Goal: Task Accomplishment & Management: Use online tool/utility

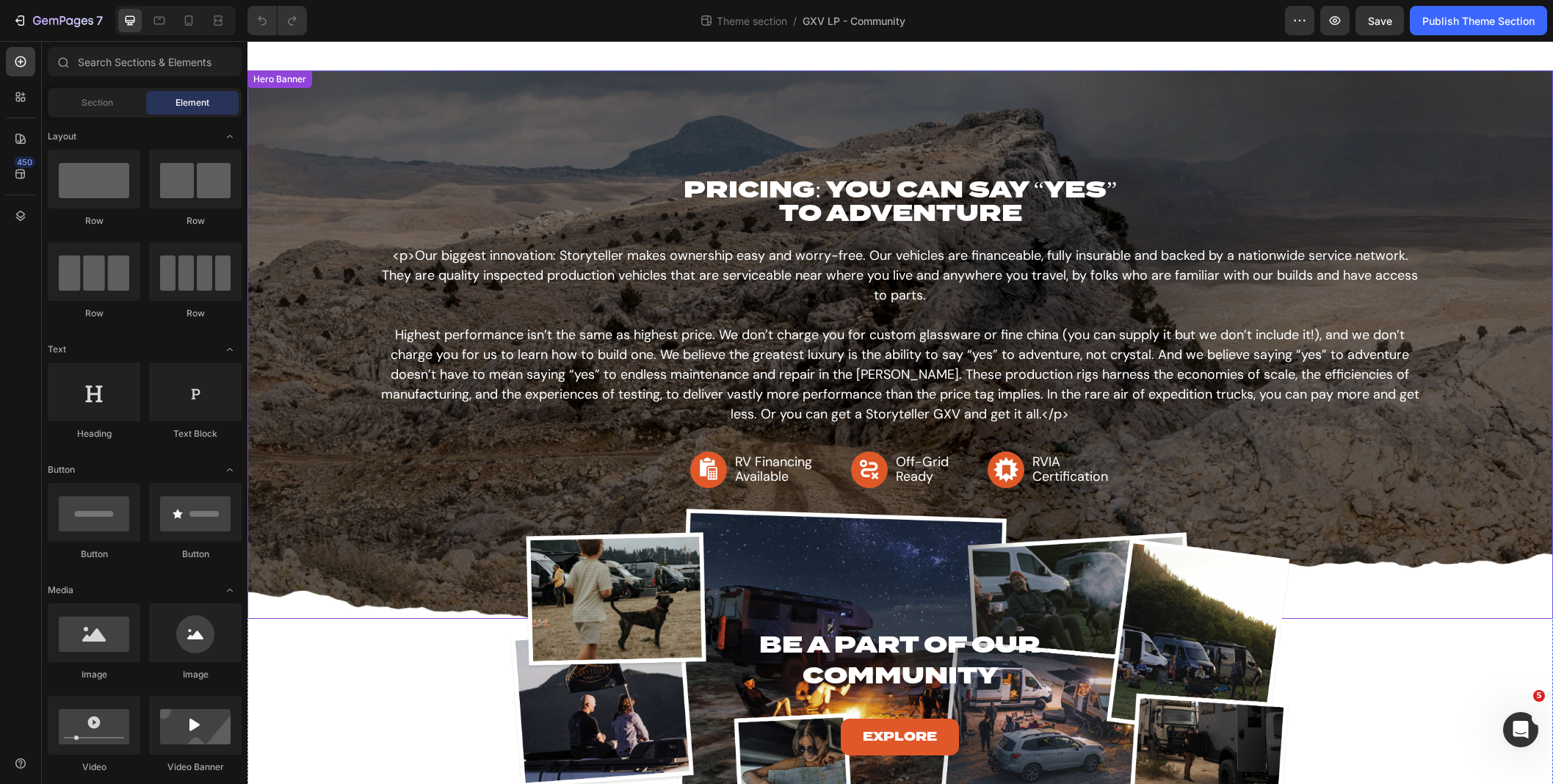
click at [595, 97] on div "Background Image" at bounding box center [900, 344] width 1306 height 548
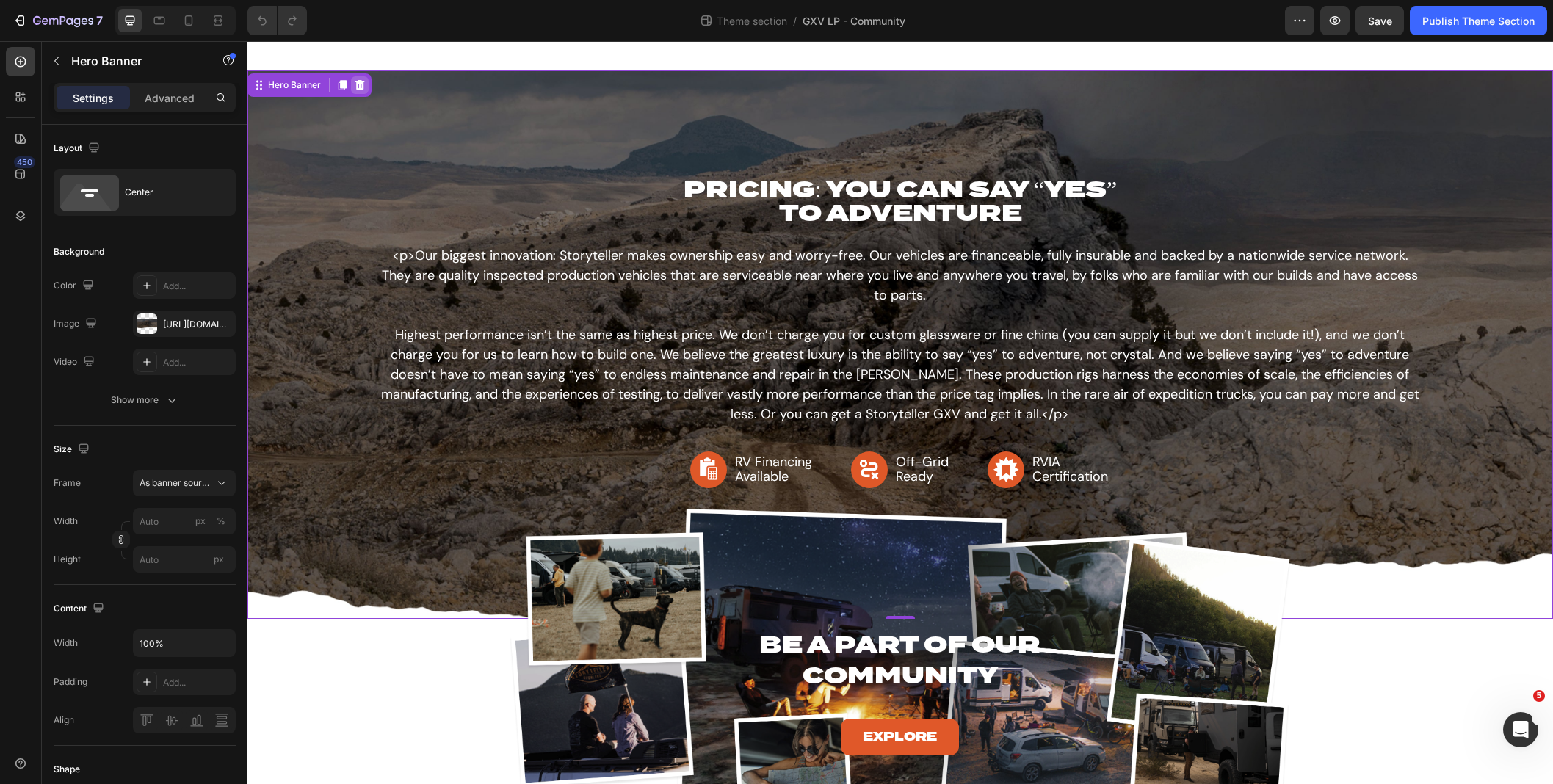
click at [358, 91] on icon at bounding box center [359, 84] width 11 height 11
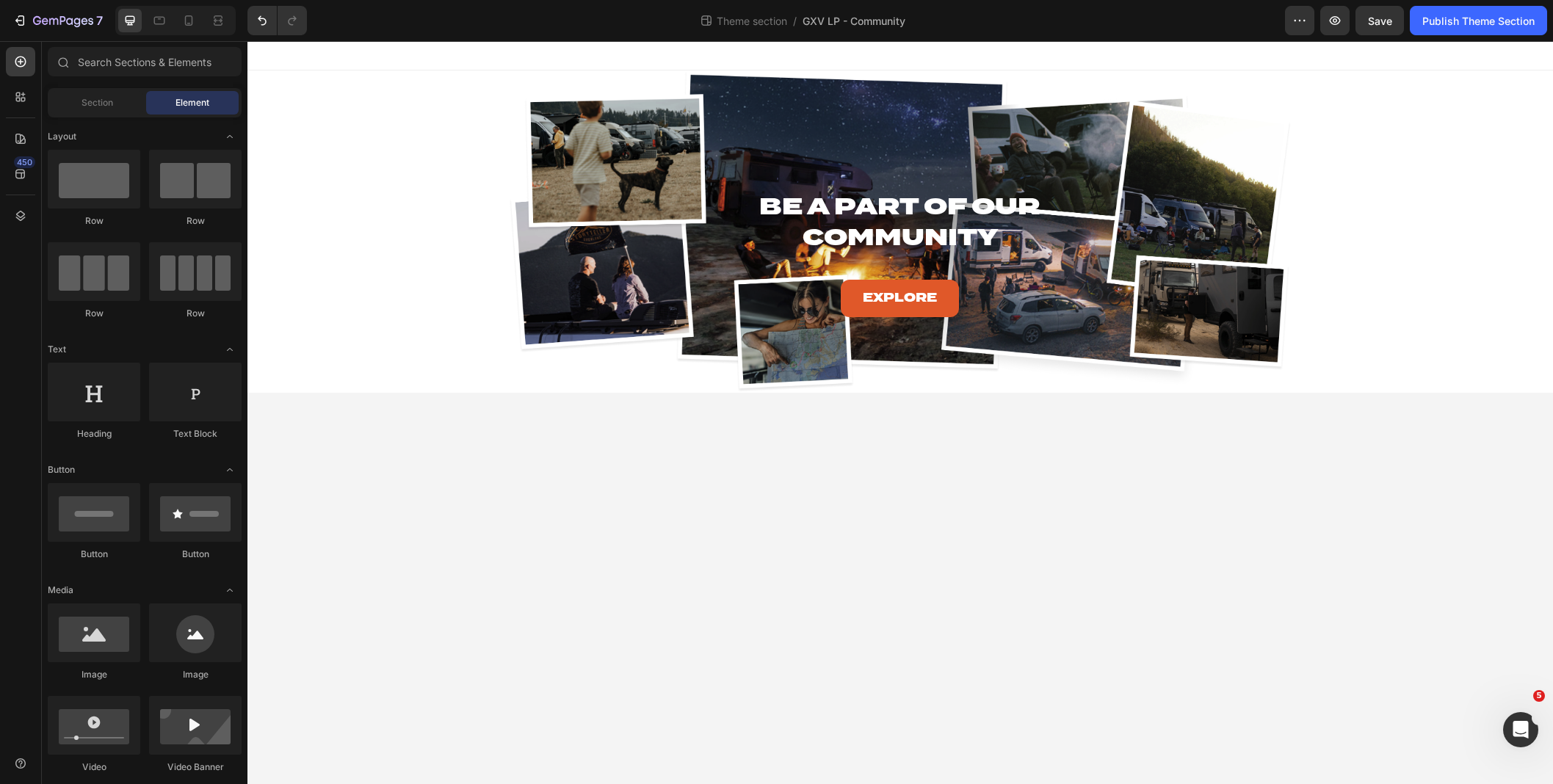
click at [1127, 476] on body "Be A Part of Our Community Heading Explore Button Hero Banner Row PRICING: YOU …" at bounding box center [900, 413] width 1306 height 743
click at [1455, 29] on button "Publish Theme Section" at bounding box center [1479, 20] width 137 height 29
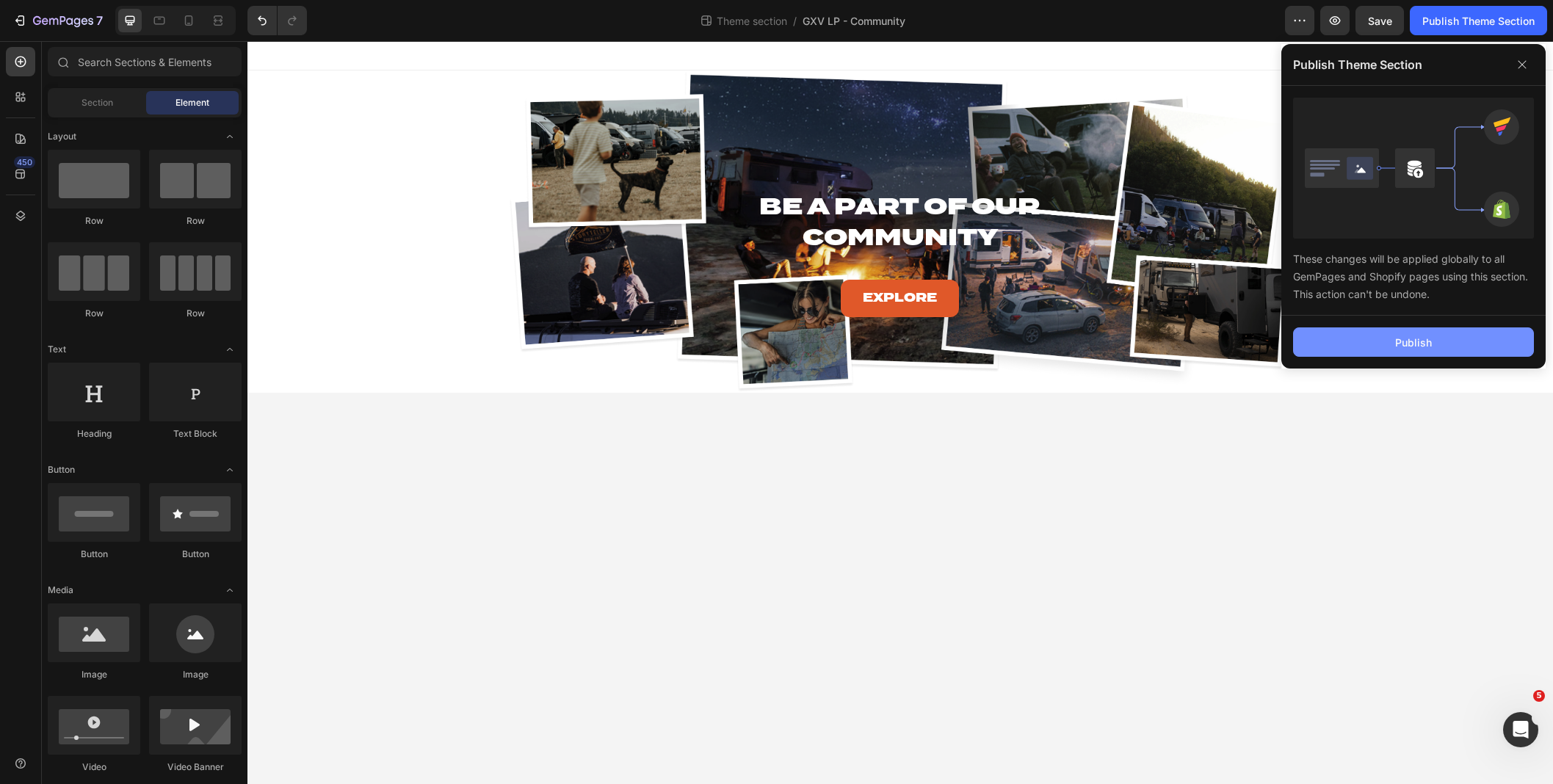
click at [1419, 344] on div "Publish" at bounding box center [1414, 342] width 37 height 16
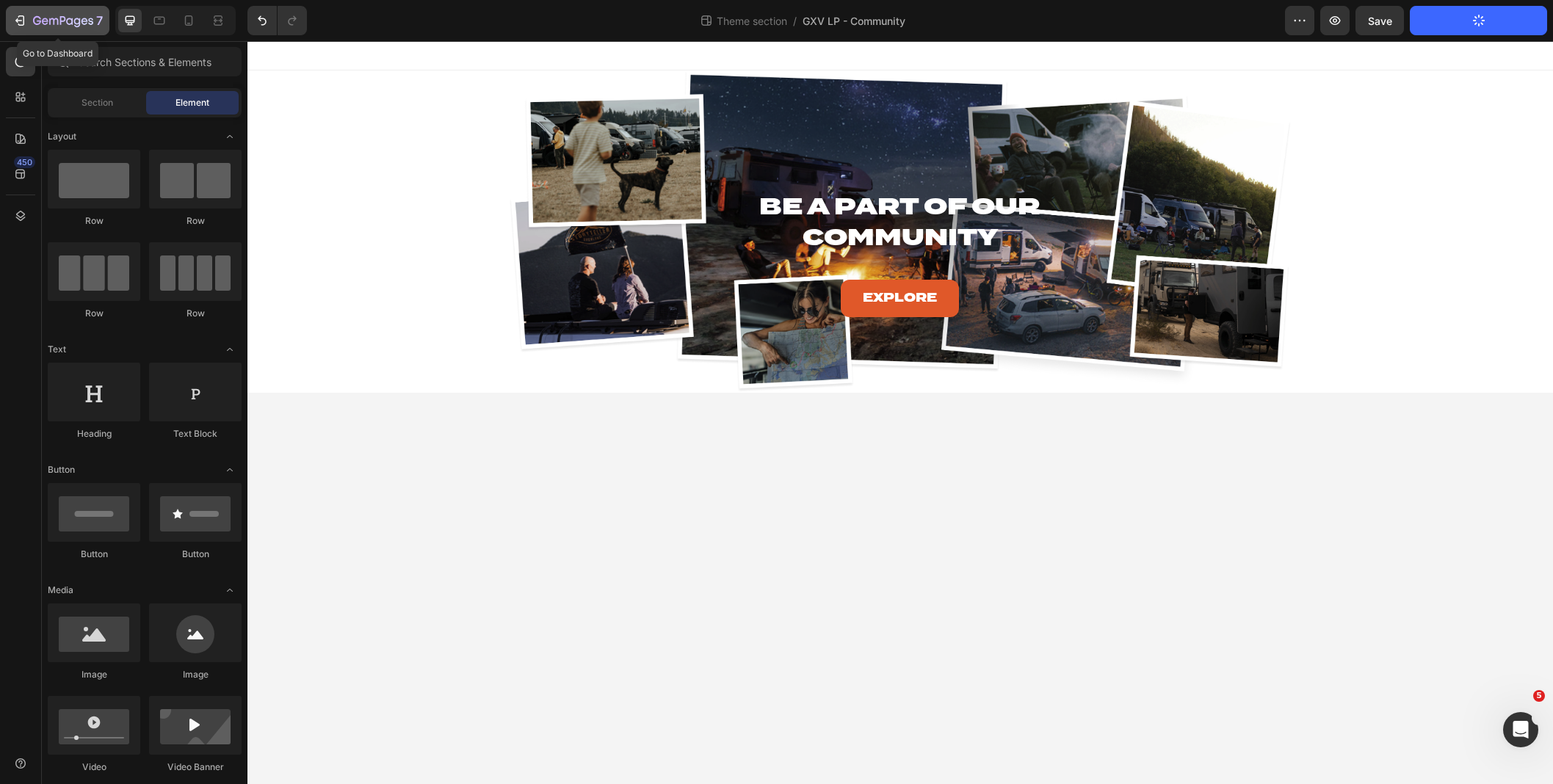
click at [73, 18] on icon "button" at bounding box center [63, 22] width 60 height 12
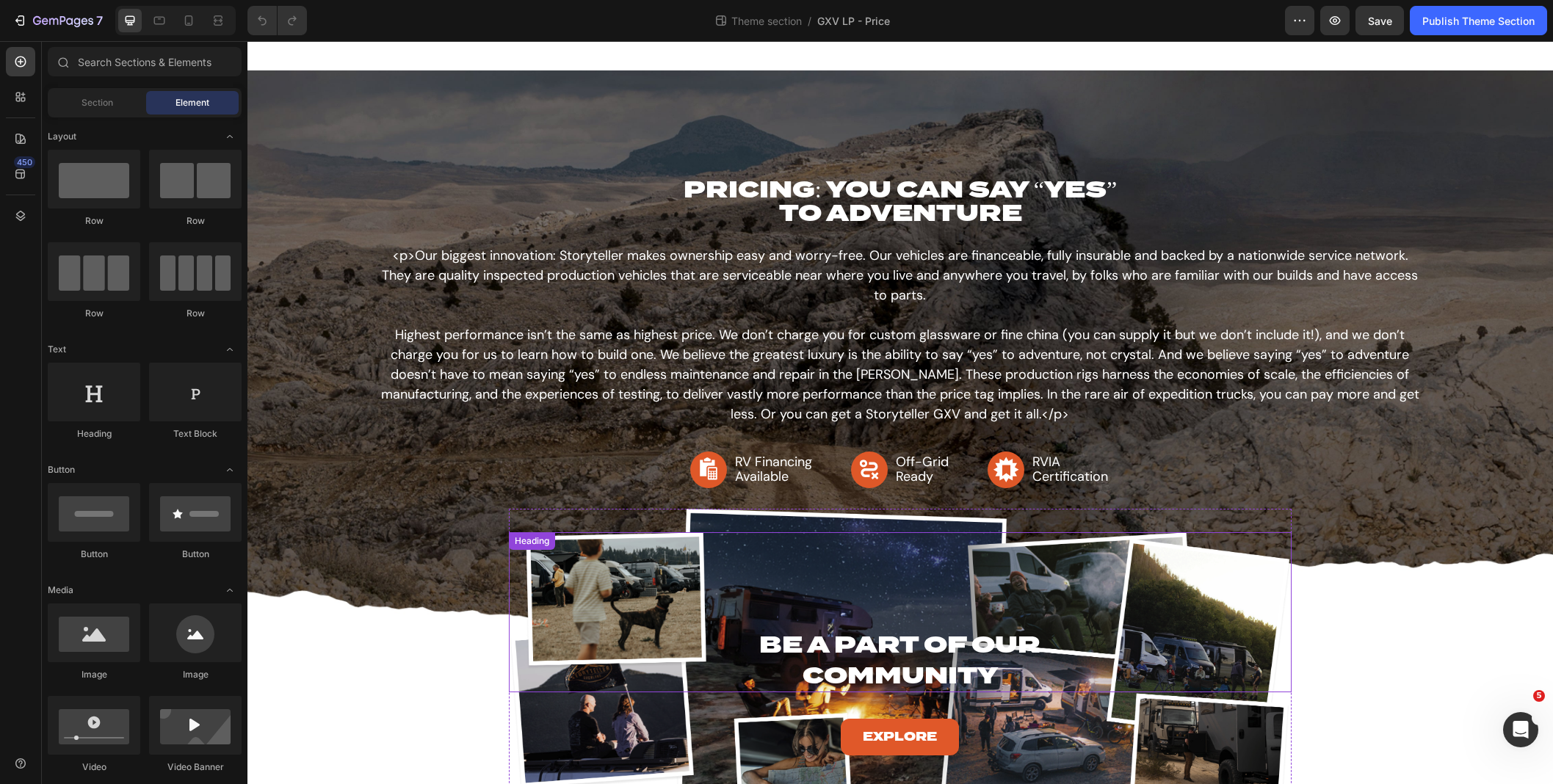
click at [618, 627] on h2 "Be A Part of Our Community" at bounding box center [901, 659] width 627 height 64
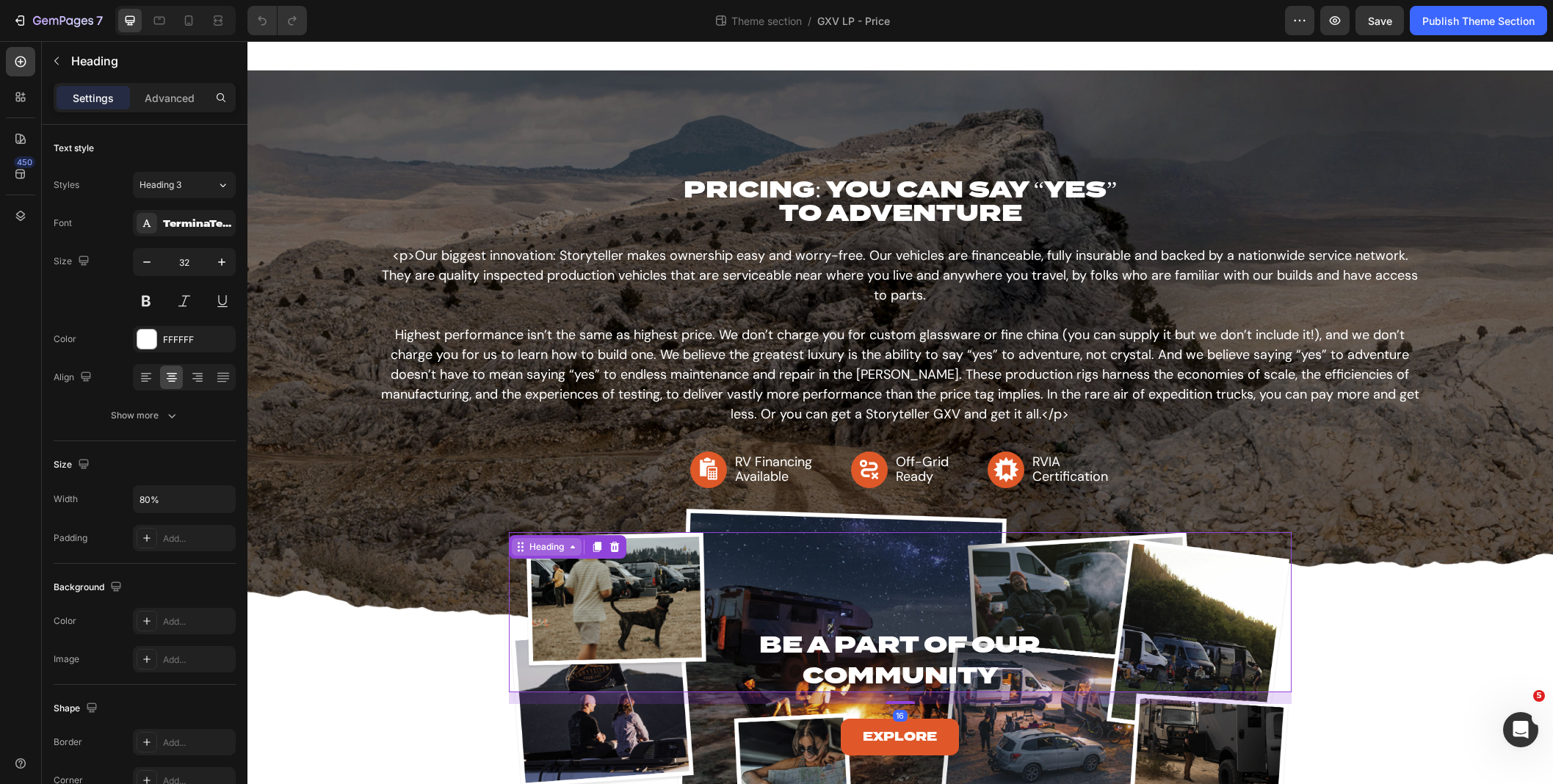
click at [569, 541] on icon at bounding box center [572, 546] width 11 height 11
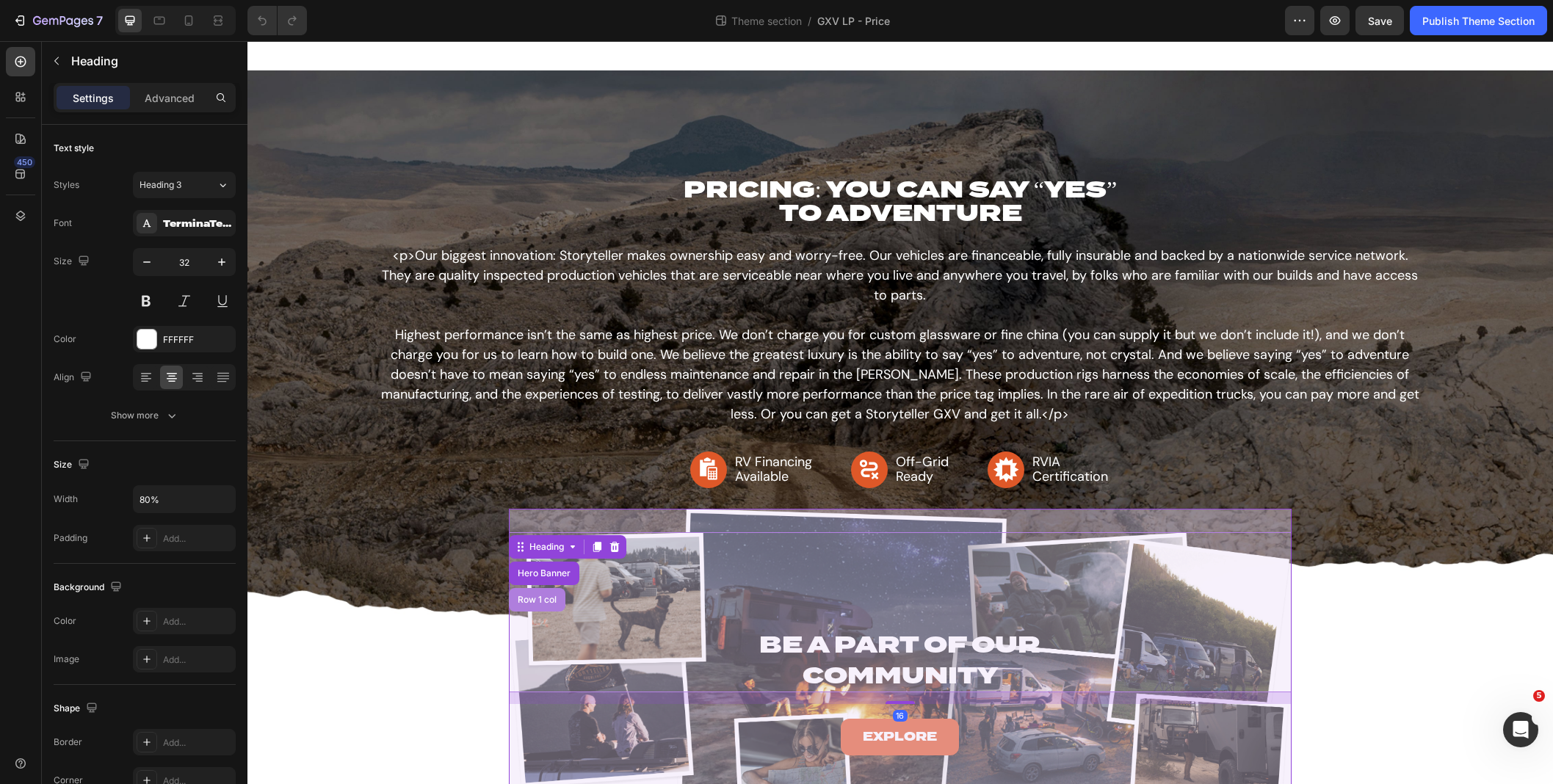
click at [542, 596] on div "Row 1 col" at bounding box center [537, 600] width 45 height 9
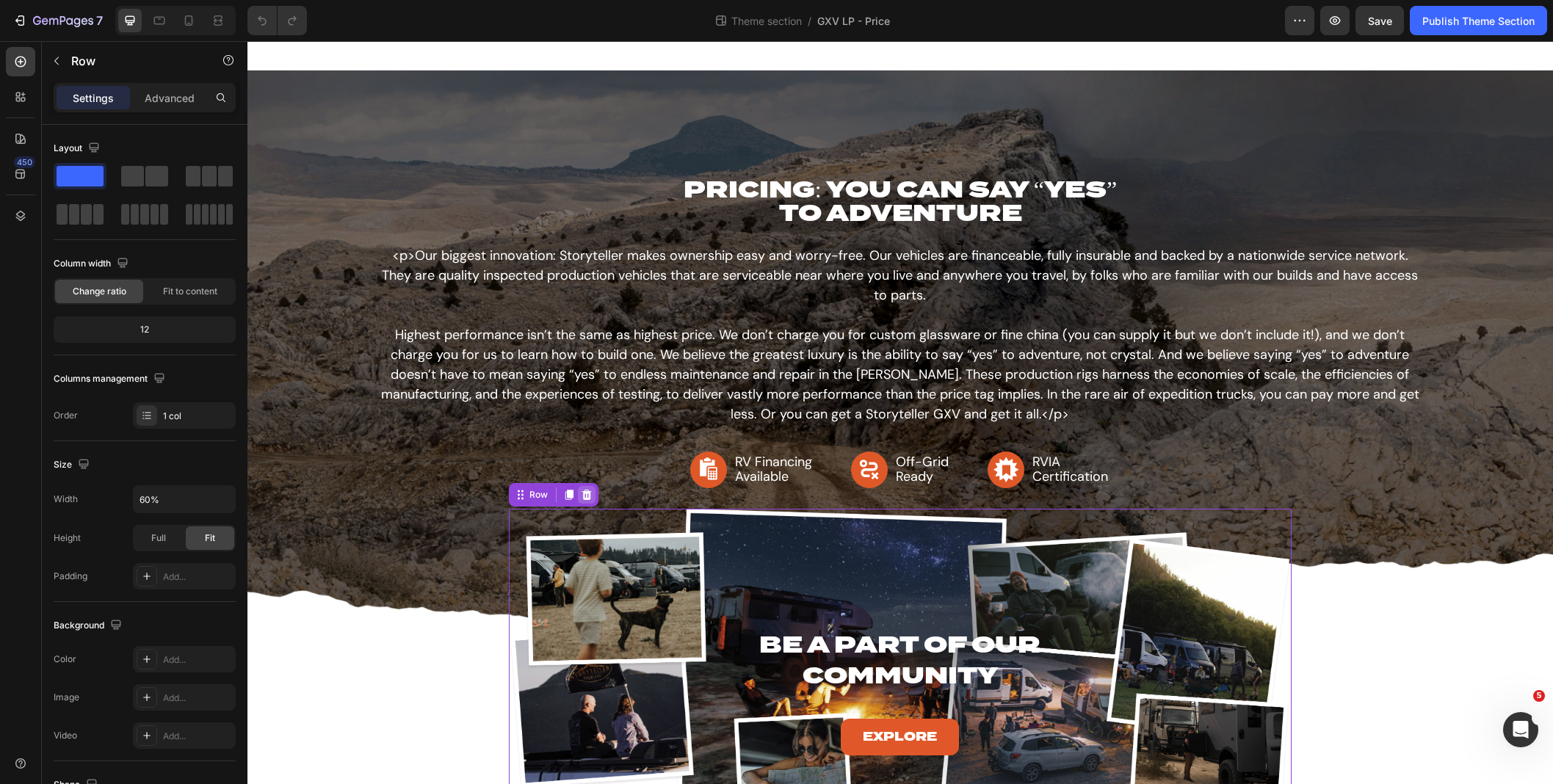
click at [585, 493] on icon at bounding box center [586, 495] width 10 height 11
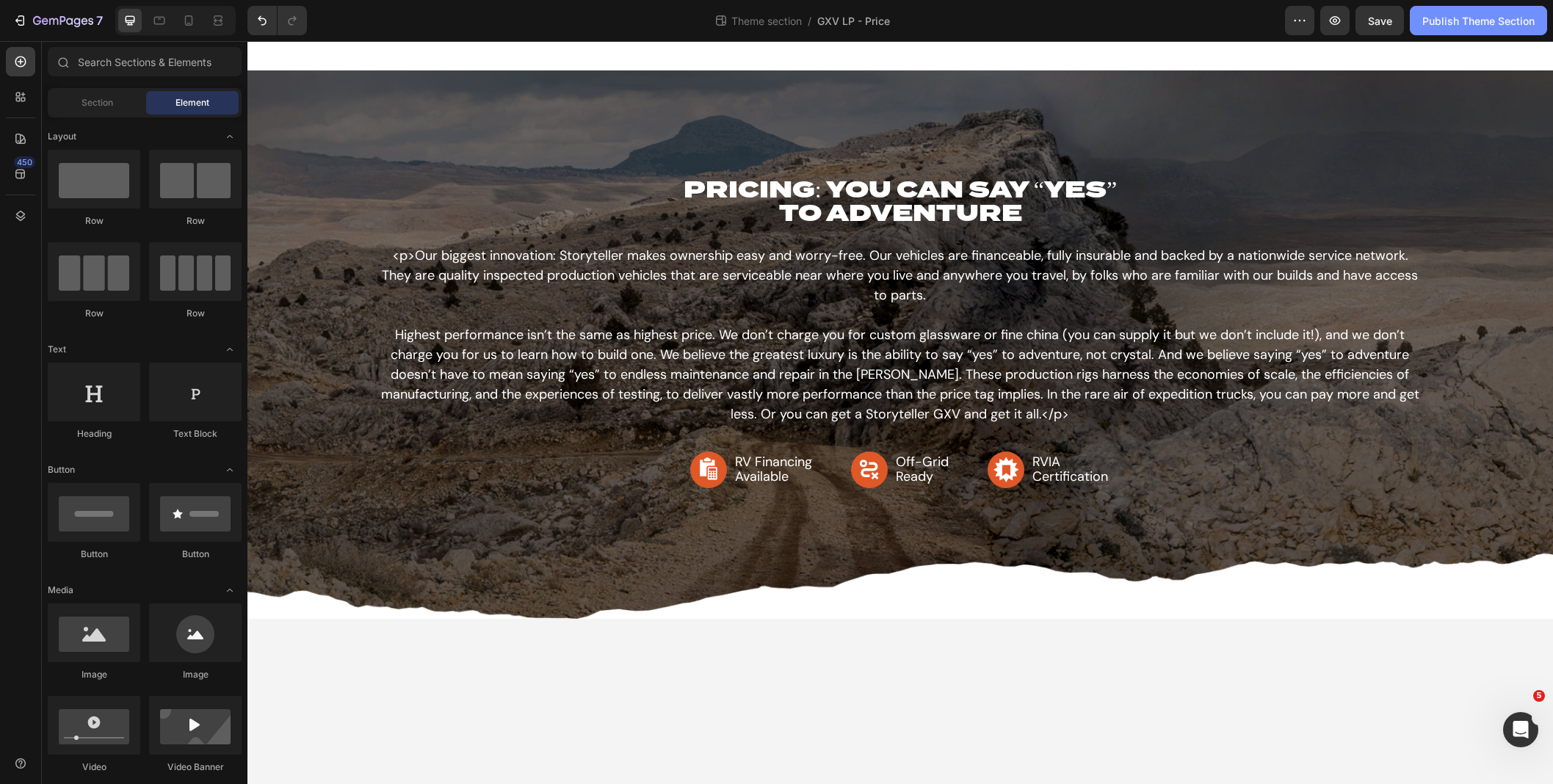
click at [1451, 27] on div "Publish Theme Section" at bounding box center [1479, 21] width 113 height 16
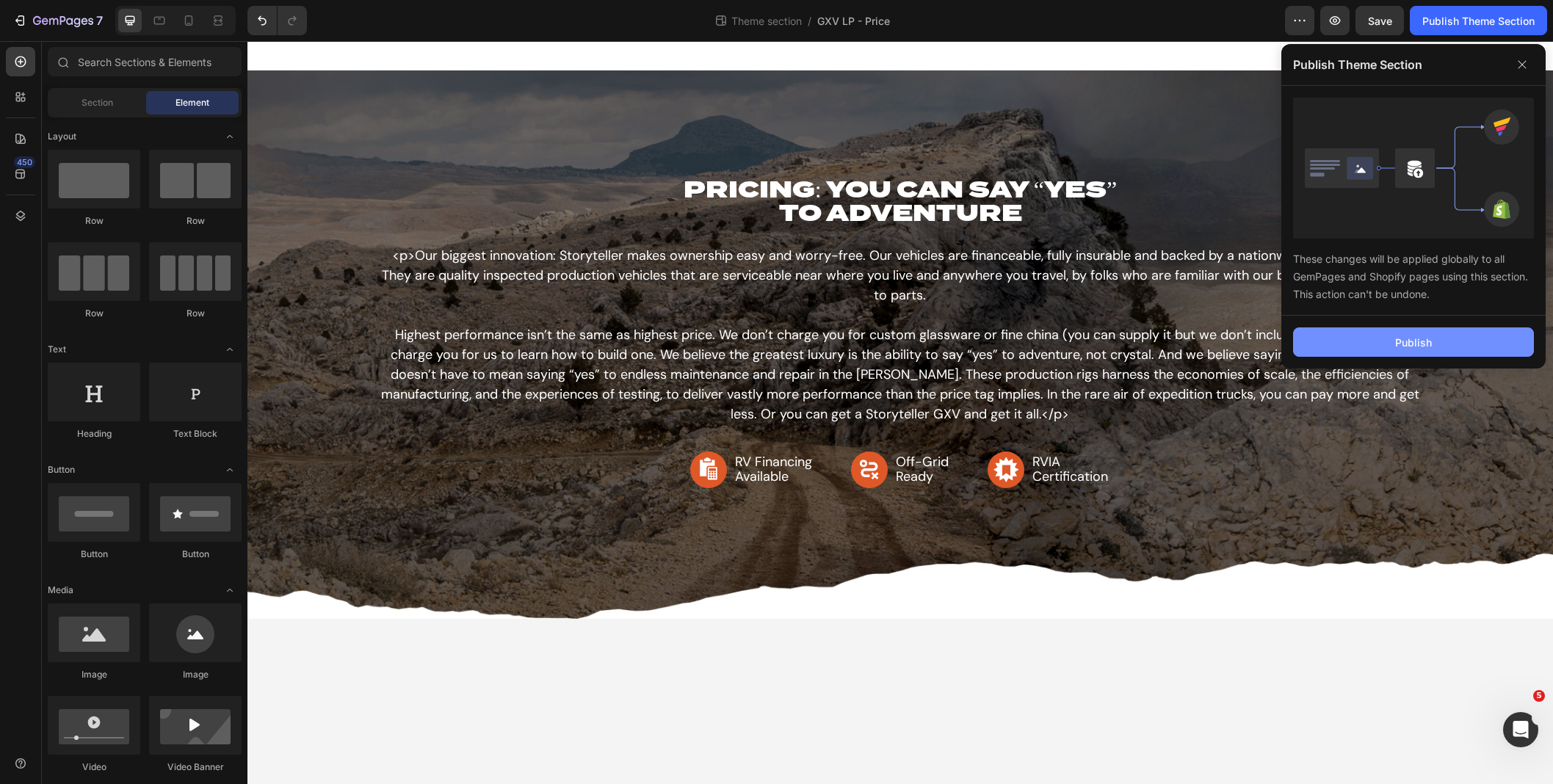
click at [1418, 334] on div "Publish" at bounding box center [1414, 342] width 37 height 16
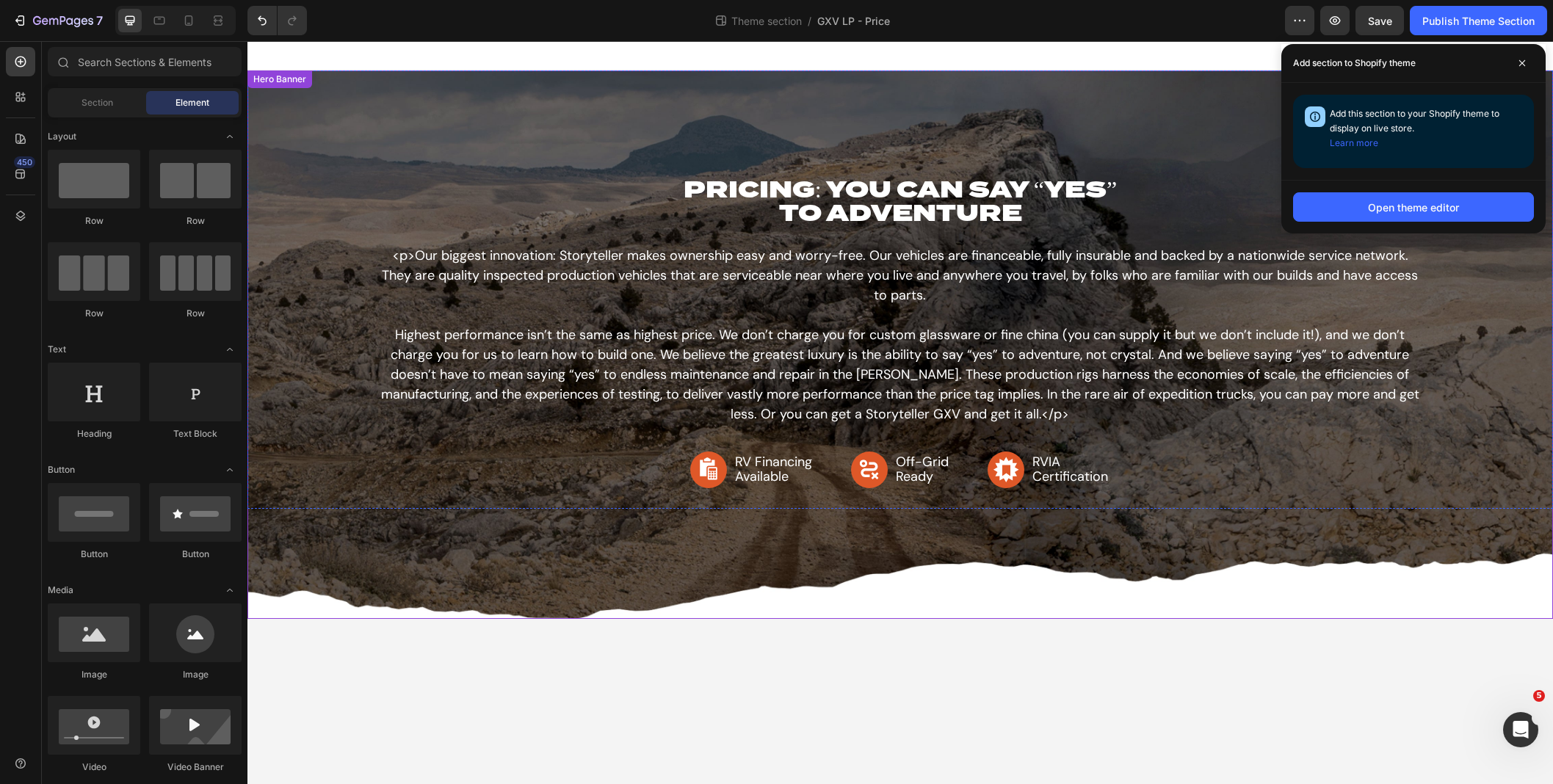
click at [301, 608] on div "Background Image" at bounding box center [900, 344] width 1306 height 548
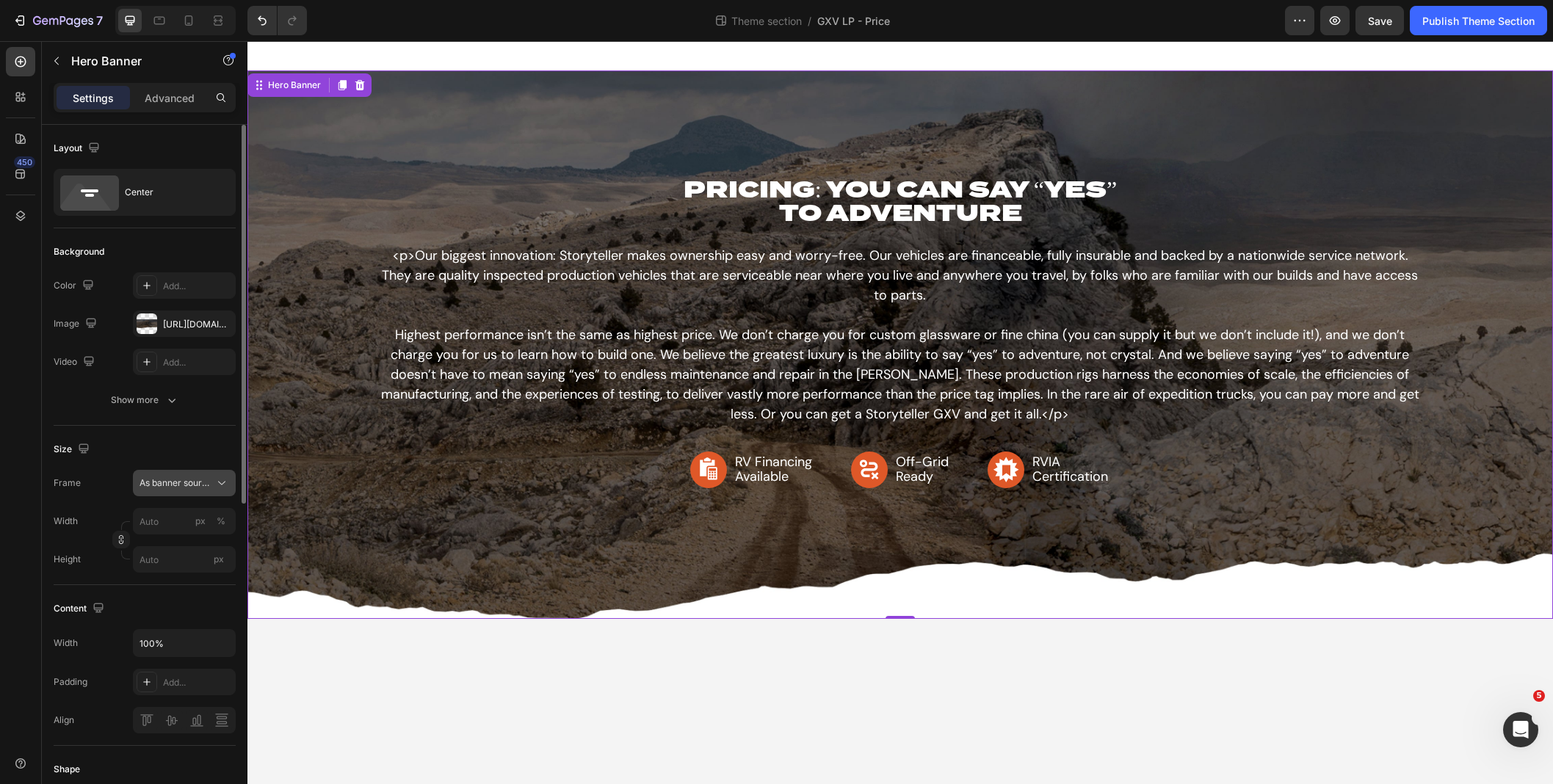
click at [178, 489] on span "As banner source" at bounding box center [175, 482] width 72 height 13
click at [166, 550] on span "Custom" at bounding box center [155, 544] width 33 height 13
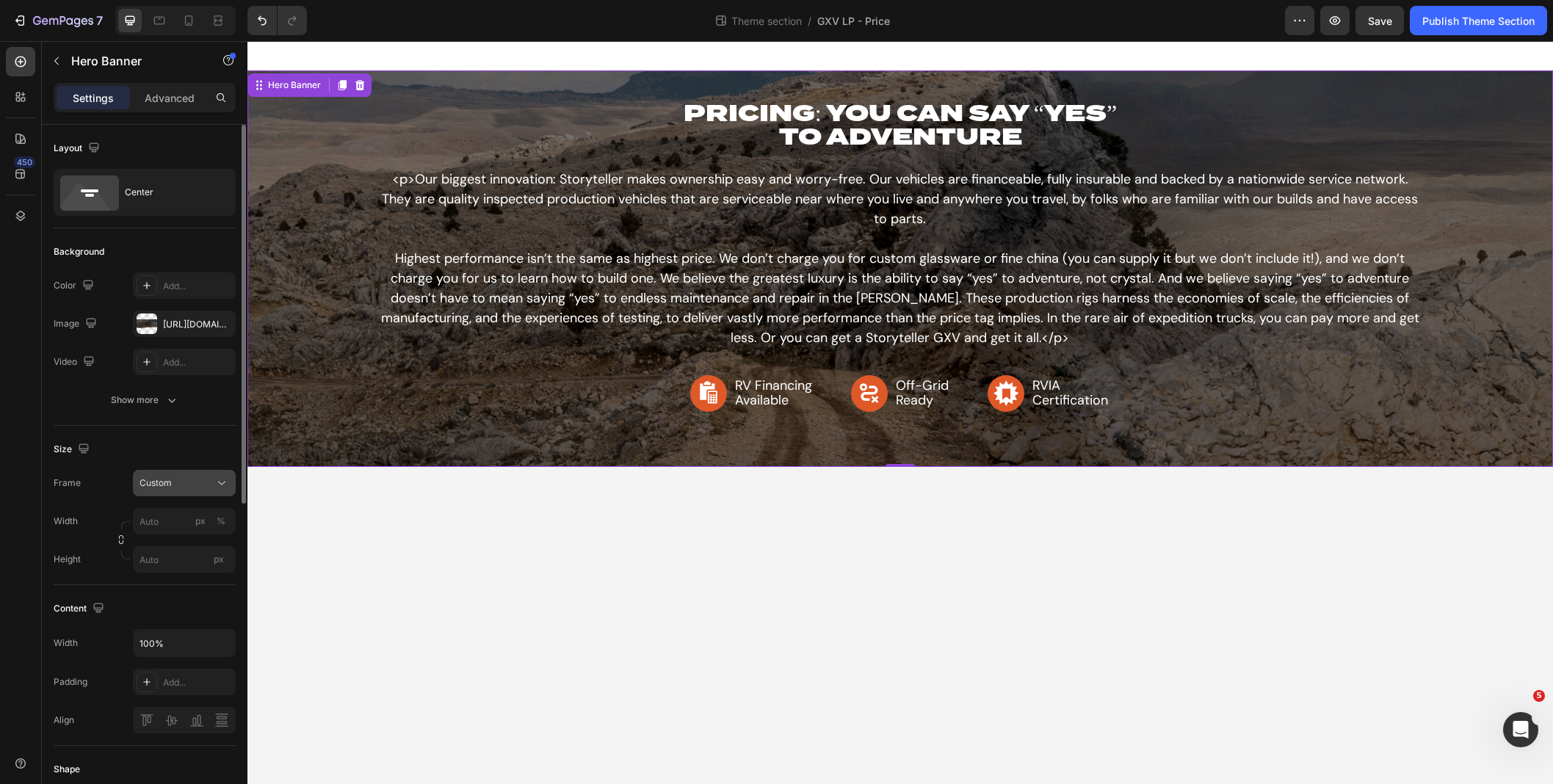
click at [165, 493] on button "Custom" at bounding box center [184, 483] width 103 height 26
click at [172, 524] on span "As banner source" at bounding box center [175, 517] width 73 height 13
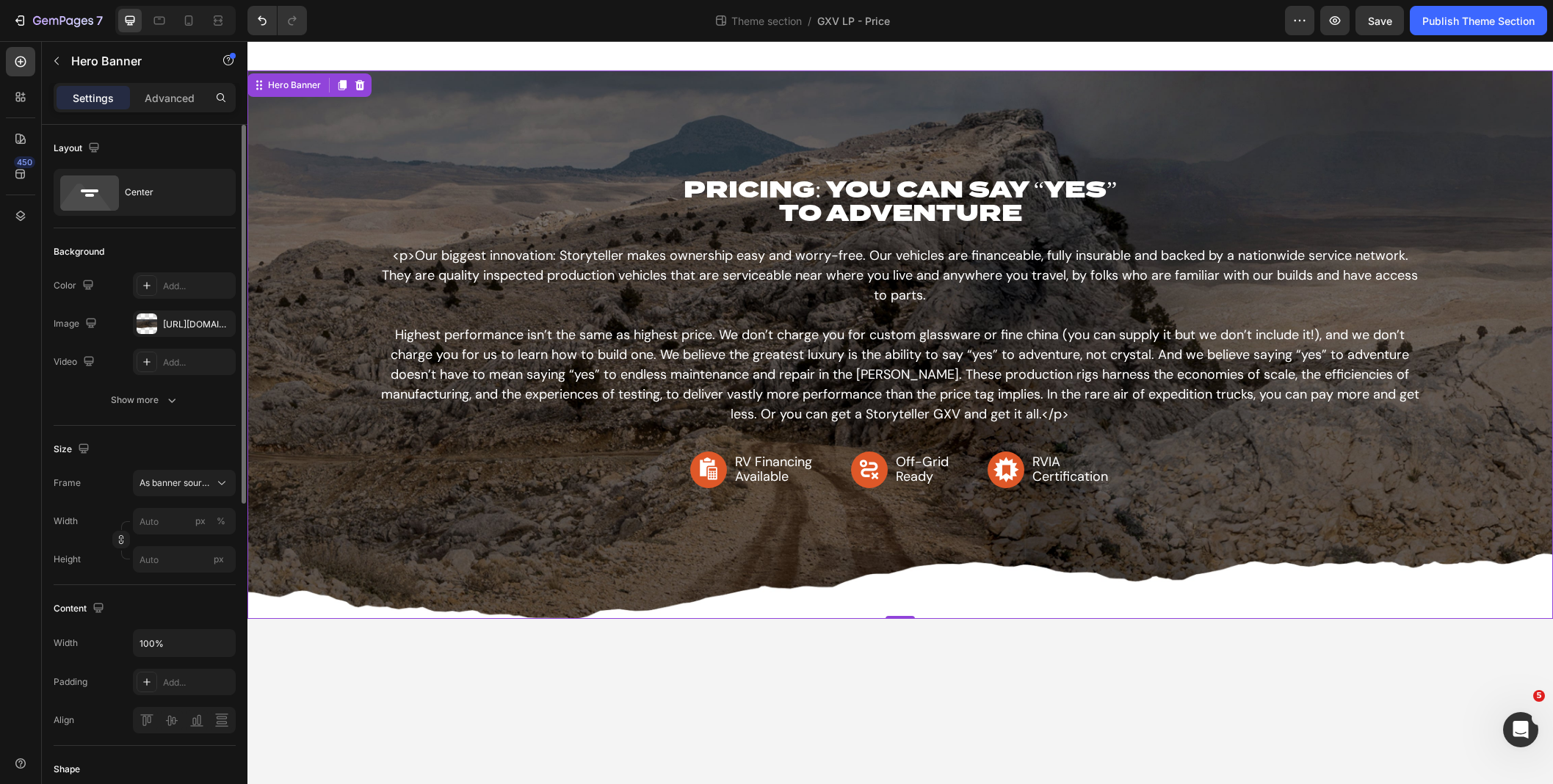
click at [269, 606] on div "Background Image" at bounding box center [900, 344] width 1306 height 548
click at [104, 102] on p "Settings" at bounding box center [93, 99] width 41 height 16
click at [166, 107] on div "Advanced" at bounding box center [169, 98] width 73 height 24
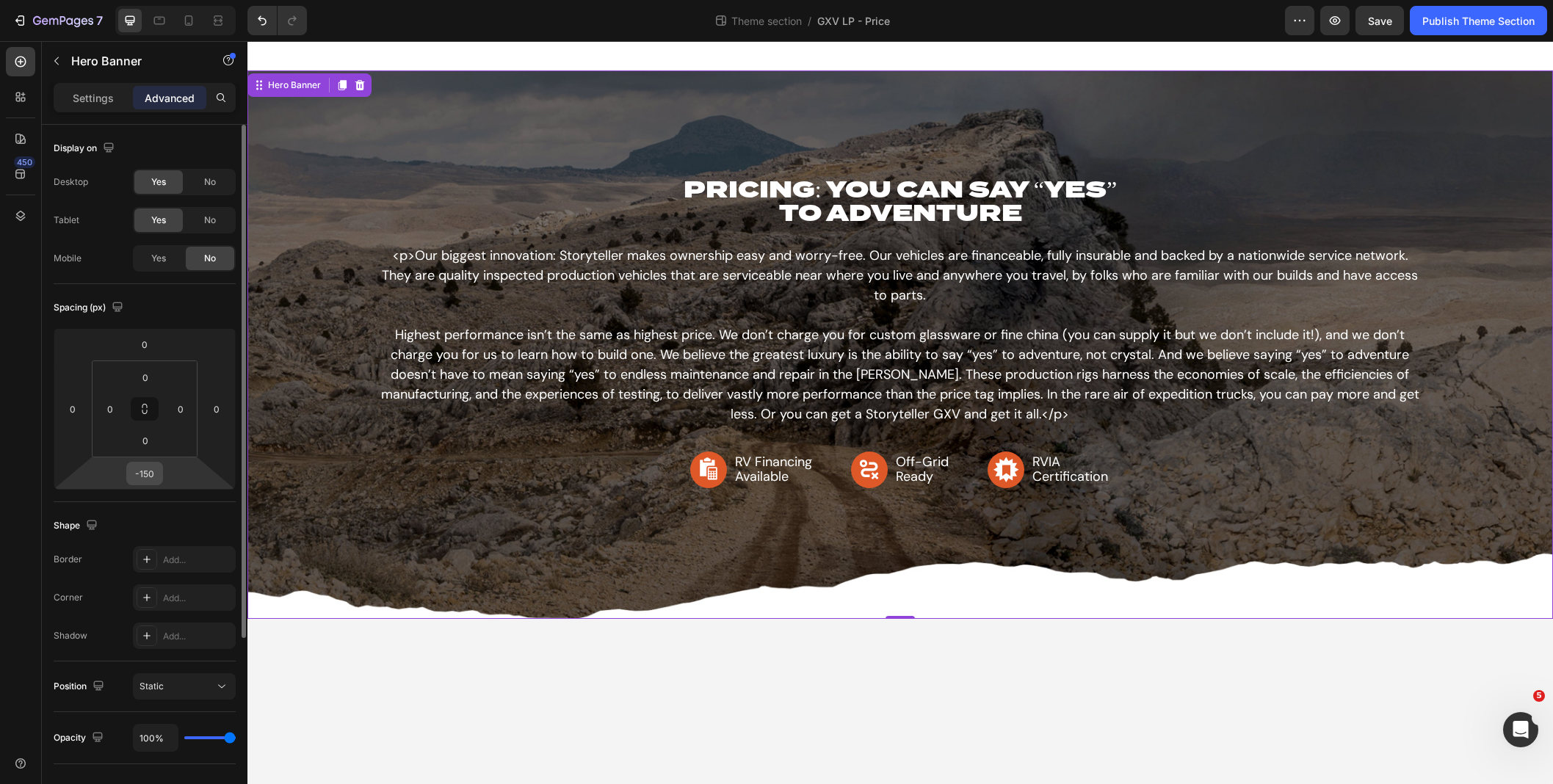
click at [152, 476] on input "-150" at bounding box center [144, 473] width 29 height 22
type input "0"
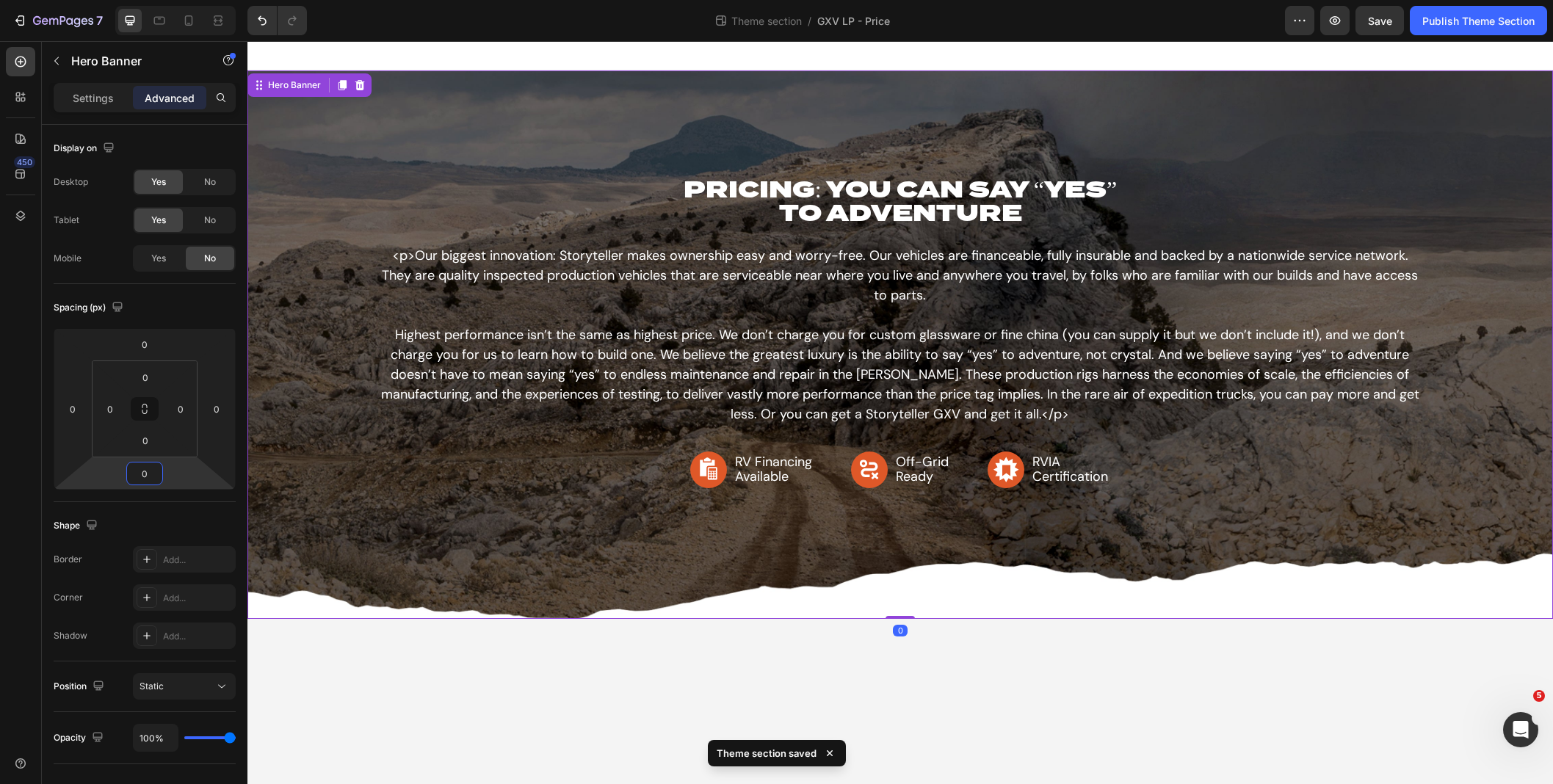
click at [360, 648] on body "PRICING: YOU CAN SAY “YES” TO ADVENTURE Heading <p>Our biggest innovation: Stor…" at bounding box center [900, 413] width 1306 height 743
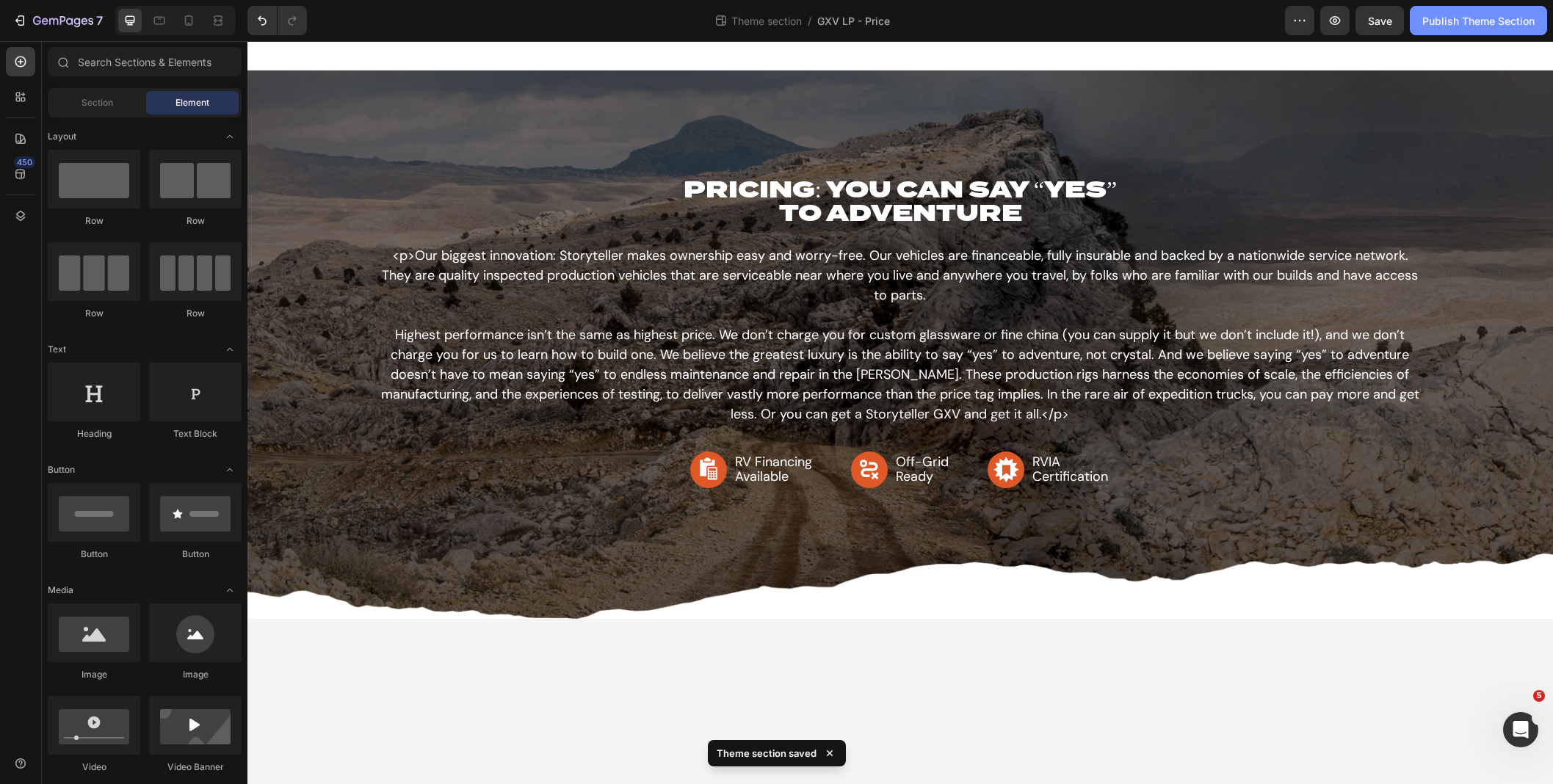
click at [1464, 17] on div "Publish Theme Section" at bounding box center [1479, 21] width 113 height 16
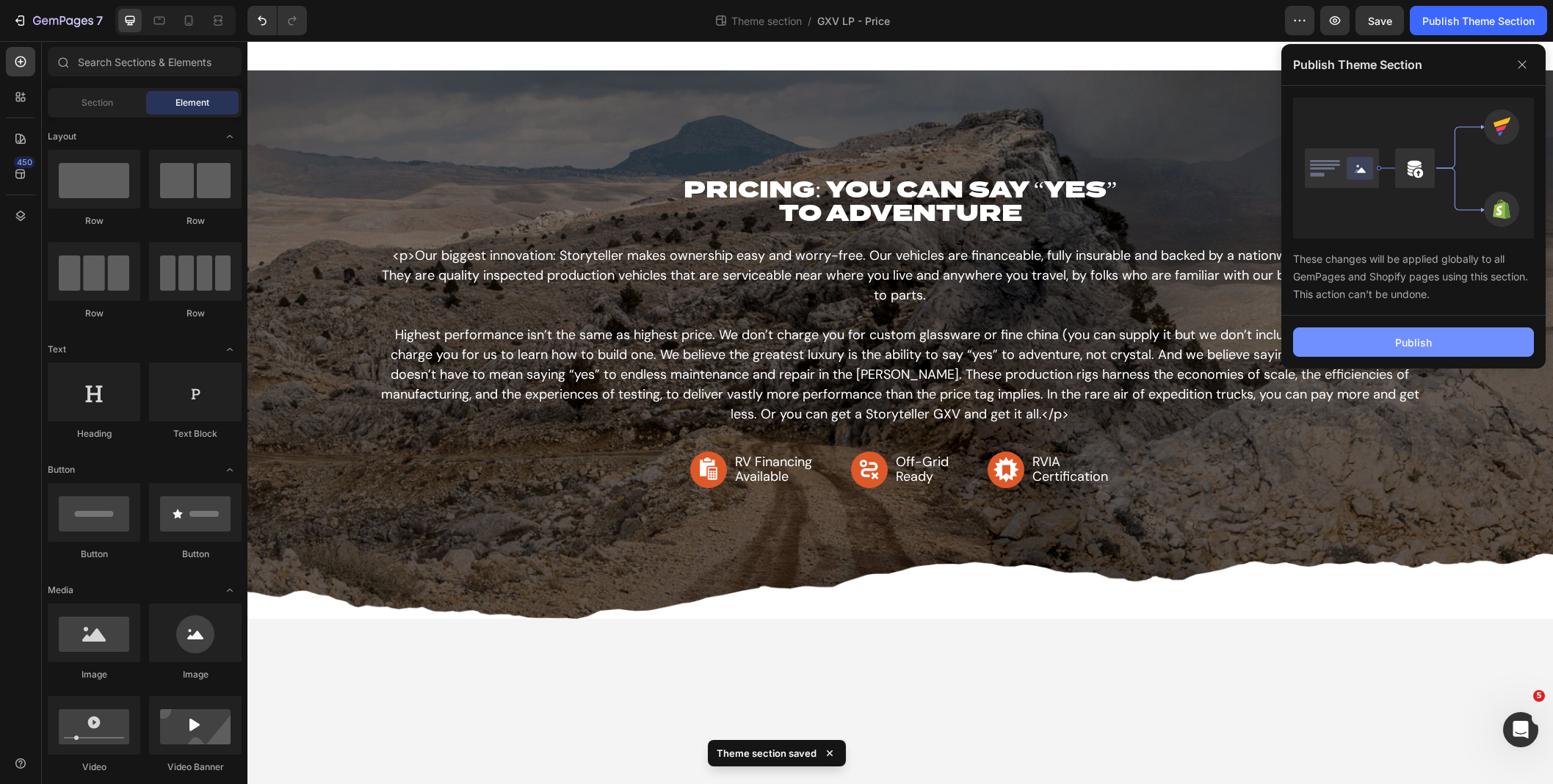
click at [1432, 341] on button "Publish" at bounding box center [1414, 341] width 241 height 29
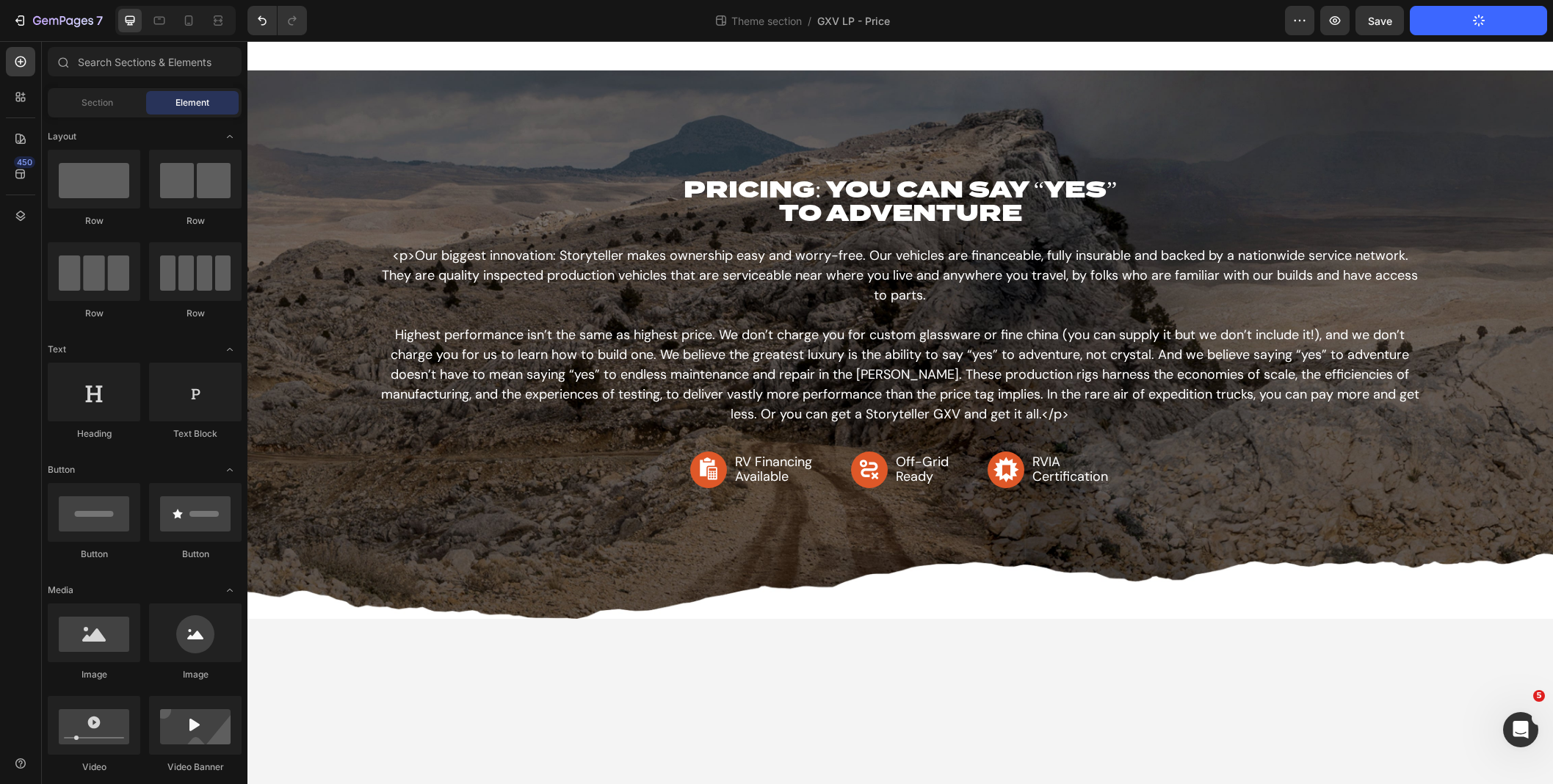
click at [178, 97] on span "Element" at bounding box center [192, 102] width 33 height 13
click at [291, 611] on div "Background Image" at bounding box center [900, 344] width 1306 height 548
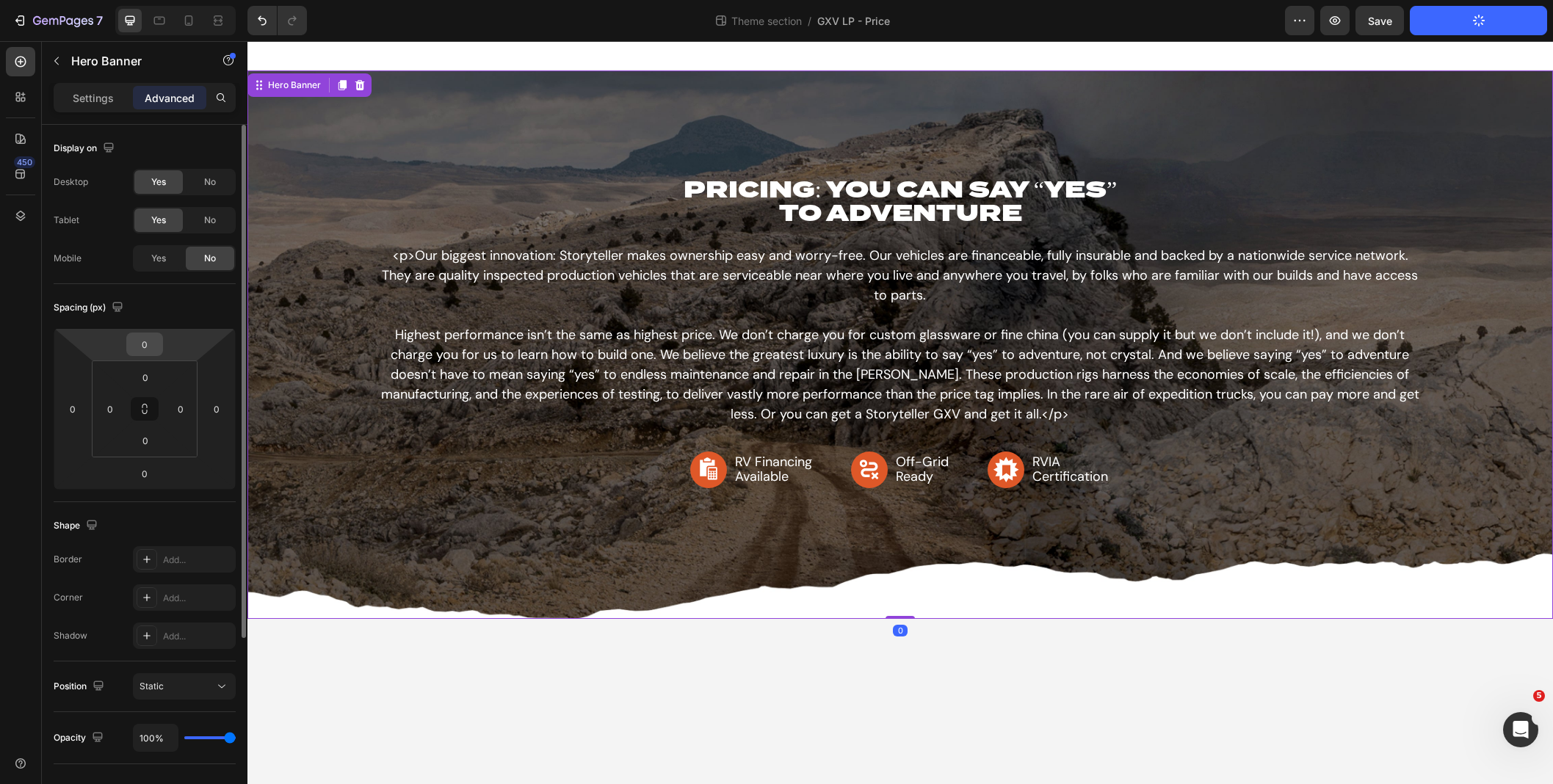
click at [155, 338] on input "0" at bounding box center [144, 344] width 29 height 22
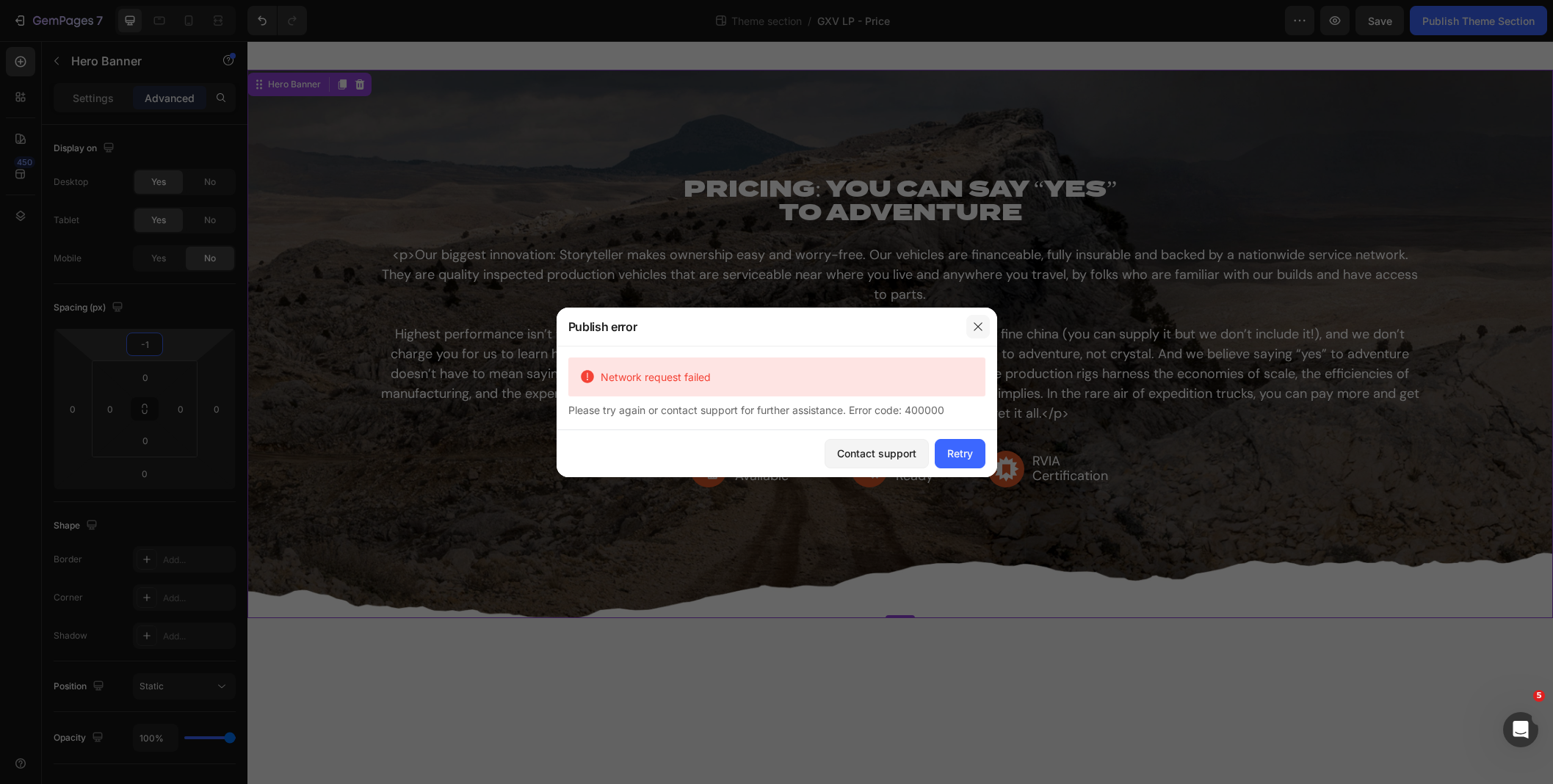
type input "-1"
click at [987, 325] on button "button" at bounding box center [978, 326] width 24 height 24
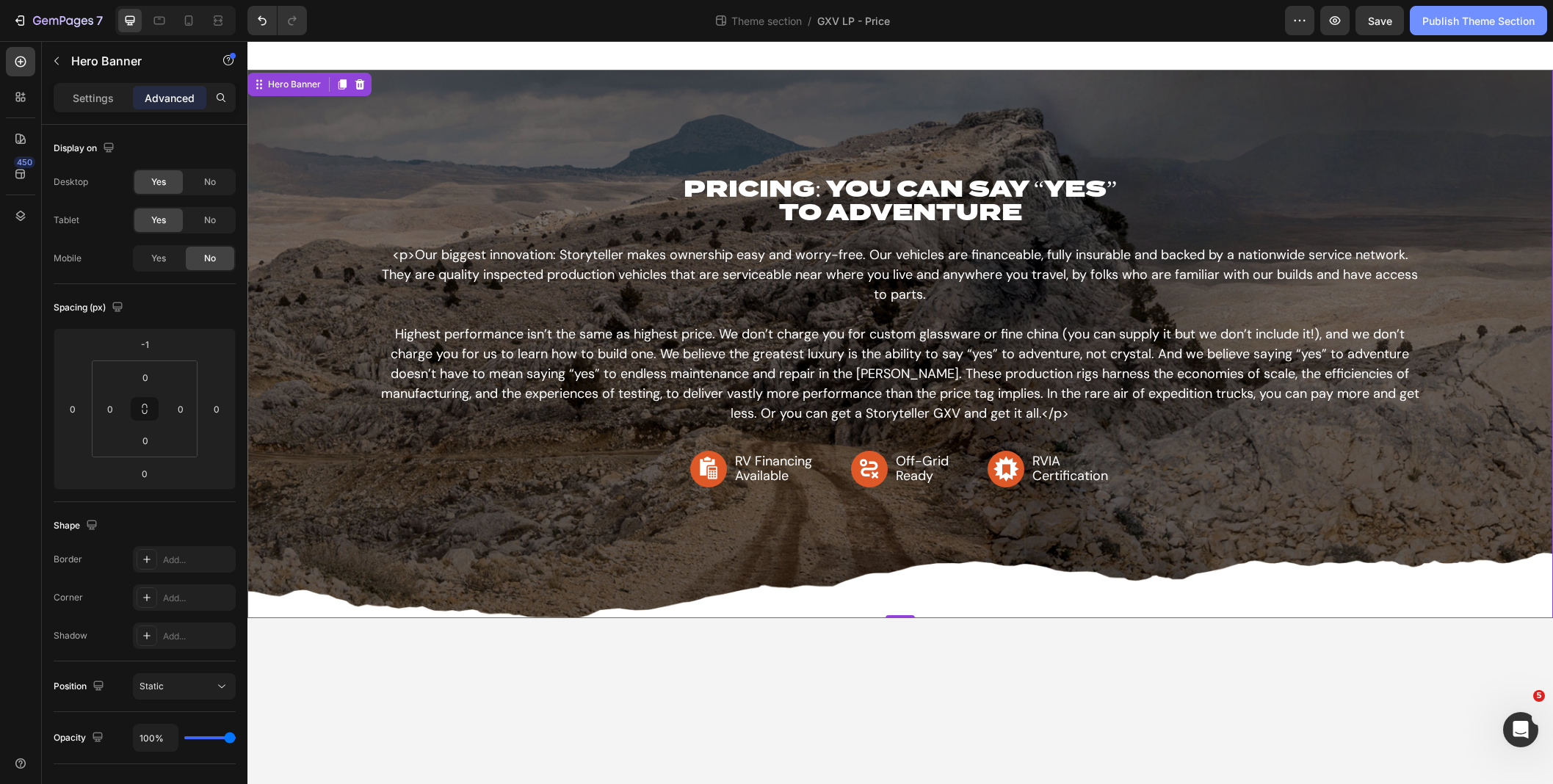
click at [1460, 25] on div "Publish Theme Section" at bounding box center [1479, 21] width 113 height 16
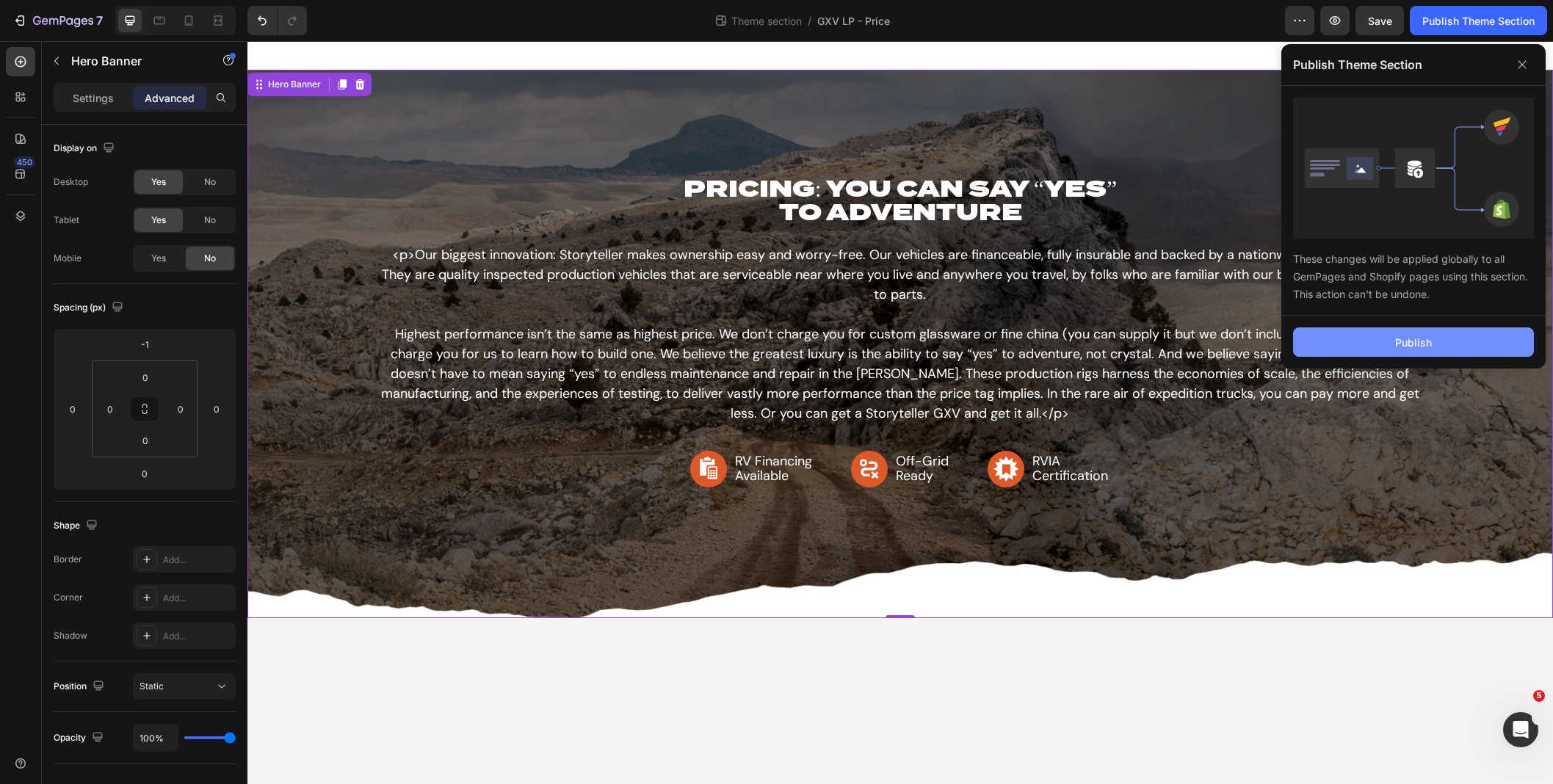
click at [1417, 347] on div "Publish" at bounding box center [1414, 342] width 37 height 16
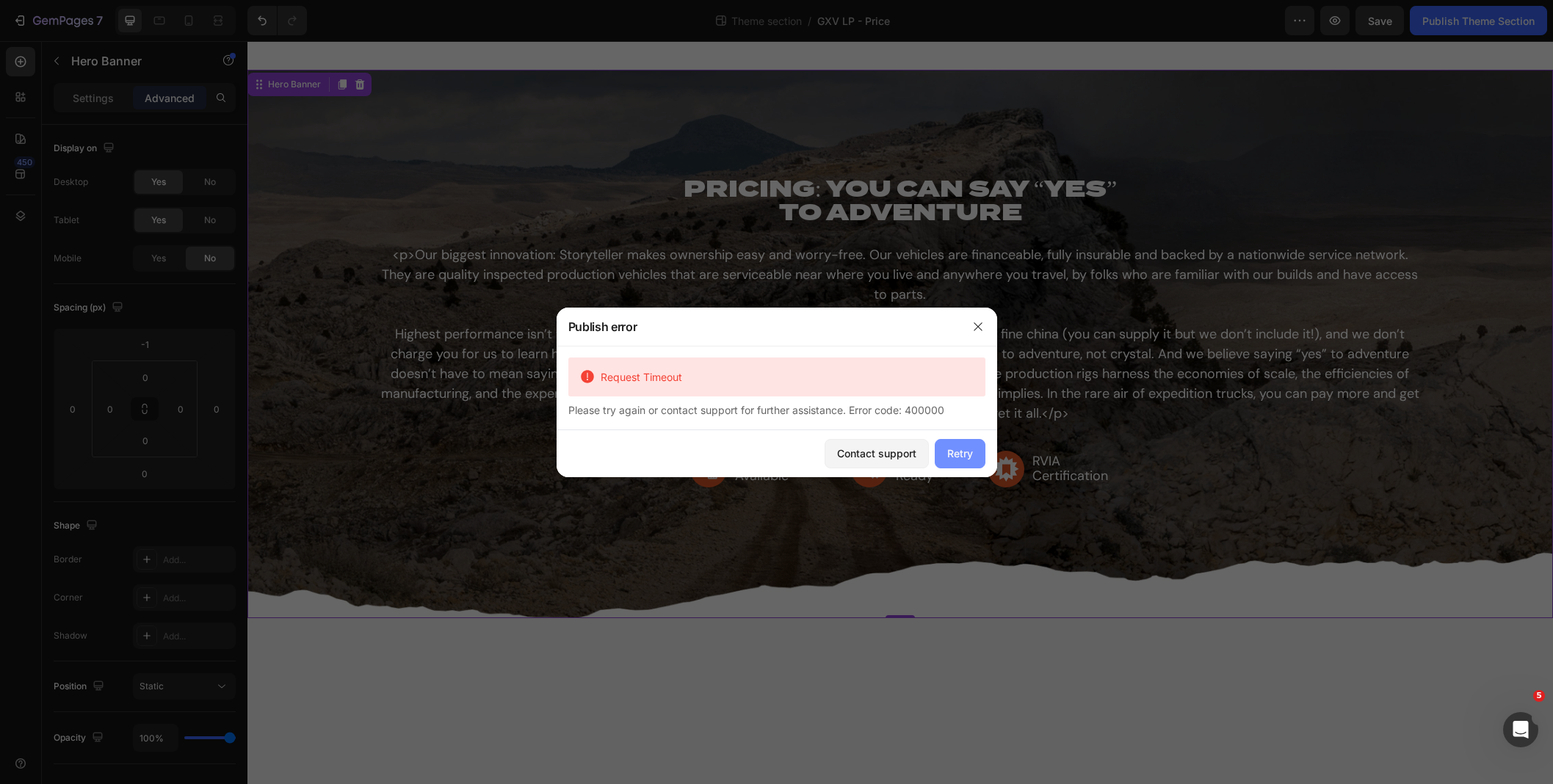
click at [957, 445] on div "Retry" at bounding box center [960, 453] width 26 height 16
click at [968, 464] on button "Retry" at bounding box center [961, 453] width 51 height 29
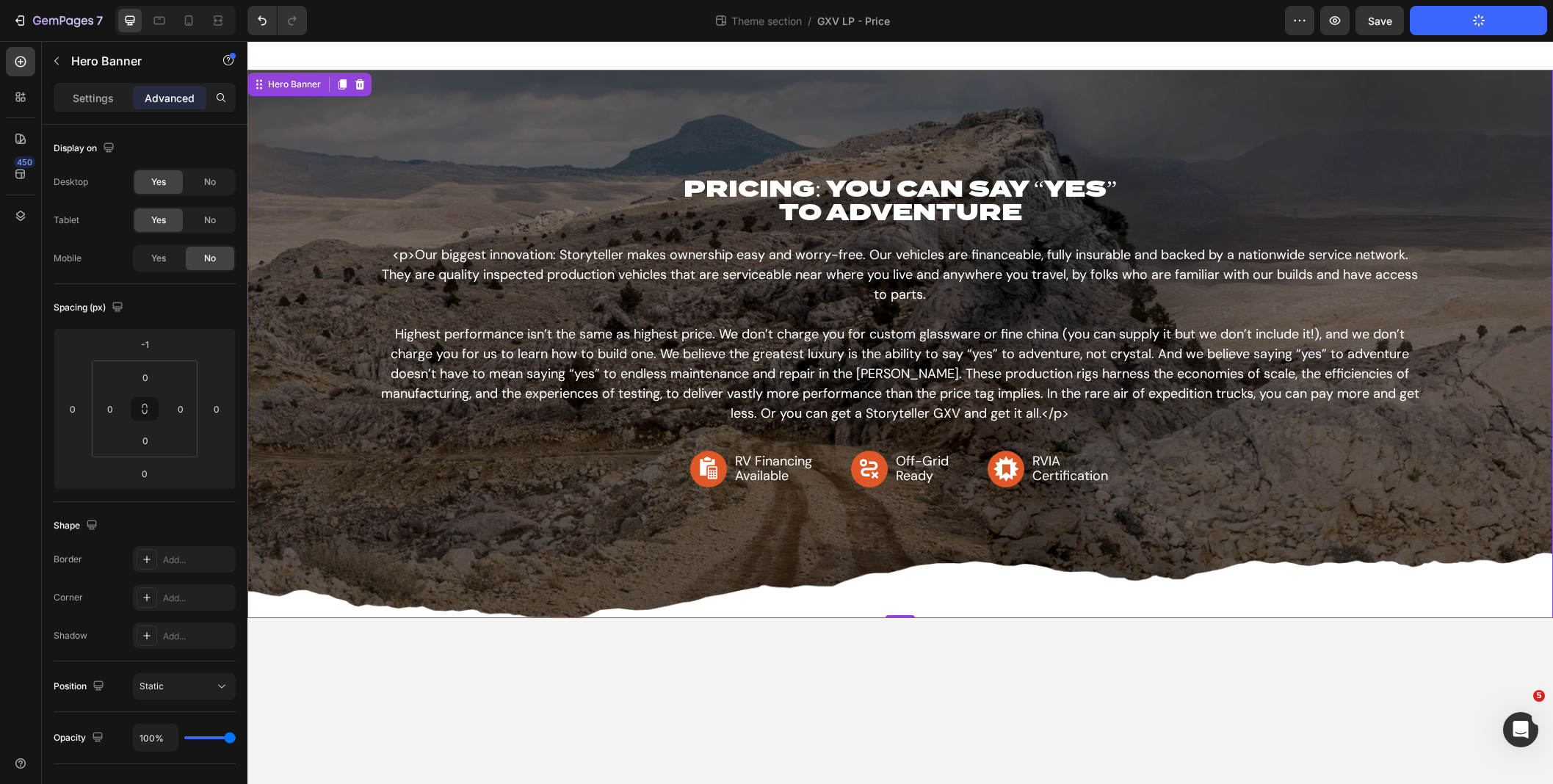
click at [1484, 20] on button "Publish Theme Section" at bounding box center [1479, 20] width 137 height 29
click at [1468, 11] on button "Publish Theme Section" at bounding box center [1479, 20] width 137 height 29
click at [56, 26] on icon "button" at bounding box center [63, 22] width 60 height 12
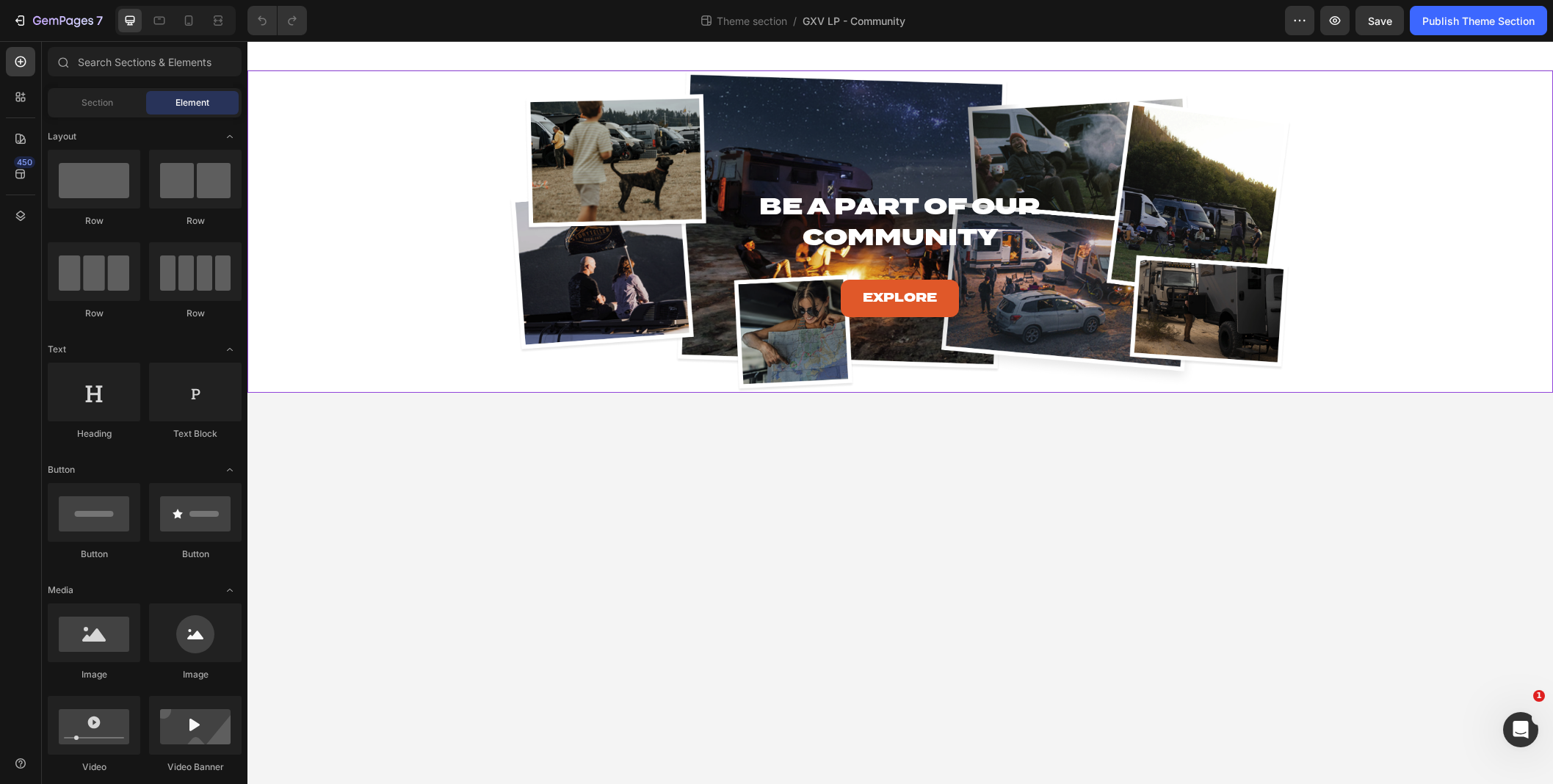
click at [345, 370] on div "Be A Part of Our Community Heading Explore Button Hero Banner Row PRICING: YOU …" at bounding box center [900, 231] width 1306 height 322
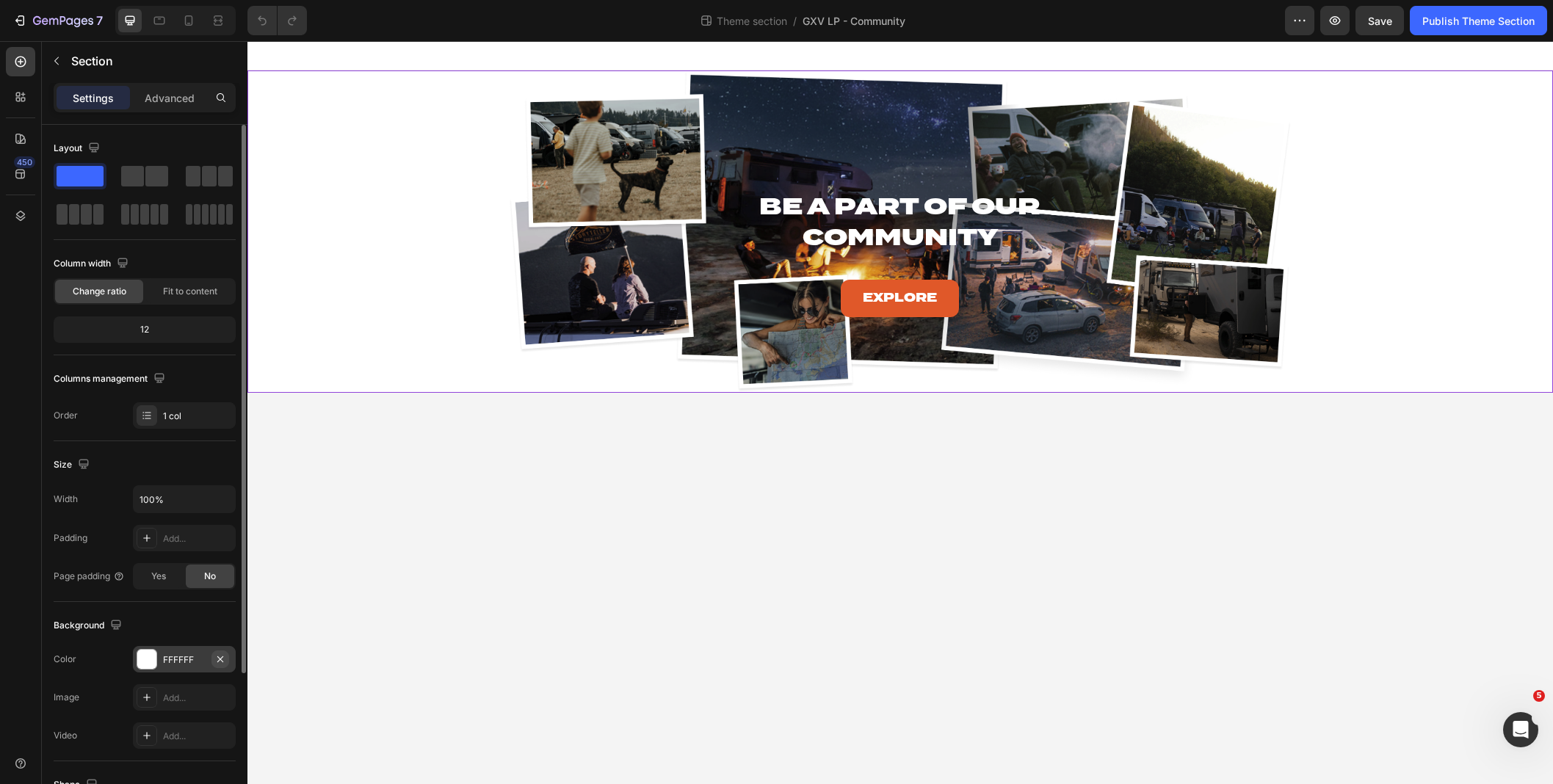
click at [224, 655] on icon "button" at bounding box center [220, 658] width 11 height 11
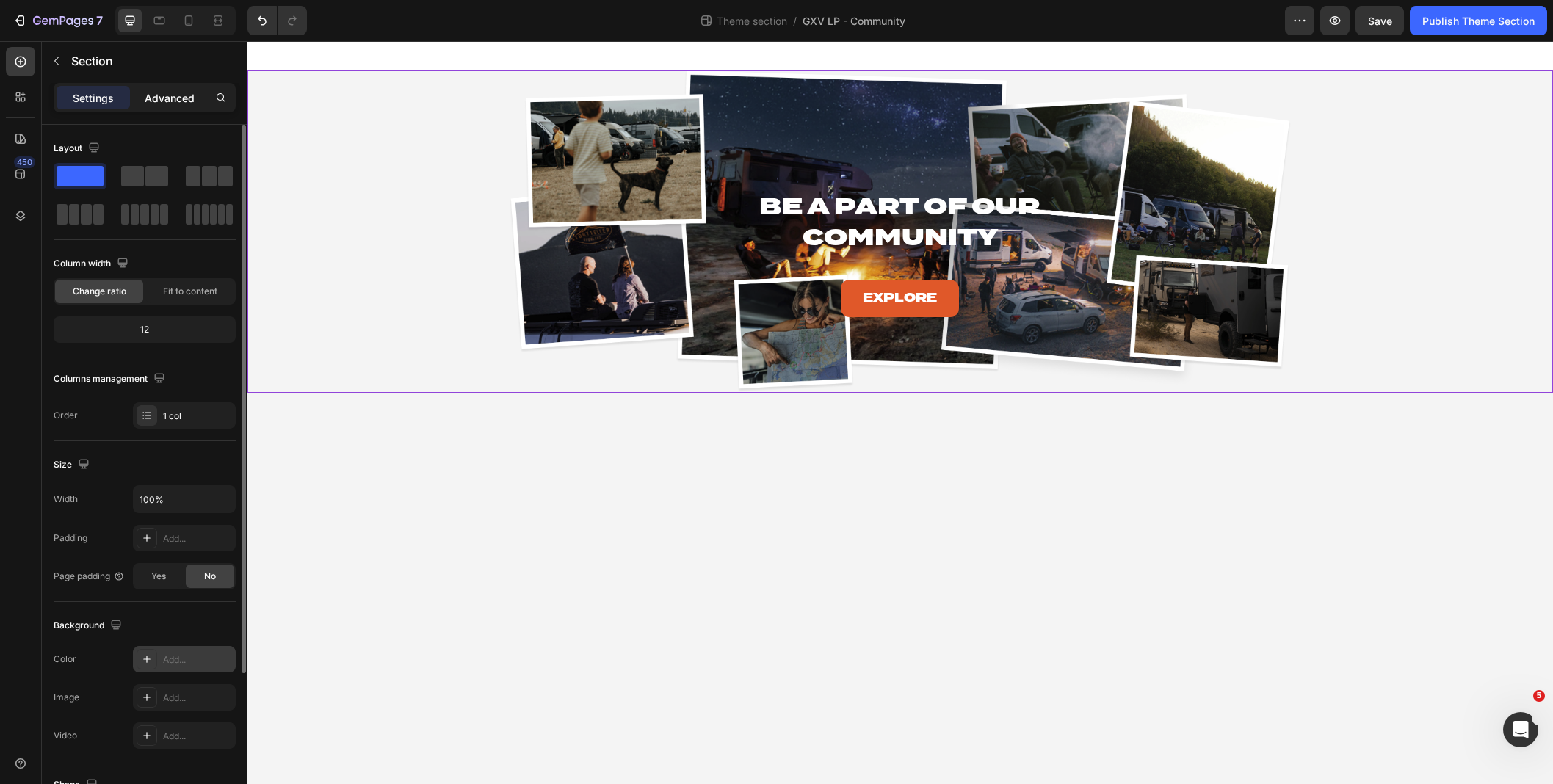
click at [191, 105] on p "Advanced" at bounding box center [169, 99] width 50 height 16
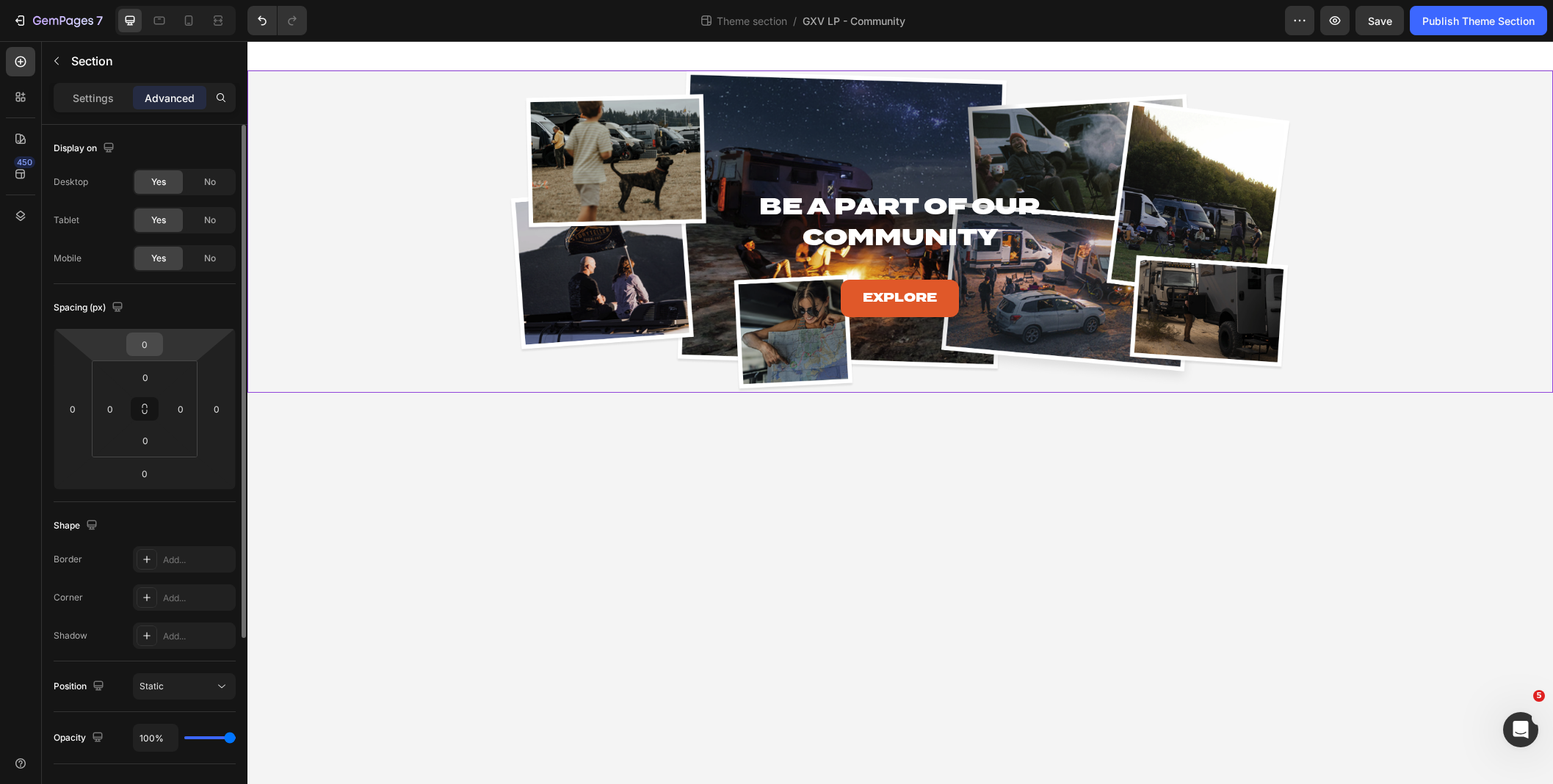
click at [152, 352] on input "0" at bounding box center [144, 344] width 29 height 22
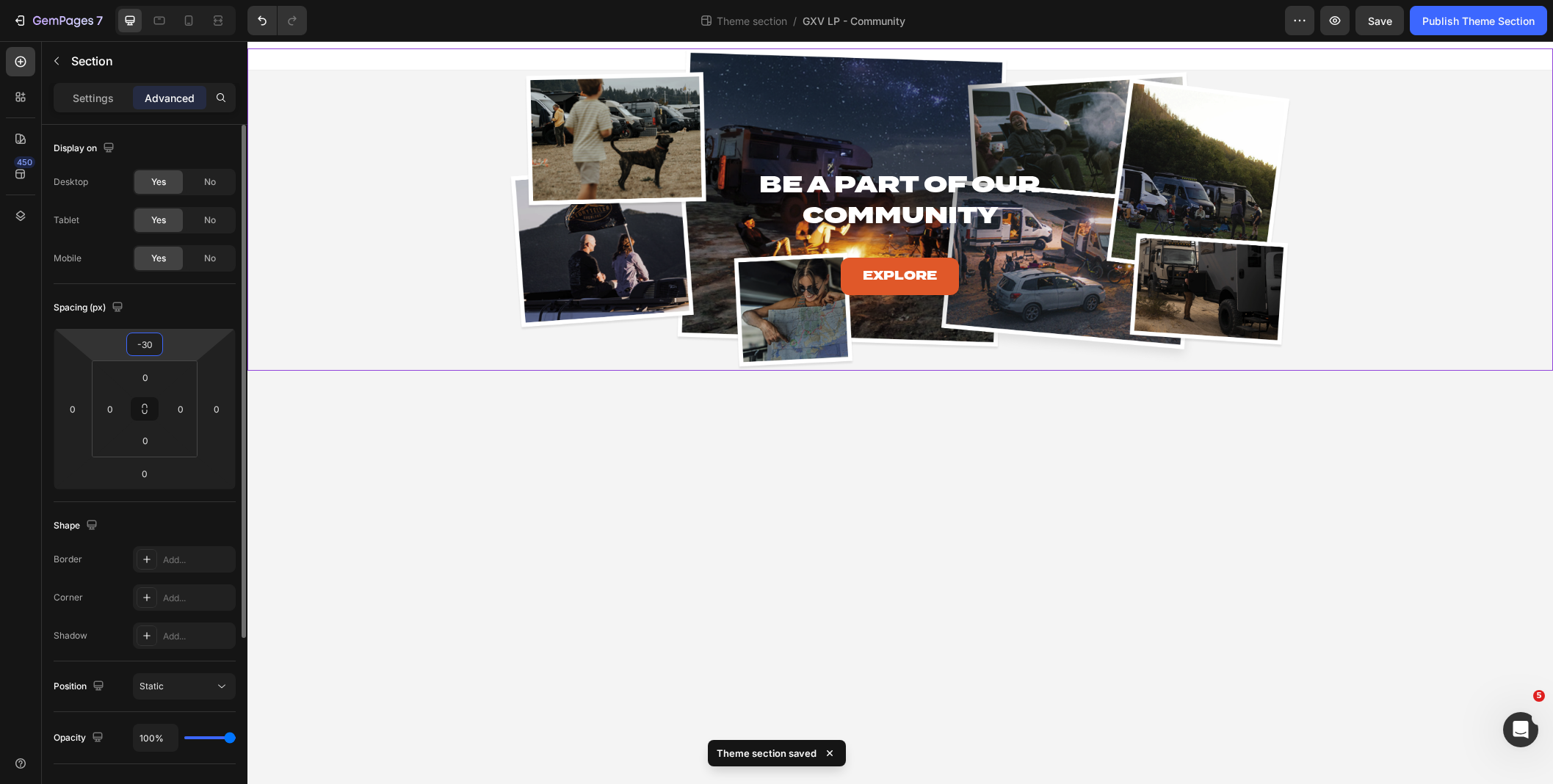
type input "-3"
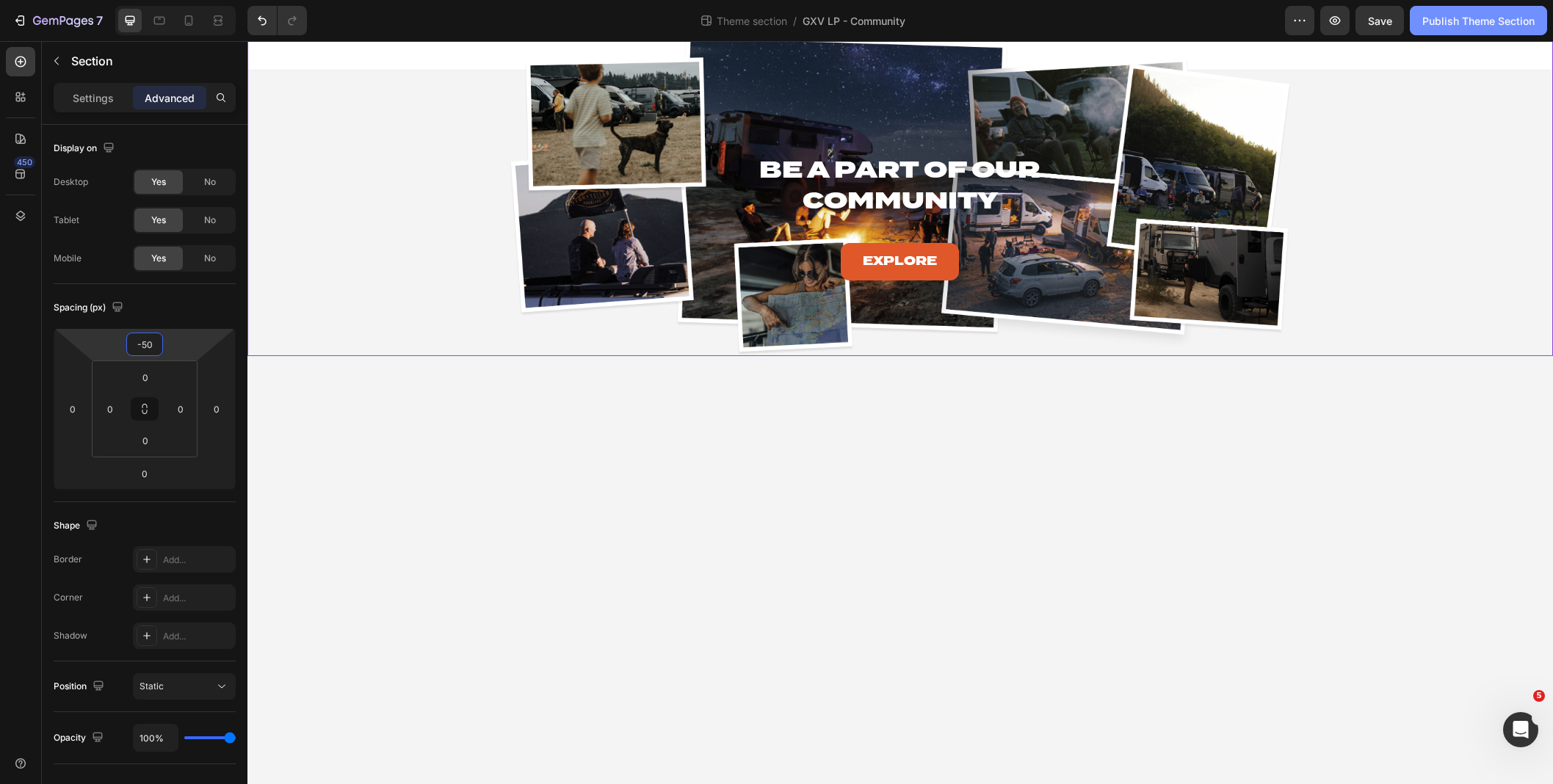
click at [1472, 30] on button "Publish Theme Section" at bounding box center [1479, 20] width 137 height 29
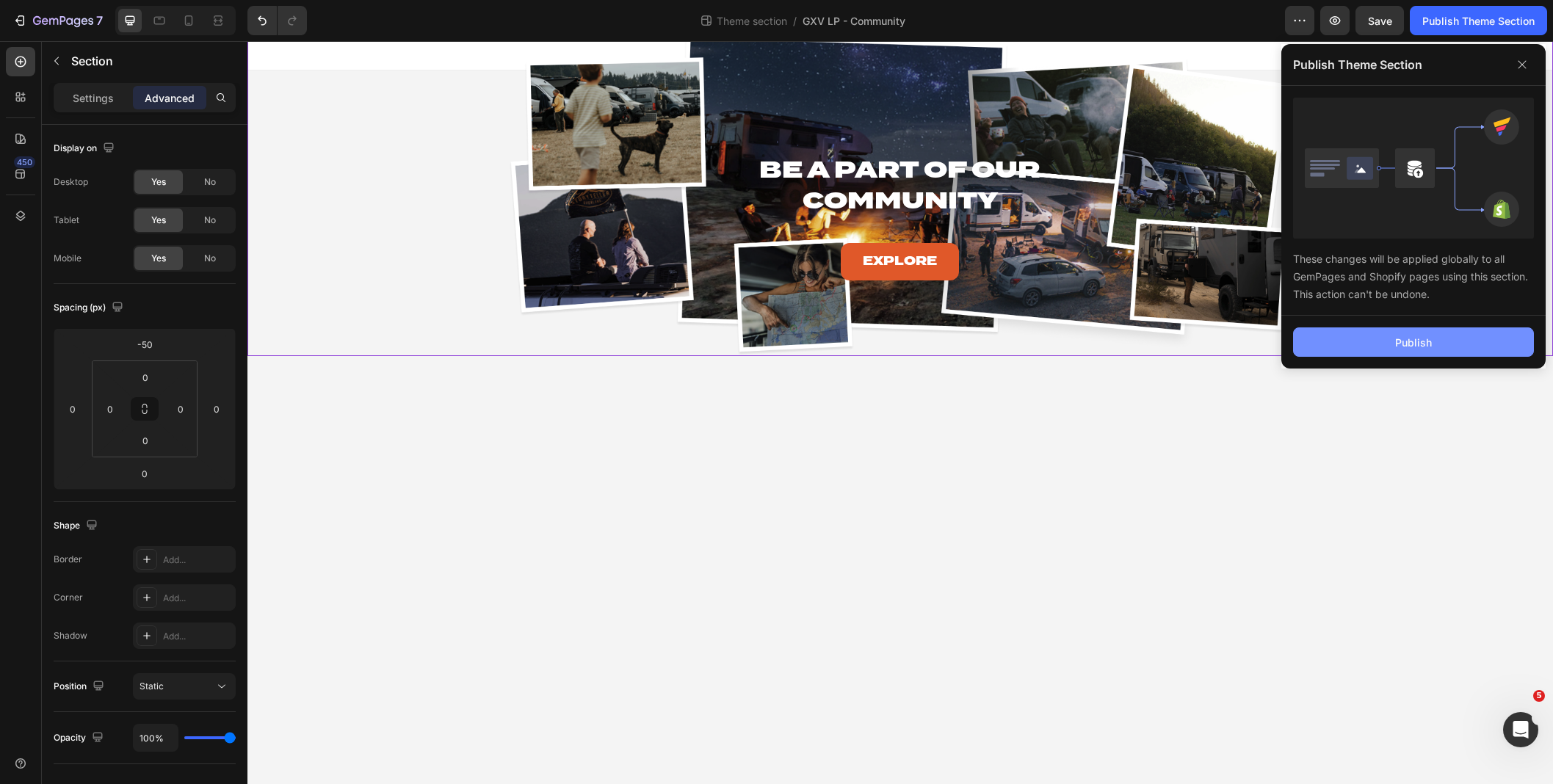
click at [1430, 333] on button "Publish" at bounding box center [1414, 341] width 241 height 29
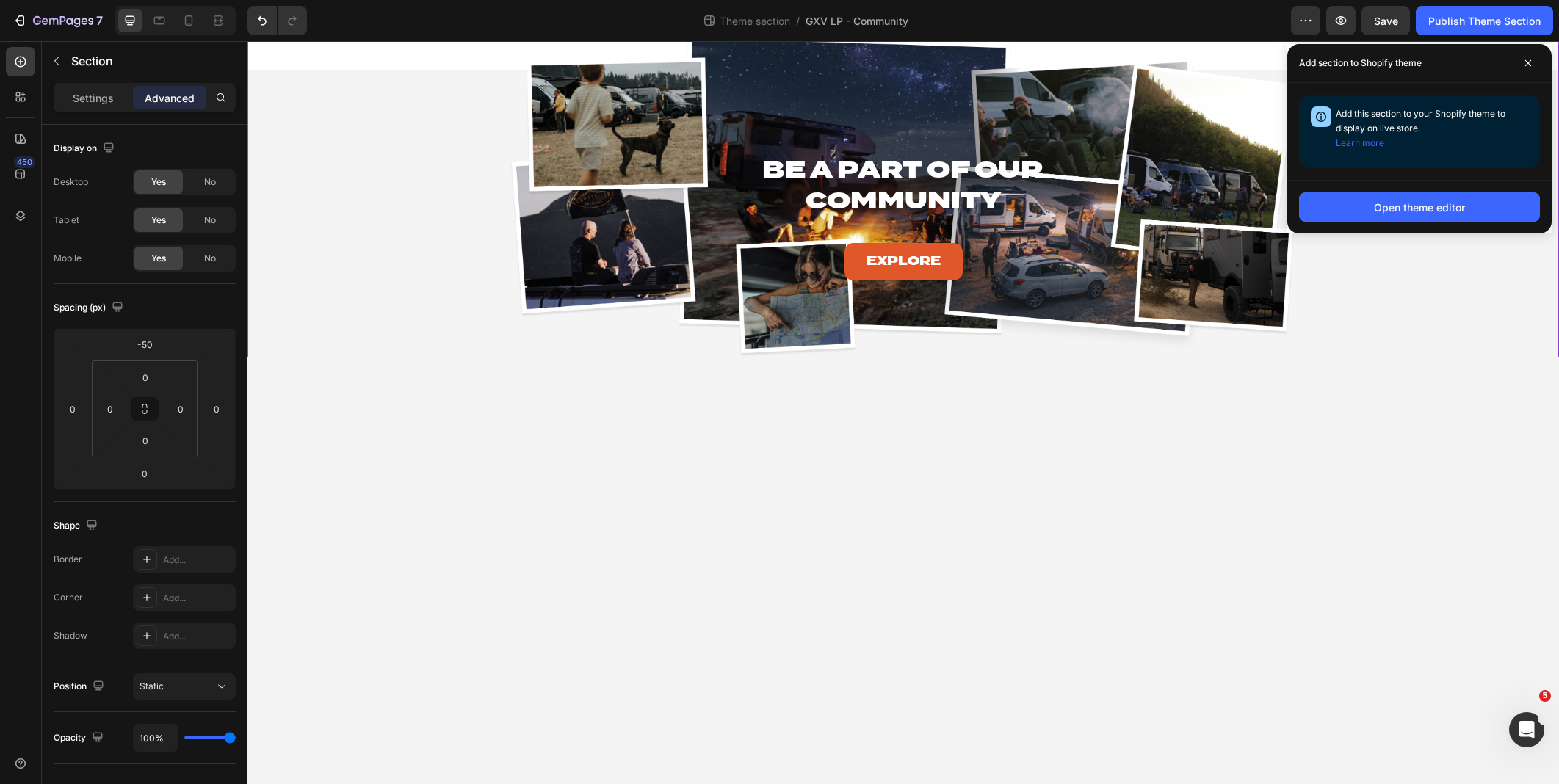
click at [280, 324] on div "Be A Part of Our Community Heading Explore Button Hero Banner Row PRICING: YOU …" at bounding box center [903, 195] width 1312 height 324
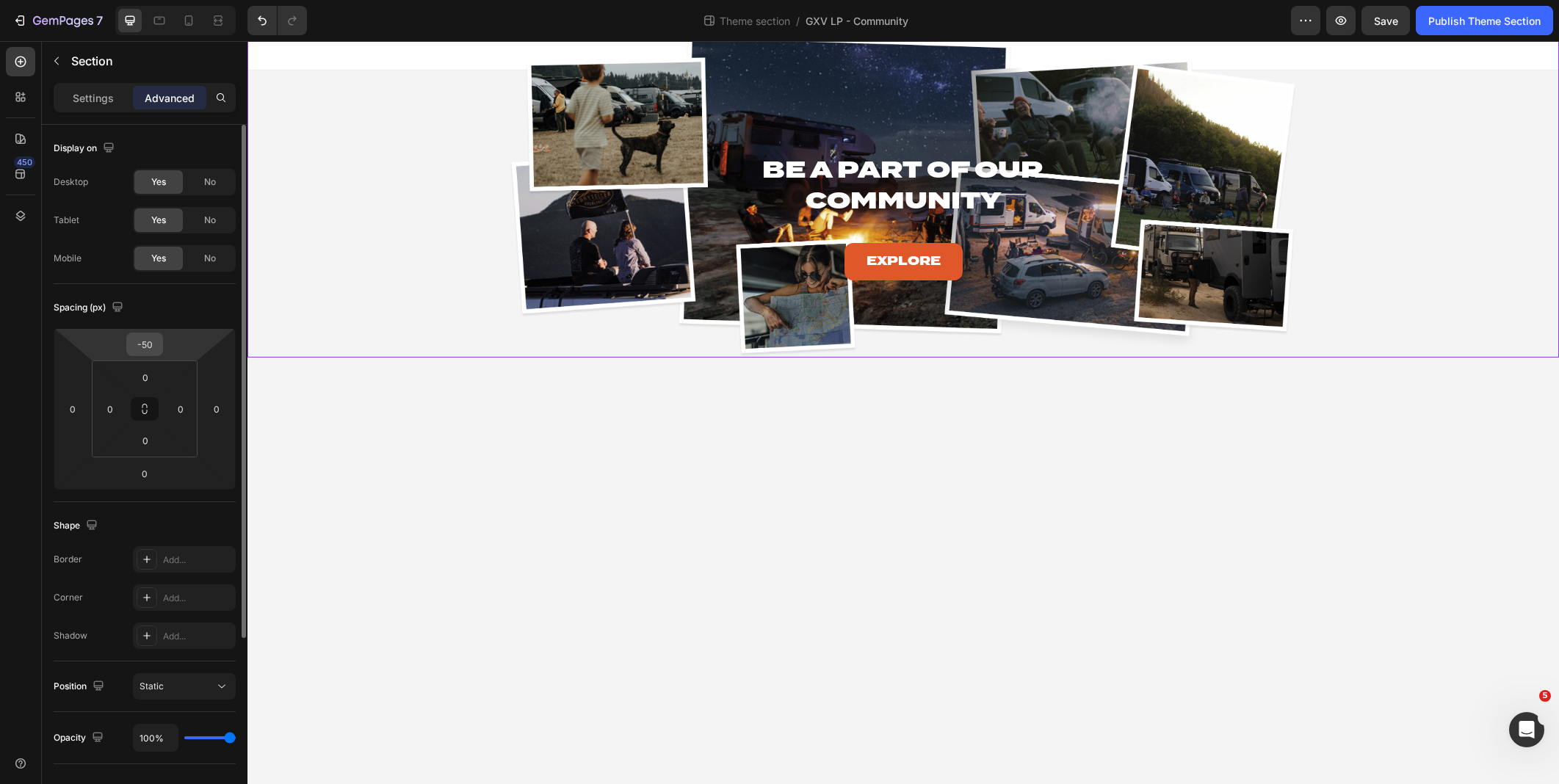
click at [149, 345] on input "-50" at bounding box center [144, 344] width 29 height 22
click at [143, 343] on input "-50" at bounding box center [144, 344] width 29 height 22
drag, startPoint x: 144, startPoint y: 343, endPoint x: 158, endPoint y: 342, distance: 14.0
click at [158, 342] on input "-50" at bounding box center [144, 344] width 29 height 22
type input "-5"
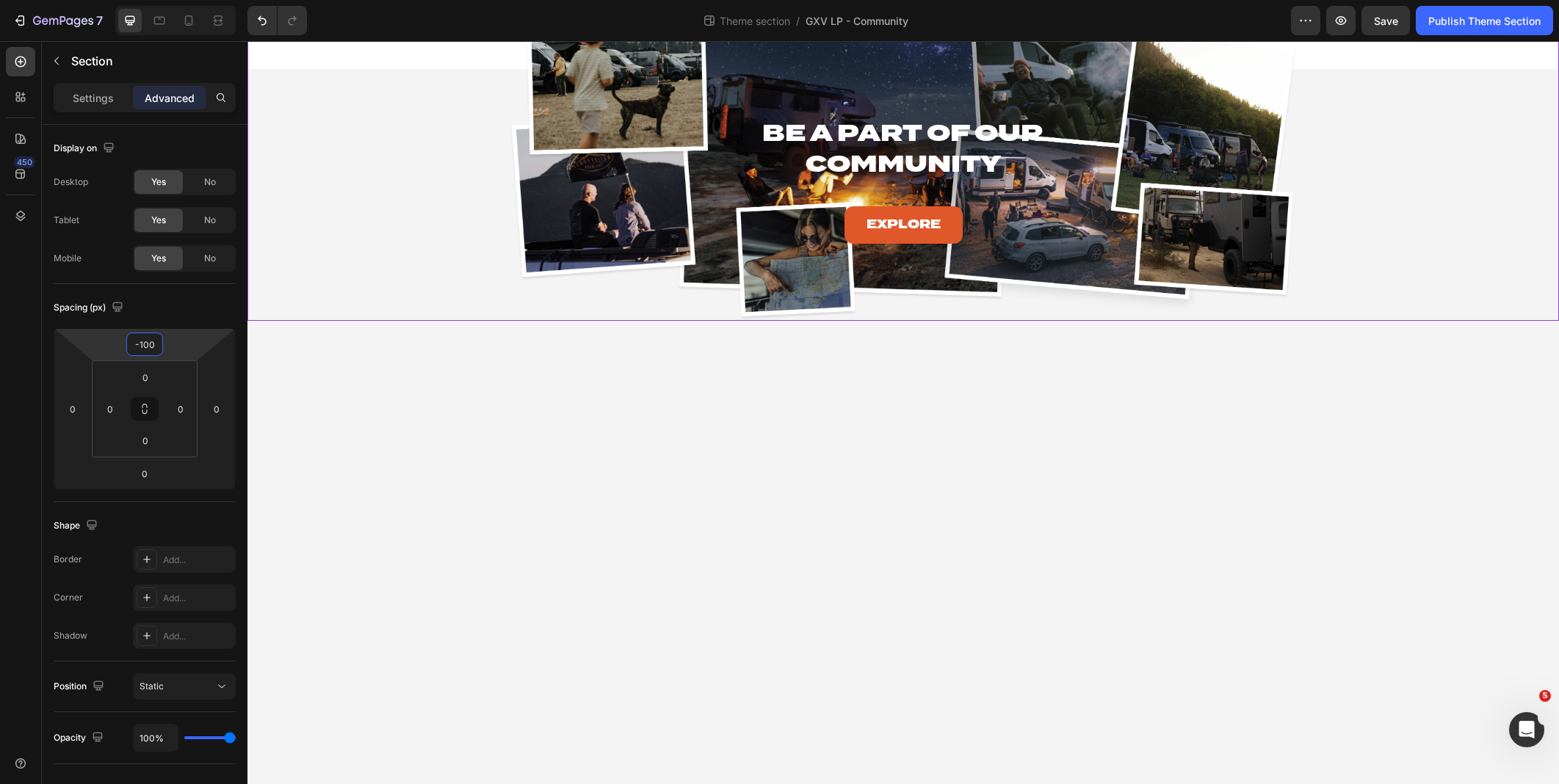
type input "-100"
click at [307, 300] on div "Be A Part of Our Community Heading Explore Button Hero Banner Row PRICING: YOU …" at bounding box center [903, 159] width 1312 height 324
click at [285, 302] on div "Be A Part of Our Community Heading Explore Button Hero Banner Row PRICING: YOU …" at bounding box center [903, 159] width 1312 height 324
click at [91, 107] on div "Settings" at bounding box center [92, 98] width 73 height 24
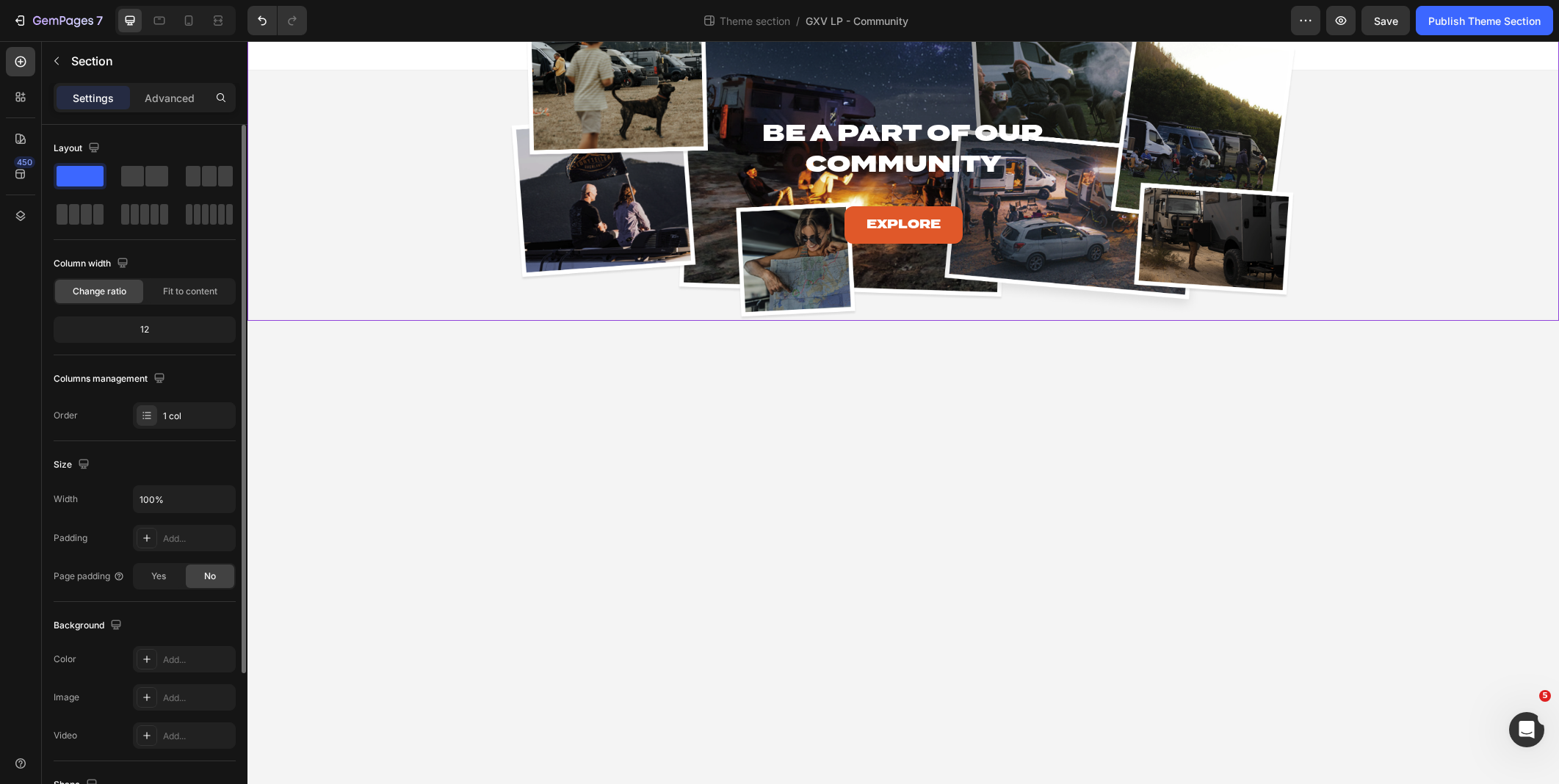
click at [487, 172] on div "Be A Part of Our Community Heading Explore Button Hero Banner Row PRICING: YOU …" at bounding box center [903, 159] width 1312 height 324
click at [570, 175] on div "Be A Part of Our Community" at bounding box center [903, 148] width 787 height 64
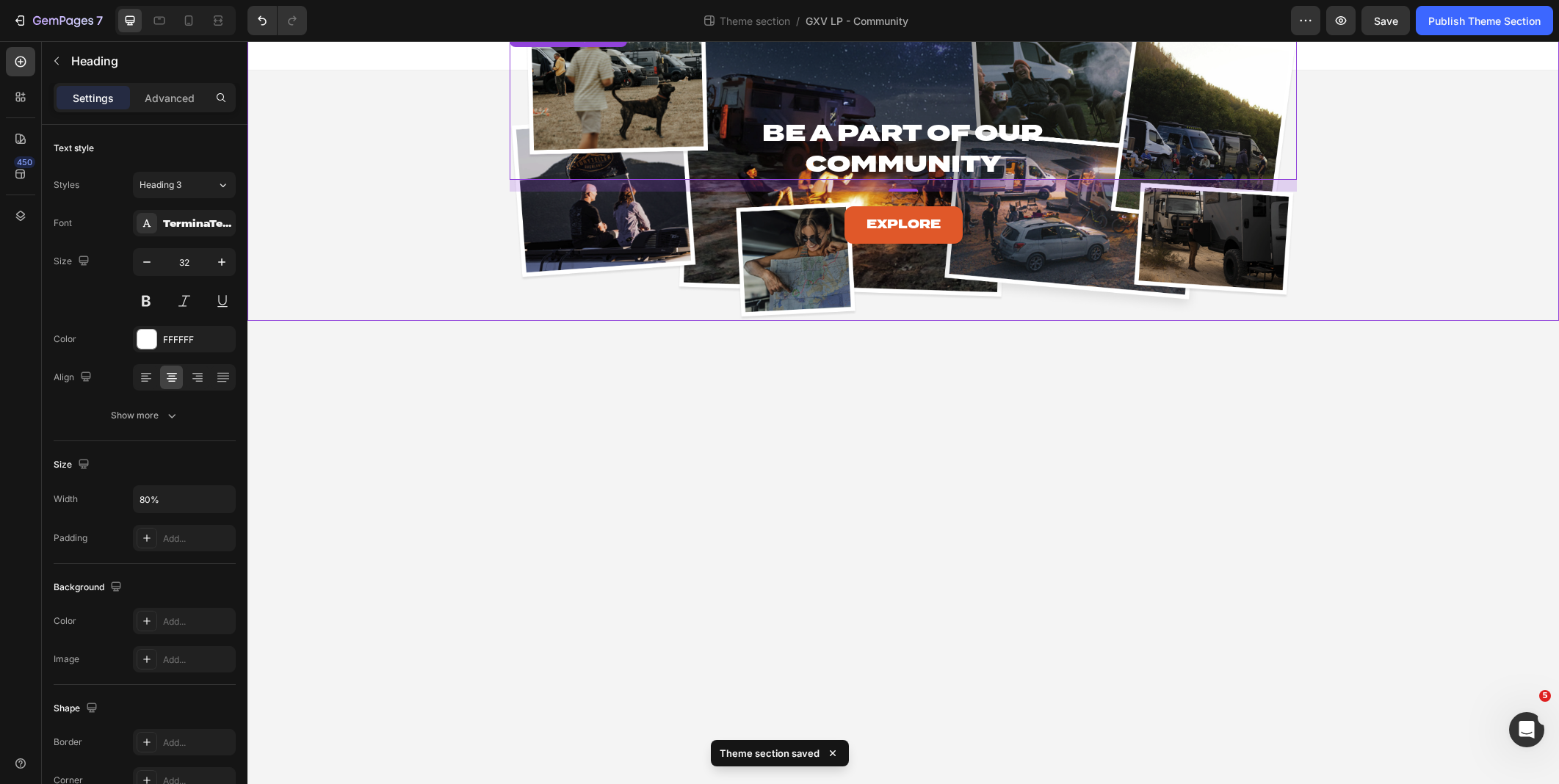
click at [401, 216] on div "Be A Part of Our Community Heading 16 Explore Button Hero Banner Row PRICING: Y…" at bounding box center [903, 159] width 1312 height 324
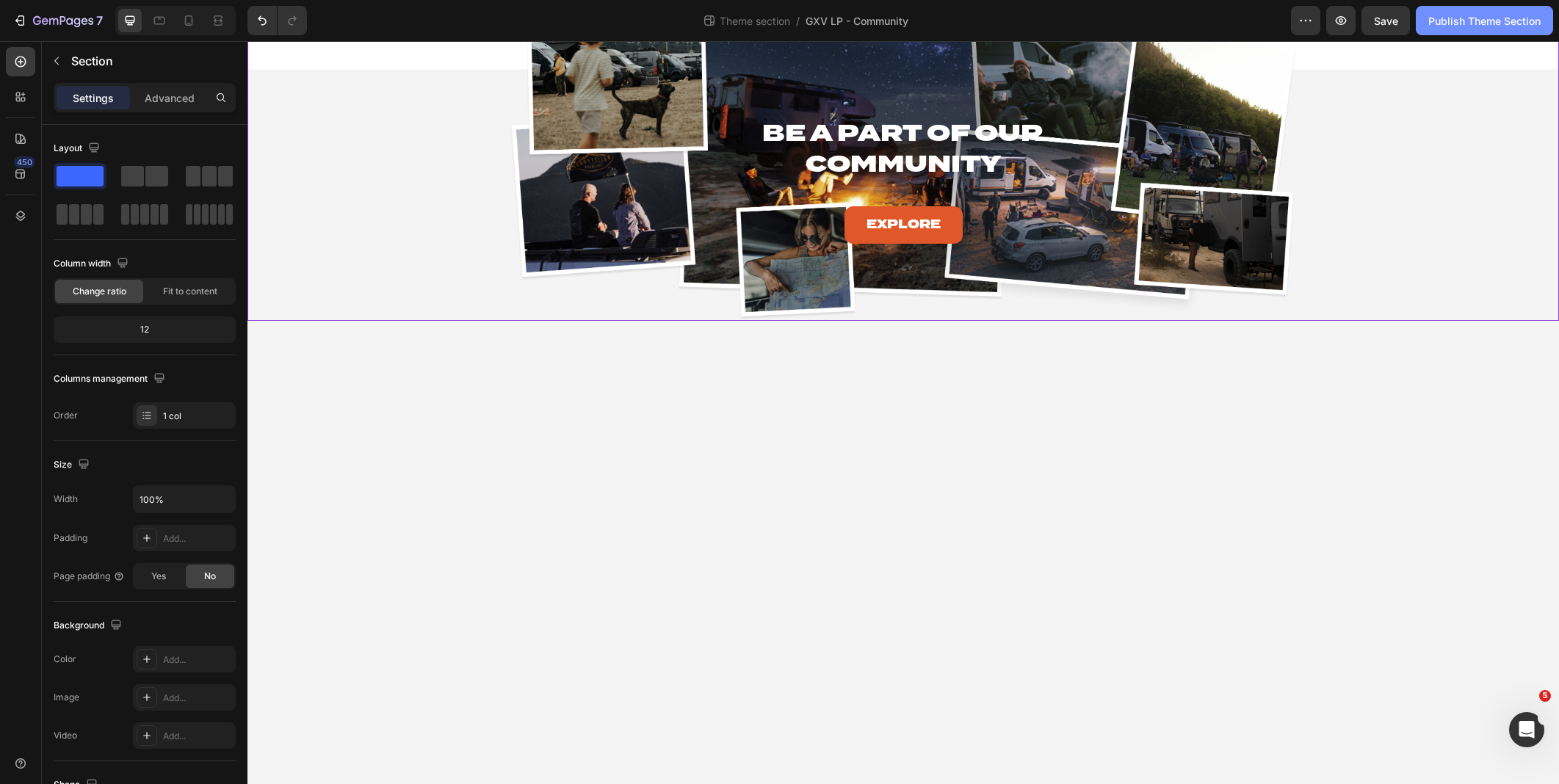
click at [1487, 24] on div "Publish Theme Section" at bounding box center [1484, 21] width 113 height 16
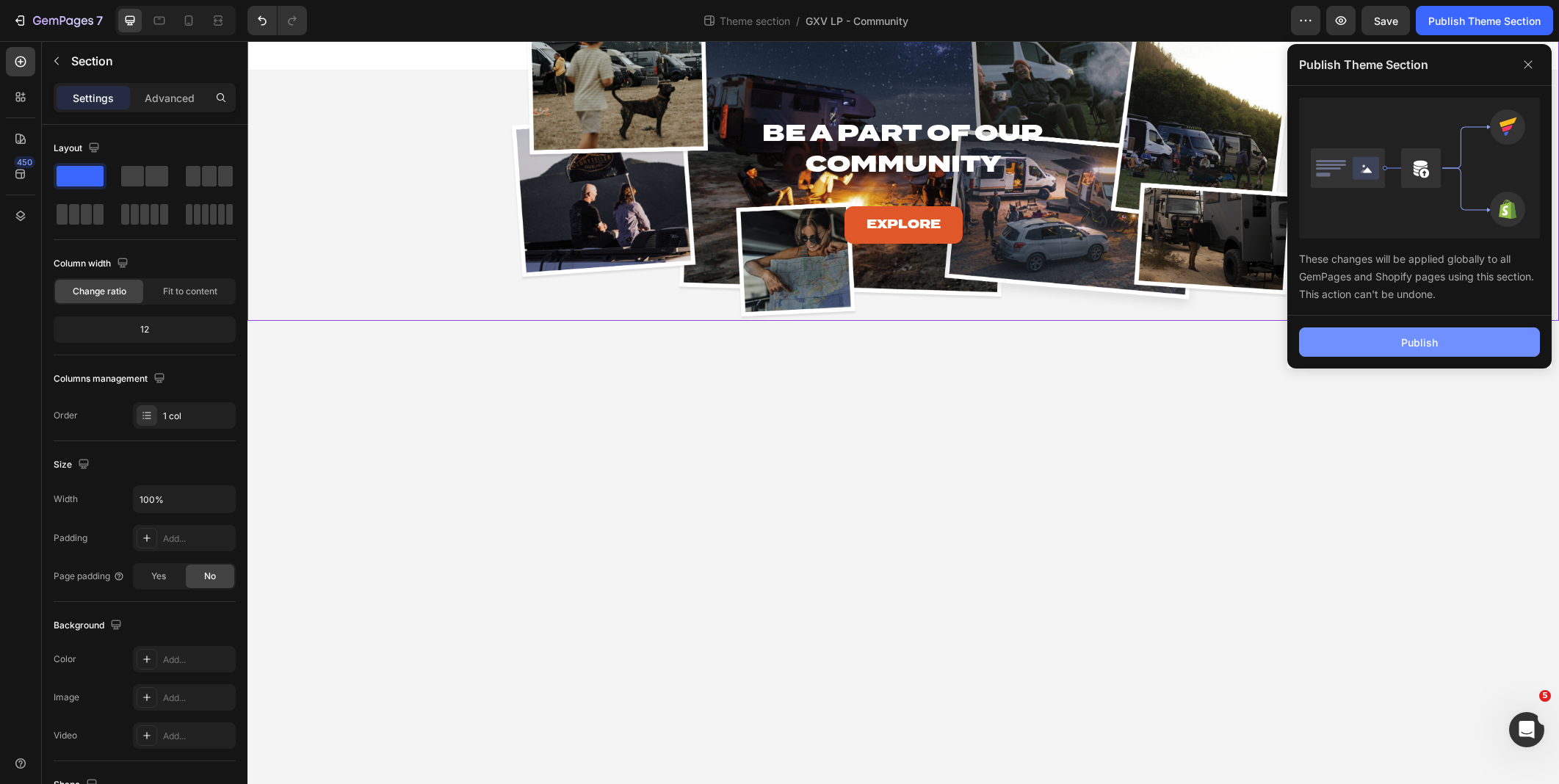
click at [1420, 346] on div "Publish" at bounding box center [1420, 342] width 37 height 16
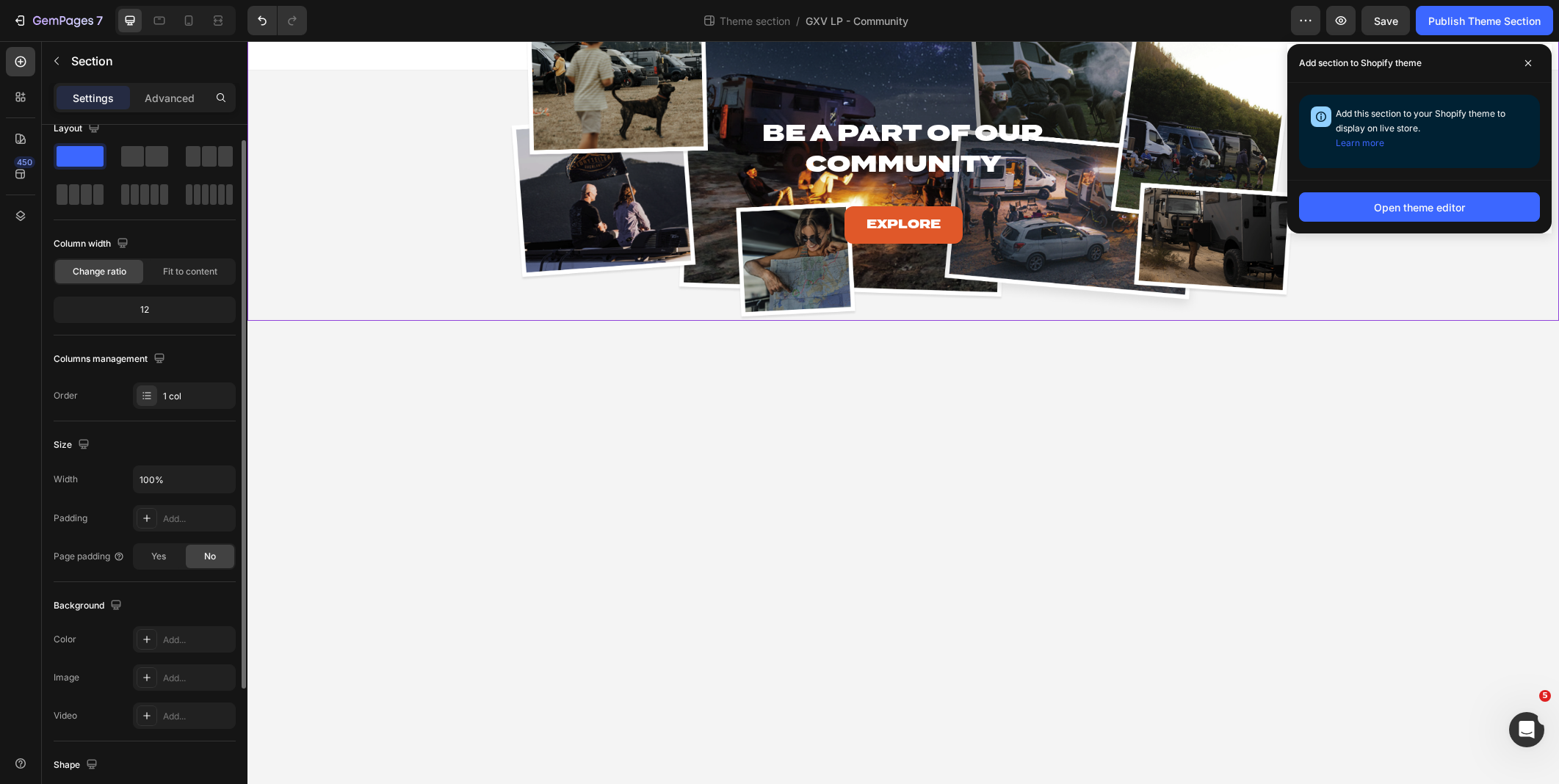
scroll to position [98, 0]
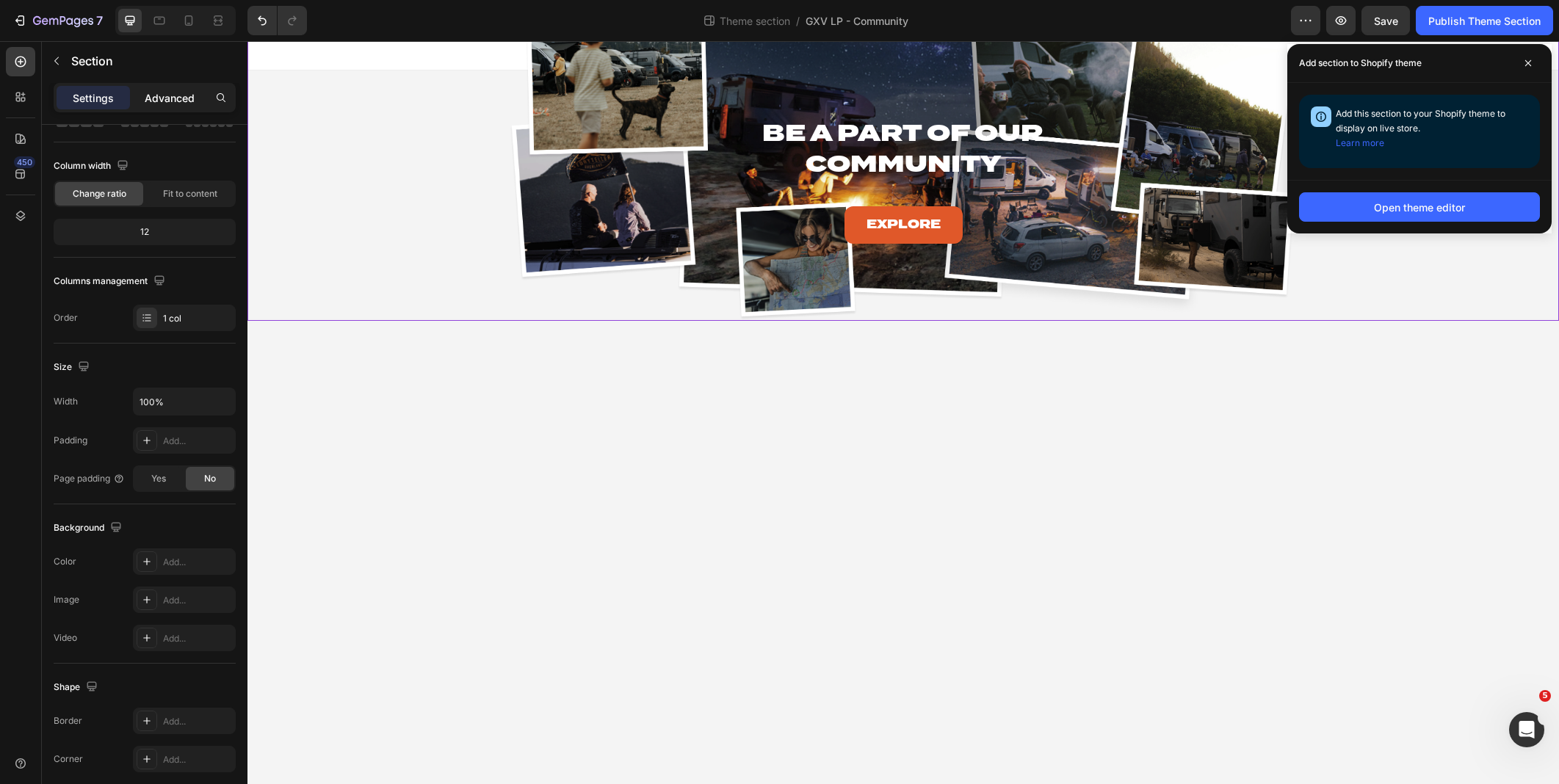
click at [170, 95] on p "Advanced" at bounding box center [169, 99] width 50 height 16
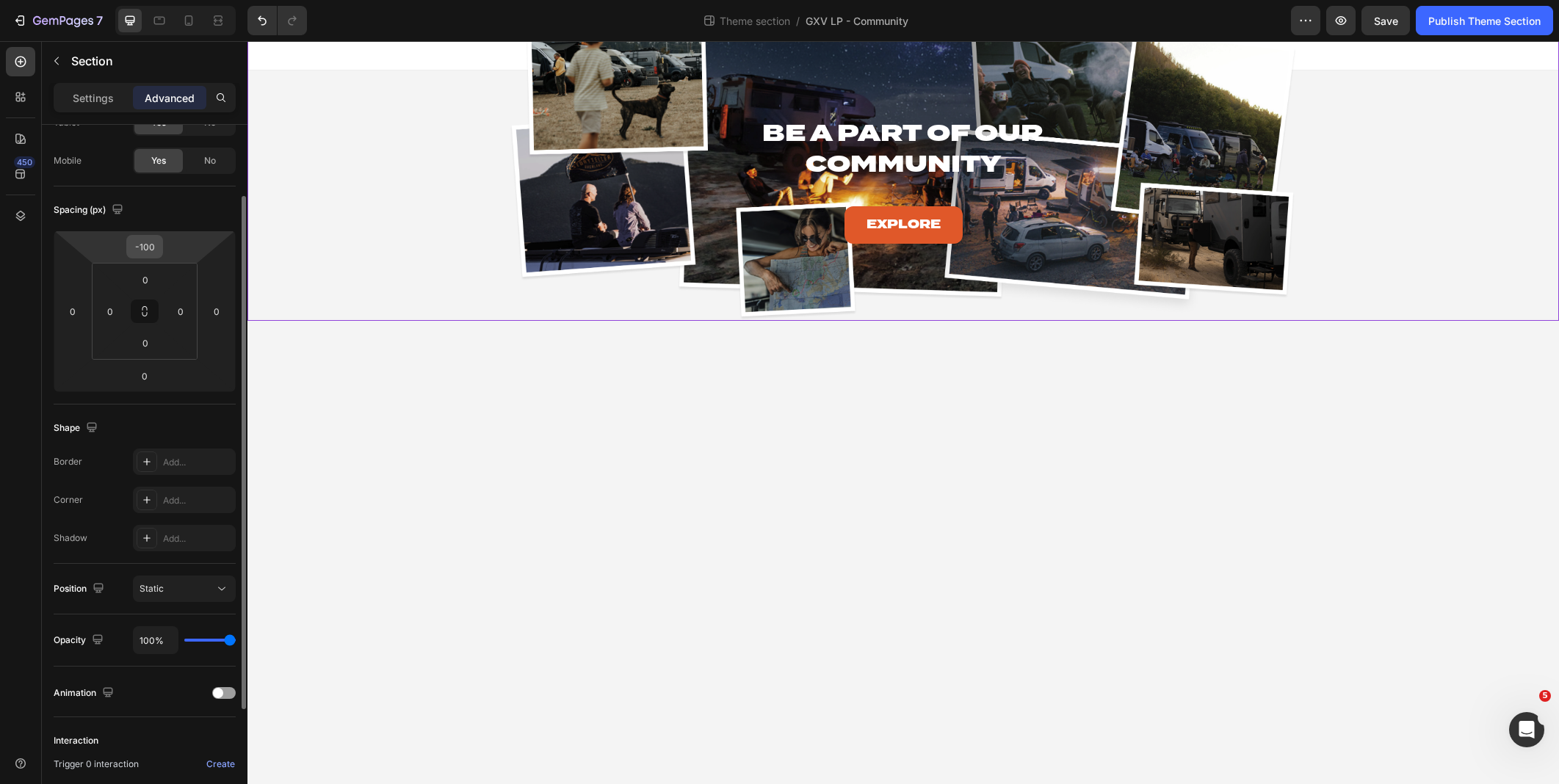
click at [144, 245] on input "-100" at bounding box center [144, 246] width 29 height 22
click at [149, 245] on input "-100" at bounding box center [144, 246] width 29 height 22
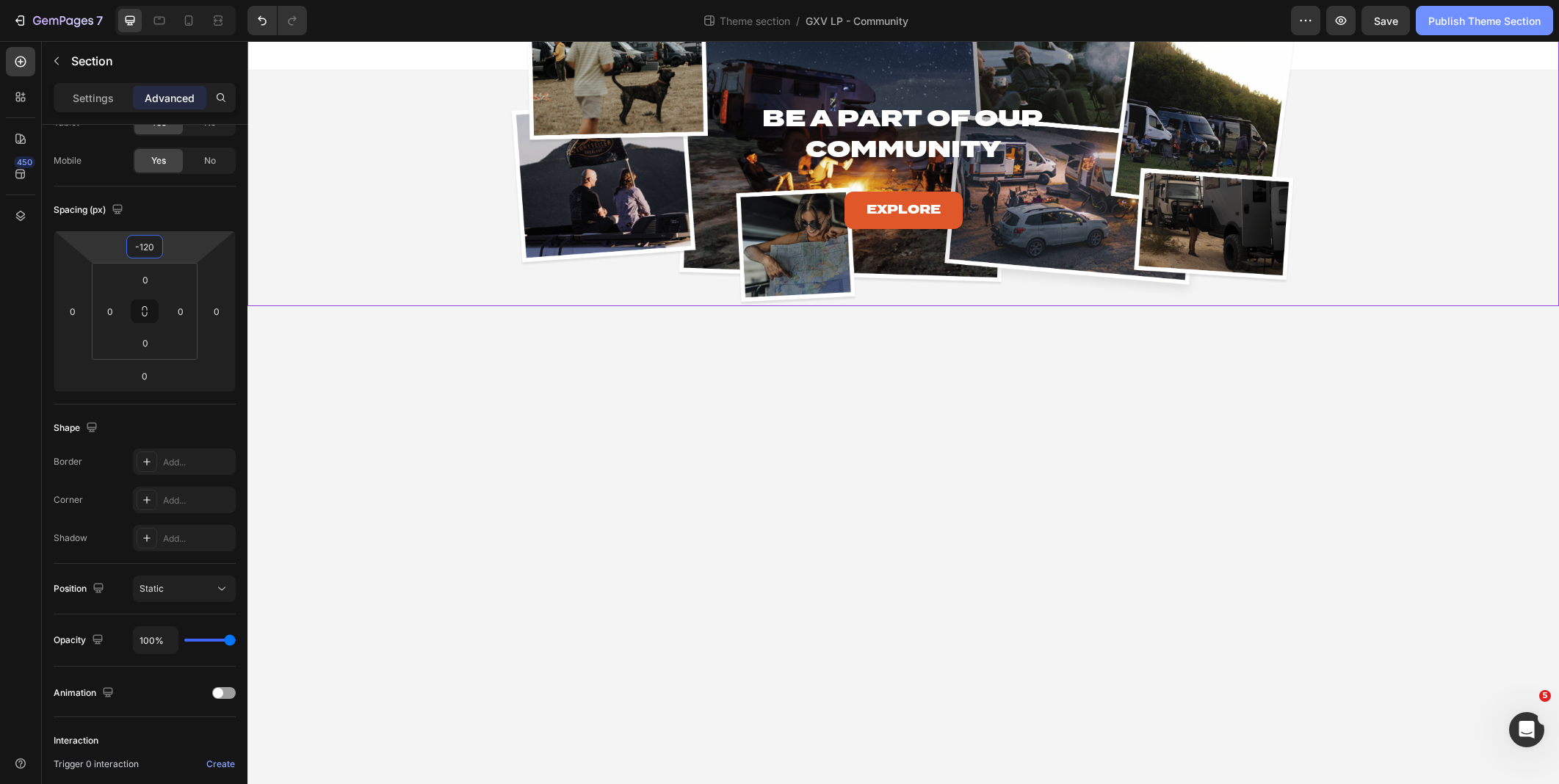
type input "-120"
click at [1475, 20] on div "Publish Theme Section" at bounding box center [1484, 21] width 113 height 16
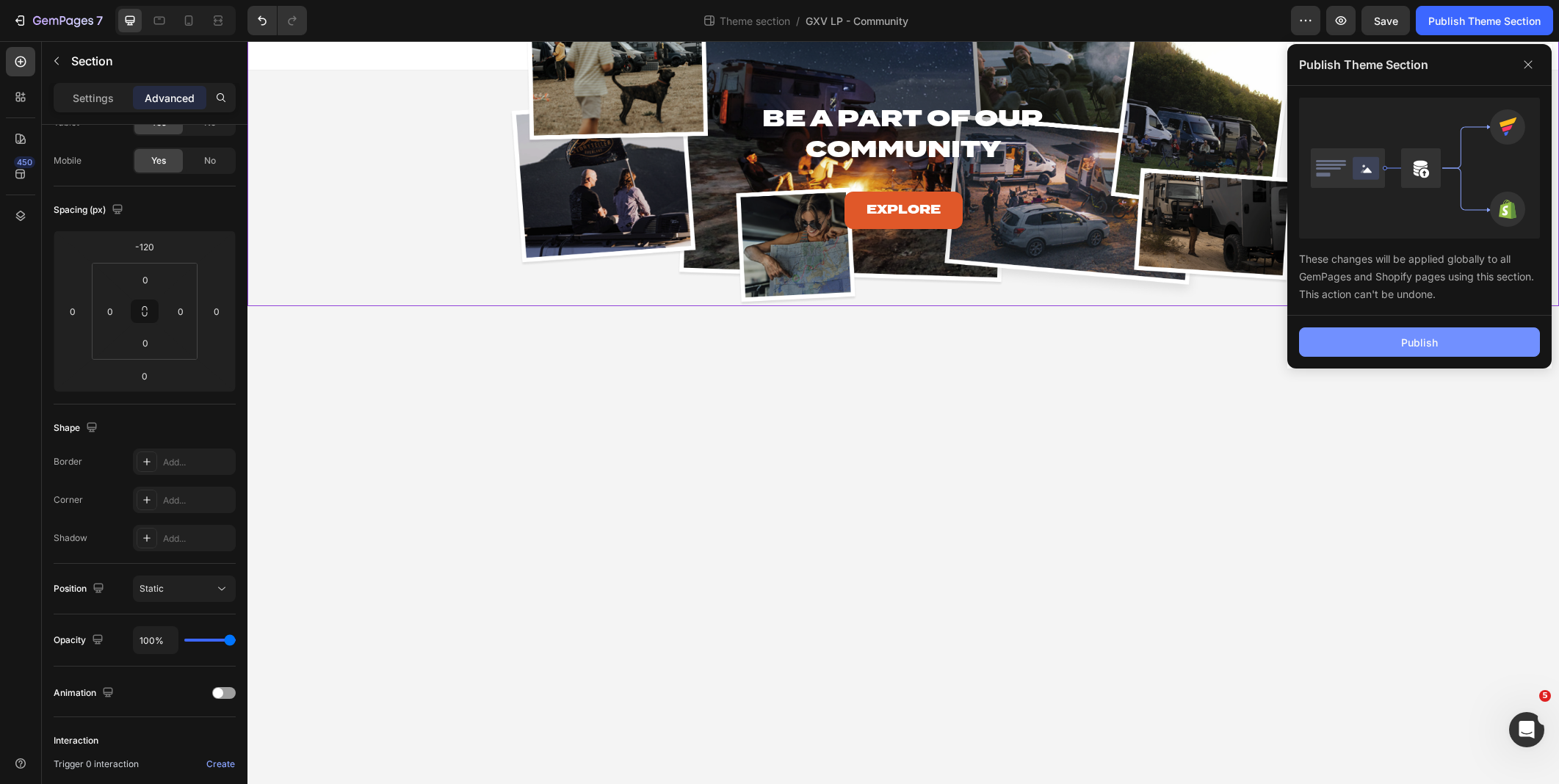
click at [1415, 334] on div "Publish" at bounding box center [1420, 342] width 37 height 16
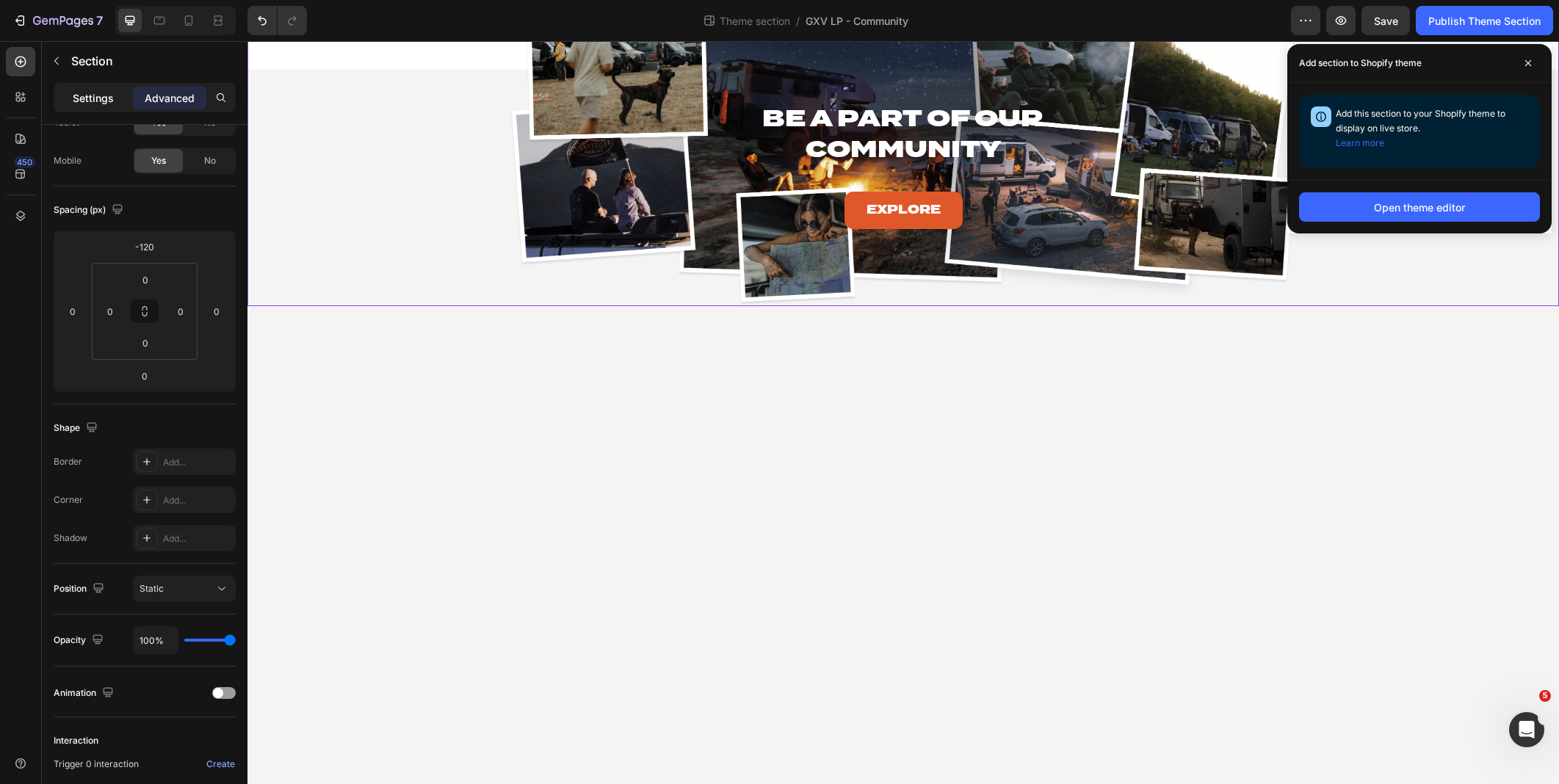
click at [87, 98] on p "Settings" at bounding box center [93, 99] width 41 height 16
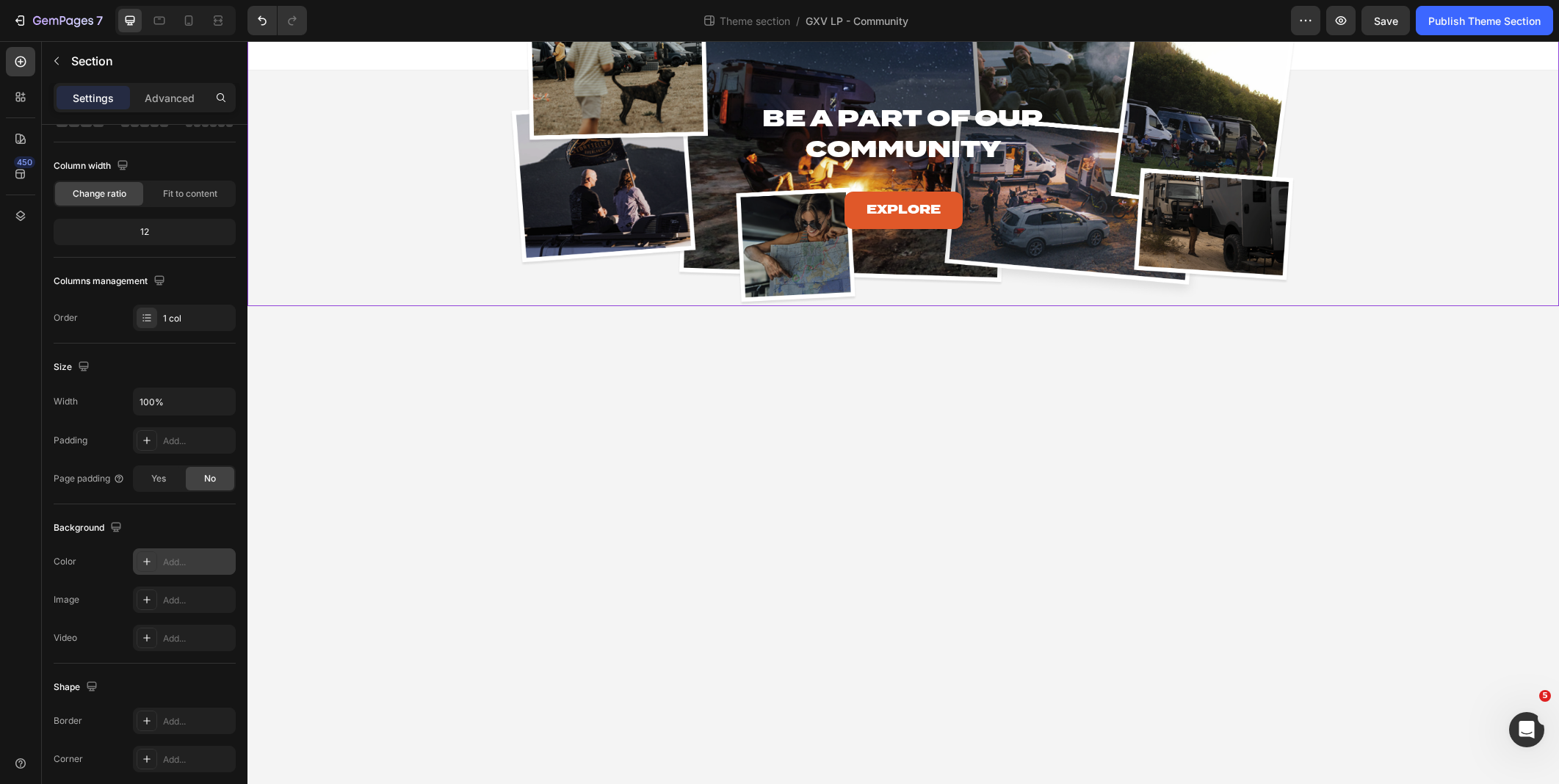
click at [154, 549] on div "Add..." at bounding box center [184, 561] width 103 height 26
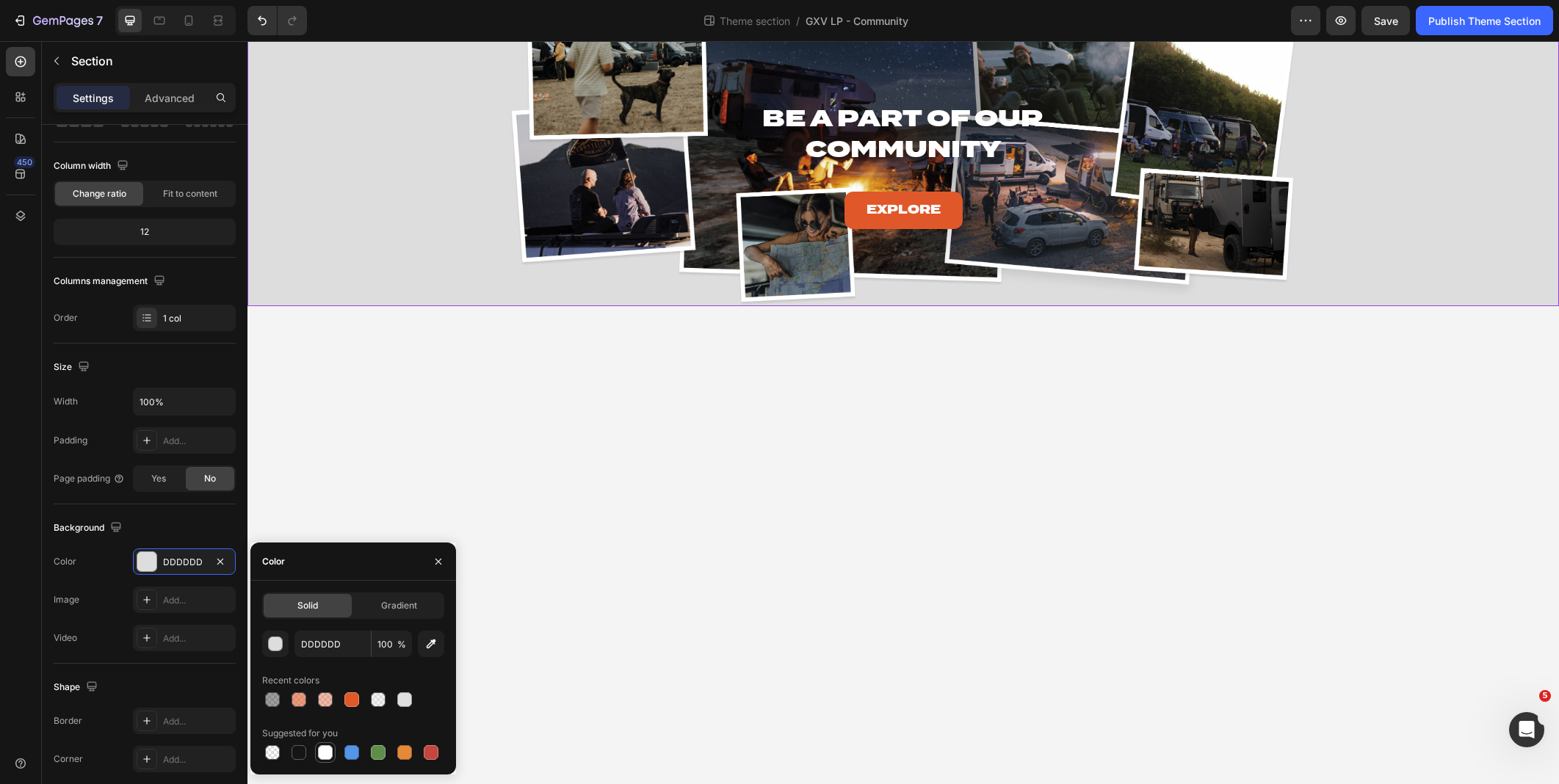
click at [330, 751] on div at bounding box center [325, 752] width 15 height 15
type input "FFFFFF"
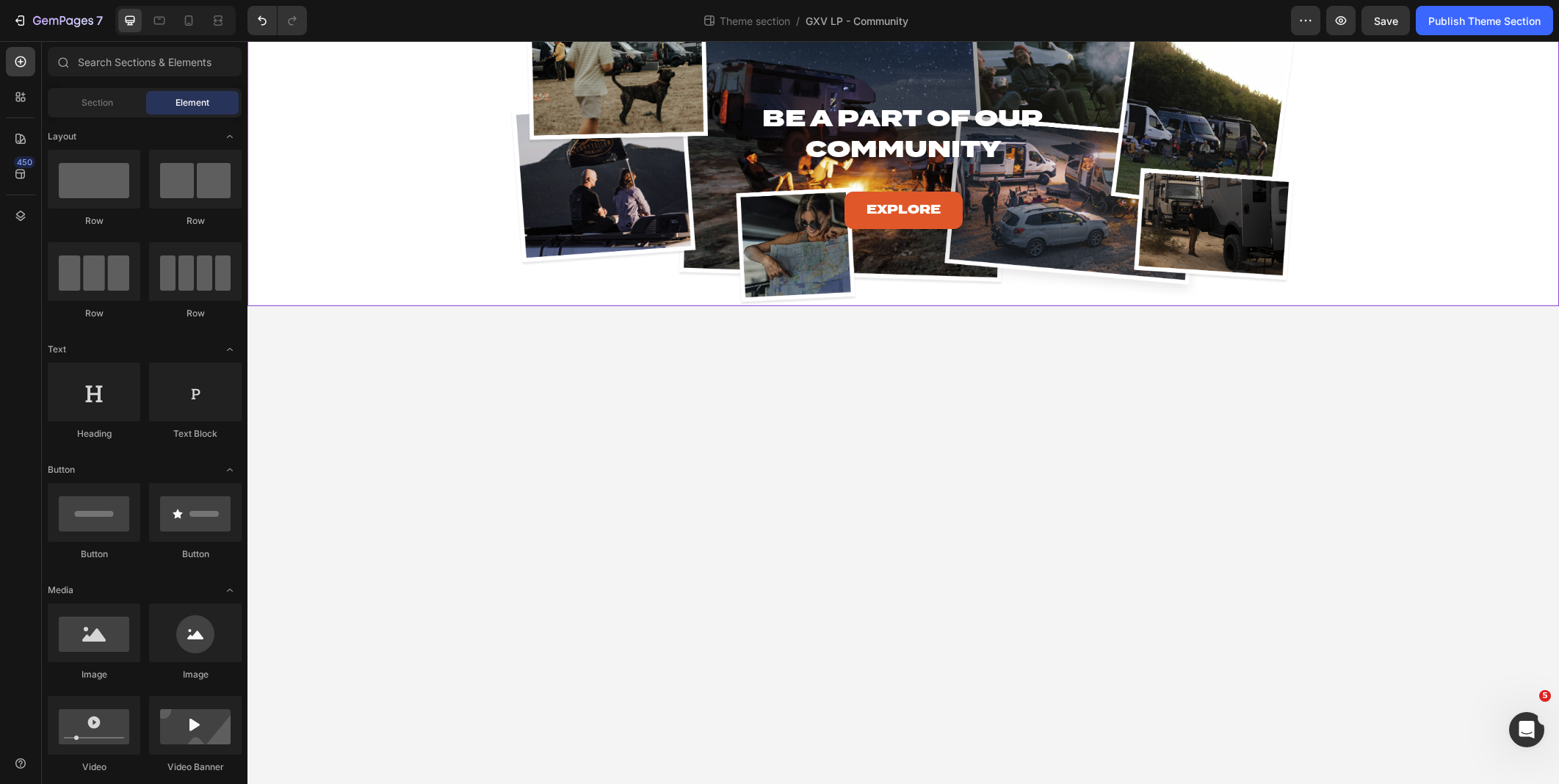
drag, startPoint x: 732, startPoint y: 356, endPoint x: 860, endPoint y: 299, distance: 140.1
click at [733, 352] on body "Be A Part of Our Community Heading Explore Button Hero Banner Row PRICING: YOU …" at bounding box center [903, 413] width 1312 height 743
click at [1496, 31] on button "Publish Theme Section" at bounding box center [1484, 20] width 137 height 29
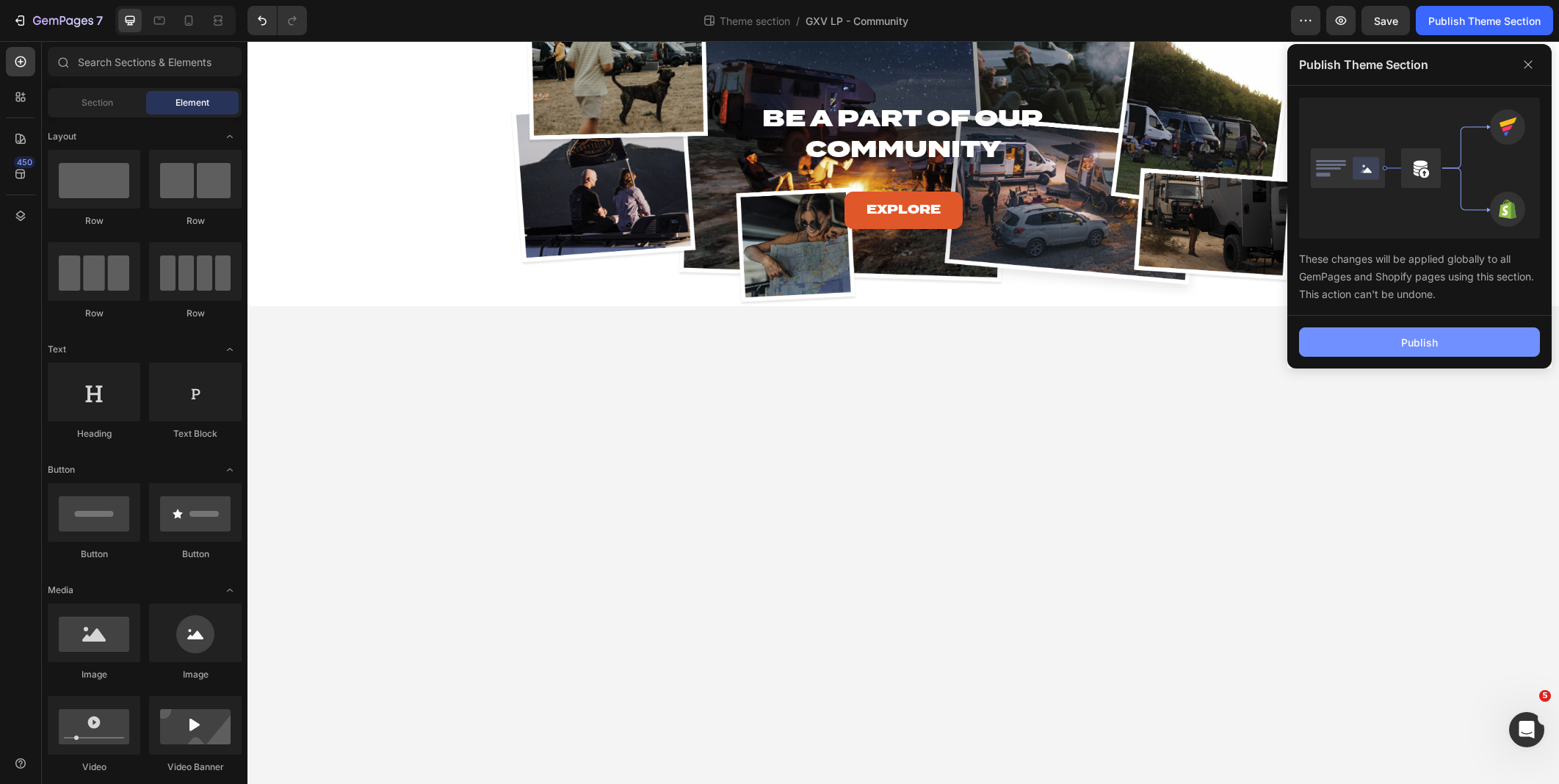
click at [1428, 343] on div "Publish" at bounding box center [1420, 342] width 37 height 16
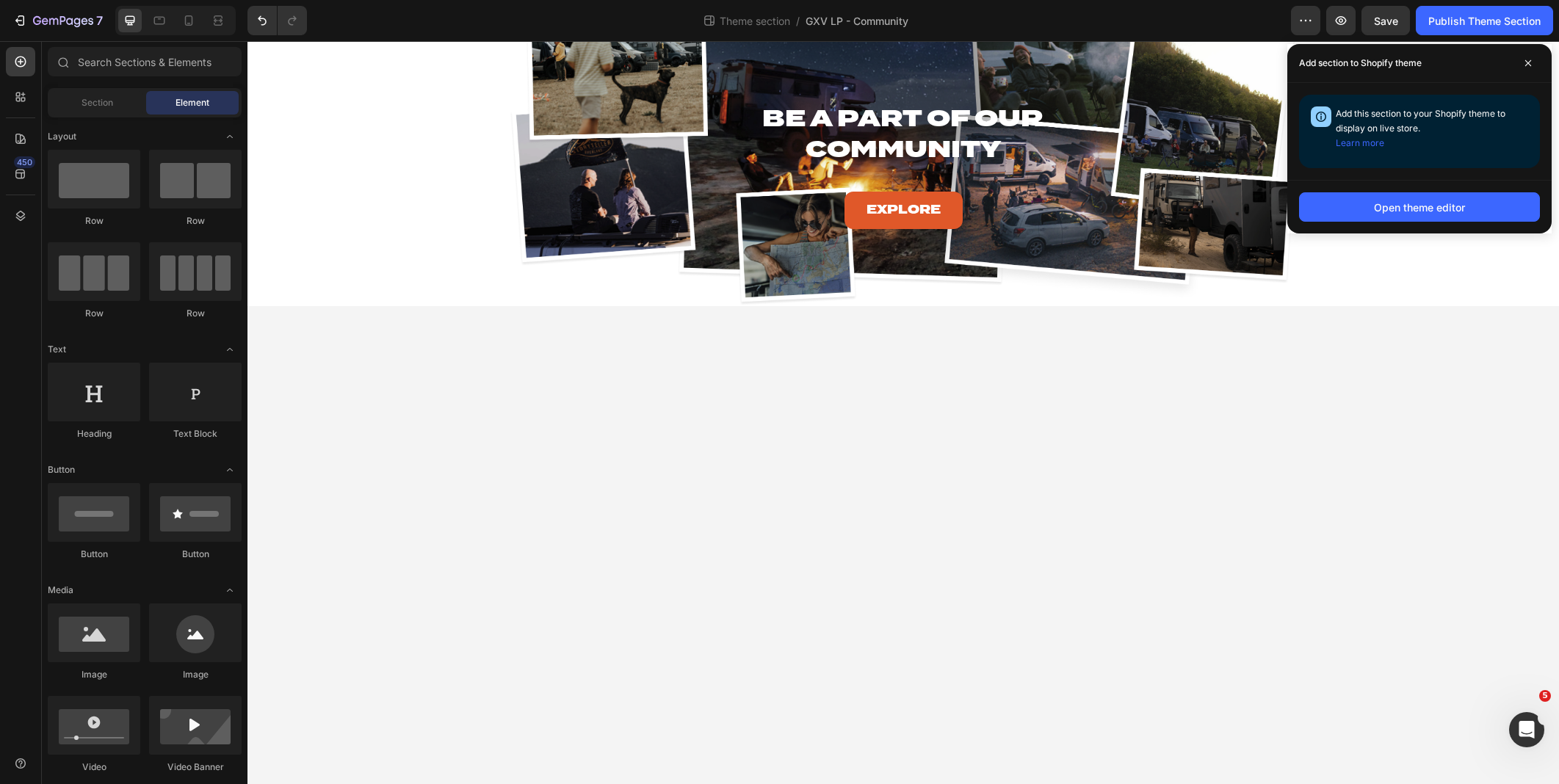
click at [181, 109] on div "Element" at bounding box center [192, 102] width 92 height 24
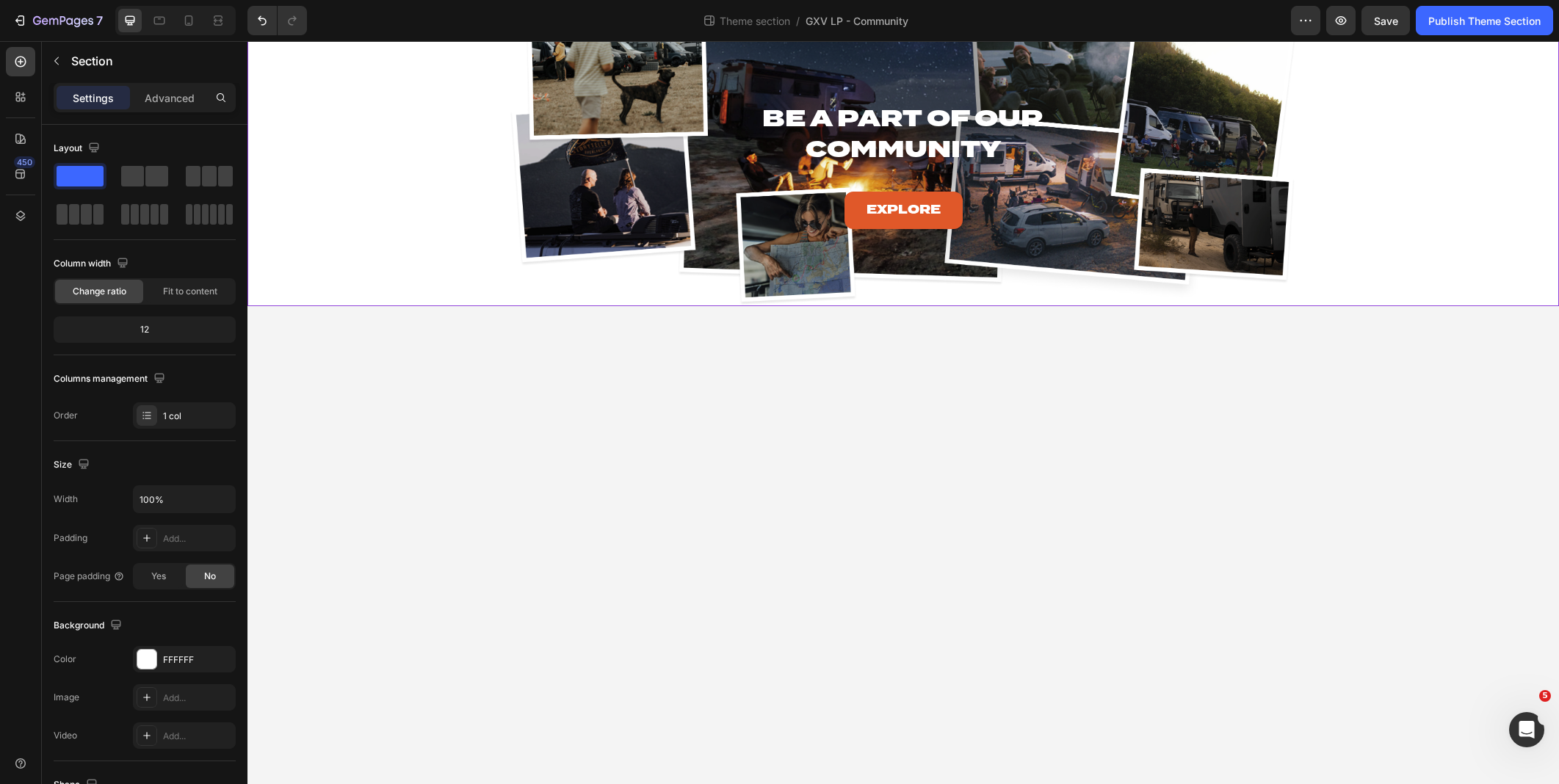
click at [346, 245] on div "Be A Part of Our Community Heading Explore Button Hero Banner Row PRICING: YOU …" at bounding box center [903, 144] width 1312 height 324
click at [173, 91] on p "Advanced" at bounding box center [169, 99] width 50 height 16
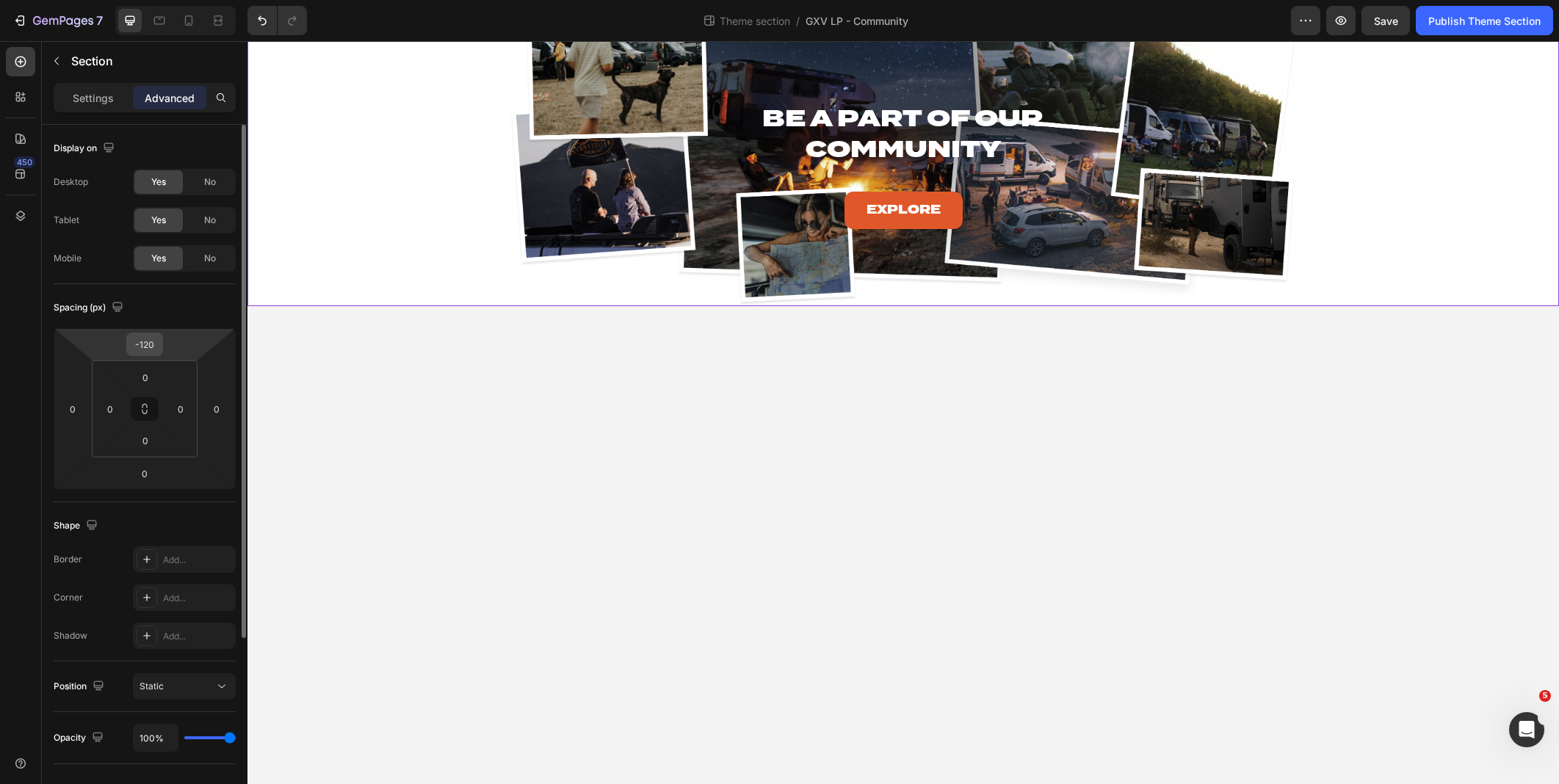
click at [152, 345] on input "-120" at bounding box center [144, 344] width 29 height 22
click at [149, 341] on input "-120" at bounding box center [144, 344] width 29 height 22
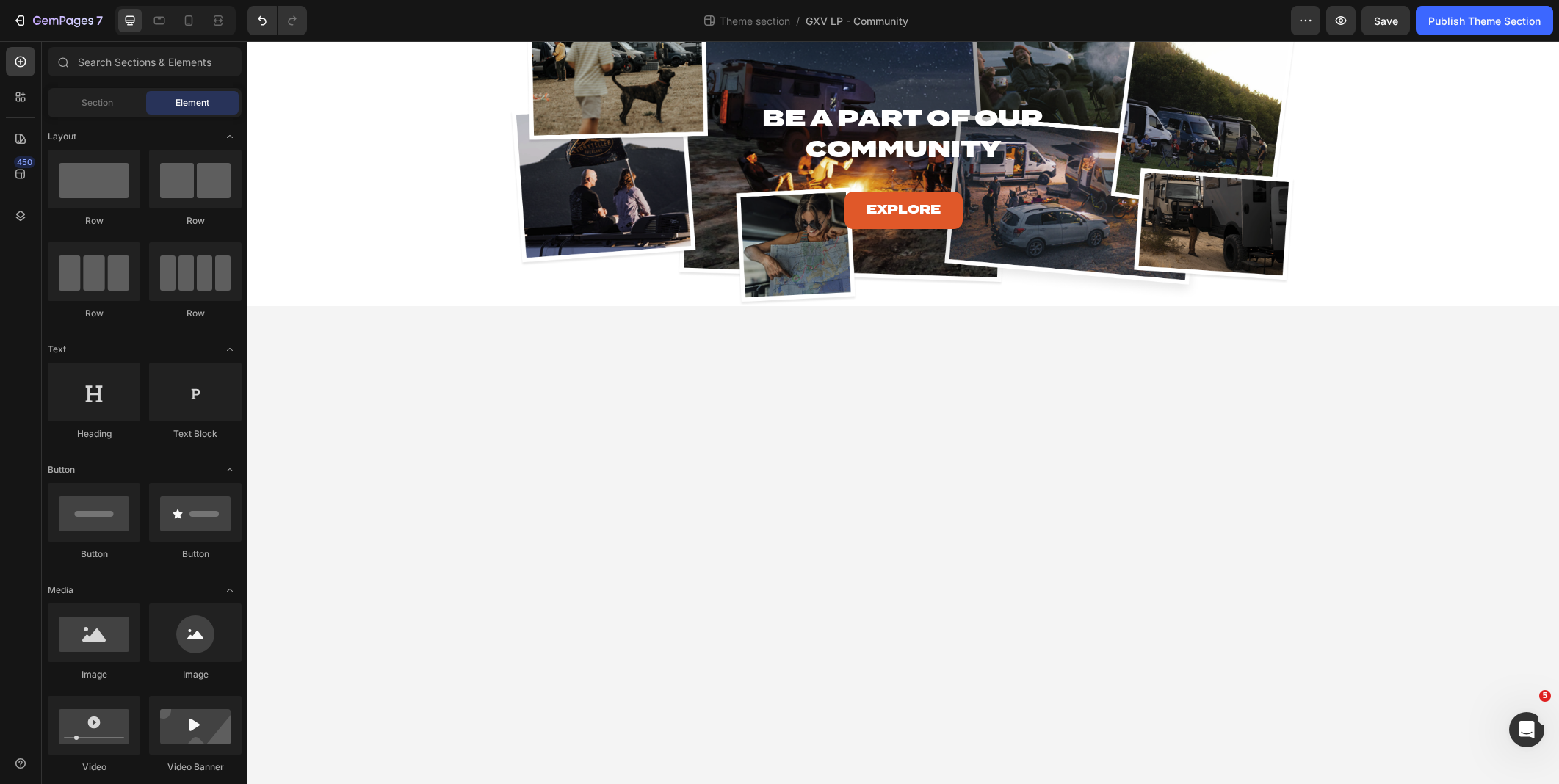
click at [452, 424] on body "Be A Part of Our Community Heading Explore Button Hero Banner Row PRICING: YOU …" at bounding box center [903, 413] width 1312 height 743
click at [487, 294] on div "Be A Part of Our Community Heading Explore Button Hero Banner Row PRICING: YOU …" at bounding box center [903, 144] width 1312 height 324
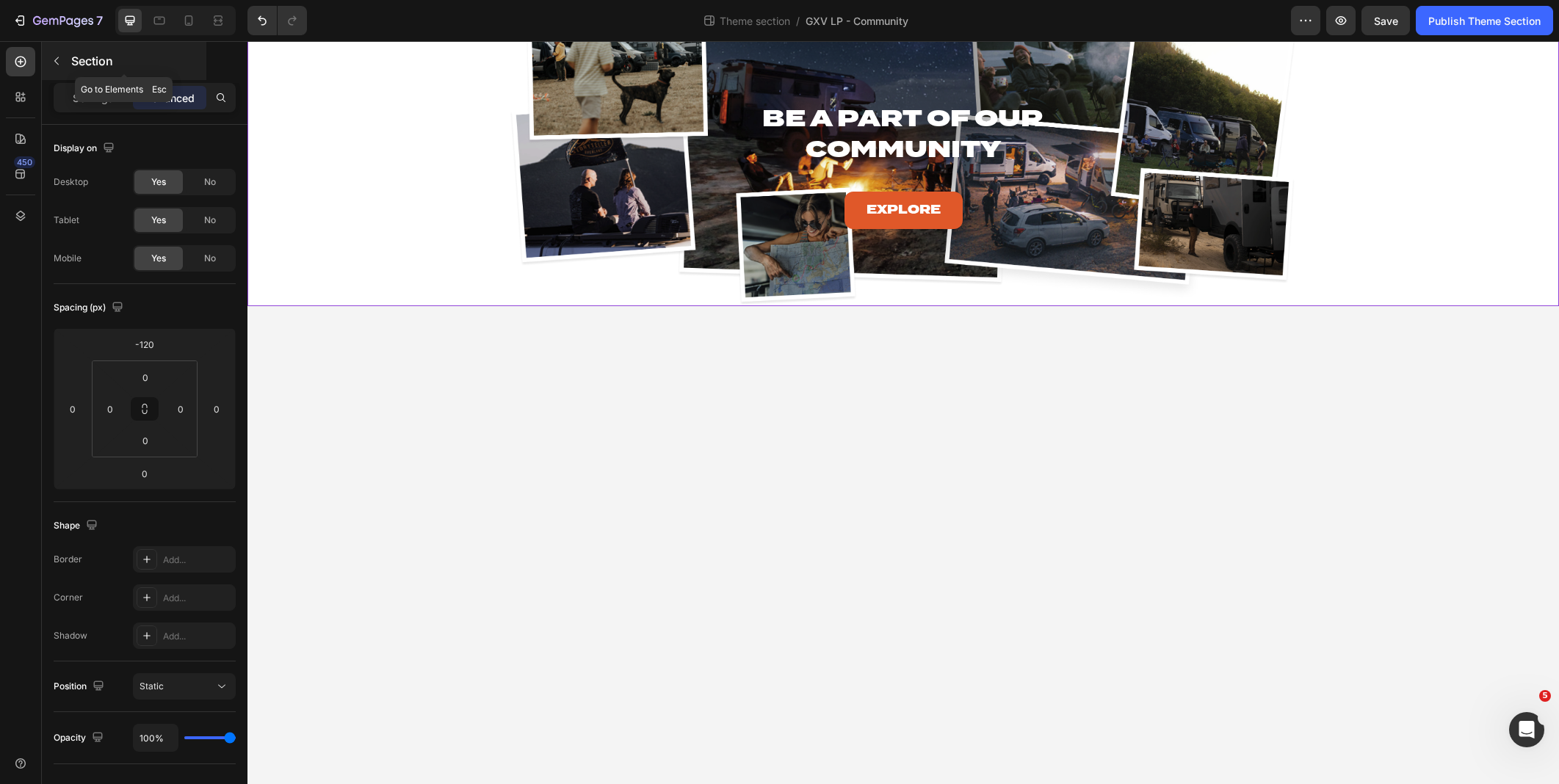
click at [80, 58] on p "Section" at bounding box center [137, 61] width 132 height 18
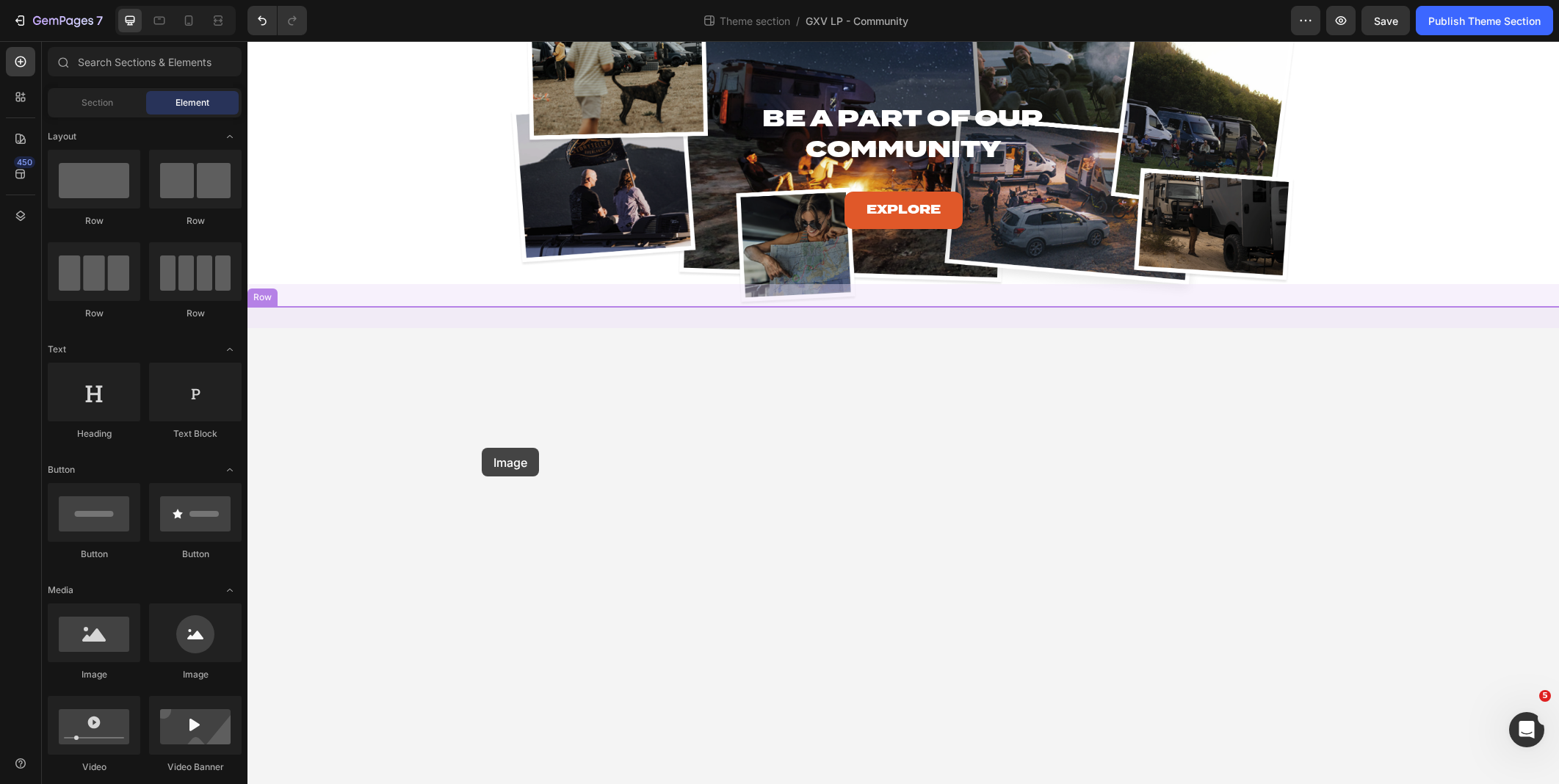
drag, startPoint x: 382, startPoint y: 673, endPoint x: 482, endPoint y: 448, distance: 246.2
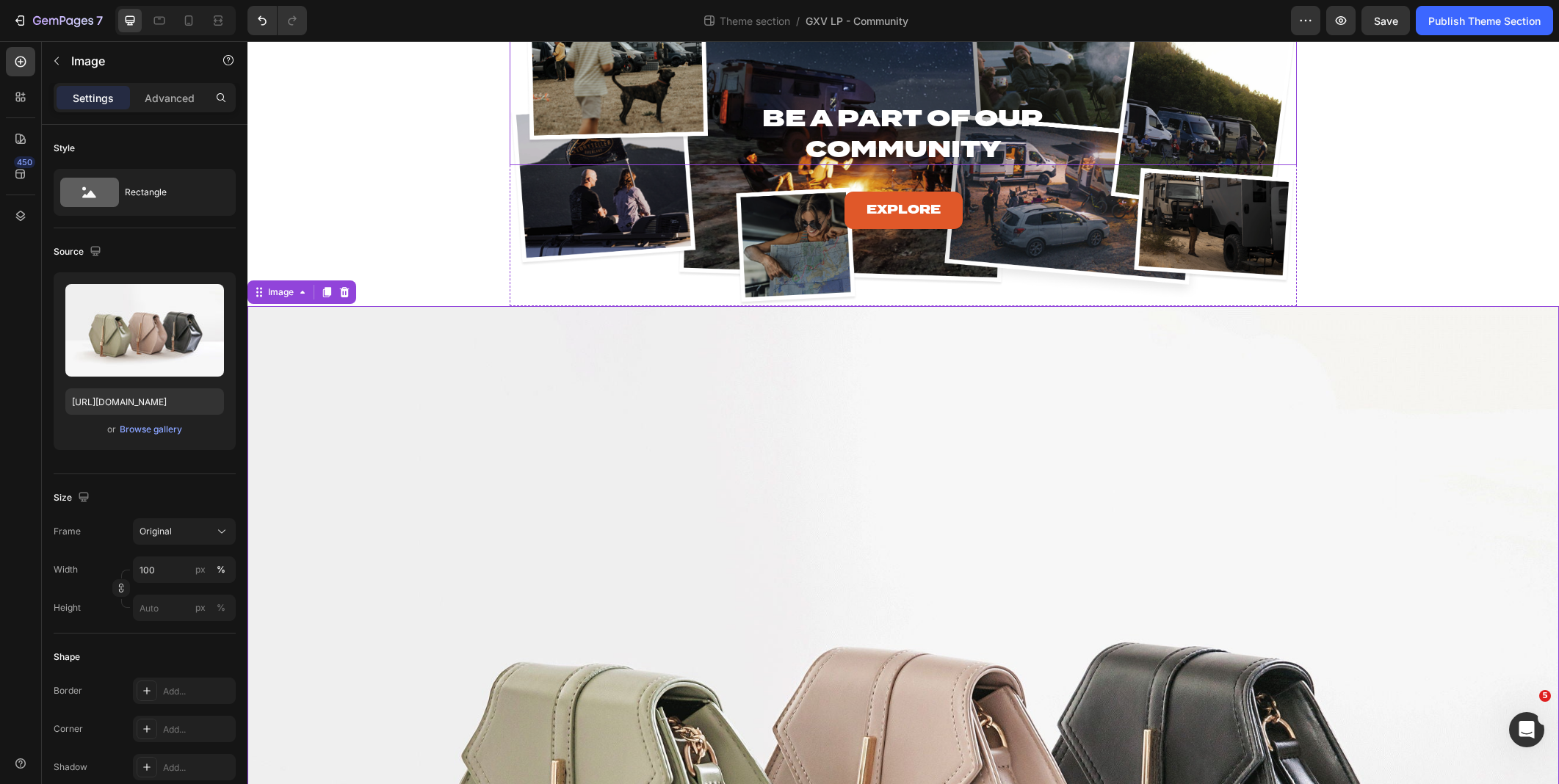
click at [666, 130] on h2 "Be A Part of Our Community" at bounding box center [902, 133] width 629 height 64
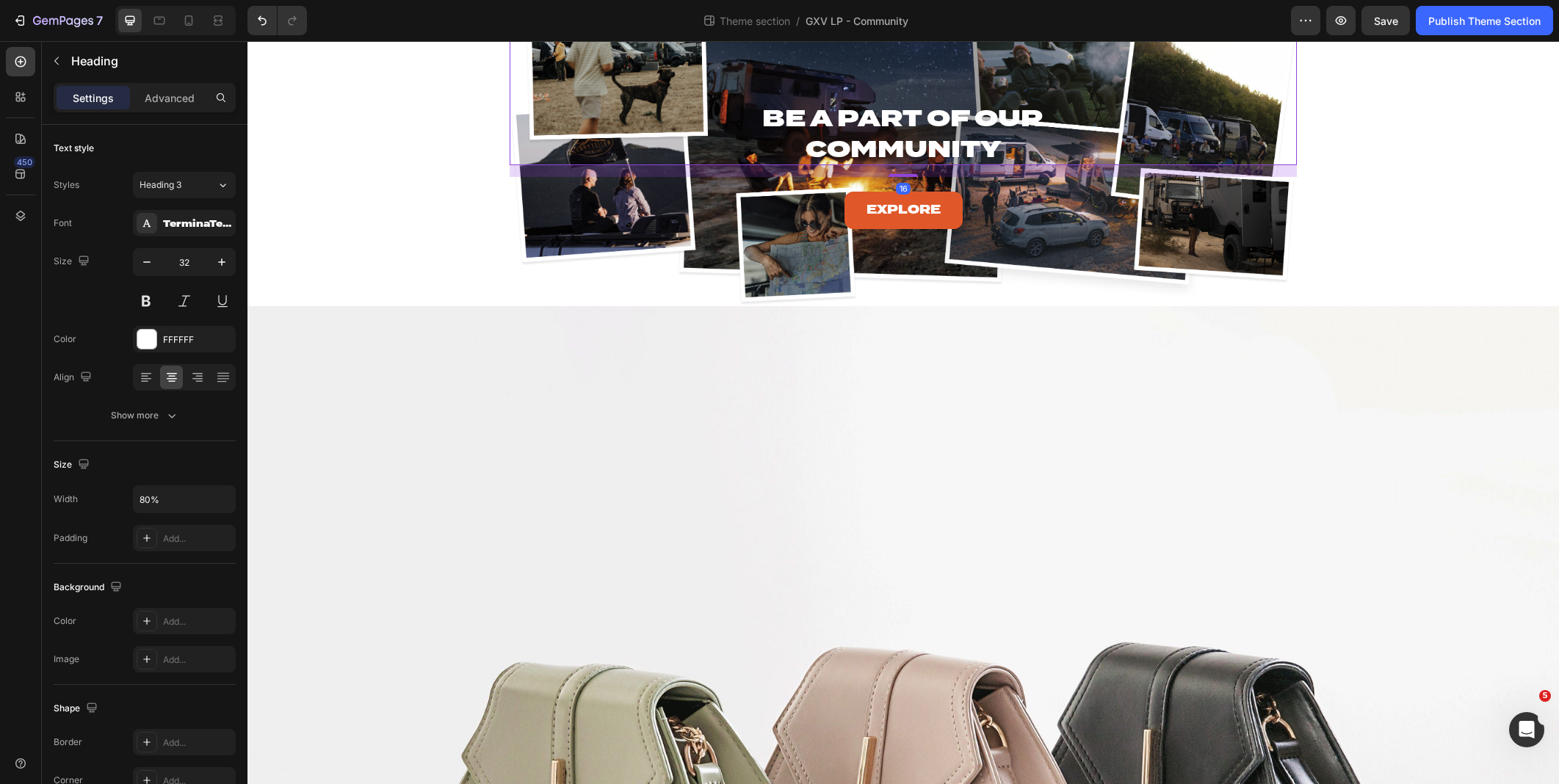
click at [658, 254] on div "Background Image" at bounding box center [903, 144] width 787 height 324
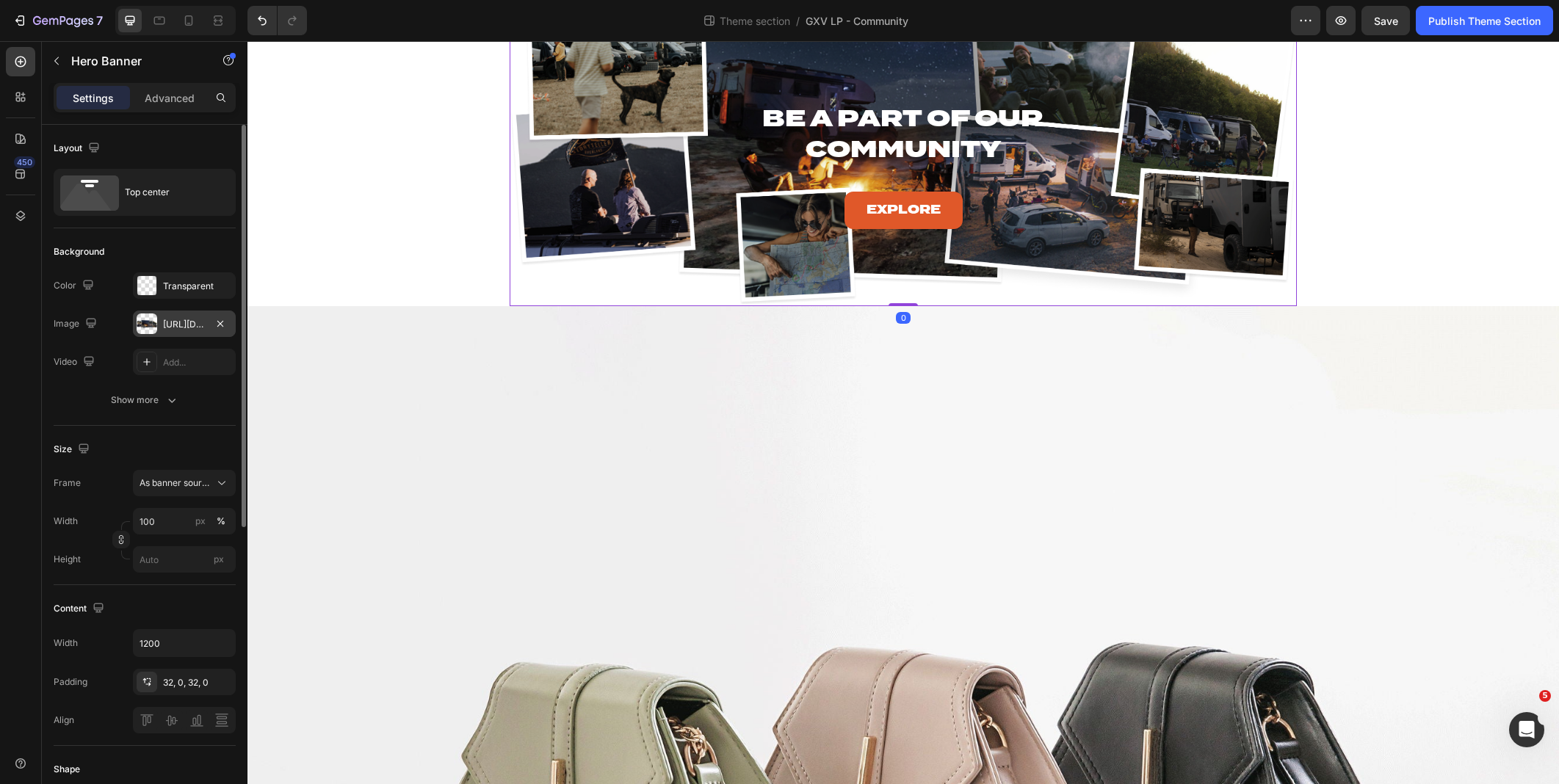
click at [198, 318] on div "https://cdn.shopify.com/s/files/1/0625/3907/1747/files/MODE-LP-Community-Collag…" at bounding box center [184, 324] width 42 height 13
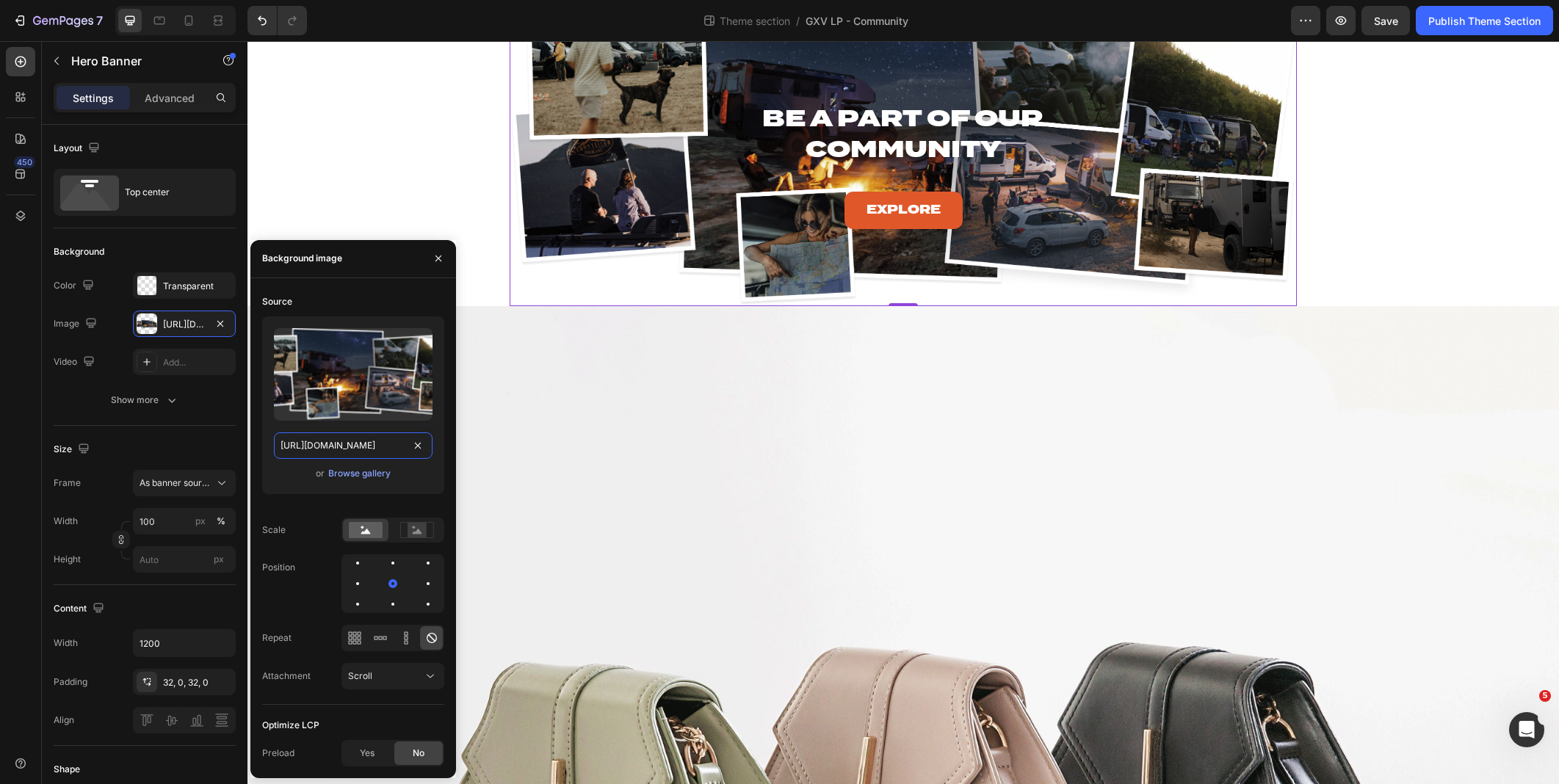
click at [313, 447] on input "https://cdn.shopify.com/s/files/1/0625/3907/1747/files/MODE-LP-Community-Collag…" at bounding box center [353, 445] width 158 height 26
click at [732, 619] on img at bounding box center [903, 798] width 1312 height 984
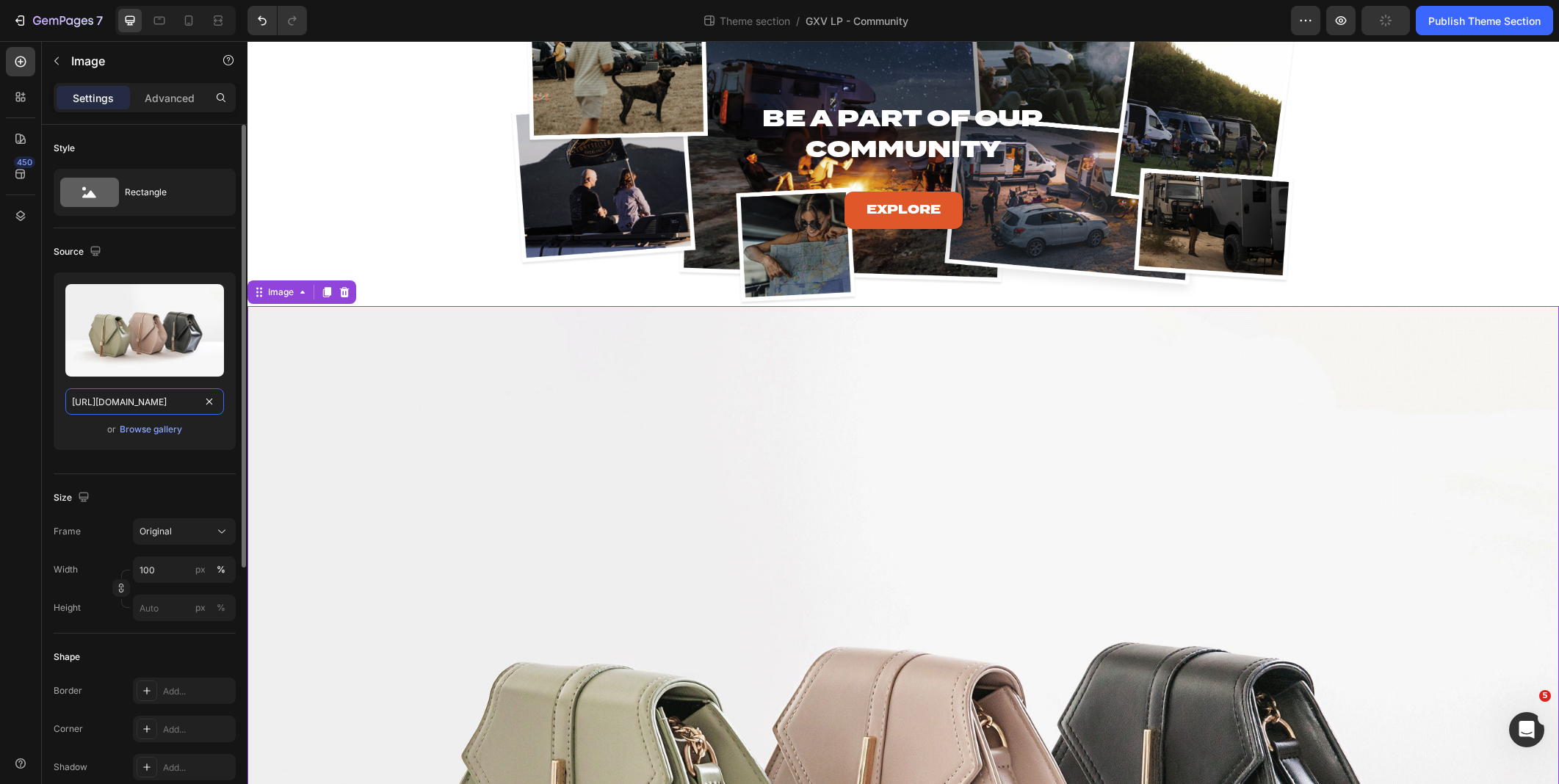
click at [149, 403] on input "https://cdn.shopify.com/s/files/1/2005/9307/files/image_demo.jpg" at bounding box center [144, 401] width 158 height 26
paste input "0625/3907/1747/files/MODE-LP-Community-Collage.webp?v=1752001705"
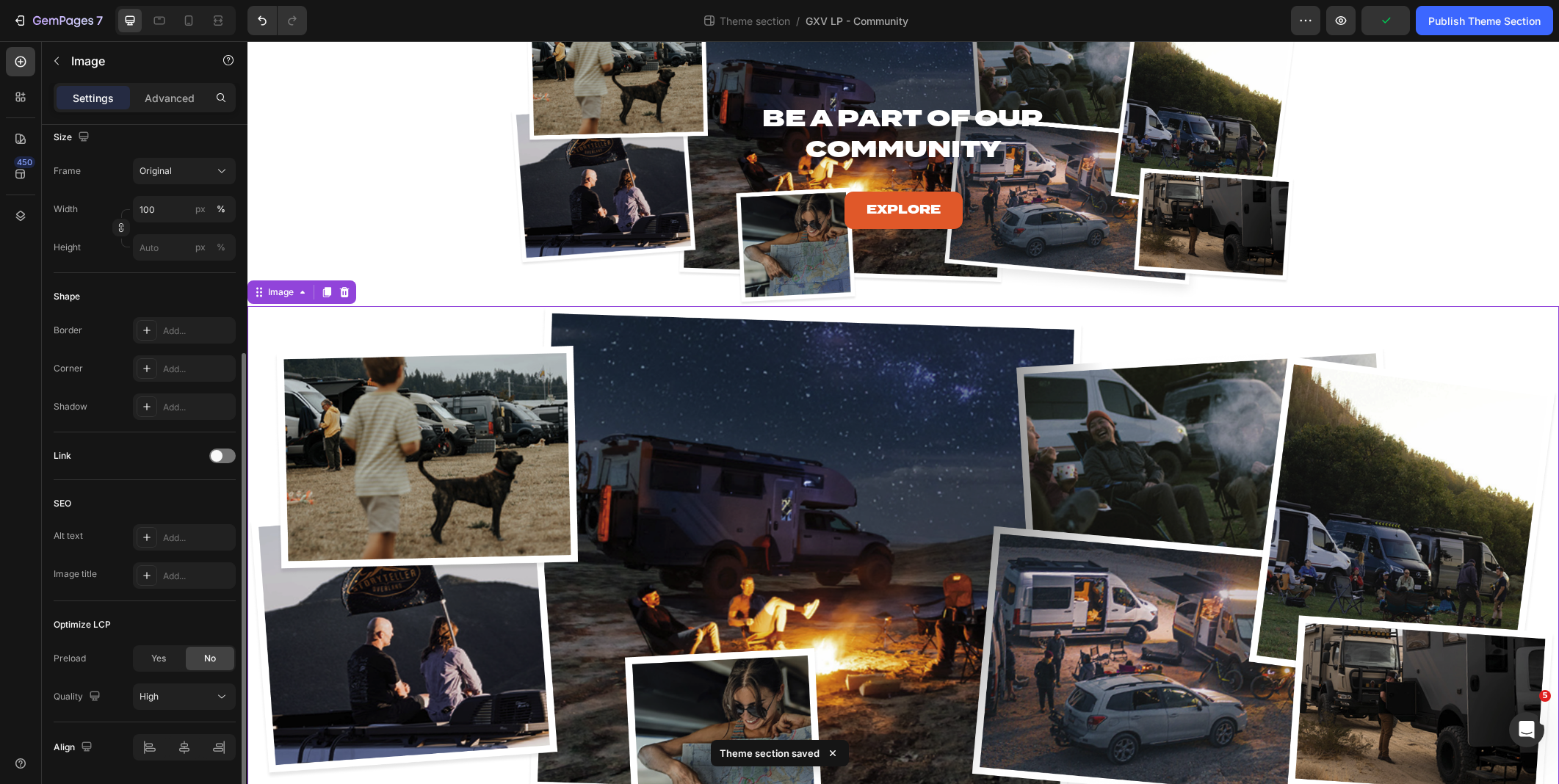
scroll to position [0, 0]
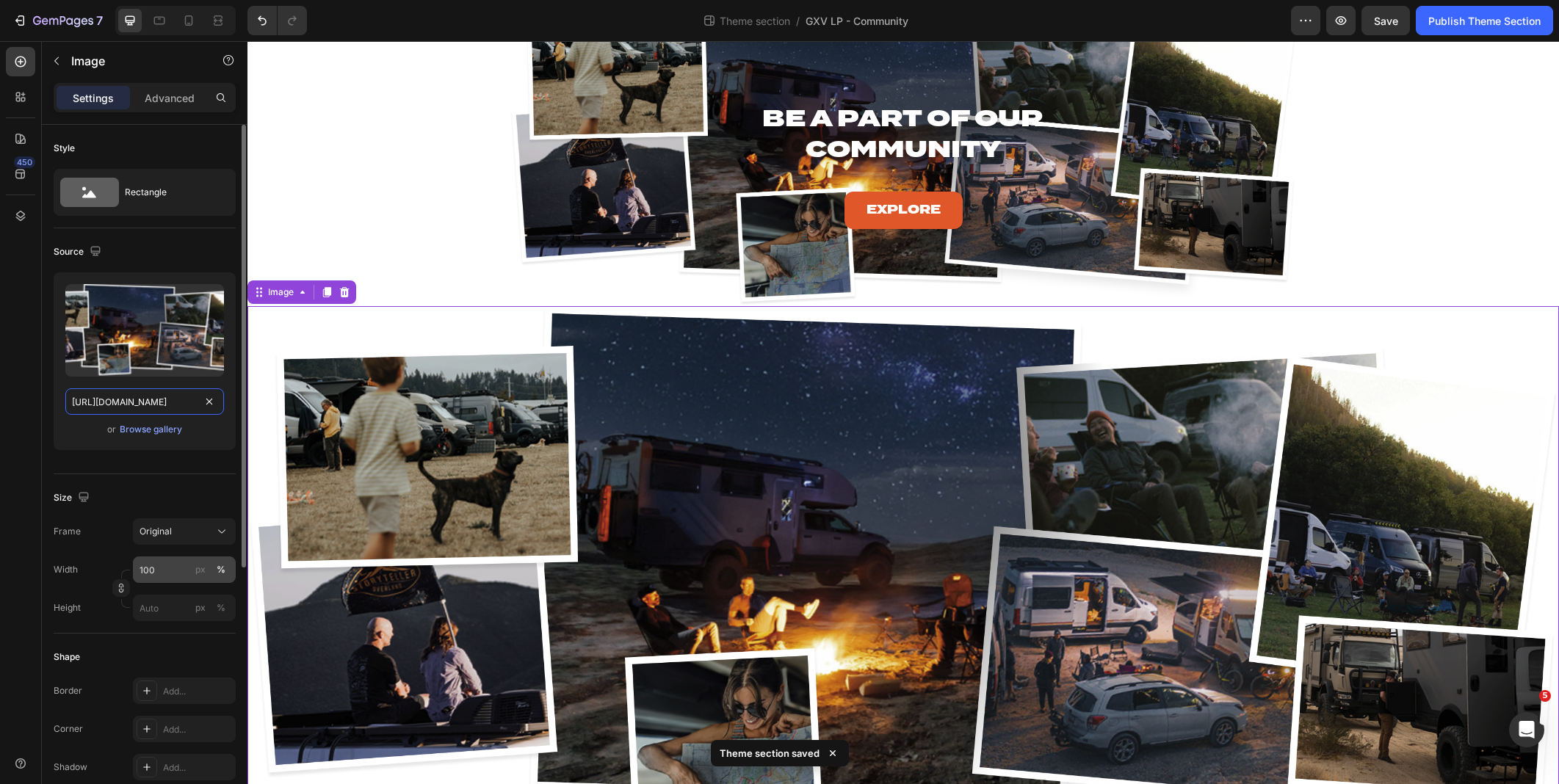
type input "https://cdn.shopify.com/s/files/1/0625/3907/1747/files/MODE-LP-Community-Collag…"
click at [160, 569] on input "100" at bounding box center [184, 569] width 103 height 26
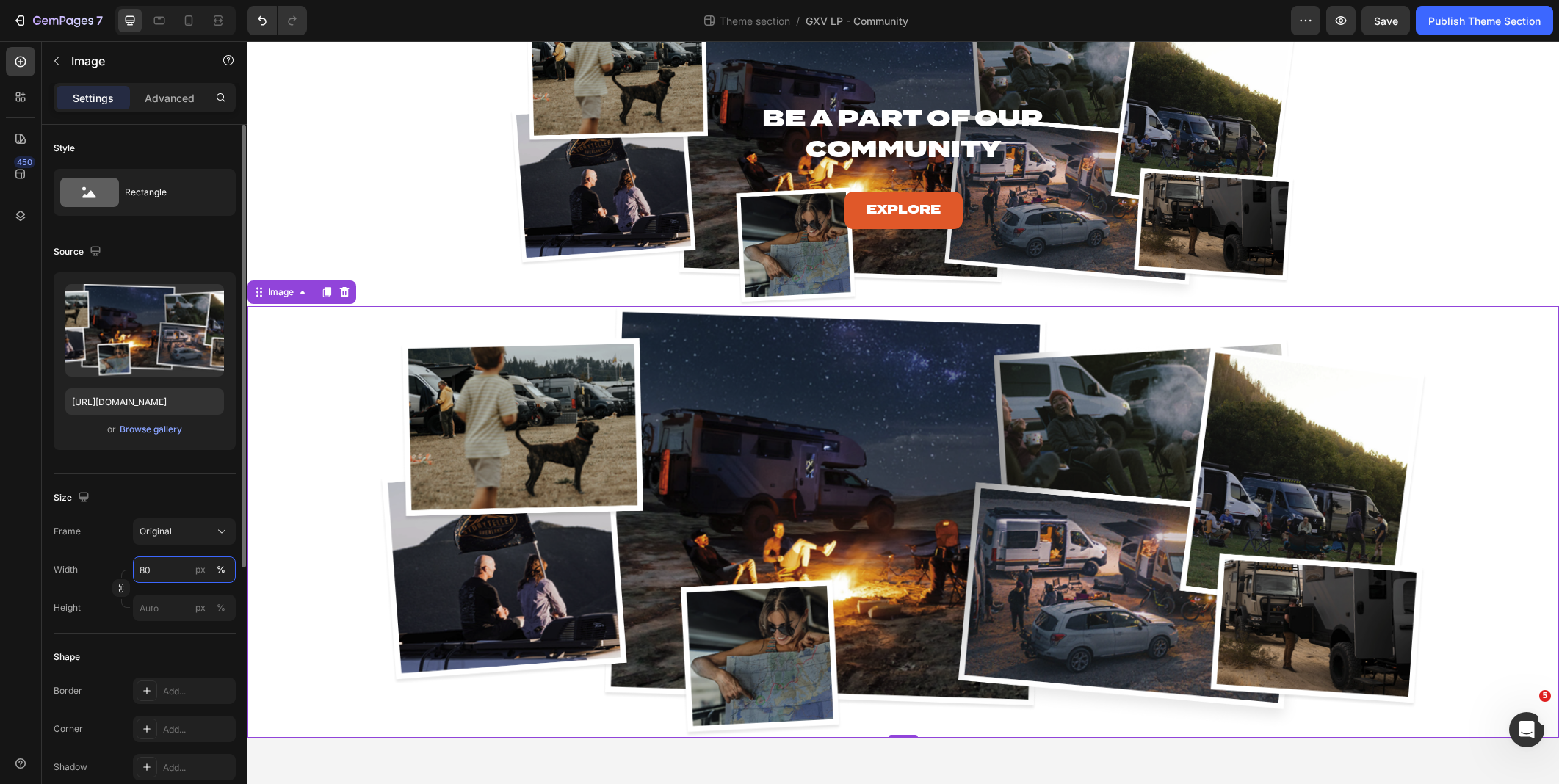
type input "8"
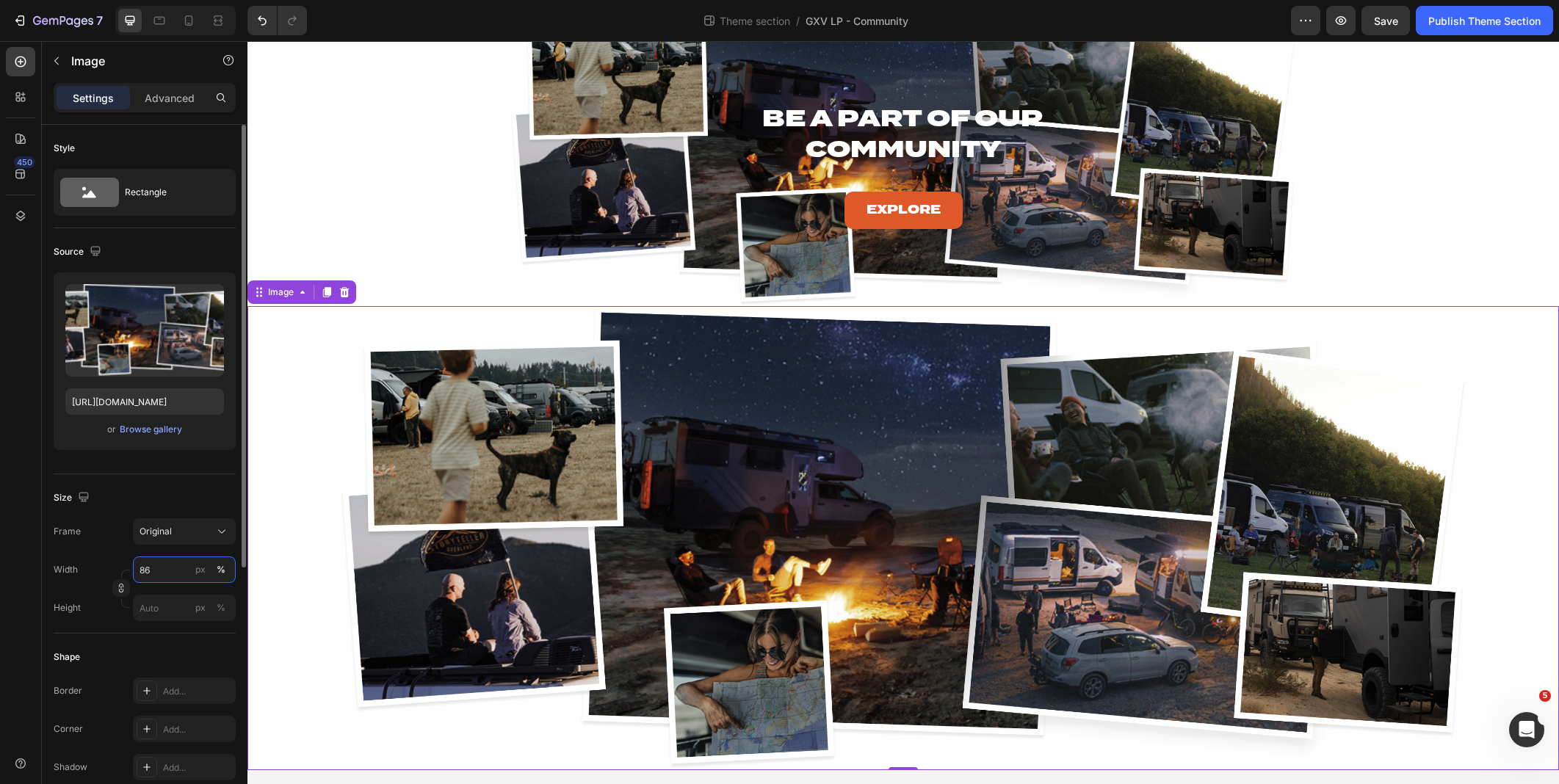
type input "8"
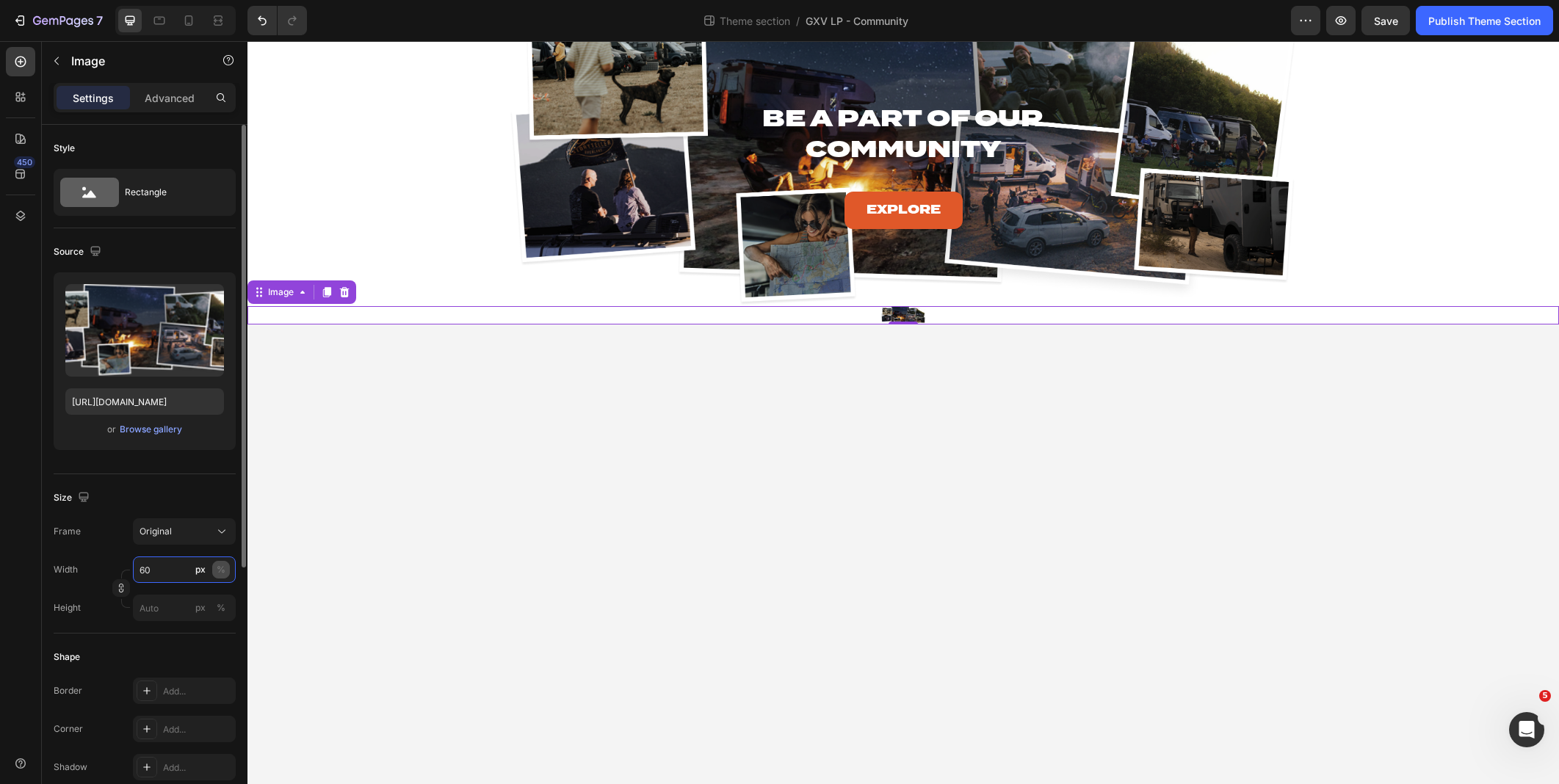
type input "60"
click at [221, 568] on div "%" at bounding box center [221, 569] width 9 height 13
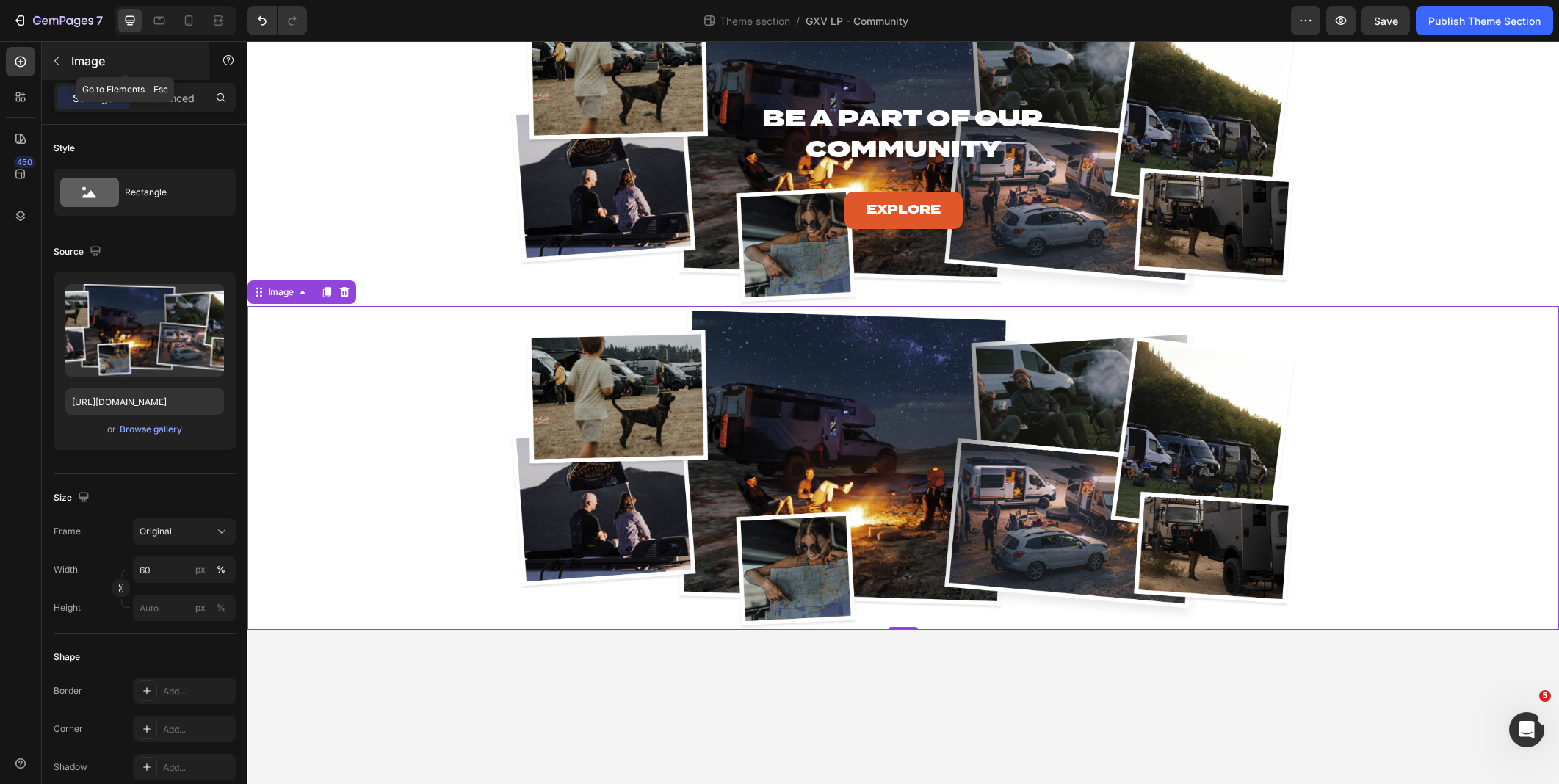
click at [61, 55] on icon "button" at bounding box center [56, 61] width 11 height 11
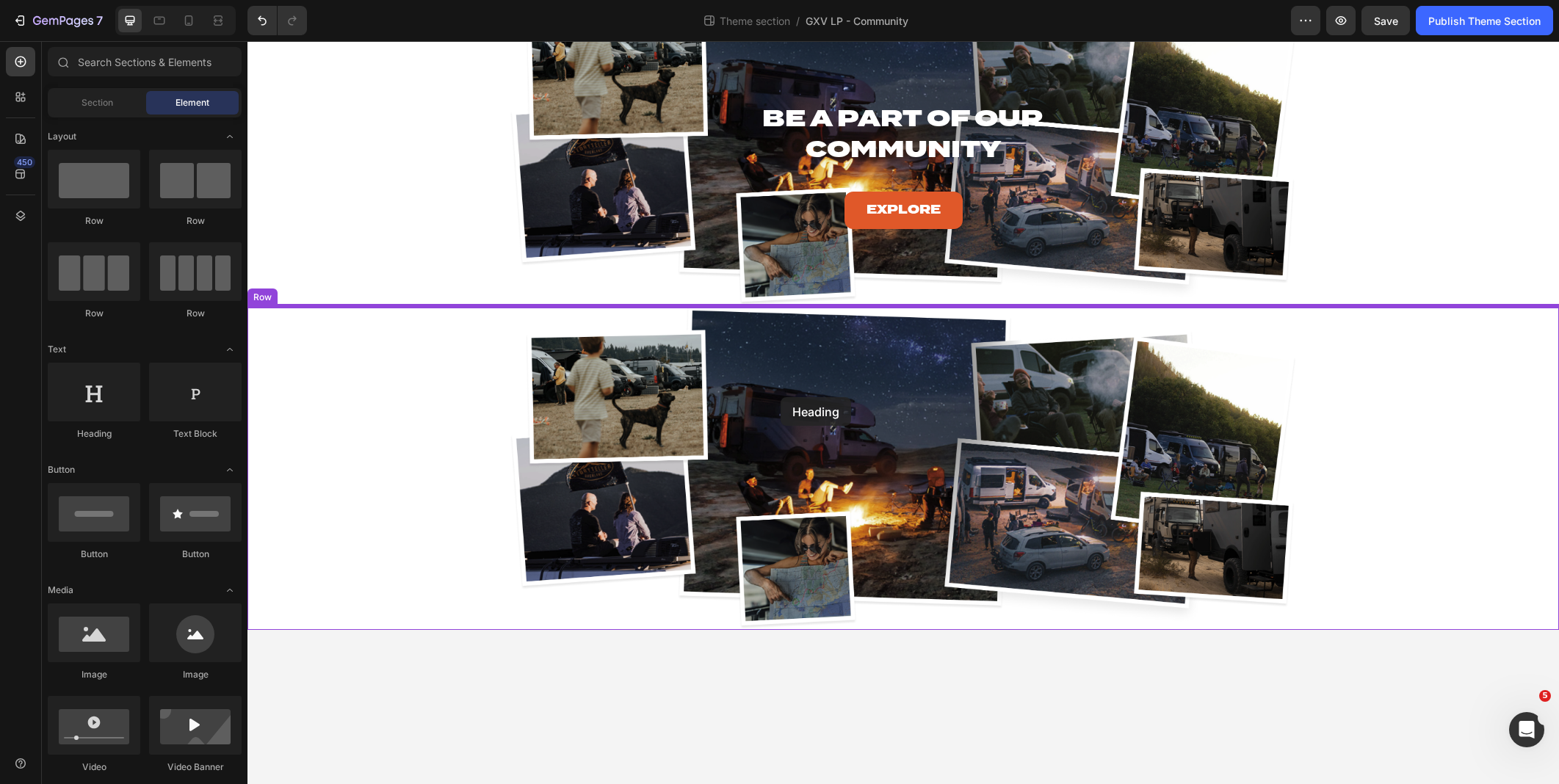
drag, startPoint x: 353, startPoint y: 457, endPoint x: 781, endPoint y: 397, distance: 432.2
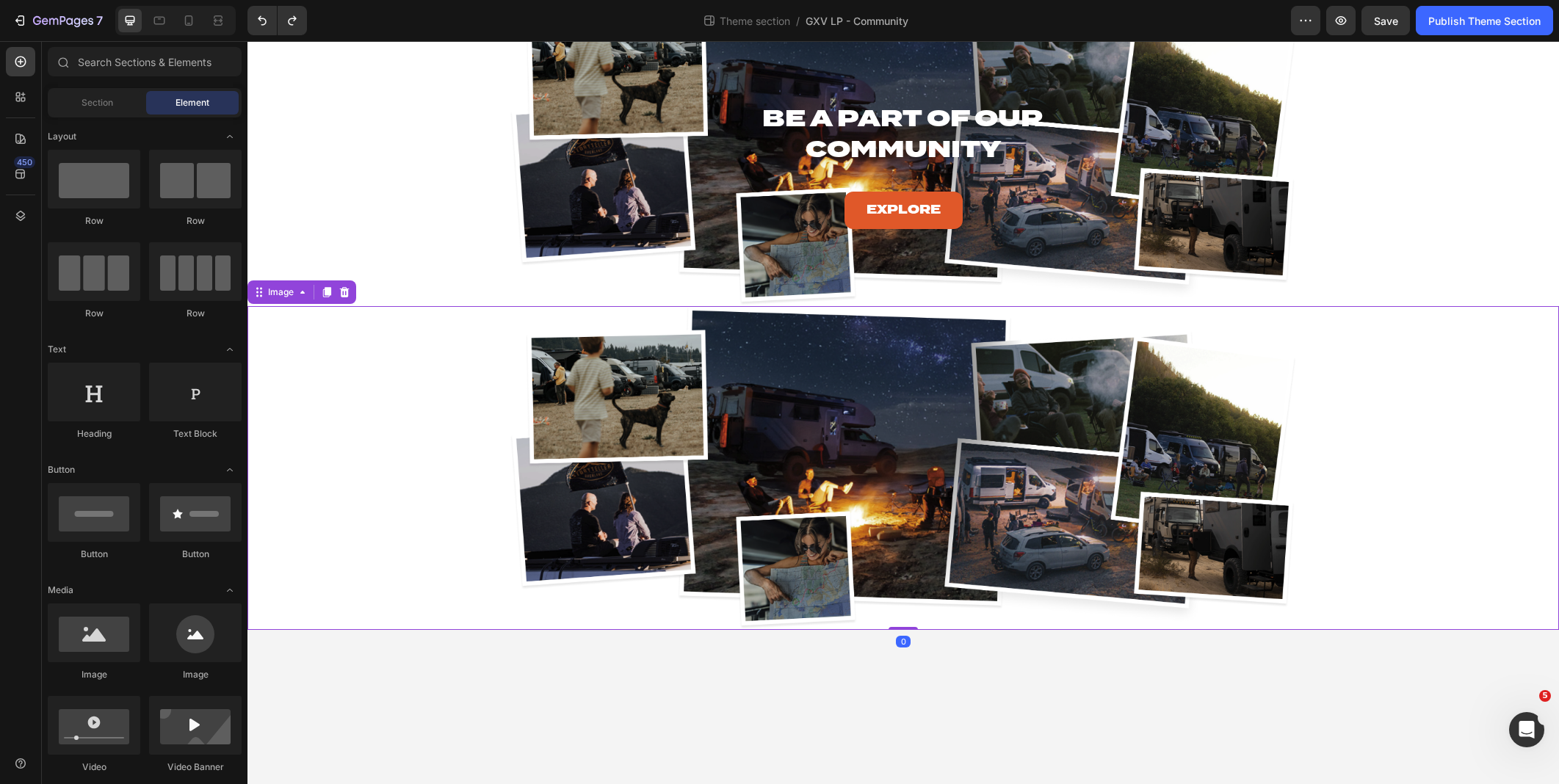
click at [348, 409] on div at bounding box center [903, 468] width 1312 height 324
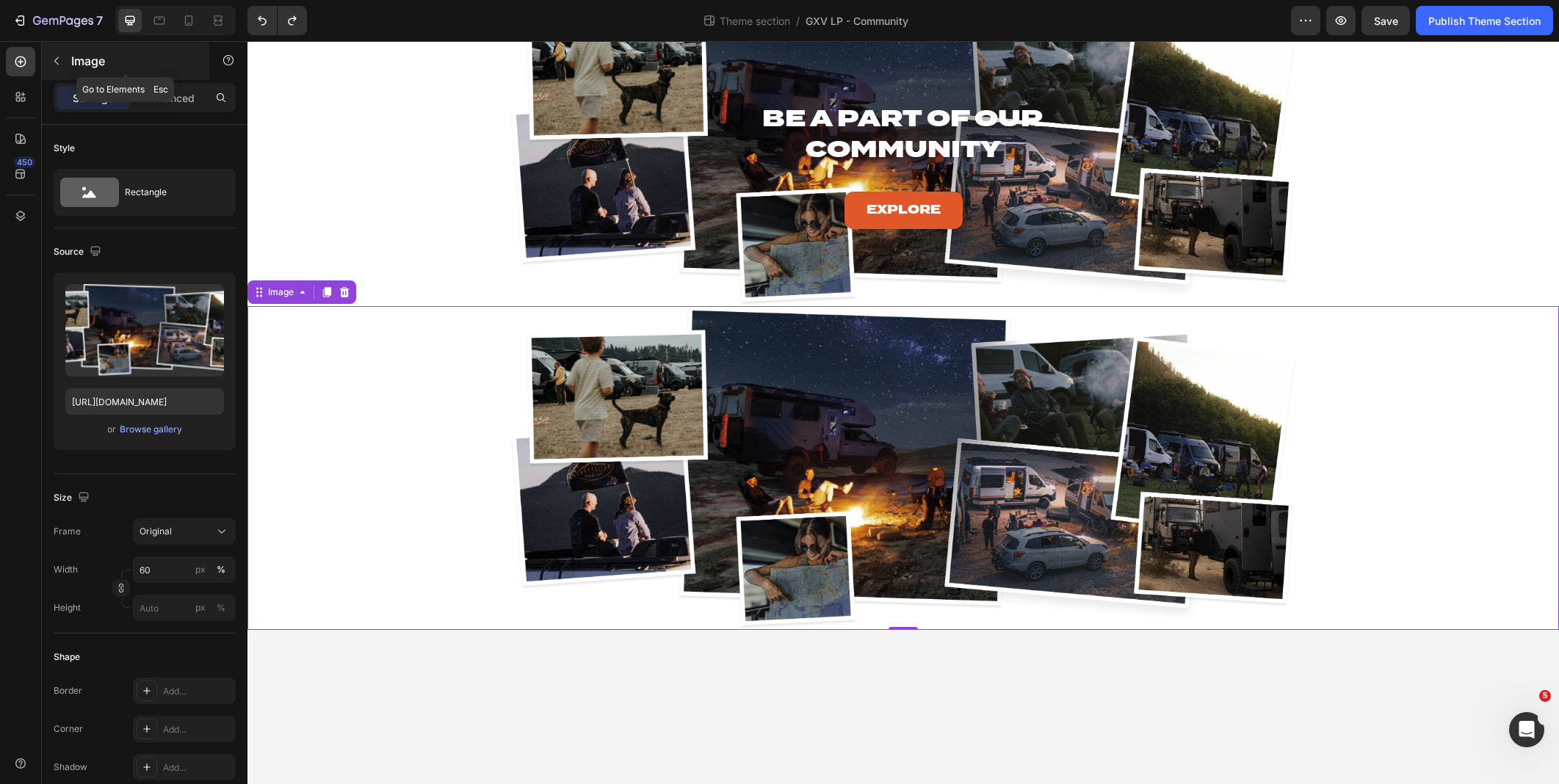
click at [86, 62] on p "Image" at bounding box center [134, 61] width 125 height 18
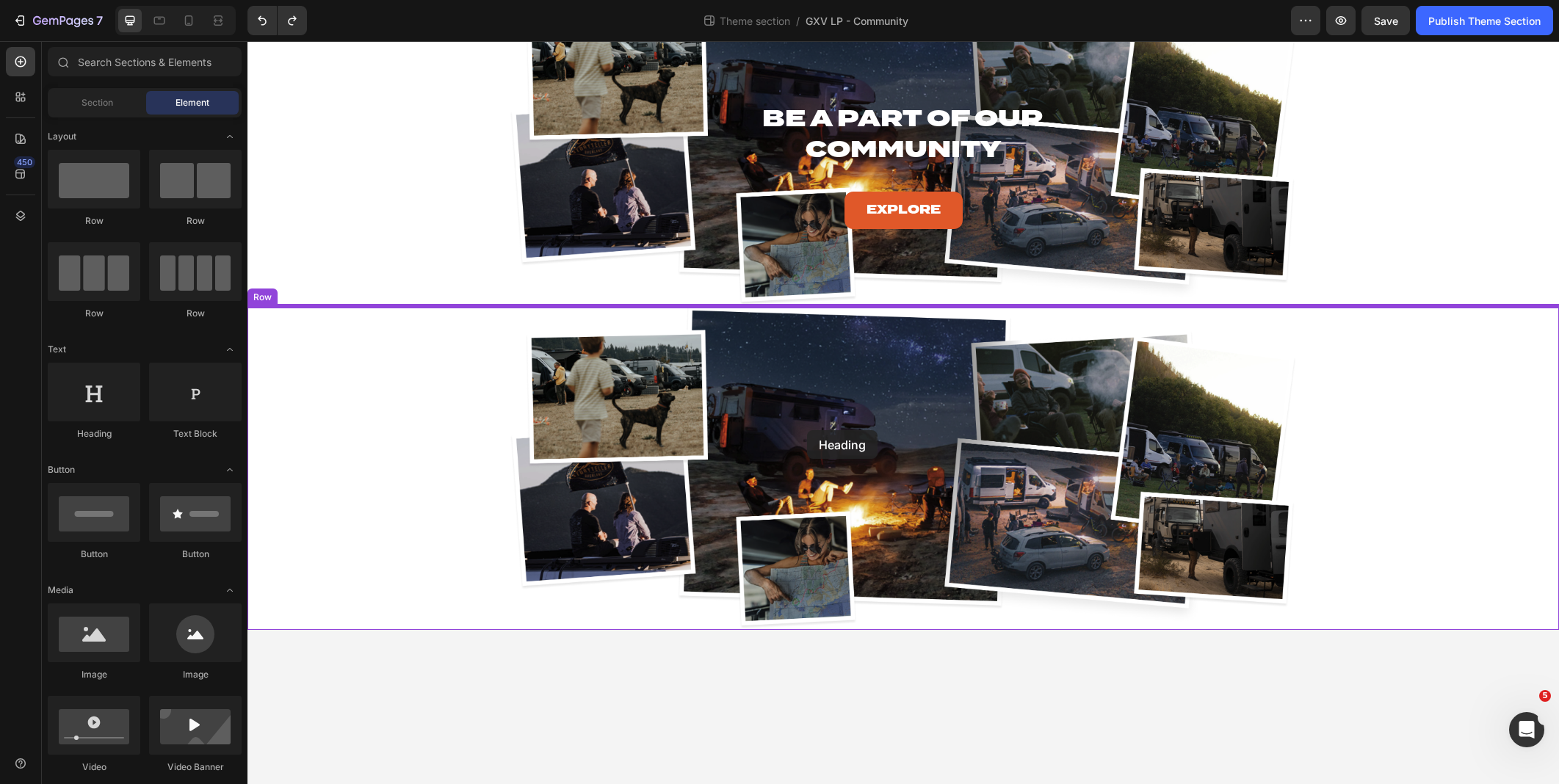
drag, startPoint x: 348, startPoint y: 450, endPoint x: 807, endPoint y: 430, distance: 459.4
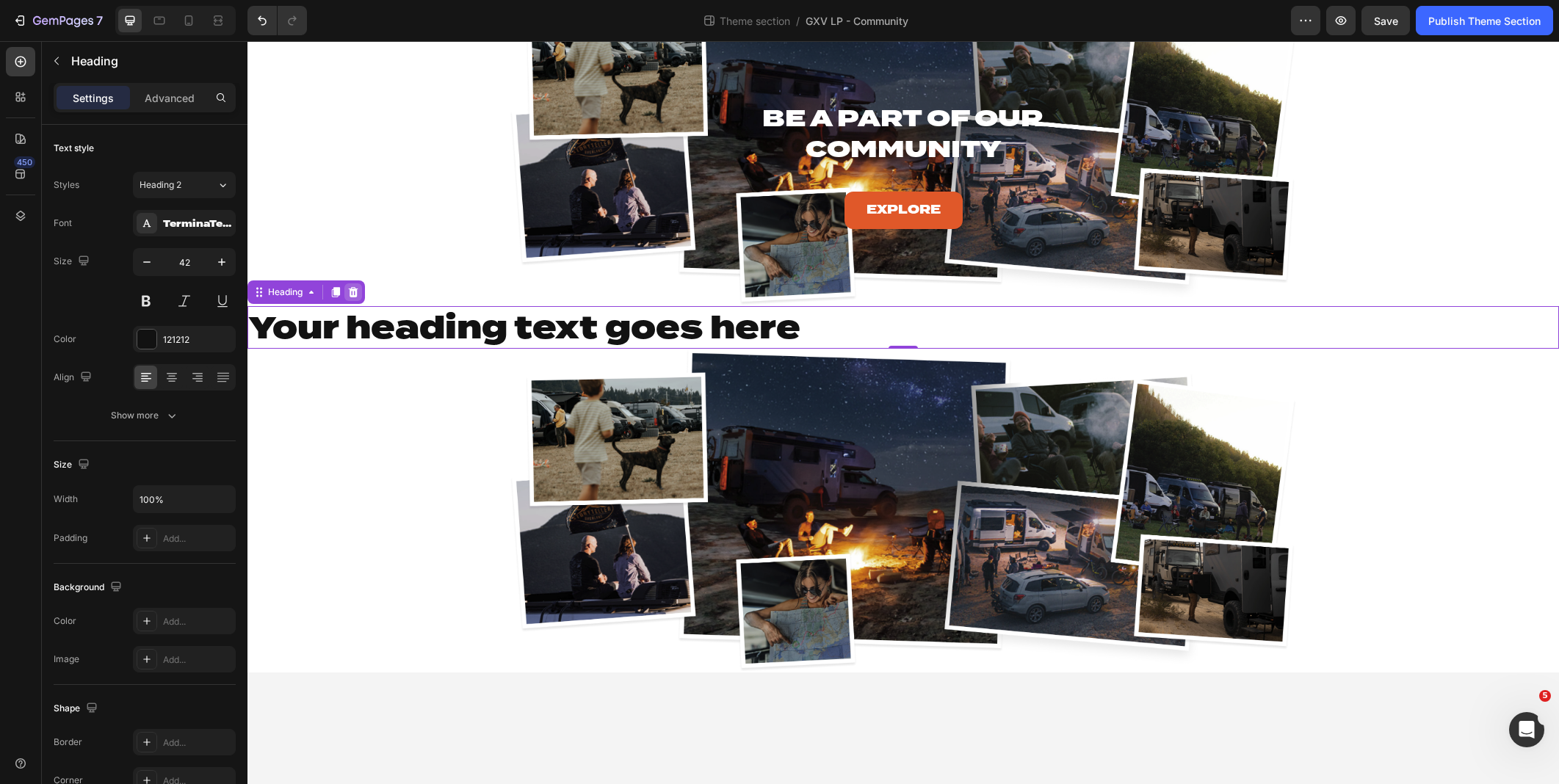
click at [355, 286] on icon at bounding box center [353, 291] width 11 height 11
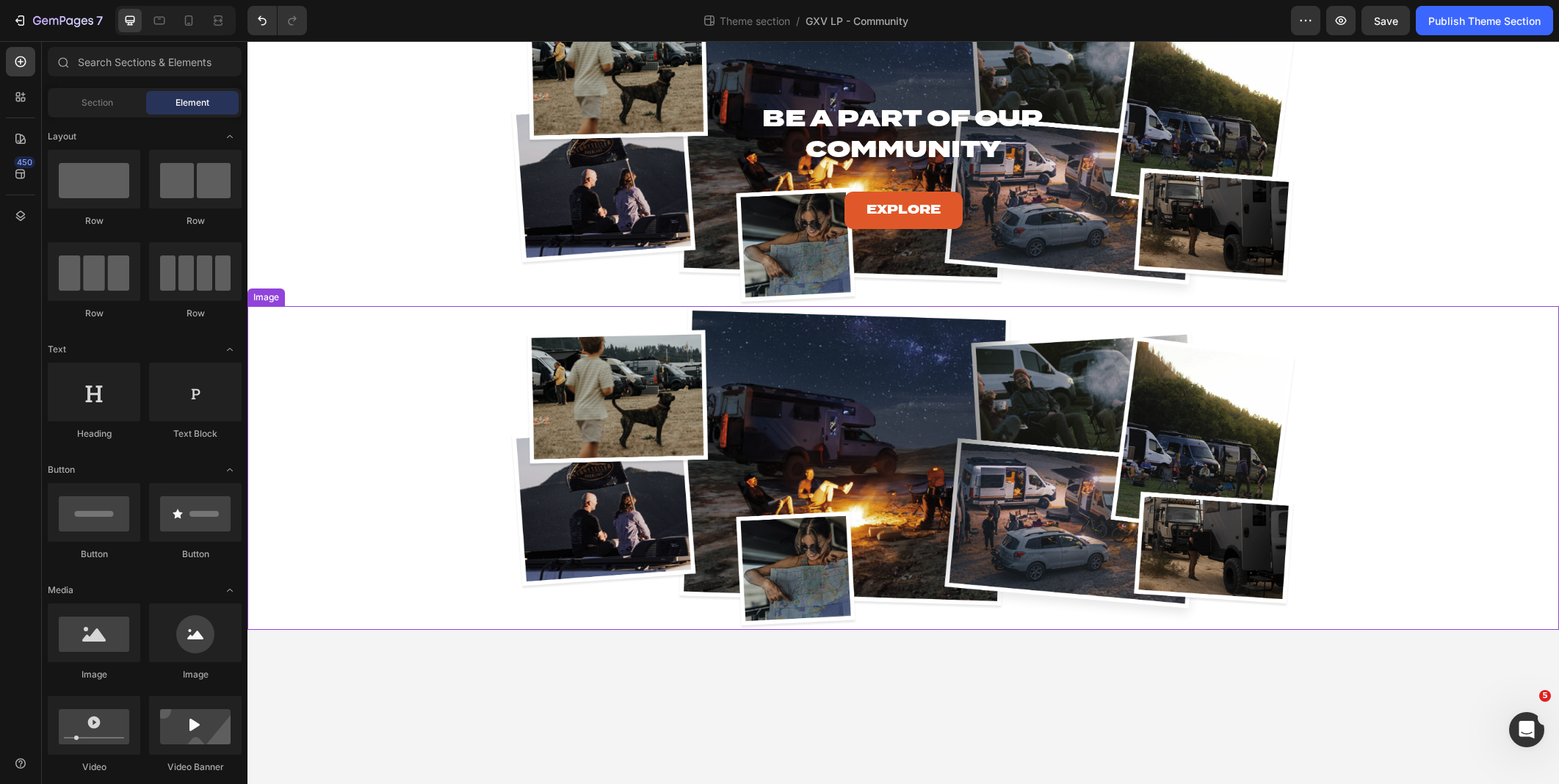
click at [489, 387] on div at bounding box center [903, 468] width 1312 height 324
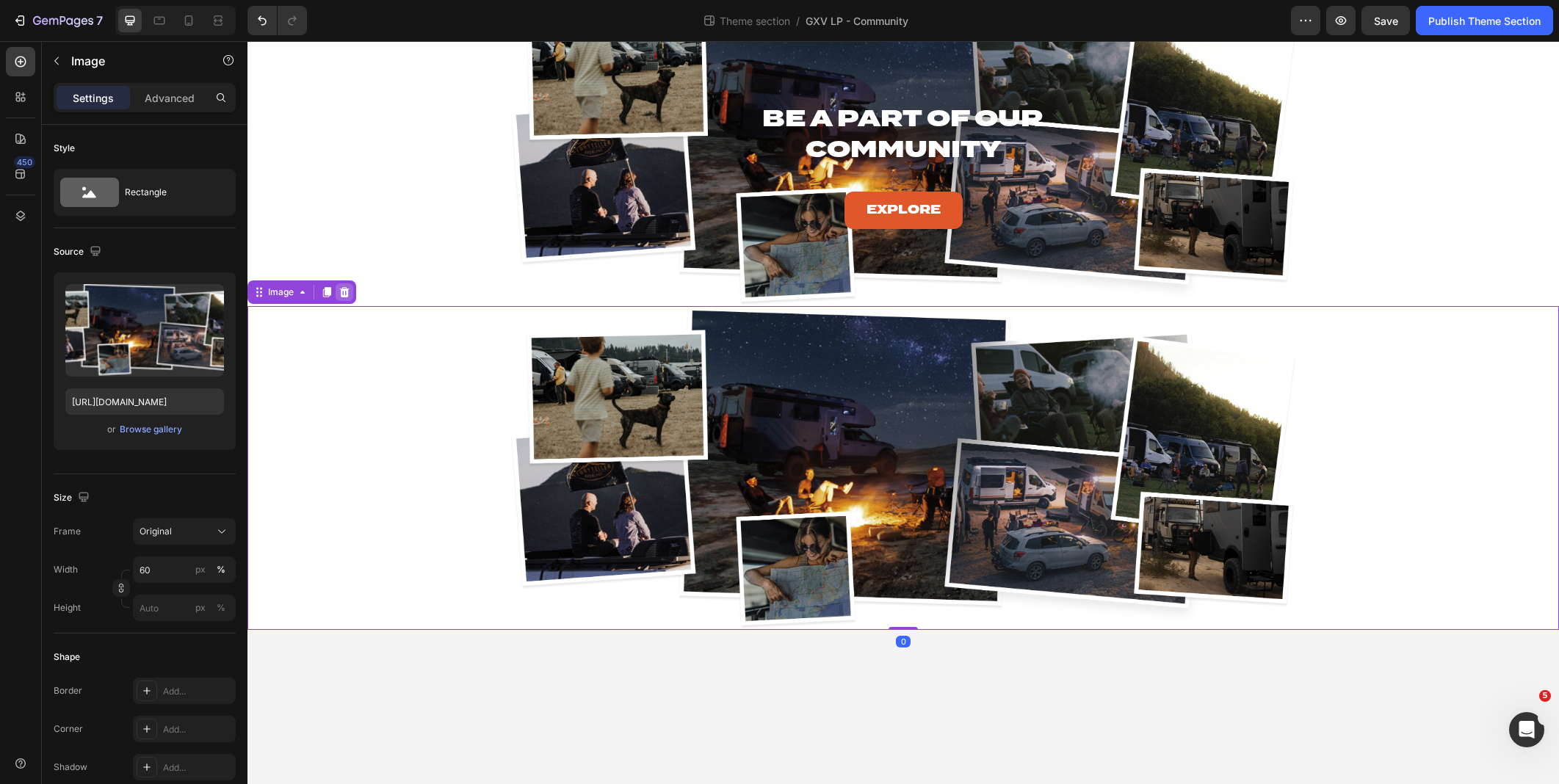
click at [342, 295] on icon at bounding box center [344, 292] width 10 height 11
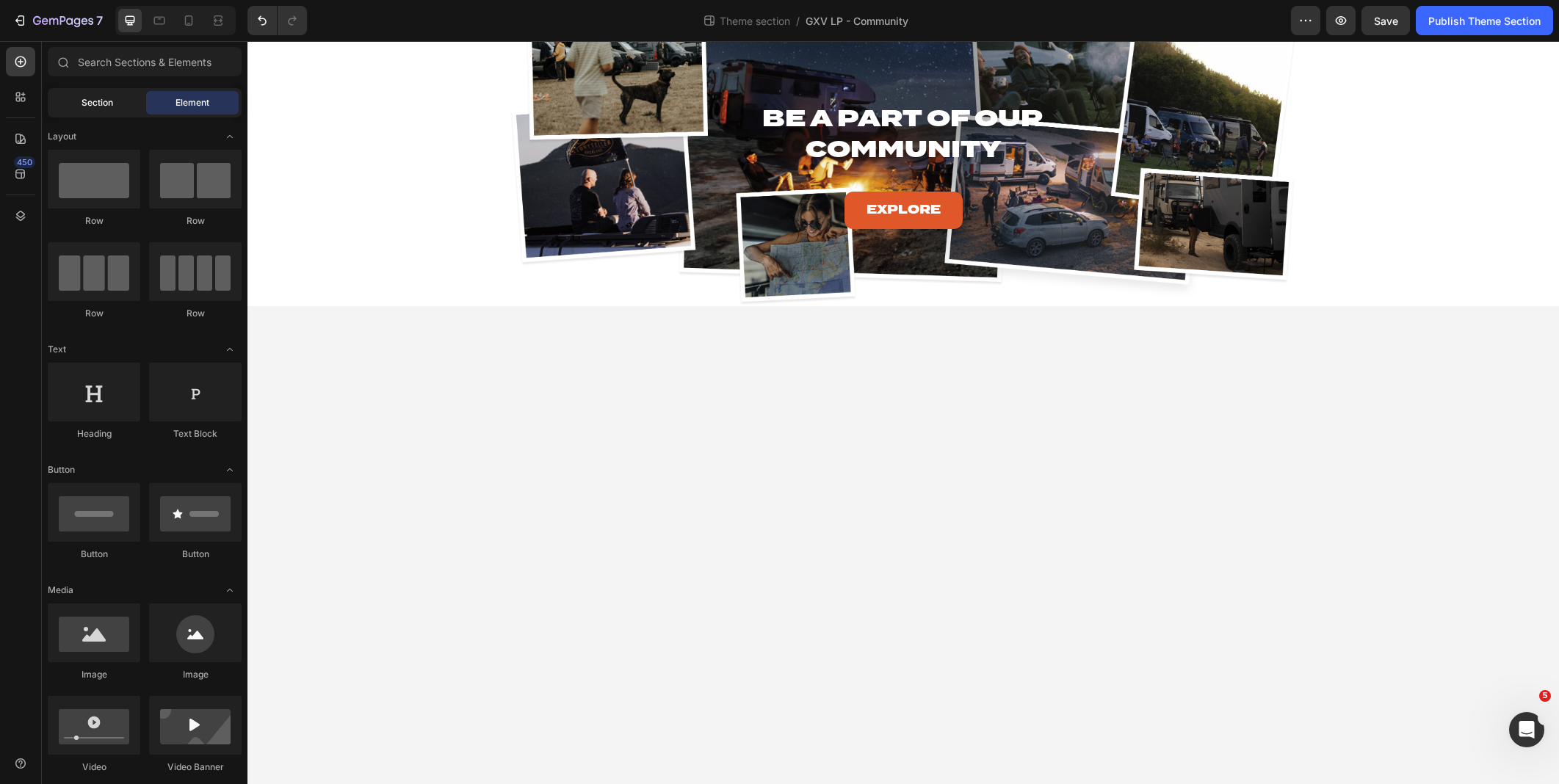
click at [82, 99] on span "Section" at bounding box center [98, 102] width 32 height 13
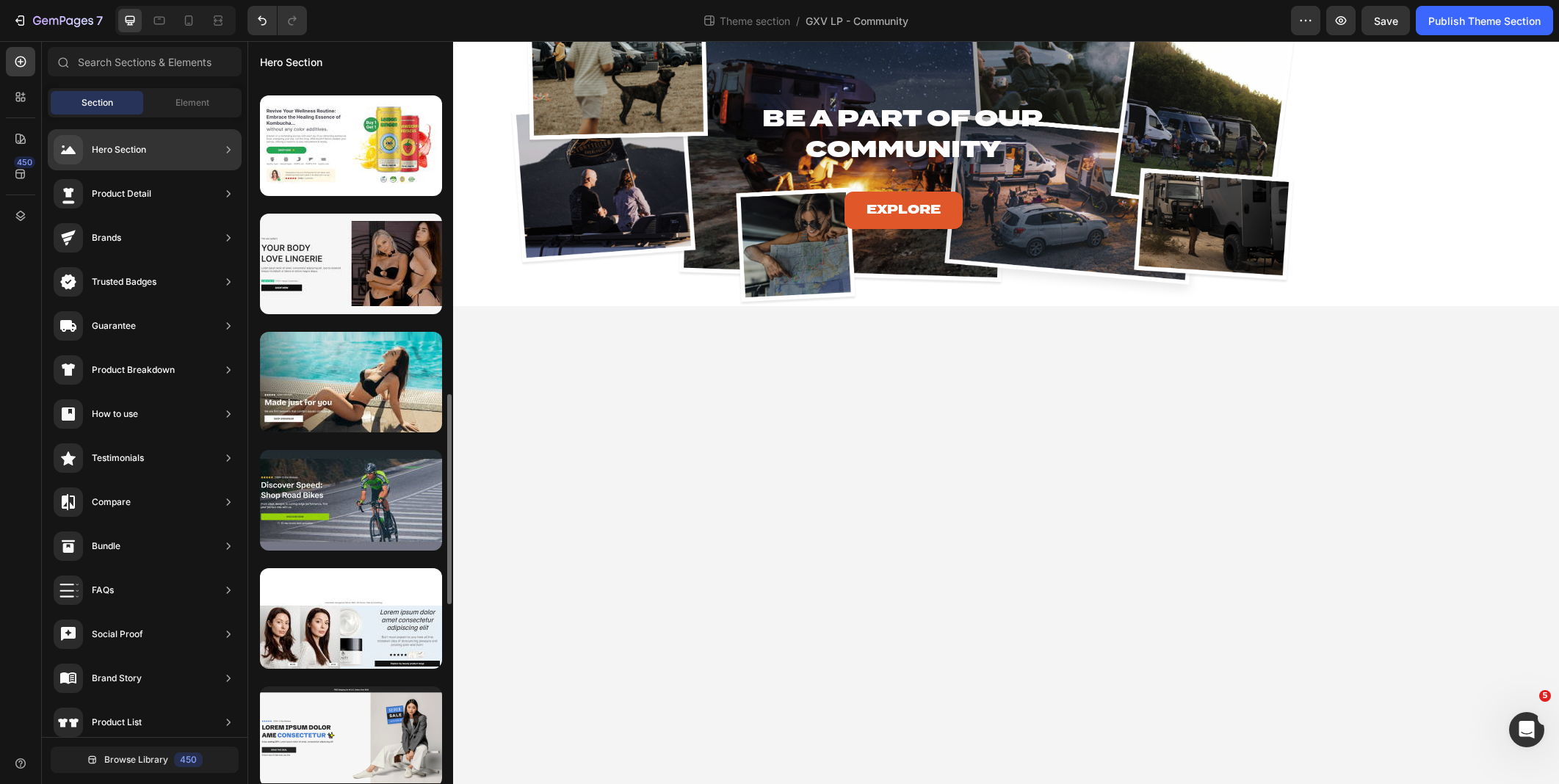
scroll to position [1084, 0]
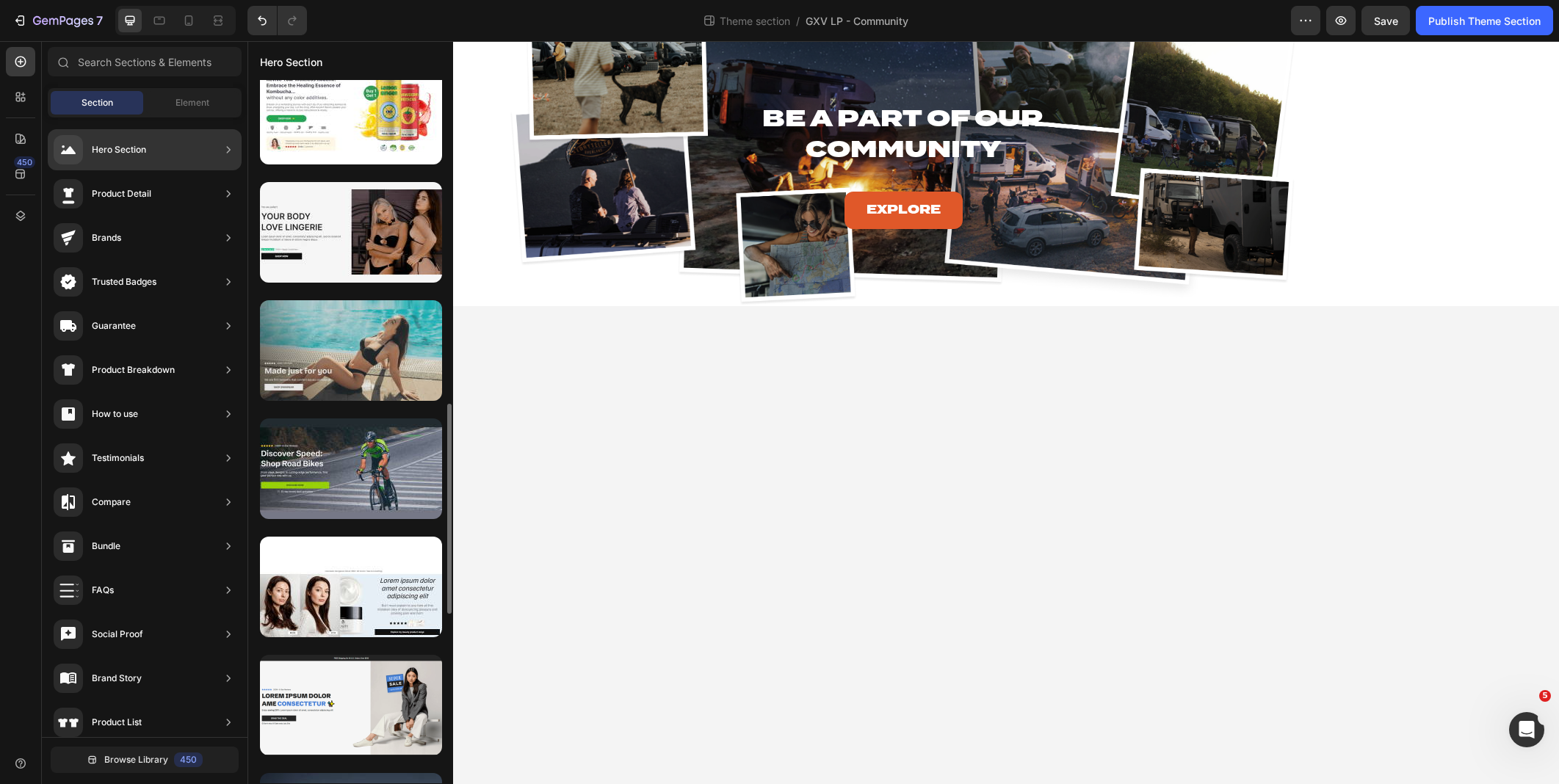
click at [366, 330] on div at bounding box center [350, 350] width 182 height 100
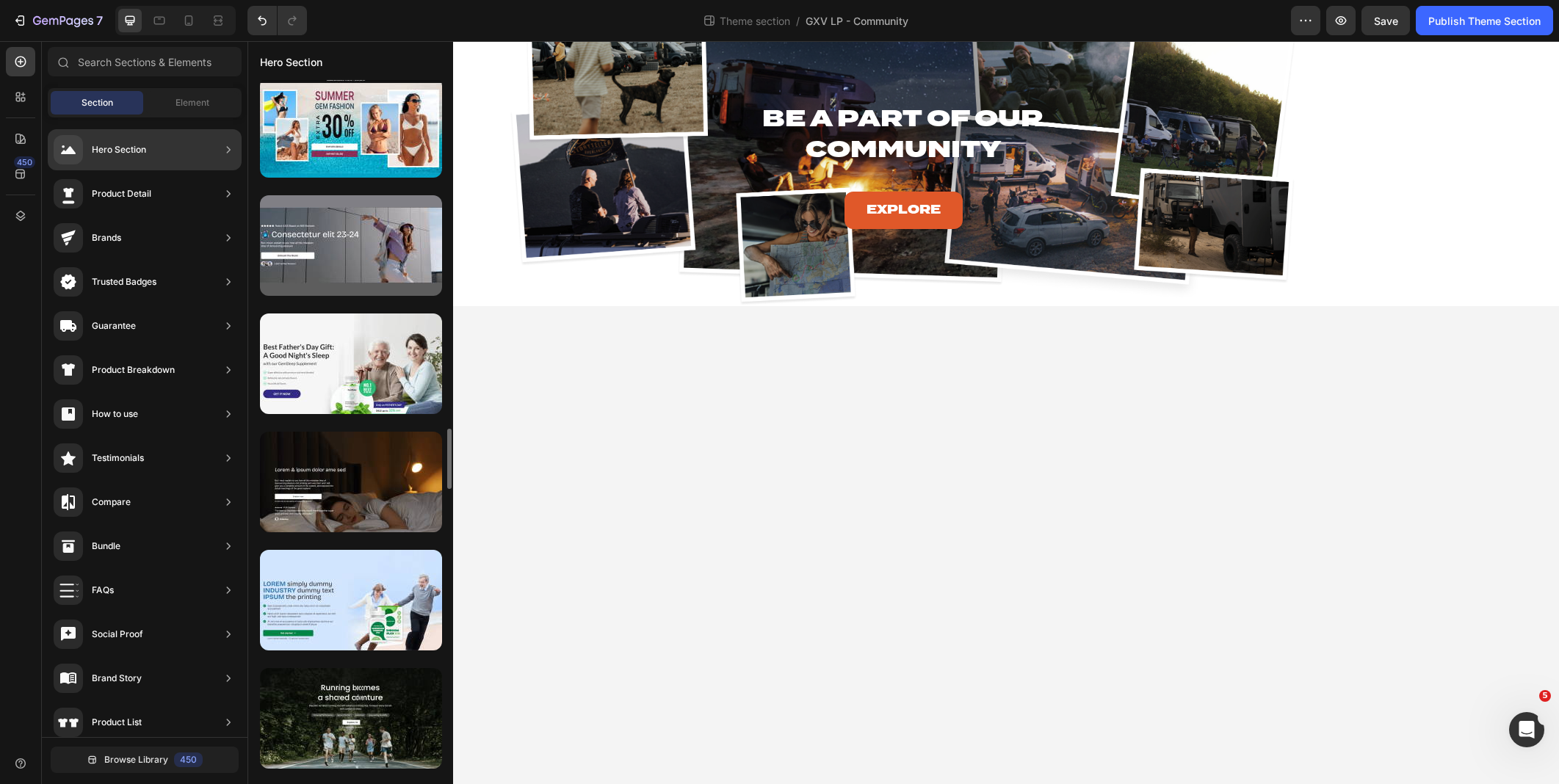
scroll to position [2721, 0]
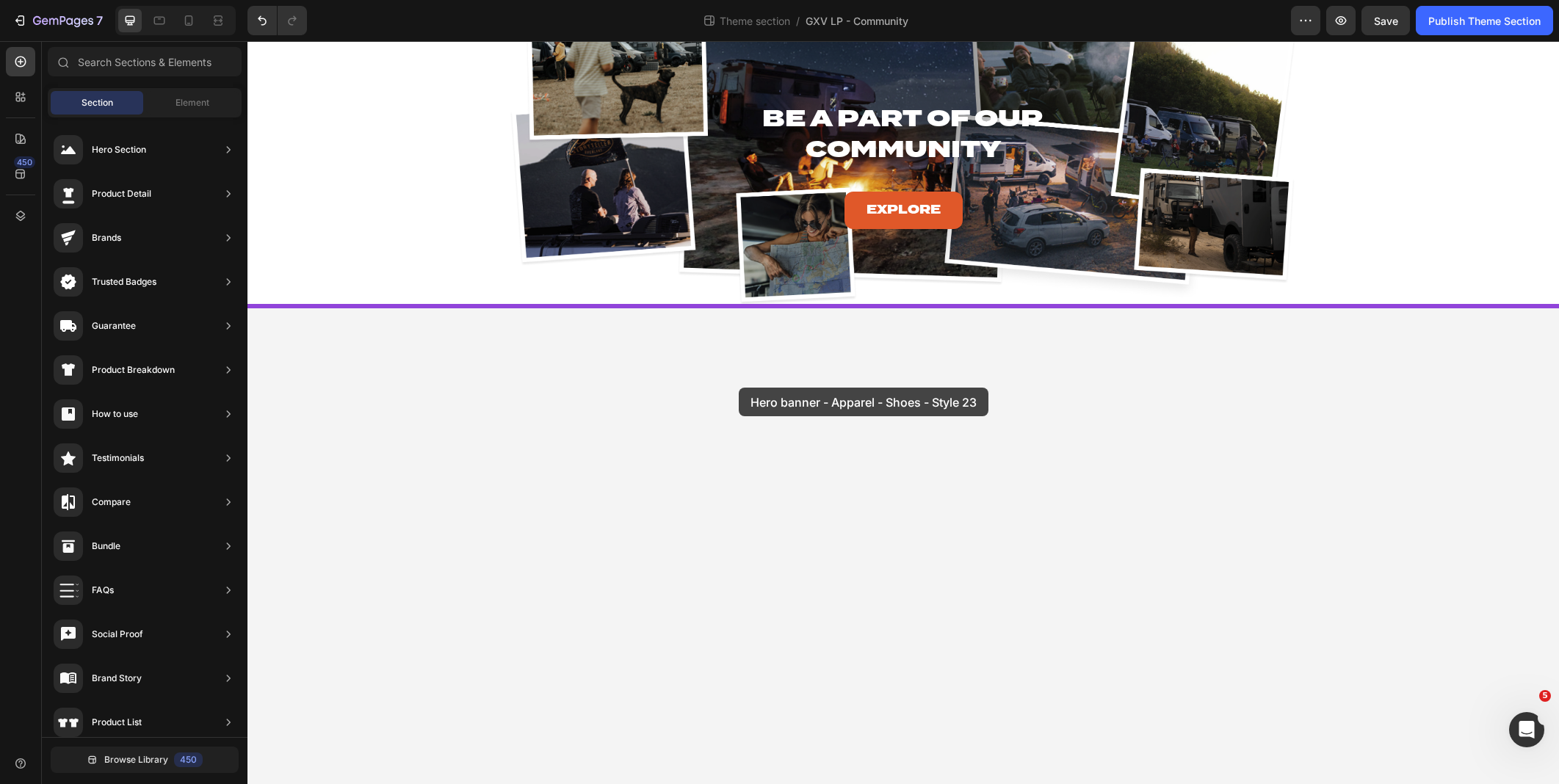
drag, startPoint x: 591, startPoint y: 628, endPoint x: 739, endPoint y: 387, distance: 282.8
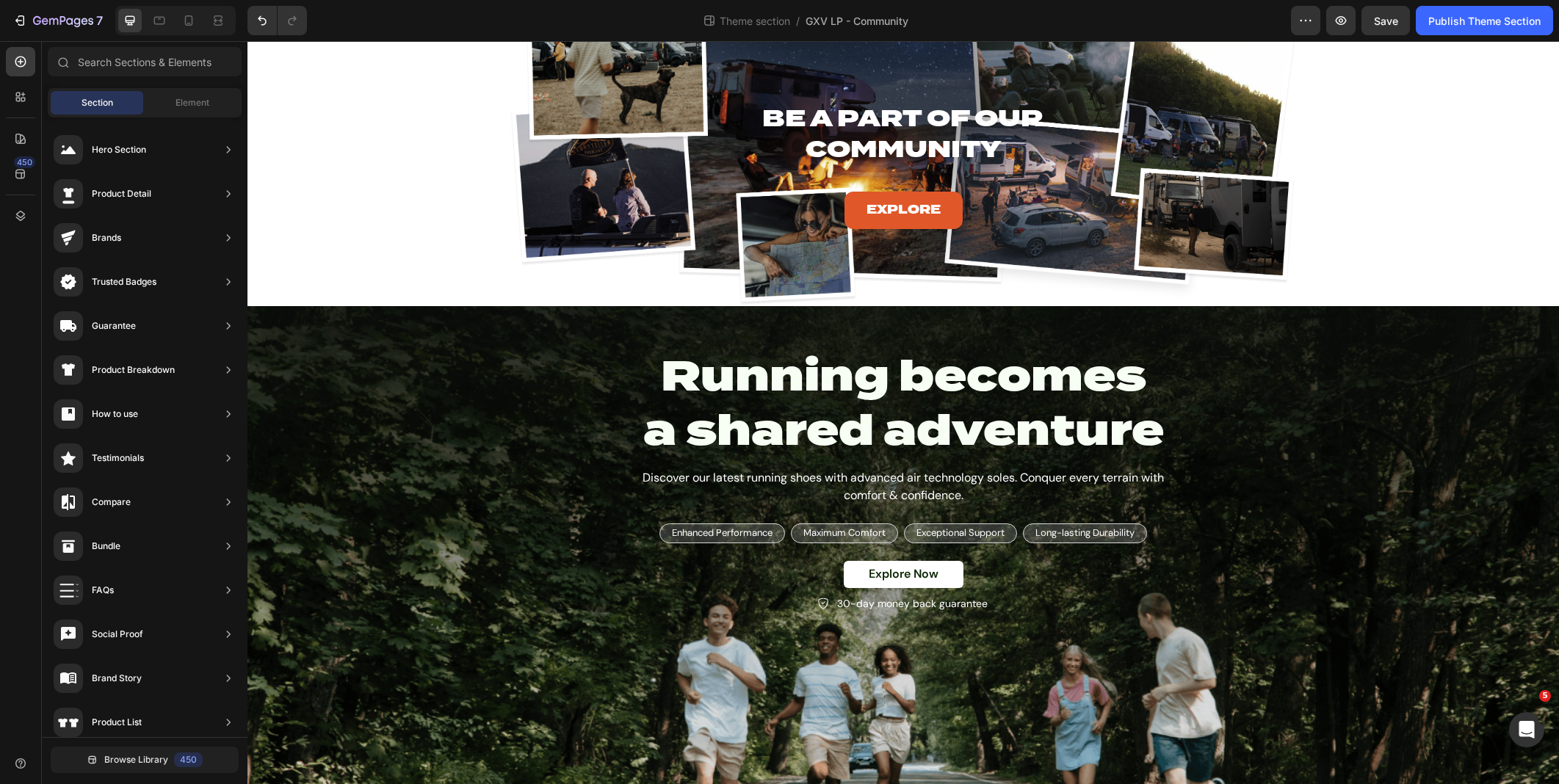
scroll to position [33, 0]
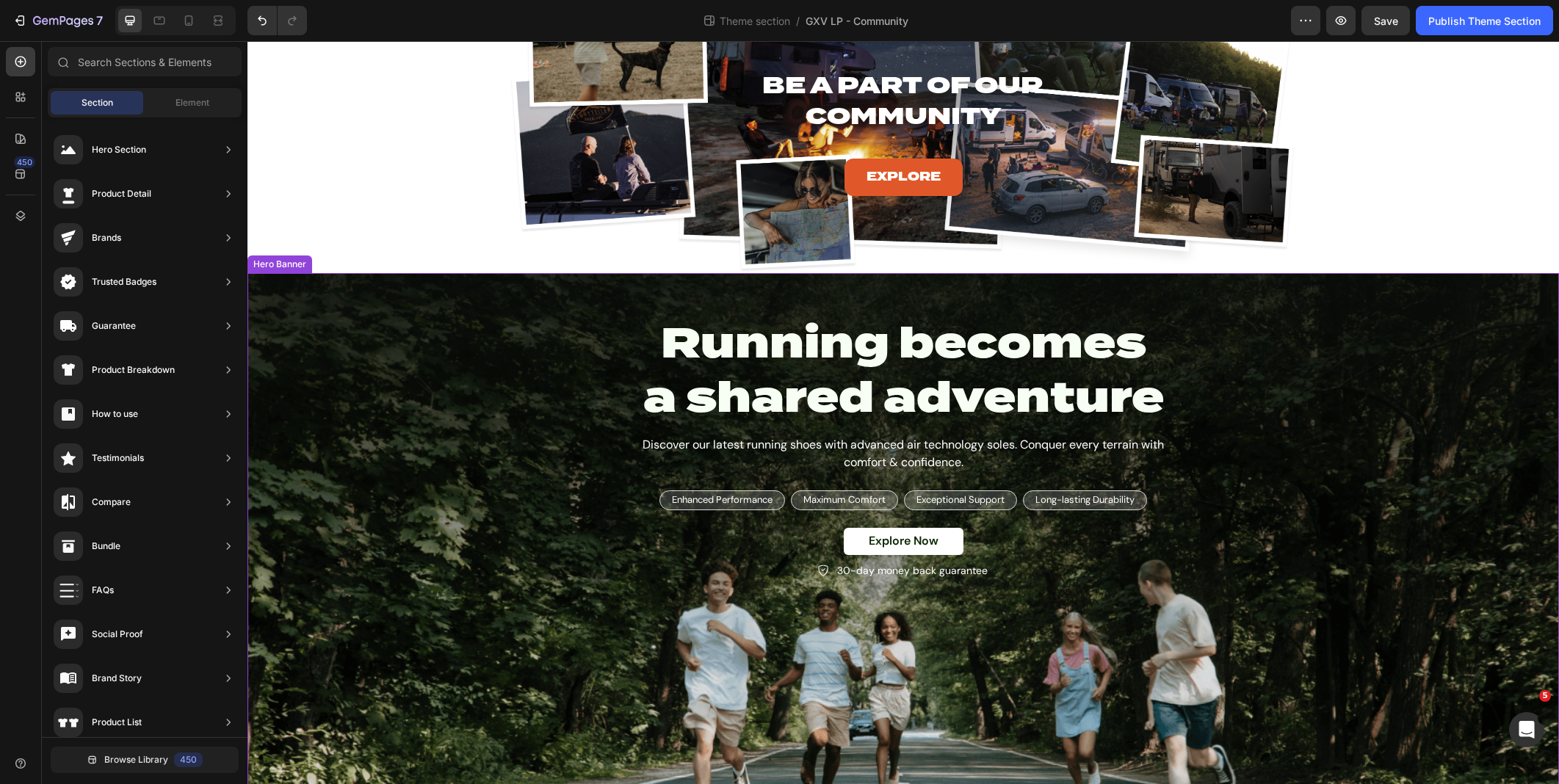
click at [430, 409] on div "Background Image" at bounding box center [903, 530] width 1312 height 514
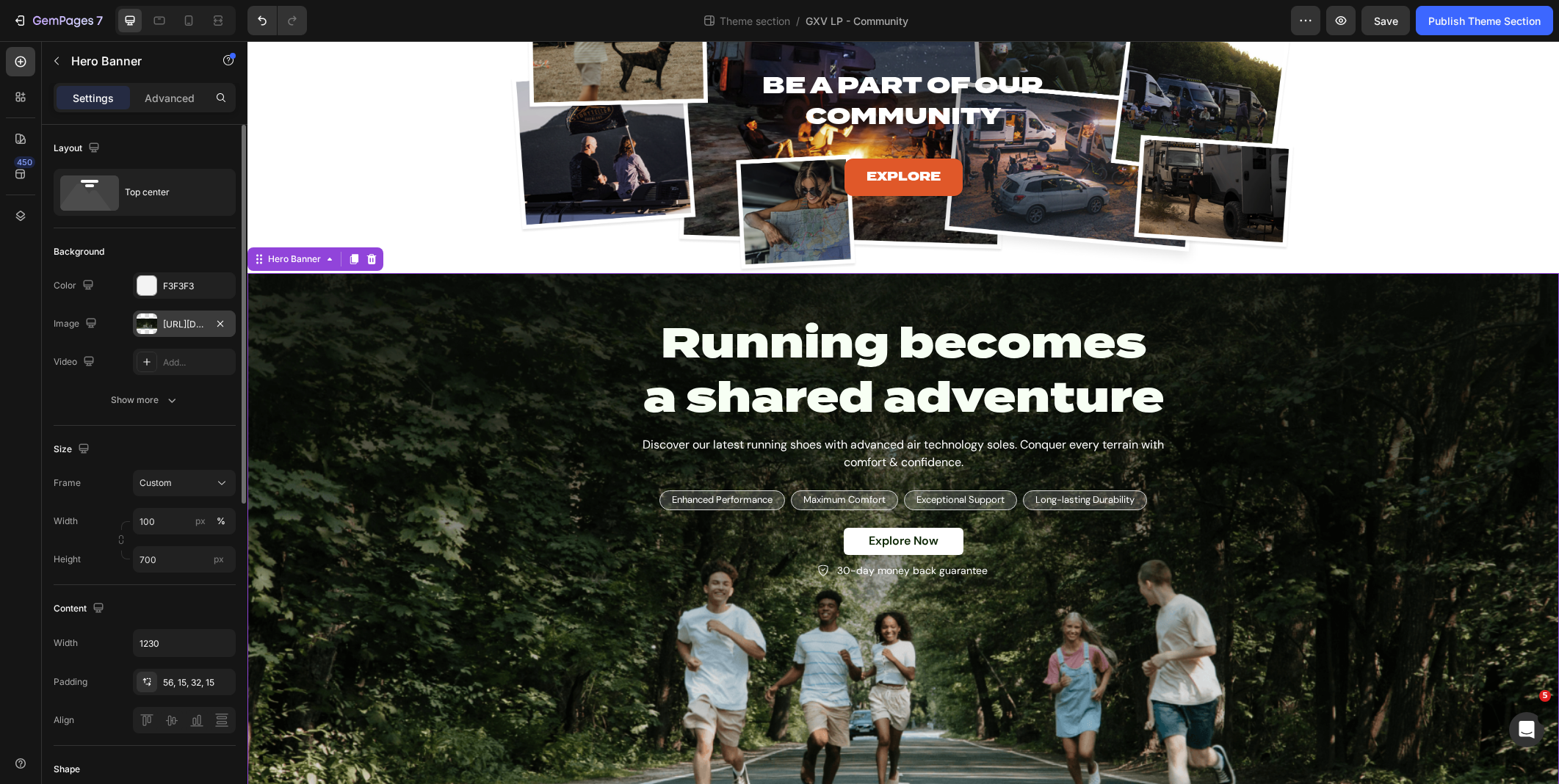
click at [174, 329] on div "https://cdn.shopify.com/s/files/1/2005/9307/files/gempages_432750572815254551-8…" at bounding box center [184, 324] width 42 height 13
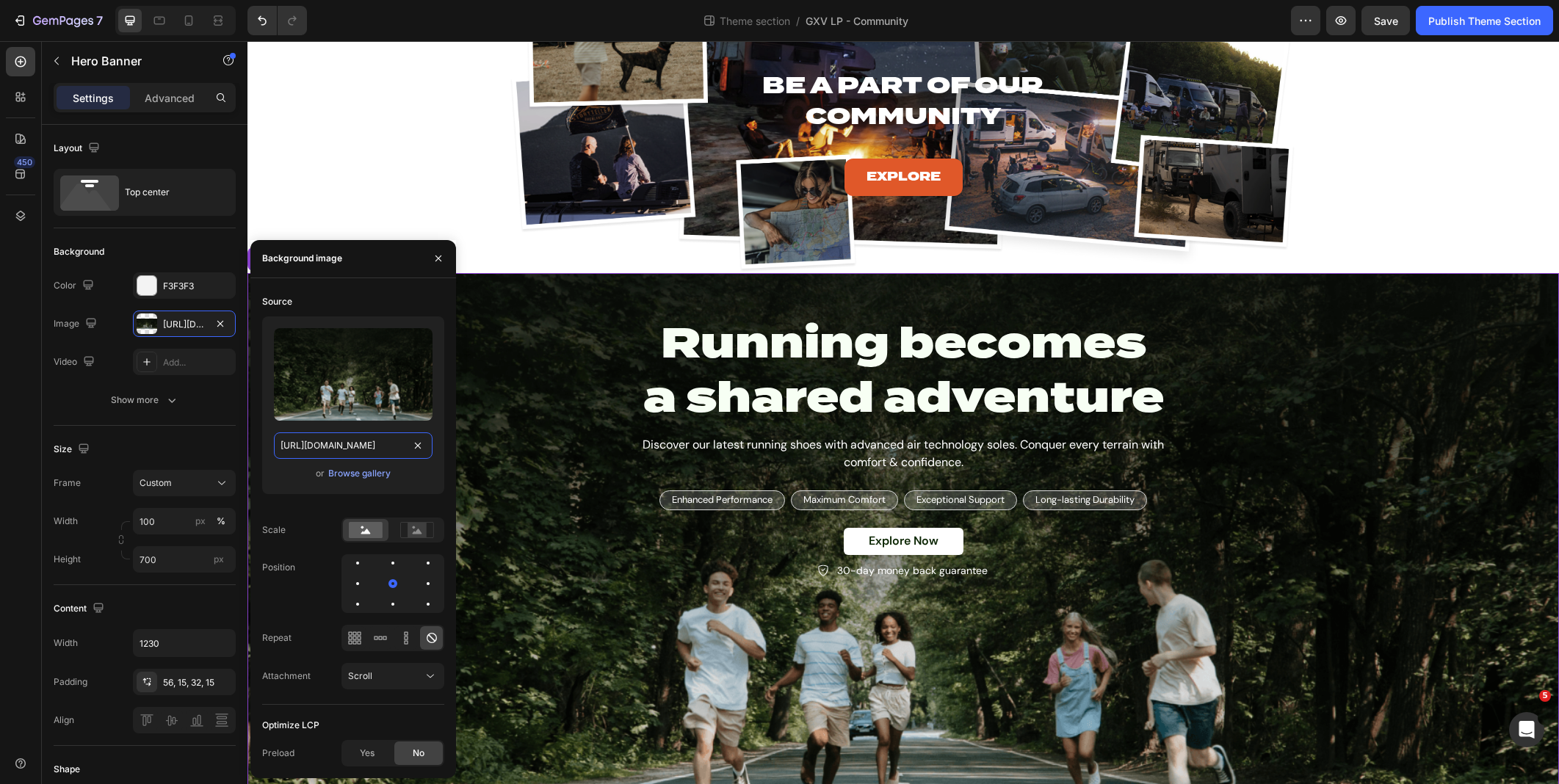
click at [307, 436] on input "https://cdn.shopify.com/s/files/1/2005/9307/files/gempages_432750572815254551-8…" at bounding box center [353, 445] width 158 height 26
paste input "<t:1758915000:T>"
type input "<t:1758915000:T>"
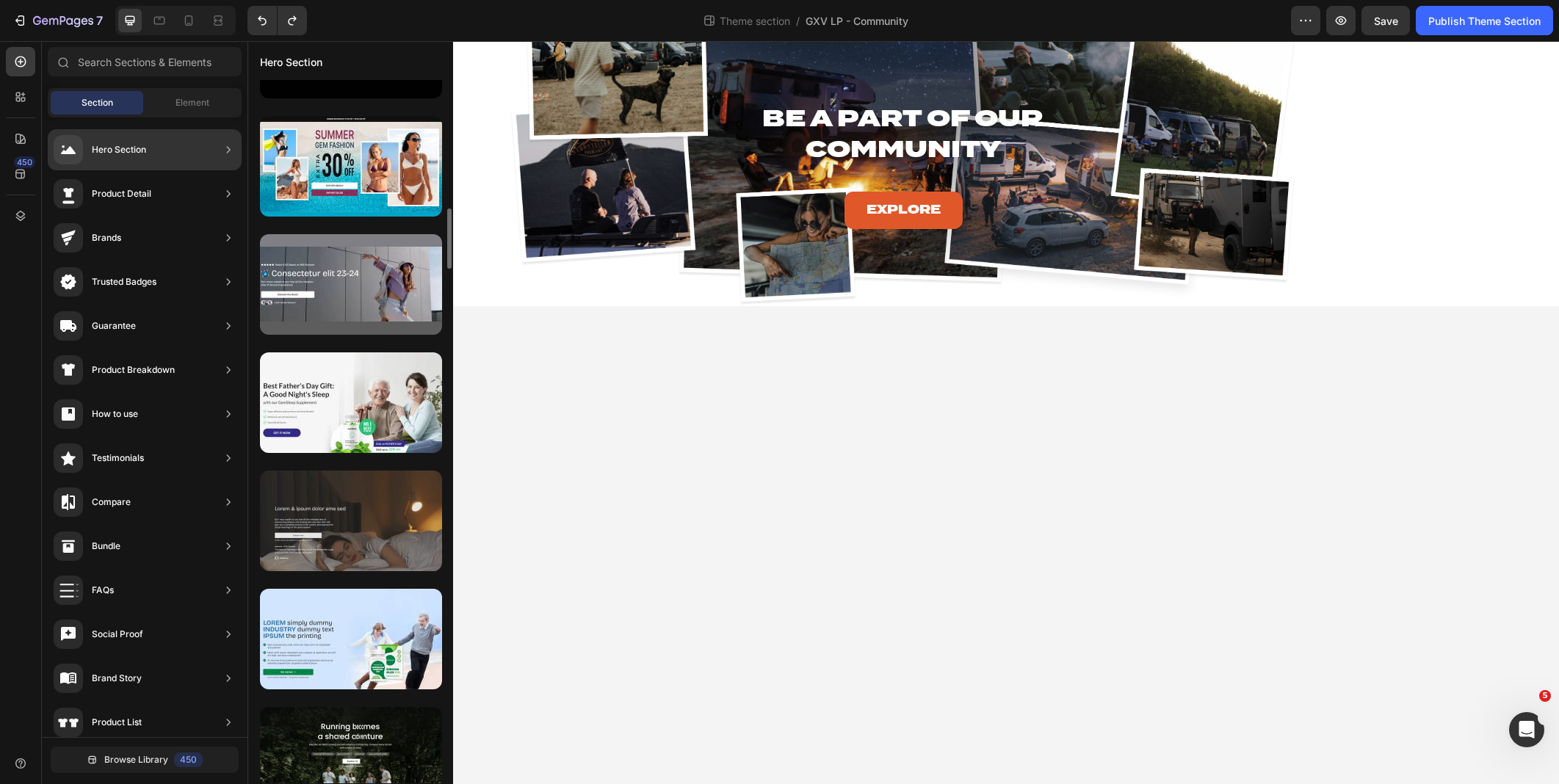
scroll to position [2682, 0]
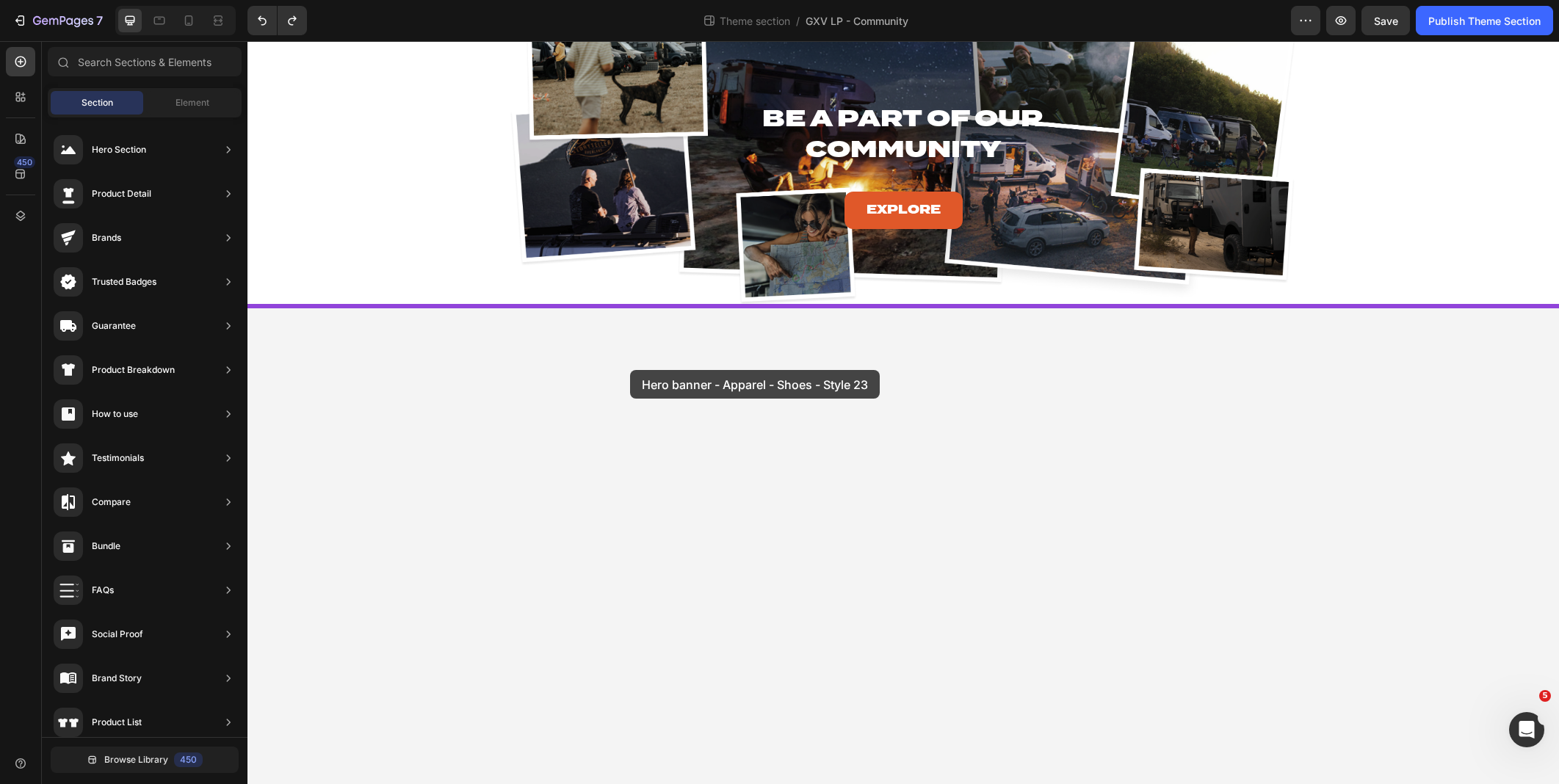
drag, startPoint x: 605, startPoint y: 687, endPoint x: 631, endPoint y: 367, distance: 321.1
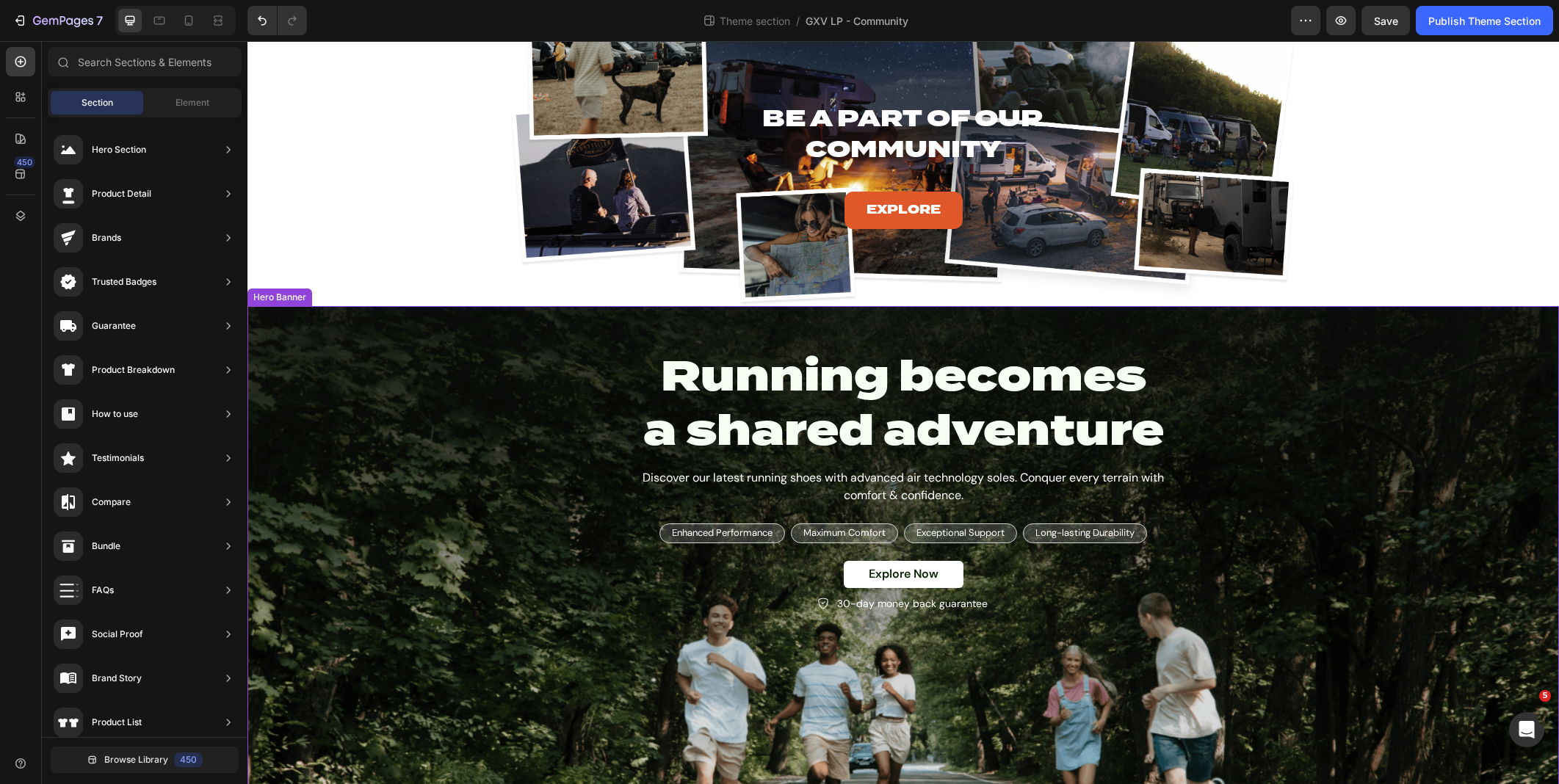
scroll to position [33, 0]
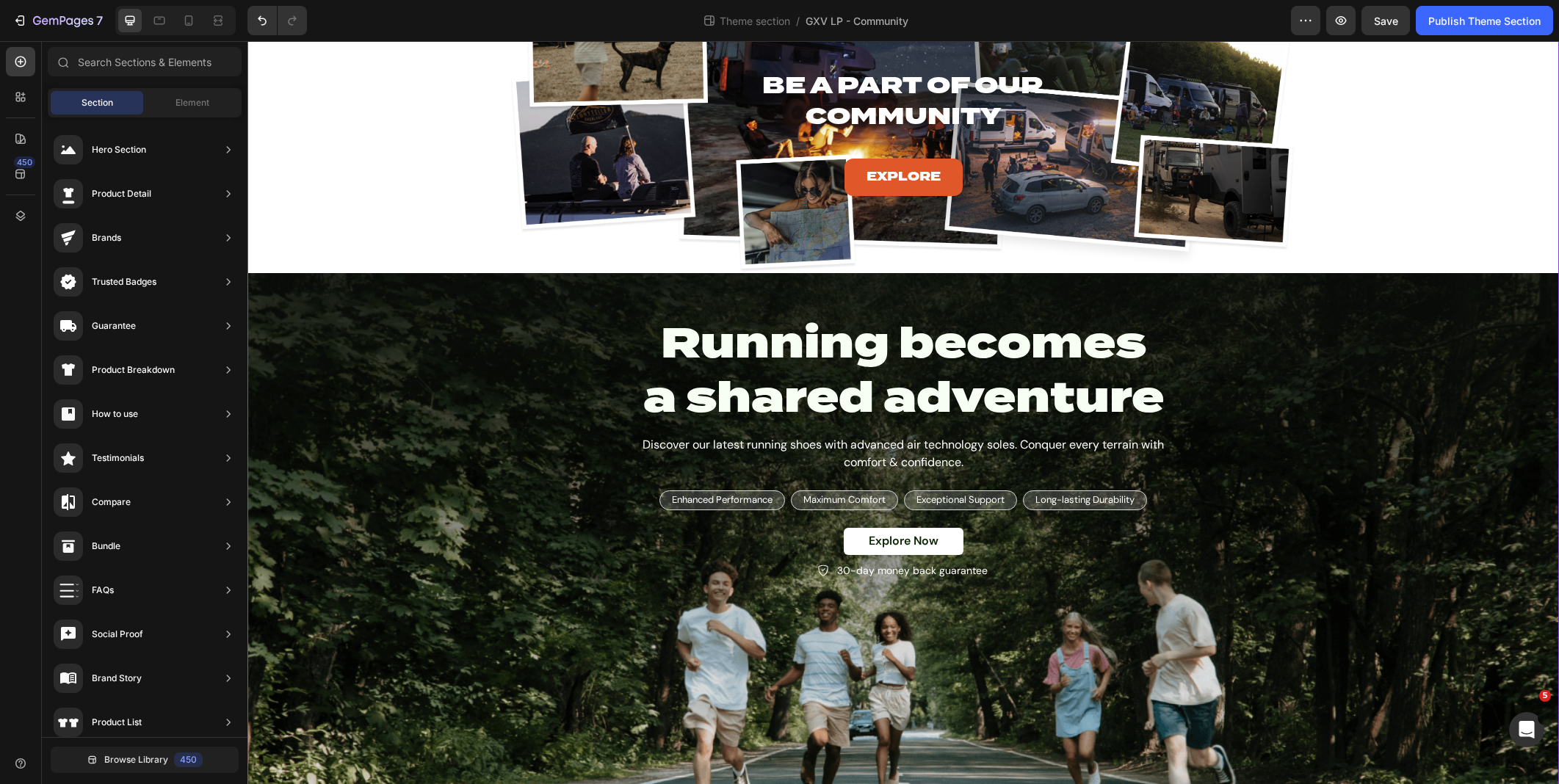
click at [496, 197] on div "Be A Part of Our Community Heading Explore Button Hero Banner Row PRICING: YOU …" at bounding box center [903, 368] width 1312 height 838
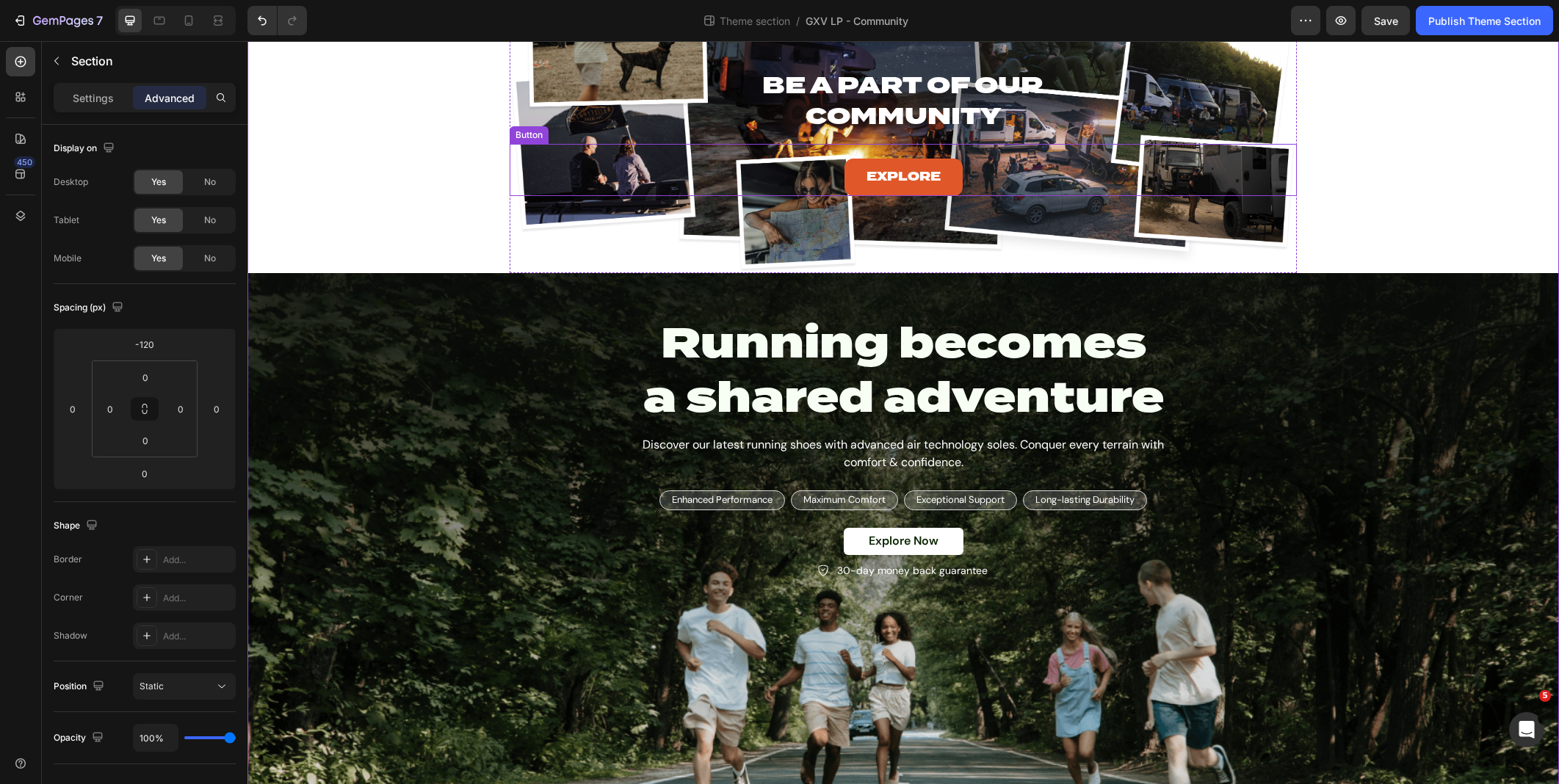
click at [643, 181] on div "Explore Button" at bounding box center [903, 169] width 787 height 52
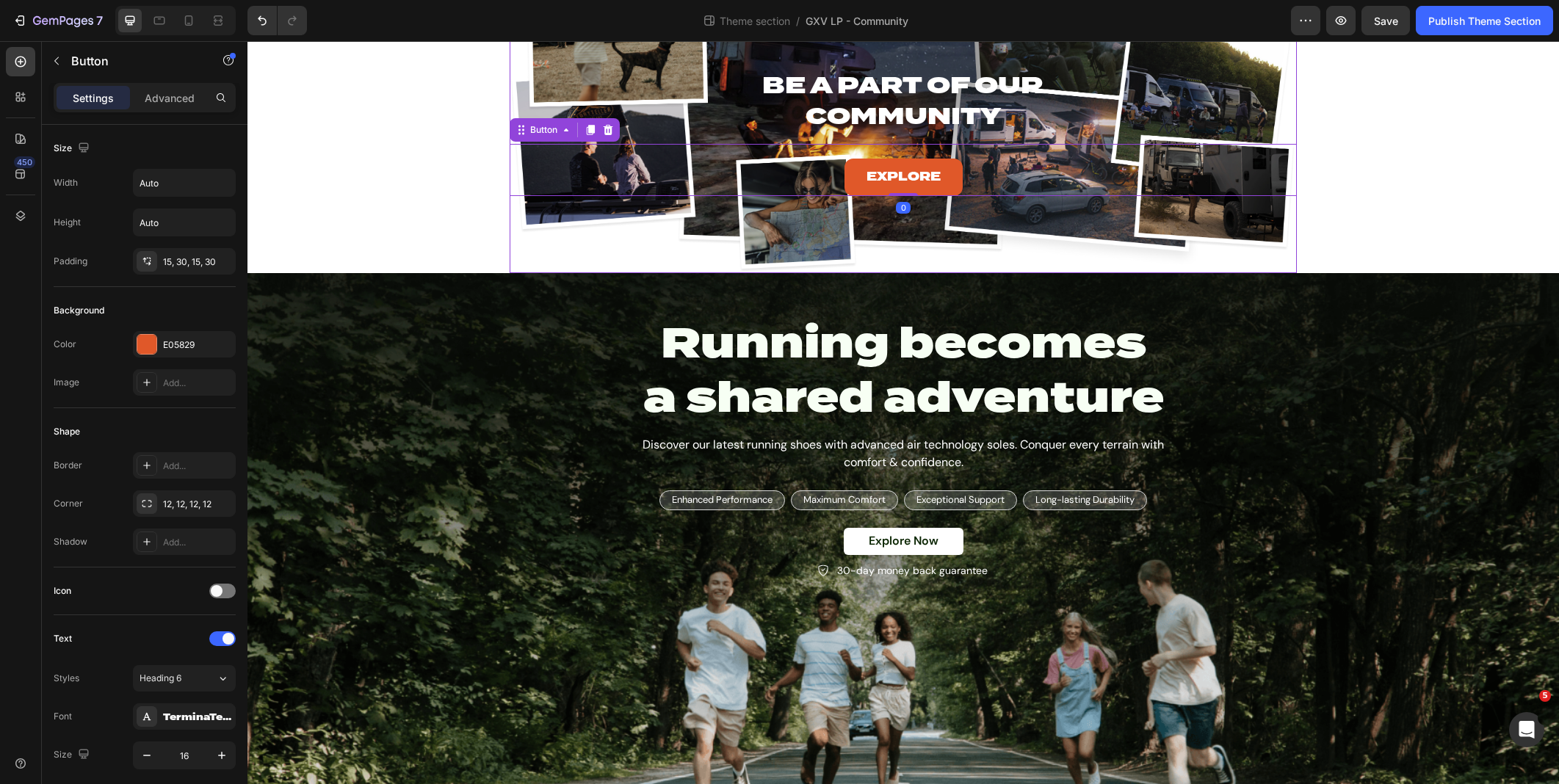
click at [549, 210] on div "Be A Part of Our Community Heading Explore Button 0" at bounding box center [903, 84] width 787 height 270
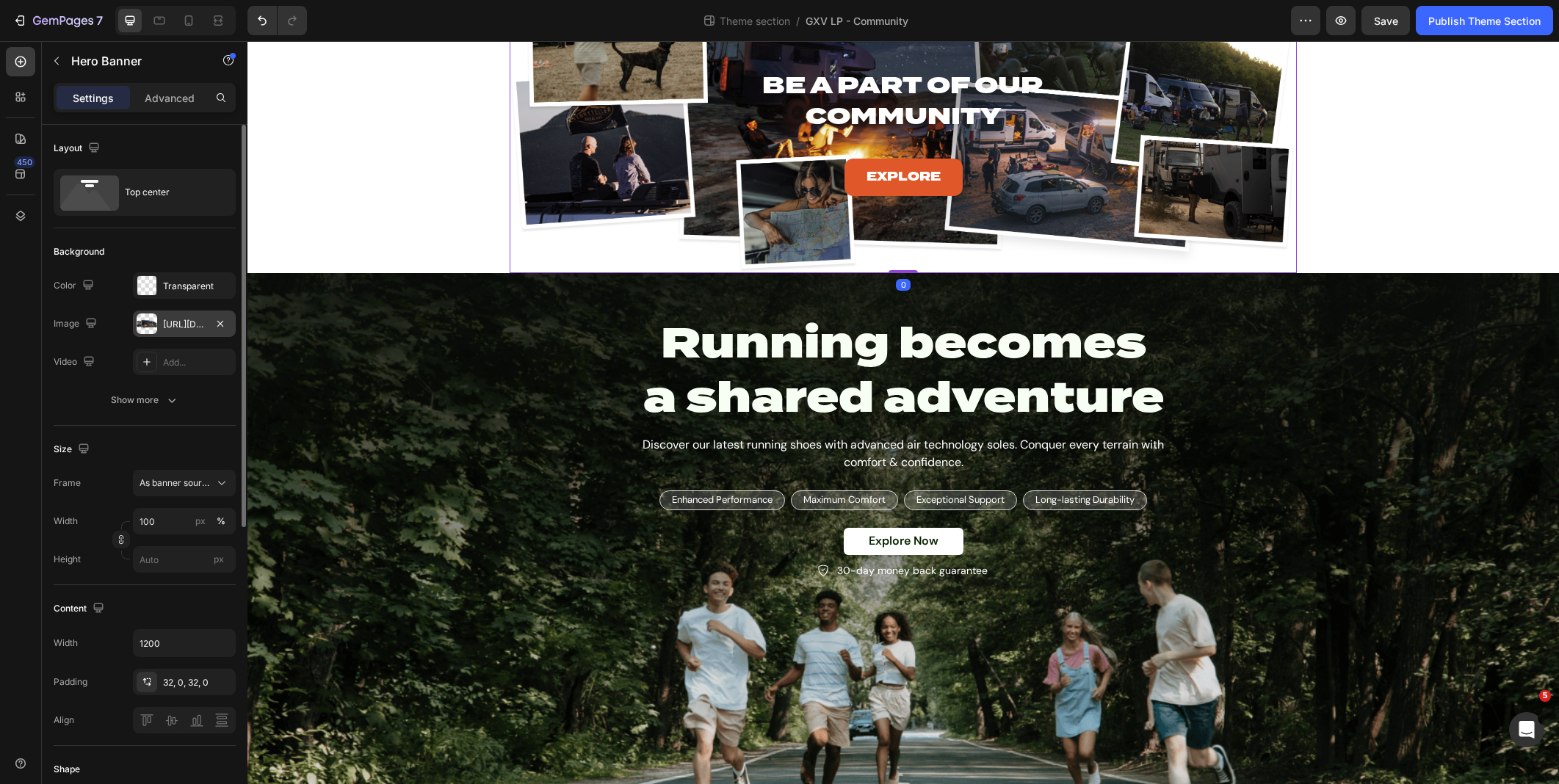
click at [183, 328] on div "https://cdn.shopify.com/s/files/1/0625/3907/1747/files/MODE-LP-Community-Collag…" at bounding box center [184, 324] width 42 height 13
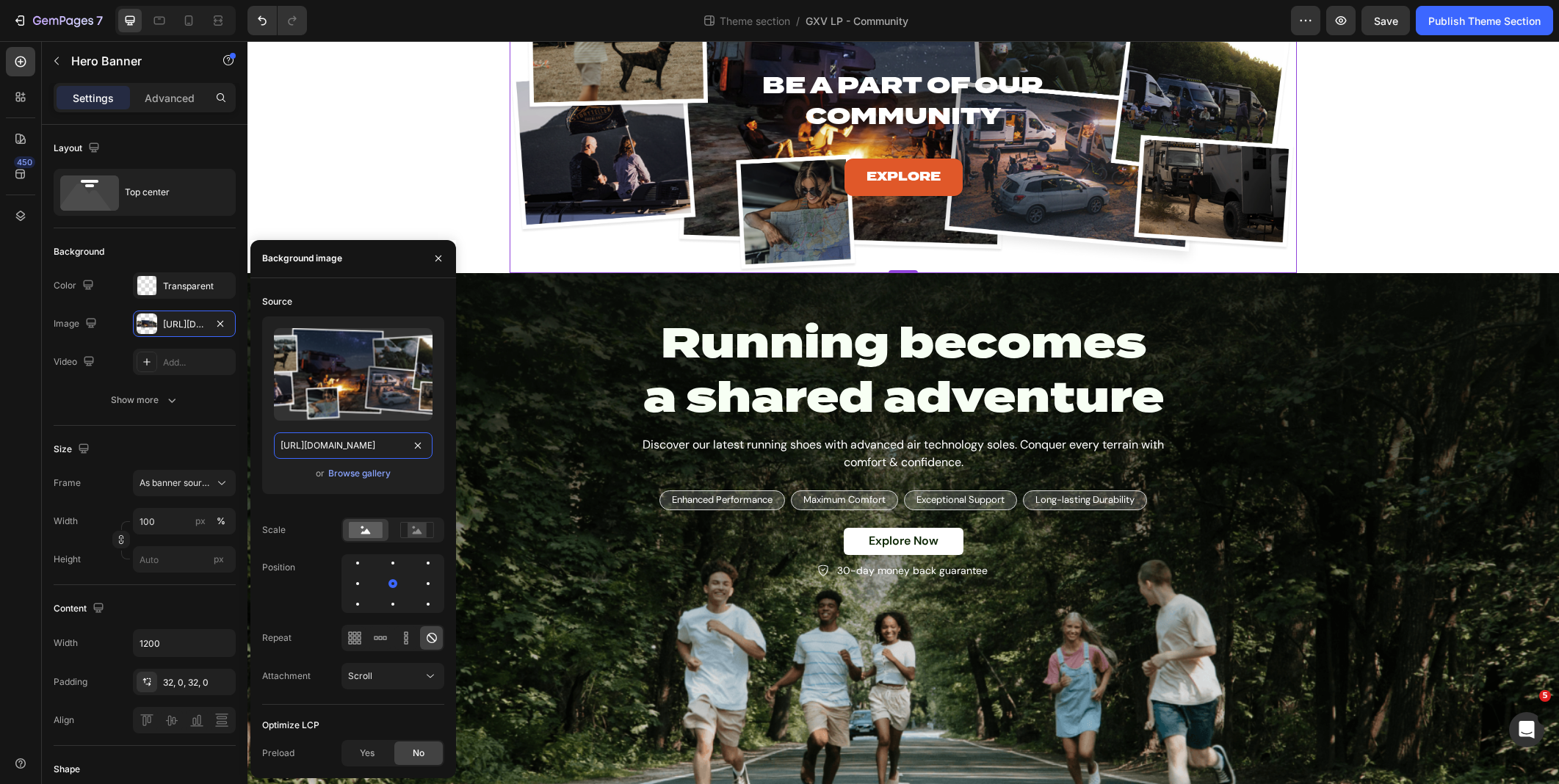
click at [363, 448] on input "https://cdn.shopify.com/s/files/1/0625/3907/1747/files/MODE-LP-Community-Collag…" at bounding box center [353, 445] width 158 height 26
click at [559, 575] on div "Running becomes a shared adventure Heading Discover our latest running shoes wi…" at bounding box center [903, 447] width 881 height 267
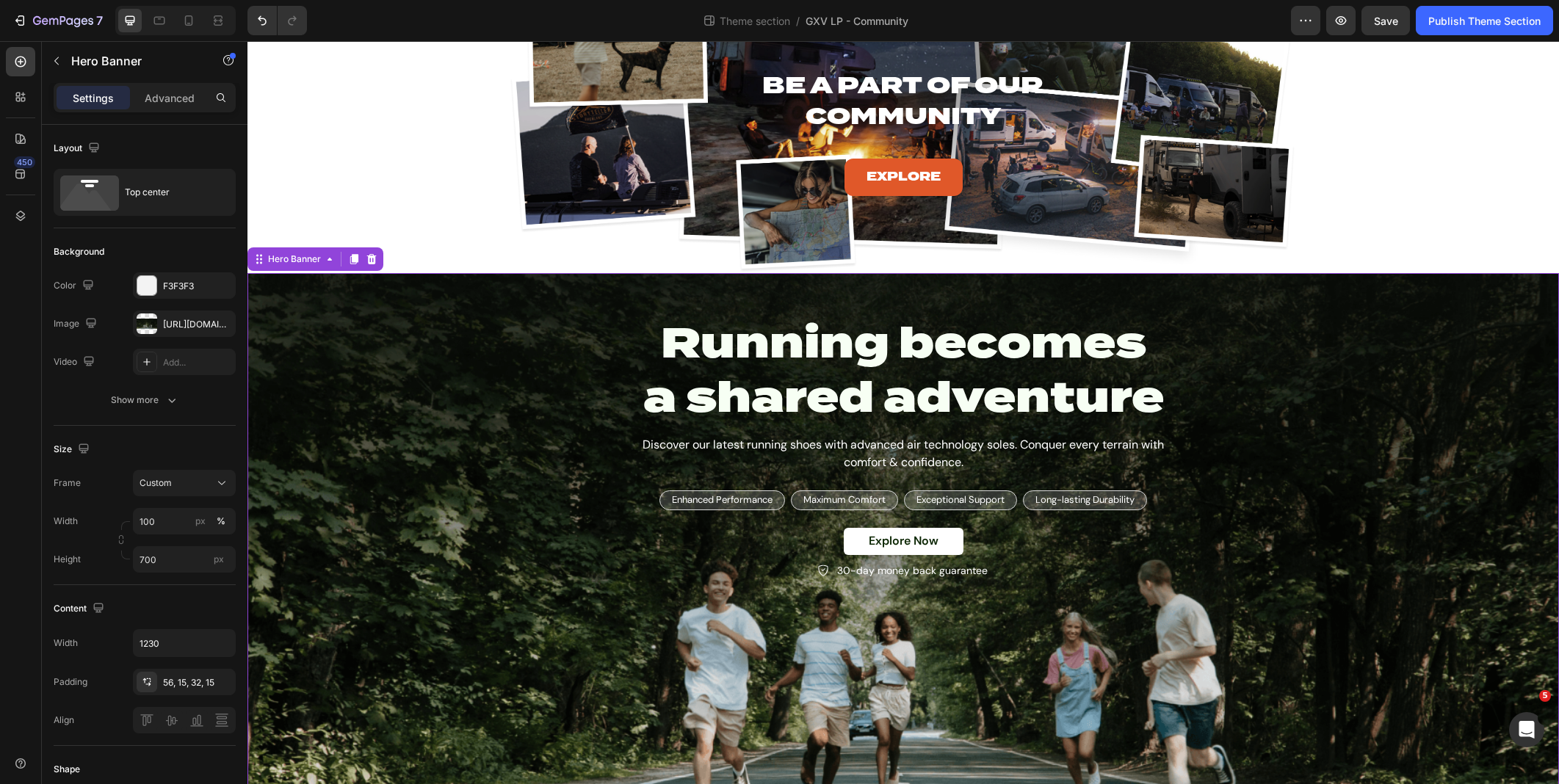
click at [406, 554] on div "Background Image" at bounding box center [903, 530] width 1312 height 514
click at [188, 289] on div "F3F3F3" at bounding box center [184, 286] width 42 height 13
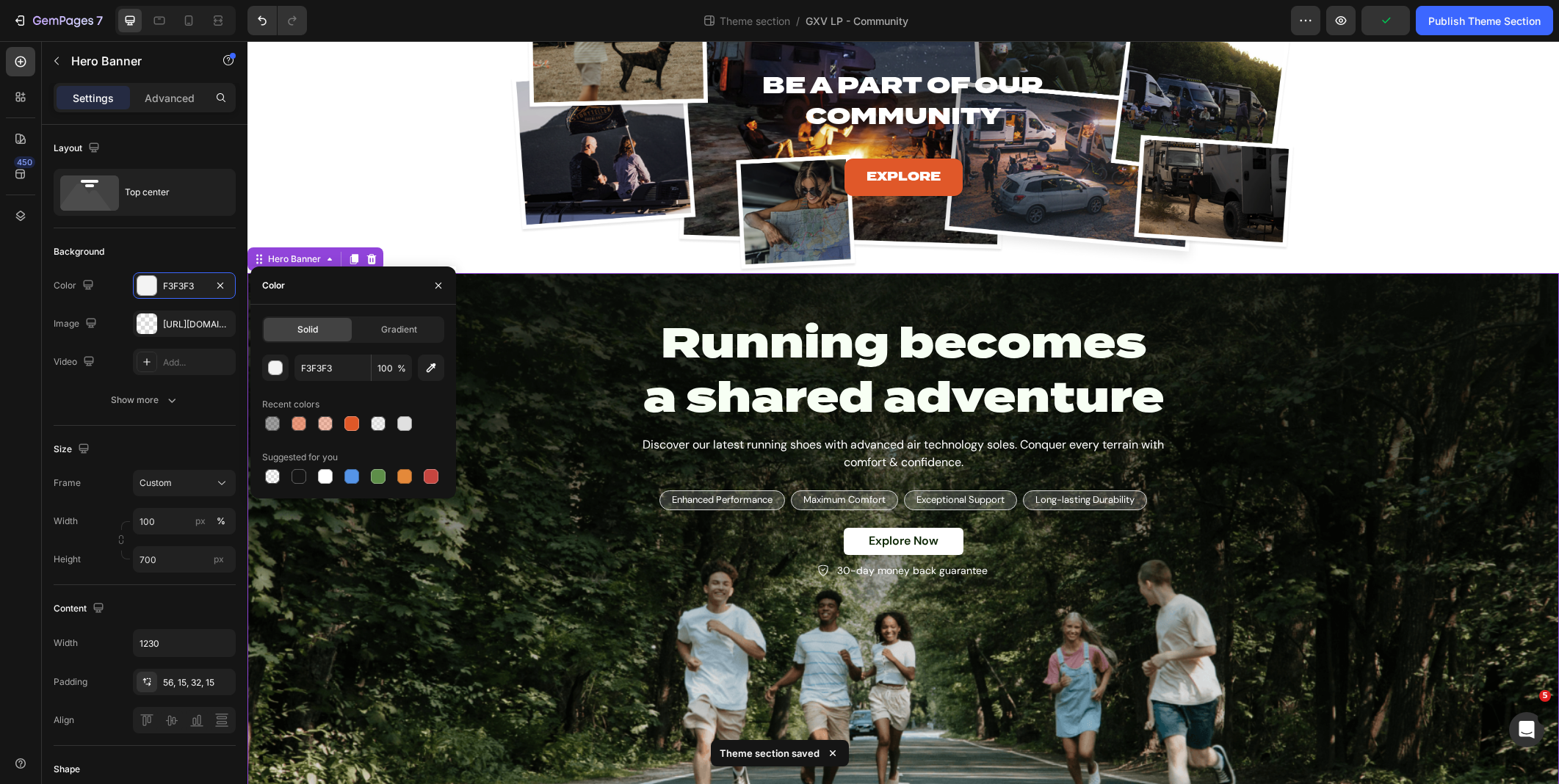
click at [400, 362] on span "%" at bounding box center [401, 368] width 9 height 13
click at [380, 370] on input "100" at bounding box center [392, 368] width 40 height 26
click at [381, 370] on input "100" at bounding box center [392, 368] width 40 height 26
type input "0"
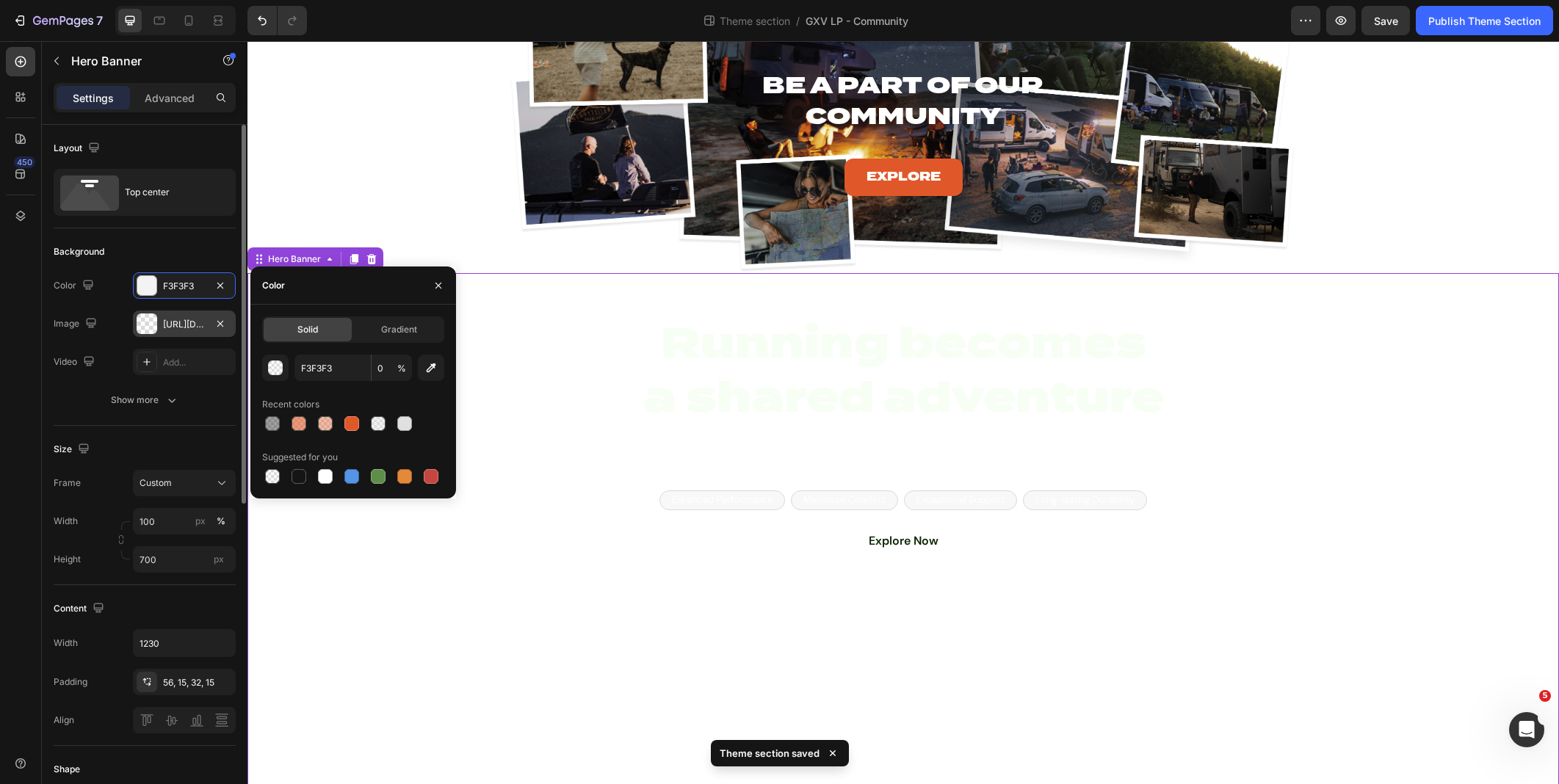
click at [206, 321] on div "https://cdn.shopify.com/s/files/1/0625/3907/1747/files/gempages_491634444252218…" at bounding box center [184, 324] width 103 height 26
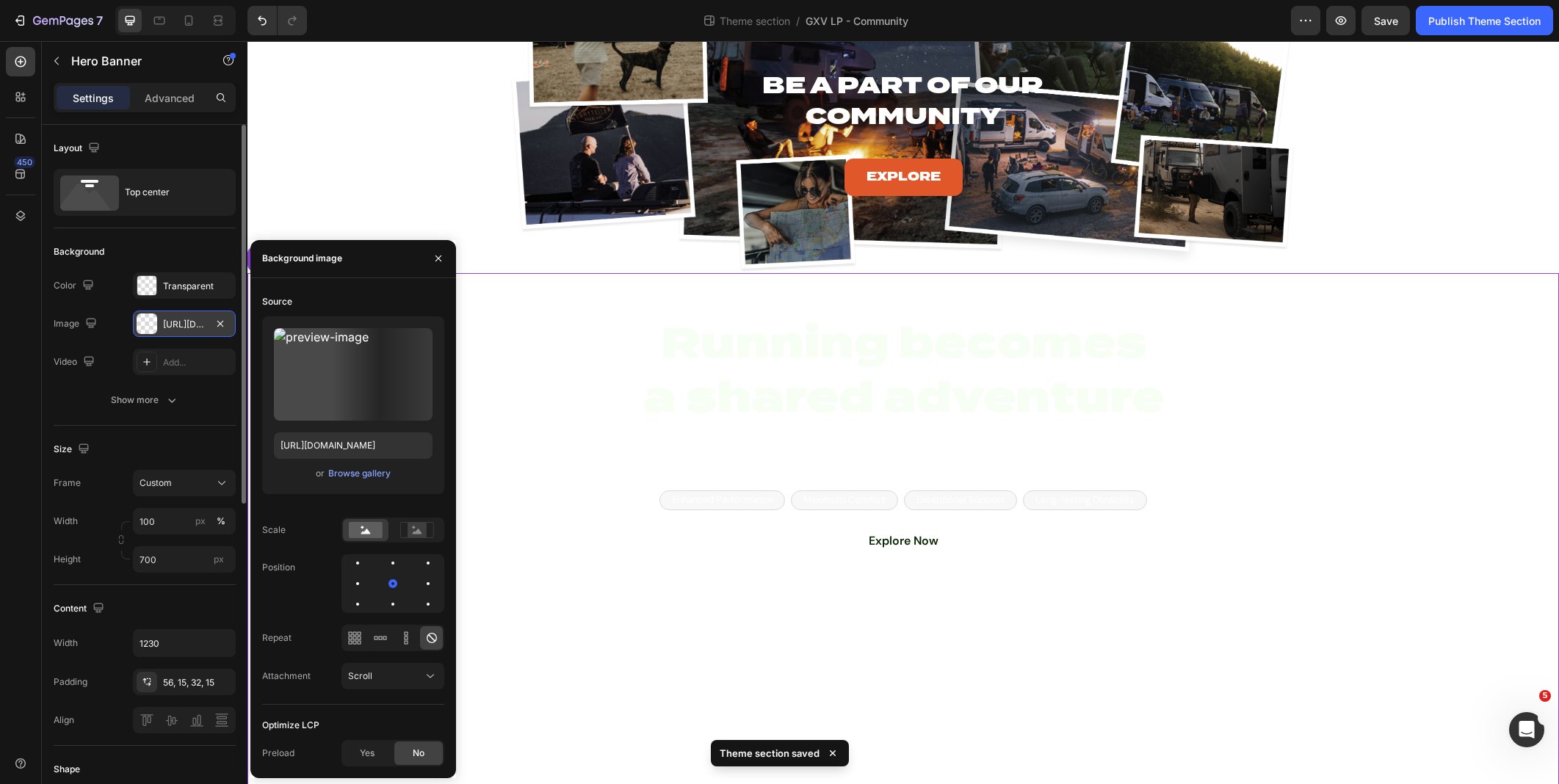
click at [183, 323] on div "https://cdn.shopify.com/s/files/1/0625/3907/1747/files/gempages_491634444252218…" at bounding box center [184, 324] width 42 height 13
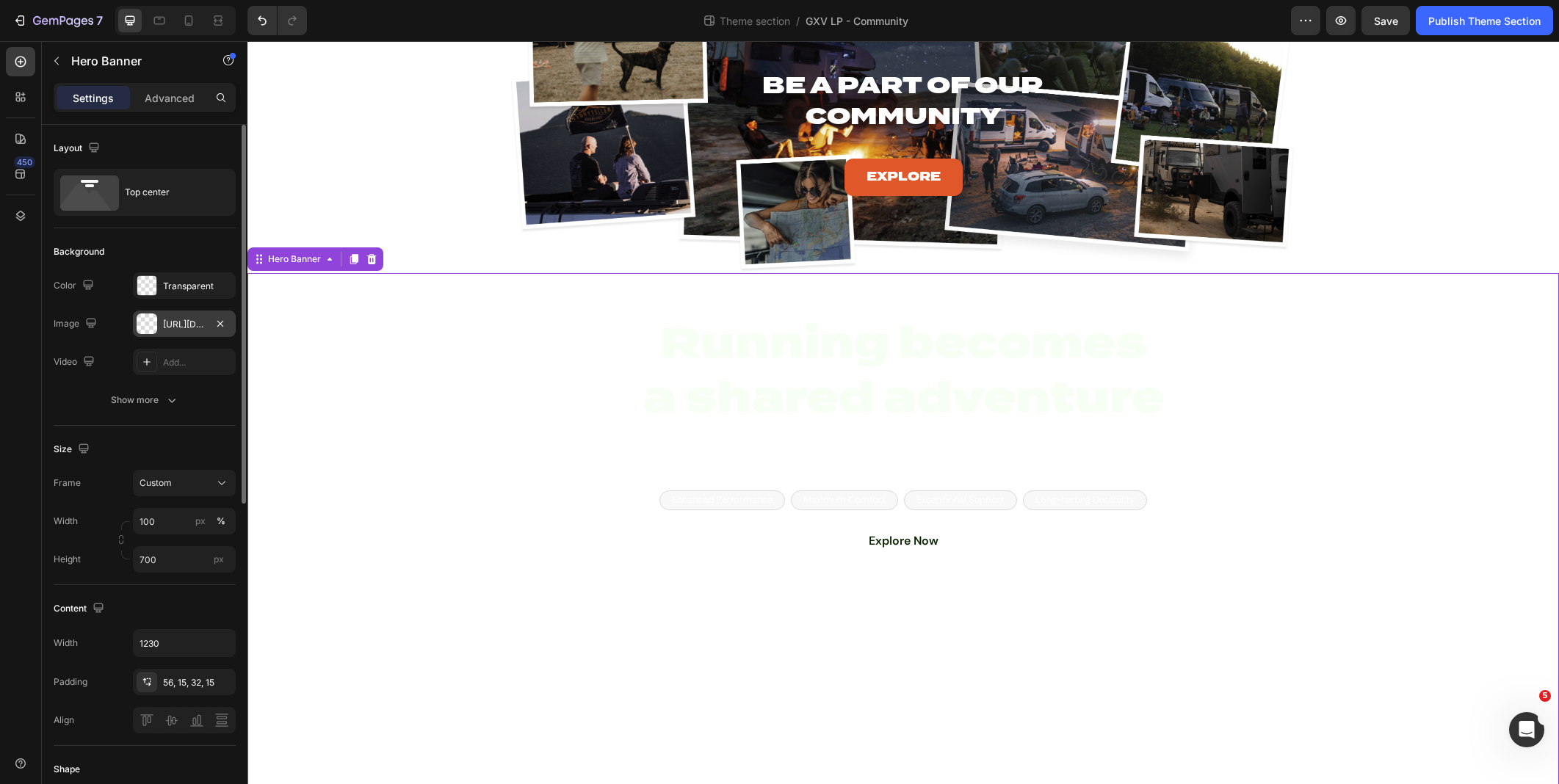
click at [183, 323] on div "https://cdn.shopify.com/s/files/1/0625/3907/1747/files/gempages_491634444252218…" at bounding box center [184, 324] width 42 height 13
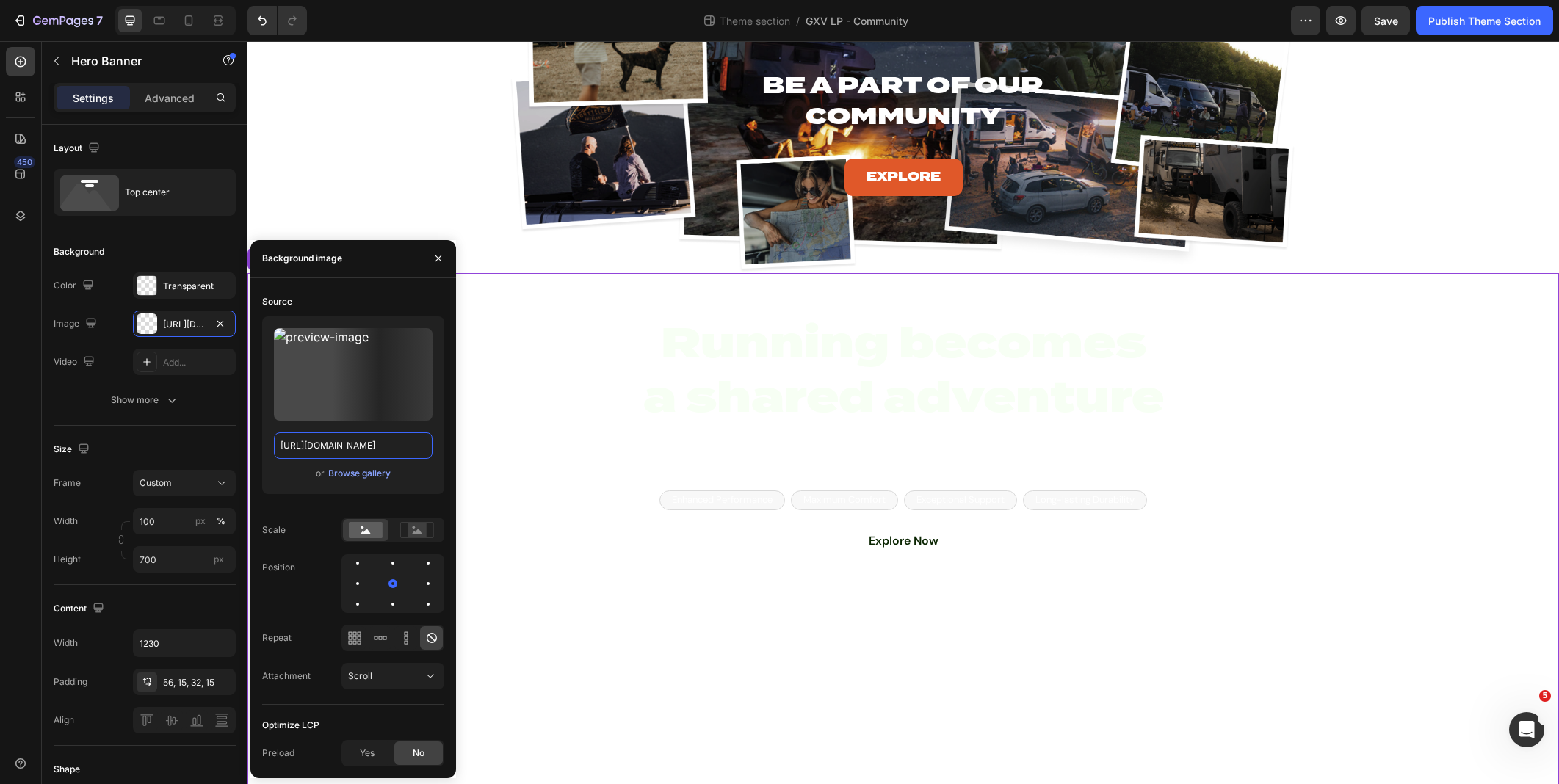
click at [315, 445] on input "https://cdn.shopify.com/s/files/1/0625/3907/1747/files/gempages_491634444252218…" at bounding box center [353, 445] width 158 height 26
paste input "MODE-LP-Community-Collage.webp?v=1752001705"
type input "https://cdn.shopify.com/s/files/1/0625/3907/1747/files/MODE-LP-Community-Collag…"
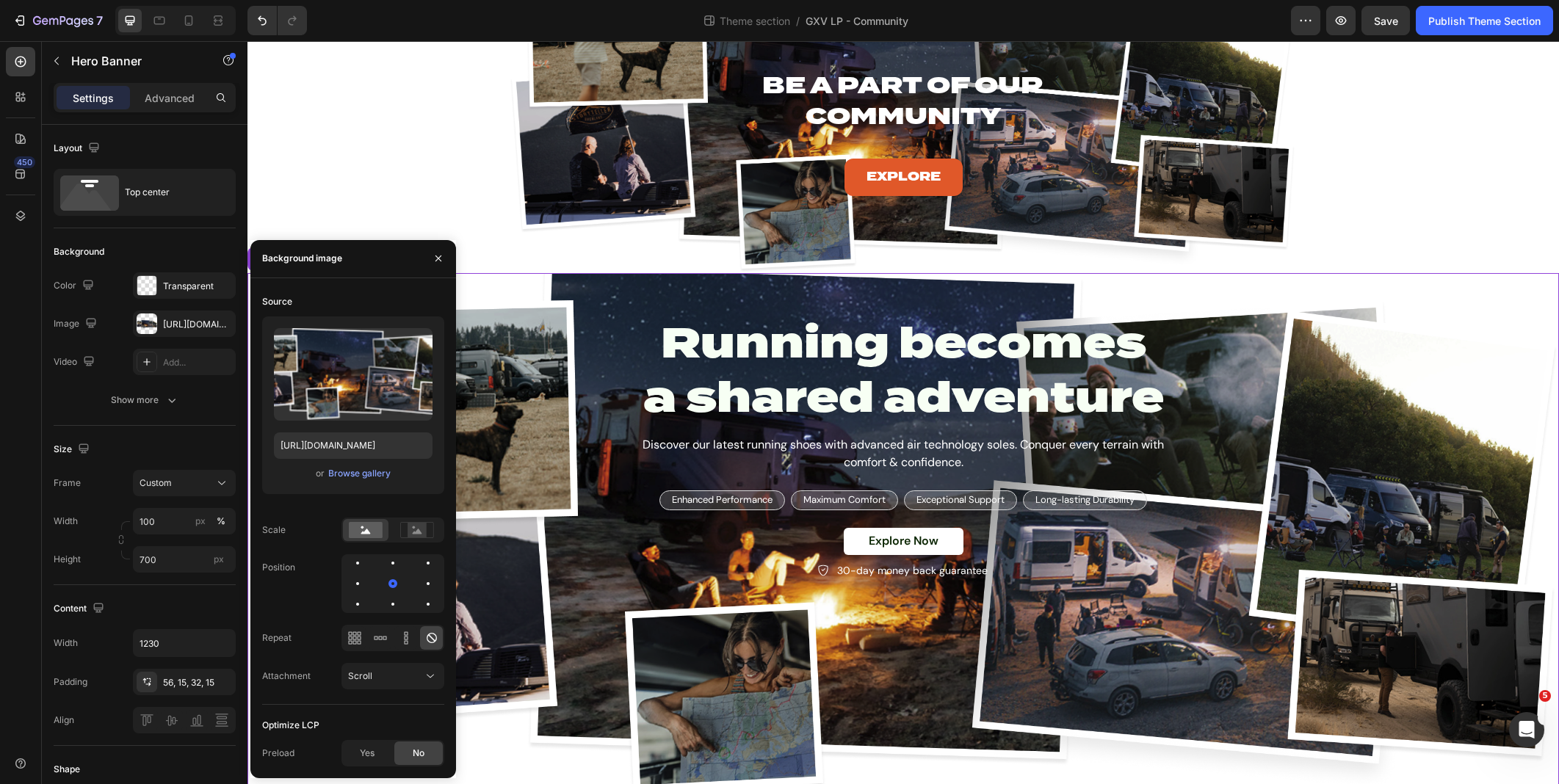
click at [755, 608] on div "Background Image" at bounding box center [903, 530] width 1312 height 514
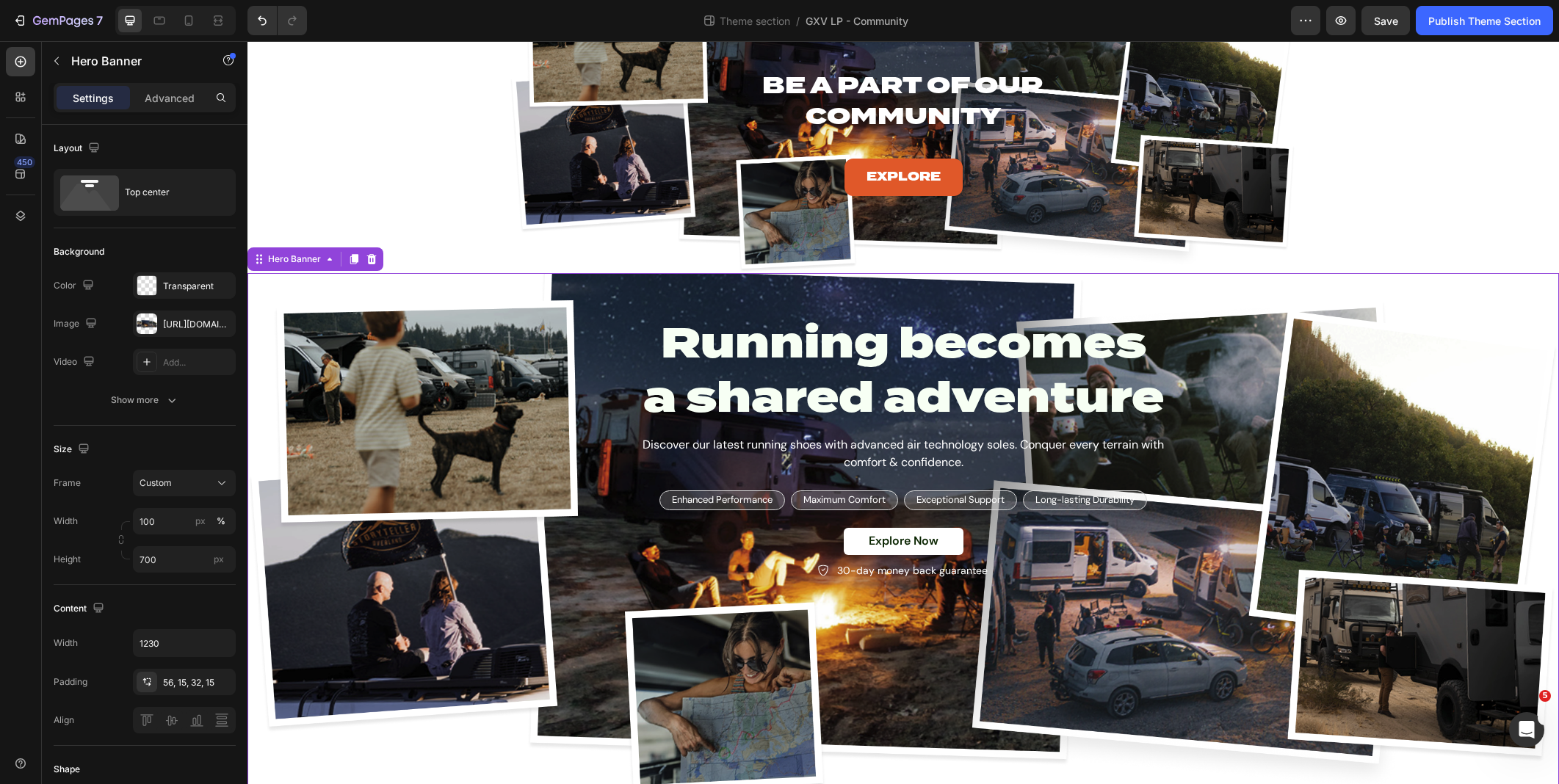
click at [313, 379] on div "Background Image" at bounding box center [903, 530] width 1312 height 514
click at [170, 523] on input "100" at bounding box center [184, 521] width 103 height 26
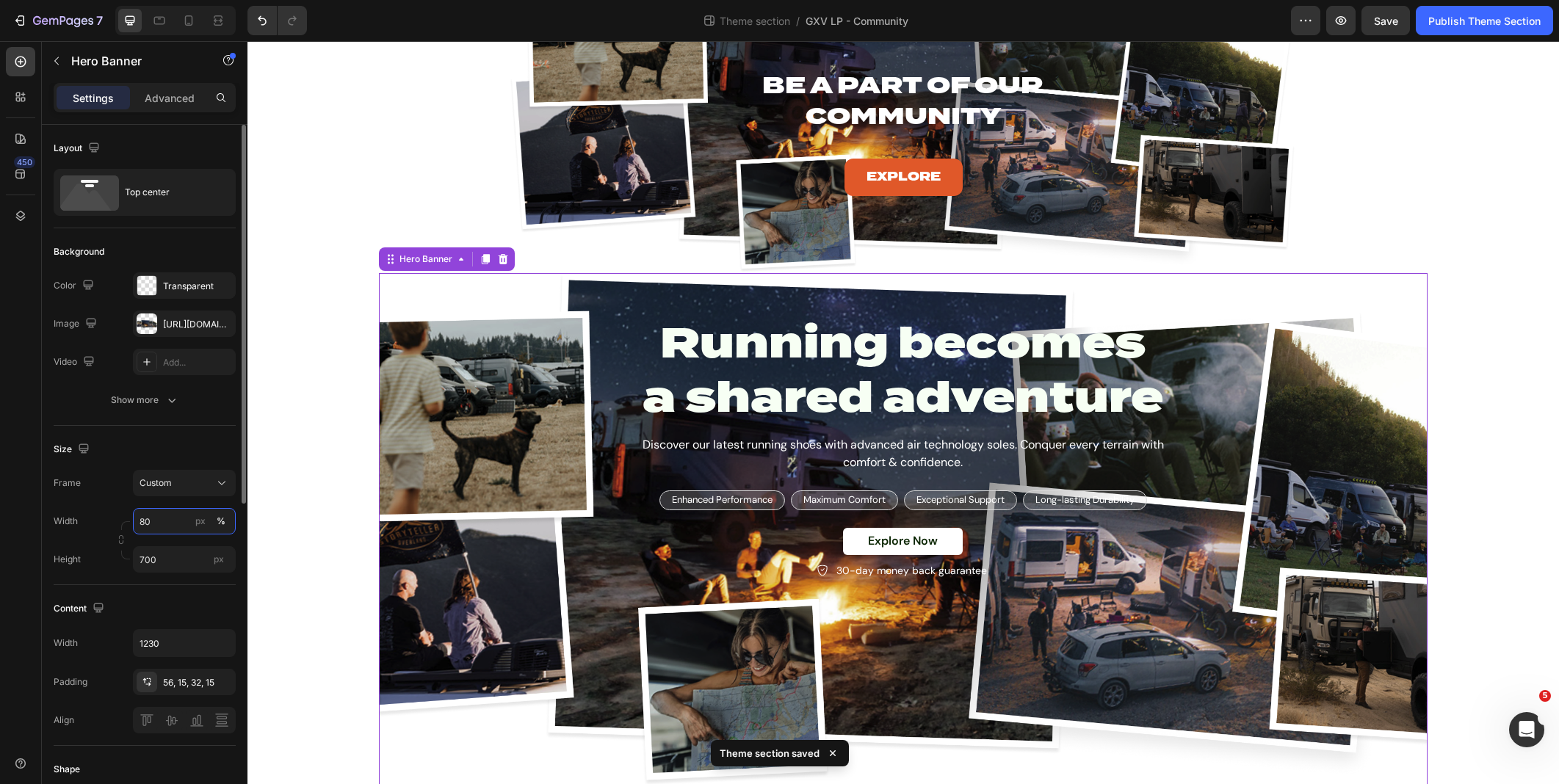
type input "8"
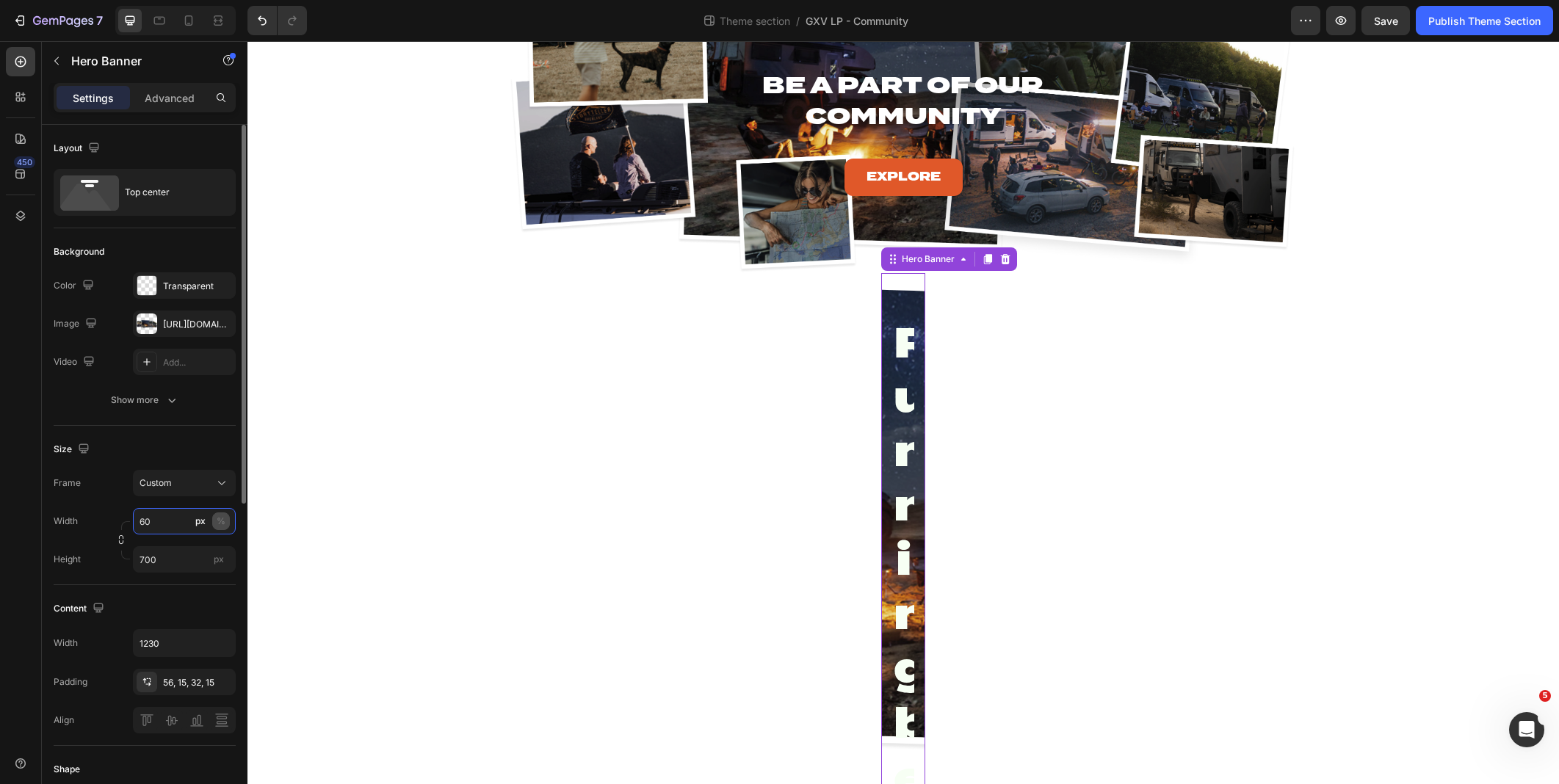
type input "60"
click at [223, 524] on div "%" at bounding box center [221, 521] width 9 height 13
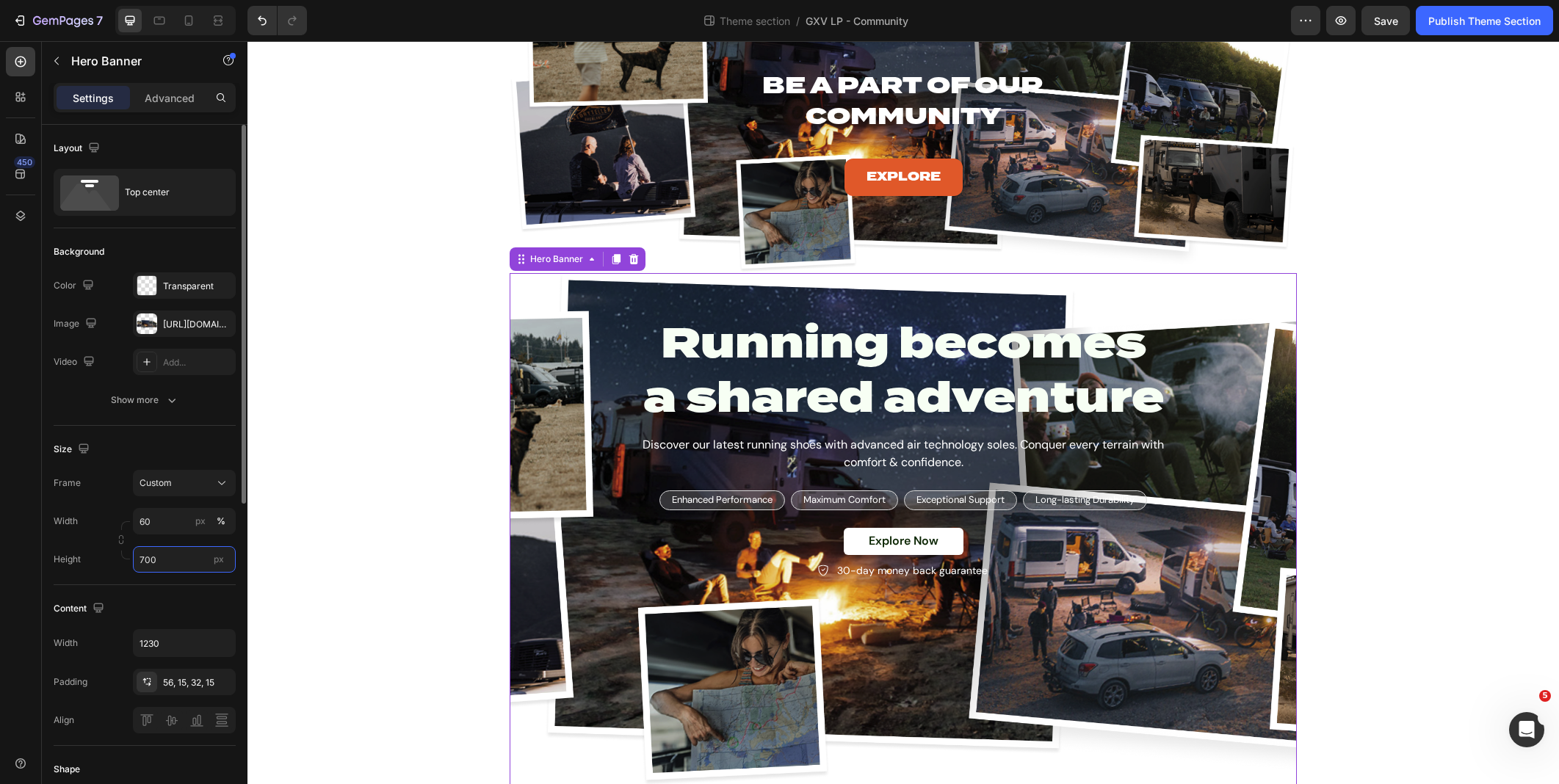
click at [188, 561] on input "700" at bounding box center [184, 560] width 103 height 26
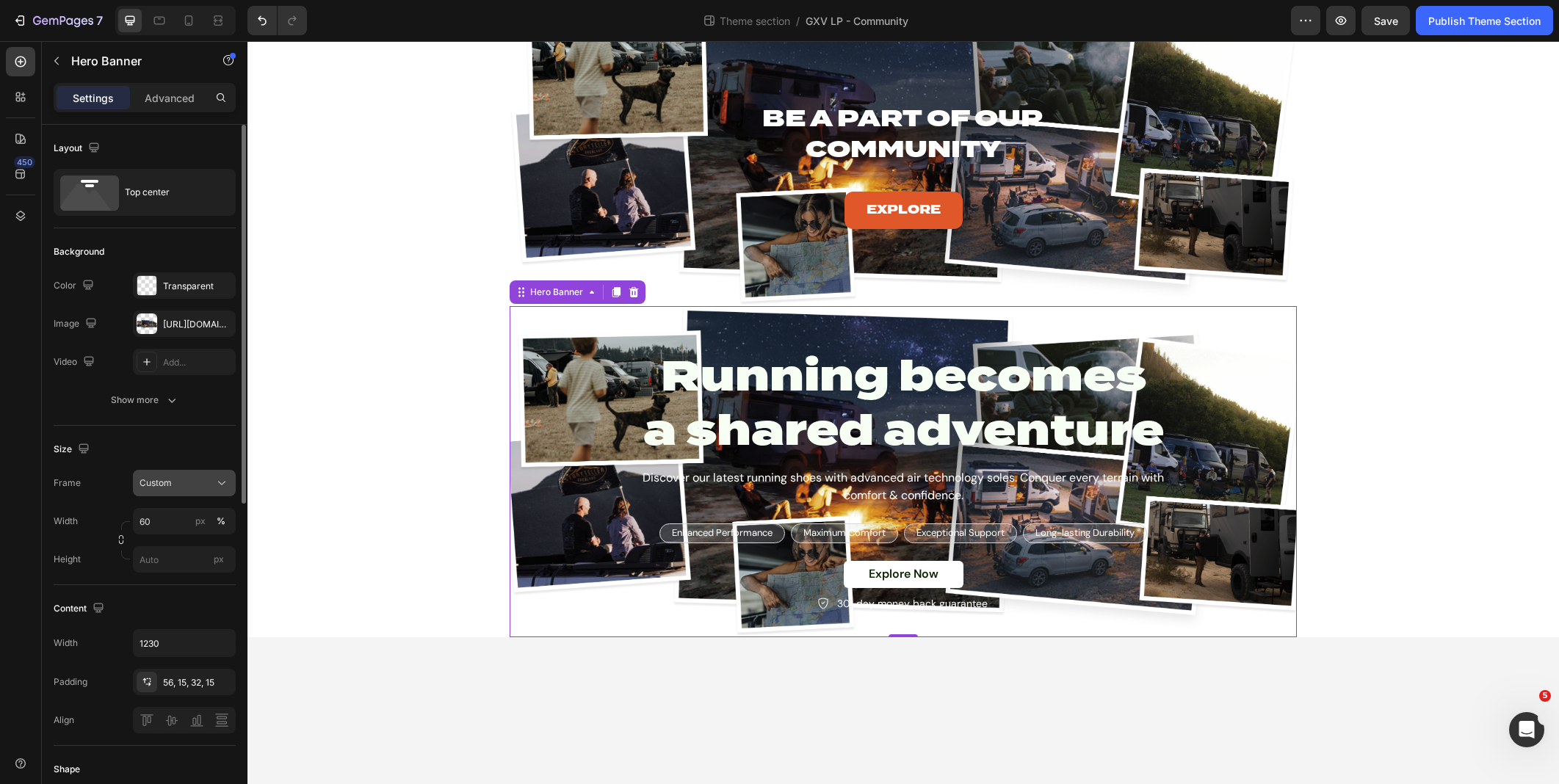
click at [192, 487] on div "Custom" at bounding box center [175, 482] width 72 height 13
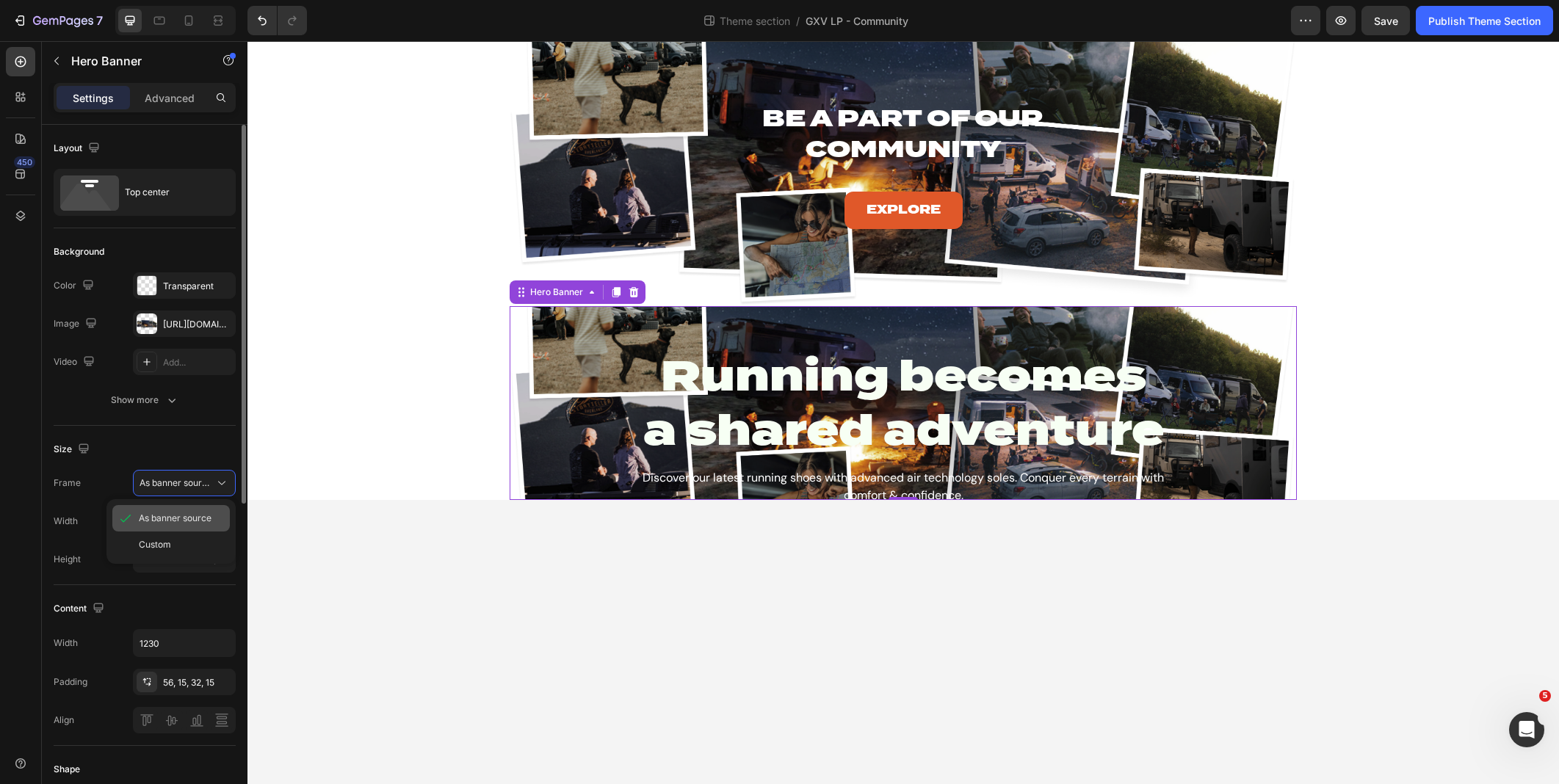
click at [193, 514] on span "As banner source" at bounding box center [175, 517] width 73 height 13
click at [220, 516] on div "%" at bounding box center [221, 521] width 9 height 13
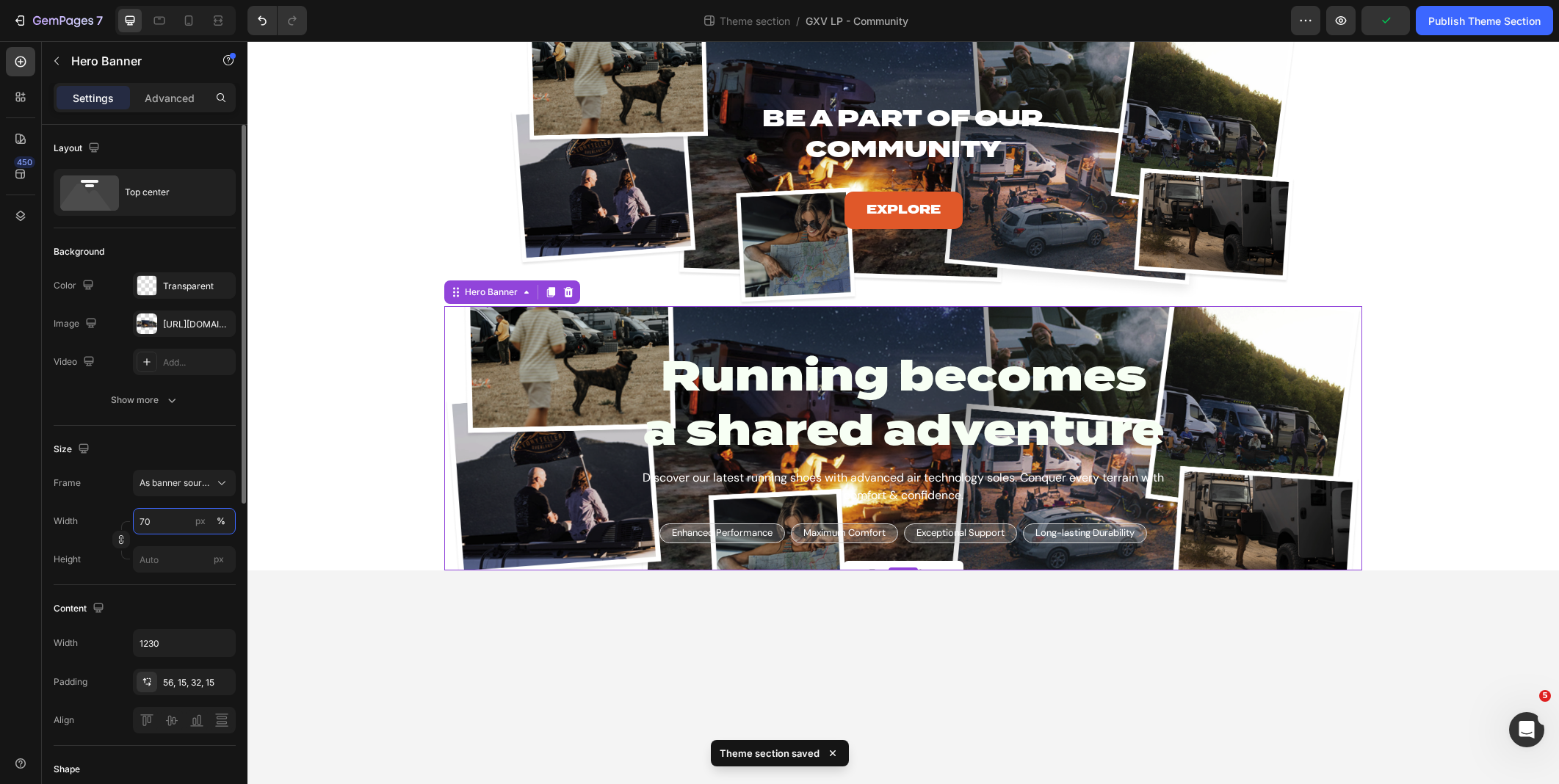
type input "7"
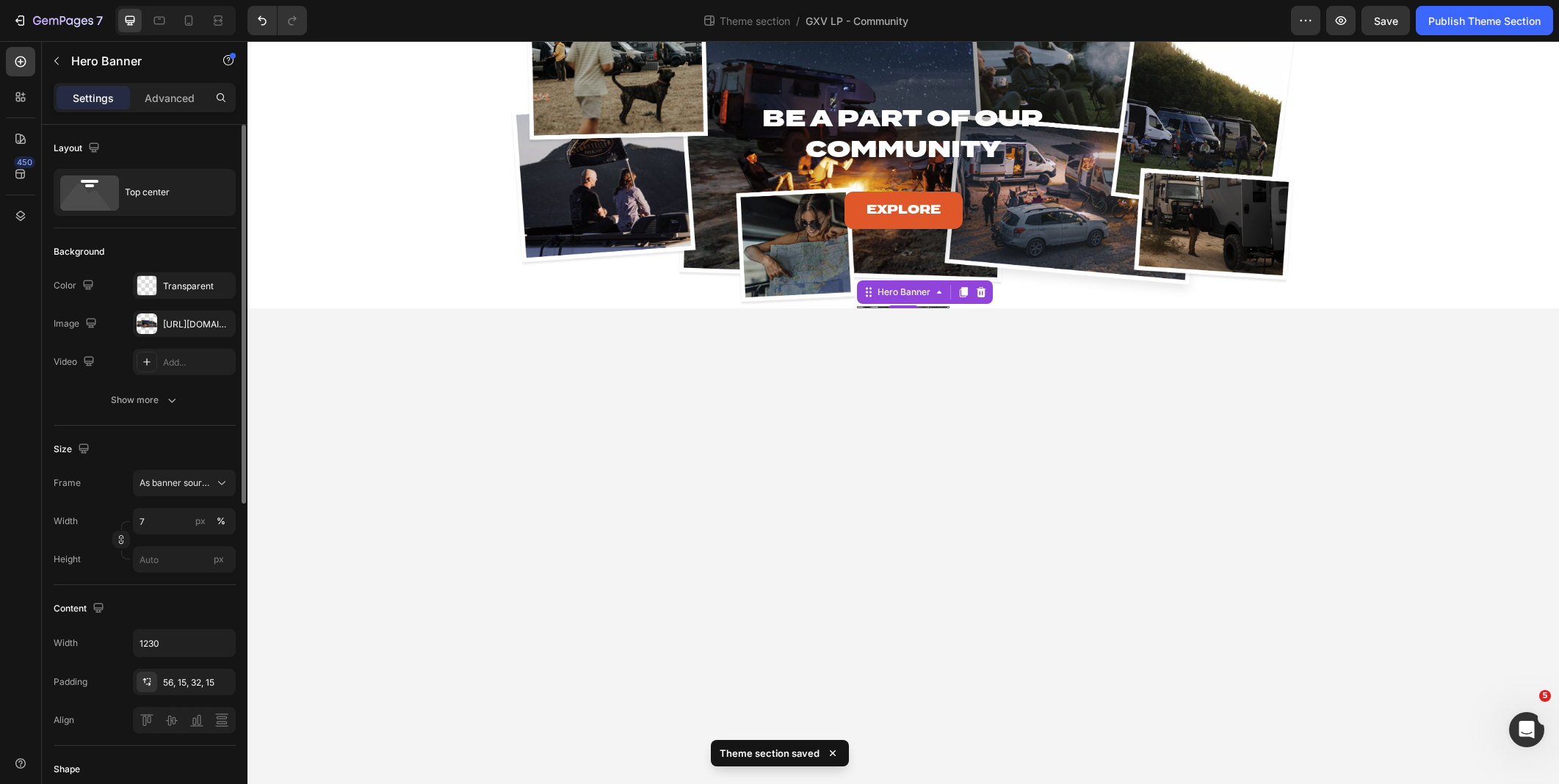
click at [204, 496] on div "Frame As banner source Width 7 px % Height px" at bounding box center [144, 521] width 182 height 103
click at [203, 489] on div "As banner source" at bounding box center [184, 483] width 90 height 15
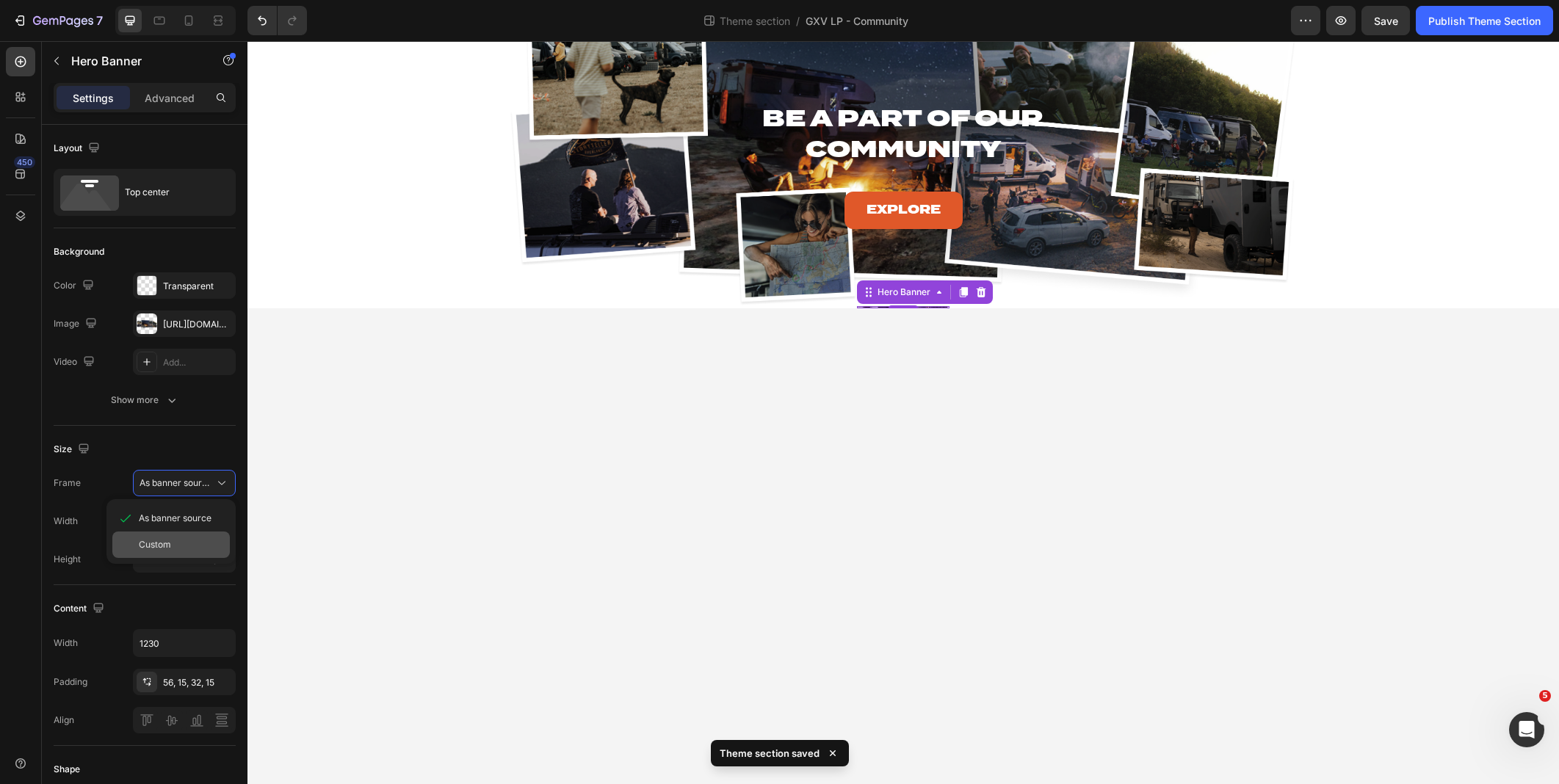
click at [180, 535] on div "Custom" at bounding box center [171, 545] width 117 height 26
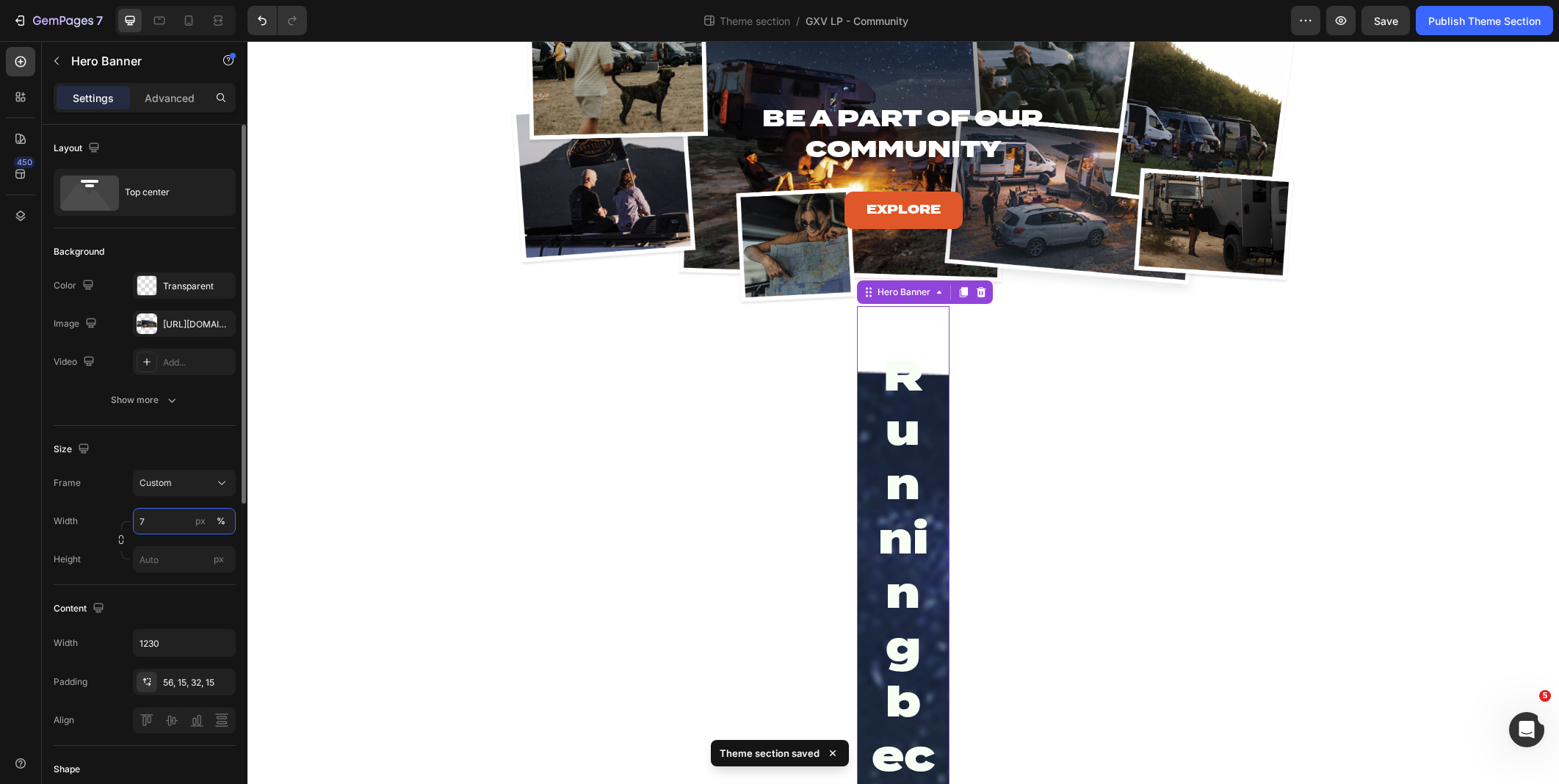
click at [173, 526] on input "7" at bounding box center [184, 521] width 103 height 26
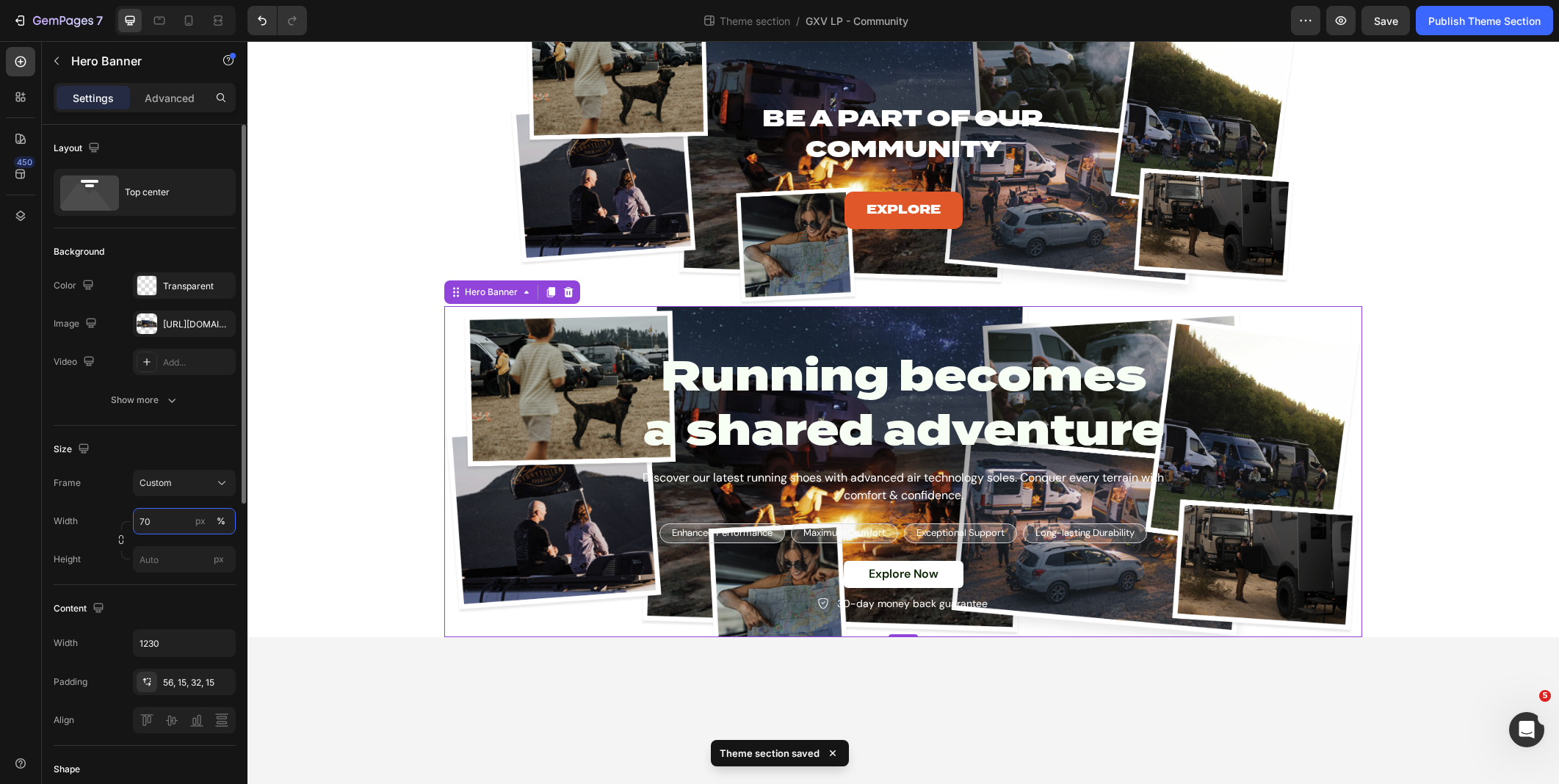
click at [171, 522] on input "70" at bounding box center [184, 521] width 103 height 26
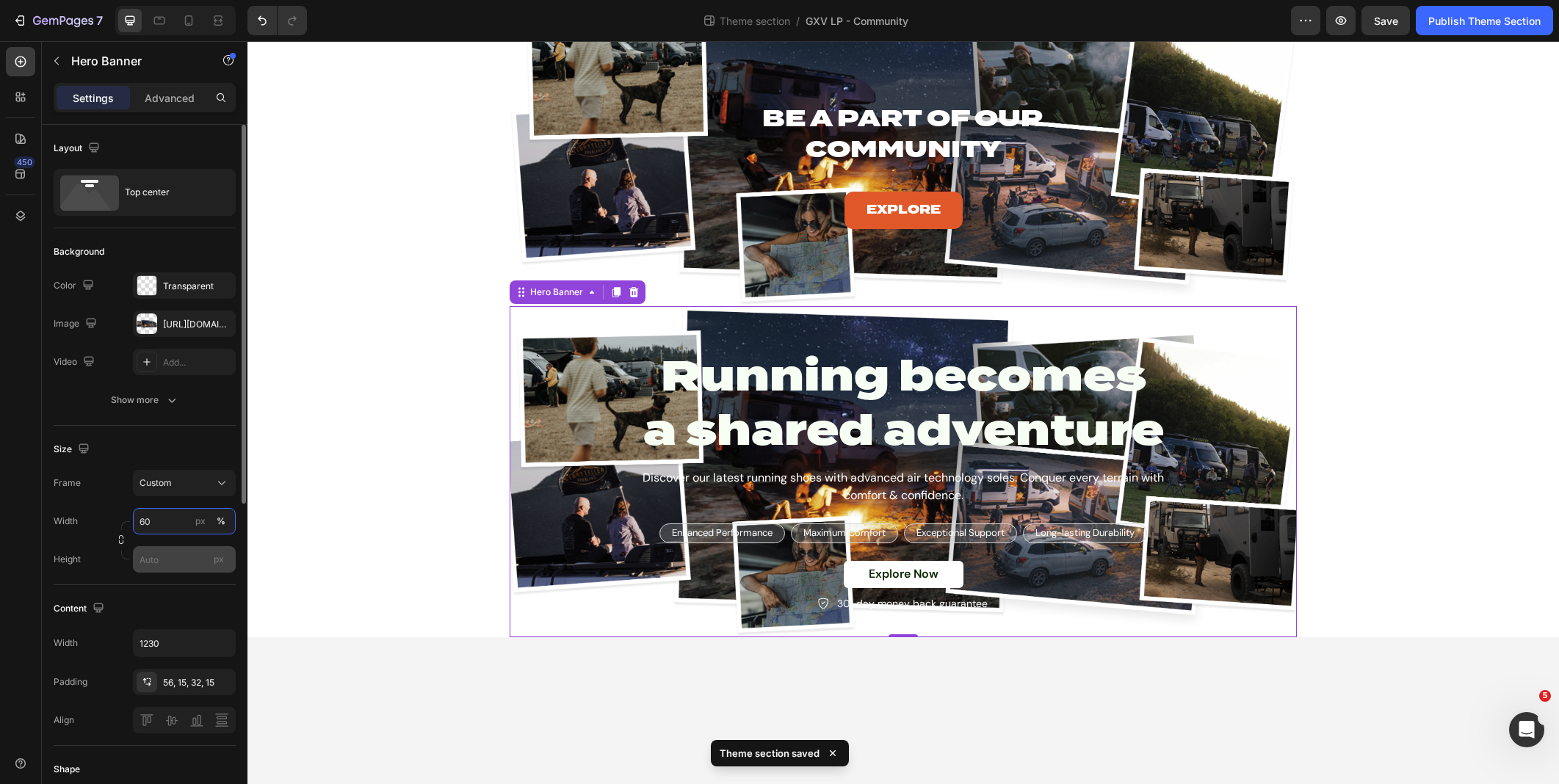
type input "60"
click at [171, 560] on input "px" at bounding box center [184, 560] width 103 height 26
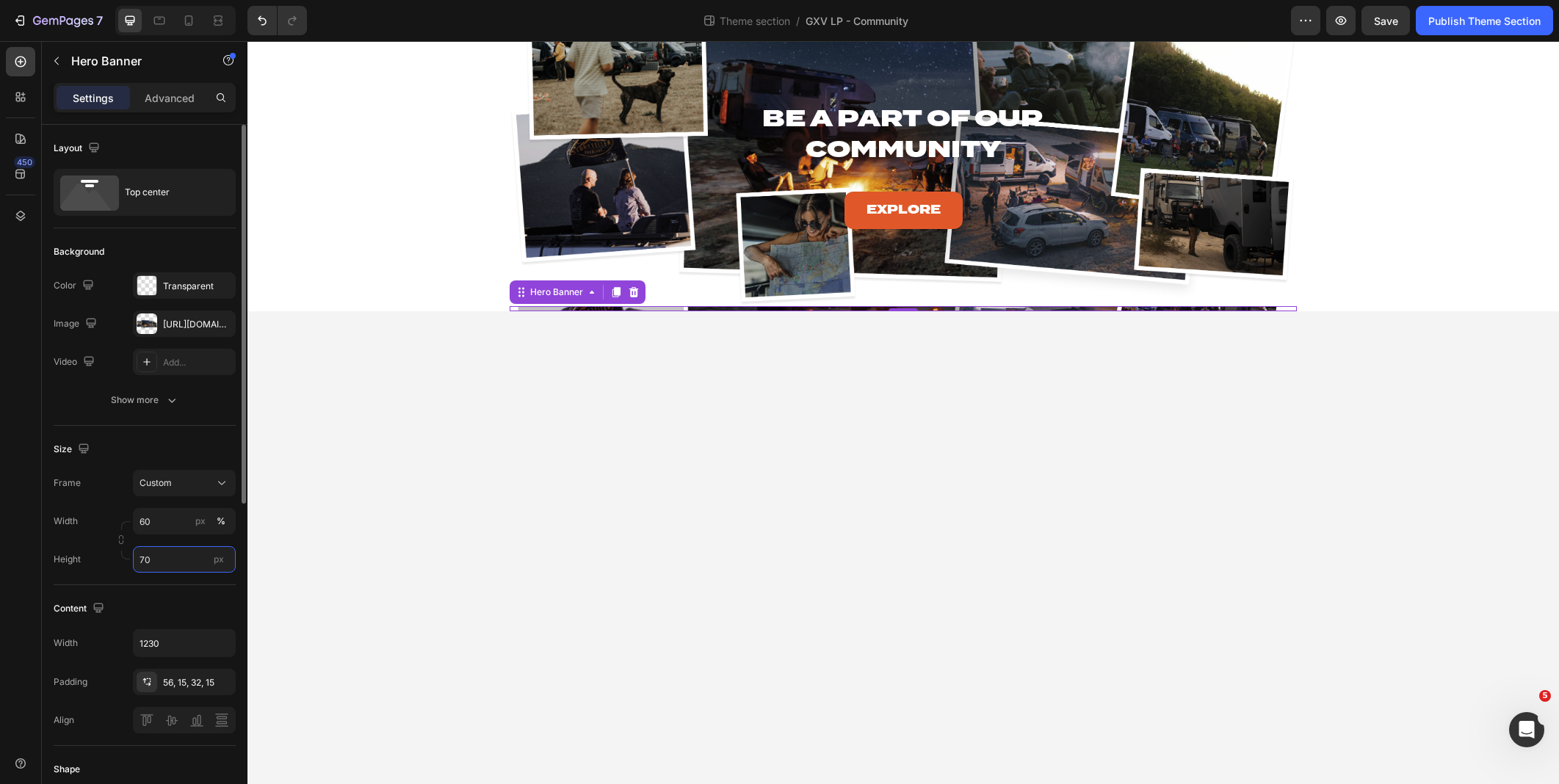
type input "700"
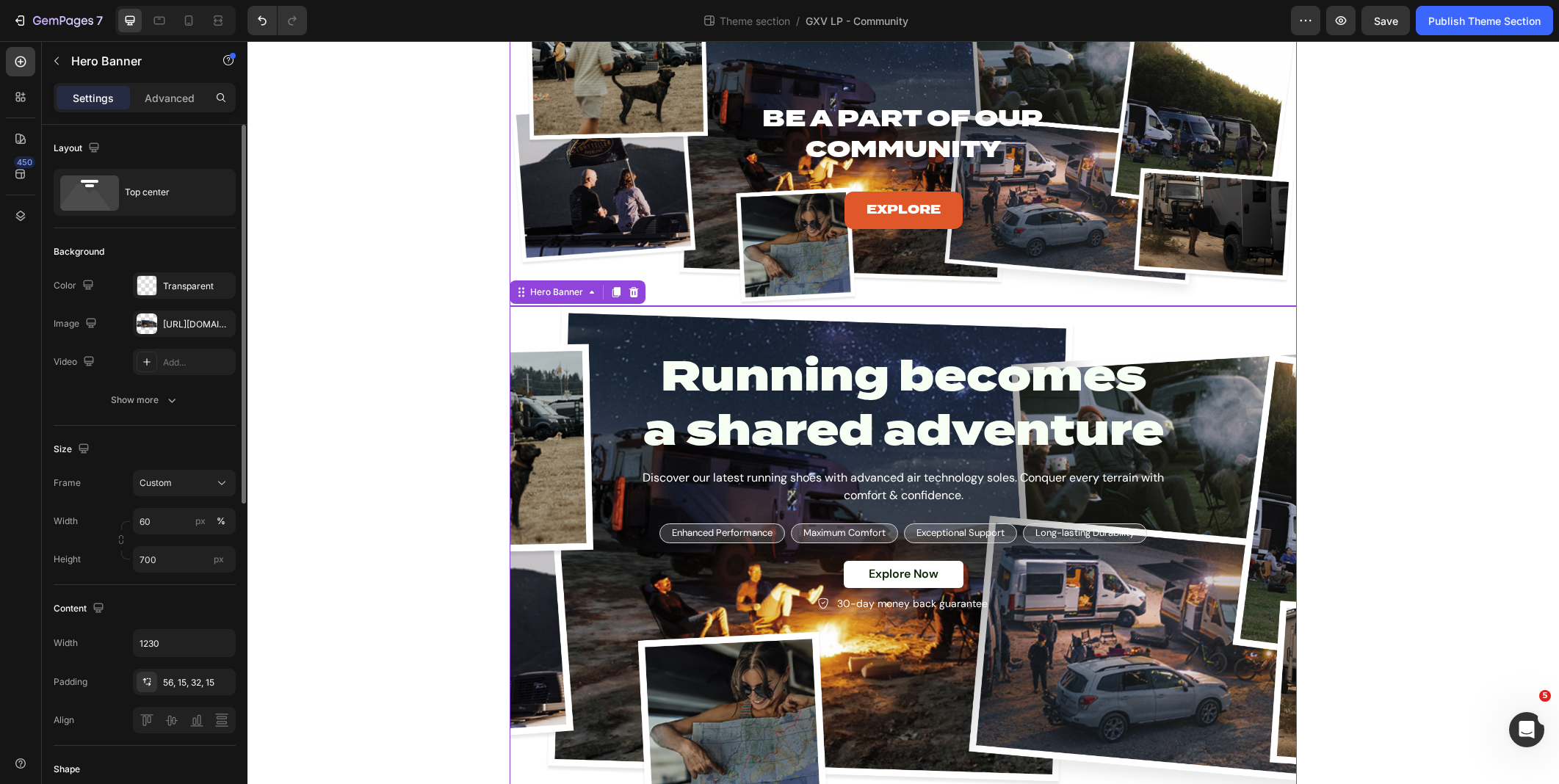
click at [687, 160] on h2 "Be A Part of Our Community" at bounding box center [902, 133] width 629 height 64
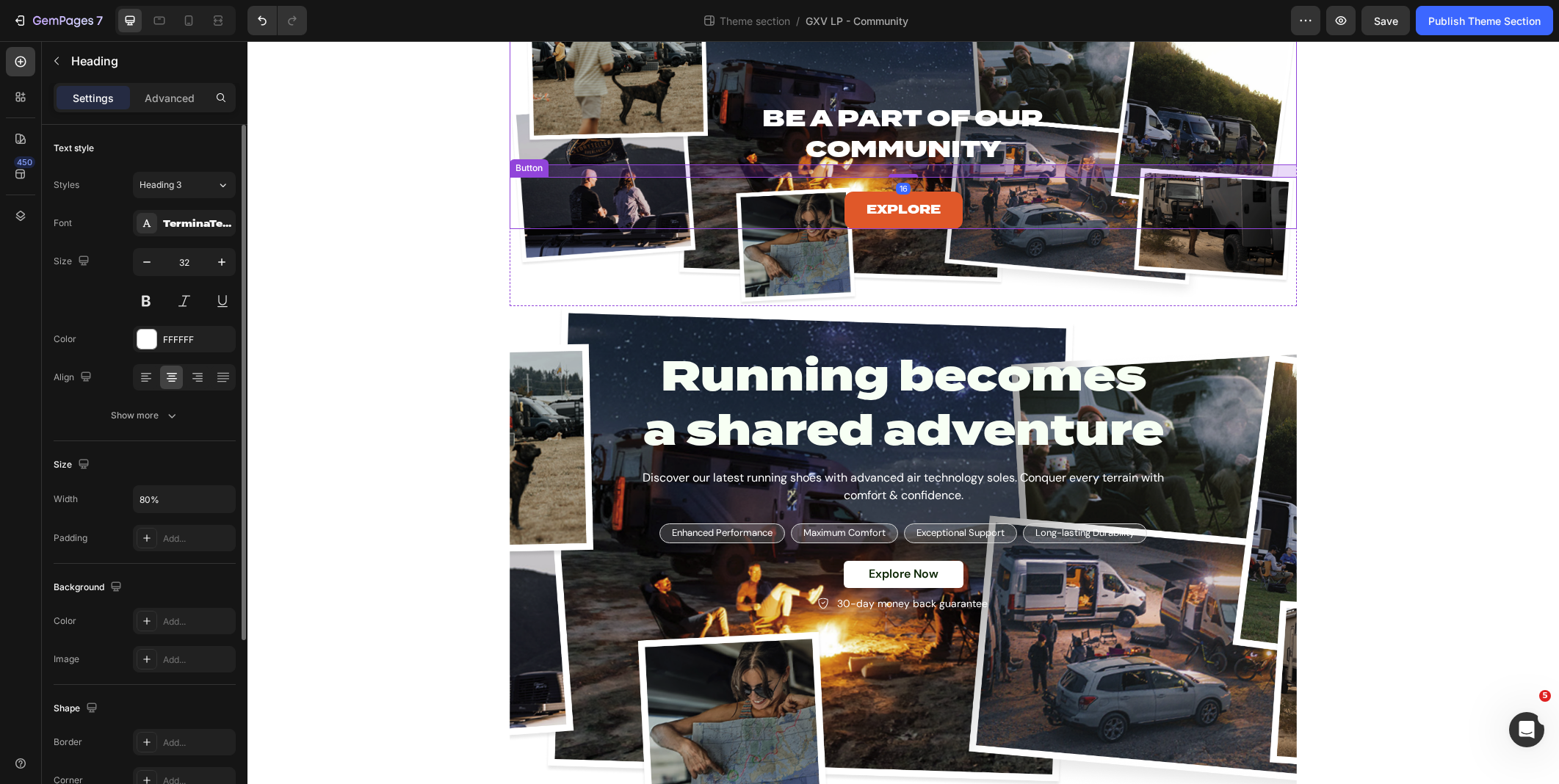
click at [630, 202] on div "Explore Button" at bounding box center [903, 202] width 787 height 52
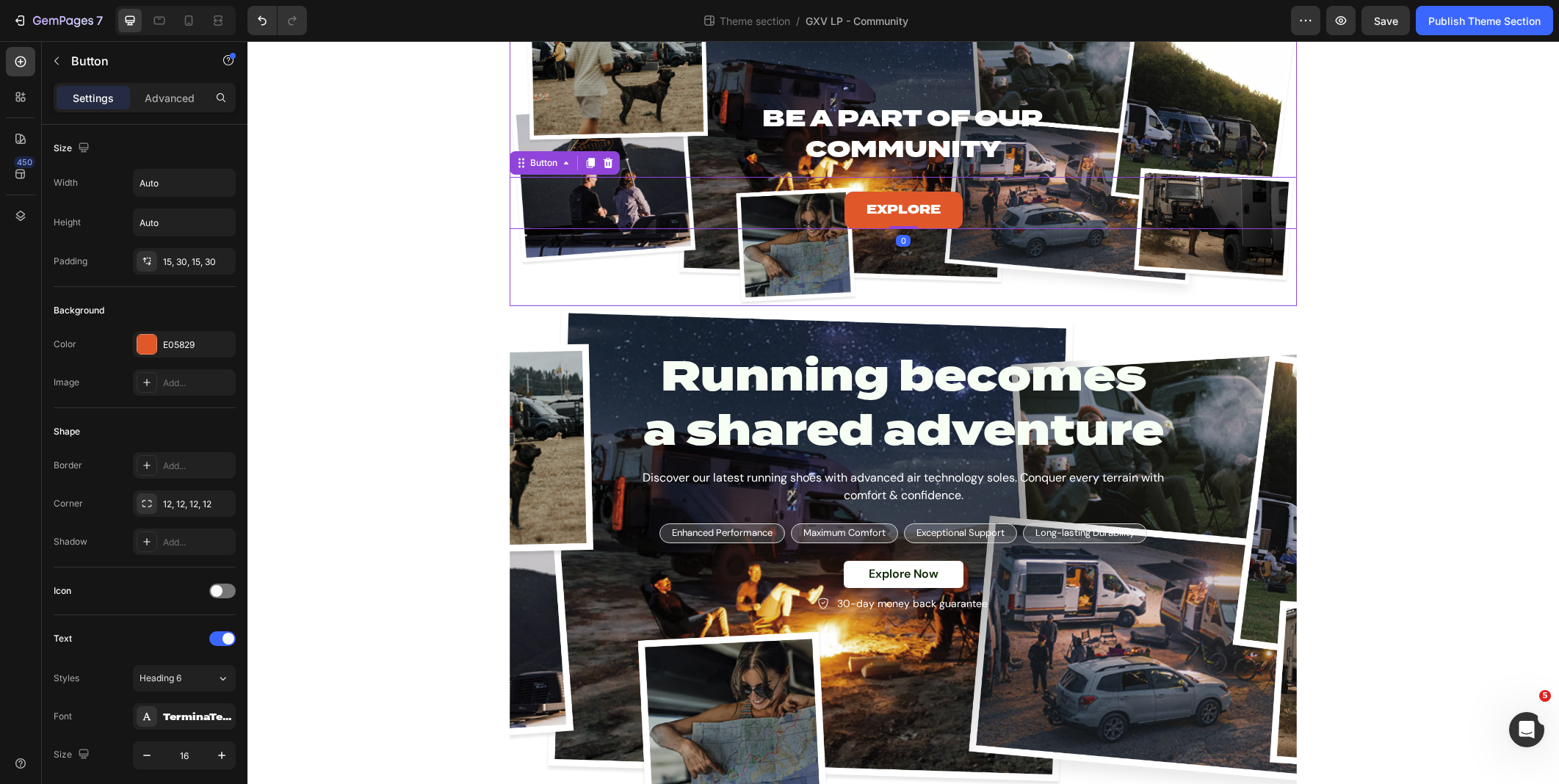
click at [618, 241] on div "Be A Part of Our Community Heading Explore Button 0" at bounding box center [903, 117] width 787 height 270
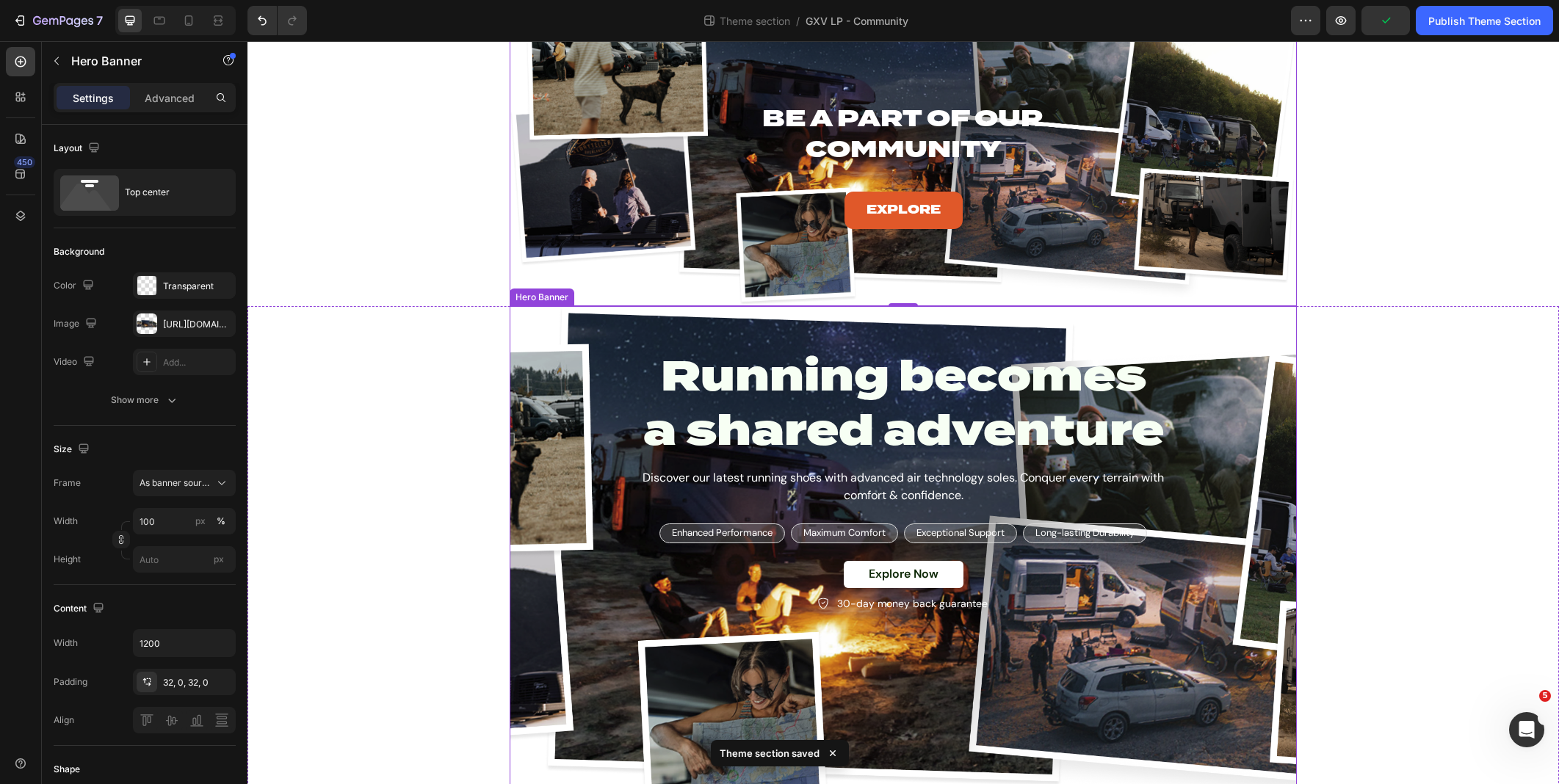
click at [547, 334] on div "Running becomes a shared adventure Heading Discover our latest running shoes wi…" at bounding box center [903, 472] width 787 height 331
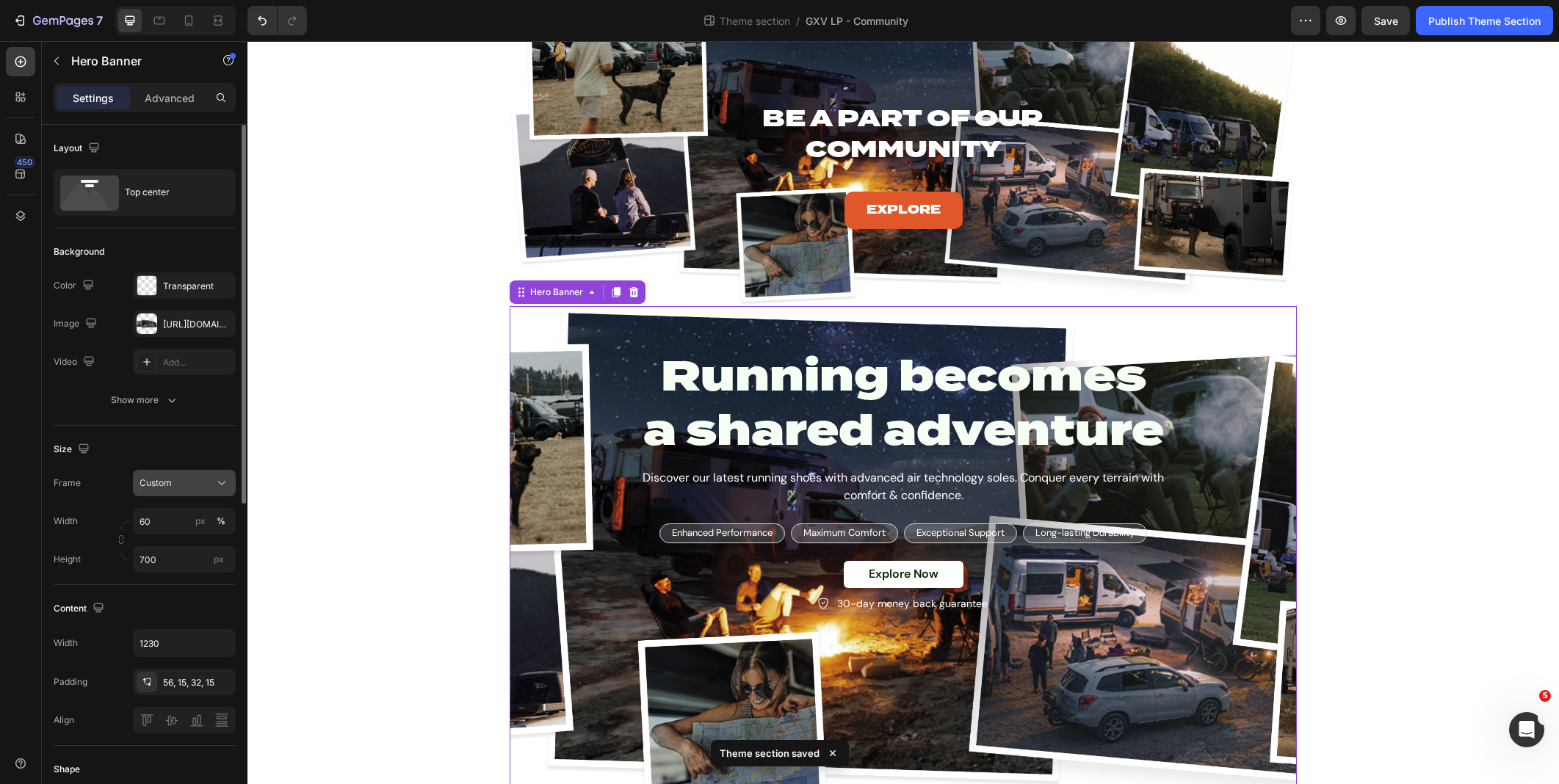
click at [166, 495] on button "Custom" at bounding box center [184, 483] width 103 height 26
click at [165, 511] on span "As banner source" at bounding box center [175, 517] width 73 height 13
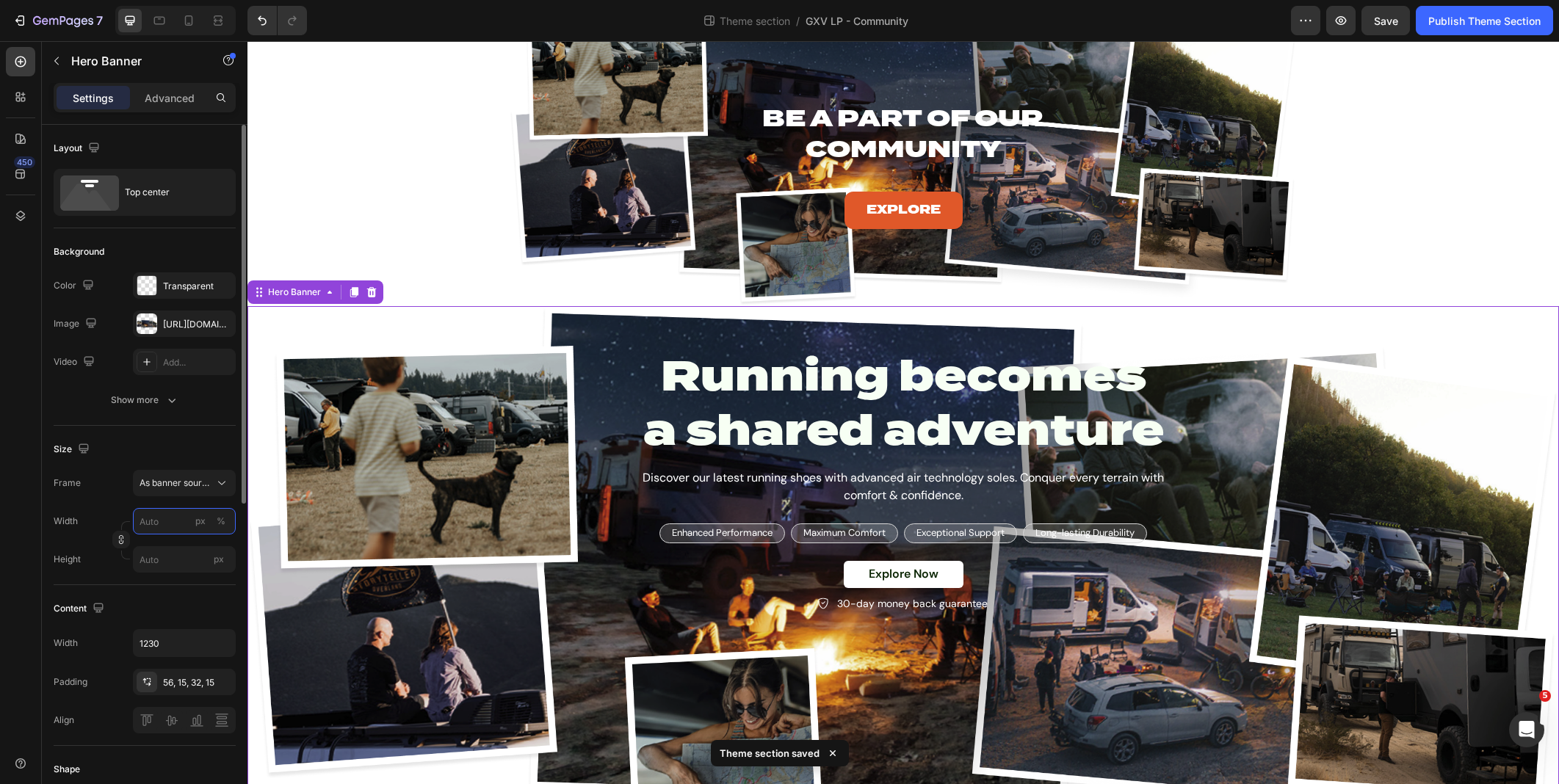
click at [164, 521] on input "px %" at bounding box center [184, 521] width 103 height 26
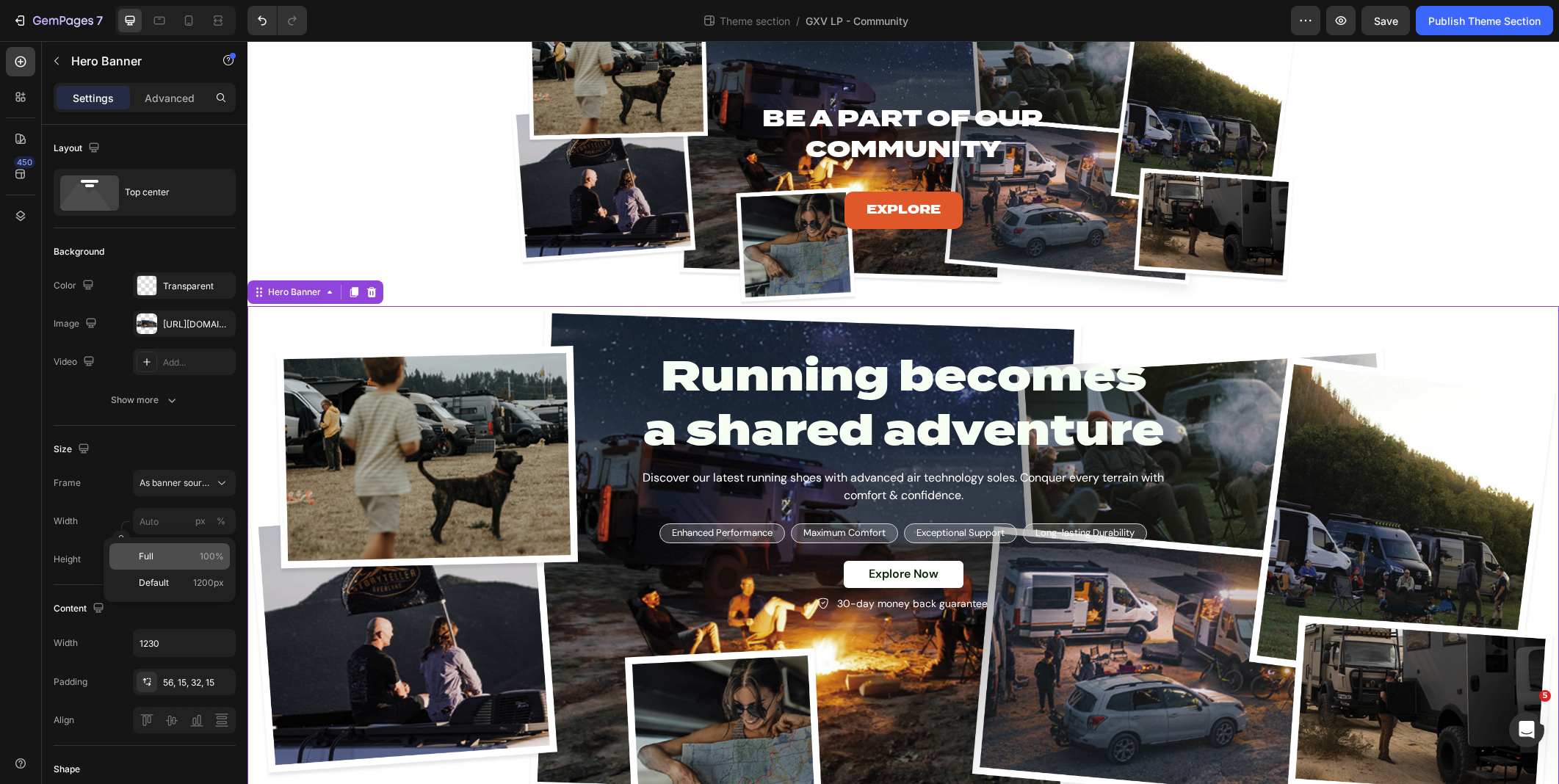
click at [164, 554] on p "Full 100%" at bounding box center [181, 556] width 85 height 13
type input "100"
click at [489, 256] on div "Be A Part of Our Community Heading Explore Button Hero Banner Row PRICING: YOU …" at bounding box center [903, 414] width 1312 height 863
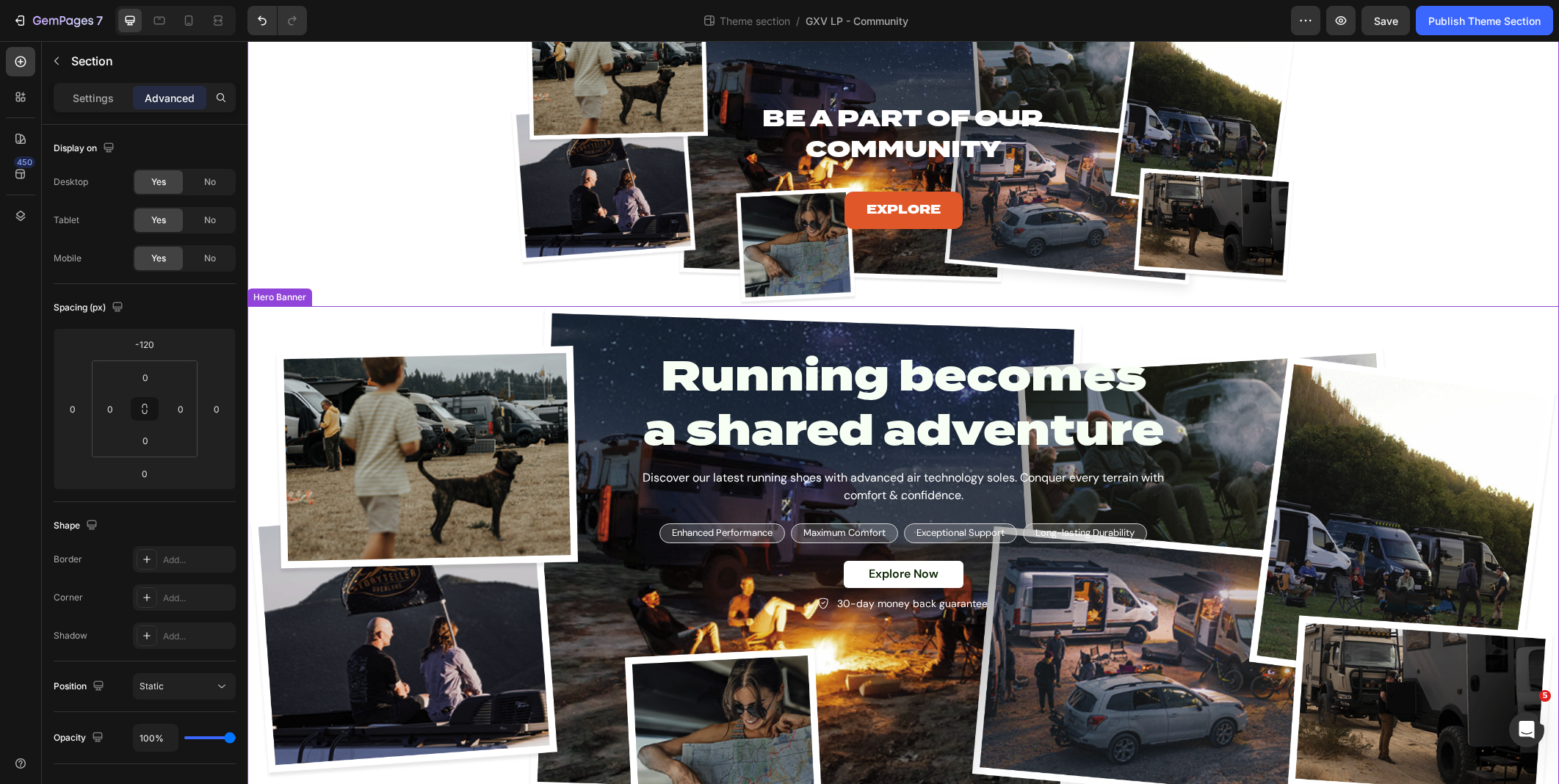
click at [268, 400] on div "Background Image" at bounding box center [903, 575] width 1312 height 539
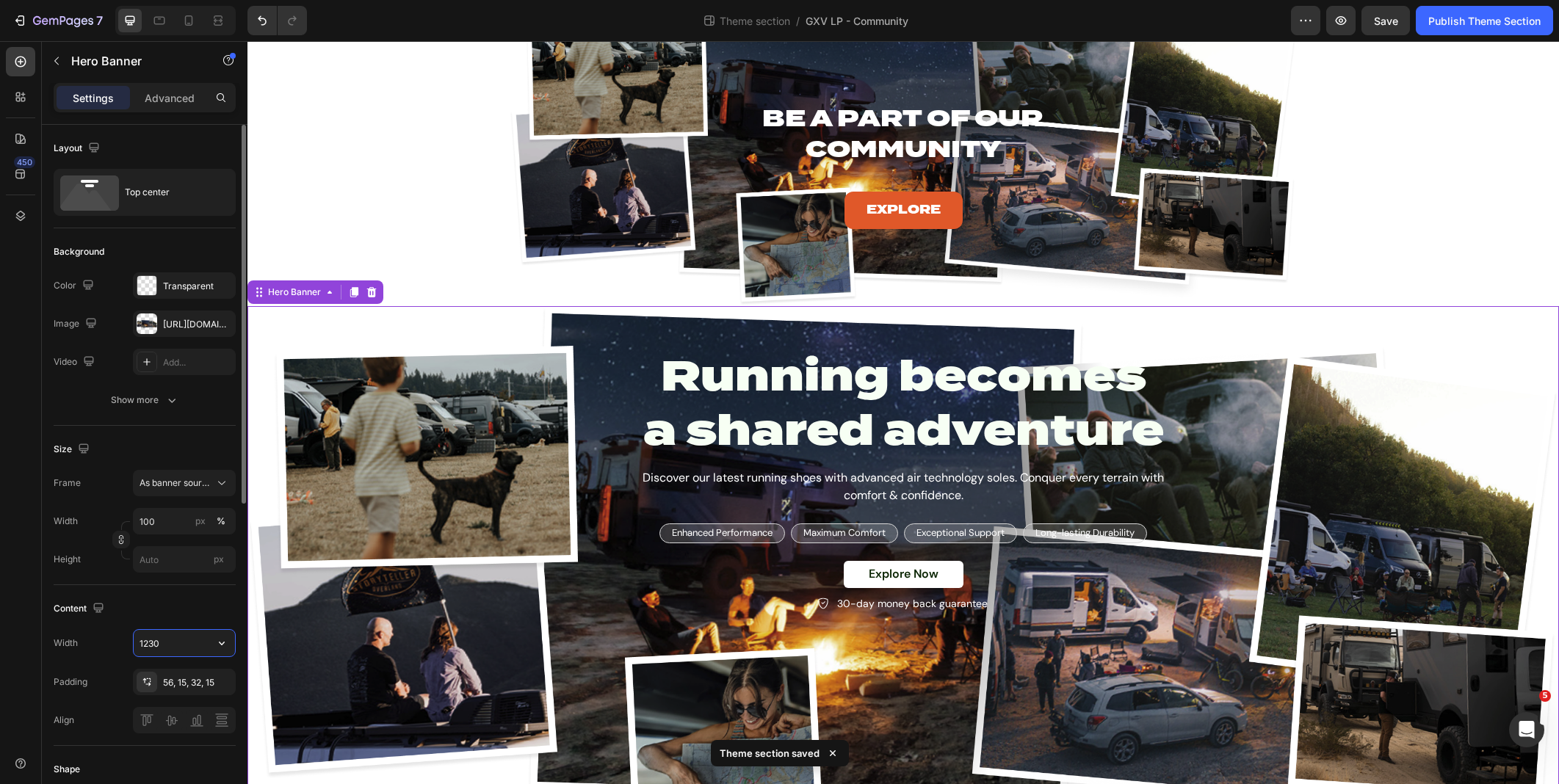
click at [167, 643] on input "1230" at bounding box center [184, 643] width 101 height 26
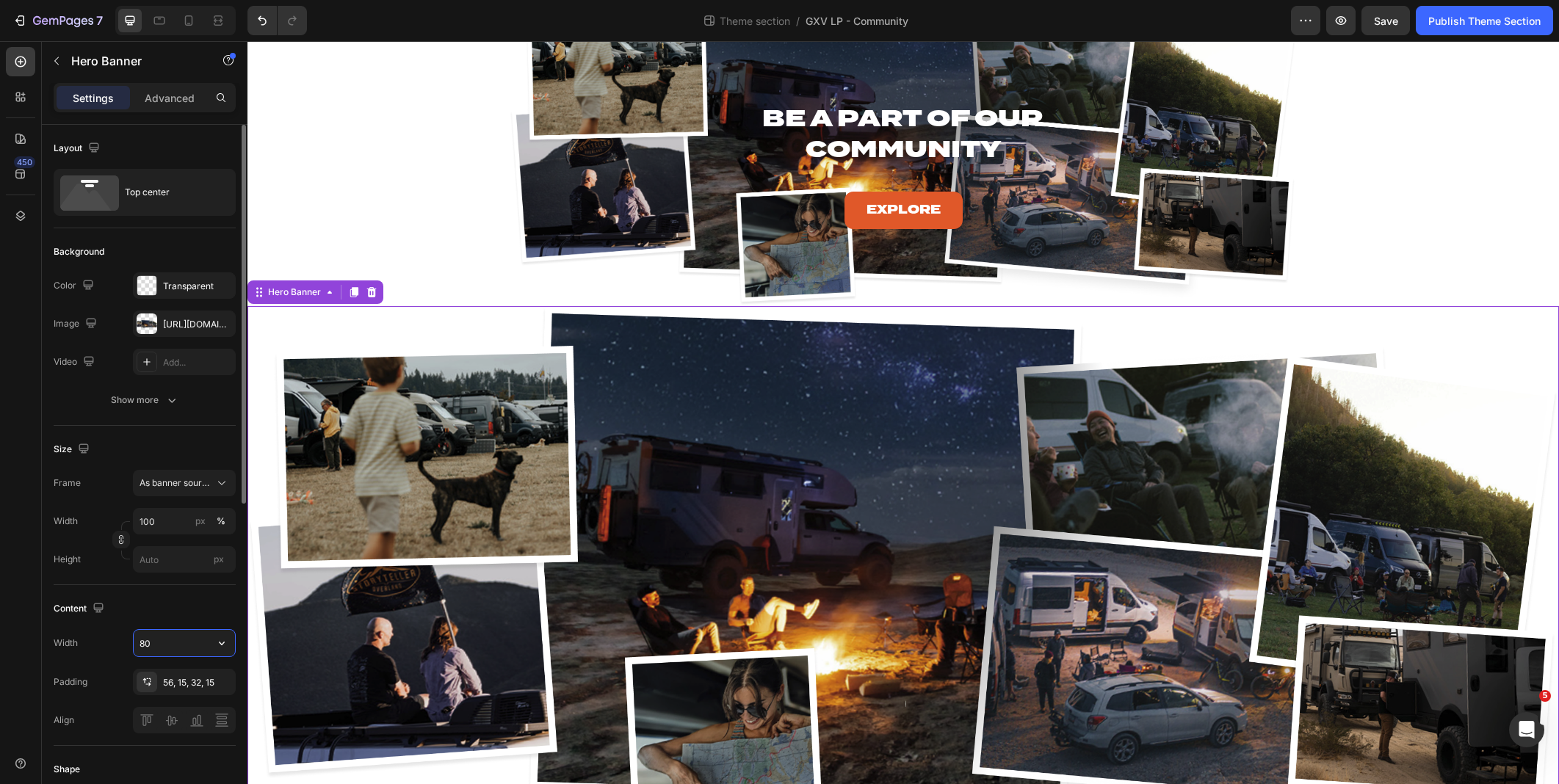
type input "800"
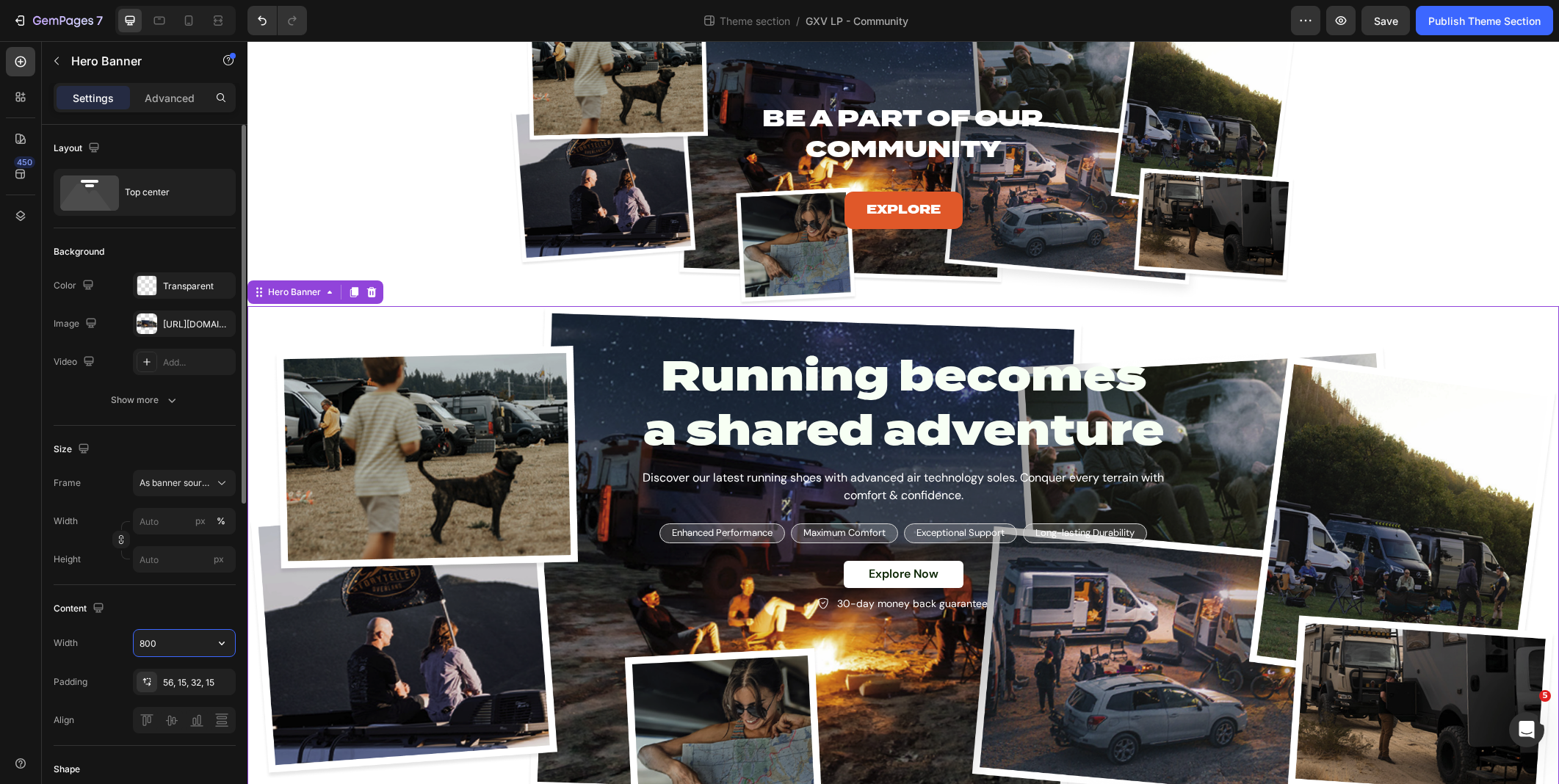
type input "1230"
click at [149, 443] on div "Size" at bounding box center [144, 449] width 182 height 24
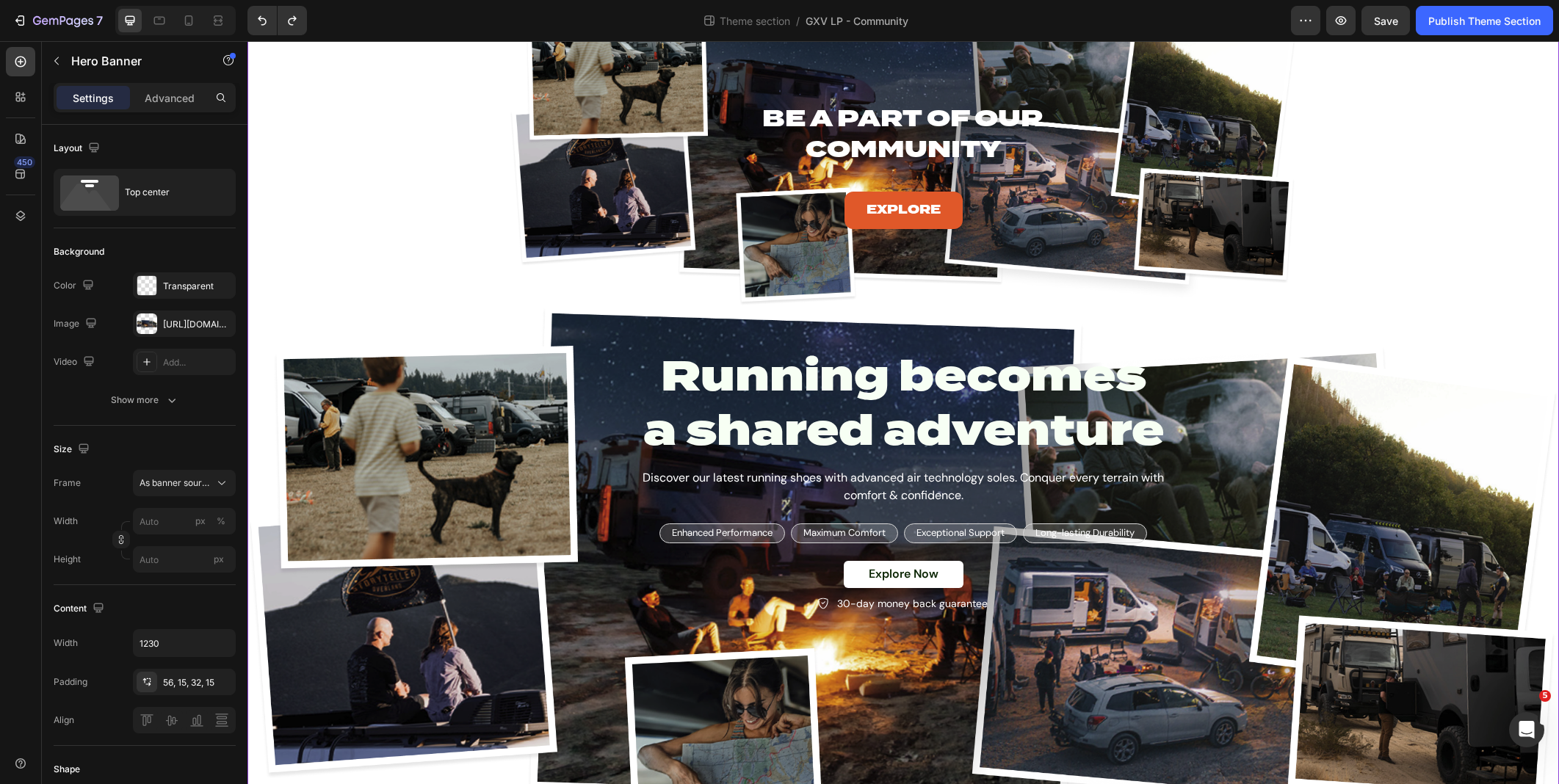
click at [305, 254] on div "Be A Part of Our Community Heading Explore Button Hero Banner Row PRICING: YOU …" at bounding box center [903, 414] width 1312 height 863
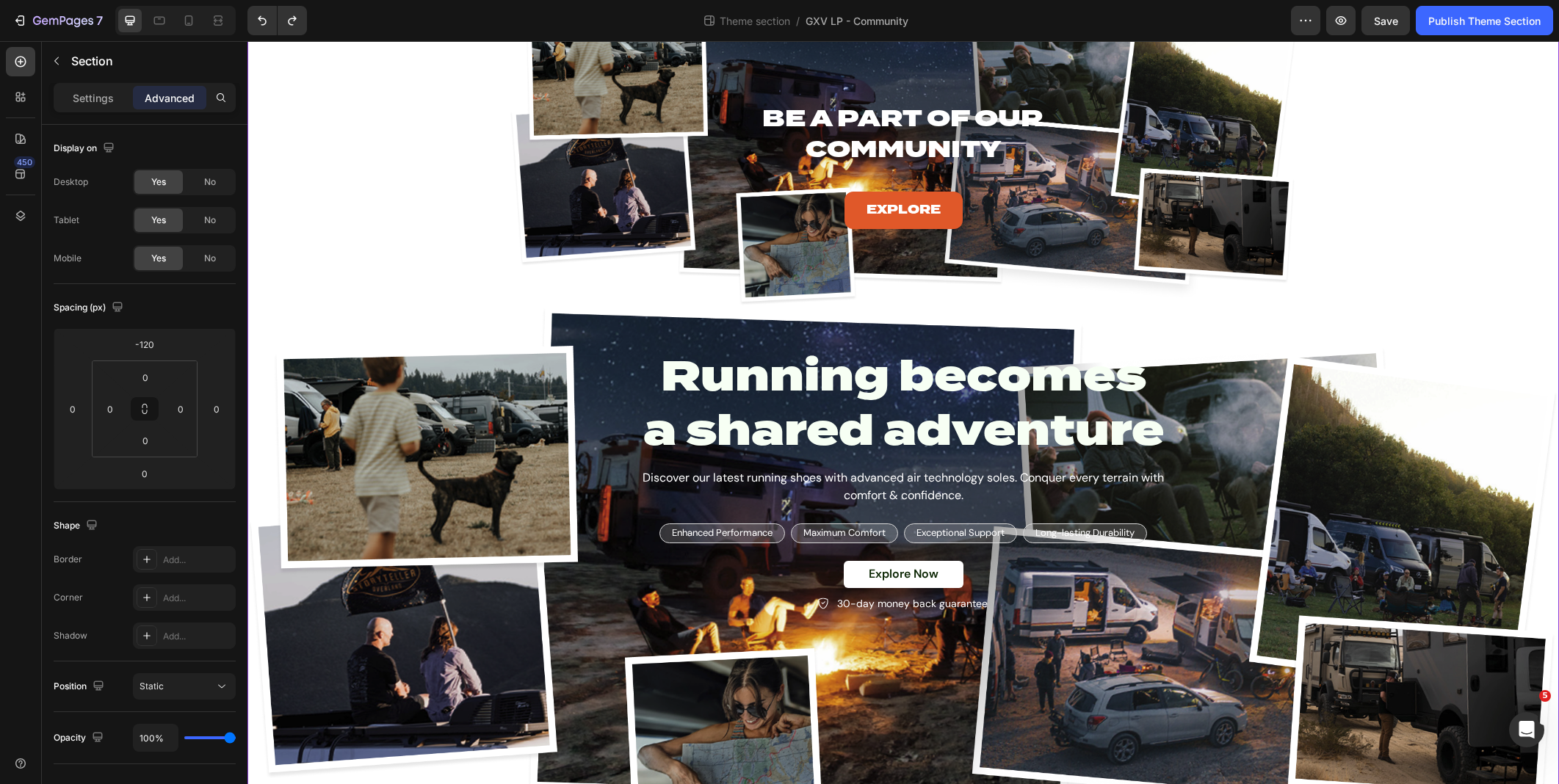
click at [305, 254] on div "Be A Part of Our Community Heading Explore Button Hero Banner Row PRICING: YOU …" at bounding box center [903, 414] width 1312 height 863
click at [468, 262] on div "Be A Part of Our Community Heading Explore Button Hero Banner Row PRICING: YOU …" at bounding box center [903, 414] width 1312 height 863
click at [534, 295] on div "Background Image" at bounding box center [903, 144] width 787 height 324
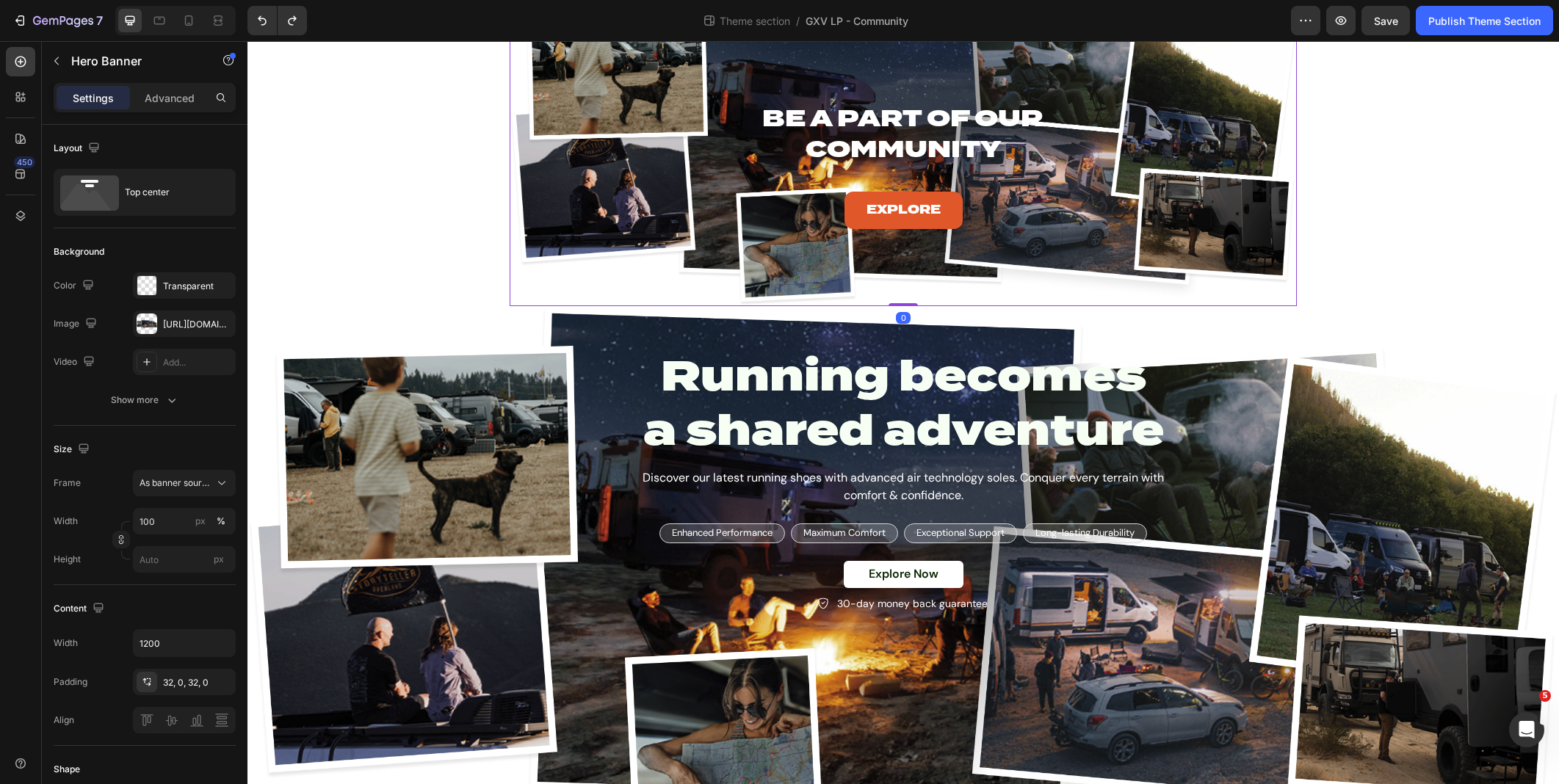
click at [577, 275] on div "Background Image" at bounding box center [903, 144] width 787 height 324
click at [461, 267] on div "Be A Part of Our Community Heading Explore Button Hero Banner 0 Row PRICING: YO…" at bounding box center [903, 414] width 1312 height 863
click at [538, 283] on div "Background Image" at bounding box center [903, 144] width 787 height 324
click at [393, 317] on div "Background Image" at bounding box center [903, 575] width 1312 height 539
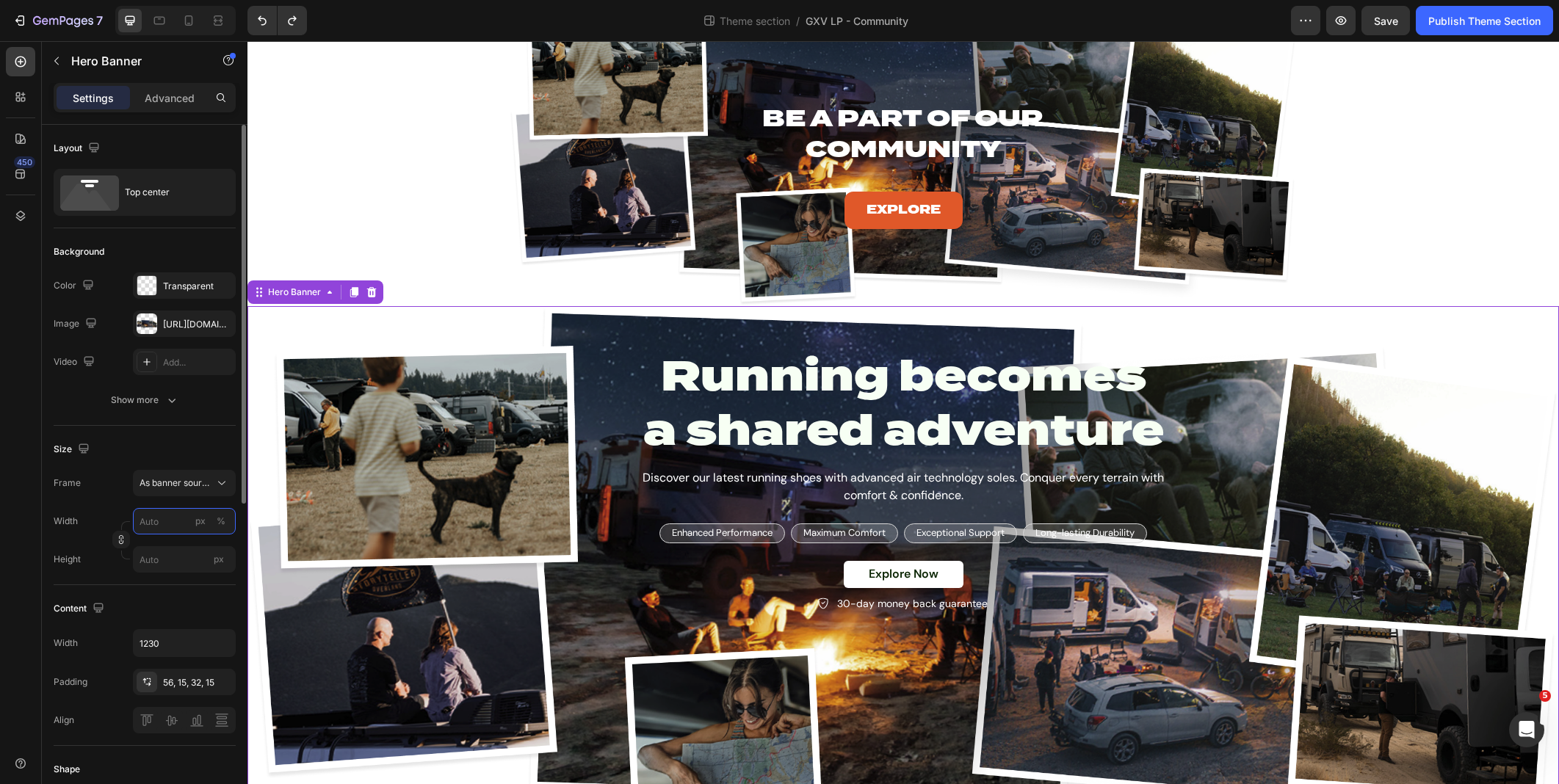
click at [177, 531] on input "px %" at bounding box center [184, 521] width 103 height 26
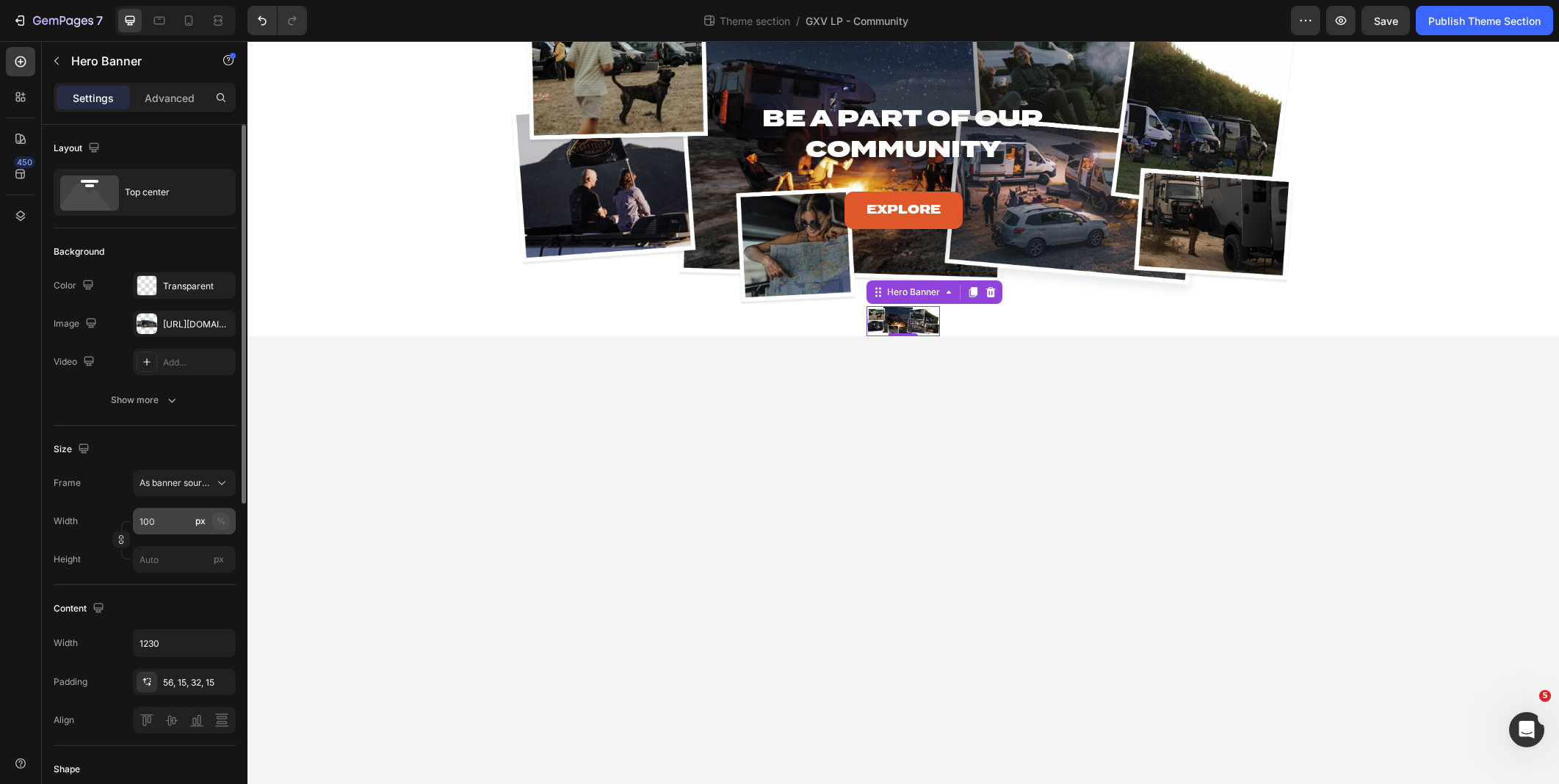
click at [228, 524] on button "%" at bounding box center [221, 521] width 18 height 18
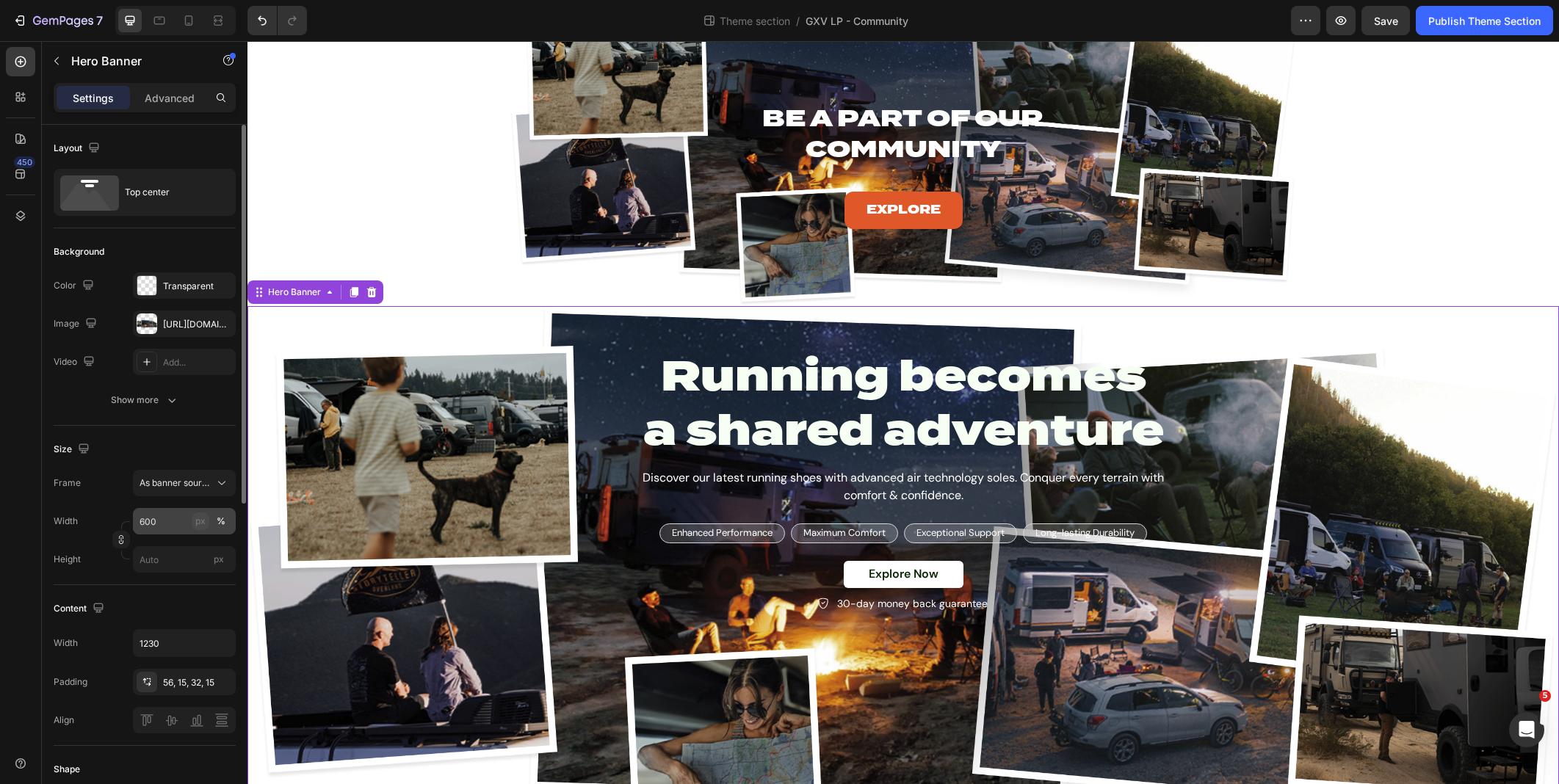
click at [196, 523] on div "px" at bounding box center [201, 521] width 11 height 13
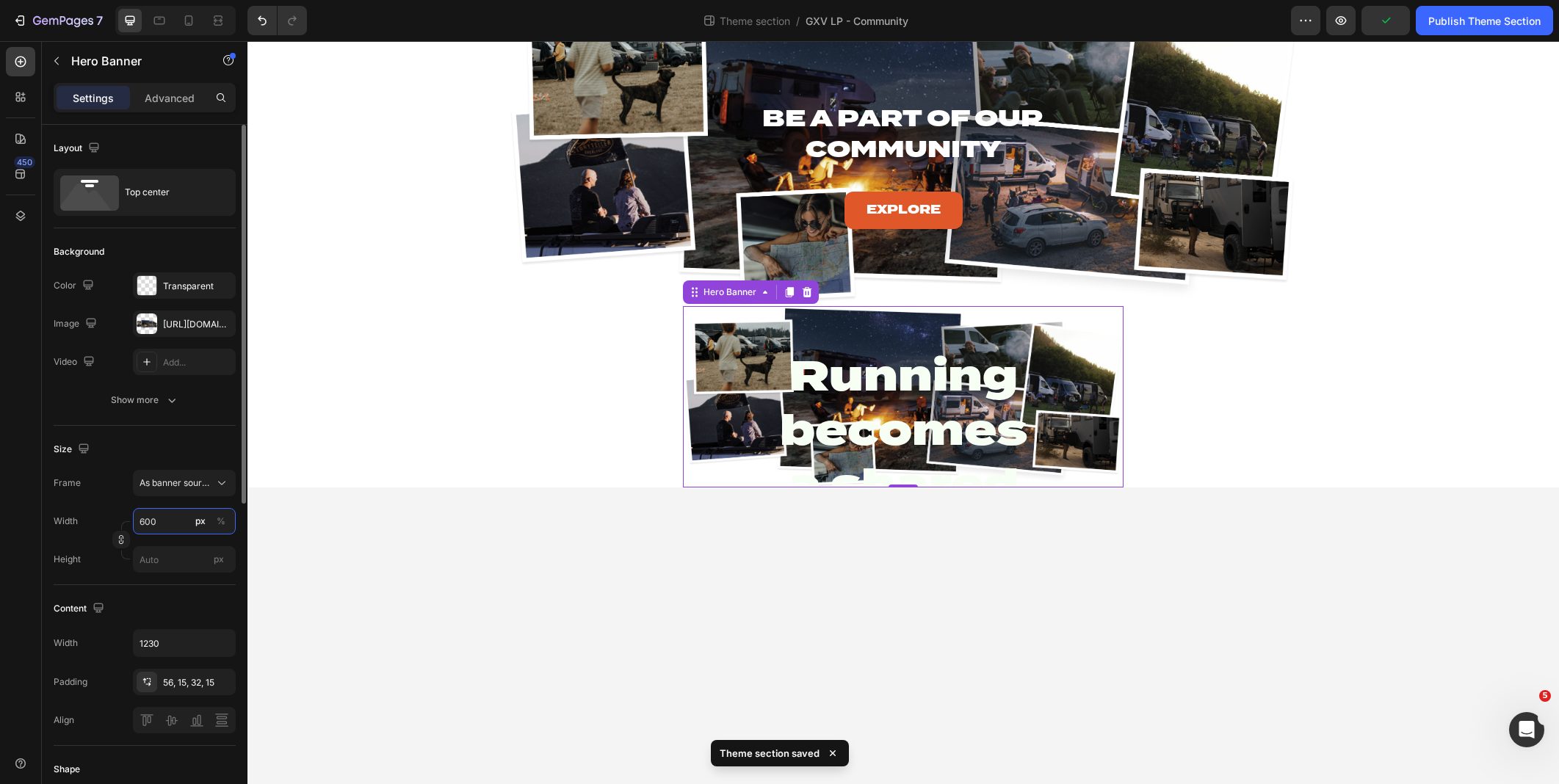
click at [176, 520] on input "600" at bounding box center [184, 521] width 103 height 26
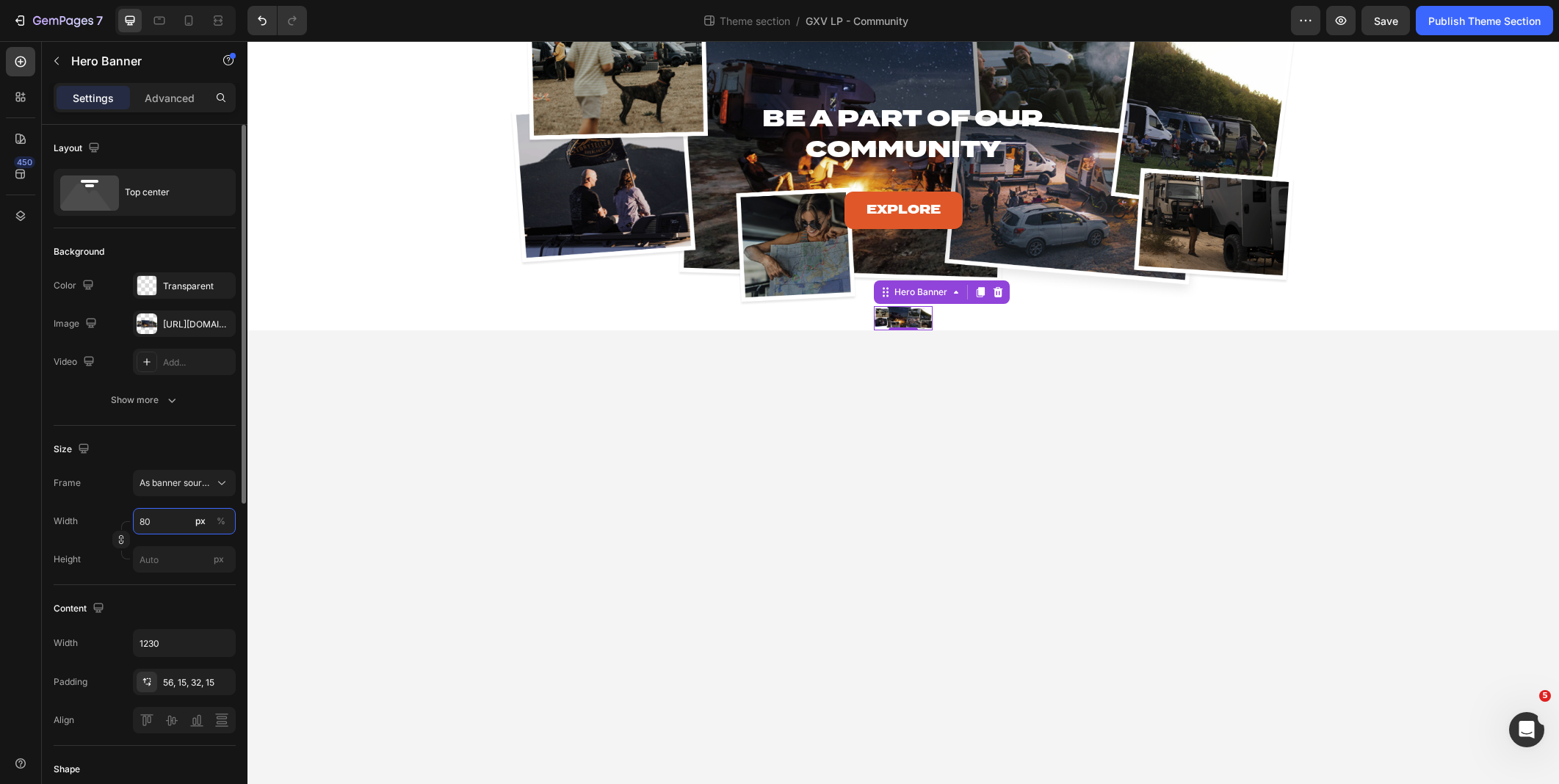
type input "8"
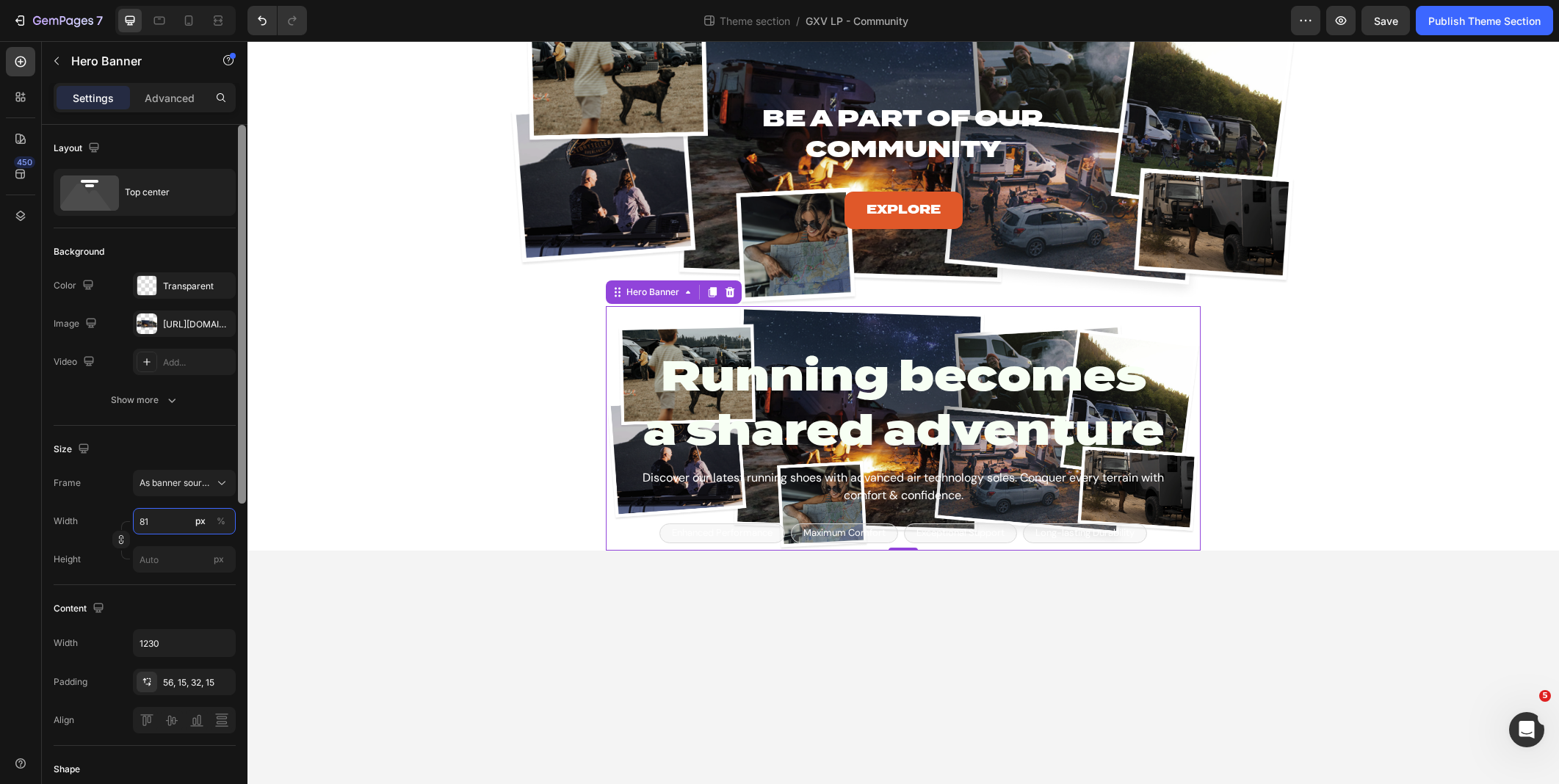
type input "8"
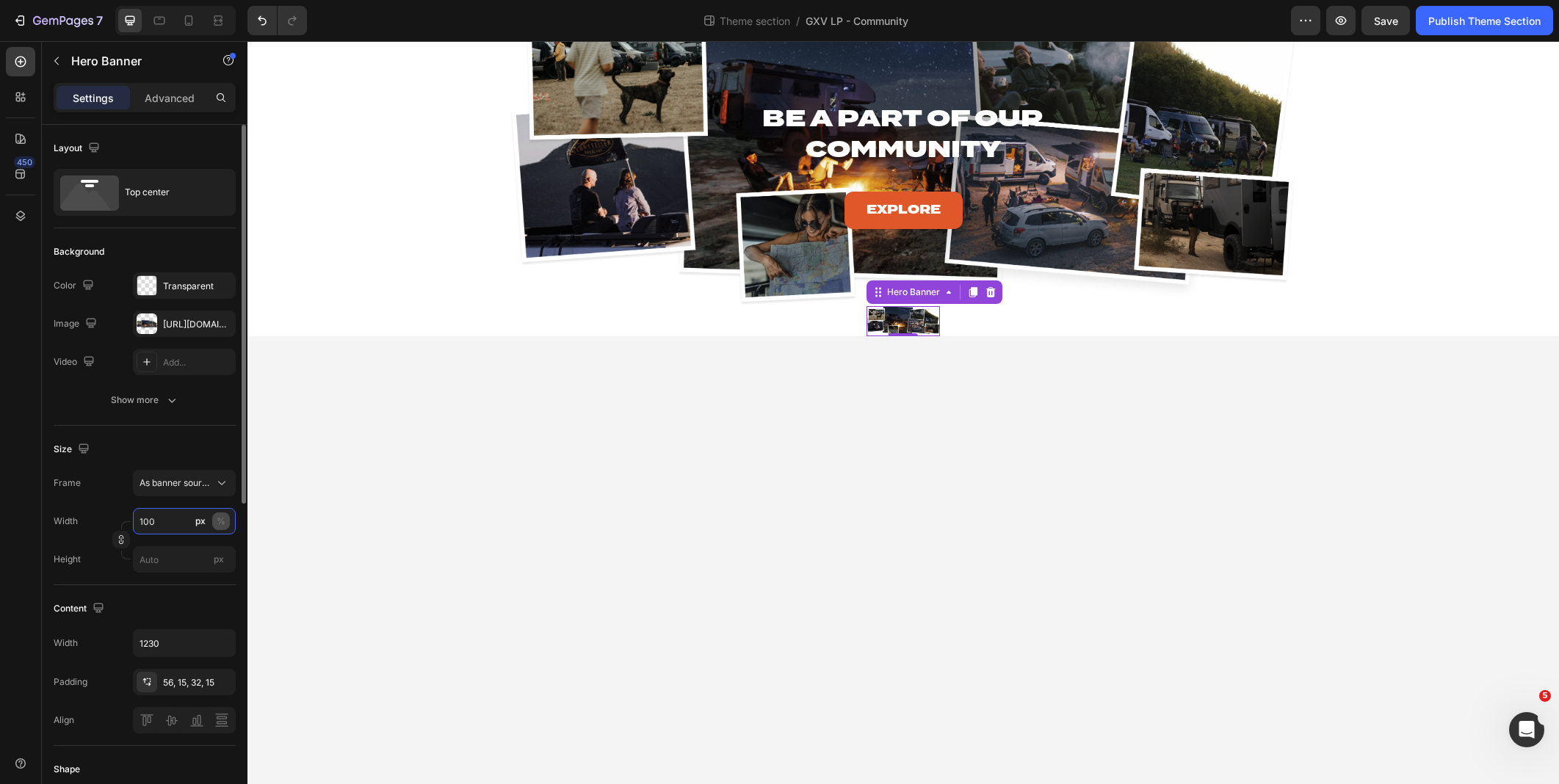
type input "100"
click at [226, 515] on button "%" at bounding box center [221, 521] width 18 height 18
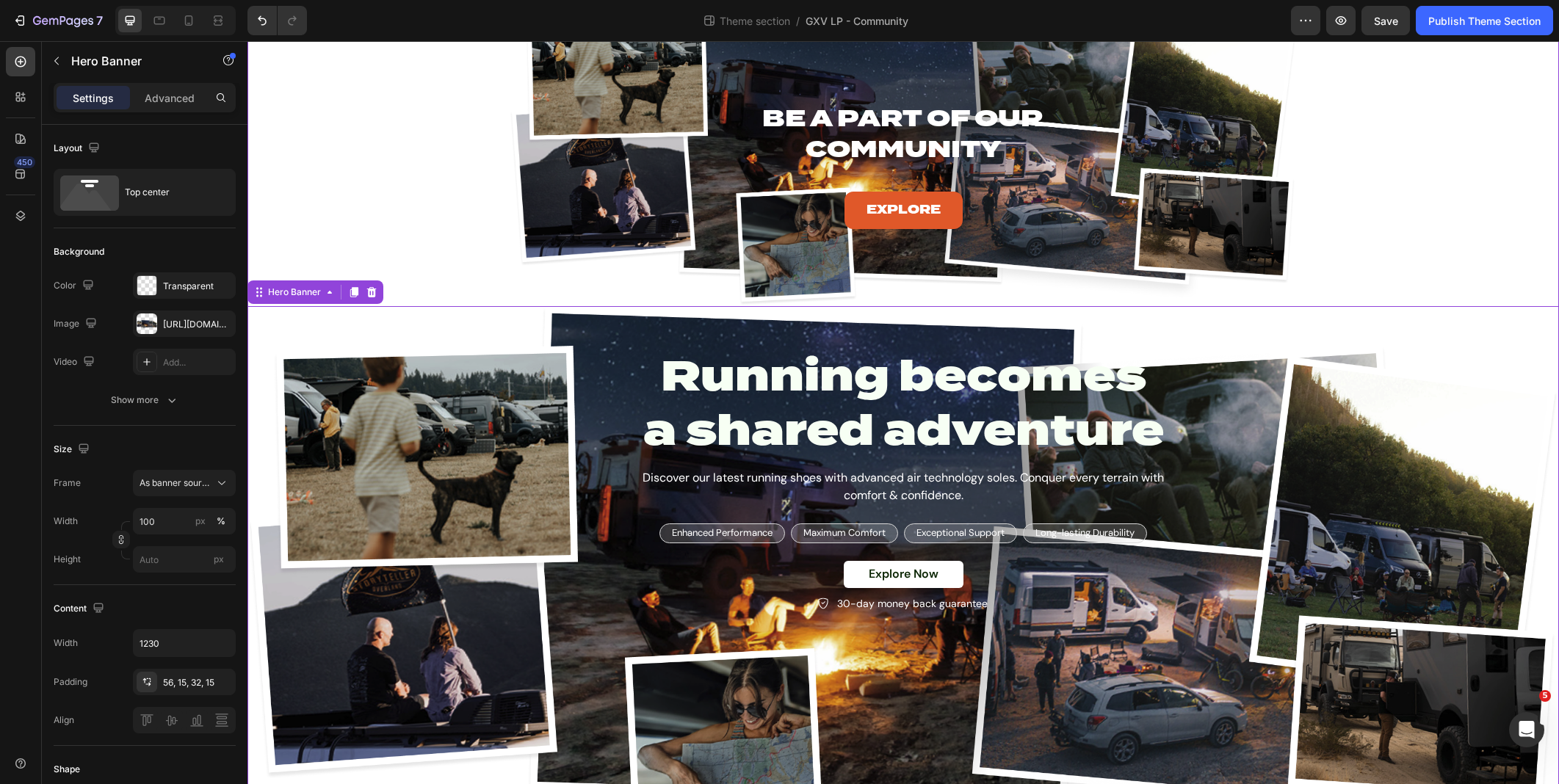
click at [490, 272] on div "Be A Part of Our Community Heading Explore Button Hero Banner Row PRICING: YOU …" at bounding box center [903, 414] width 1312 height 863
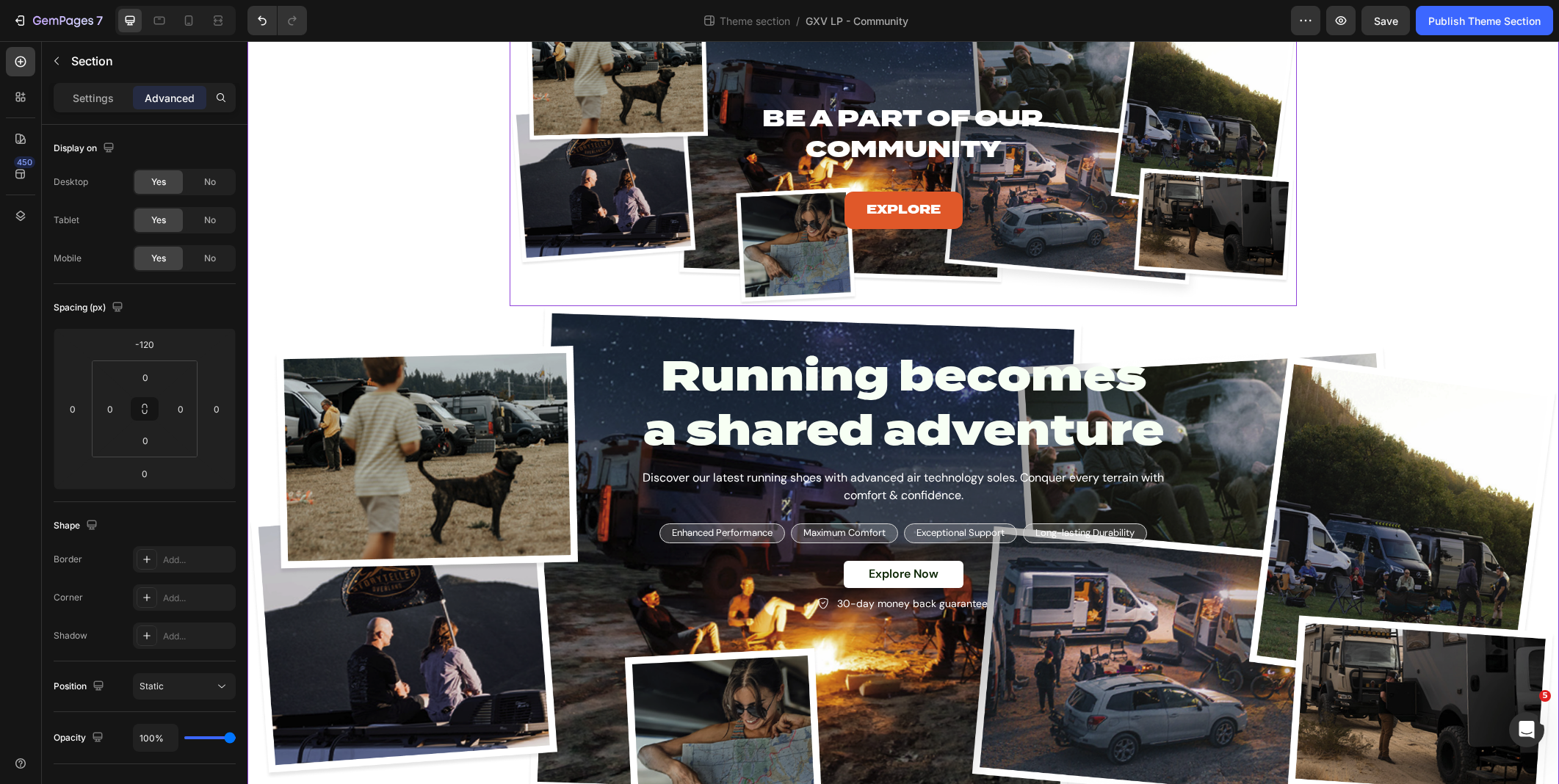
click at [519, 238] on div "Be A Part of Our Community Heading Explore Button" at bounding box center [903, 117] width 787 height 270
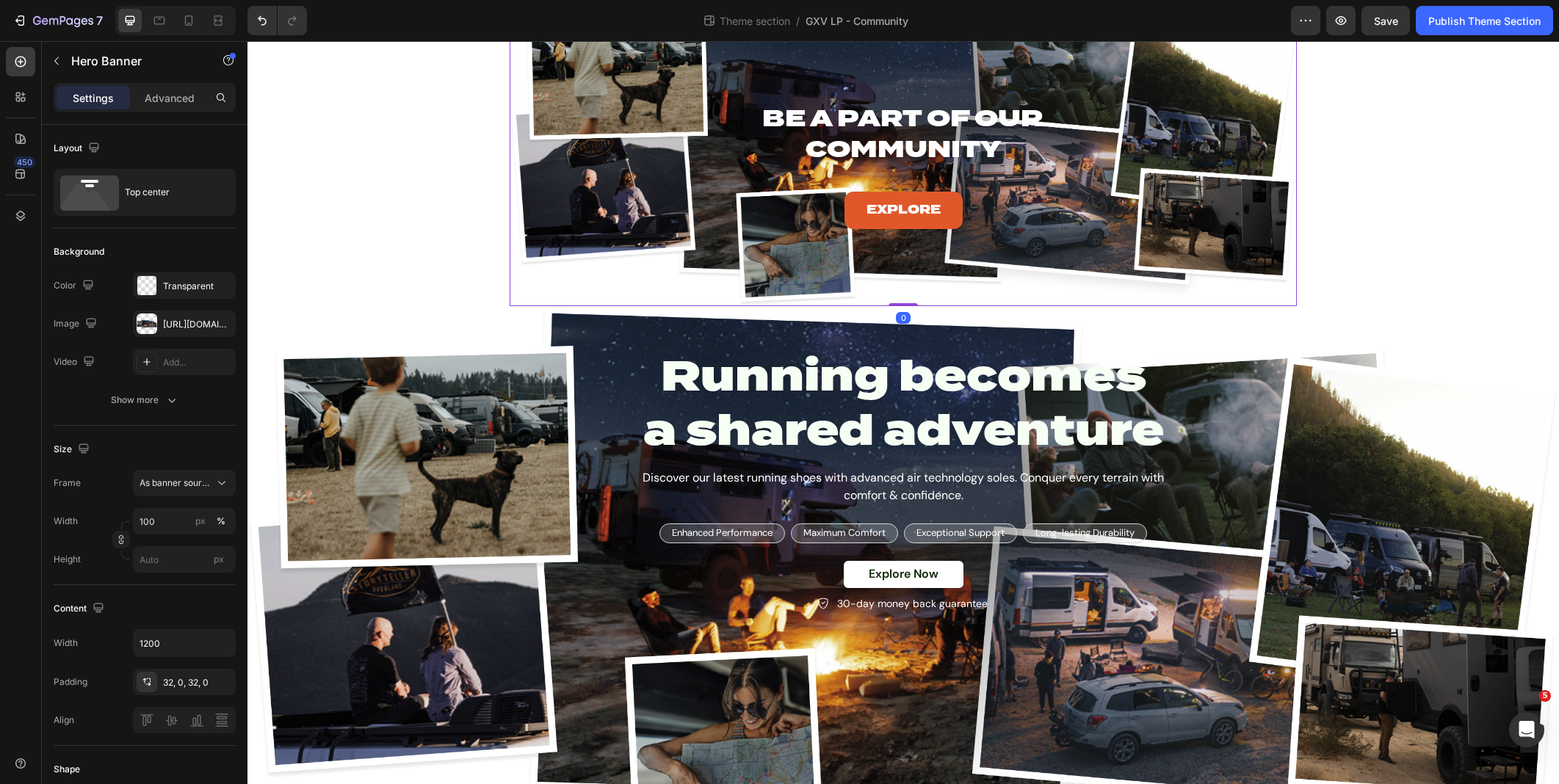
click at [521, 274] on div "Background Image" at bounding box center [903, 144] width 787 height 324
click at [527, 319] on div "Running becomes a shared adventure Heading Discover our latest running shoes wi…" at bounding box center [903, 472] width 903 height 331
click at [548, 287] on div "Background Image" at bounding box center [903, 144] width 787 height 324
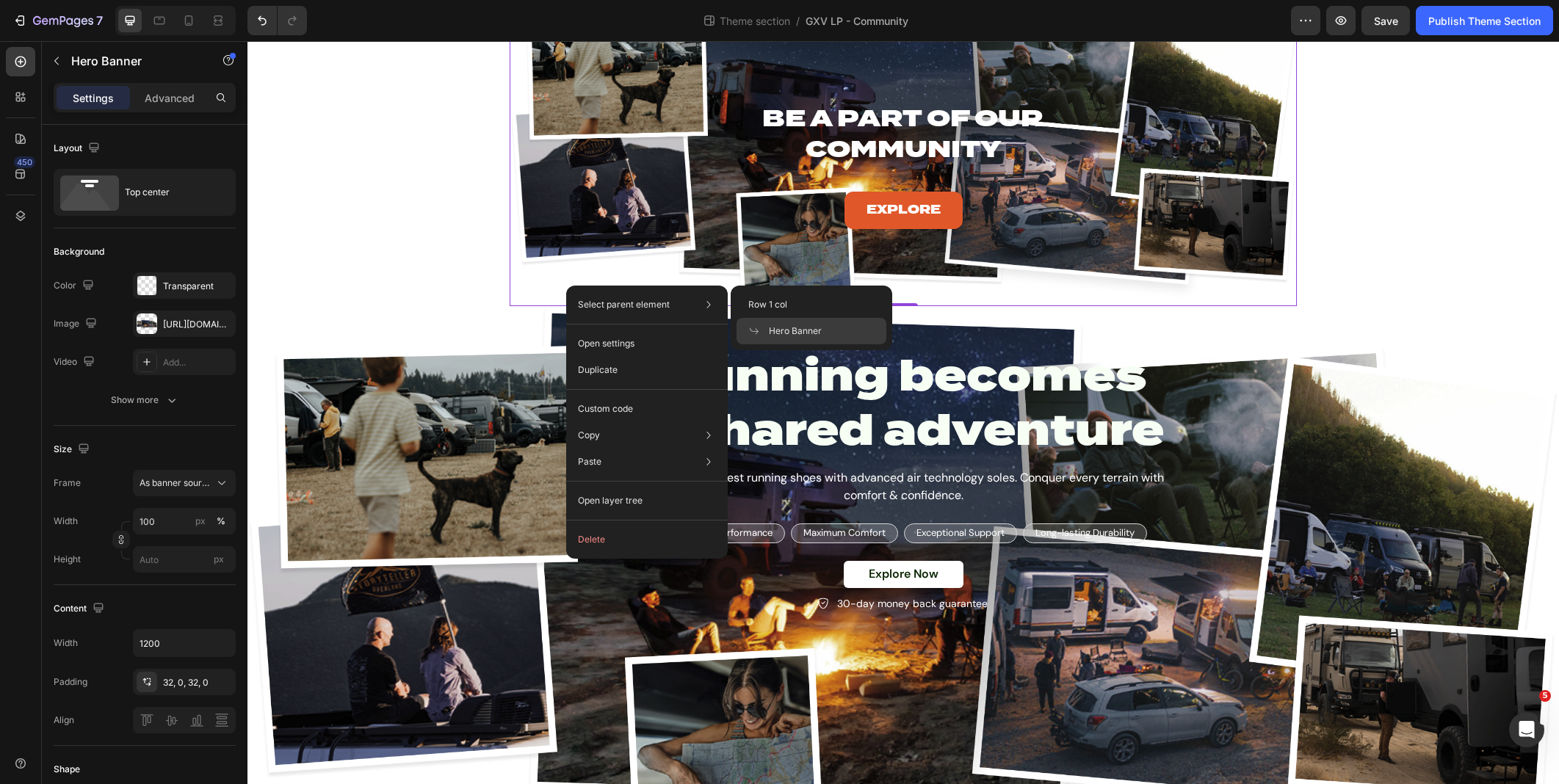
click at [655, 307] on p "Select parent element" at bounding box center [623, 304] width 92 height 13
click at [538, 266] on div "Background Image" at bounding box center [903, 144] width 787 height 324
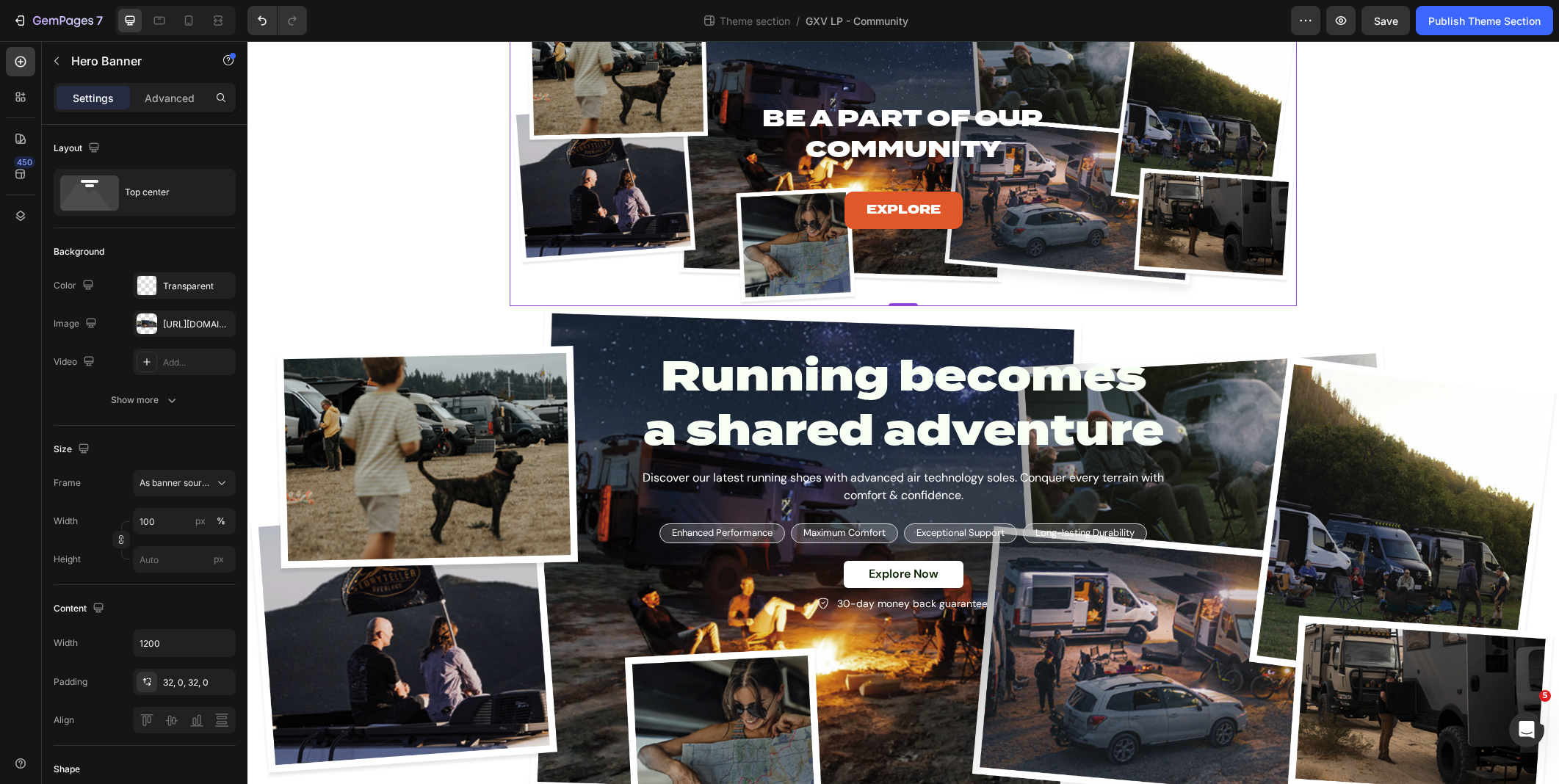
click at [538, 266] on div "Background Image" at bounding box center [903, 144] width 787 height 324
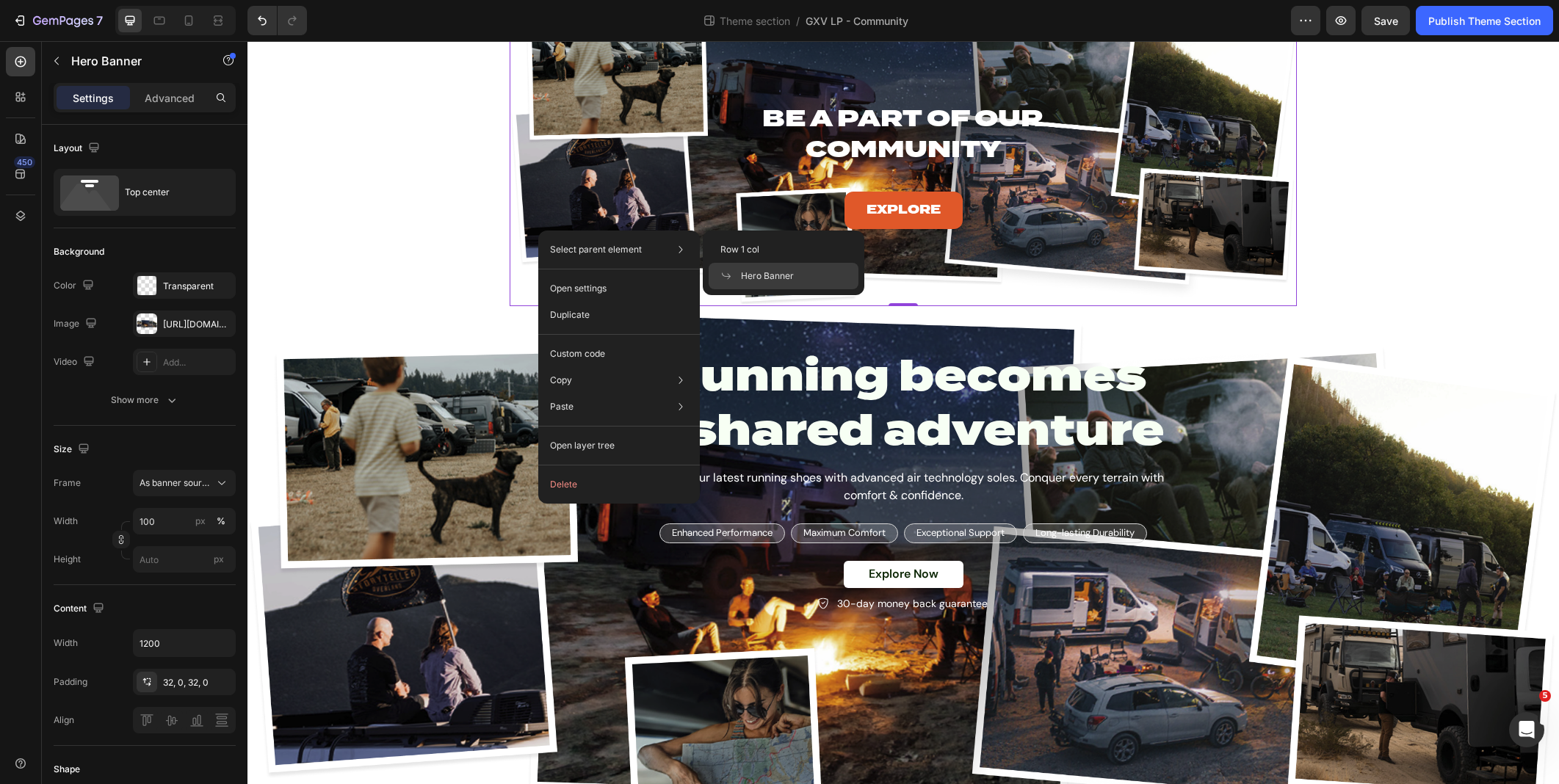
click at [569, 243] on p "Select parent element" at bounding box center [596, 249] width 92 height 13
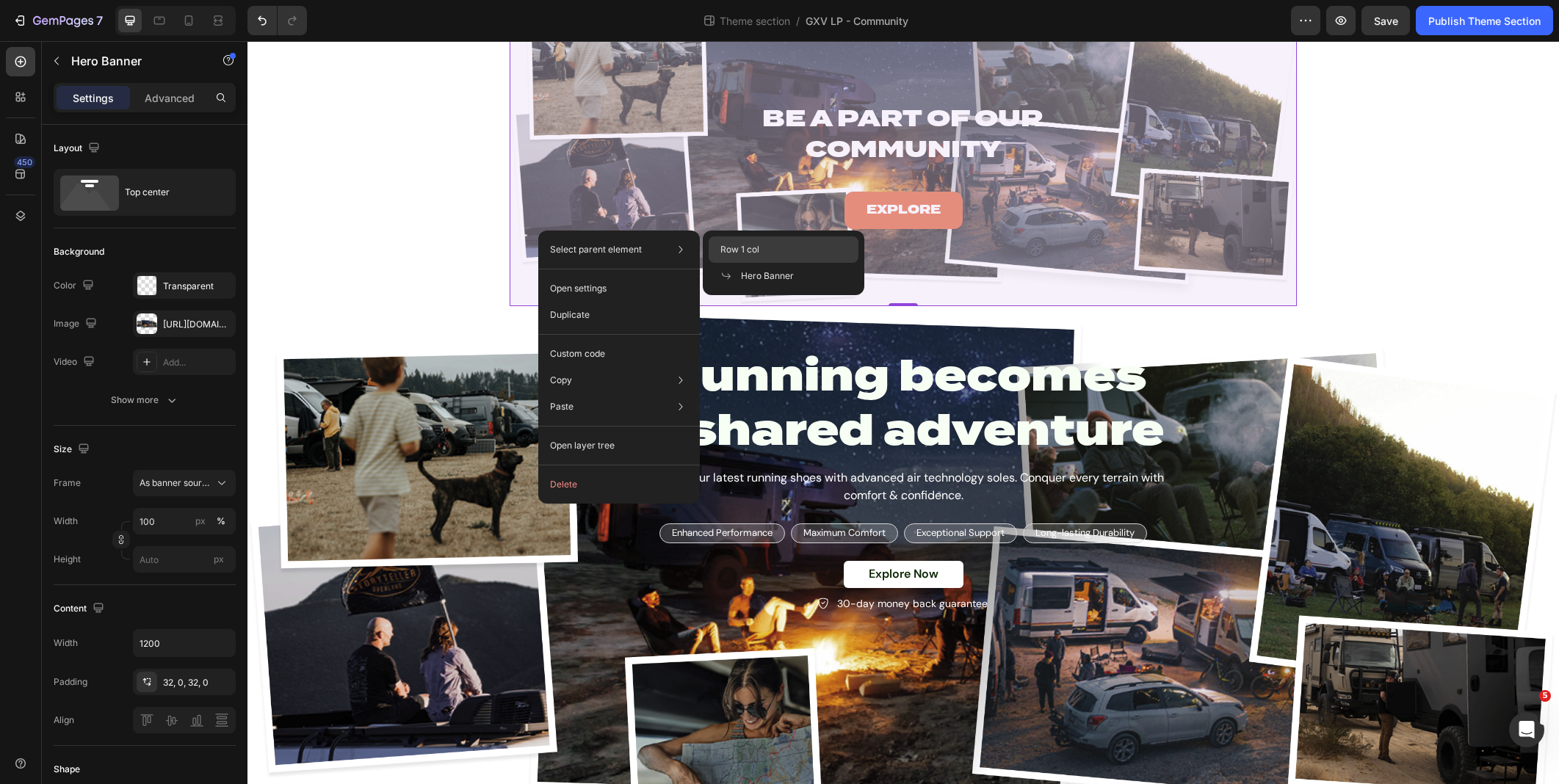
click at [756, 245] on span "Row 1 col" at bounding box center [739, 249] width 39 height 13
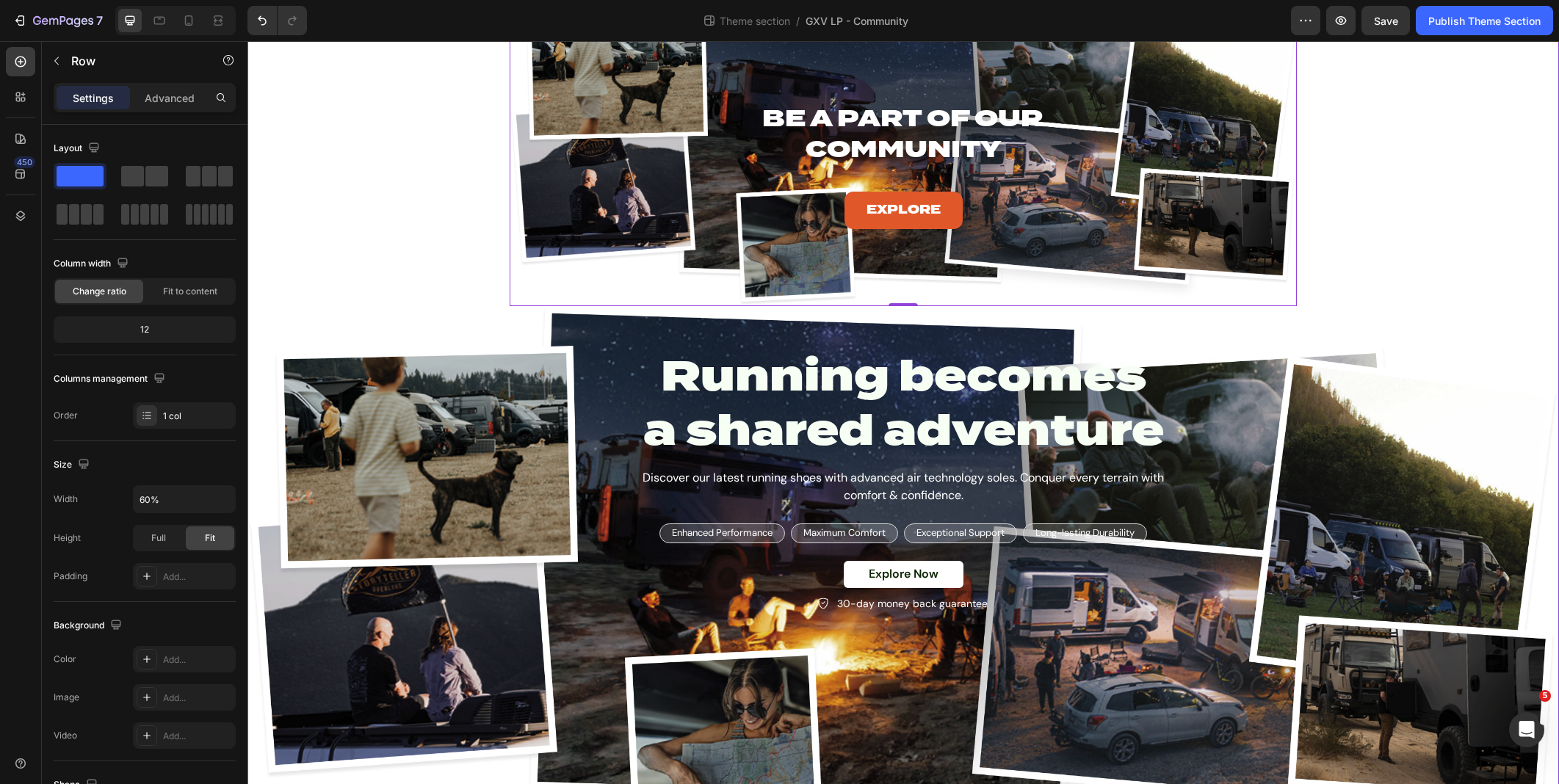
click at [423, 337] on div "Background Image" at bounding box center [903, 575] width 1312 height 539
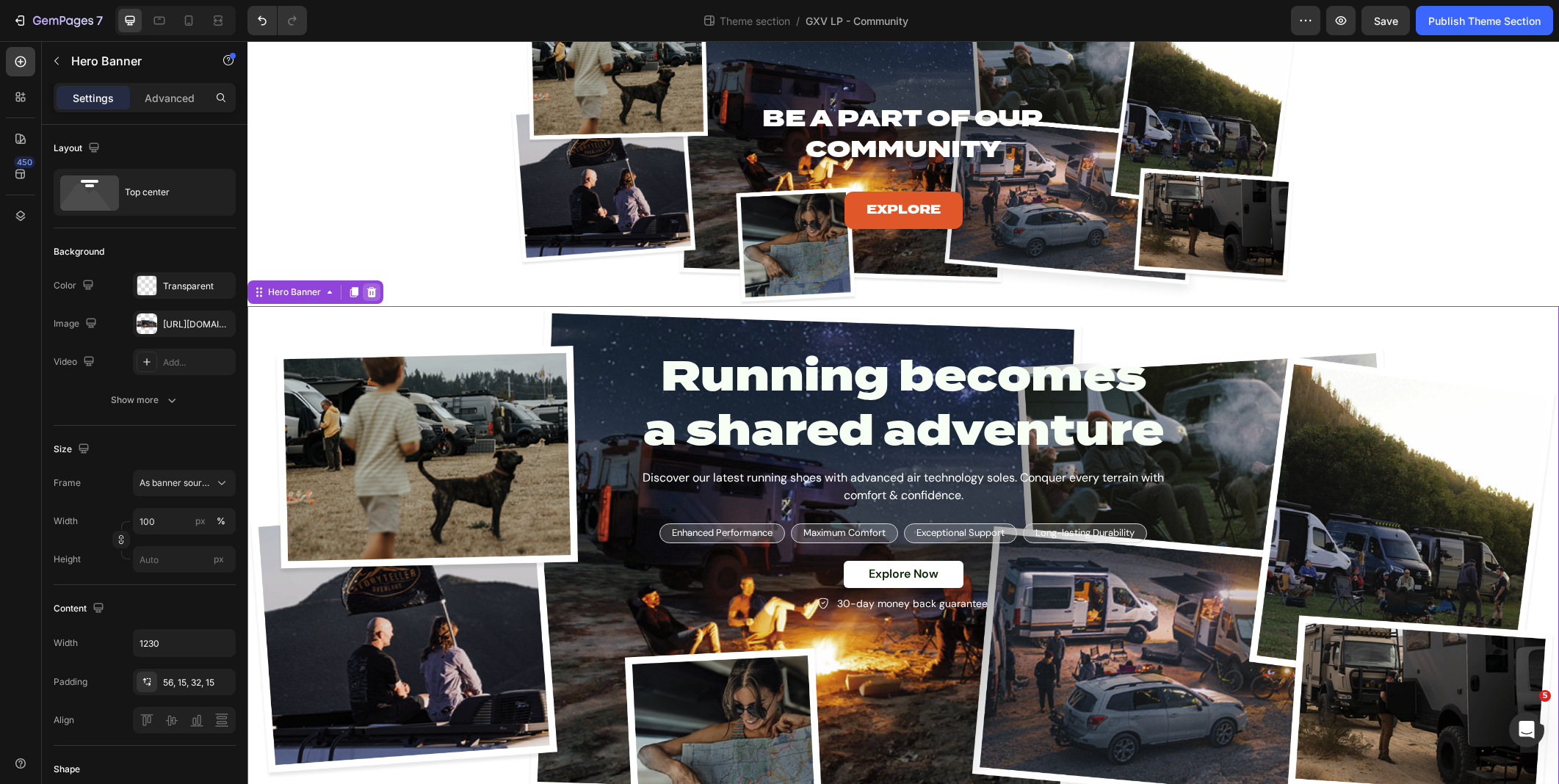
click at [374, 297] on div at bounding box center [371, 292] width 18 height 18
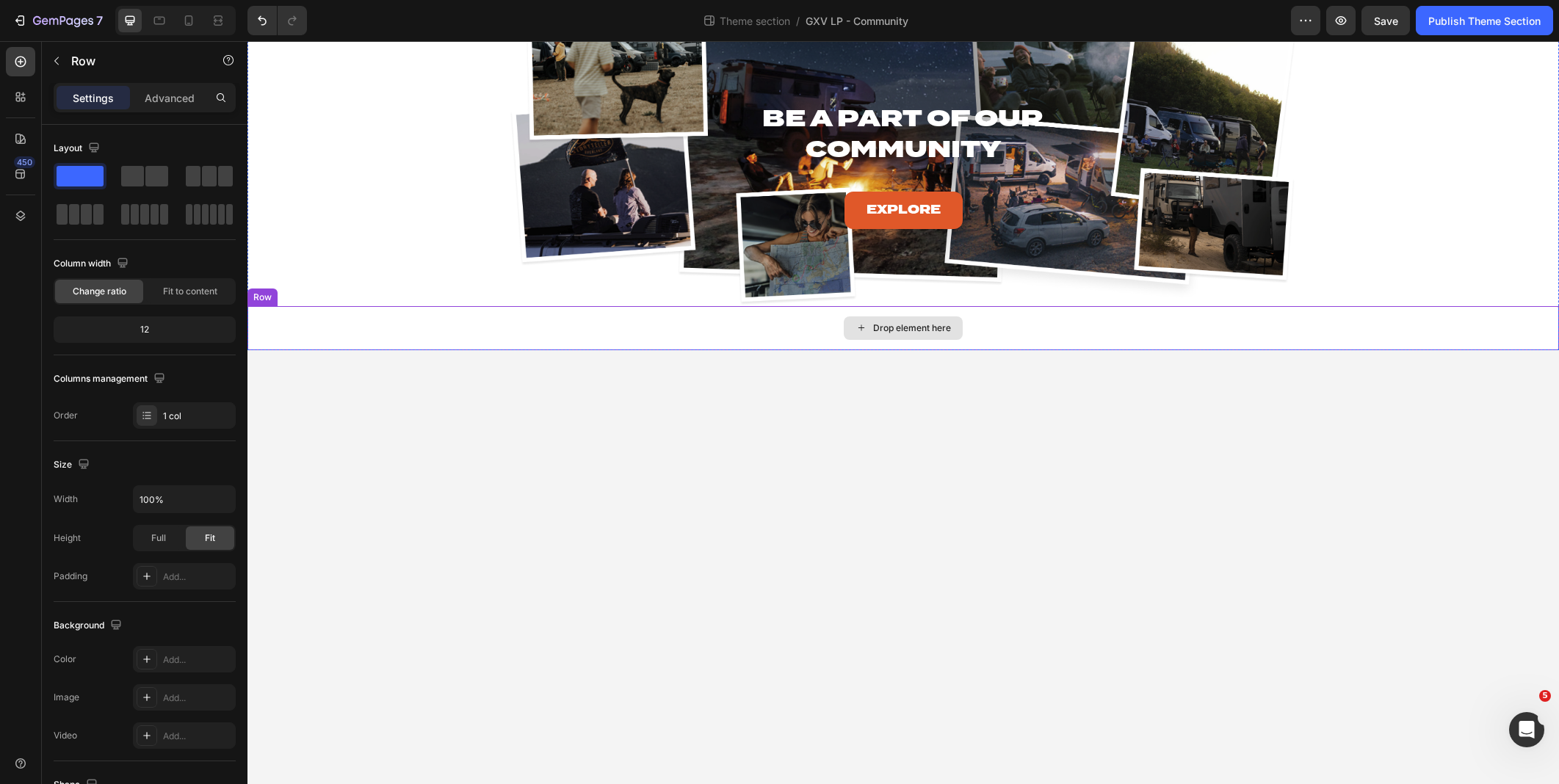
click at [547, 340] on div "Drop element here" at bounding box center [903, 328] width 1312 height 44
click at [326, 289] on icon at bounding box center [326, 292] width 10 height 11
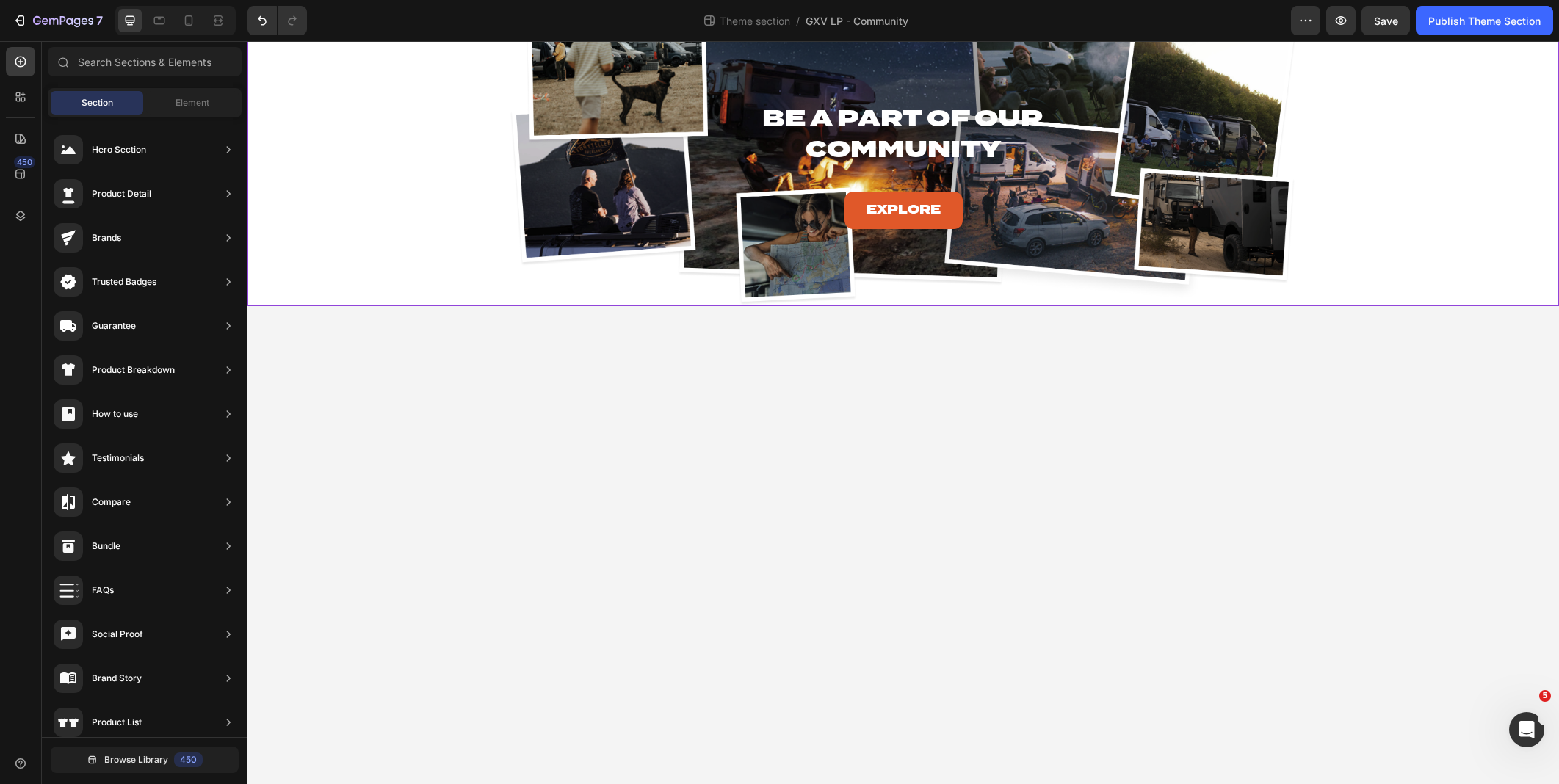
click at [454, 291] on div "Be A Part of Our Community Heading Explore Button Hero Banner Row PRICING: YOU …" at bounding box center [903, 144] width 1312 height 324
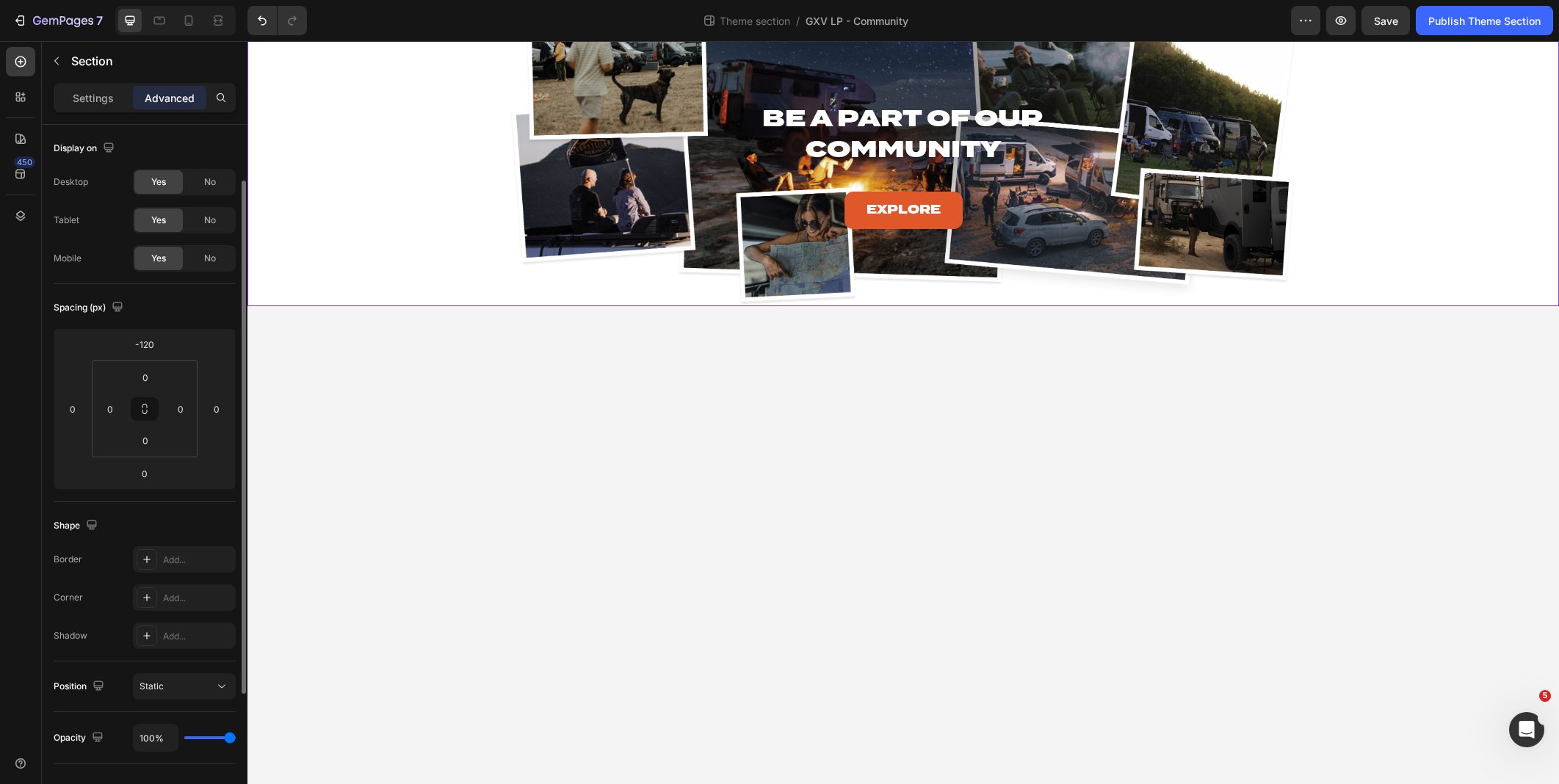
scroll to position [251, 0]
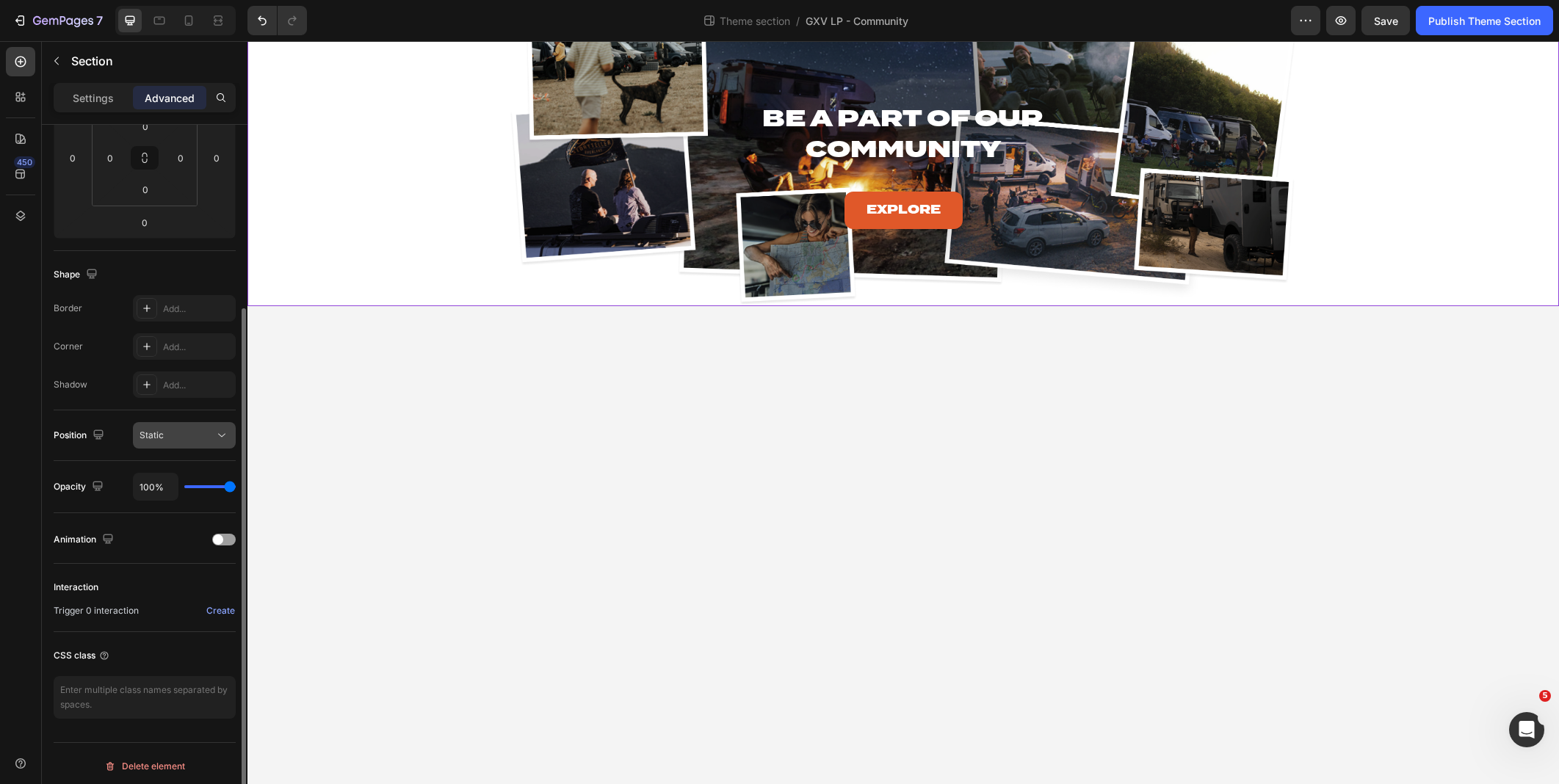
click at [187, 424] on button "Static" at bounding box center [184, 436] width 103 height 26
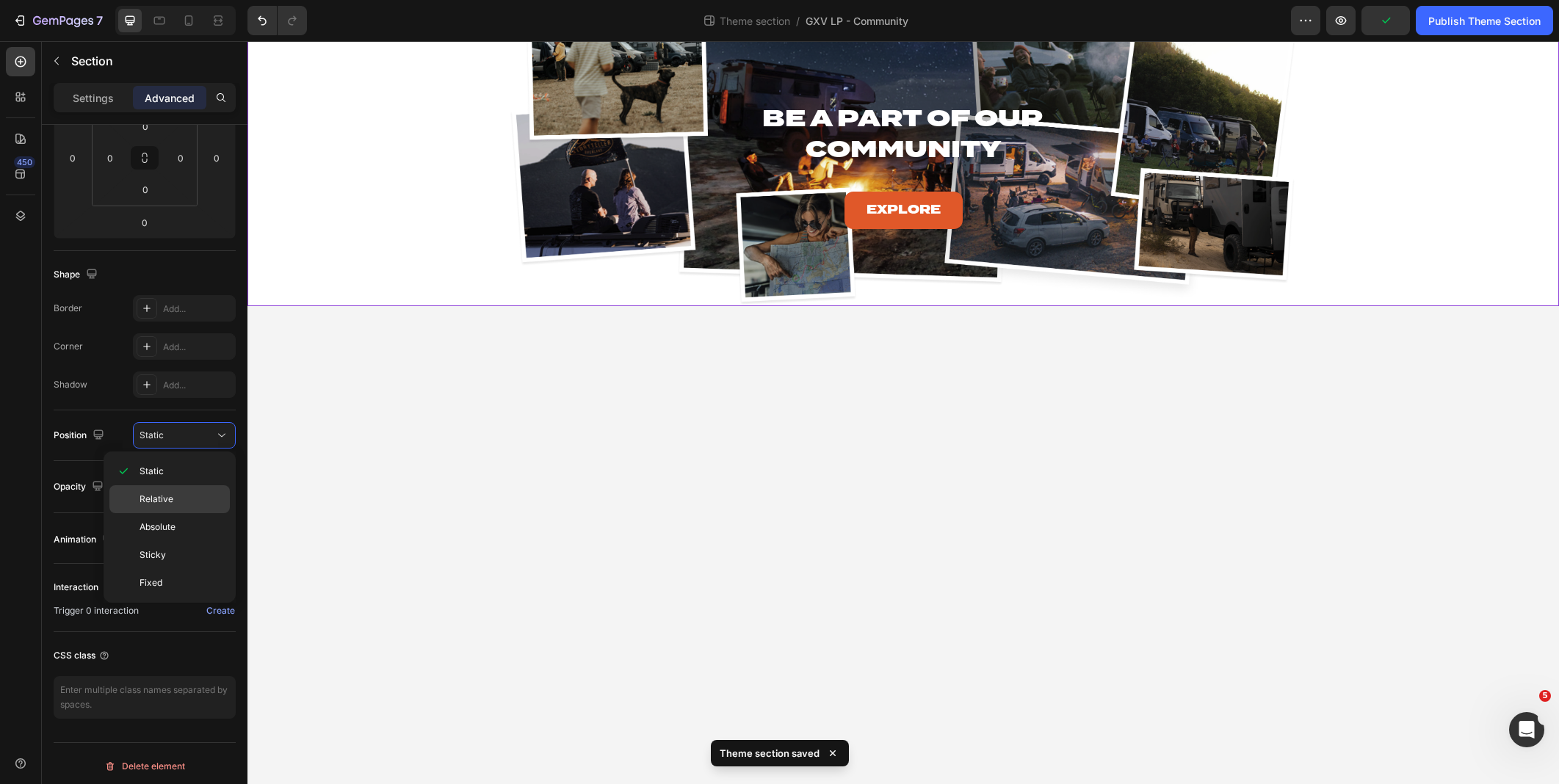
click at [178, 502] on p "Relative" at bounding box center [180, 499] width 84 height 13
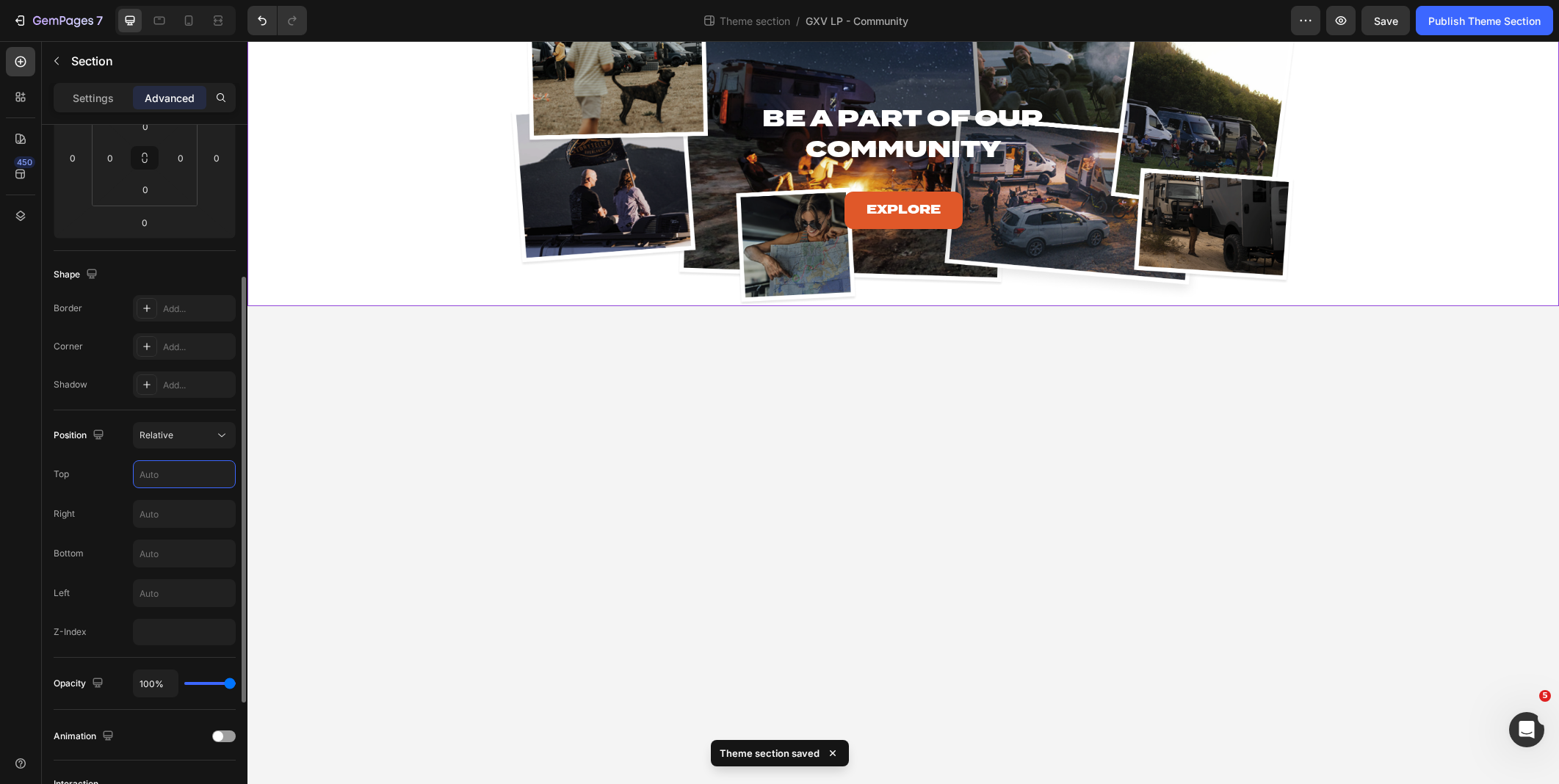
click at [162, 470] on input "text" at bounding box center [184, 474] width 101 height 26
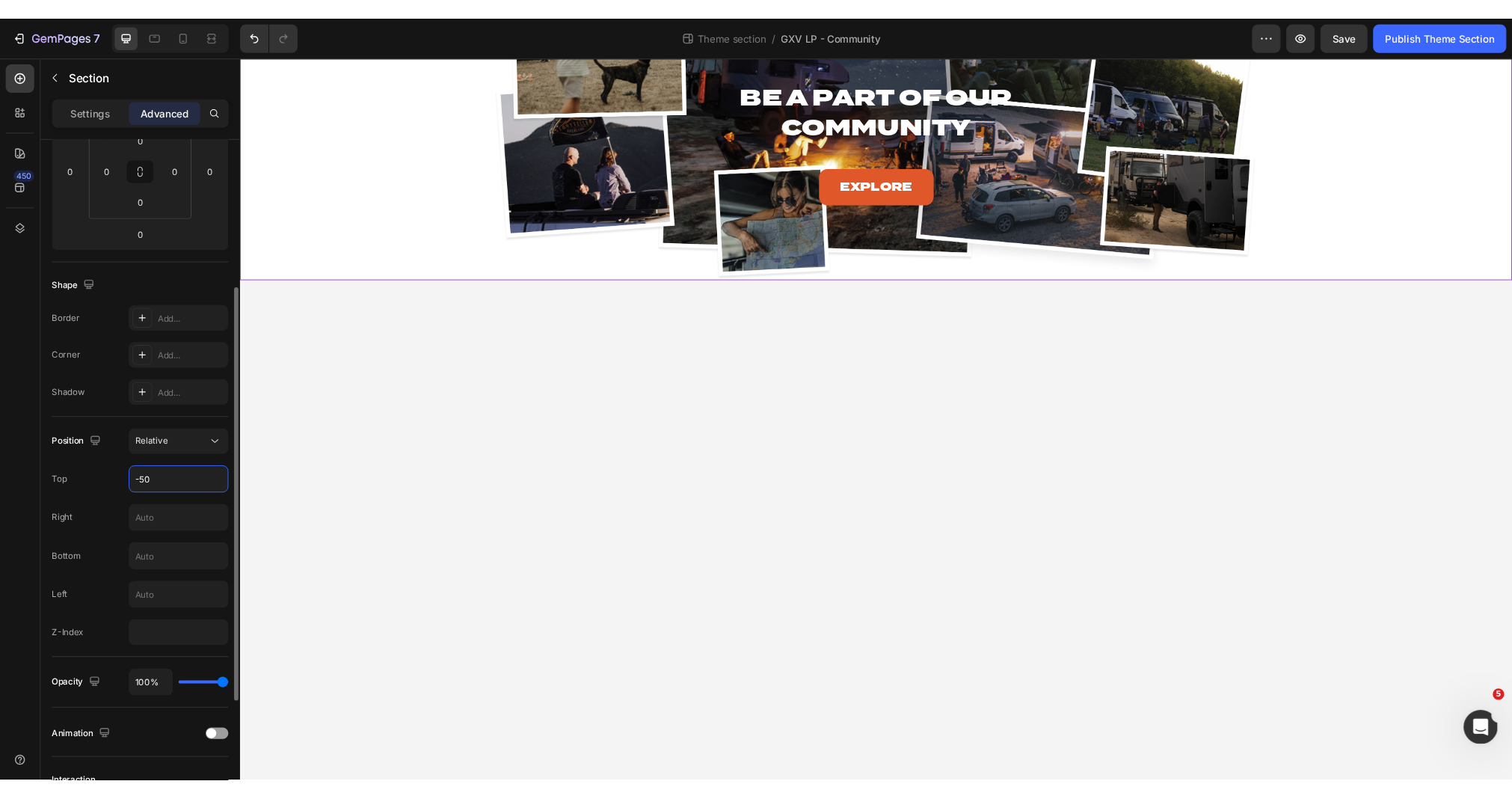
scroll to position [0, 0]
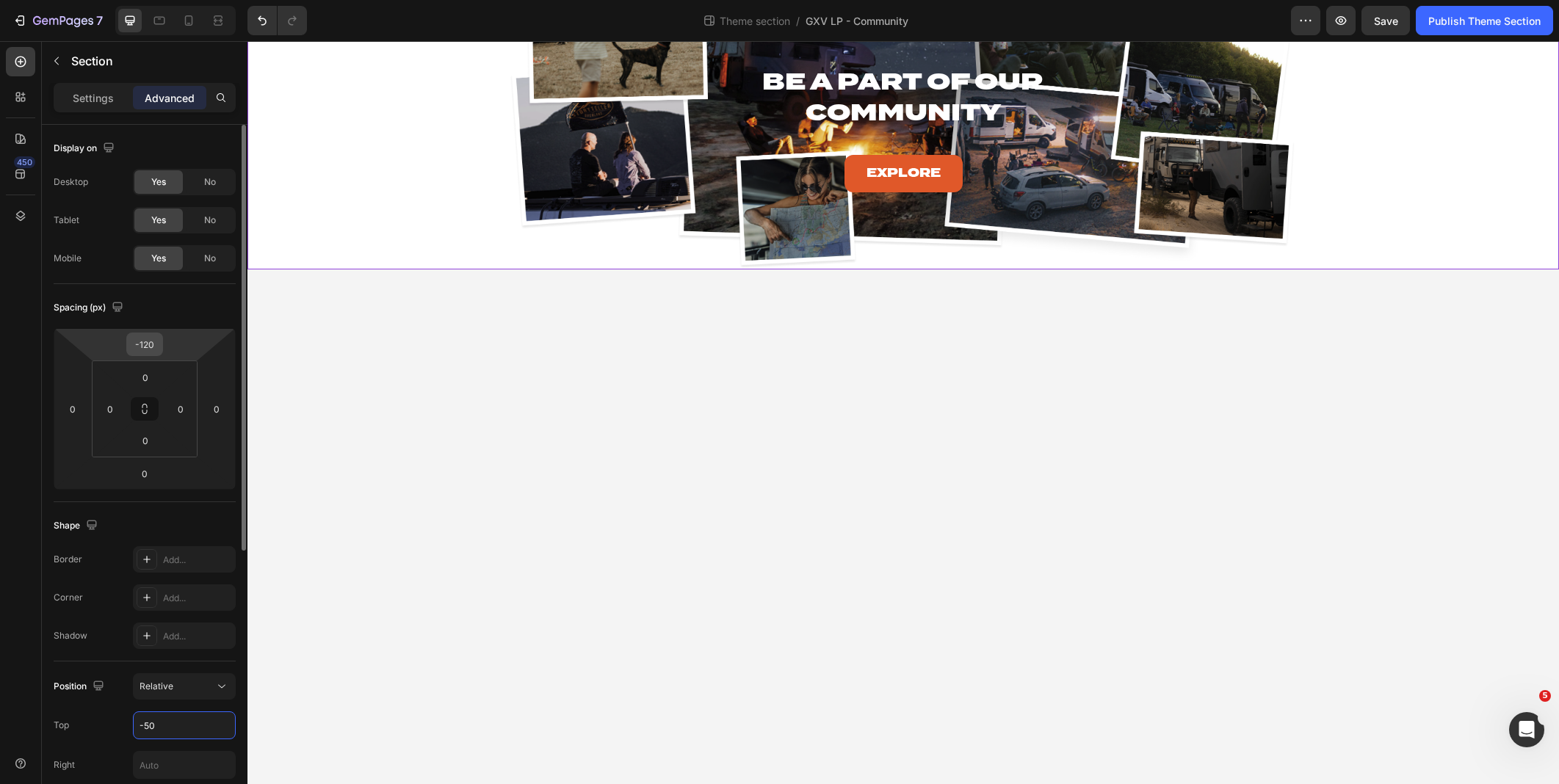
type input "-50"
click at [160, 341] on div "-120" at bounding box center [144, 344] width 37 height 24
click at [152, 341] on input "-120" at bounding box center [144, 344] width 29 height 22
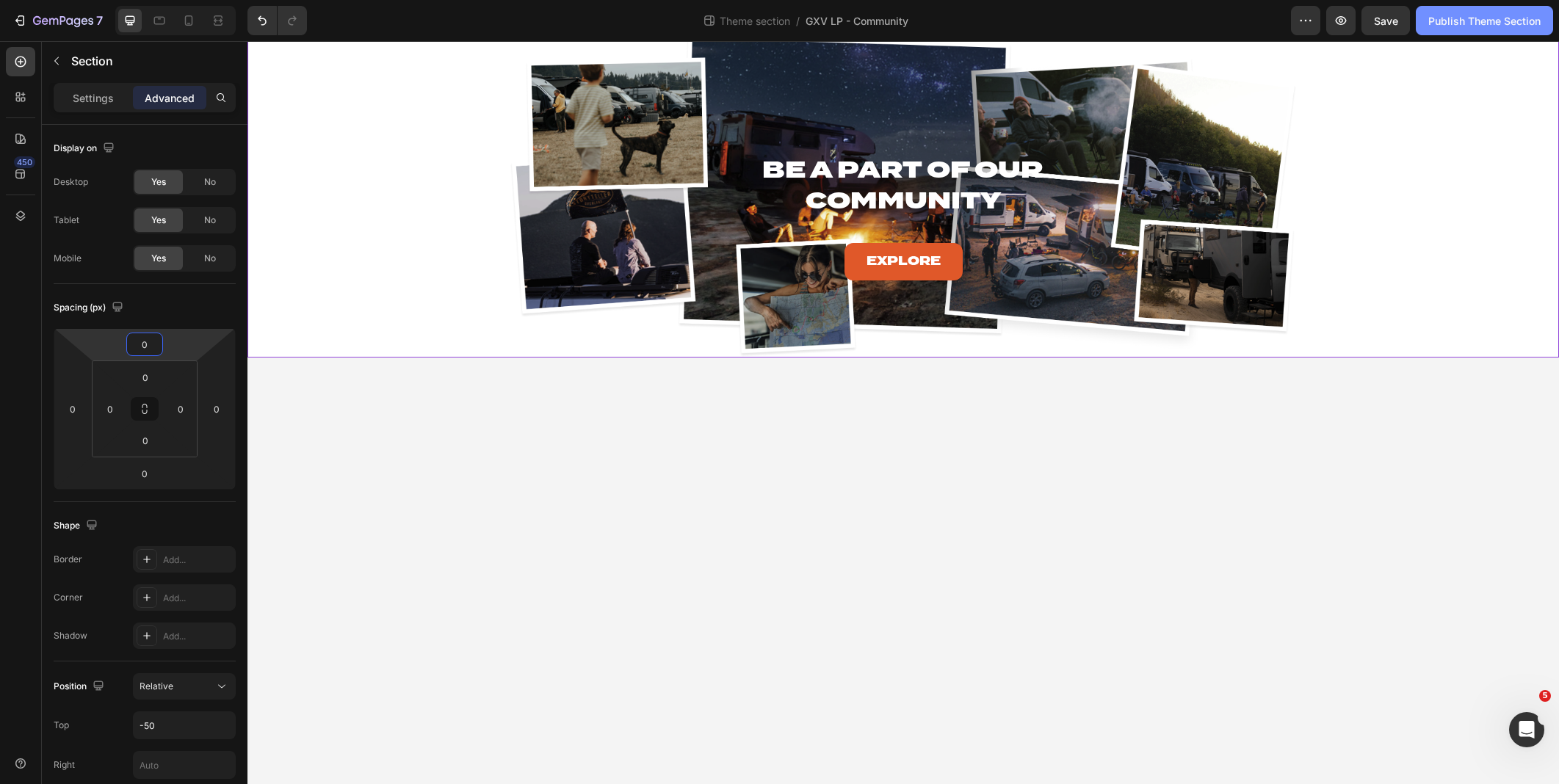
type input "0"
click at [1454, 19] on div "Publish Theme Section" at bounding box center [1484, 21] width 113 height 16
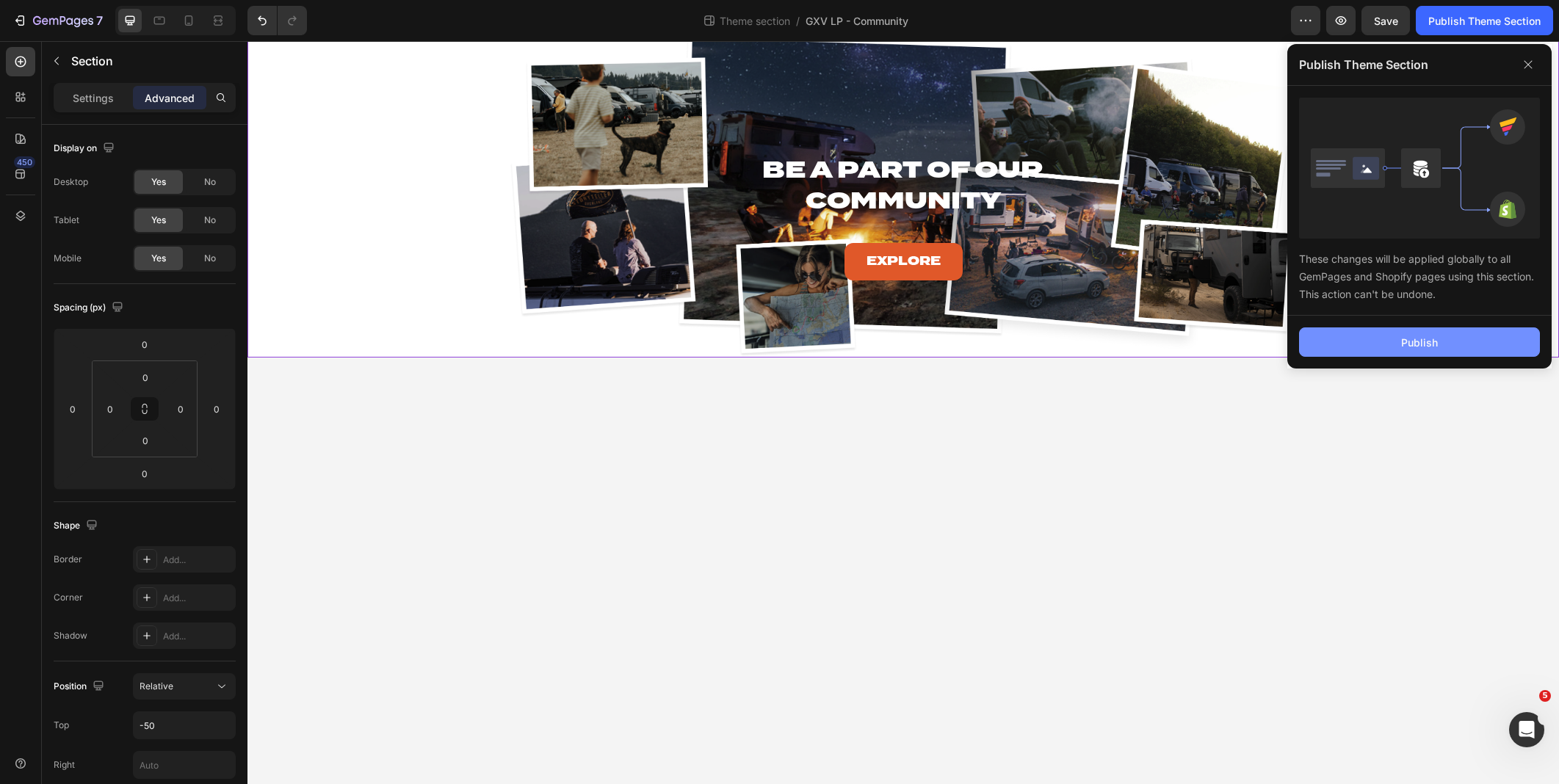
click at [1411, 339] on div "Publish" at bounding box center [1420, 342] width 37 height 16
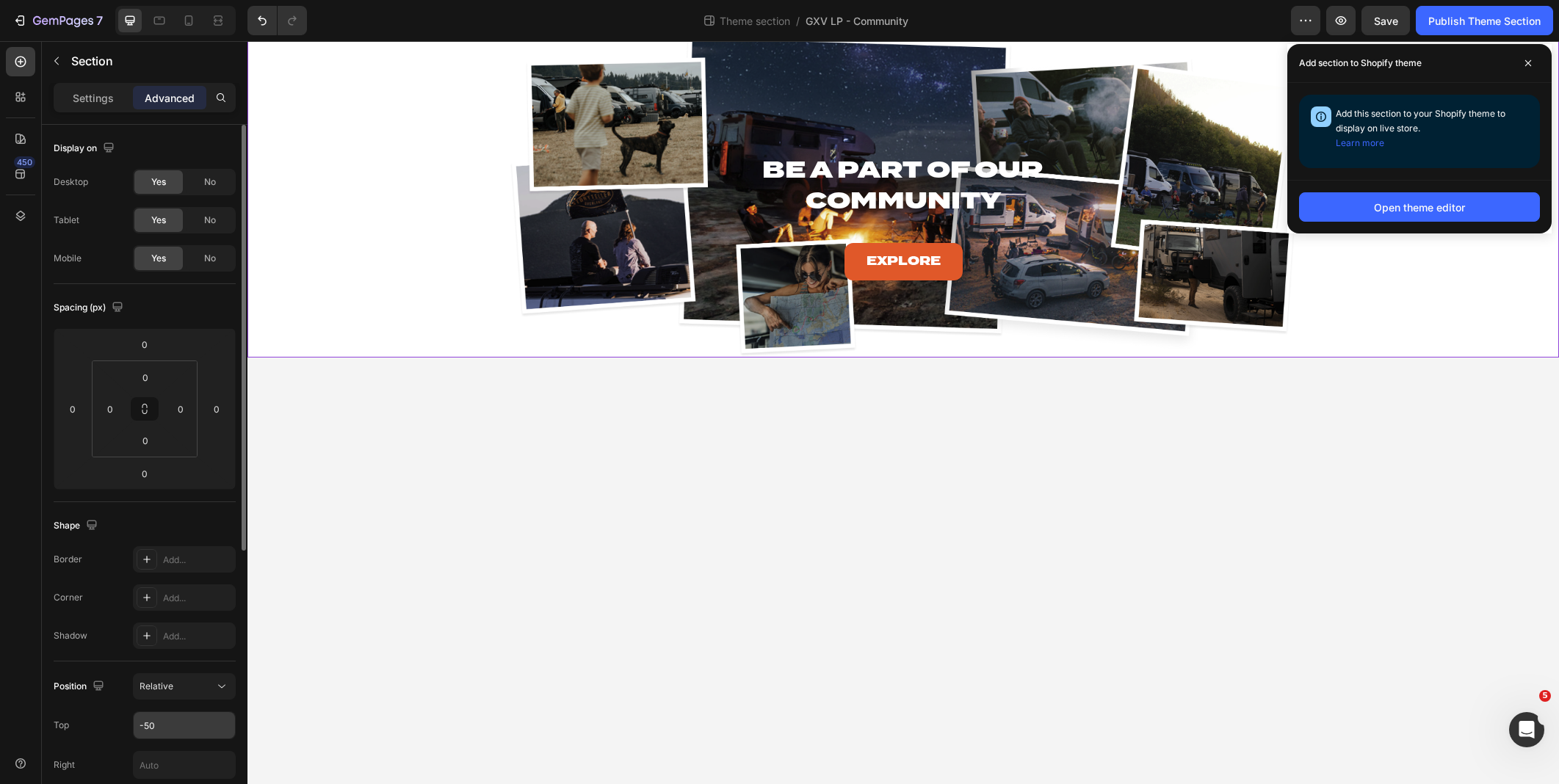
click at [176, 736] on input "-50" at bounding box center [184, 725] width 101 height 26
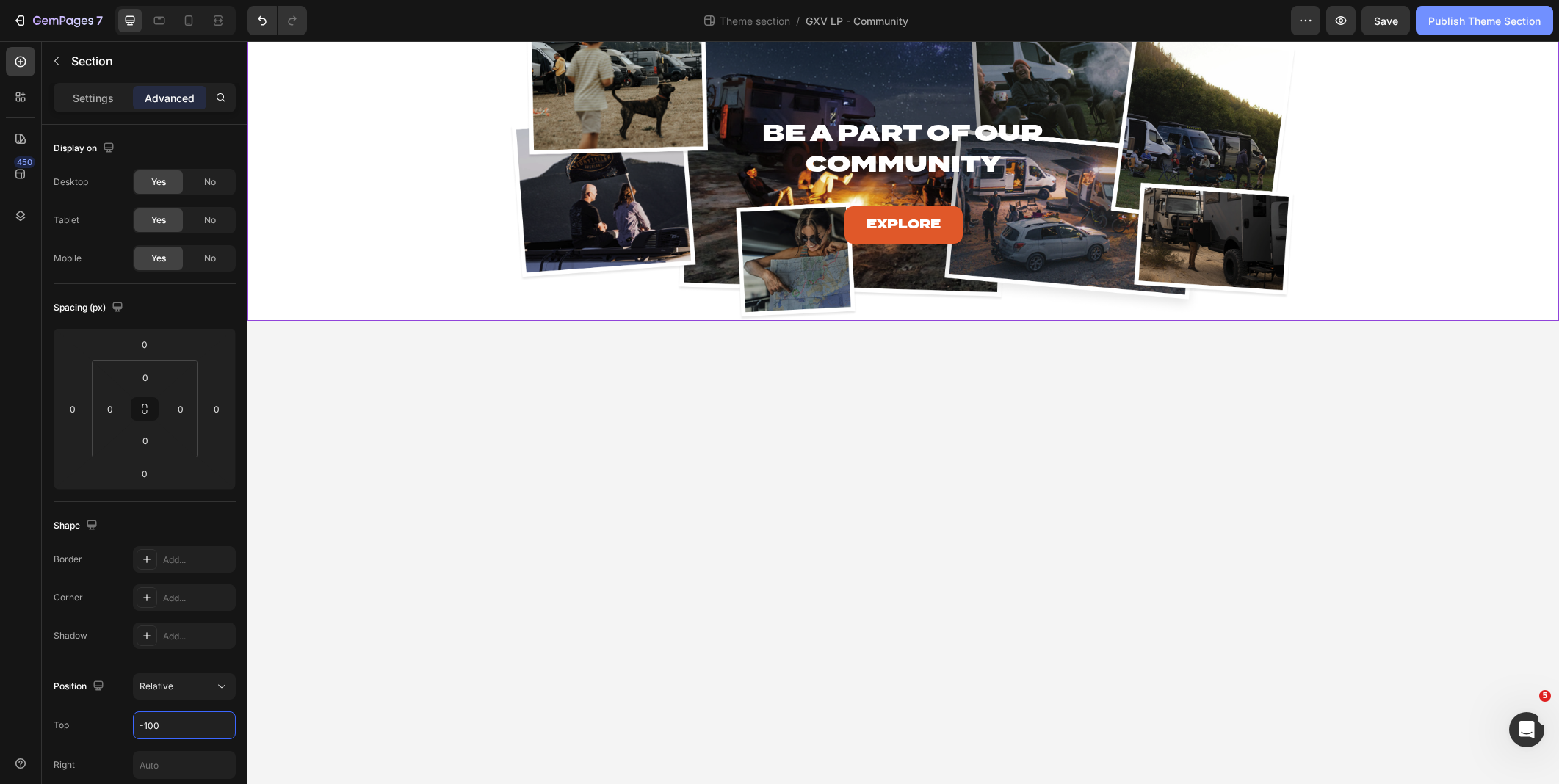
type input "-100"
click at [1487, 20] on div "Publish Theme Section" at bounding box center [1484, 21] width 113 height 16
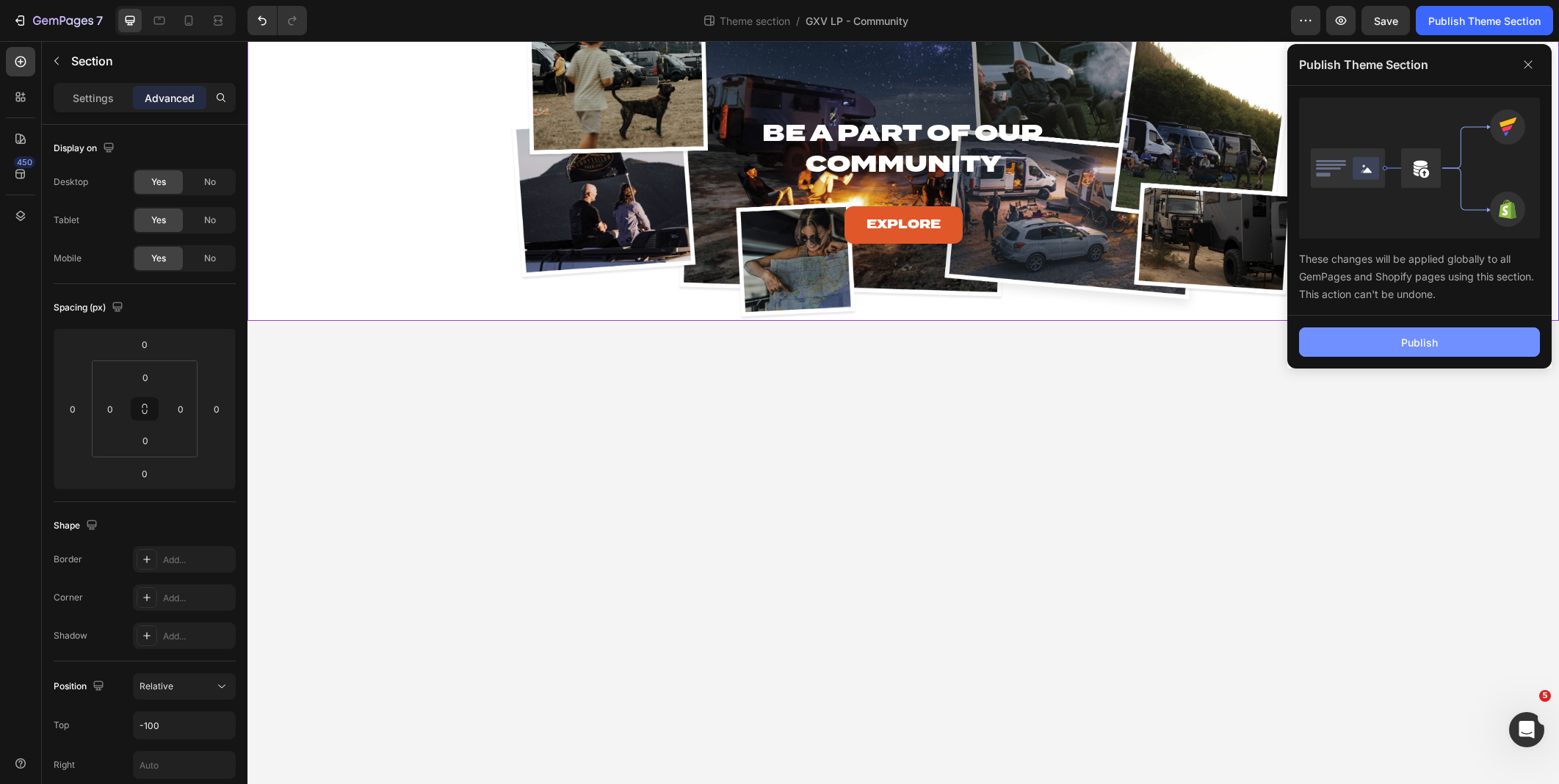
click at [1384, 346] on button "Publish" at bounding box center [1420, 341] width 241 height 29
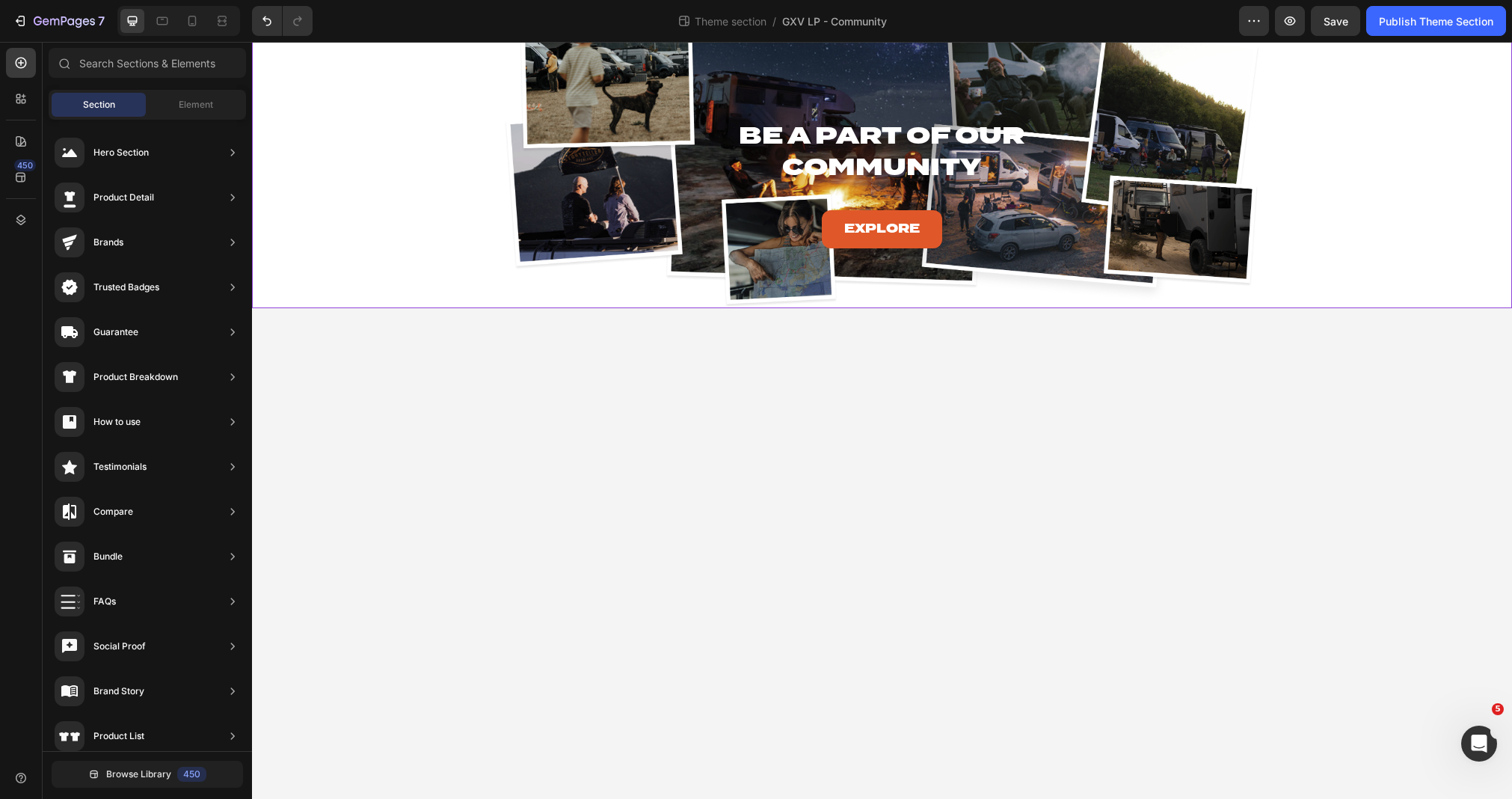
click at [396, 343] on div "Be A Part of Our Community Heading Explore Button Hero Banner Row PRICING: YOU …" at bounding box center [882, 227] width 1260 height 311
click at [394, 342] on div "Be A Part of Our Community Heading Explore Button Hero Banner Row PRICING: YOU …" at bounding box center [882, 227] width 1260 height 311
click at [401, 296] on div "Be A Part of Our Community Heading Explore Button Hero Banner Row PRICING: YOU …" at bounding box center [882, 152] width 1260 height 311
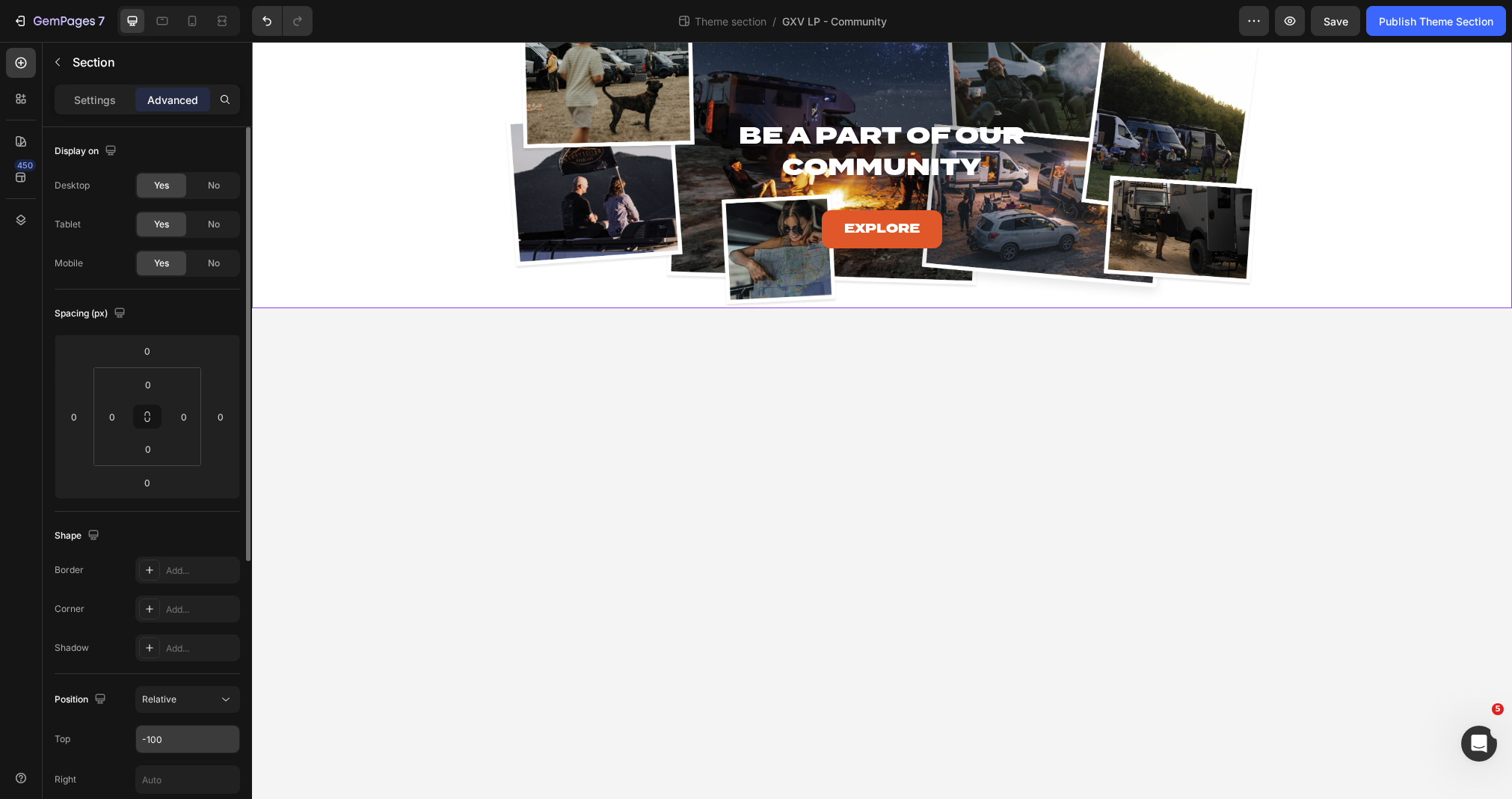
click at [146, 731] on input "-100" at bounding box center [187, 739] width 103 height 27
click at [161, 743] on input "-100" at bounding box center [187, 739] width 103 height 27
drag, startPoint x: 153, startPoint y: 739, endPoint x: 168, endPoint y: 739, distance: 15.0
click at [168, 739] on input "-100" at bounding box center [187, 739] width 103 height 27
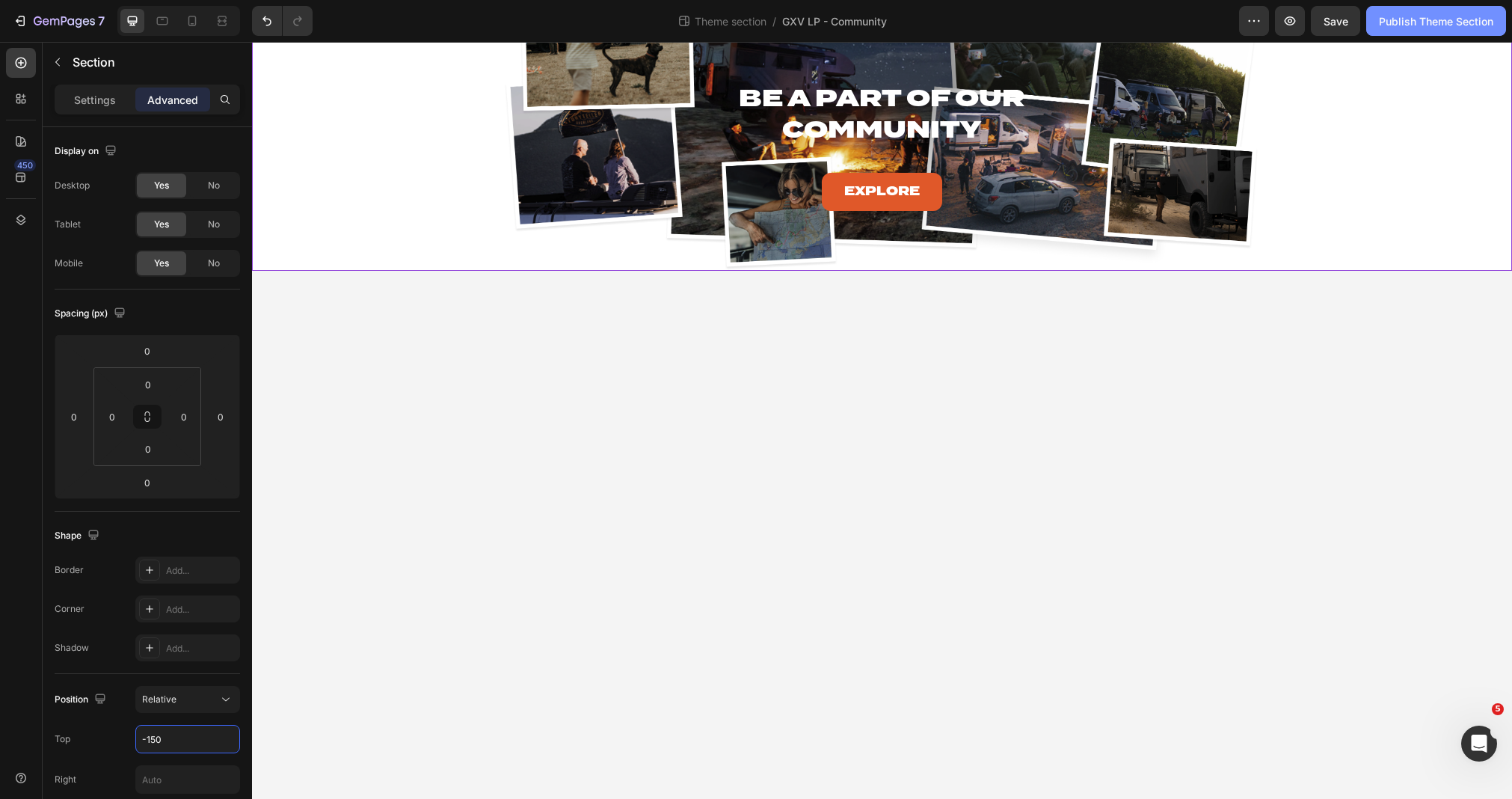
type input "-150"
click at [1431, 21] on div "Publish Theme Section" at bounding box center [1436, 22] width 115 height 16
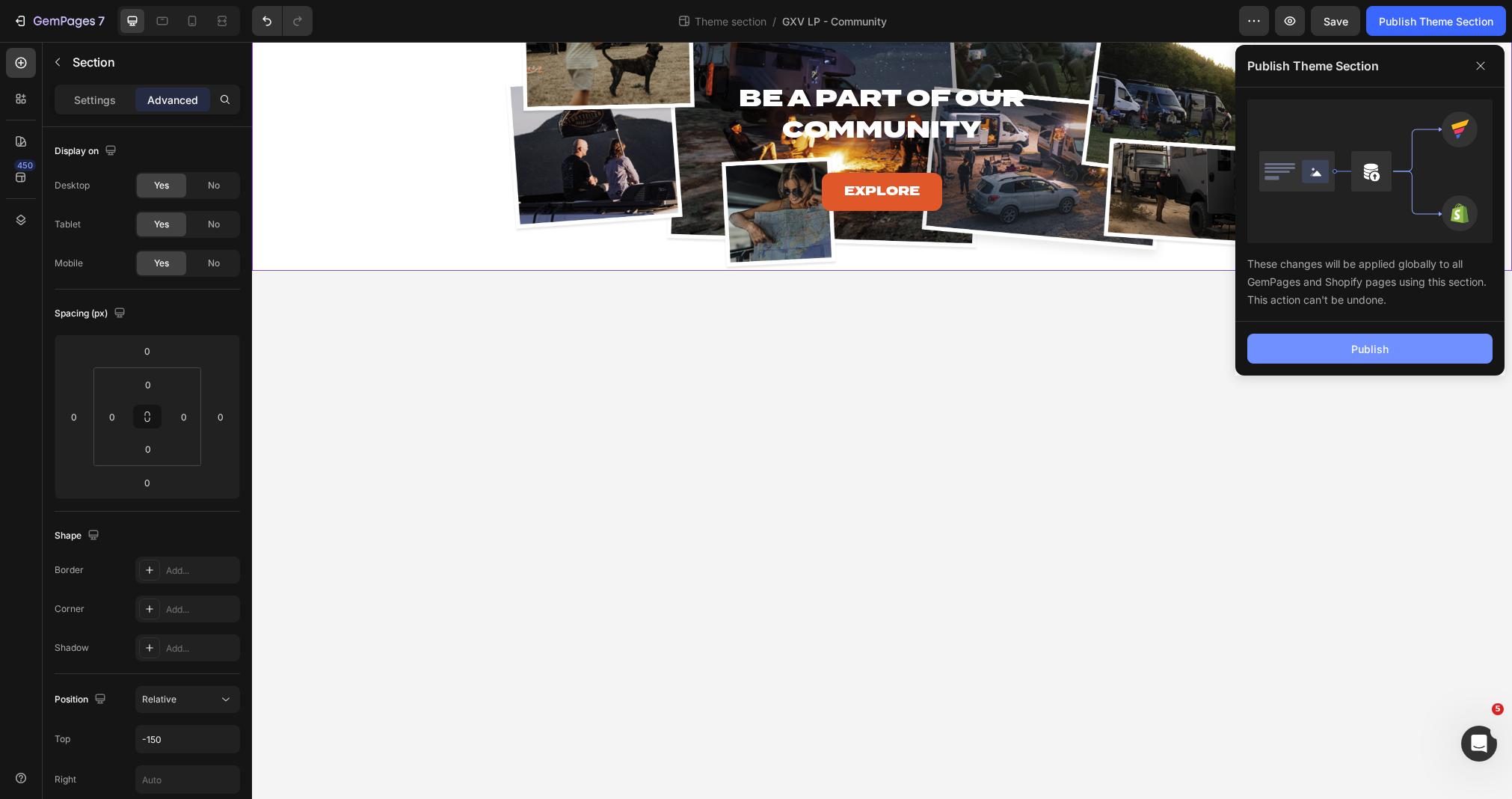
click at [1371, 358] on button "Publish" at bounding box center [1369, 348] width 246 height 30
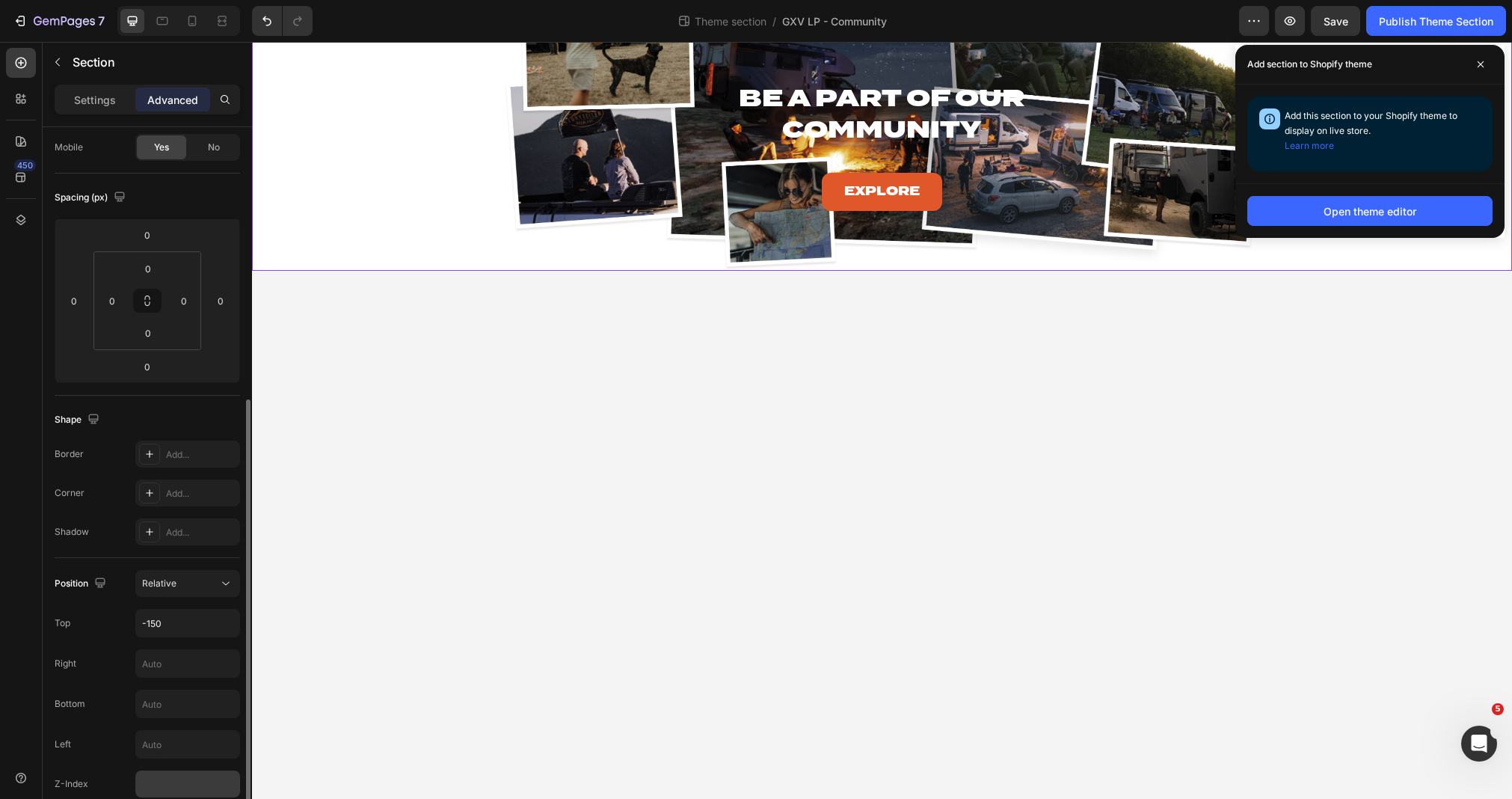
scroll to position [241, 0]
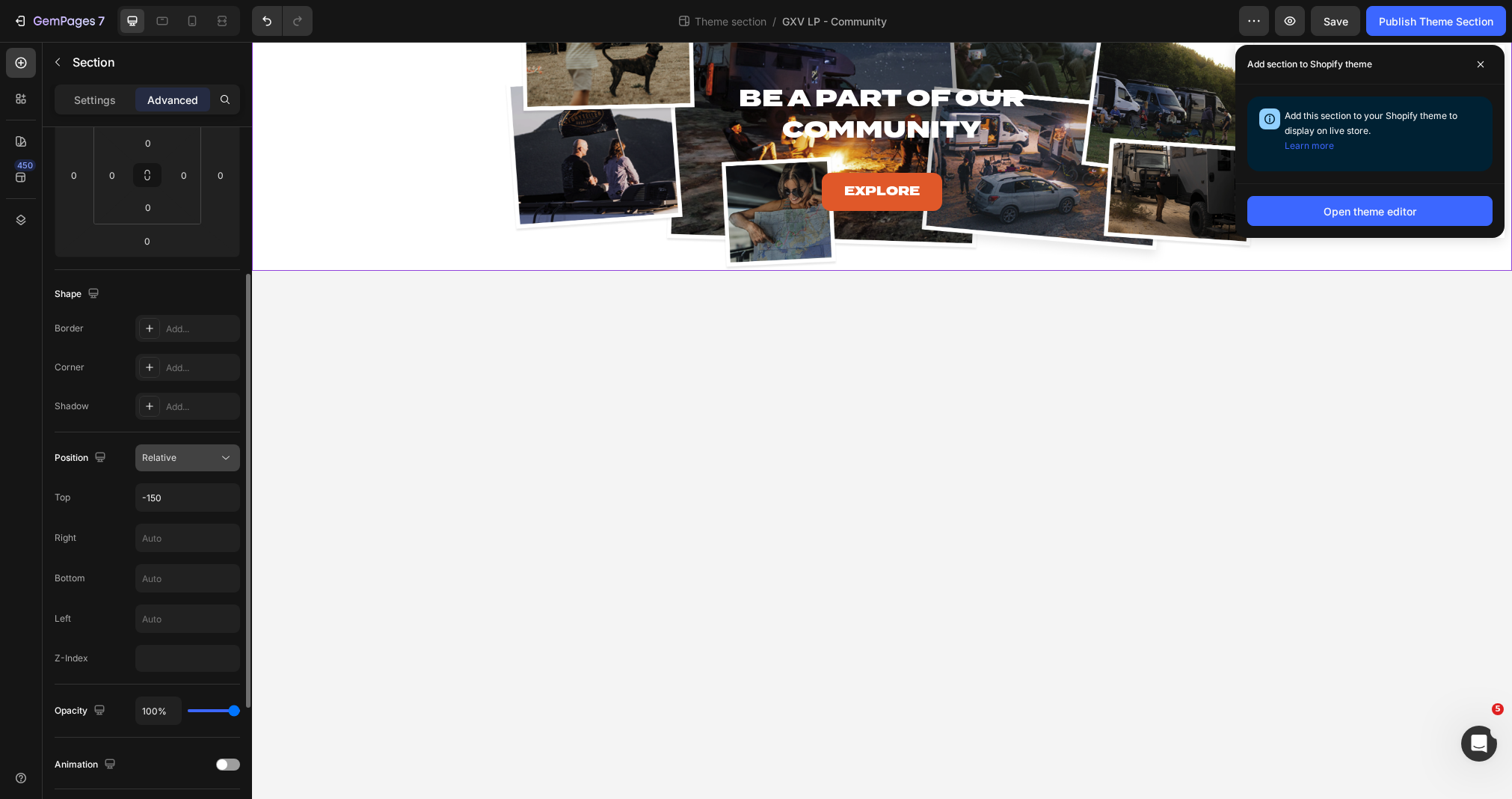
click at [190, 463] on div "Relative" at bounding box center [179, 457] width 76 height 13
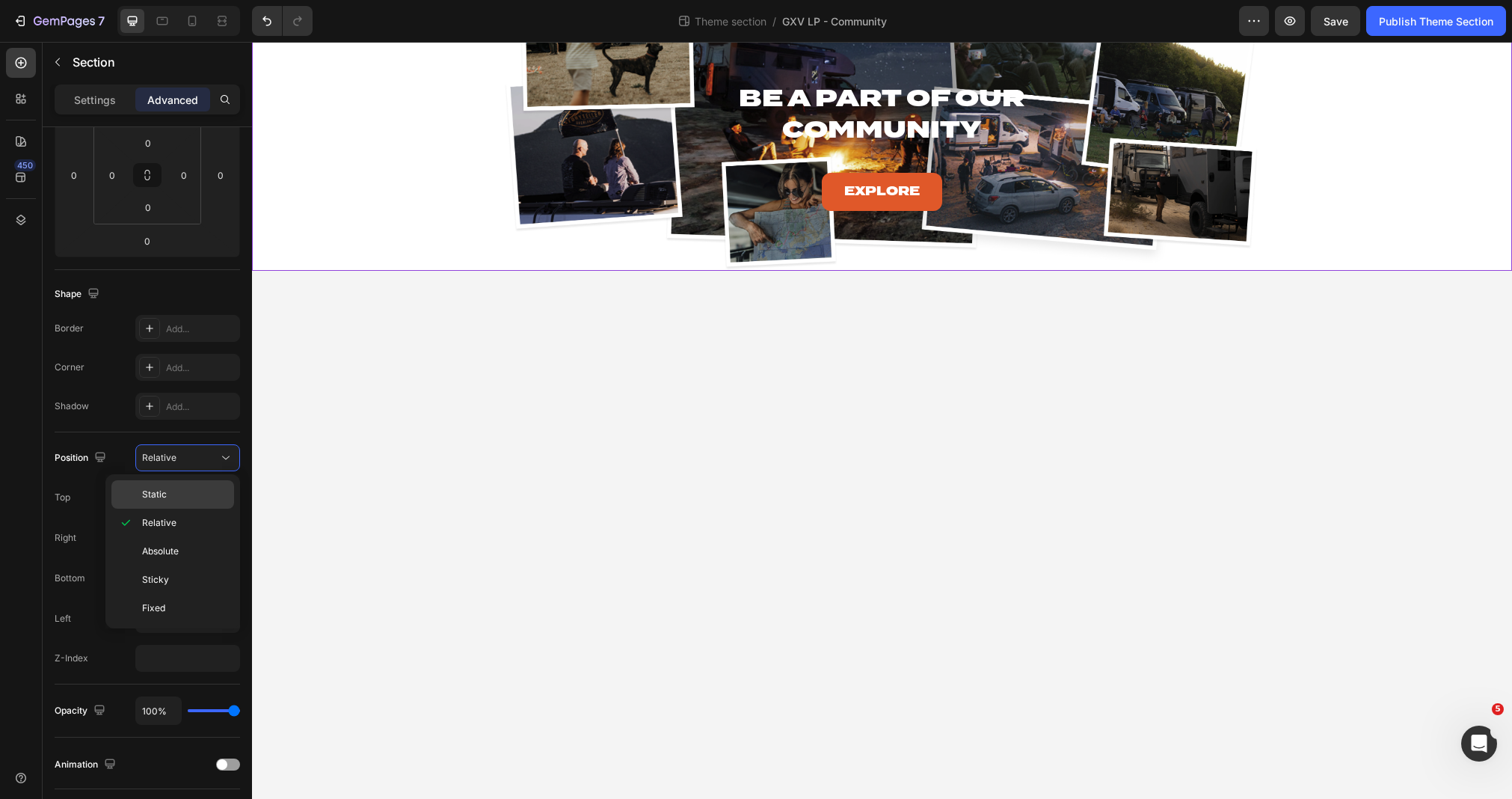
click at [187, 489] on p "Static" at bounding box center [184, 494] width 85 height 13
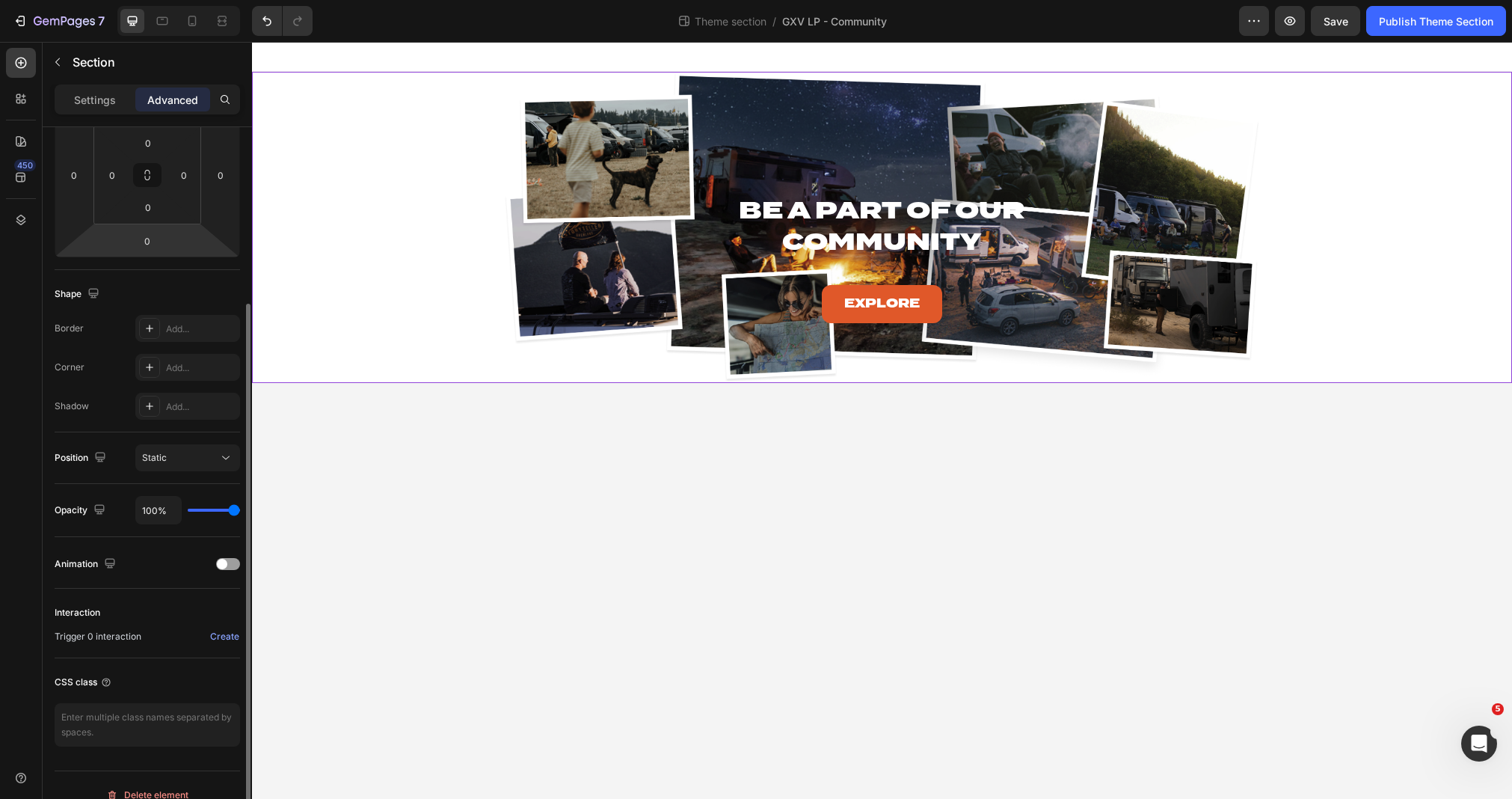
scroll to position [125, 0]
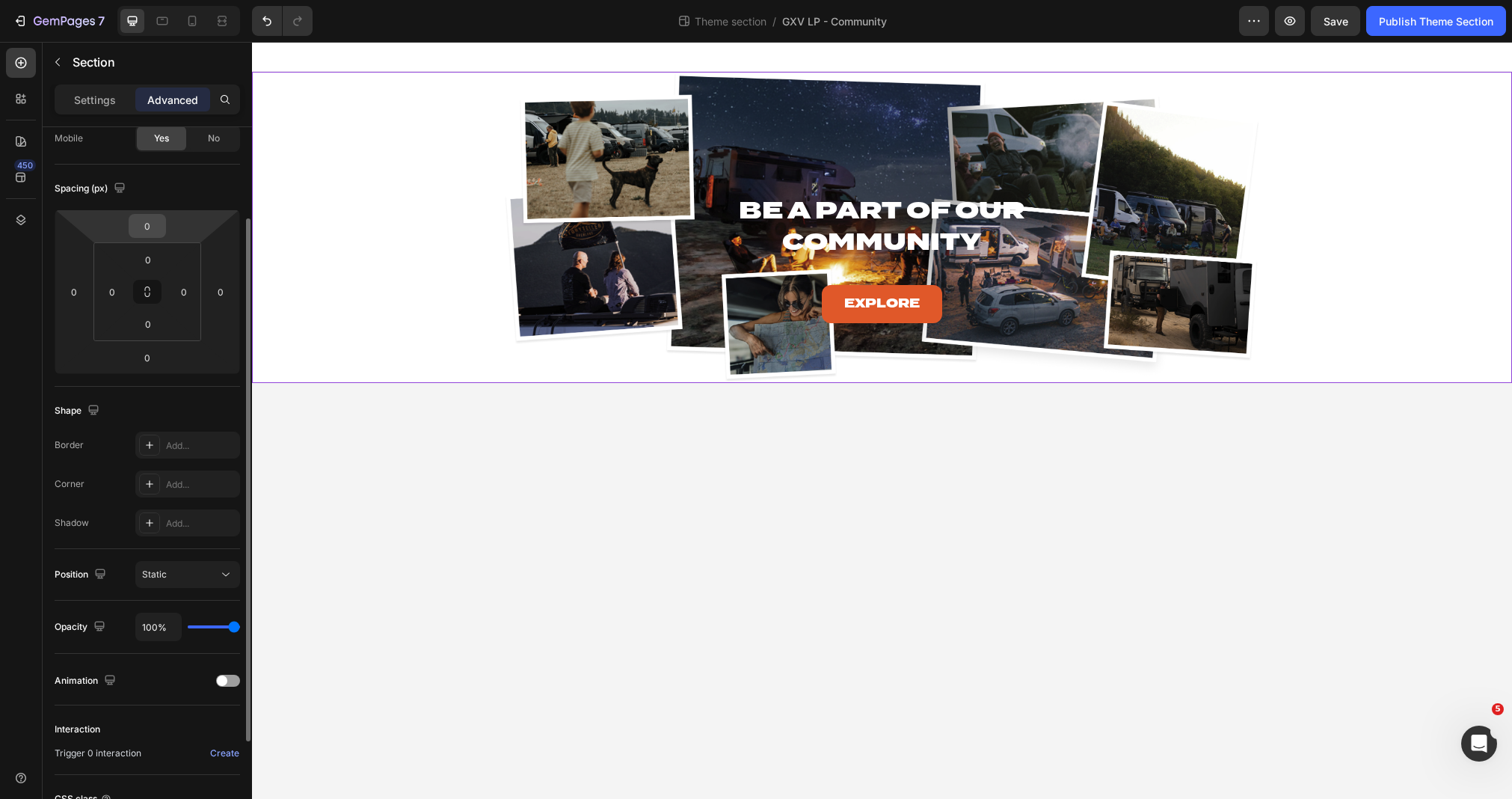
click at [151, 220] on input "0" at bounding box center [147, 225] width 30 height 22
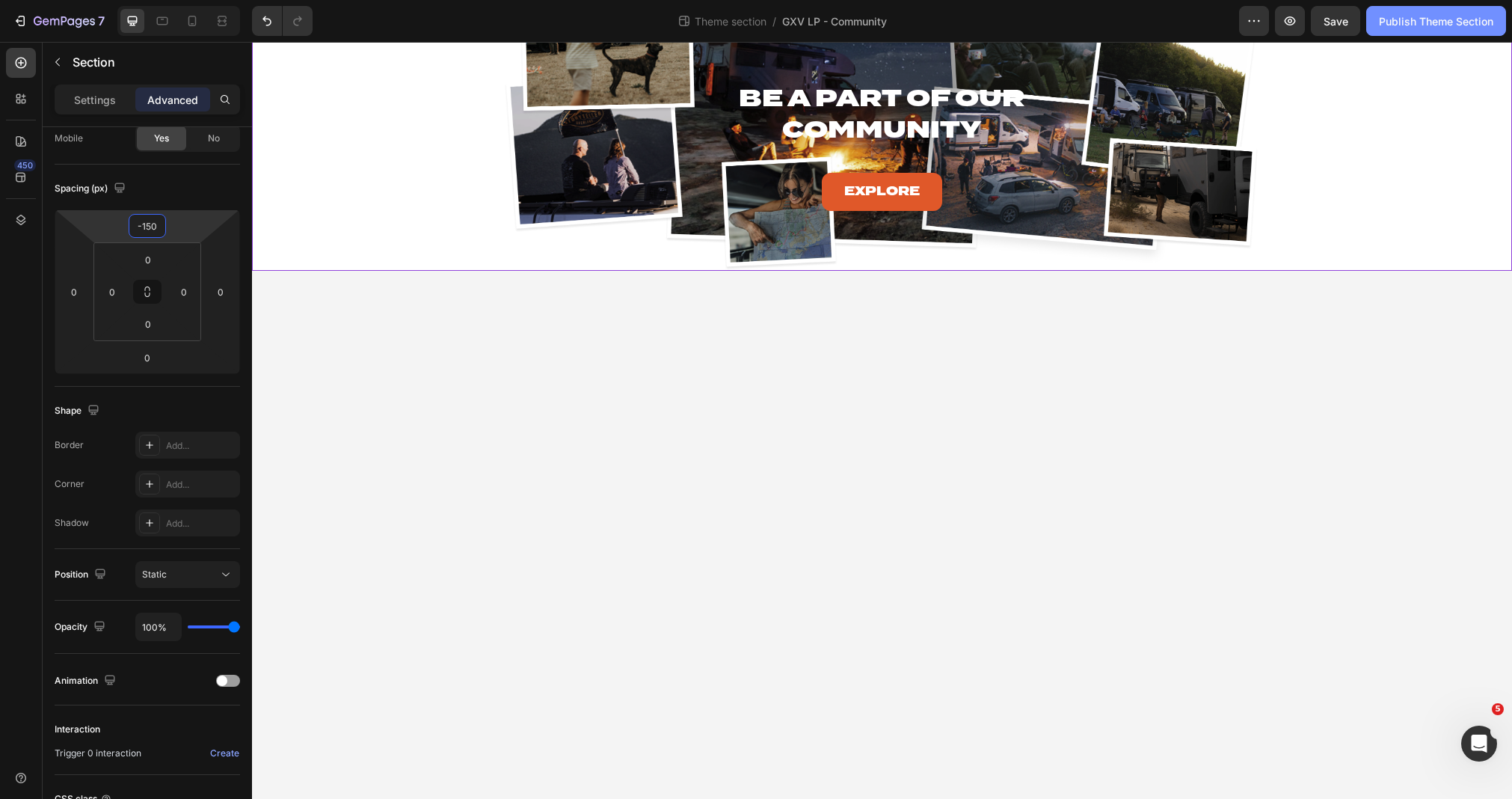
click at [1421, 13] on div "Publish Theme Section" at bounding box center [1436, 22] width 115 height 16
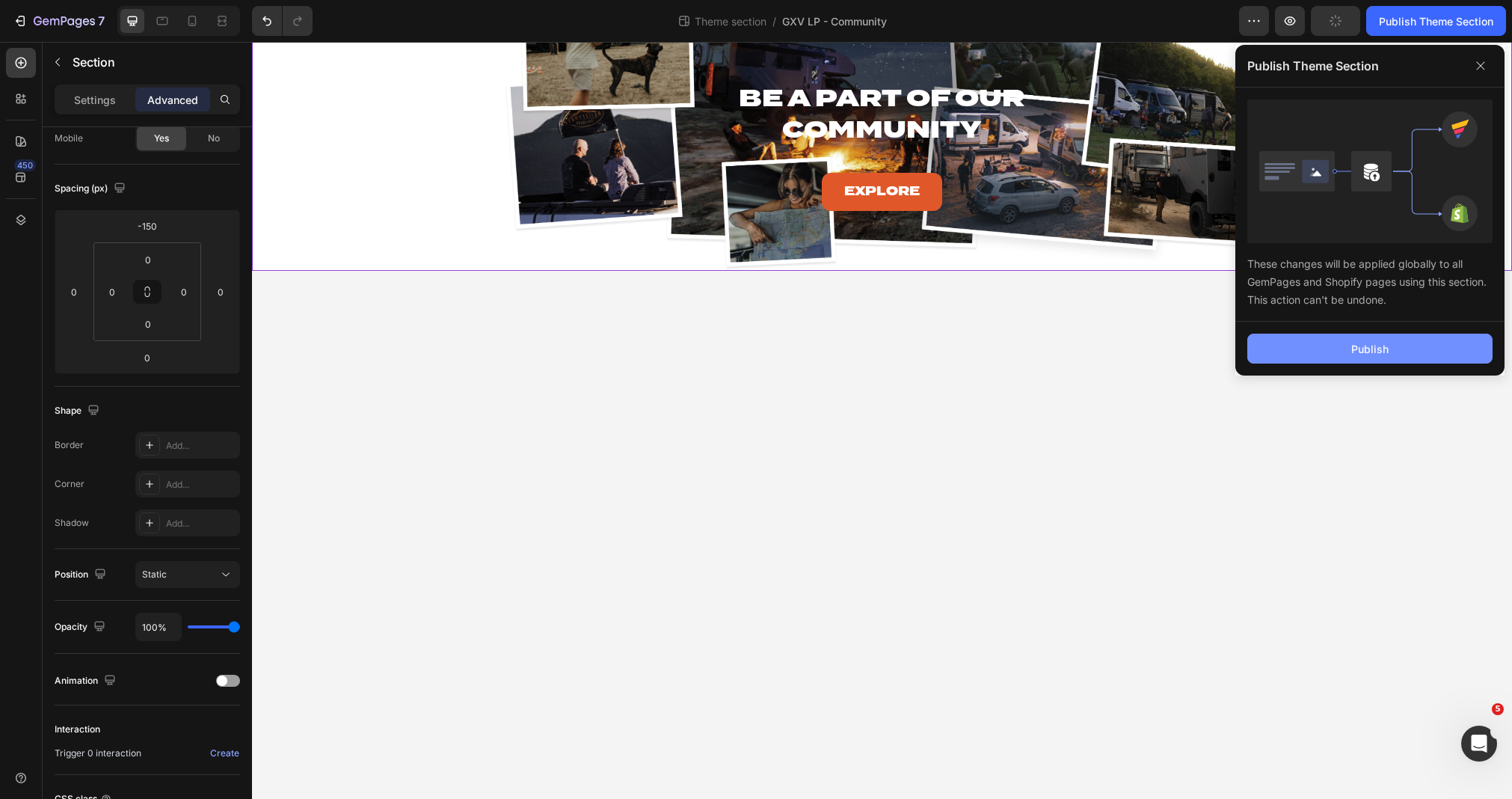
click at [1378, 345] on div "Publish" at bounding box center [1369, 349] width 38 height 16
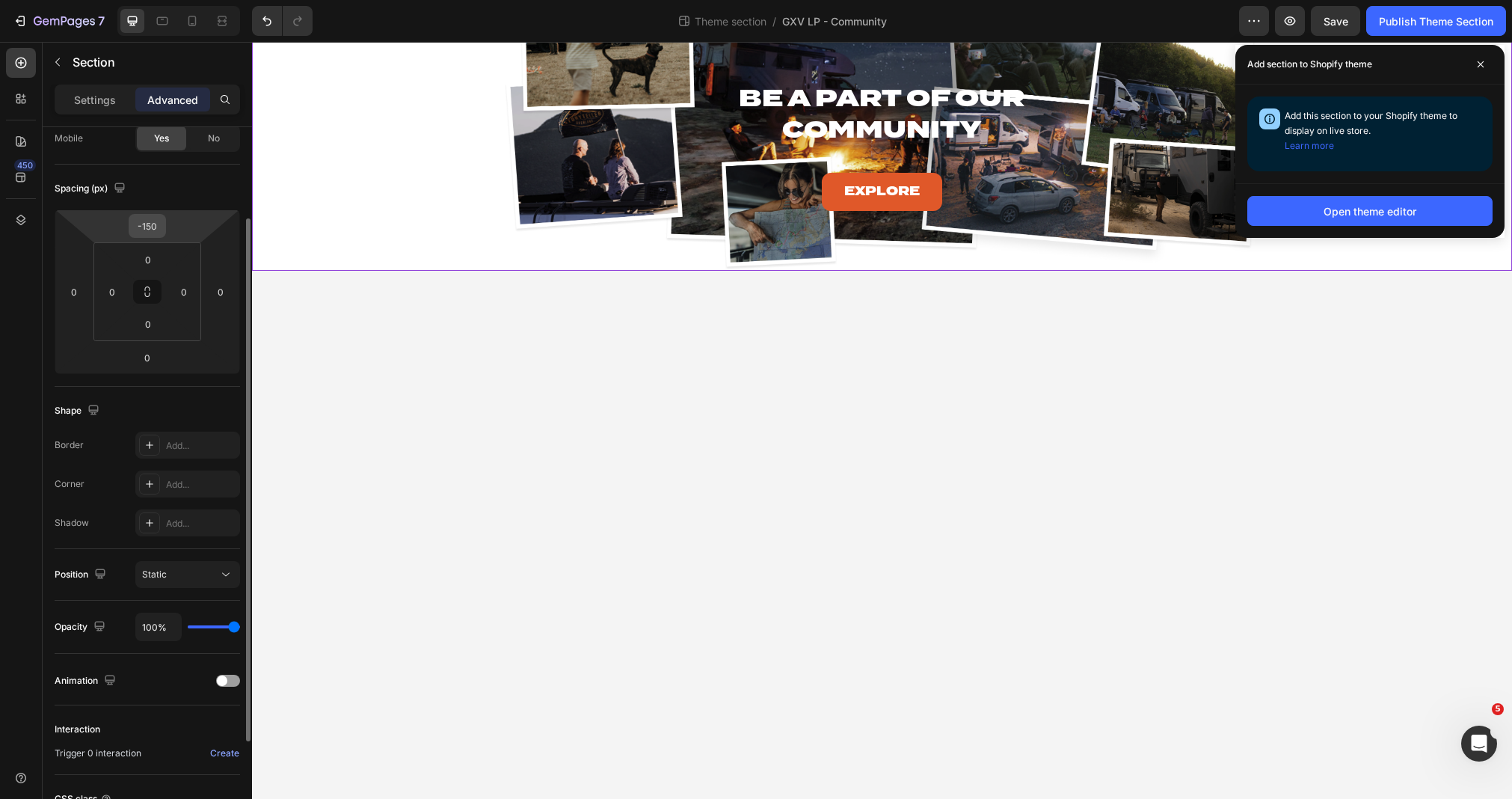
click at [165, 219] on div "-150" at bounding box center [147, 226] width 38 height 24
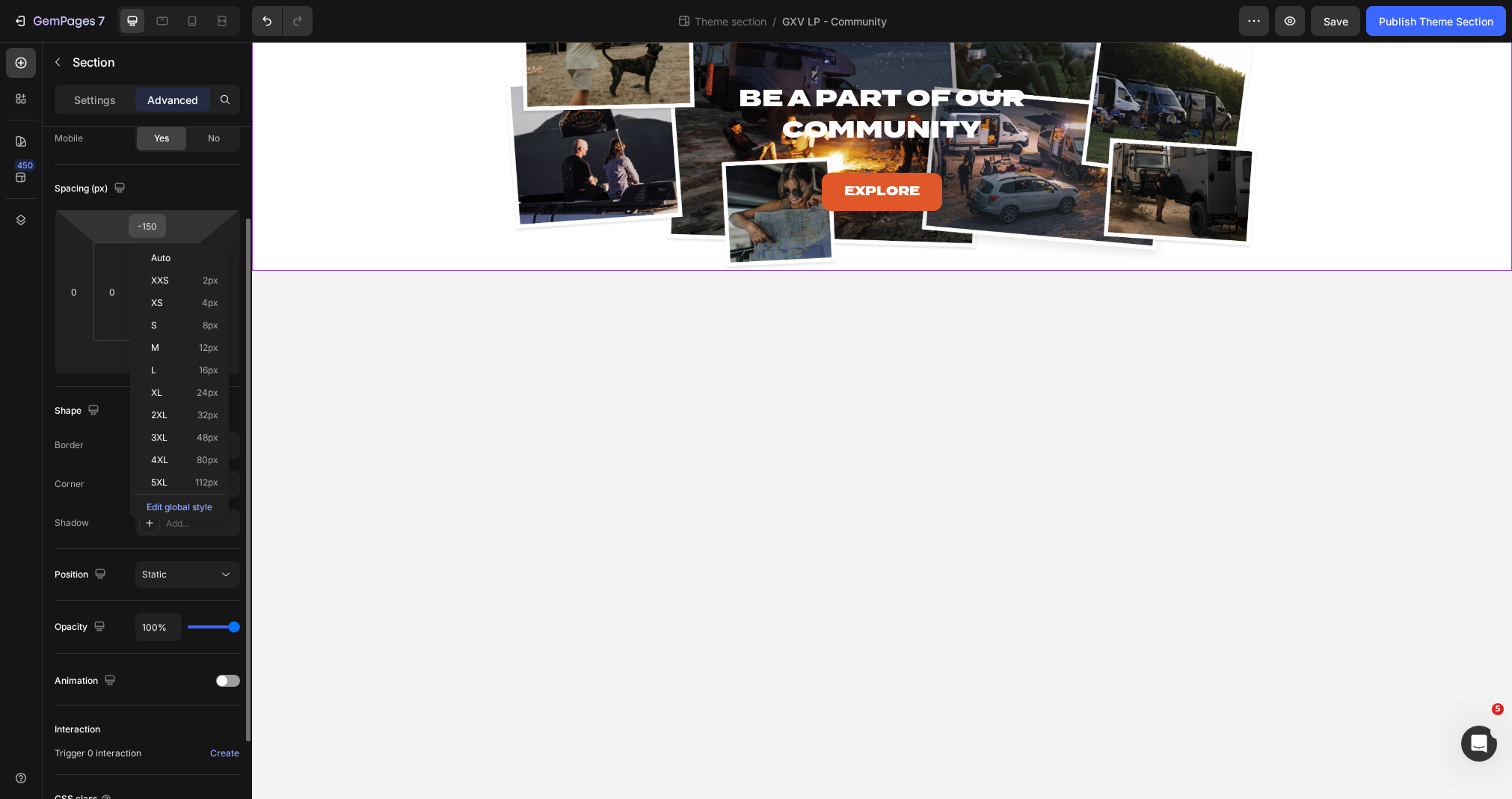
click at [144, 221] on input "-150" at bounding box center [147, 225] width 30 height 22
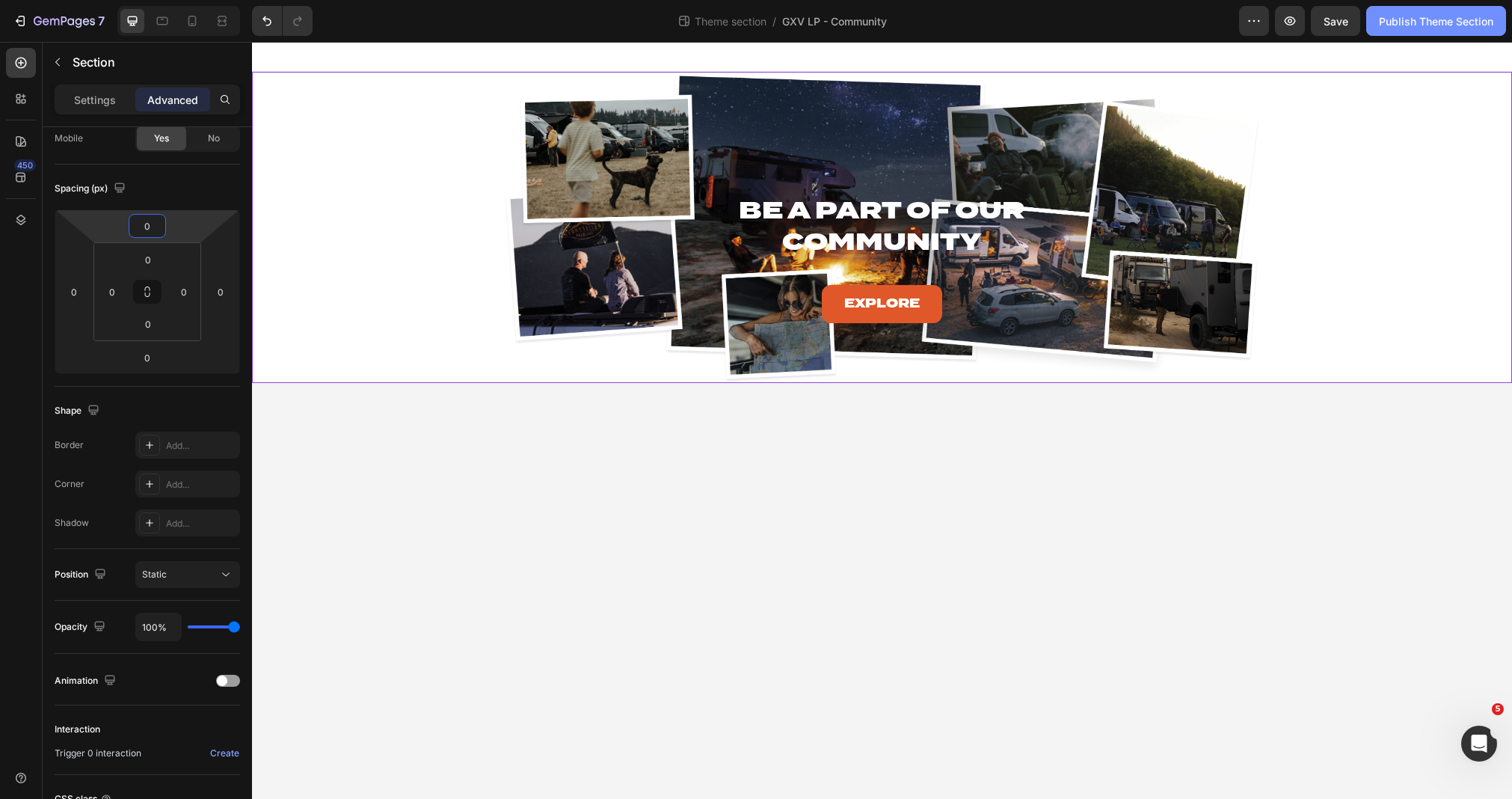
type input "0"
click at [1431, 24] on div "Publish Theme Section" at bounding box center [1436, 22] width 115 height 16
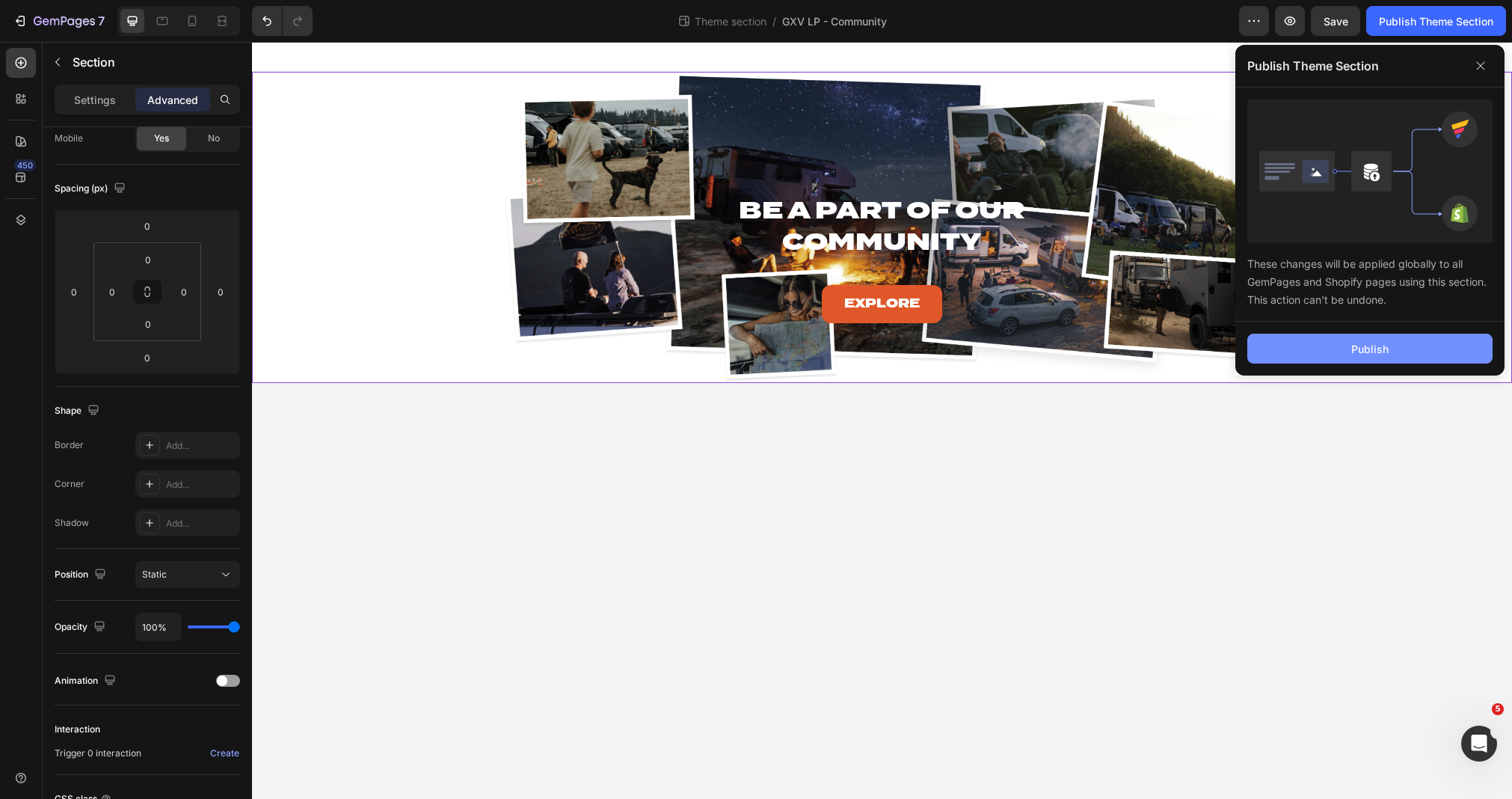
click at [1355, 347] on div "Publish" at bounding box center [1369, 349] width 38 height 16
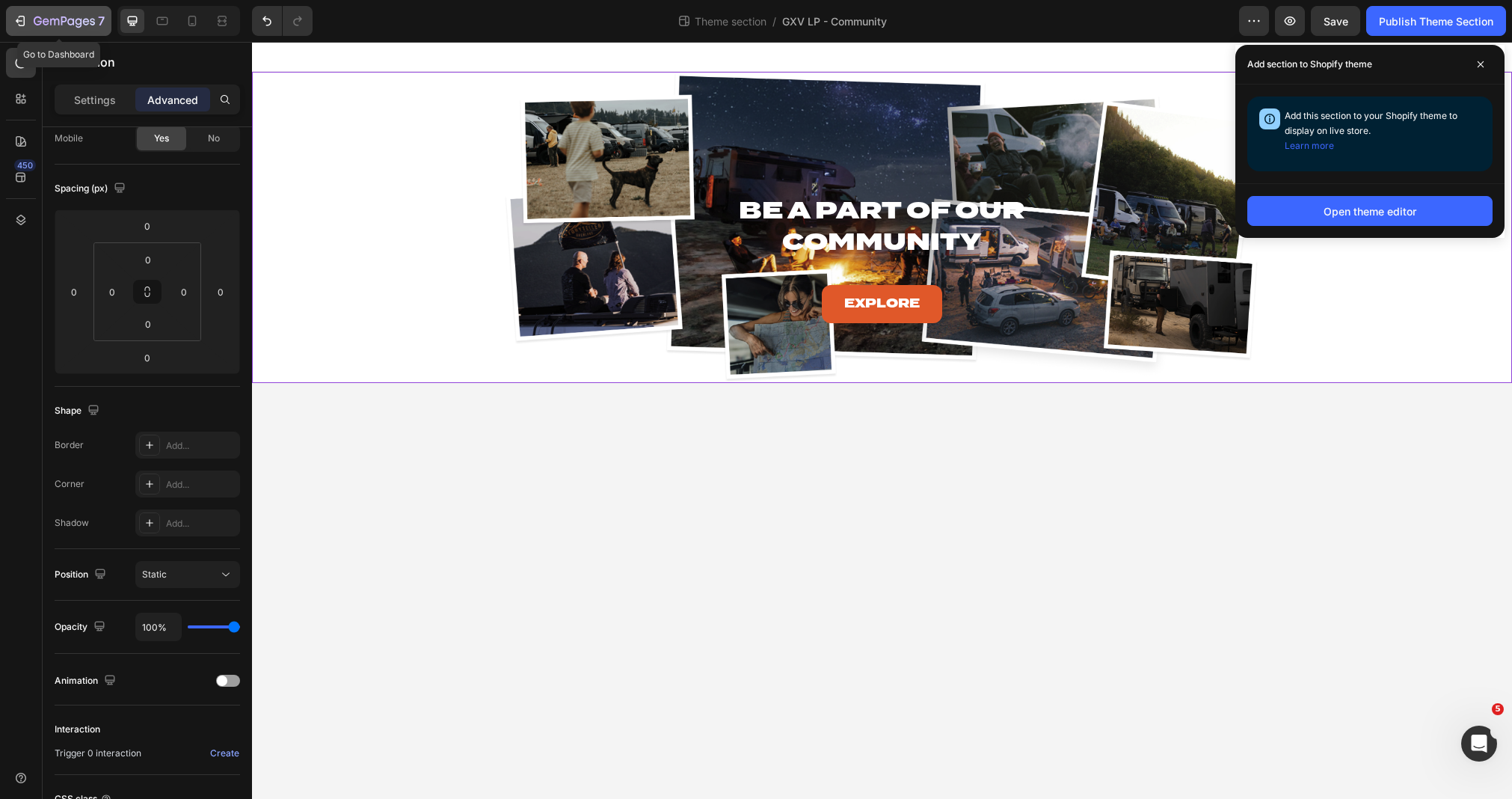
click at [63, 23] on icon "button" at bounding box center [65, 22] width 61 height 13
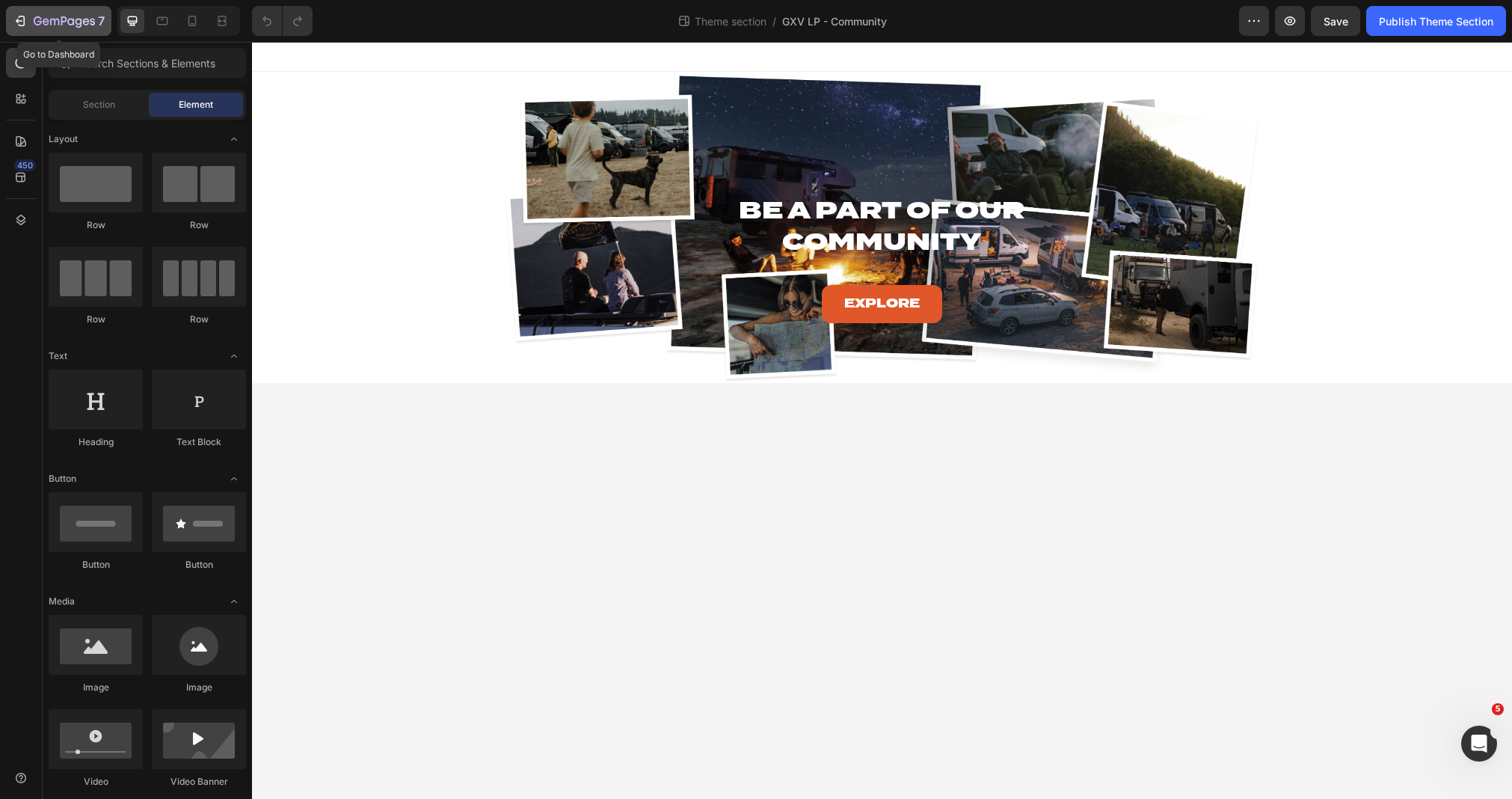
click at [56, 22] on icon "button" at bounding box center [65, 22] width 61 height 13
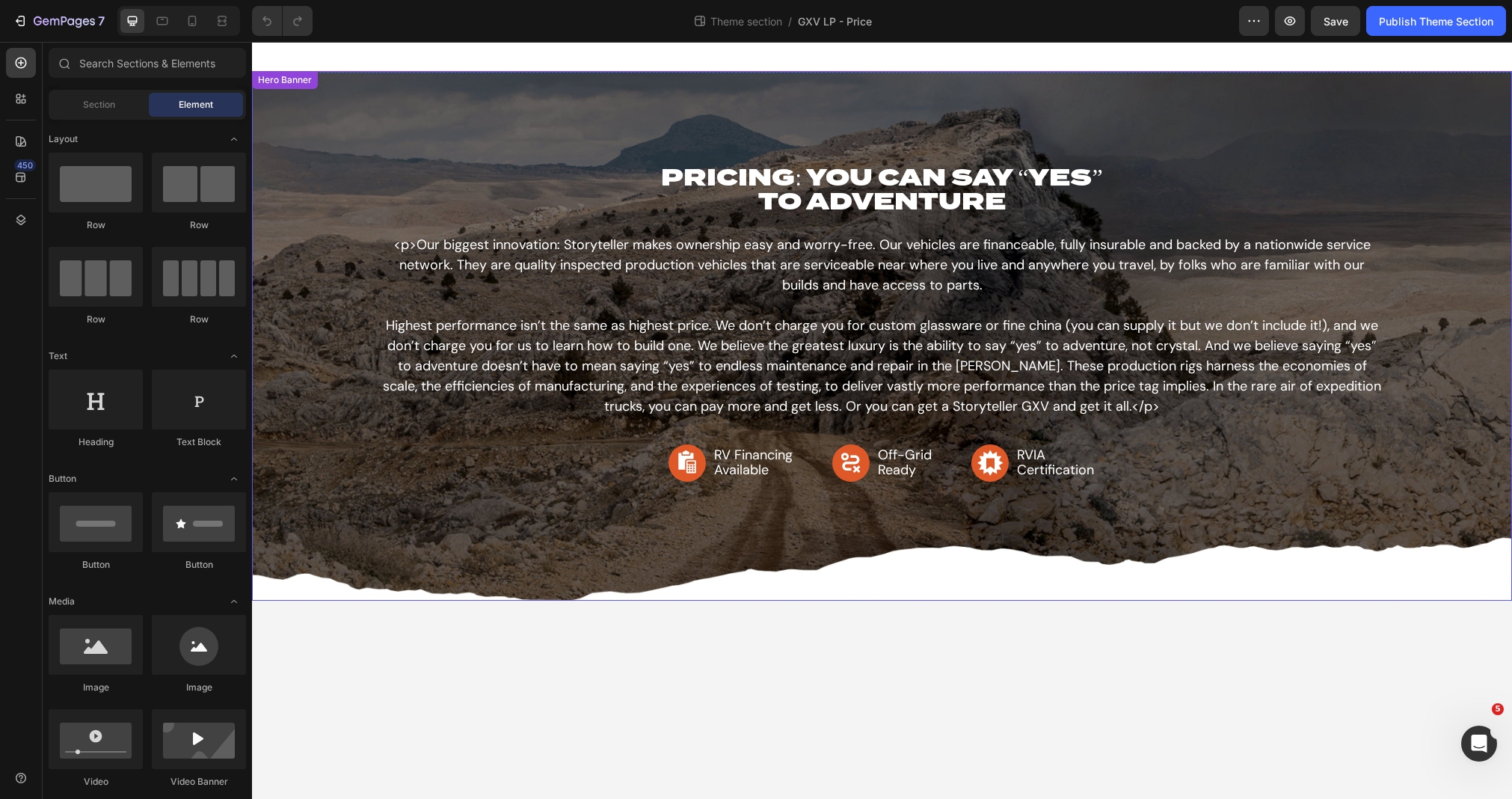
click at [980, 569] on div "Background Image" at bounding box center [882, 335] width 1260 height 530
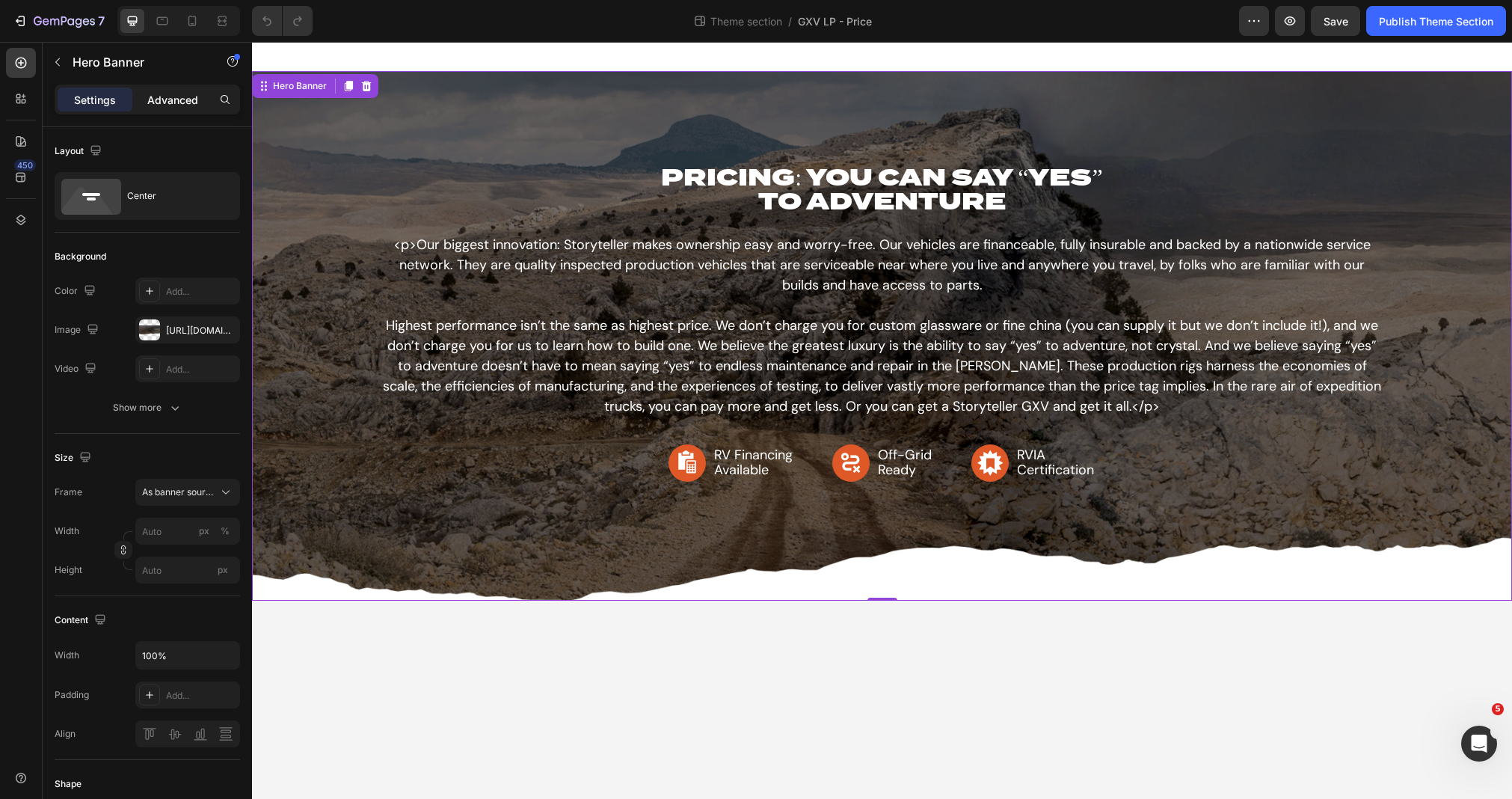
click at [170, 92] on p "Advanced" at bounding box center [172, 100] width 51 height 16
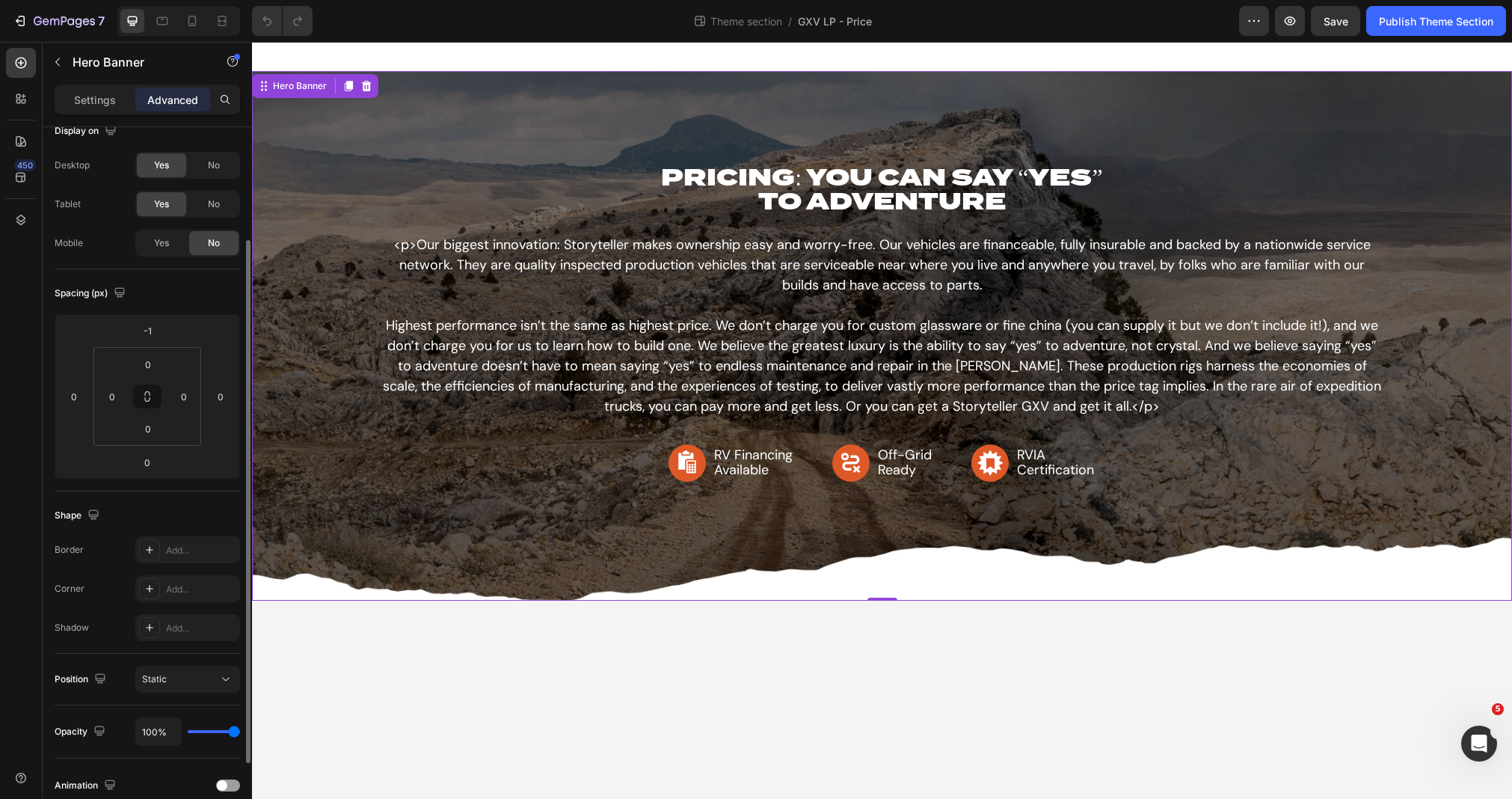
scroll to position [77, 0]
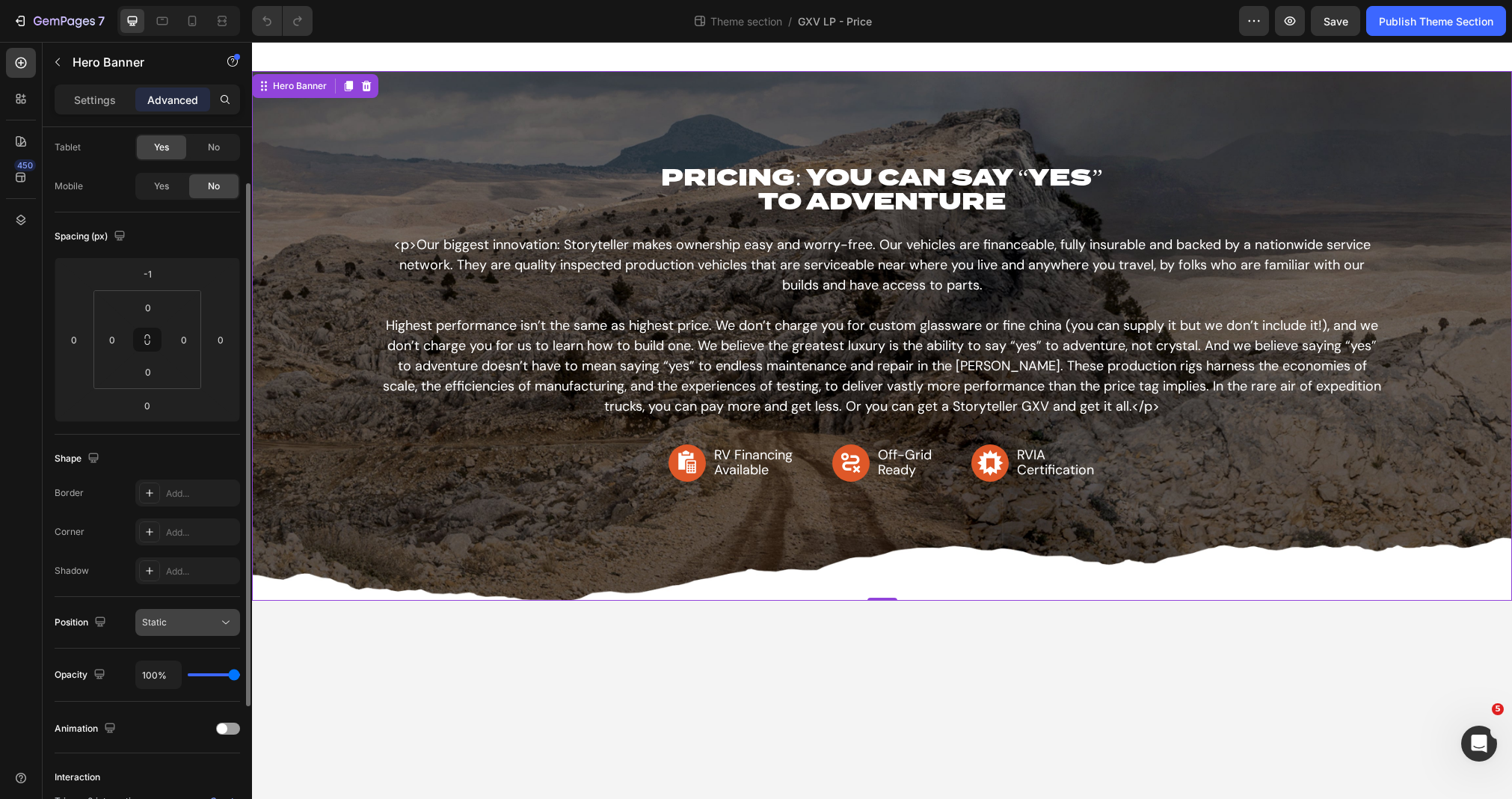
click at [170, 621] on div "Static" at bounding box center [179, 622] width 76 height 13
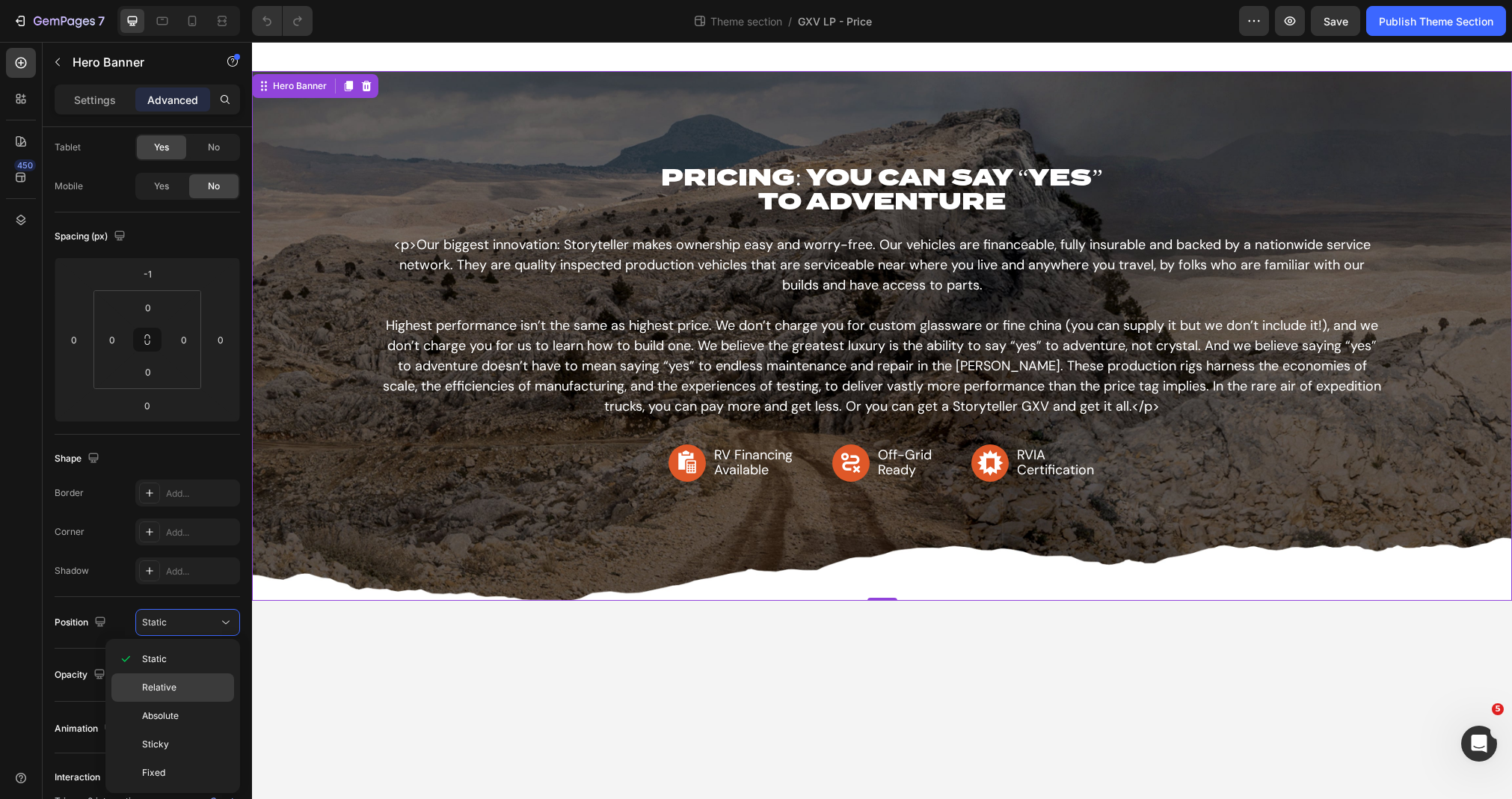
click at [167, 690] on span "Relative" at bounding box center [159, 687] width 34 height 13
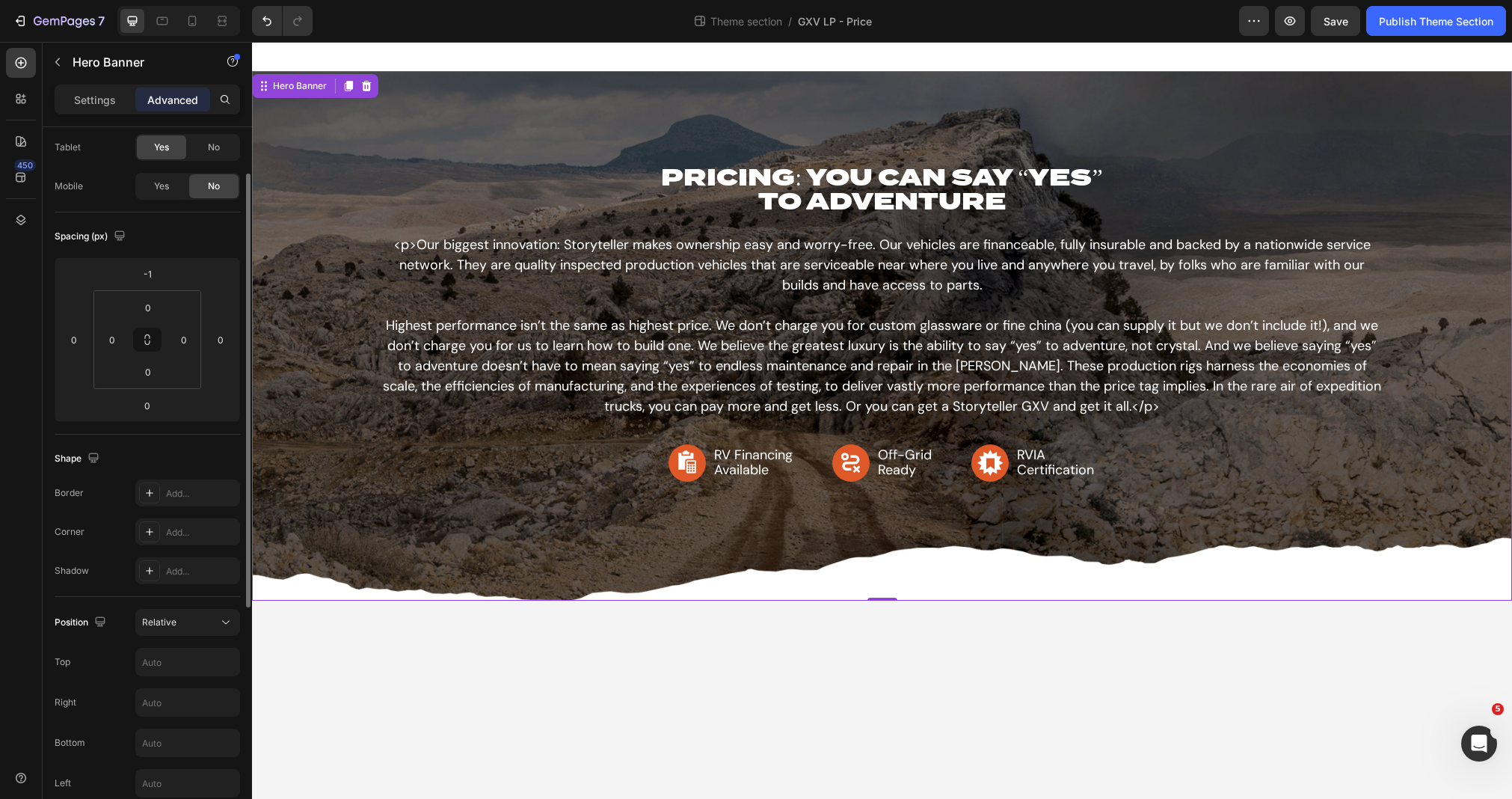
scroll to position [219, 0]
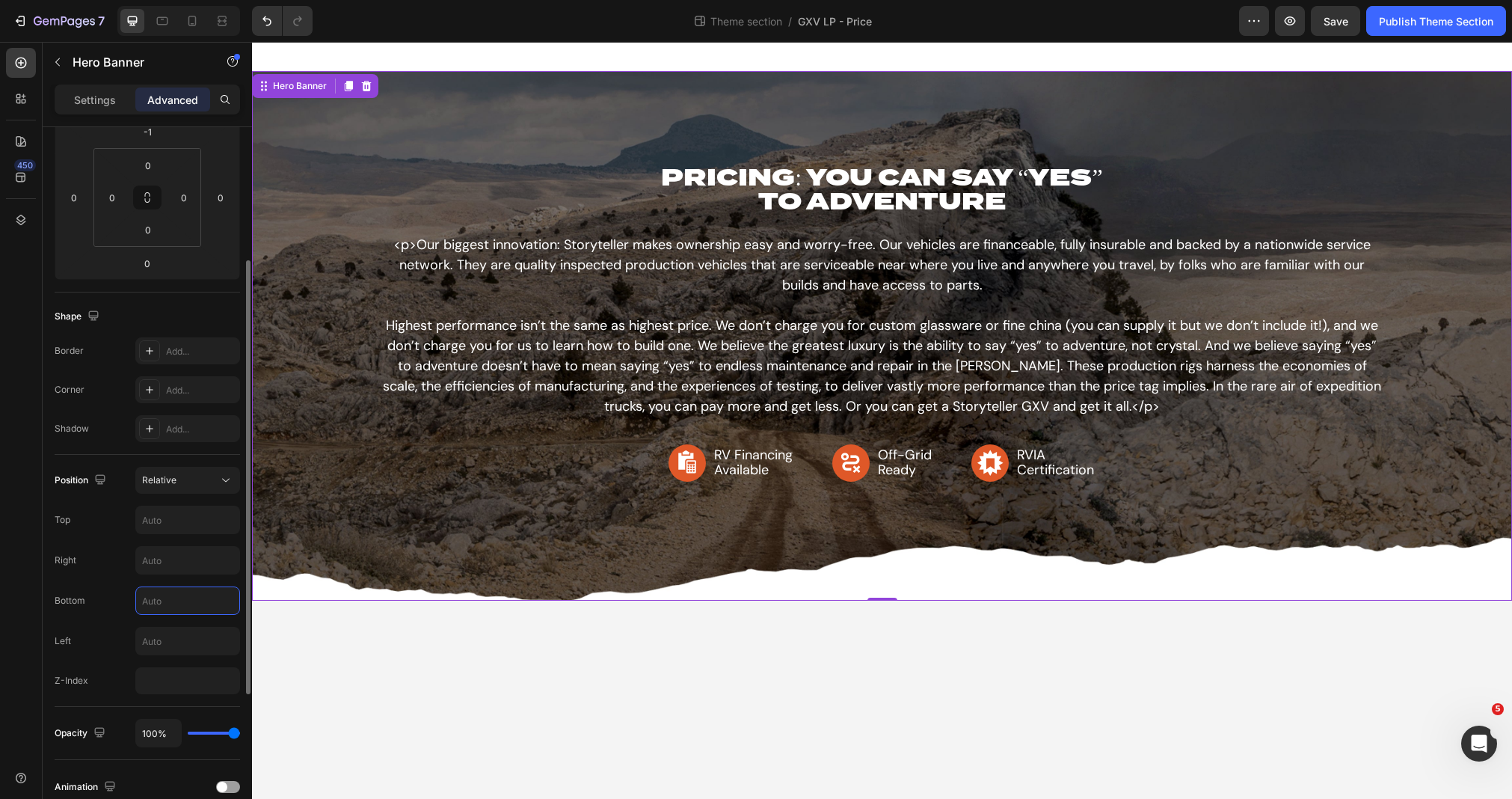
click at [178, 600] on input "text" at bounding box center [187, 601] width 103 height 27
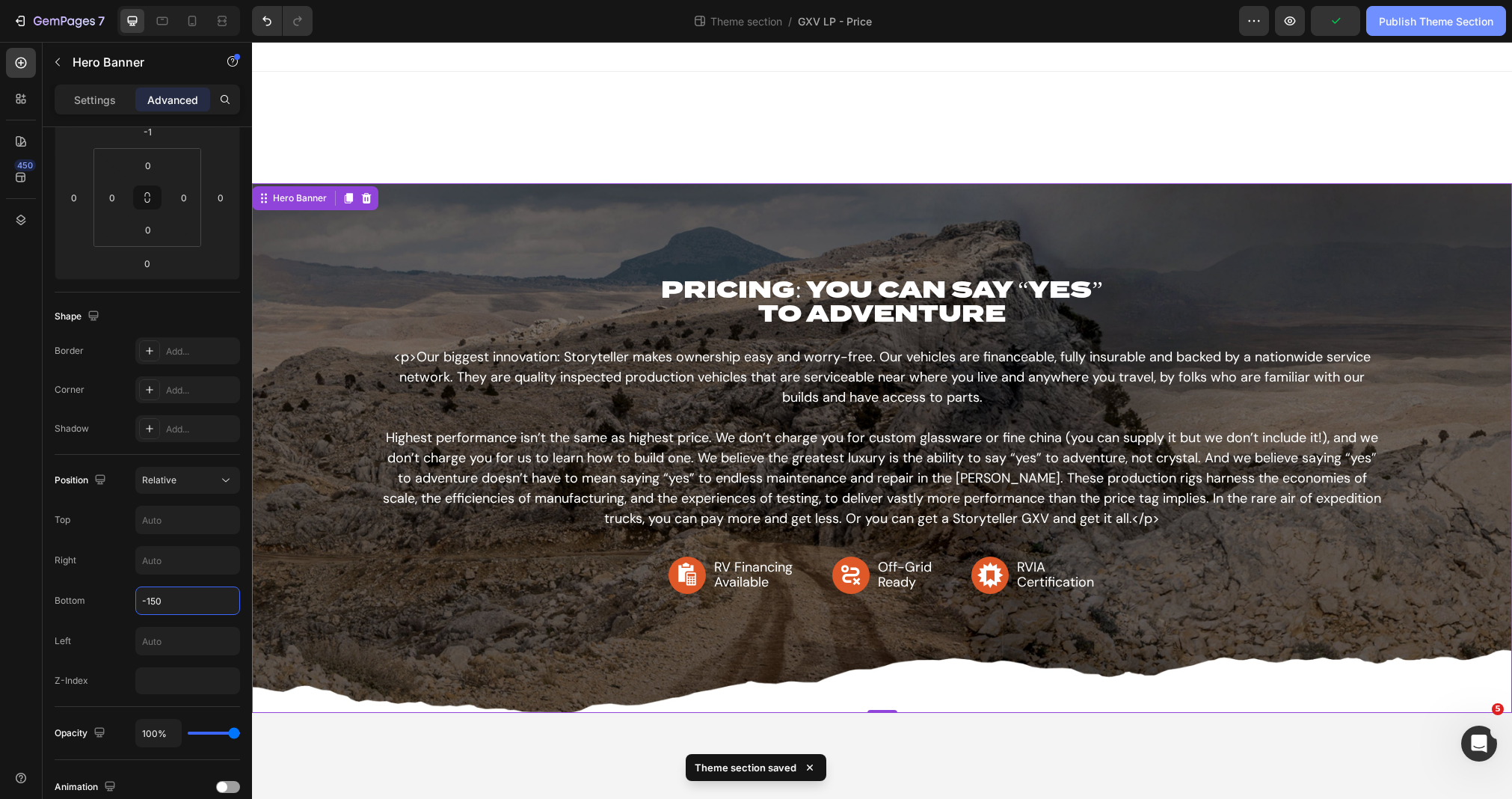
type input "-150"
click at [1446, 30] on button "Publish Theme Section" at bounding box center [1436, 21] width 140 height 30
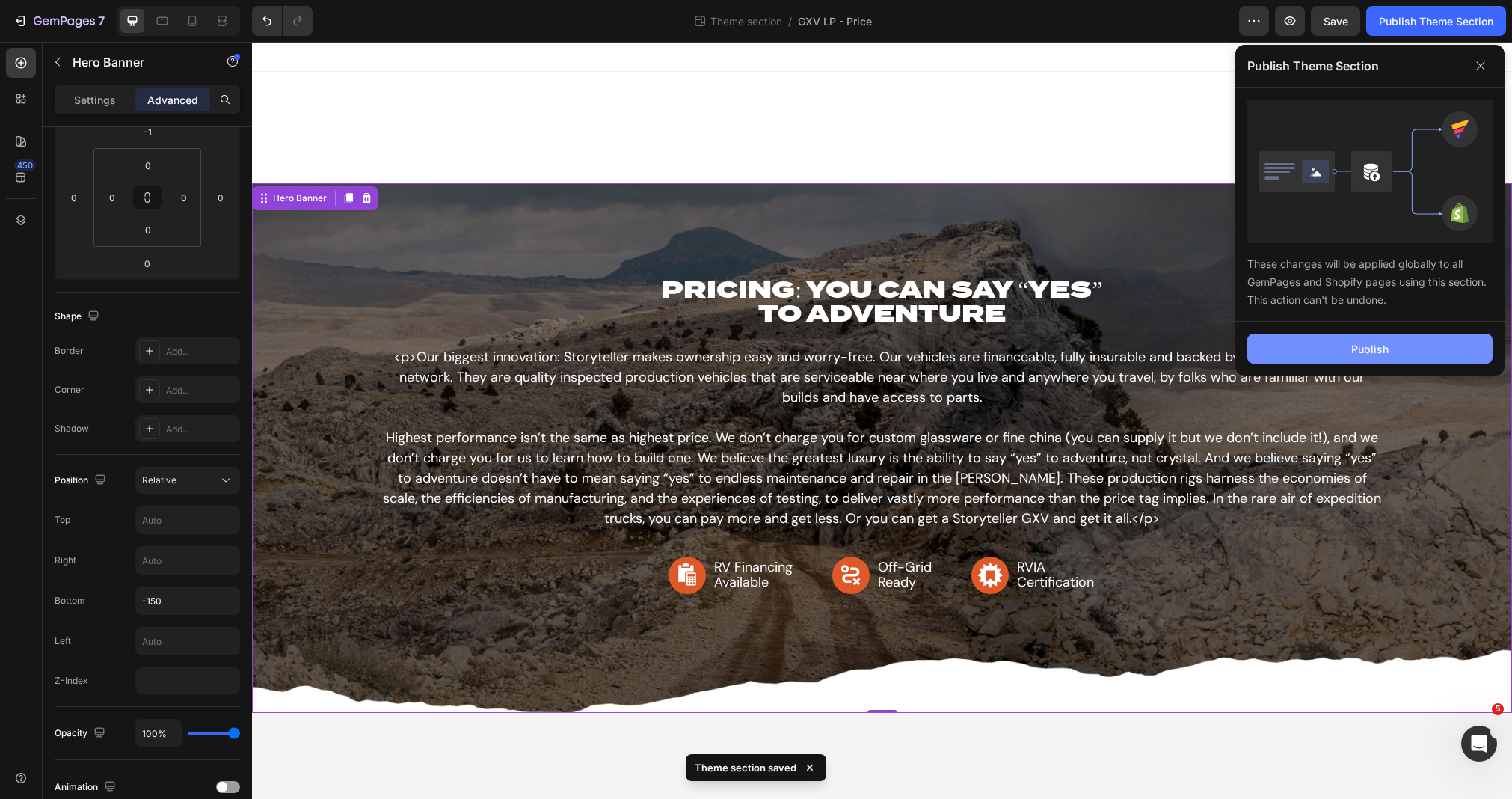
click at [1379, 350] on div "Publish" at bounding box center [1369, 349] width 38 height 16
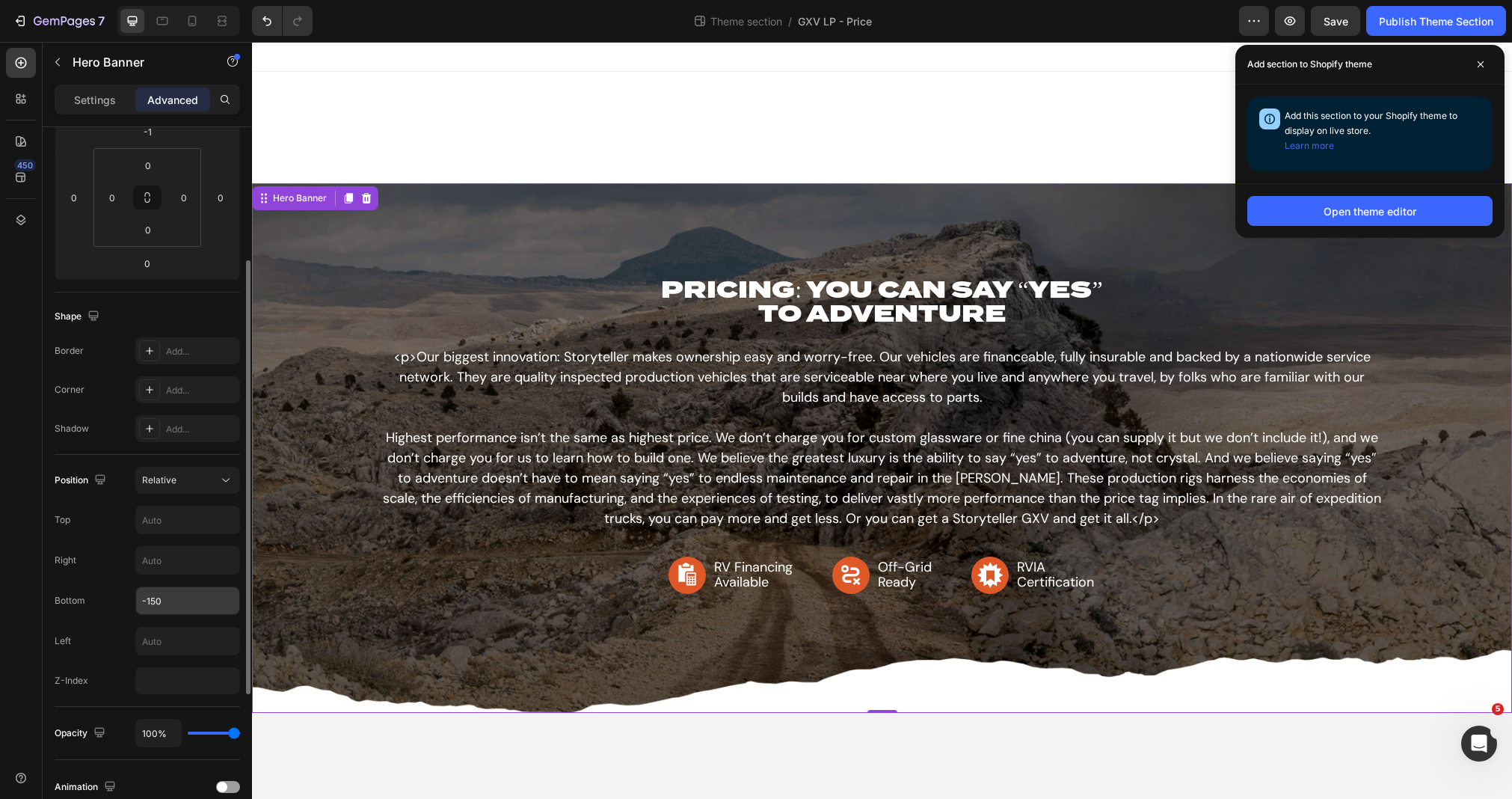
click at [185, 588] on input "-150" at bounding box center [187, 601] width 103 height 27
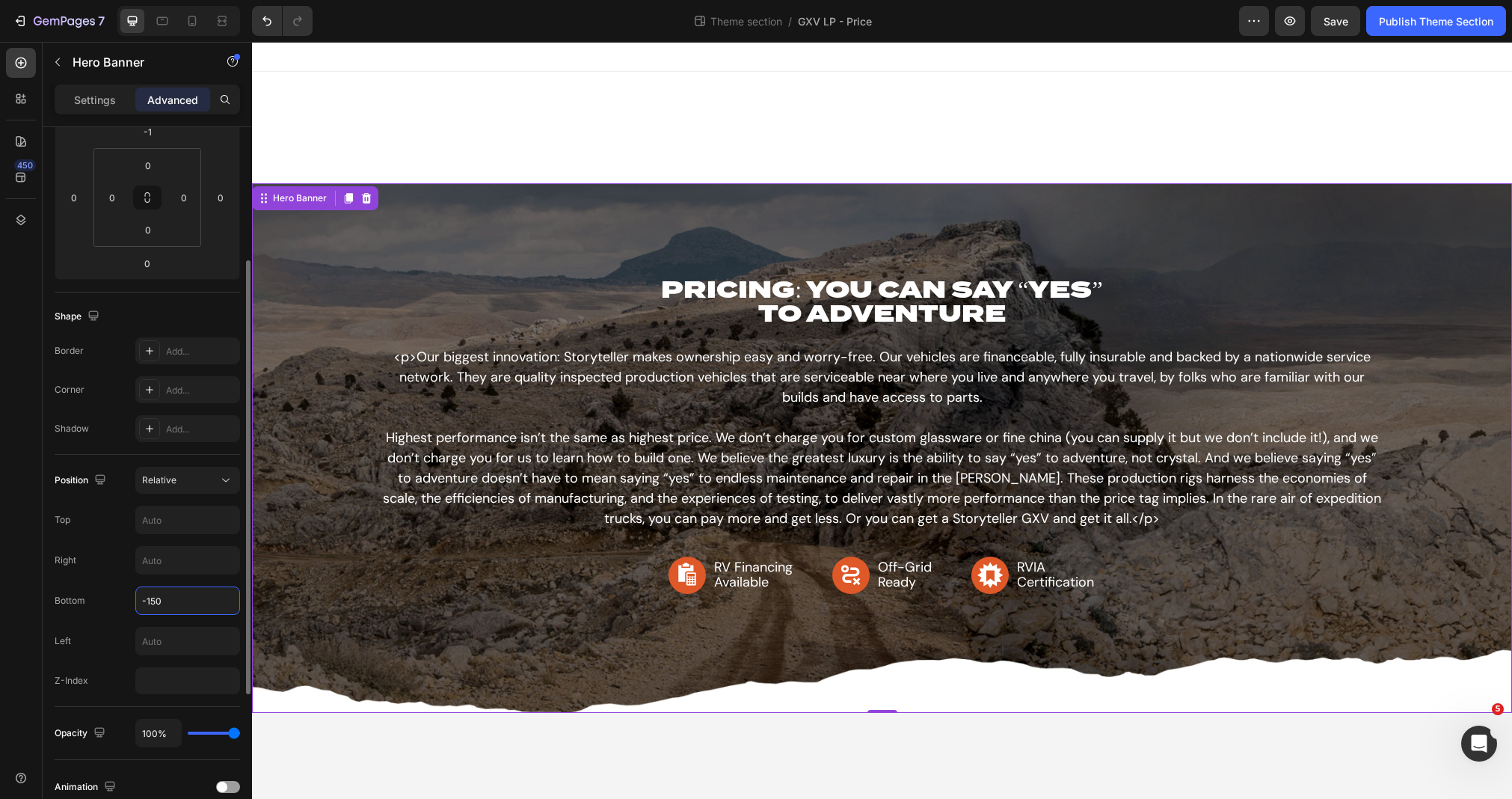
click at [185, 588] on input "-150" at bounding box center [187, 601] width 103 height 27
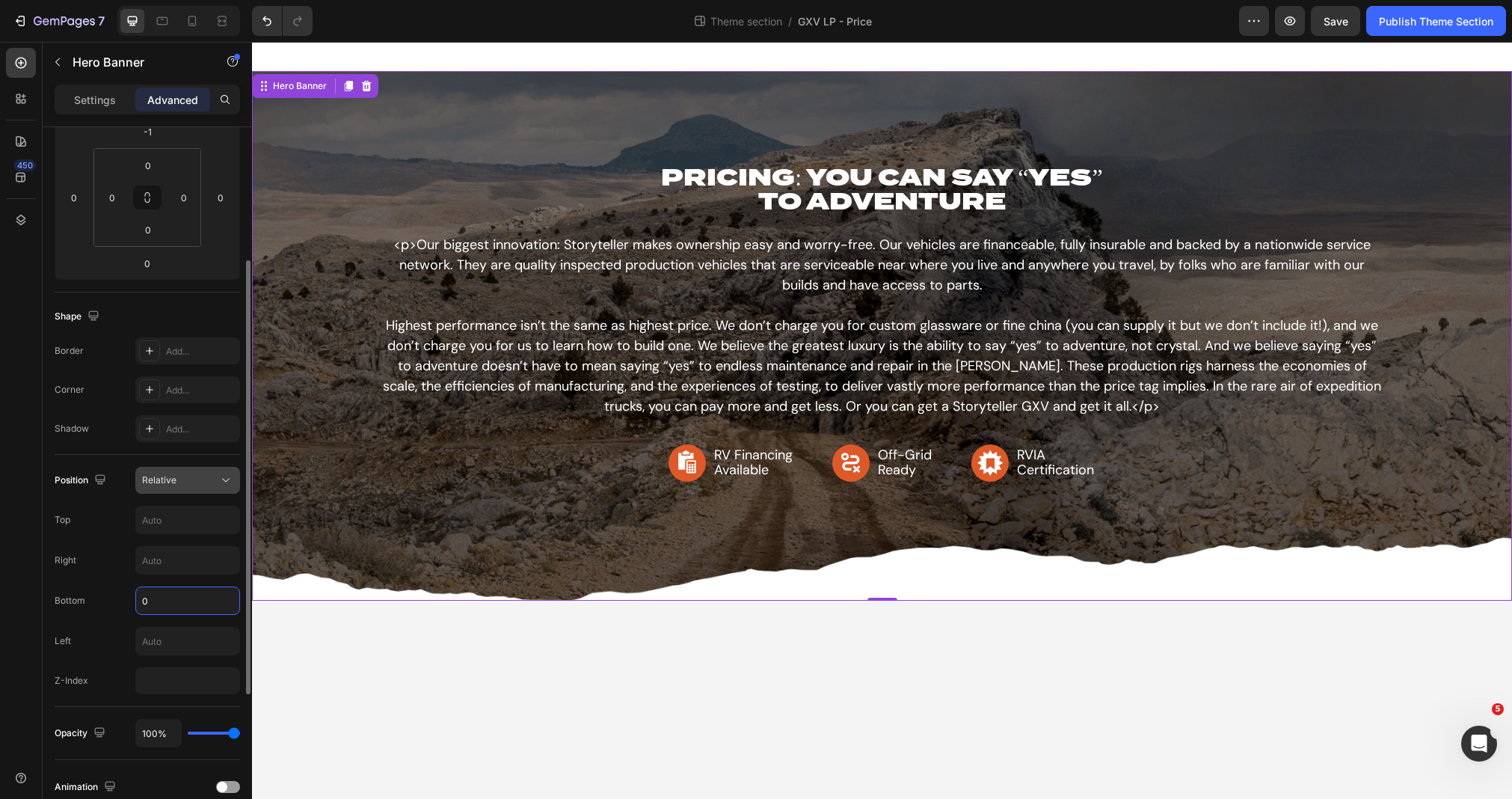
type input "0"
click at [196, 483] on div "Relative" at bounding box center [179, 480] width 76 height 13
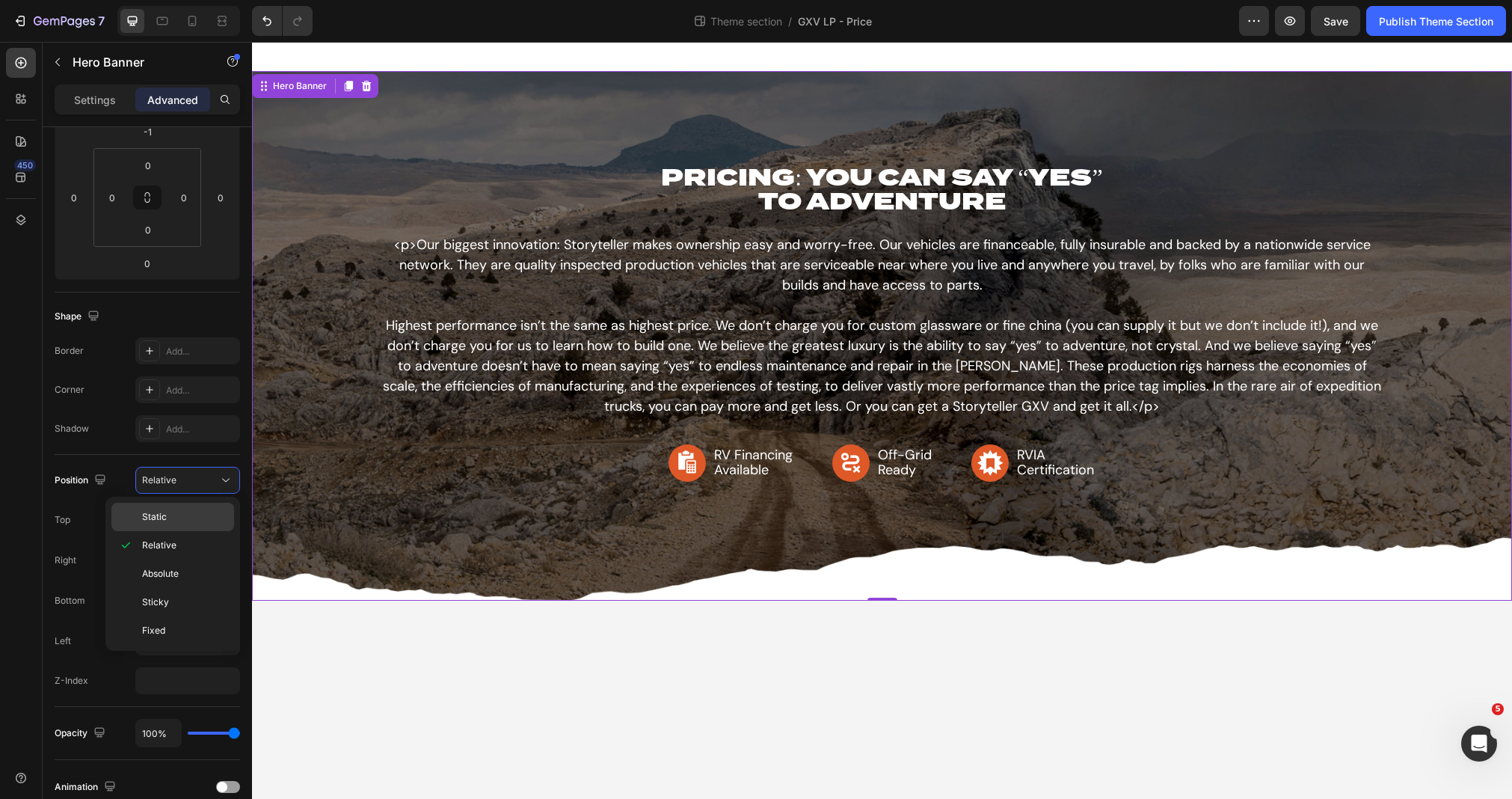
click at [194, 520] on p "Static" at bounding box center [184, 517] width 85 height 13
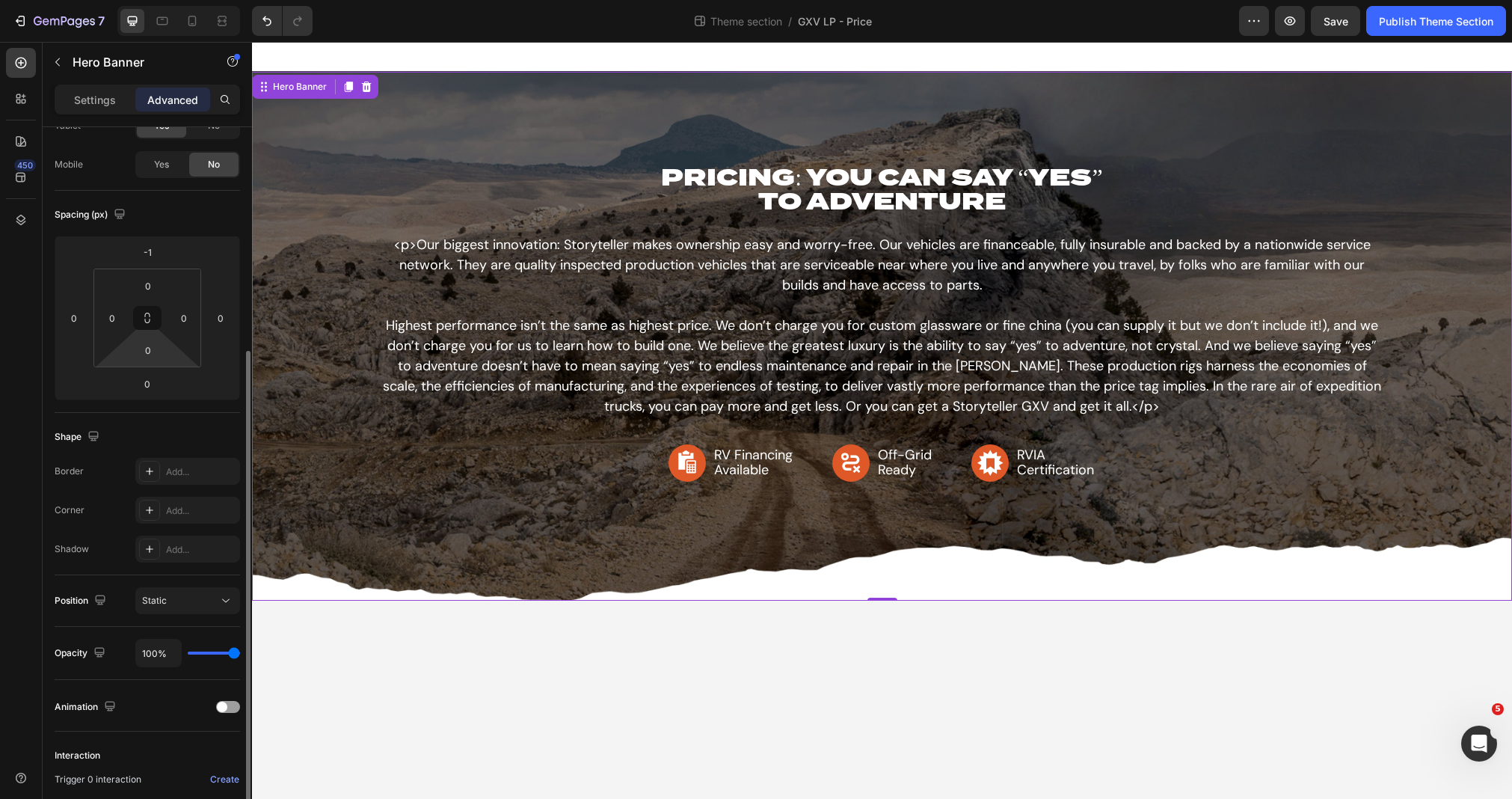
scroll to position [0, 0]
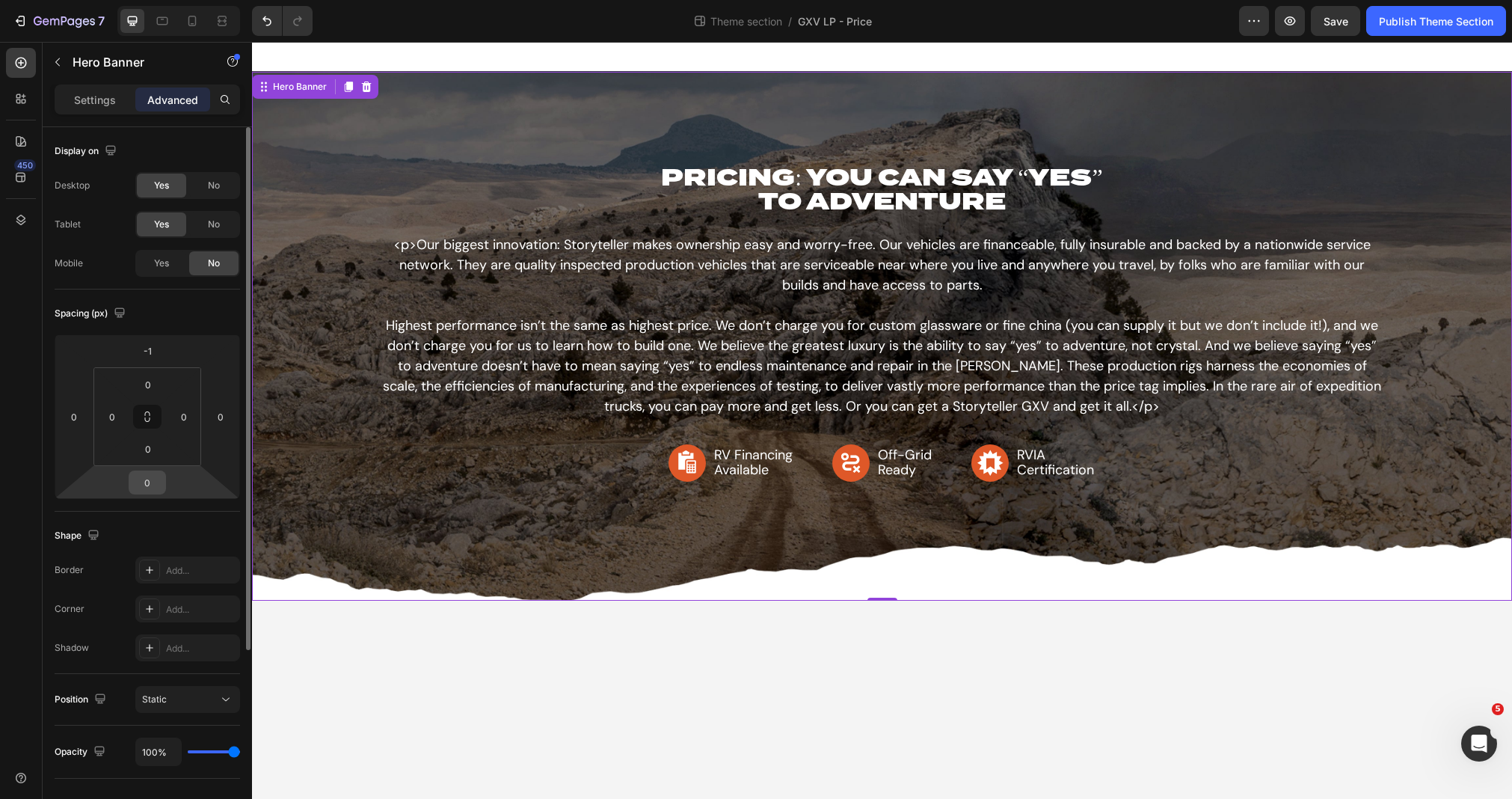
click at [147, 485] on input "0" at bounding box center [147, 482] width 30 height 22
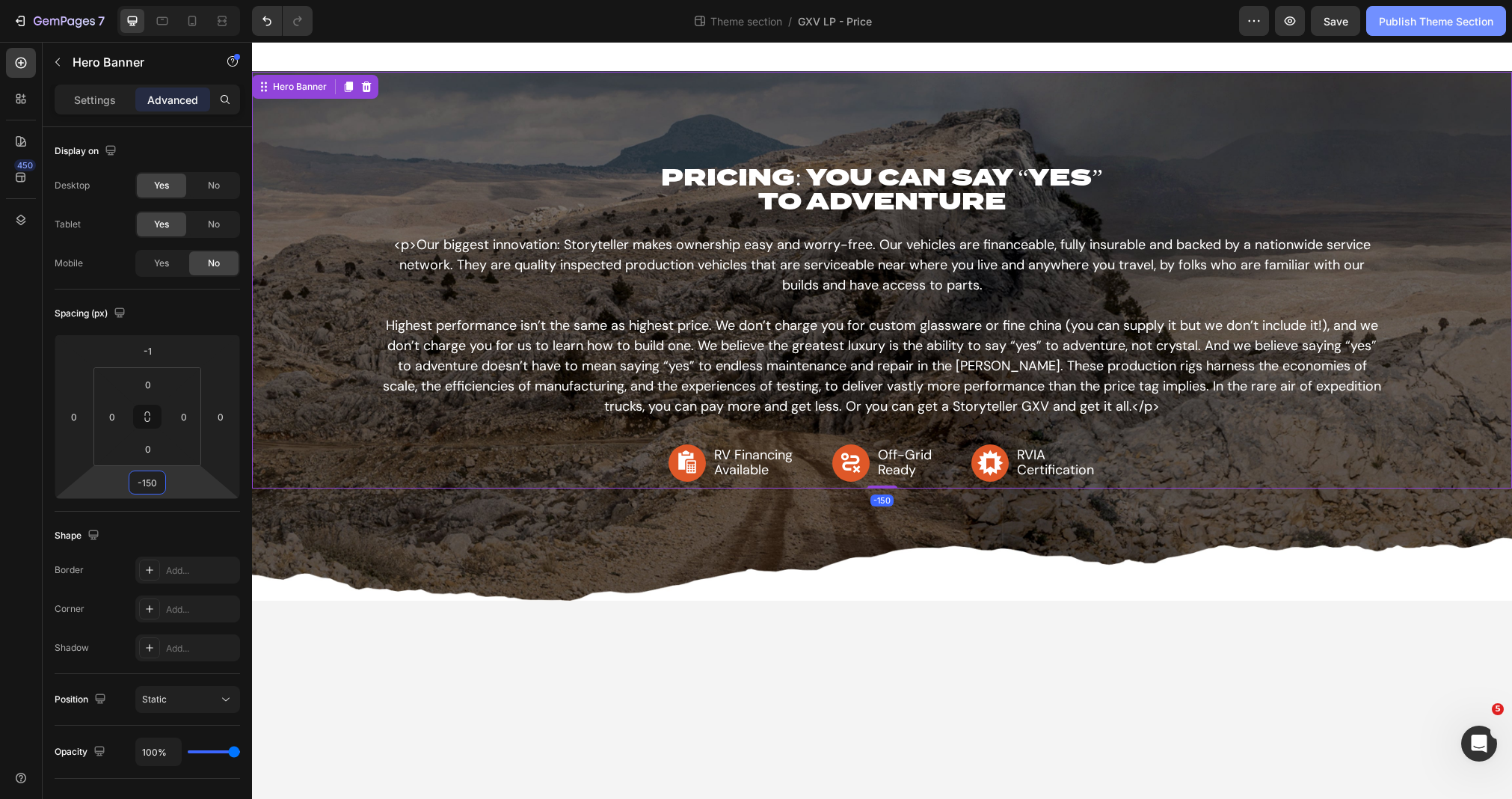
type input "-150"
click at [1442, 21] on div "Publish Theme Section" at bounding box center [1436, 22] width 115 height 16
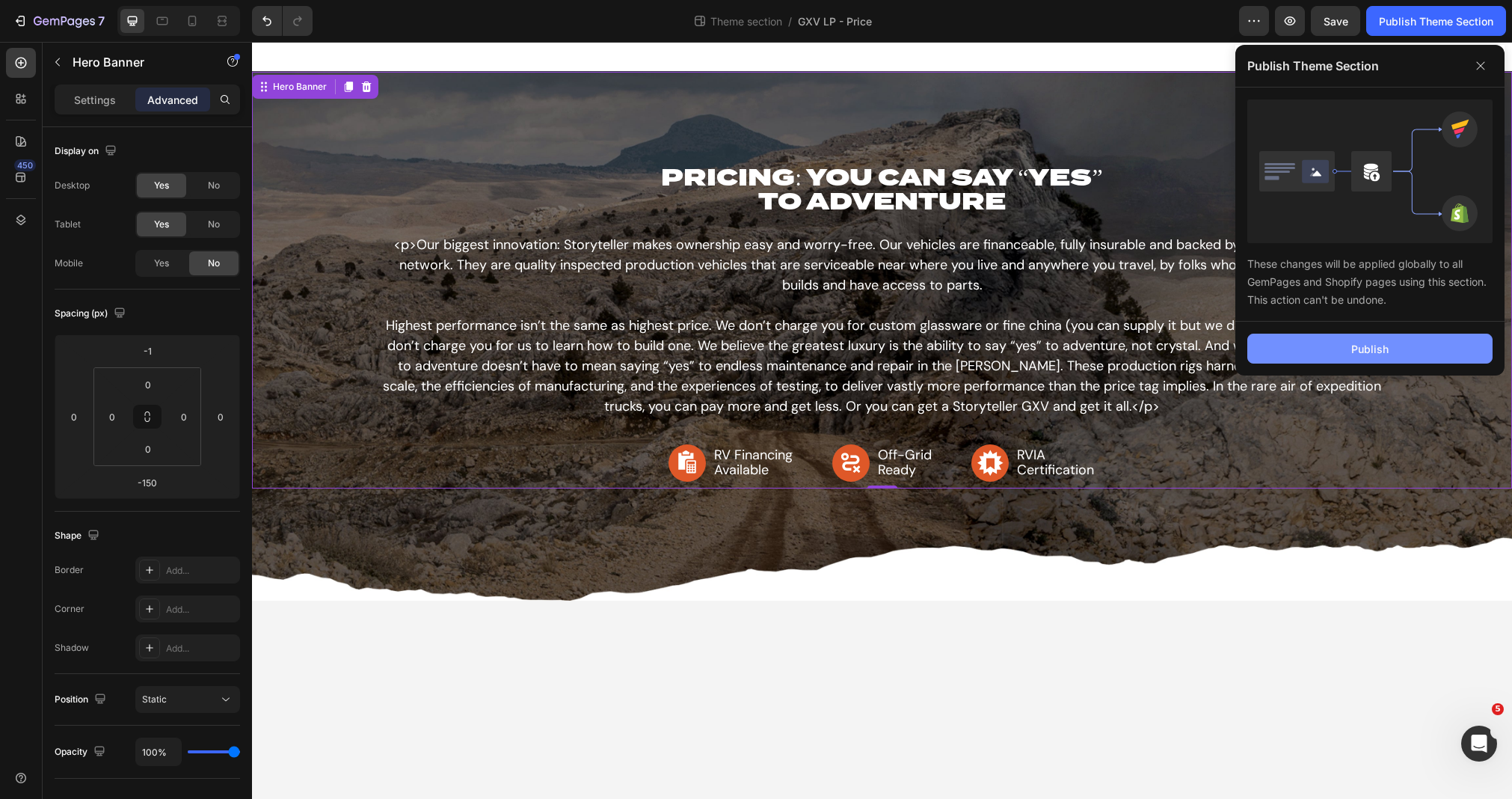
click at [1416, 347] on button "Publish" at bounding box center [1369, 348] width 246 height 30
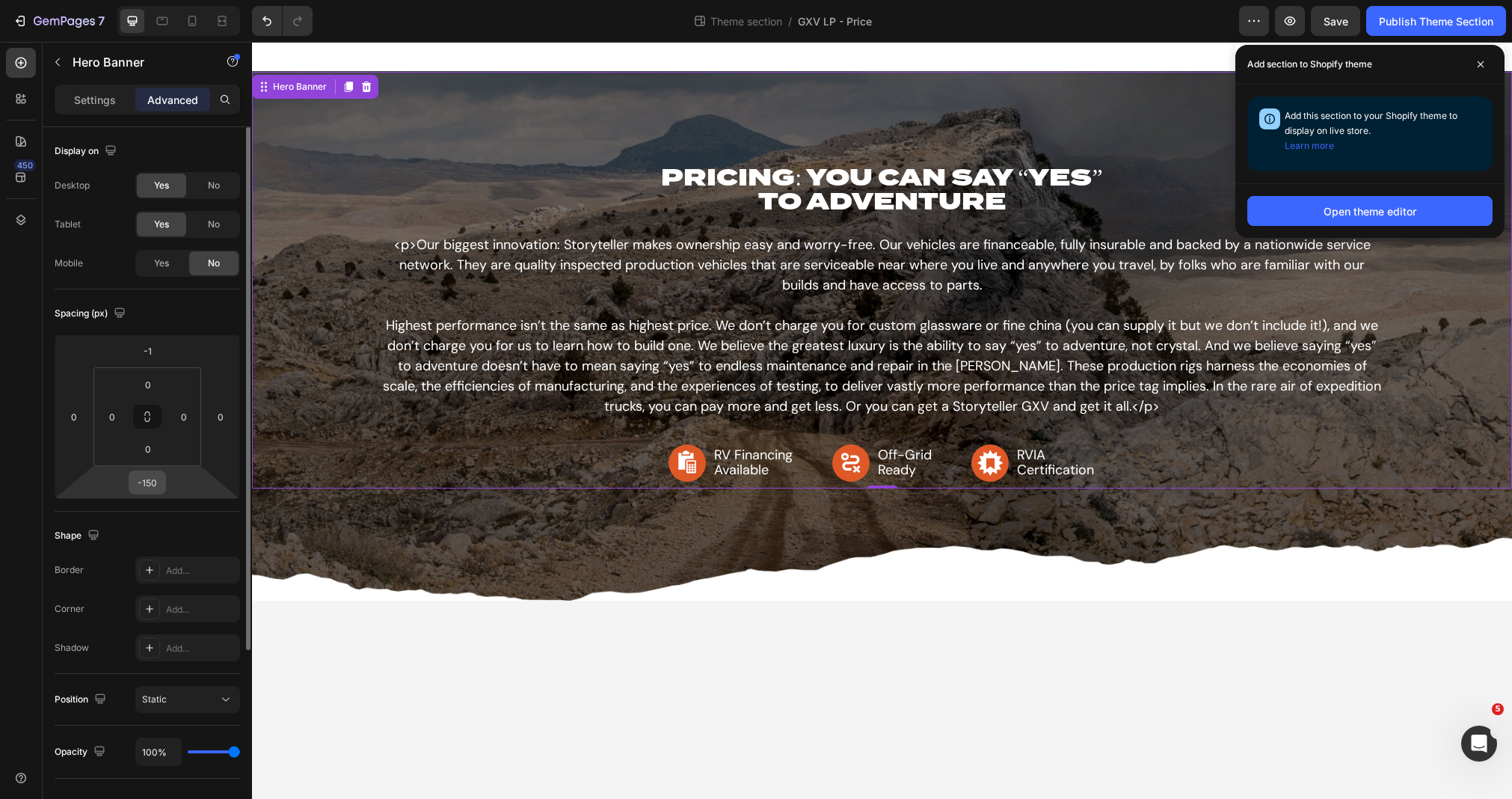
click at [152, 492] on input "-150" at bounding box center [147, 482] width 30 height 22
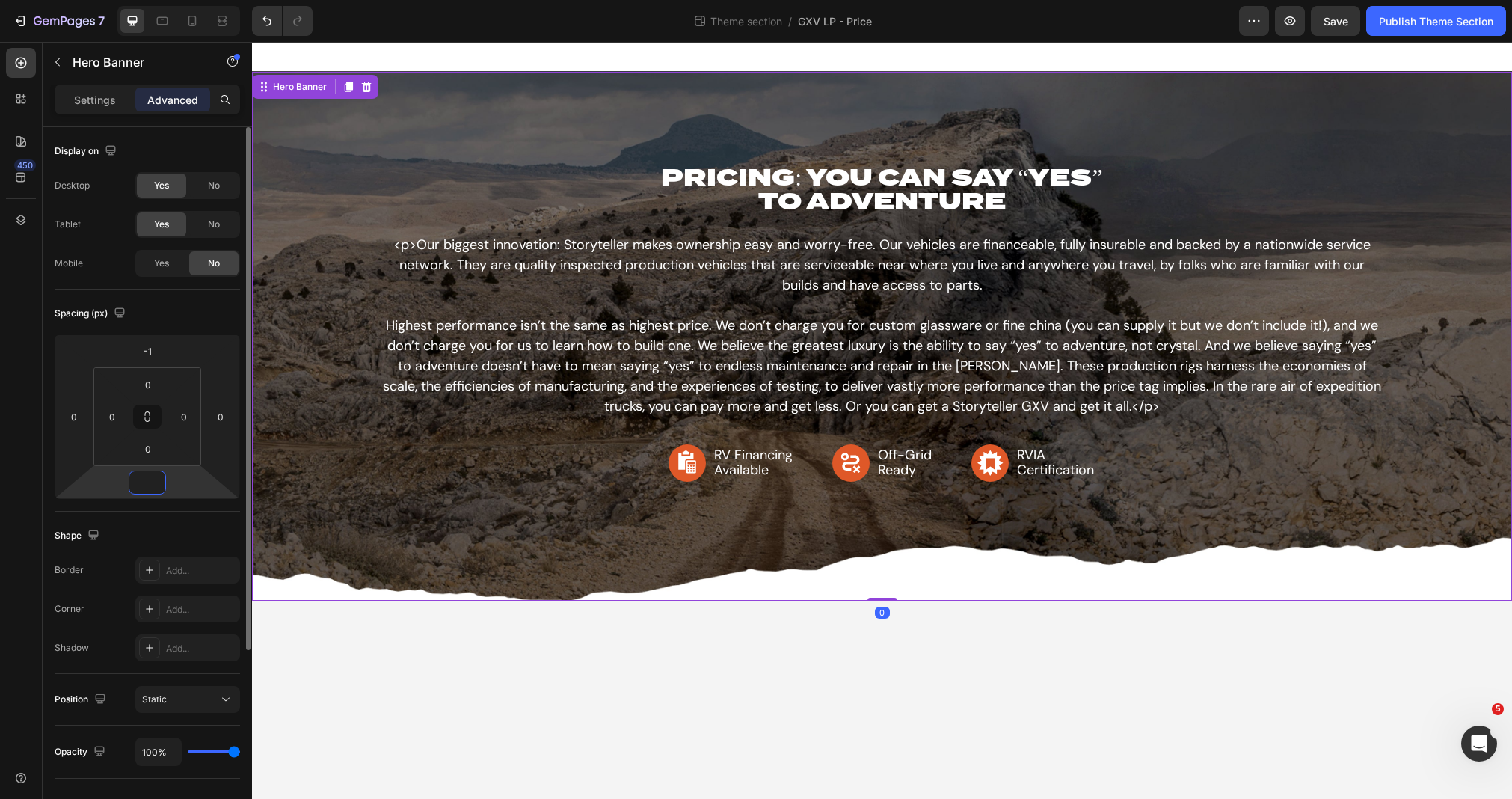
type input "0"
click at [769, 607] on body "PRICING: YOU CAN SAY “YES” TO ADVENTURE Heading <p>Our biggest innovation: Stor…" at bounding box center [882, 421] width 1260 height 757
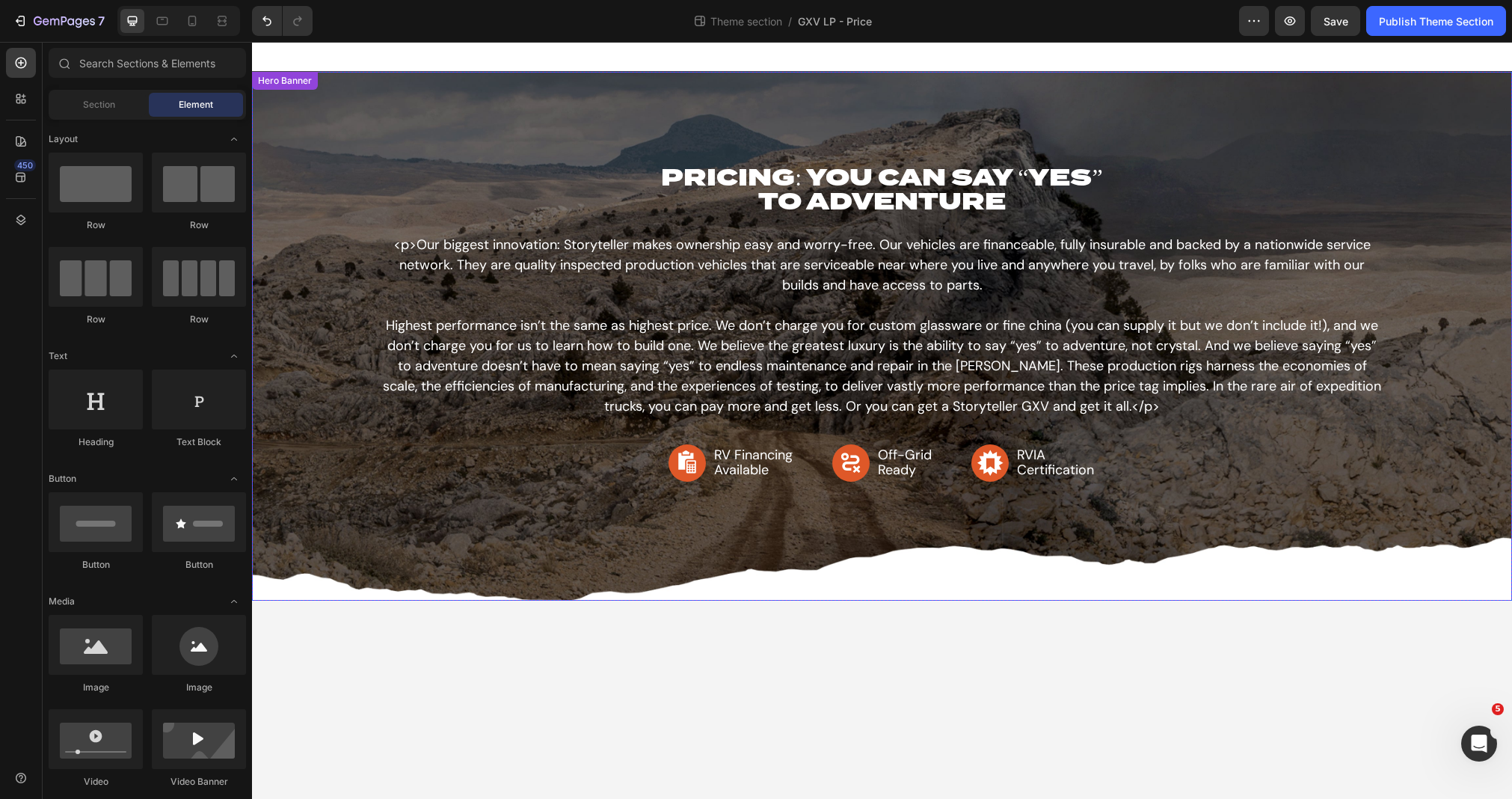
click at [772, 542] on div "Background Image" at bounding box center [882, 335] width 1260 height 530
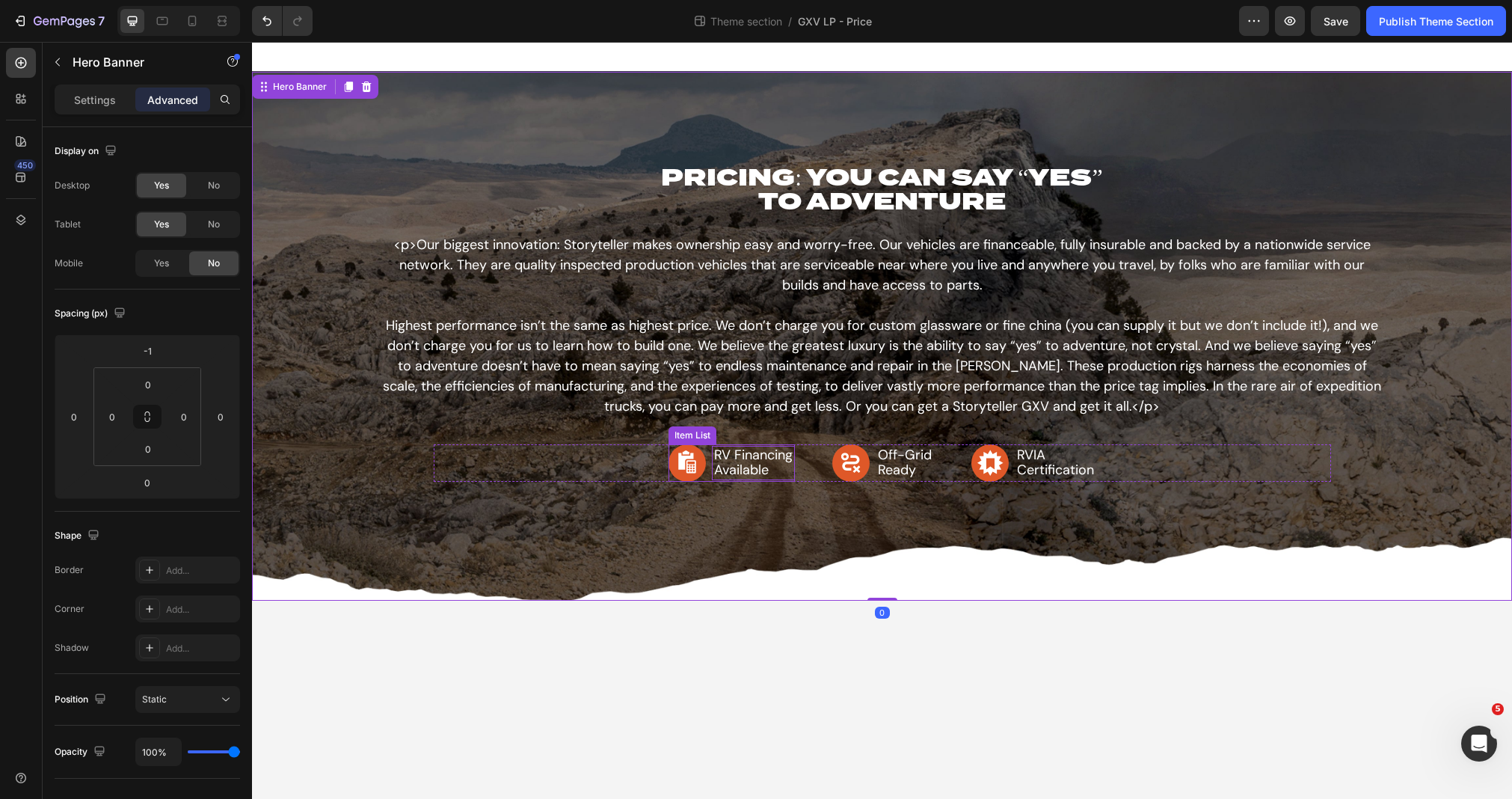
click at [773, 458] on p "RV Financing Available" at bounding box center [754, 463] width 79 height 30
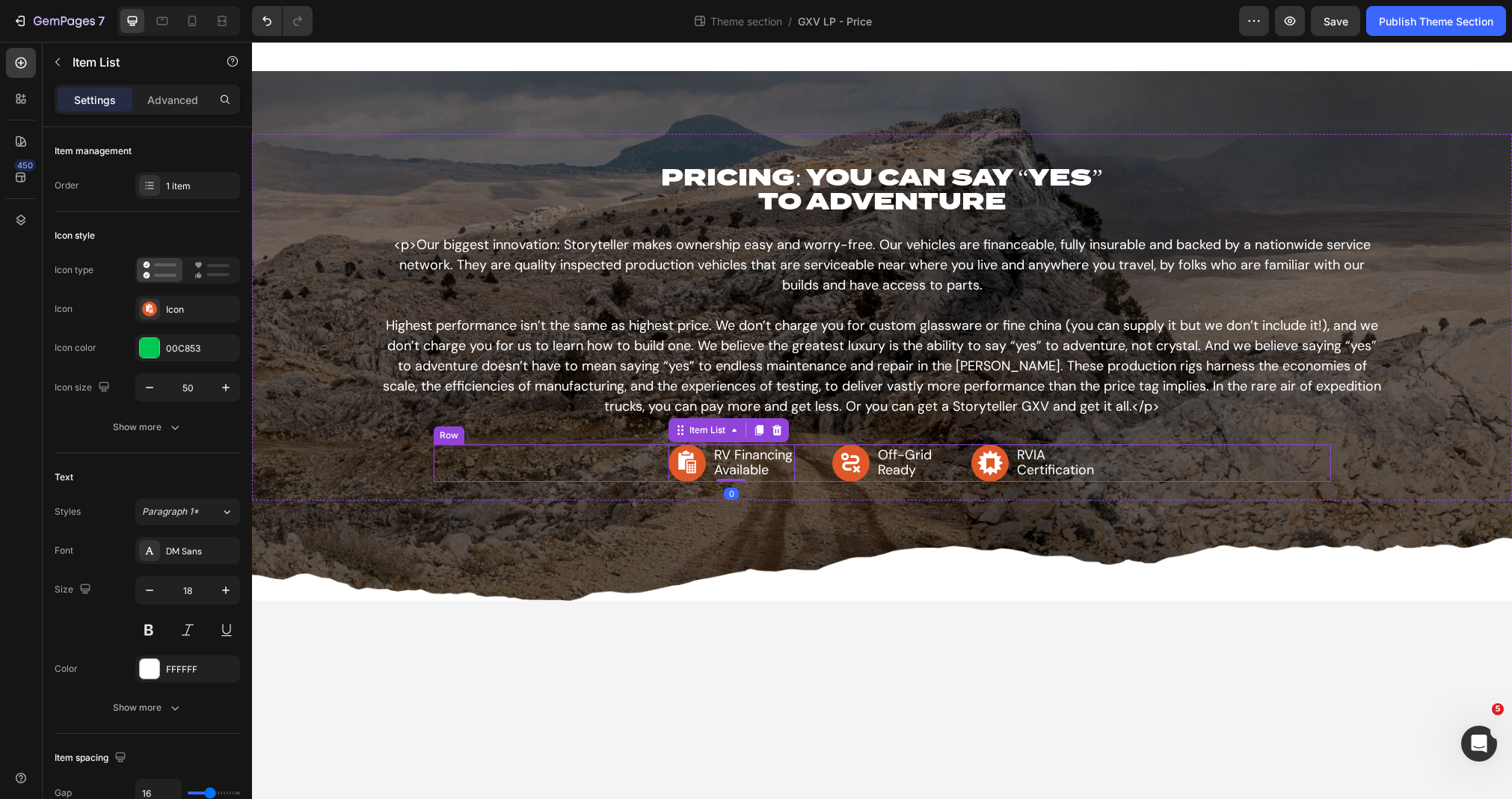
click at [583, 465] on div "RV Financing Available Item List 0 Off-Grid Ready Item List RVIA Certification …" at bounding box center [882, 464] width 897 height 38
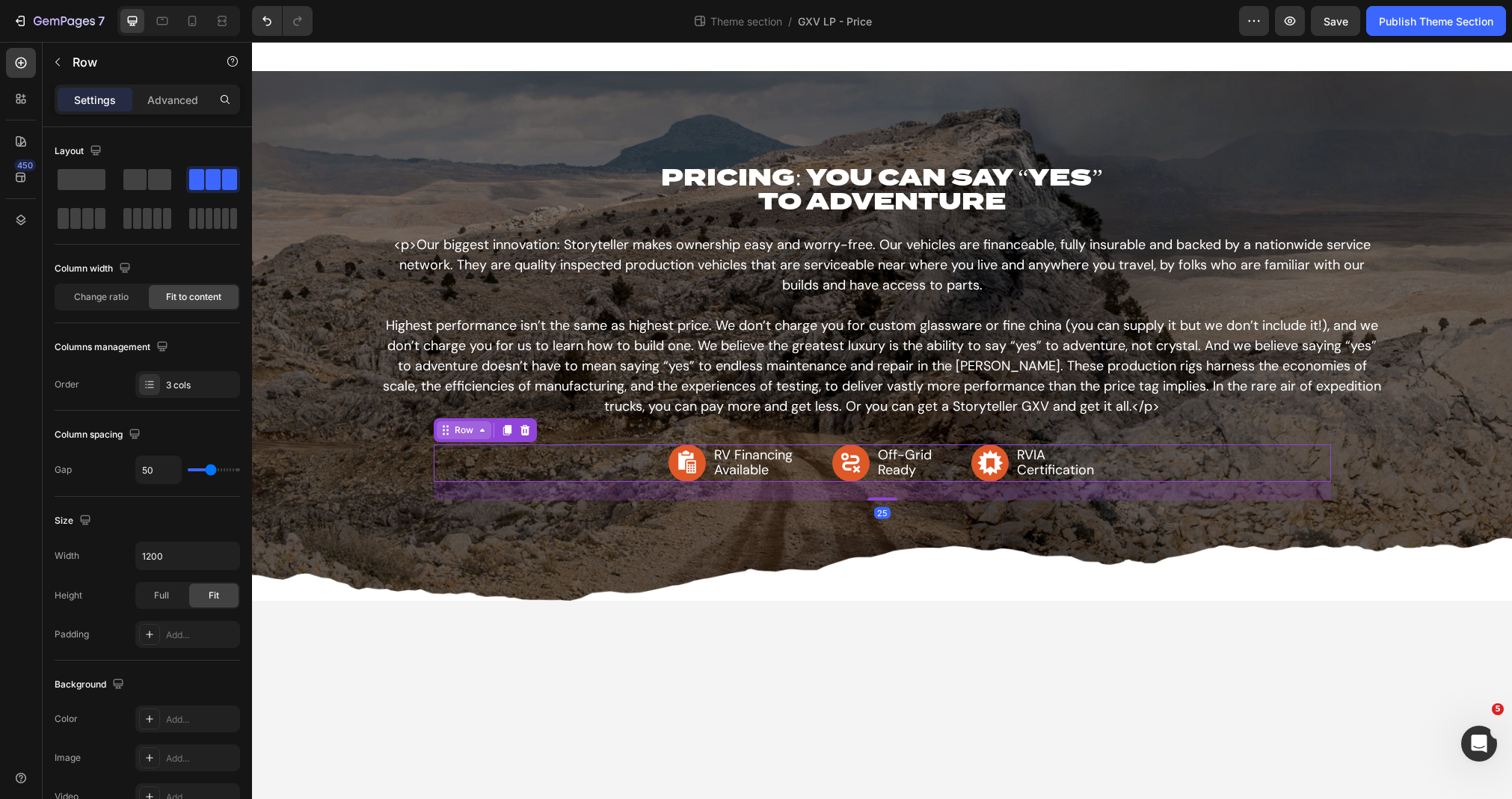
click at [476, 436] on div "Row" at bounding box center [463, 430] width 55 height 18
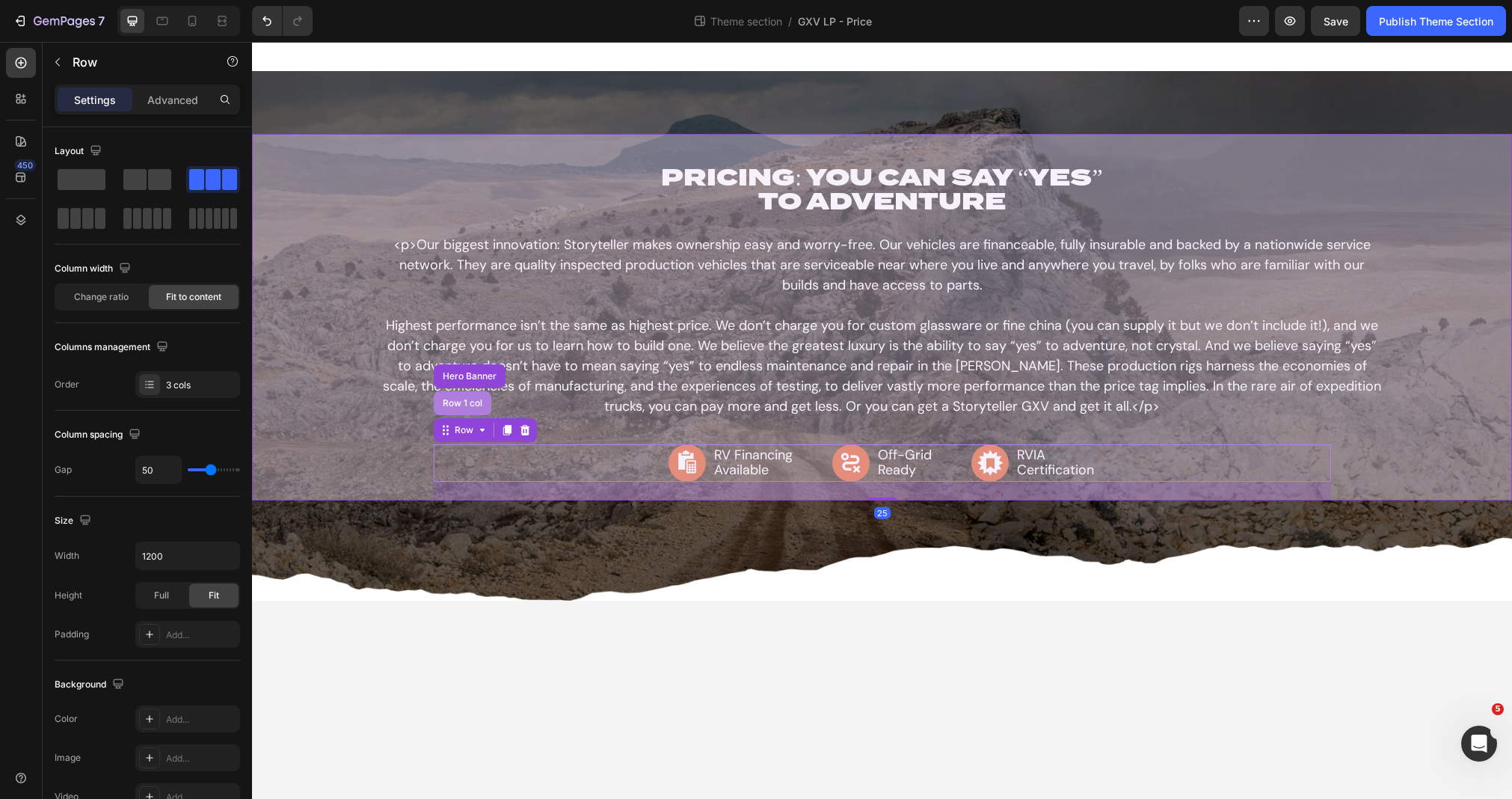
click at [470, 405] on div "Row 1 col" at bounding box center [462, 404] width 46 height 9
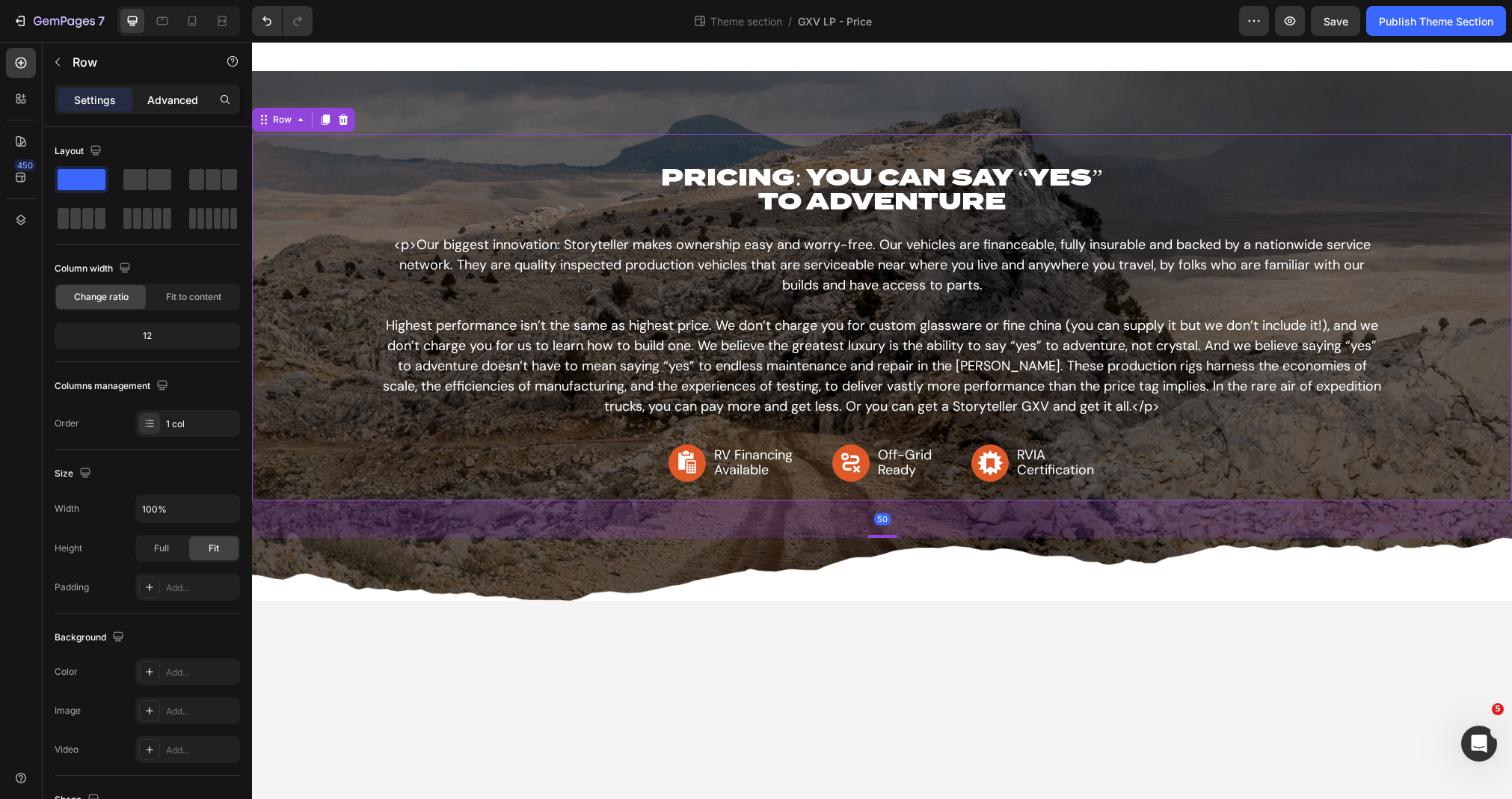
click at [182, 88] on div "Advanced" at bounding box center [172, 100] width 74 height 24
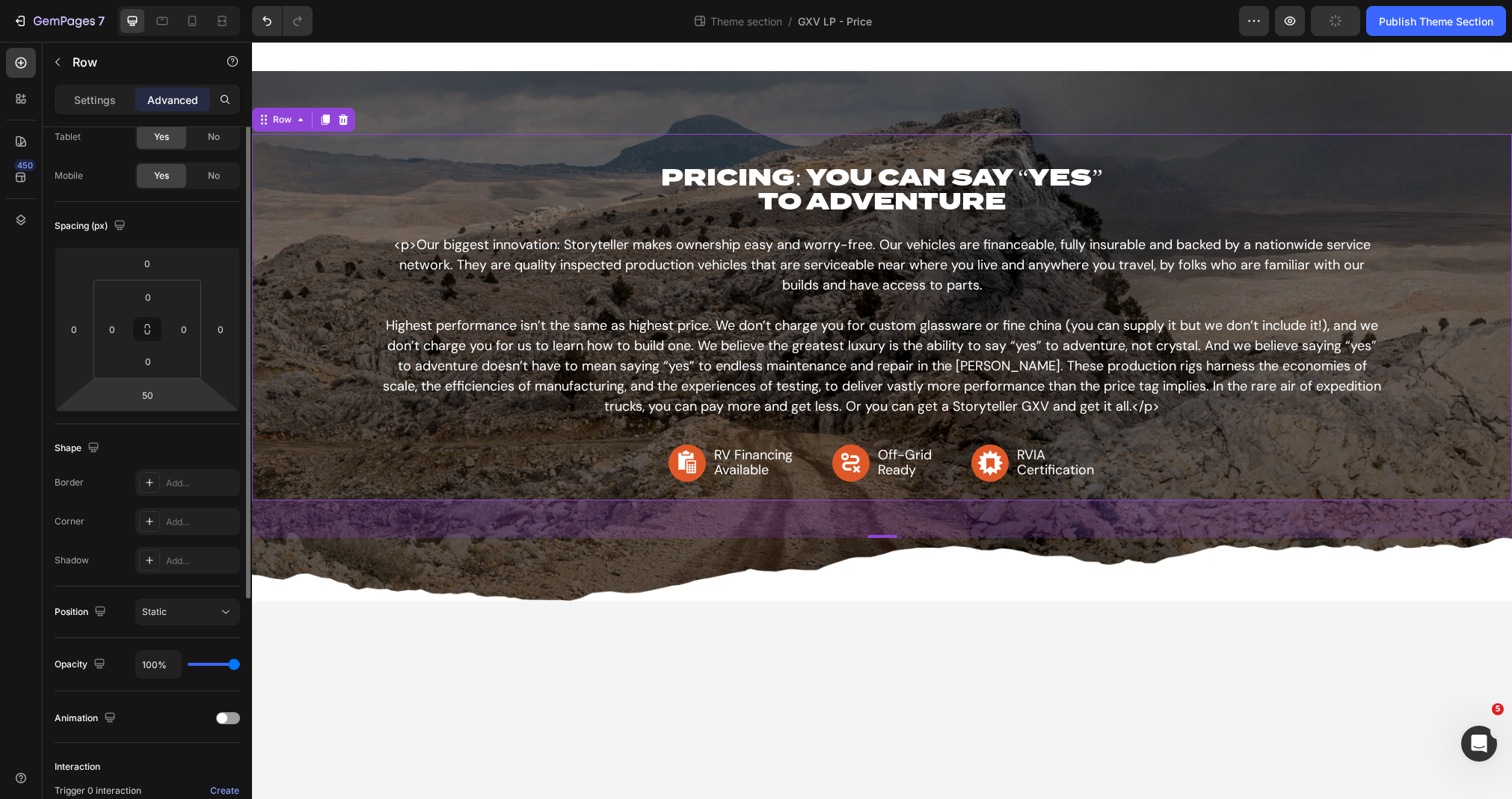
scroll to position [176, 0]
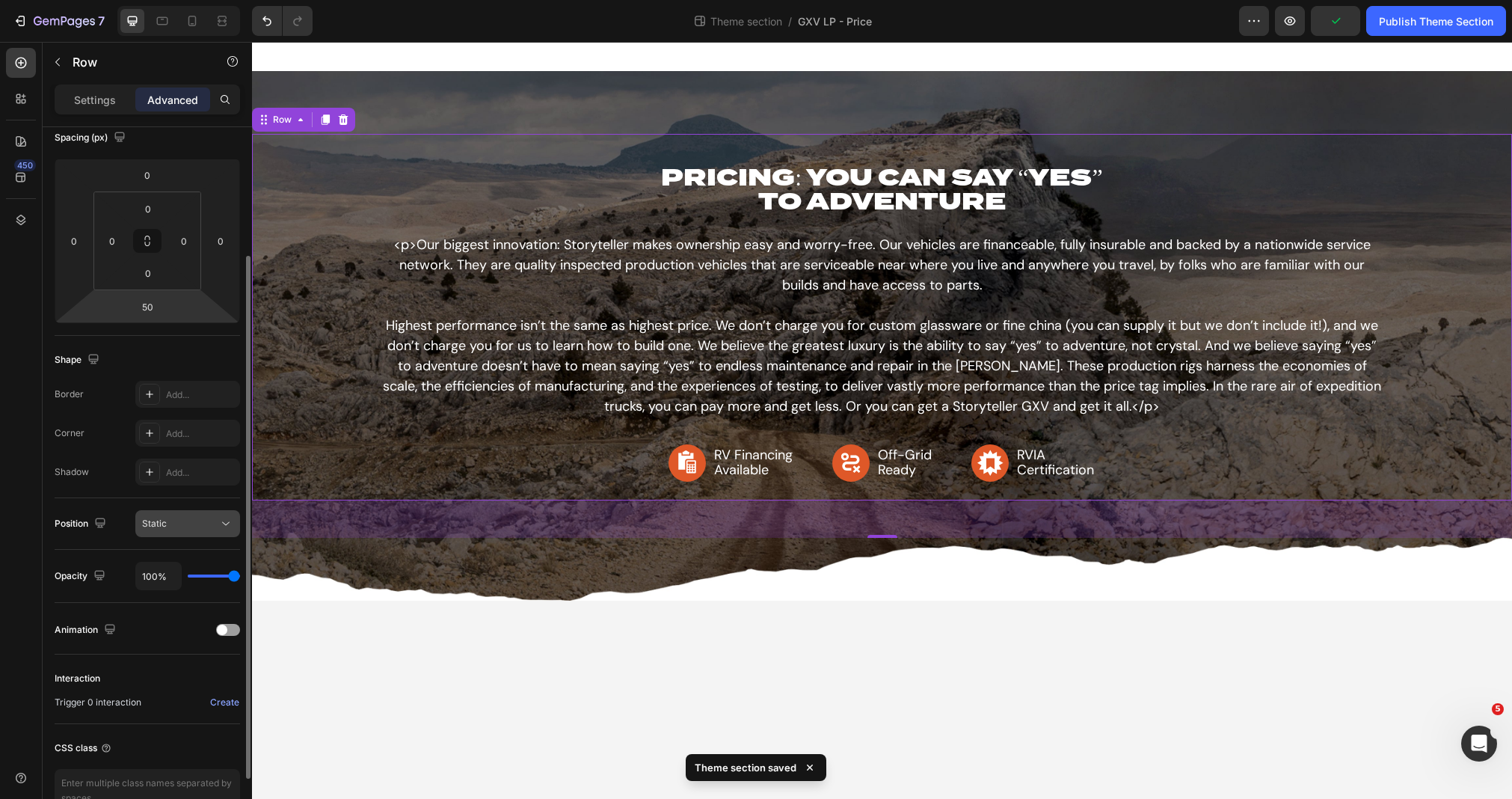
click at [177, 525] on div "Static" at bounding box center [179, 523] width 76 height 13
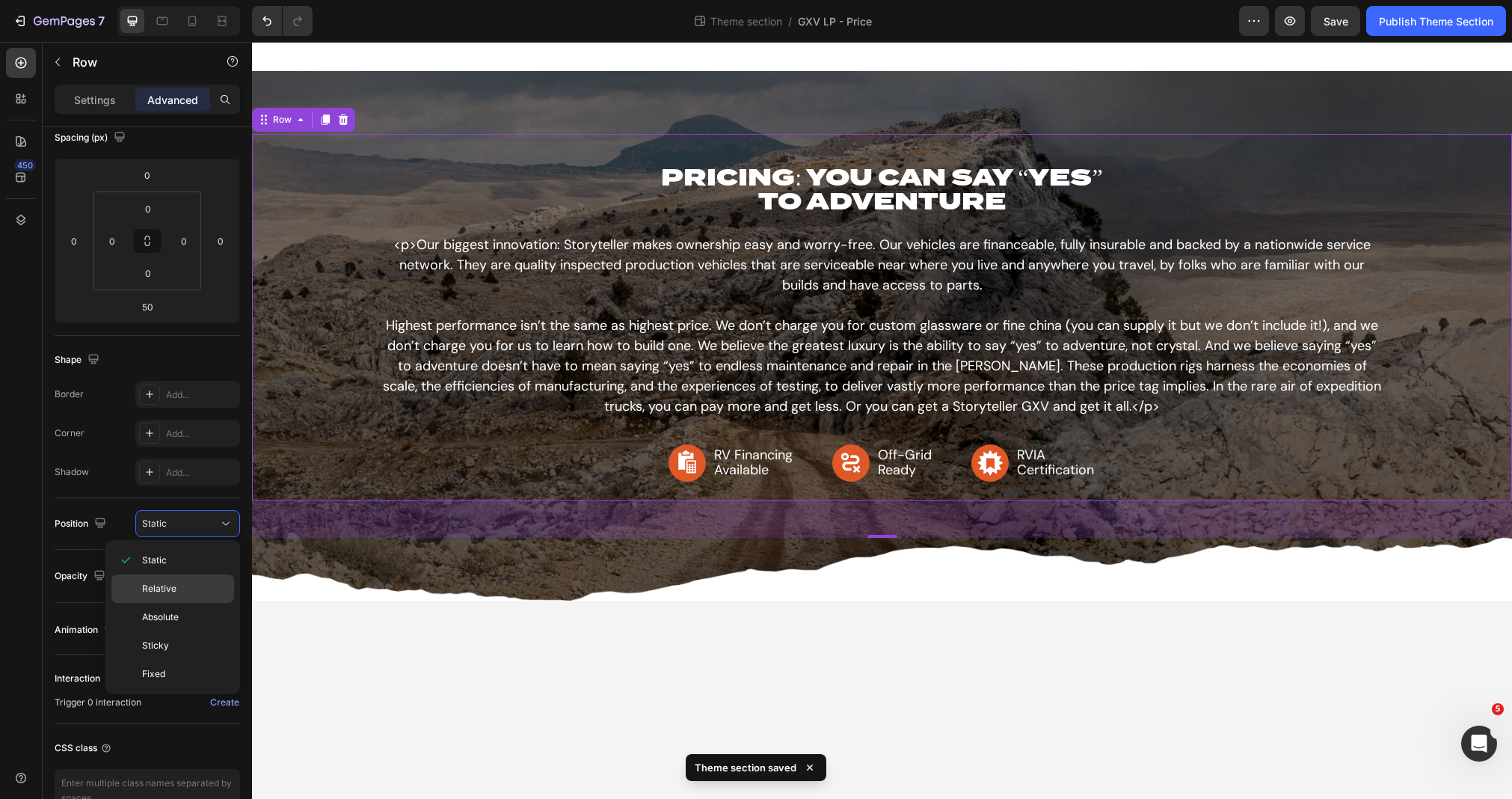
click at [179, 586] on p "Relative" at bounding box center [184, 588] width 85 height 13
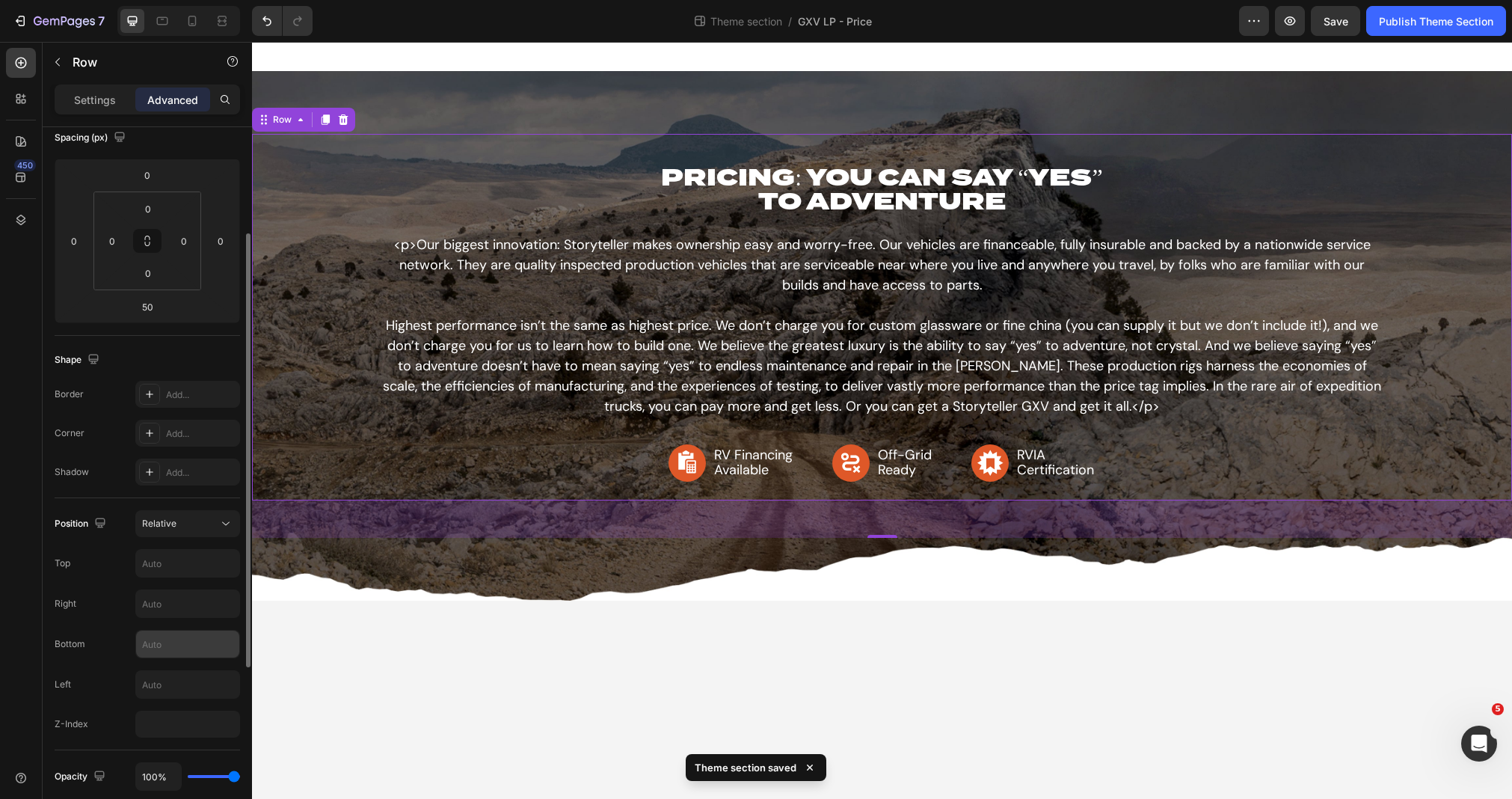
click at [160, 642] on input "text" at bounding box center [187, 644] width 103 height 27
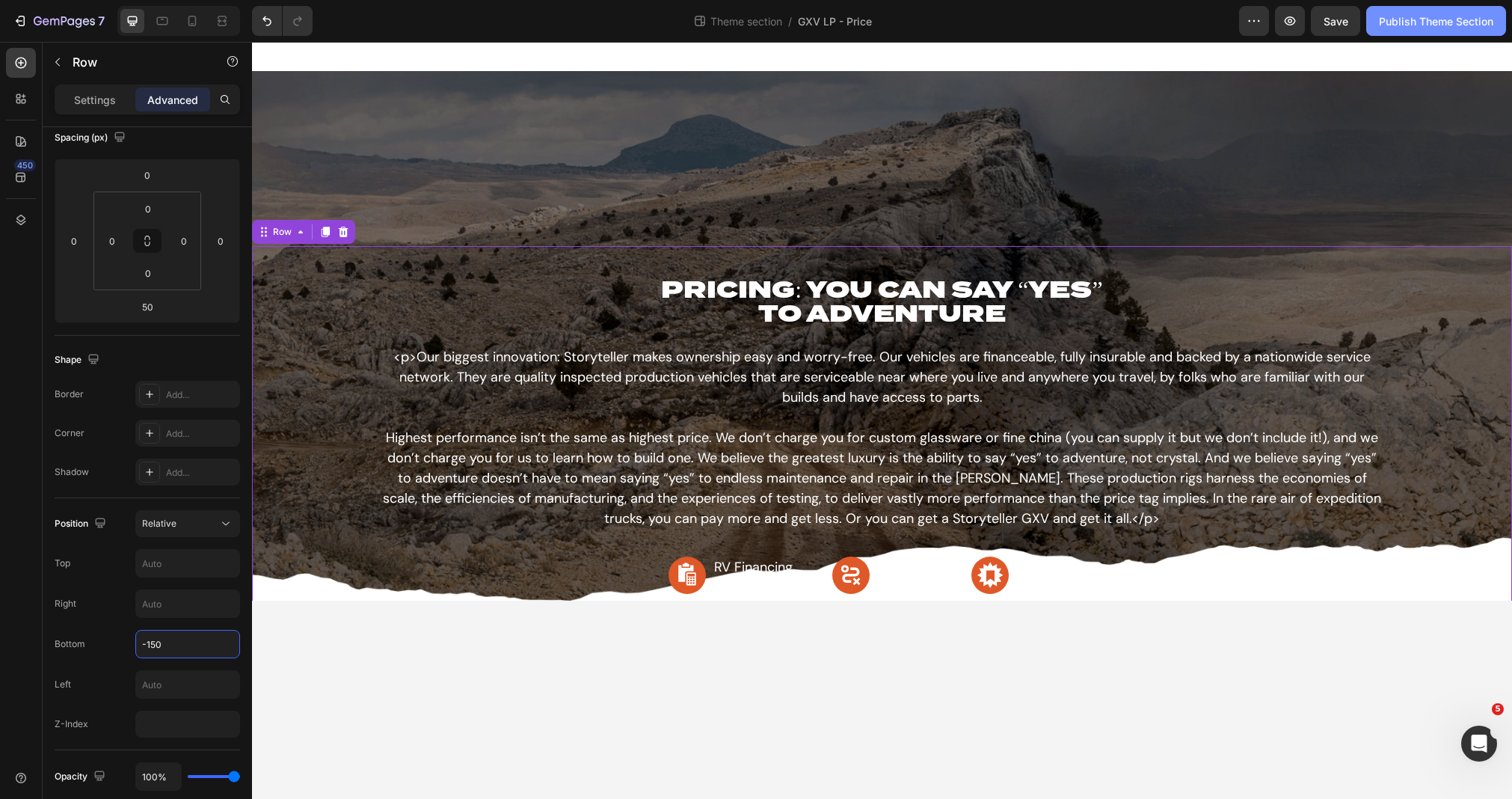
click at [1423, 30] on button "Publish Theme Section" at bounding box center [1436, 21] width 140 height 30
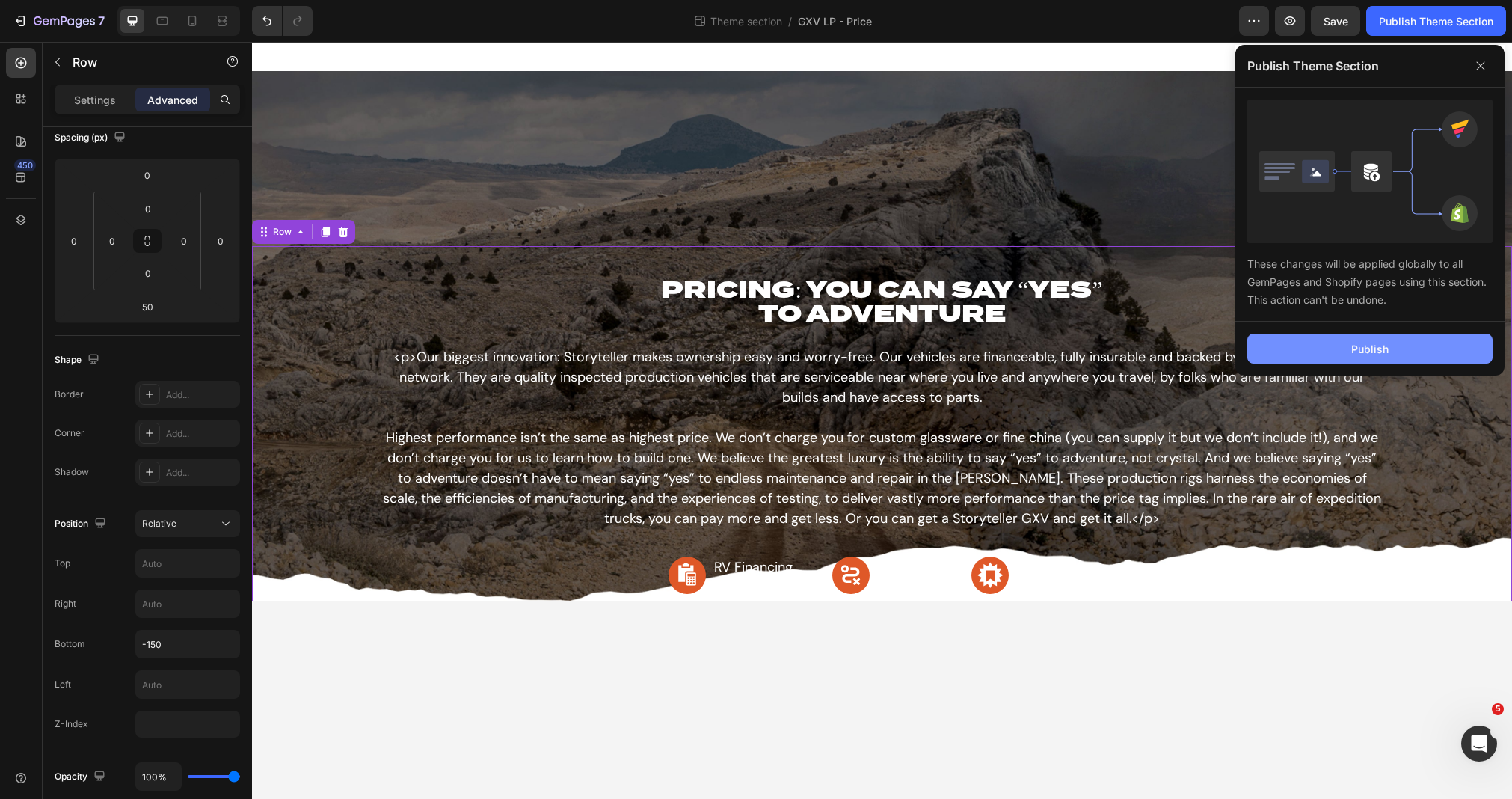
click at [1373, 350] on div "Publish" at bounding box center [1369, 349] width 38 height 16
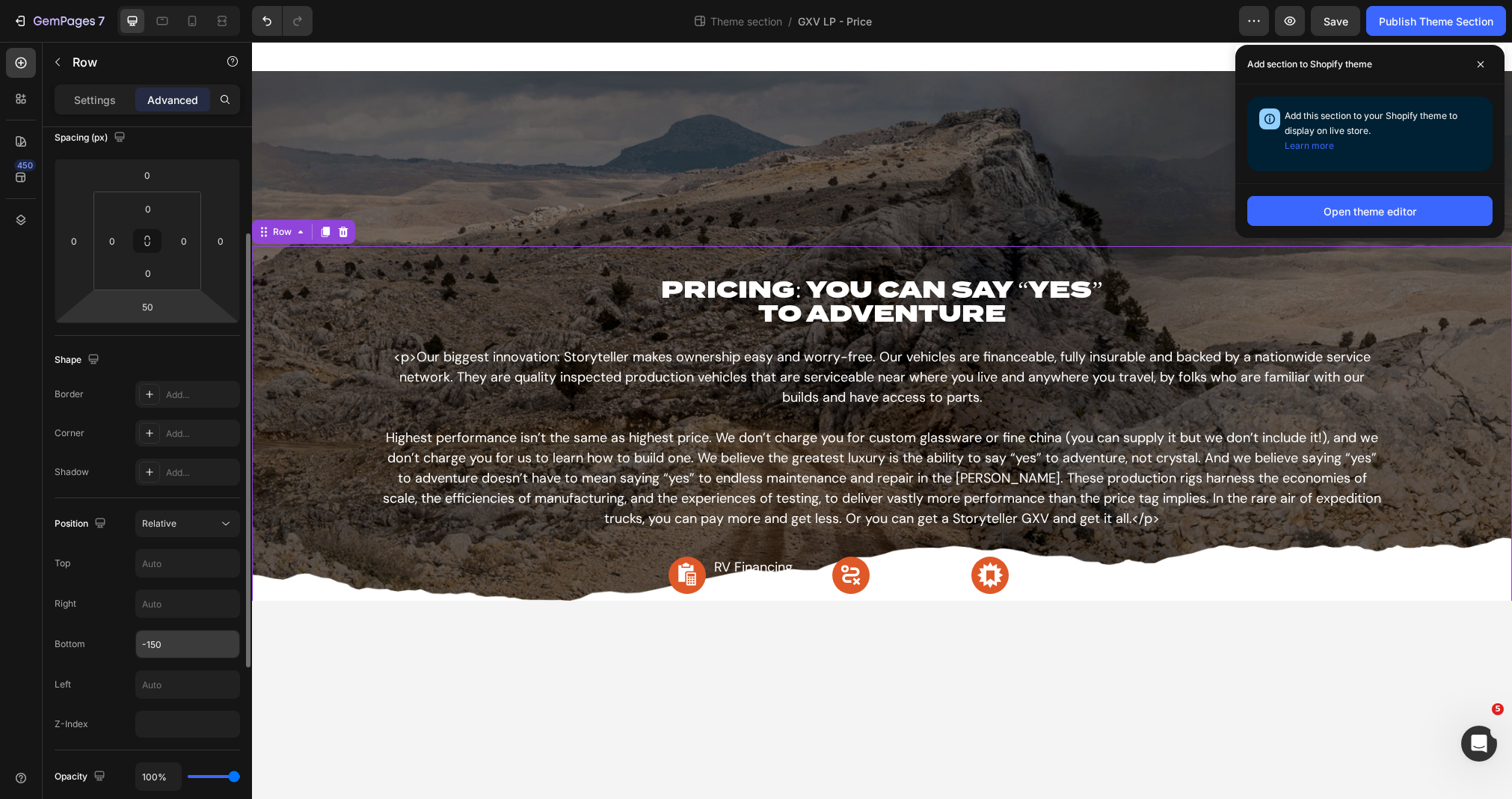
click at [177, 631] on input "-150" at bounding box center [187, 644] width 103 height 27
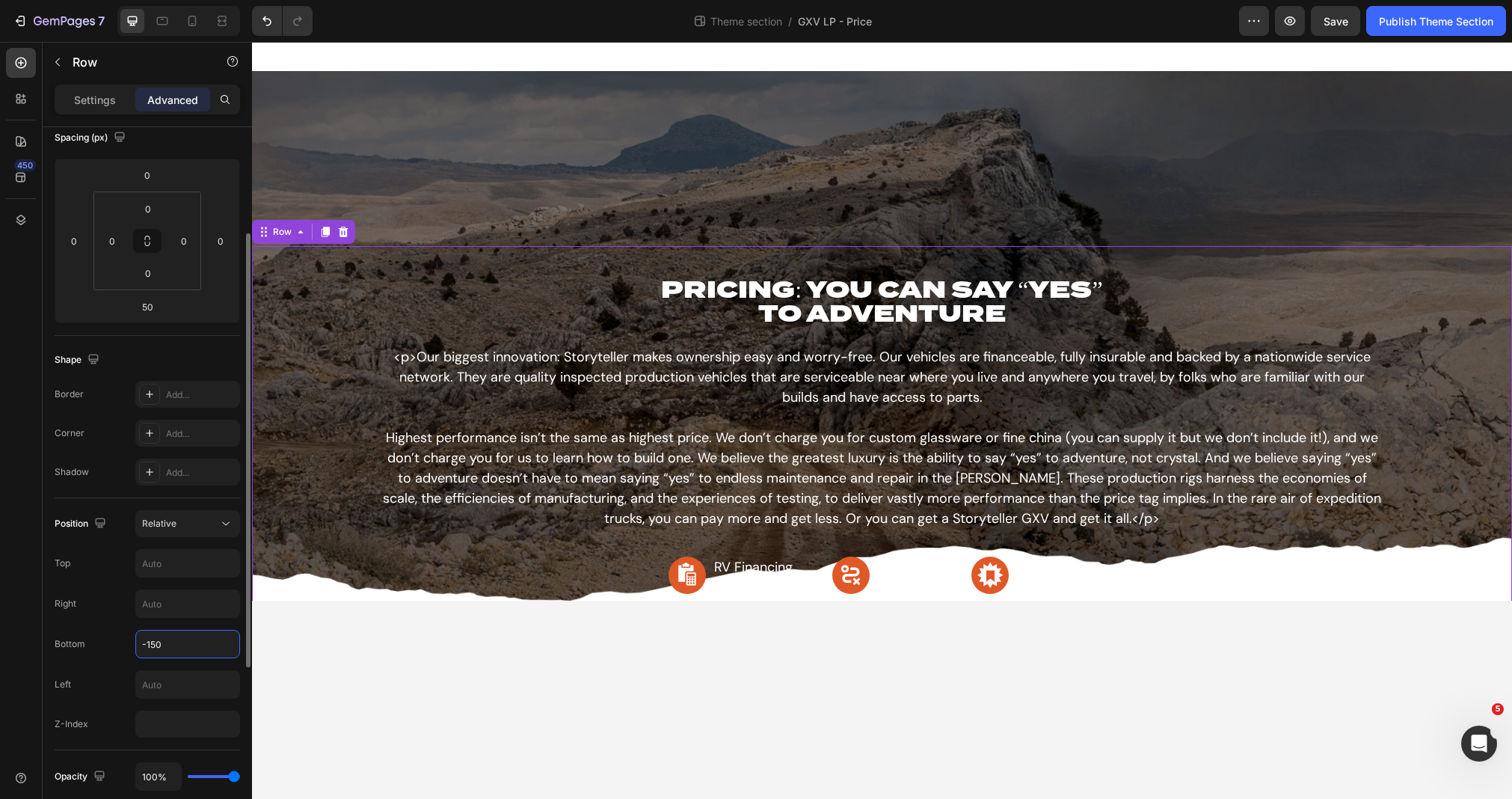
click at [177, 631] on input "-150" at bounding box center [187, 644] width 103 height 27
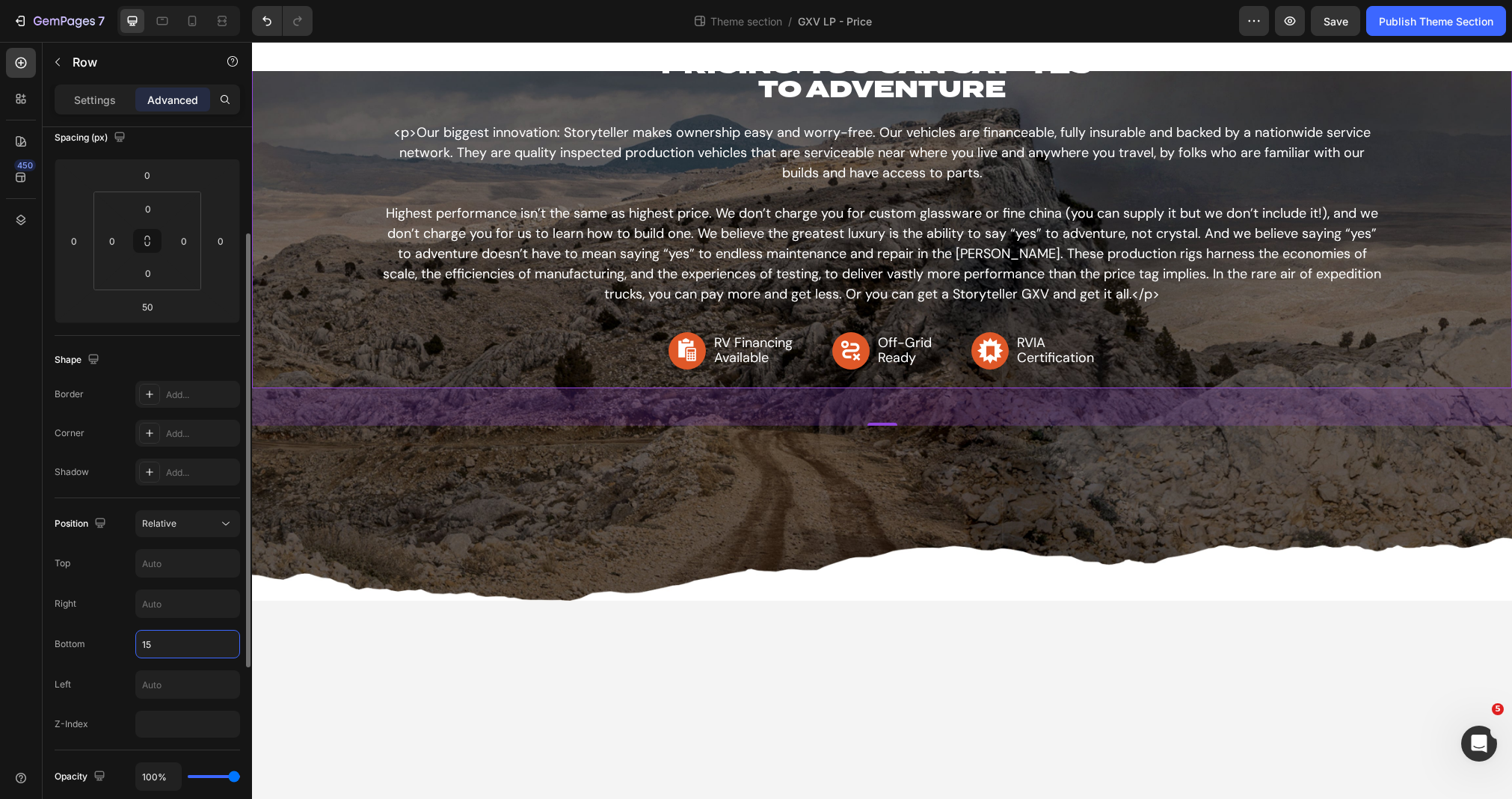
type input "1"
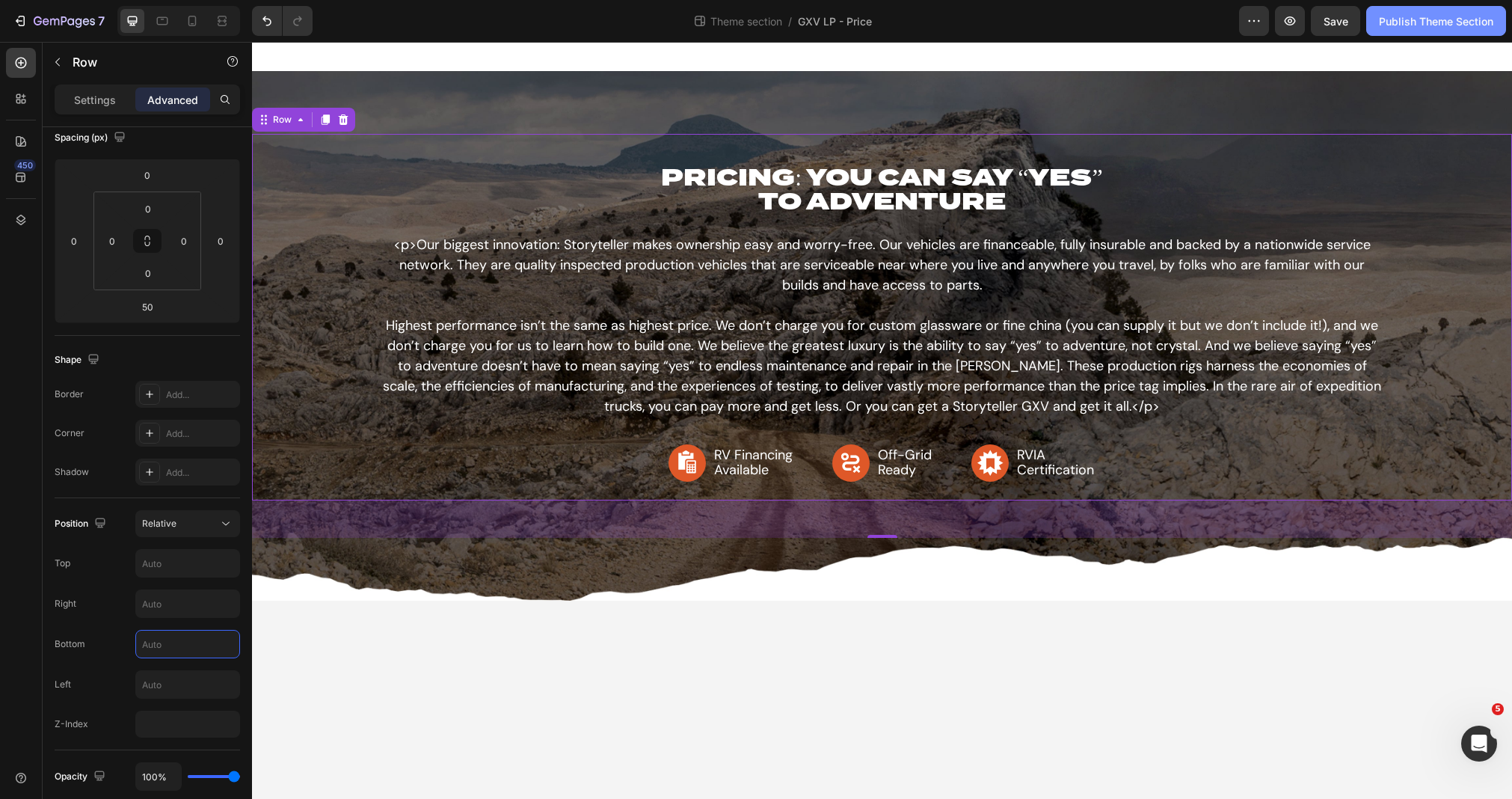
click at [1439, 9] on button "Publish Theme Section" at bounding box center [1436, 21] width 140 height 30
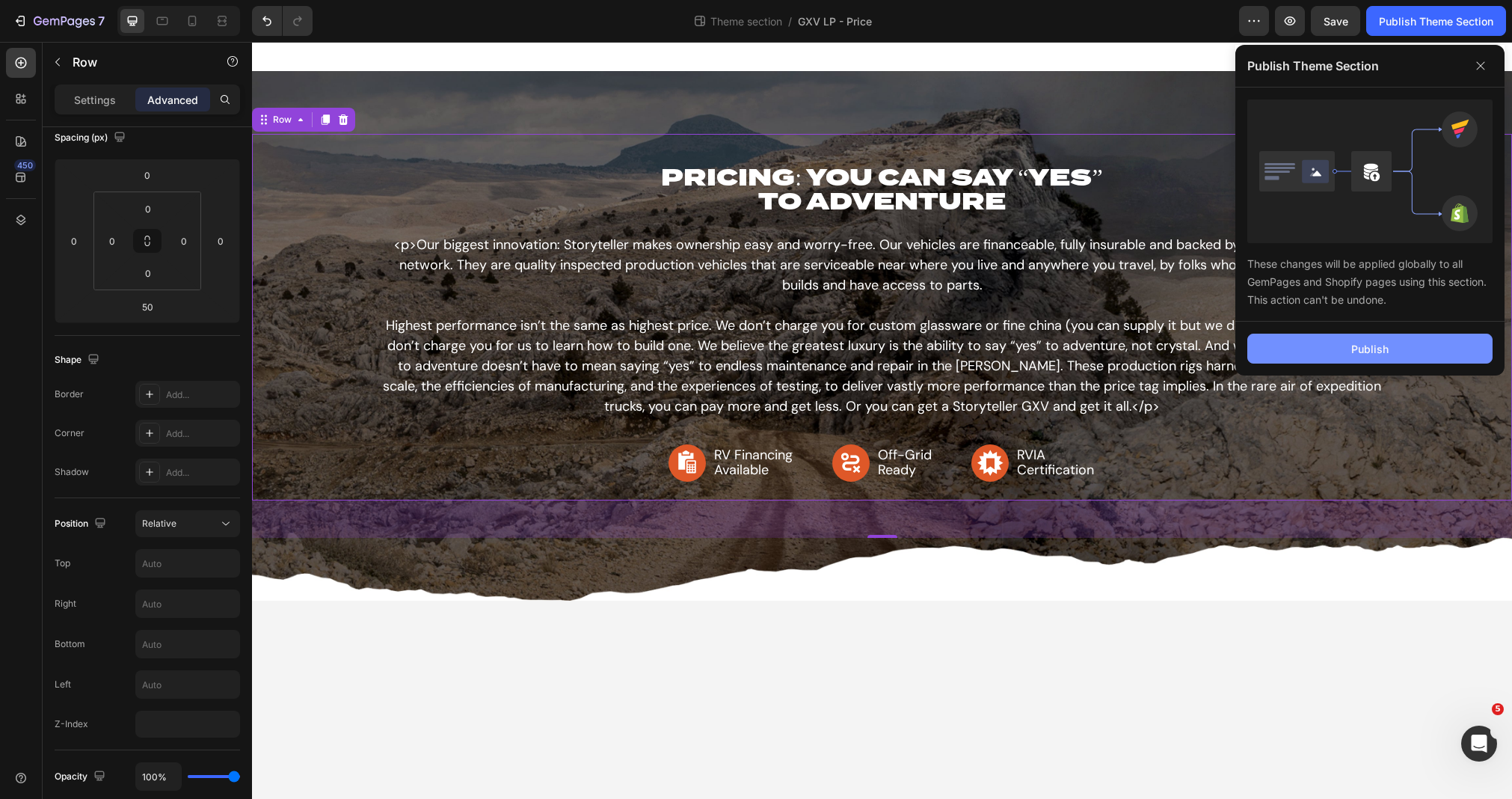
click at [1369, 350] on div "Publish" at bounding box center [1369, 349] width 38 height 16
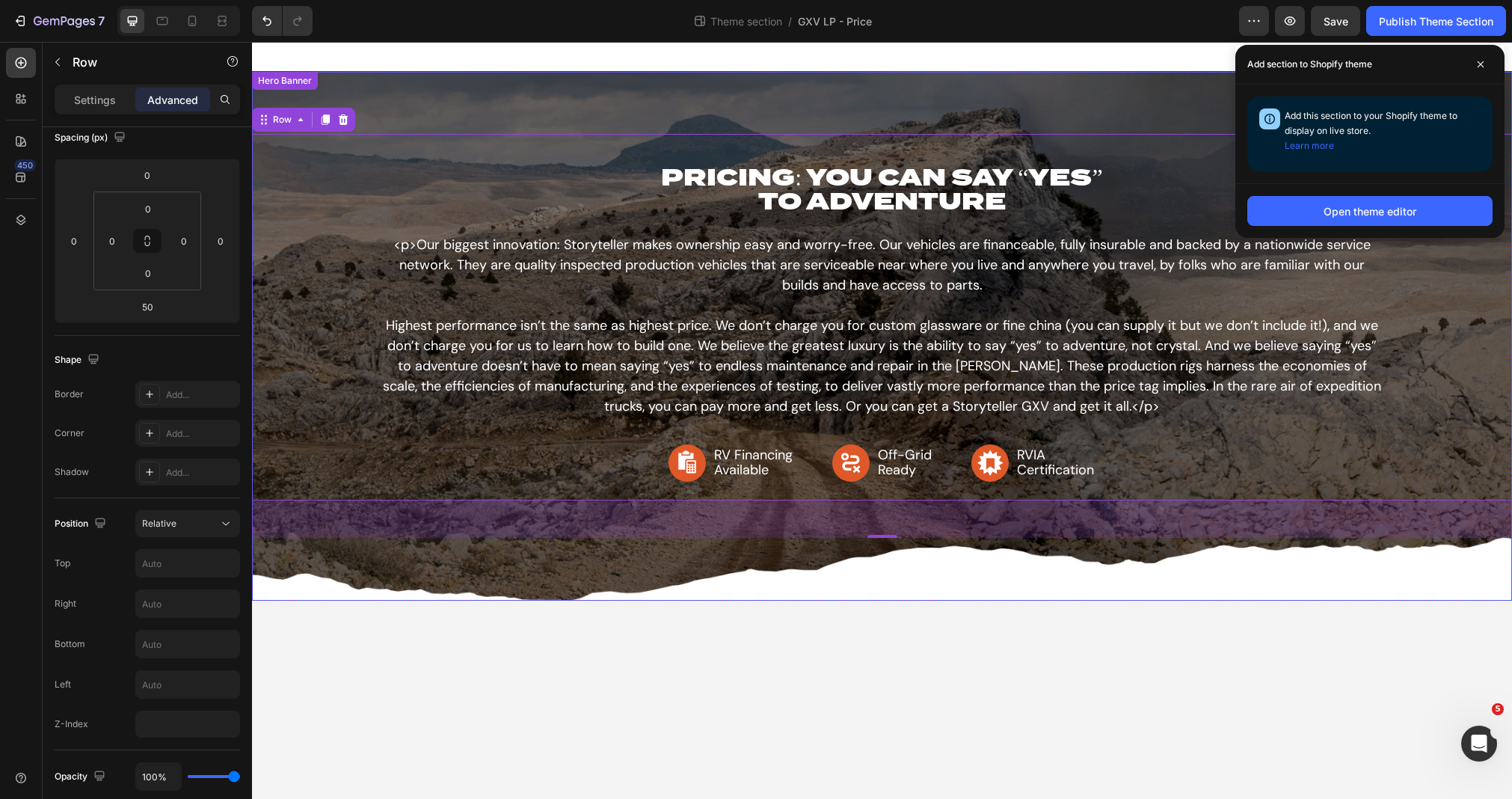
click at [423, 82] on div "Background Image" at bounding box center [882, 335] width 1260 height 530
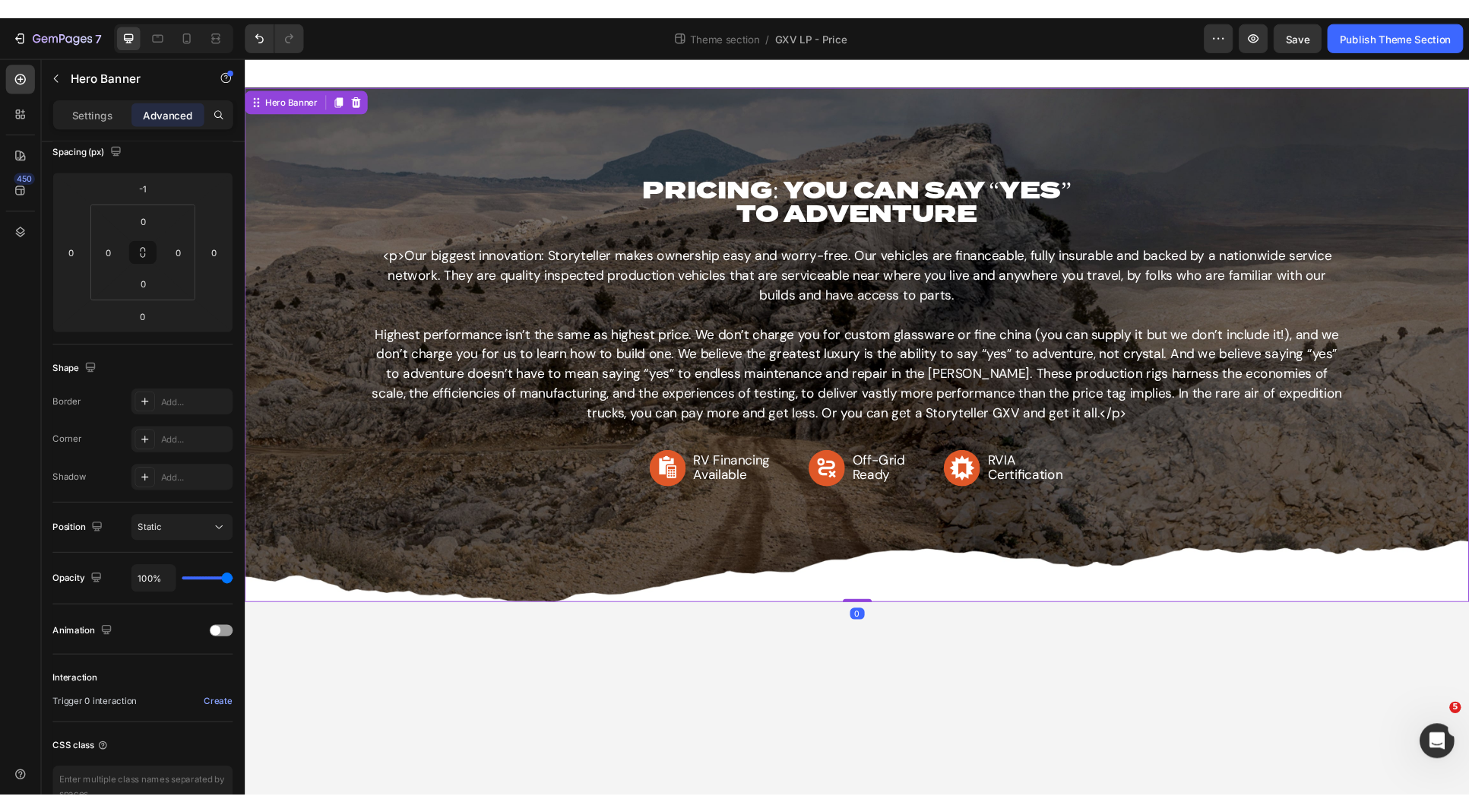
scroll to position [0, 0]
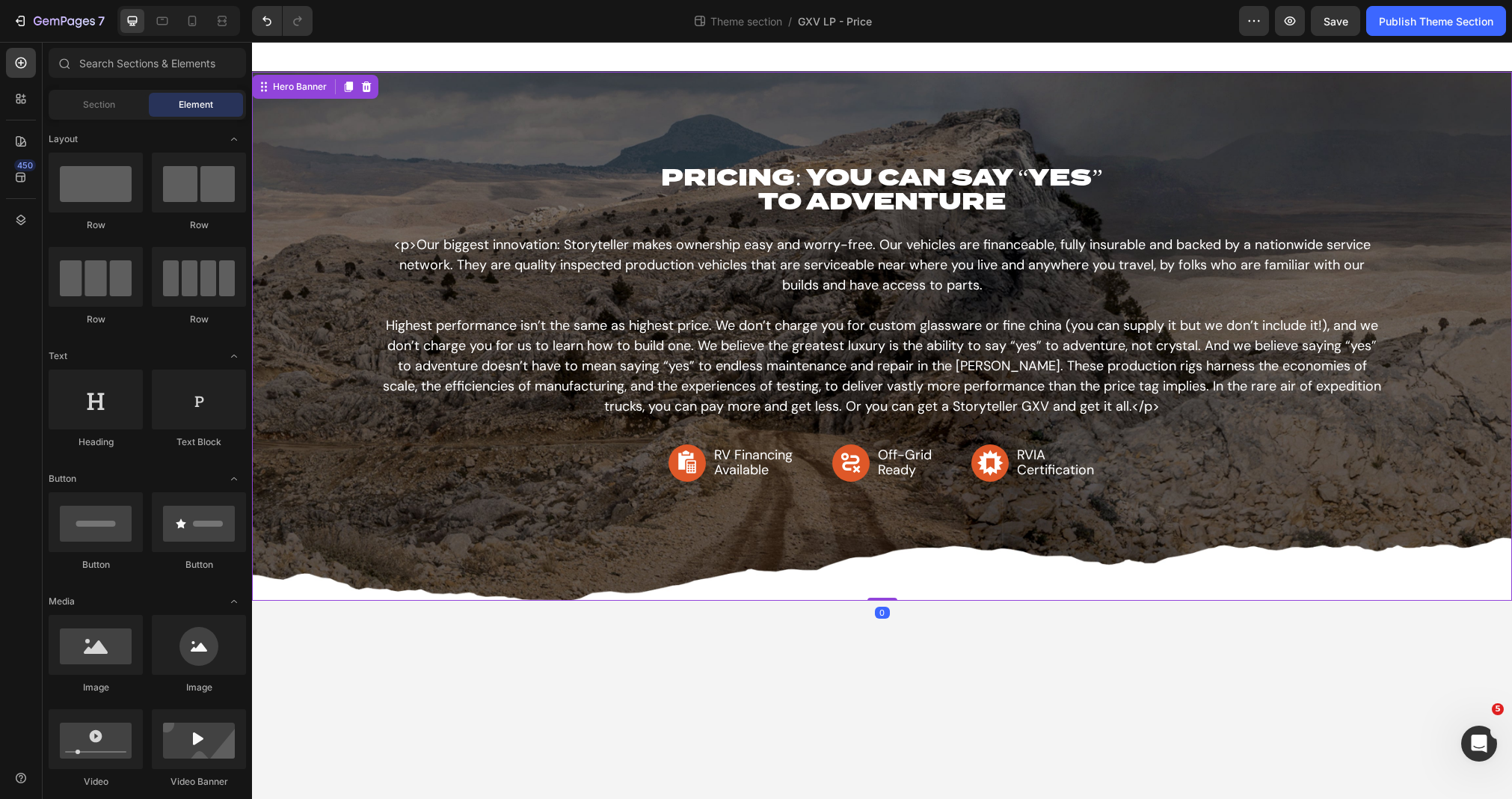
click at [424, 58] on div at bounding box center [882, 56] width 1260 height 30
click at [427, 82] on div "Background Image" at bounding box center [882, 335] width 1260 height 530
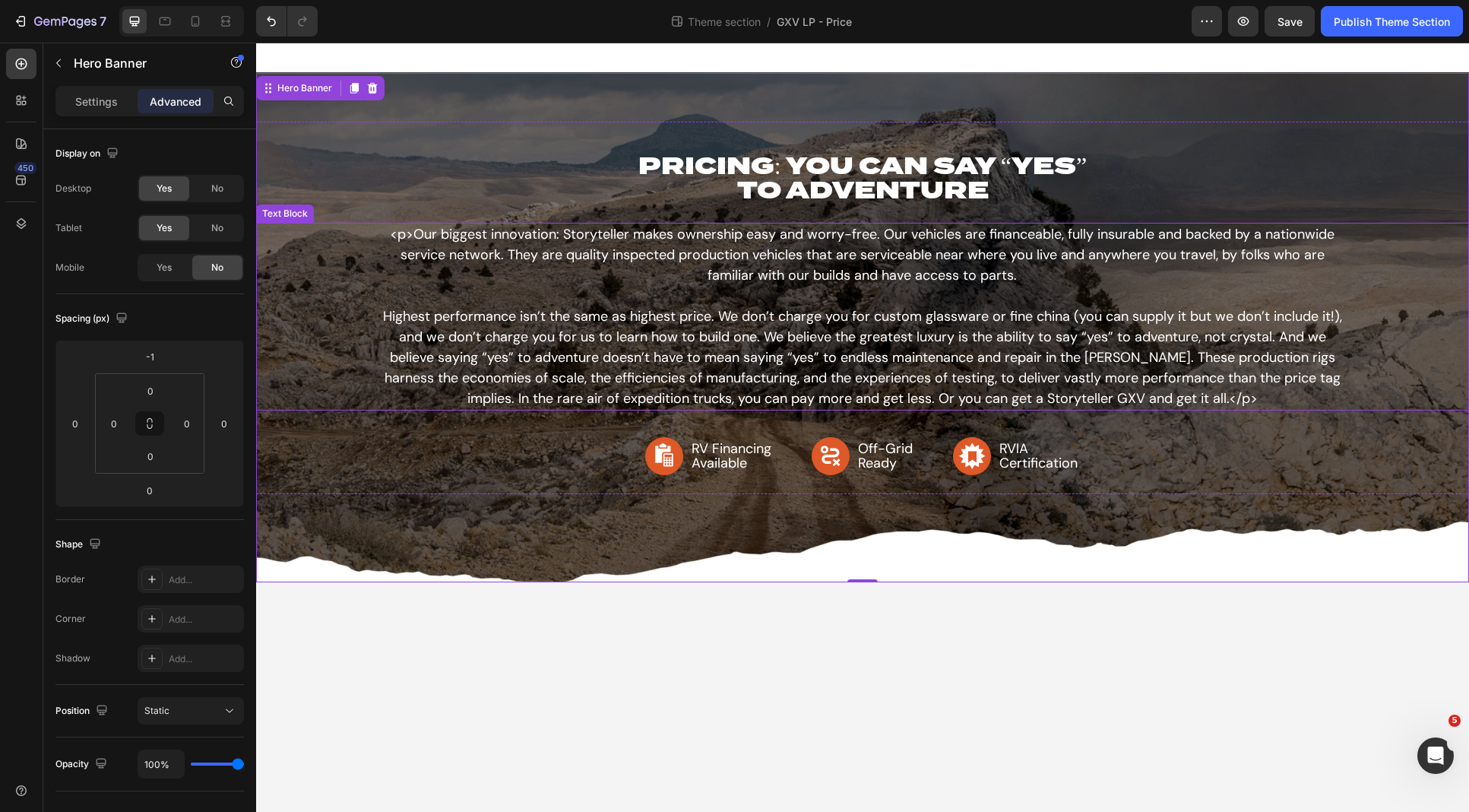
click at [294, 415] on div "PRICING: YOU CAN SAY “YES” TO ADVENTURE Heading <p>Our biggest innovation: Stor…" at bounding box center [862, 307] width 1213 height 373
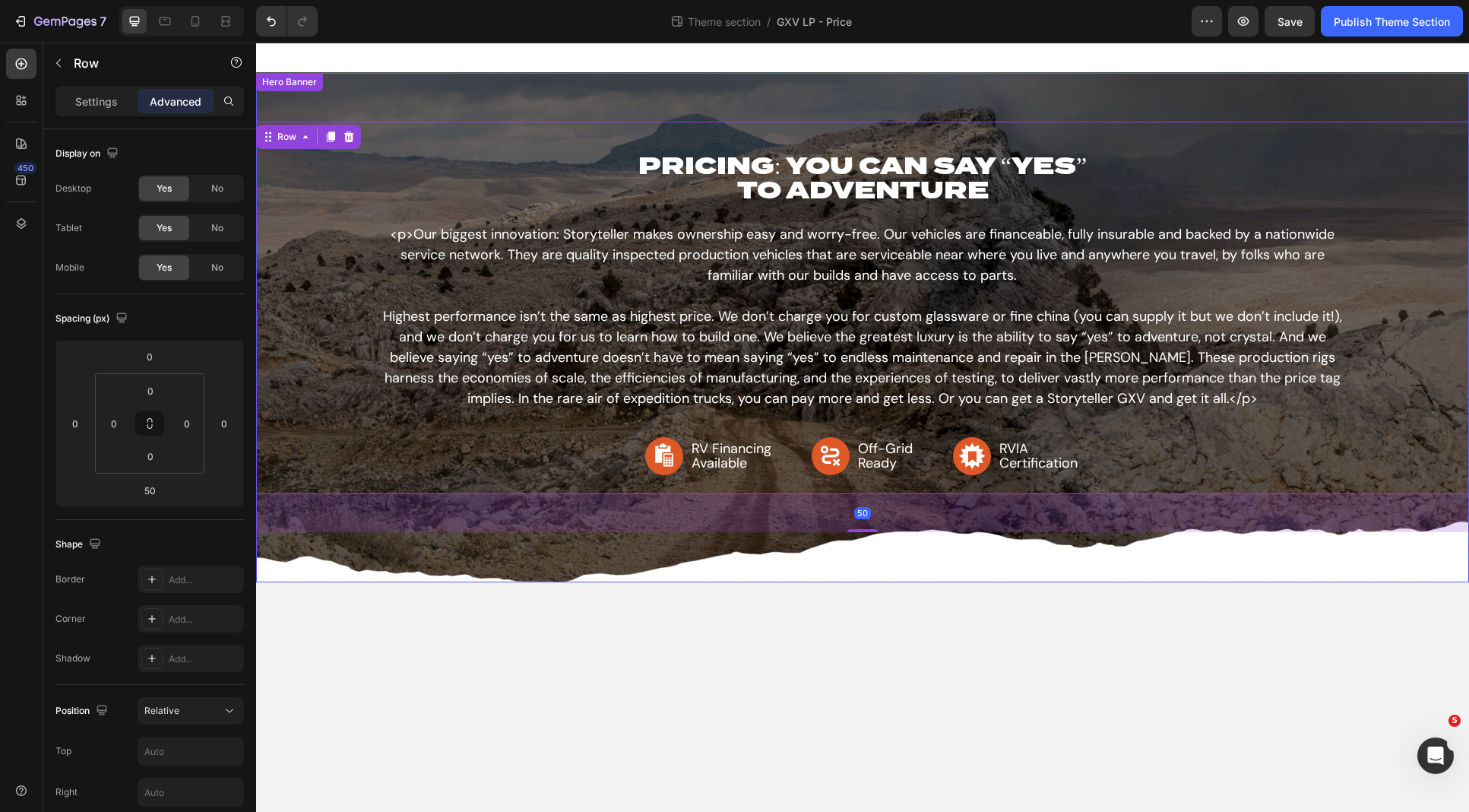
click at [307, 535] on div "Background Image" at bounding box center [862, 327] width 1213 height 510
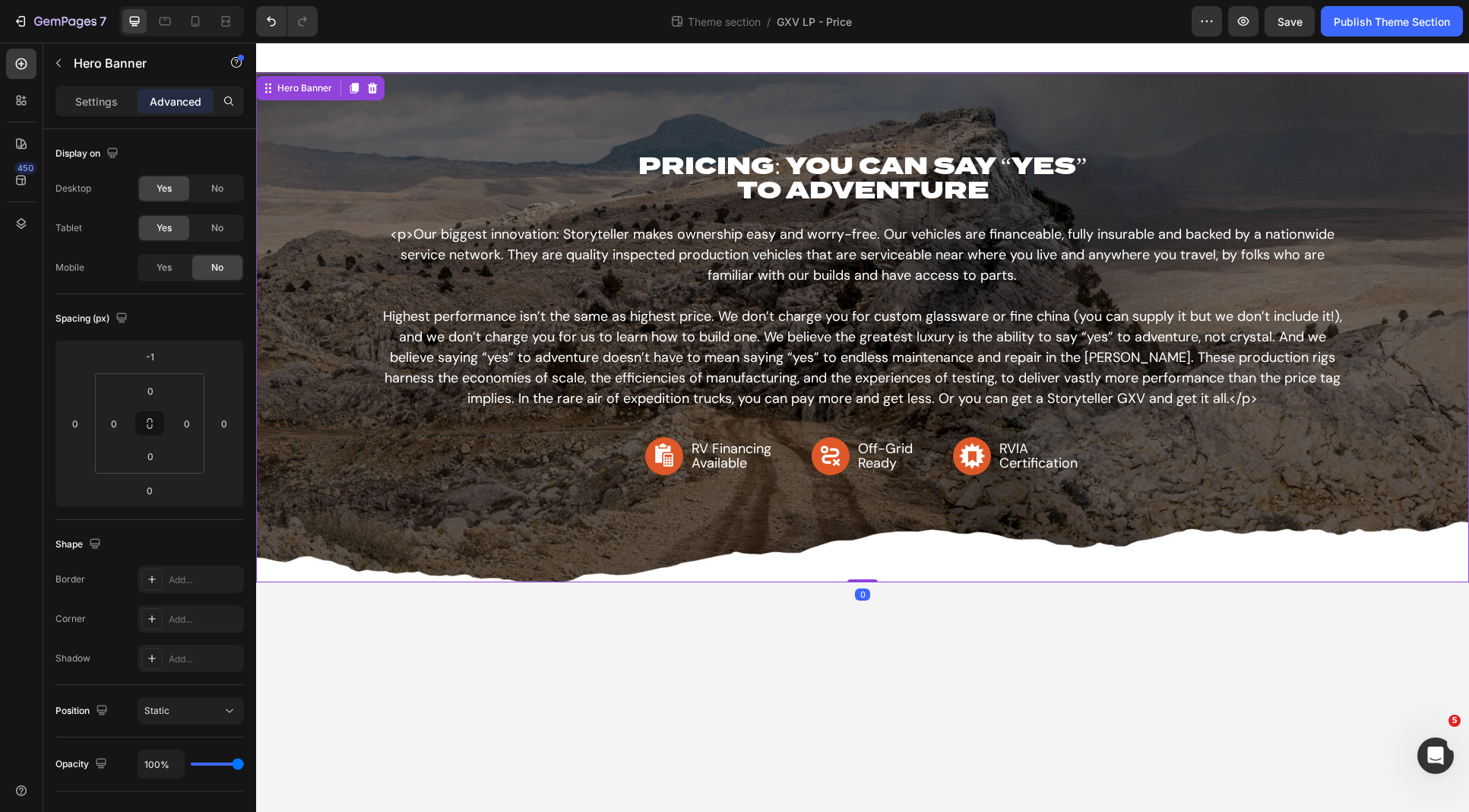
click at [307, 548] on div "Background Image" at bounding box center [862, 327] width 1213 height 510
click at [118, 104] on div "Settings" at bounding box center [96, 101] width 76 height 25
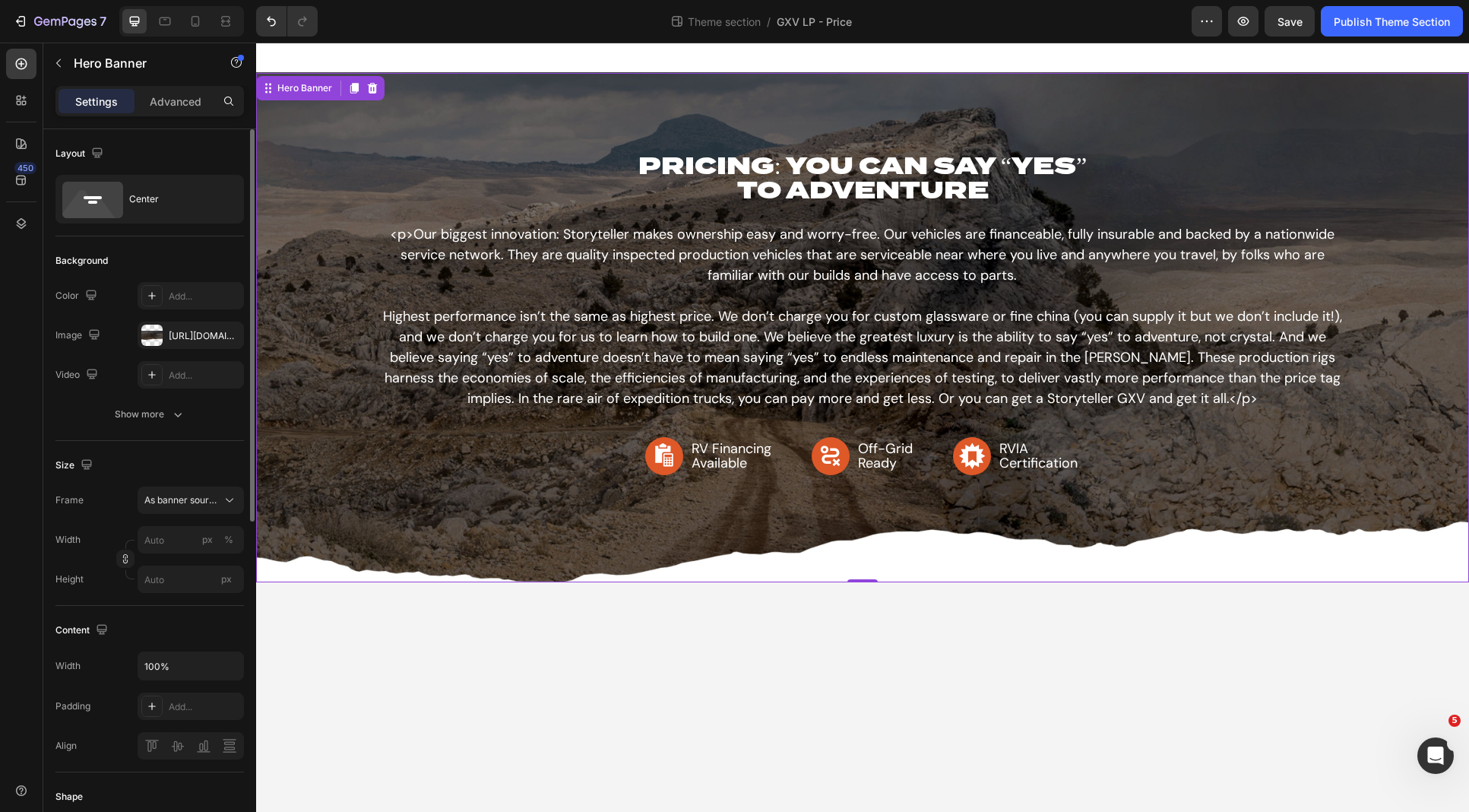
scroll to position [14, 0]
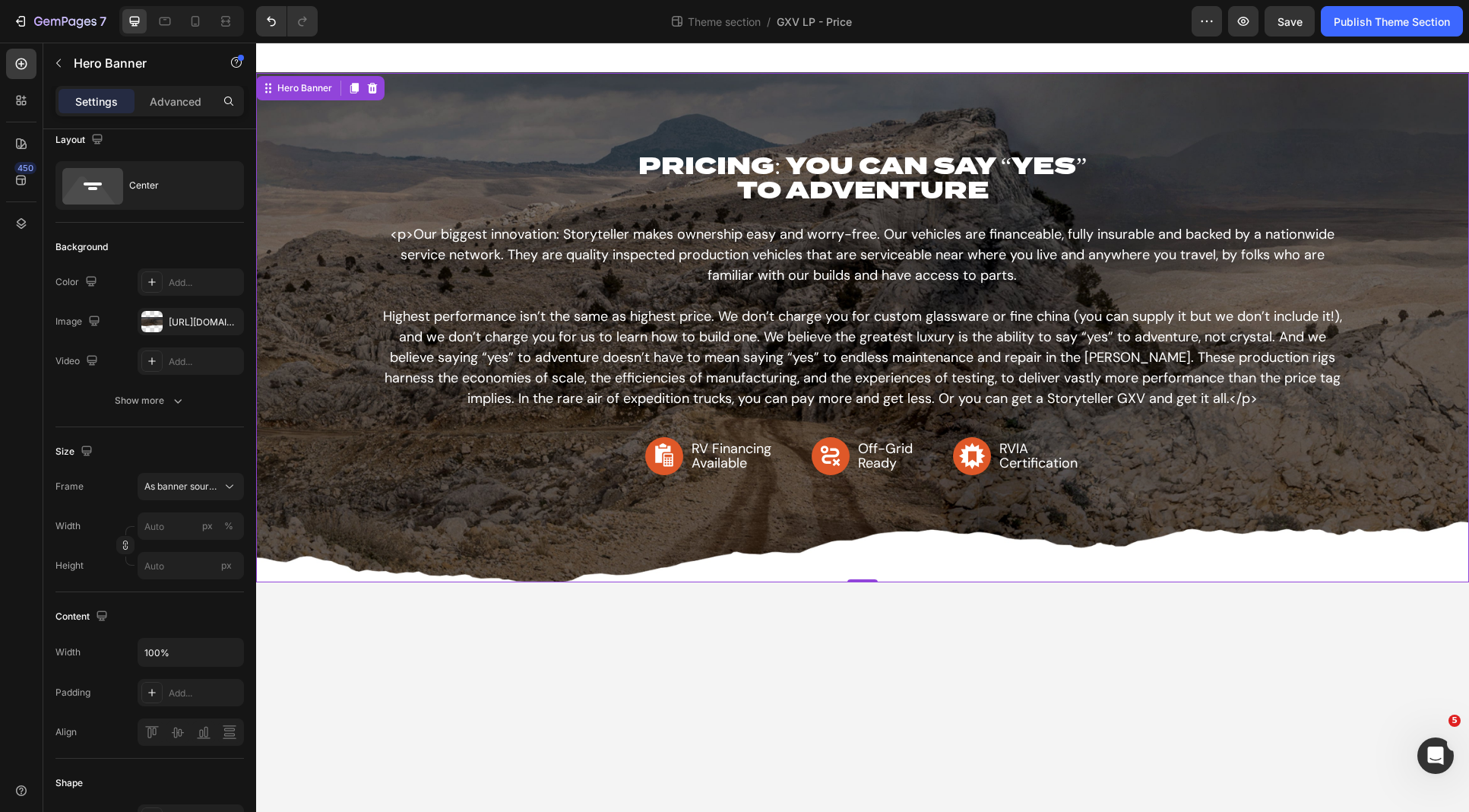
click at [291, 550] on div "Background Image" at bounding box center [862, 327] width 1213 height 510
click at [205, 327] on div "[URL][DOMAIN_NAME]" at bounding box center [190, 322] width 44 height 14
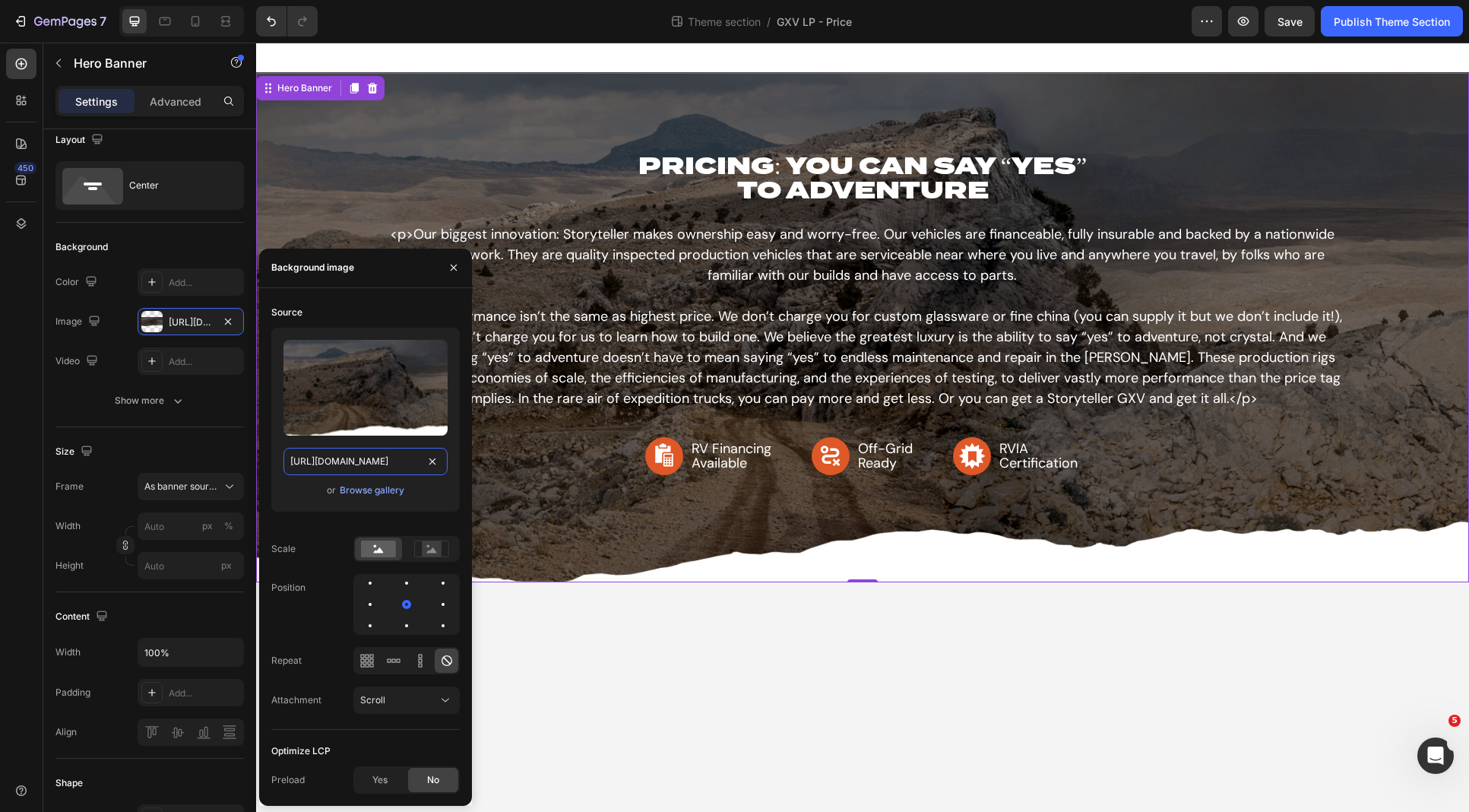
click at [335, 459] on input "[URL][DOMAIN_NAME]" at bounding box center [365, 461] width 164 height 27
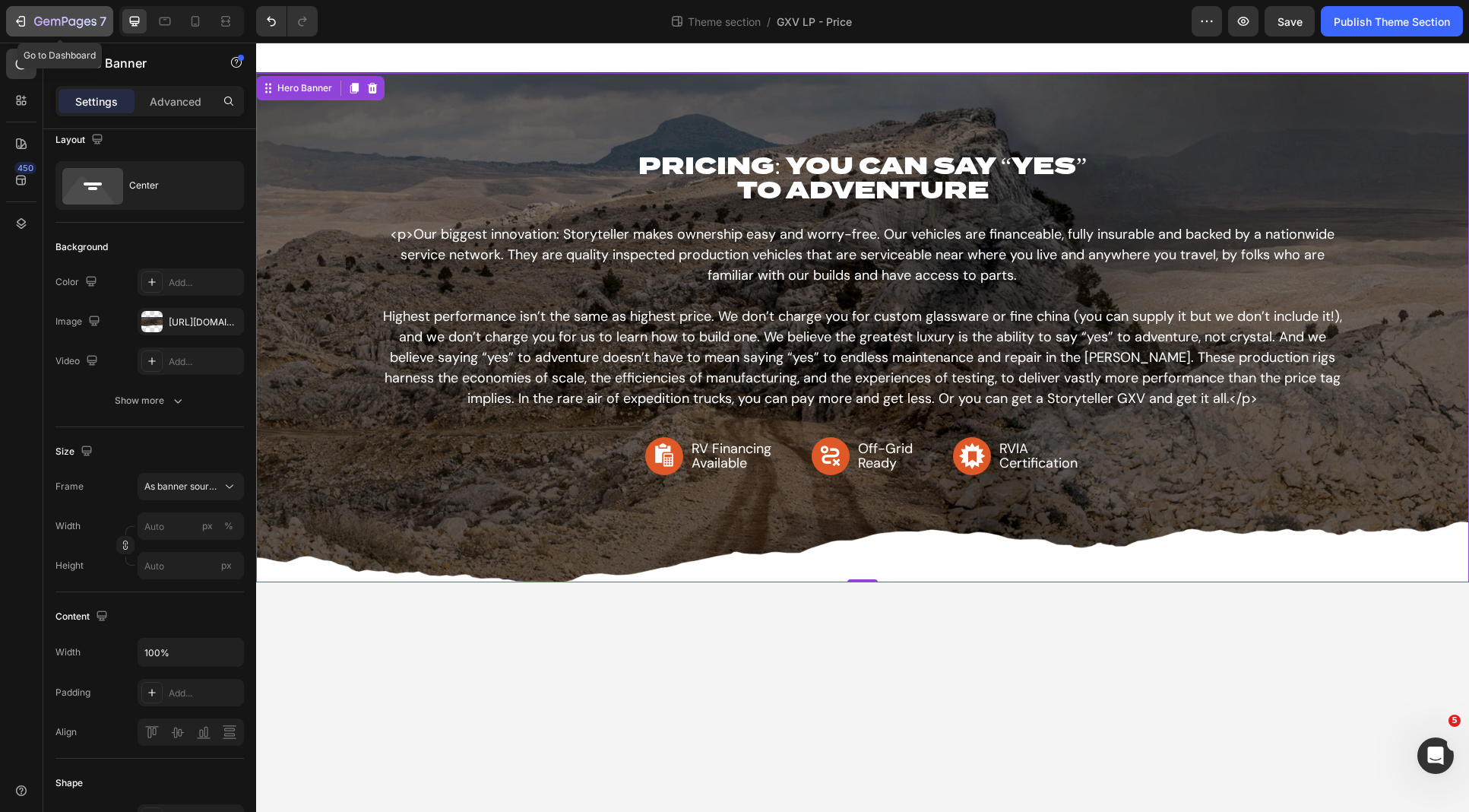
click at [69, 11] on button "7" at bounding box center [60, 21] width 108 height 30
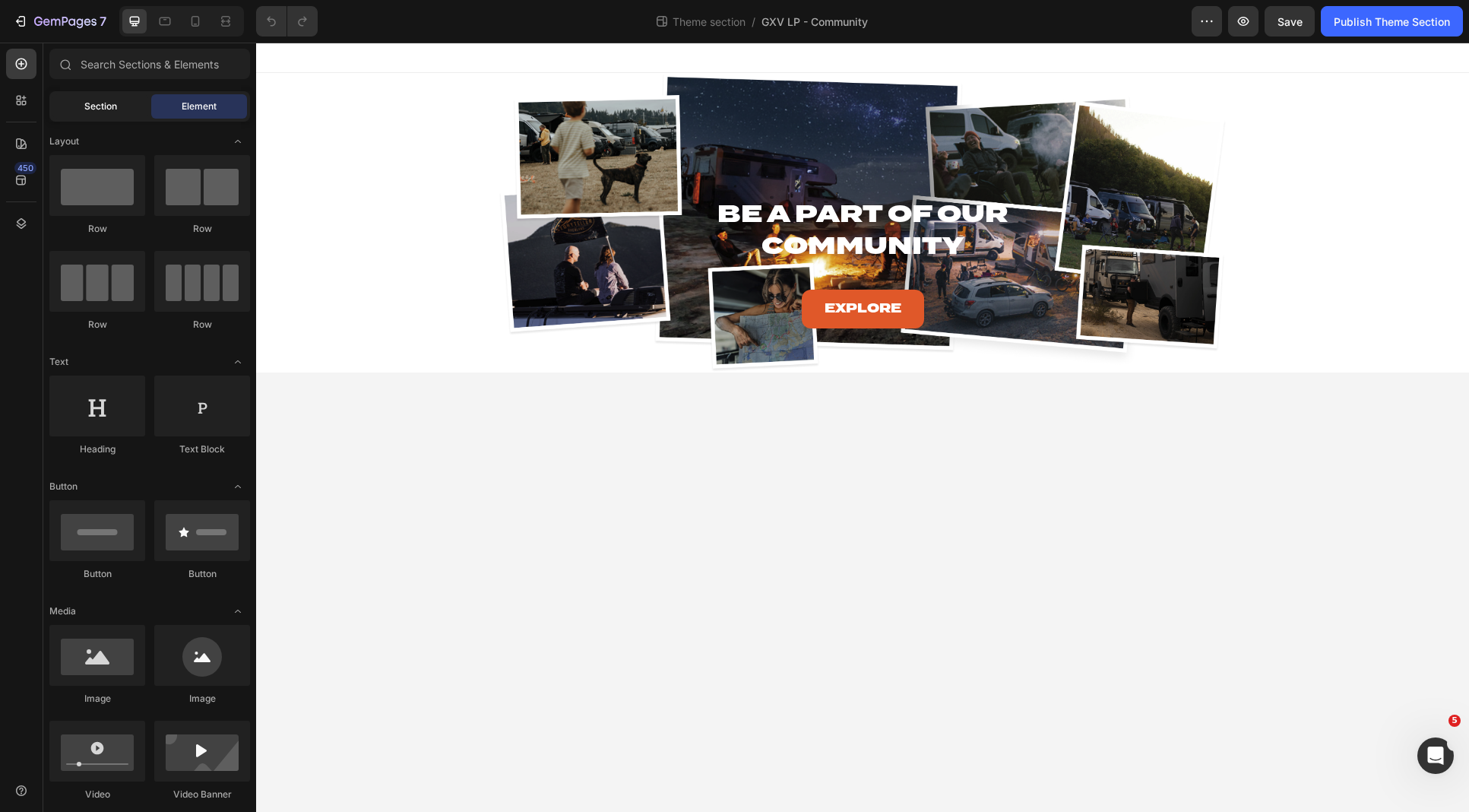
drag, startPoint x: 0, startPoint y: 0, endPoint x: 89, endPoint y: 112, distance: 143.1
click at [89, 112] on span "Section" at bounding box center [101, 106] width 33 height 14
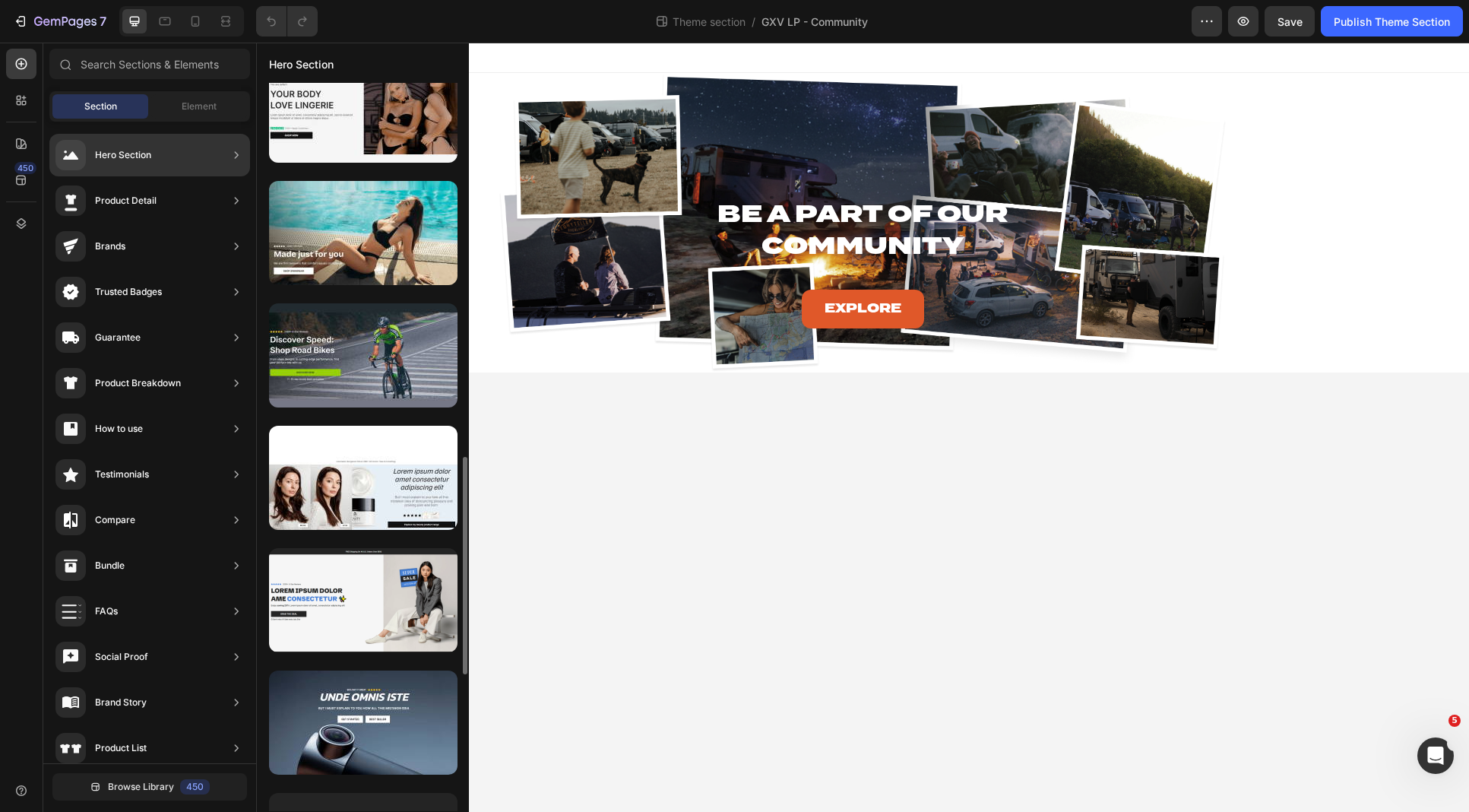
scroll to position [1145, 0]
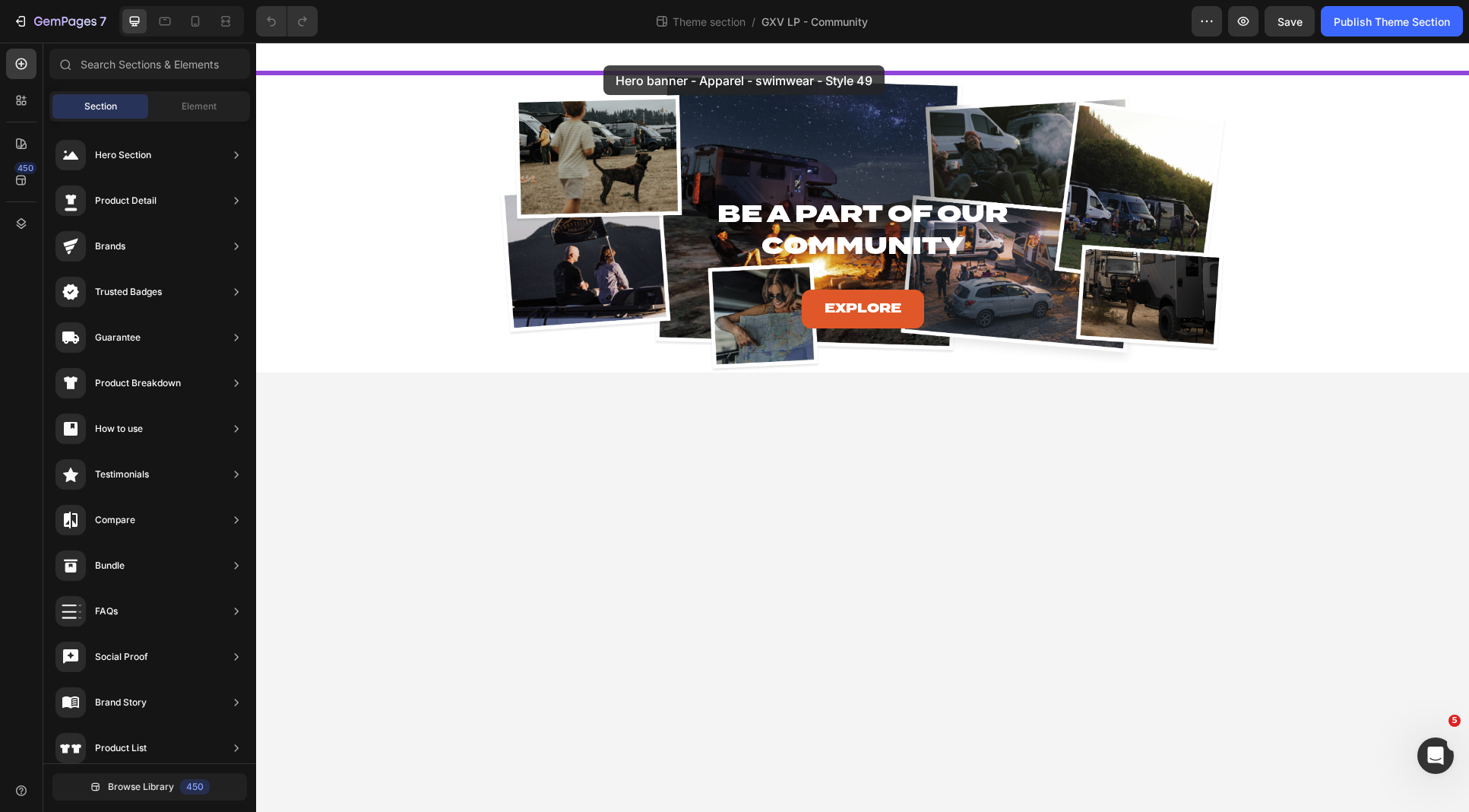
drag, startPoint x: 618, startPoint y: 365, endPoint x: 603, endPoint y: 66, distance: 299.4
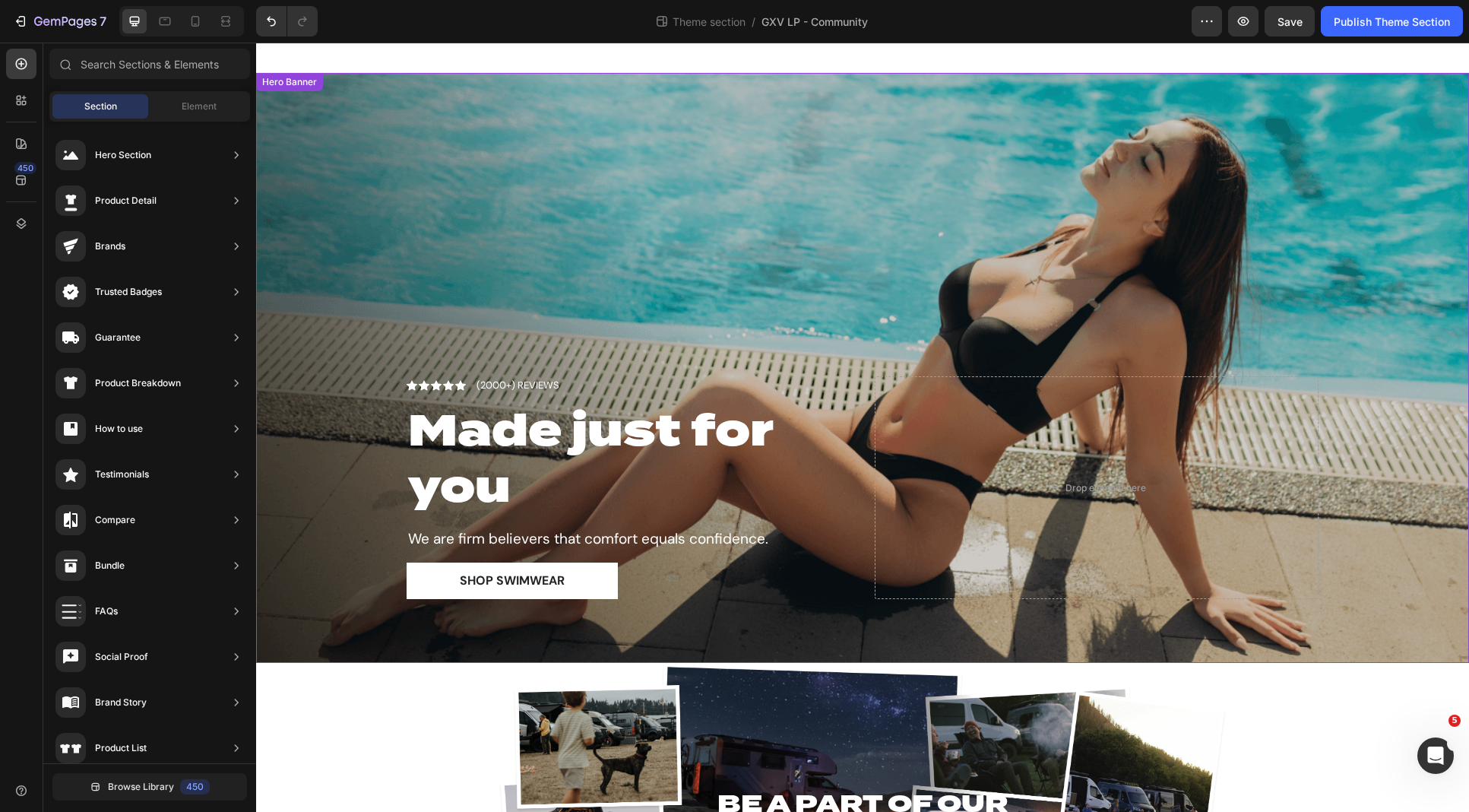
scroll to position [30, 0]
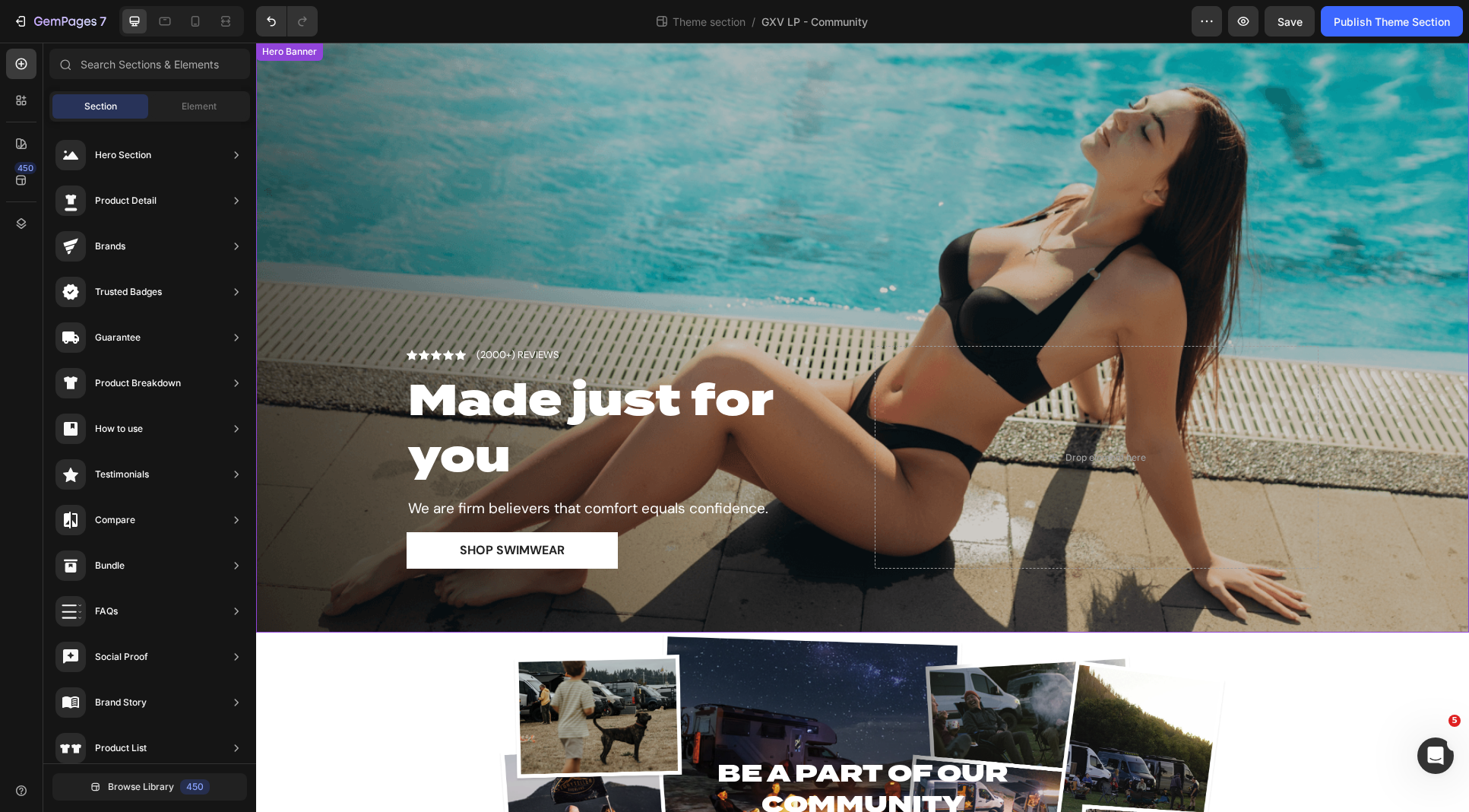
click at [262, 587] on div "Overlay" at bounding box center [862, 337] width 1213 height 590
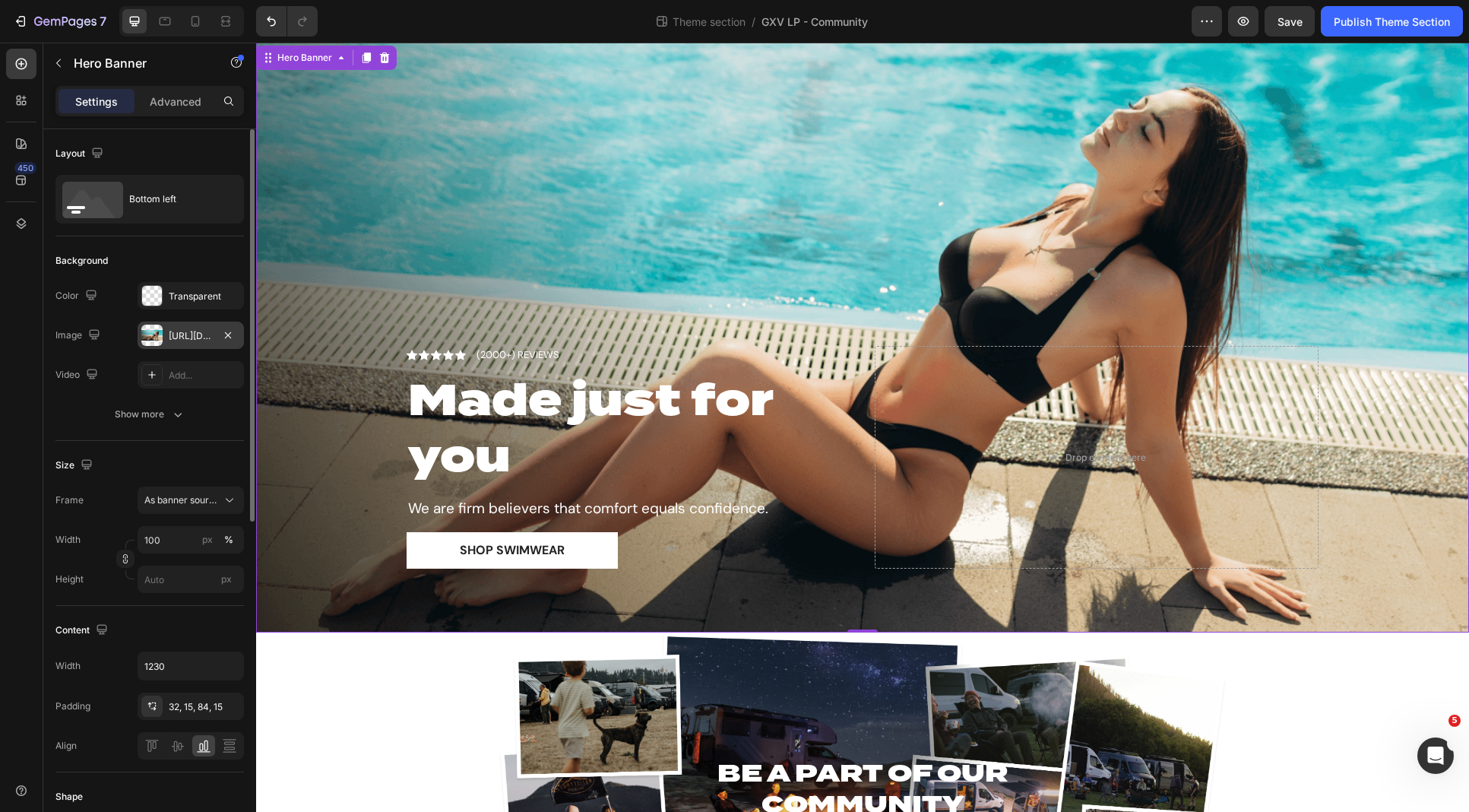
click at [198, 330] on div "[URL][DOMAIN_NAME]" at bounding box center [190, 335] width 44 height 14
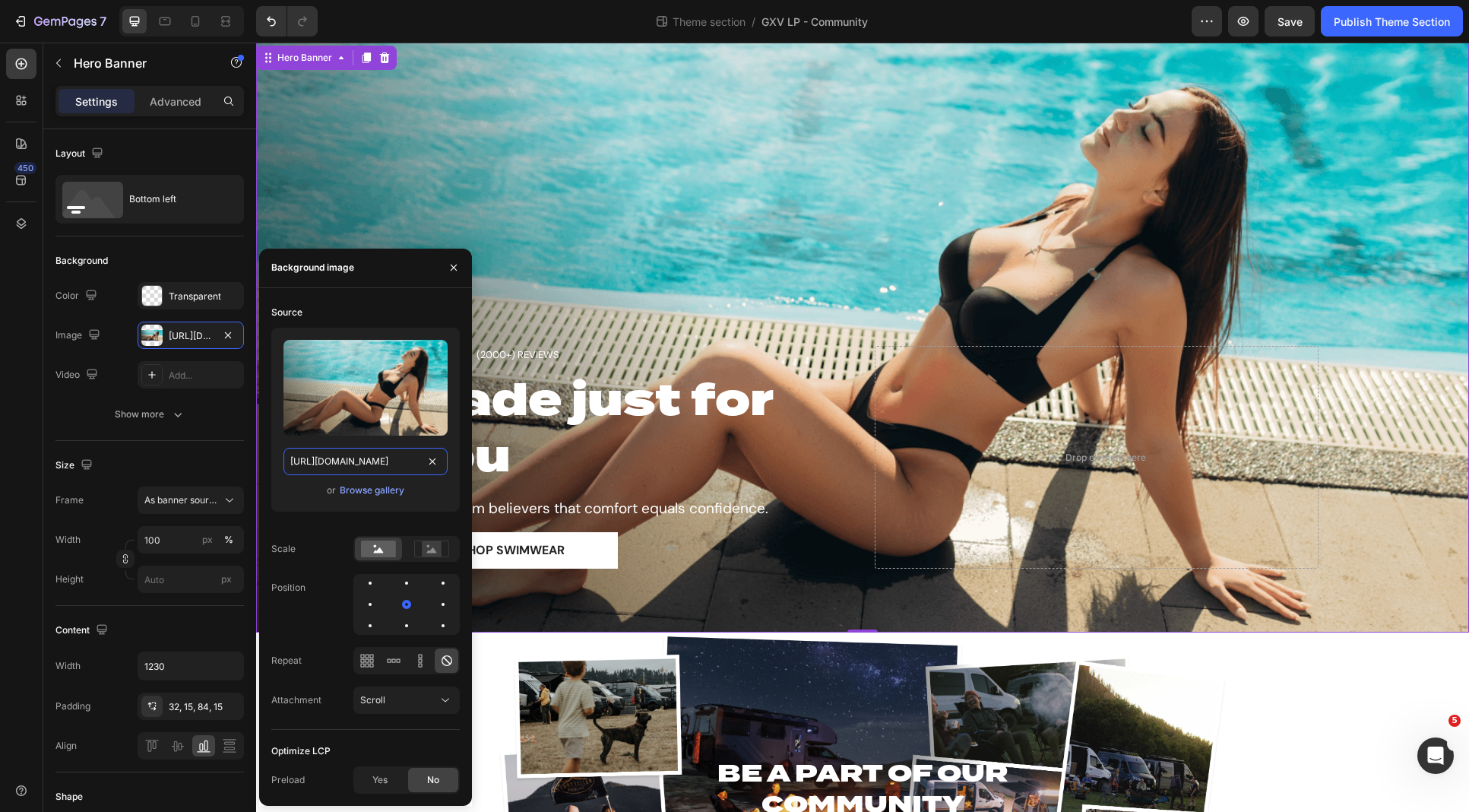
click at [354, 455] on input "[URL][DOMAIN_NAME]" at bounding box center [365, 461] width 164 height 27
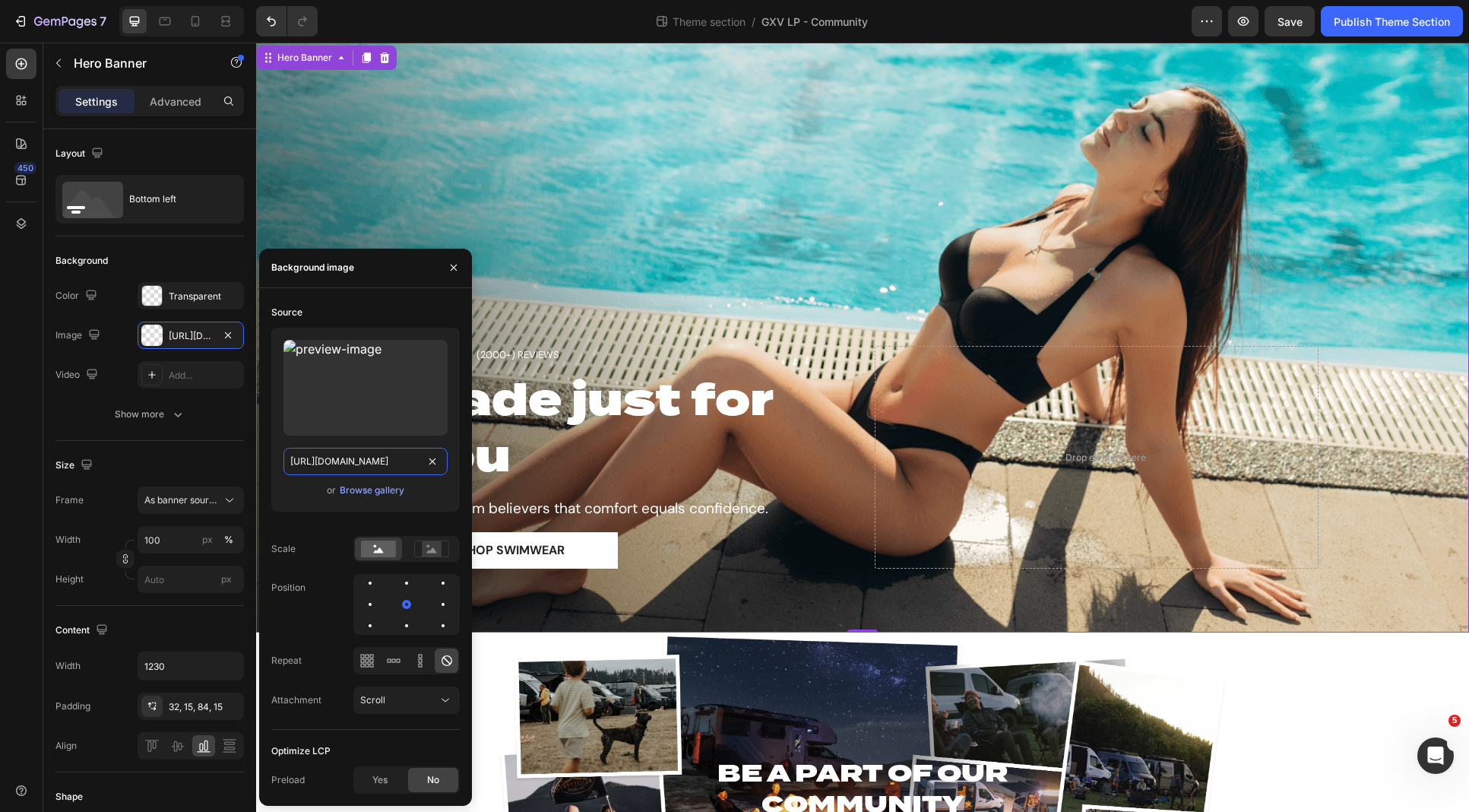
click at [352, 450] on input "[URL][DOMAIN_NAME]" at bounding box center [365, 461] width 164 height 27
click at [351, 452] on input "[URL][DOMAIN_NAME]" at bounding box center [365, 461] width 164 height 27
click at [352, 459] on input "[URL][DOMAIN_NAME]" at bounding box center [365, 461] width 164 height 27
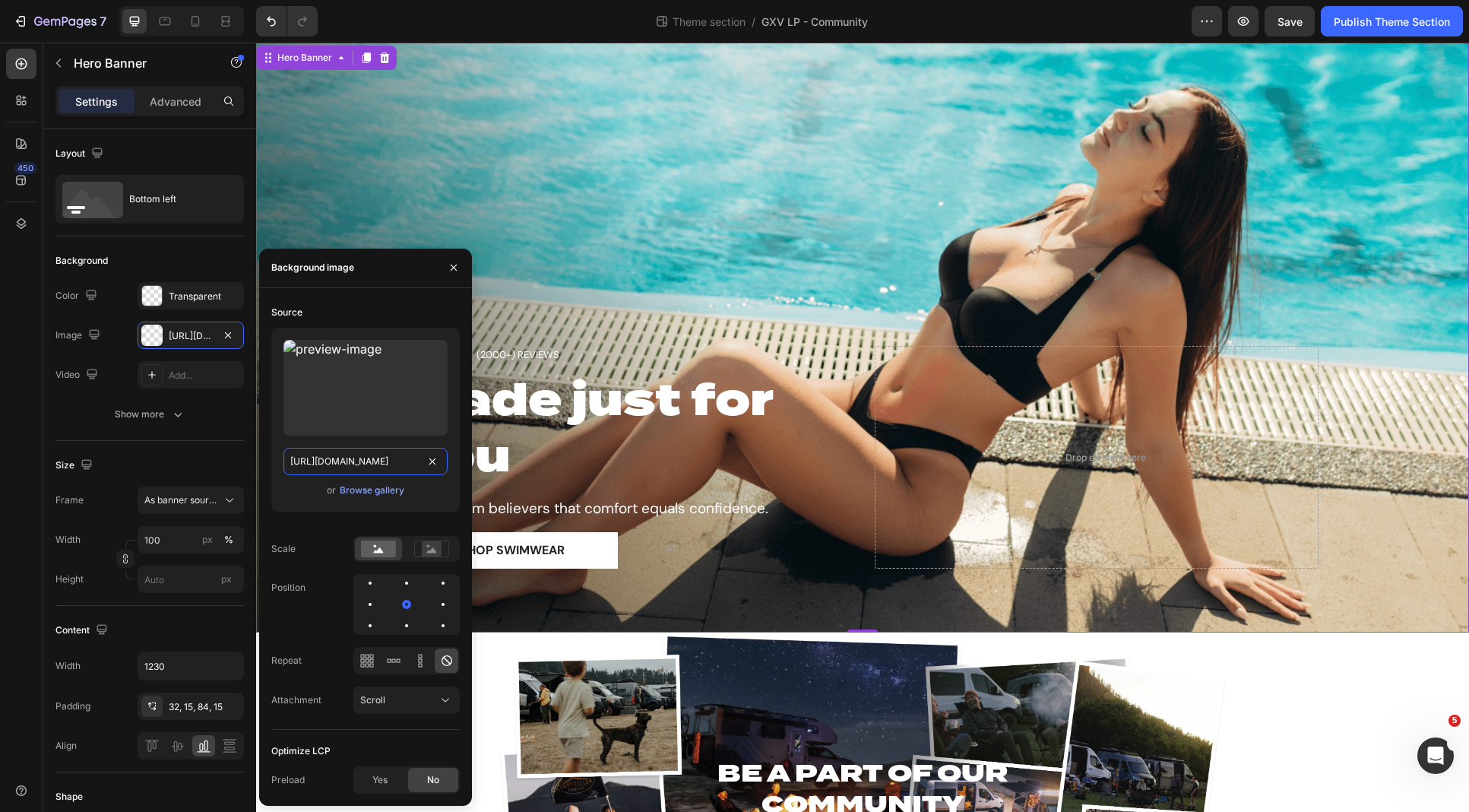
paste input "MODE-LP-Adventure-Section-BG.jpg?v=1752865725"
type input "[URL][DOMAIN_NAME]"
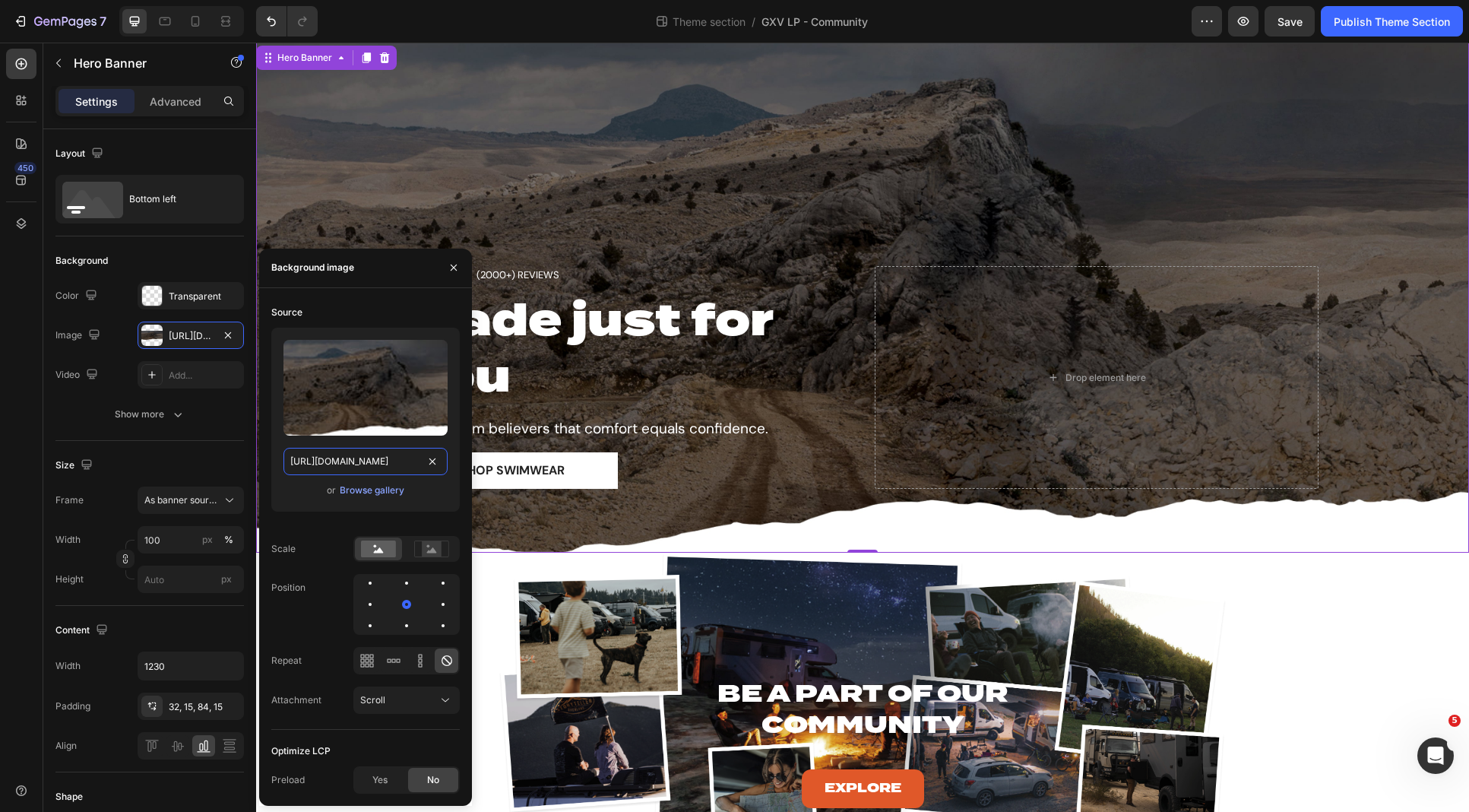
scroll to position [0, 339]
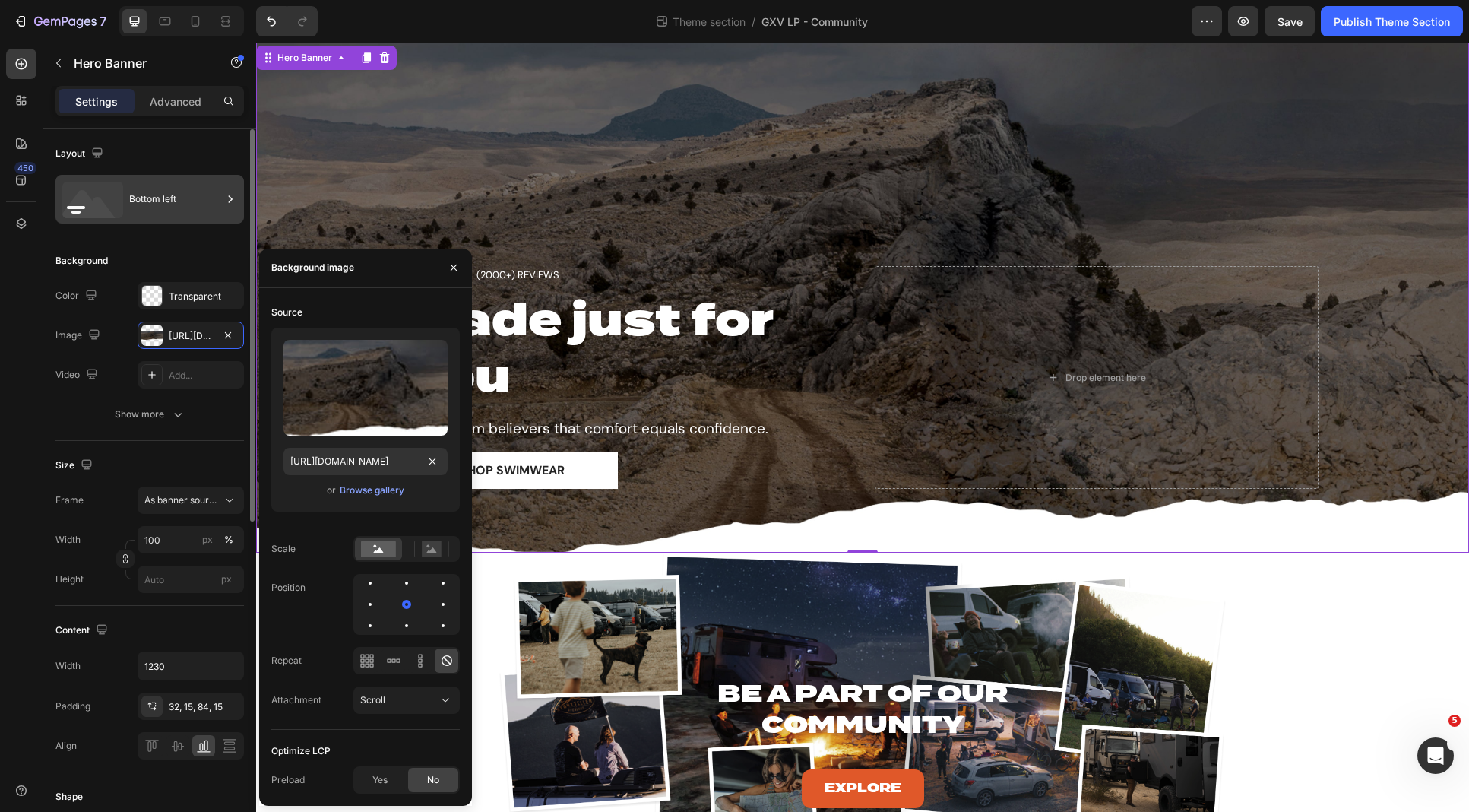
click at [199, 206] on div "Bottom left" at bounding box center [176, 199] width 93 height 35
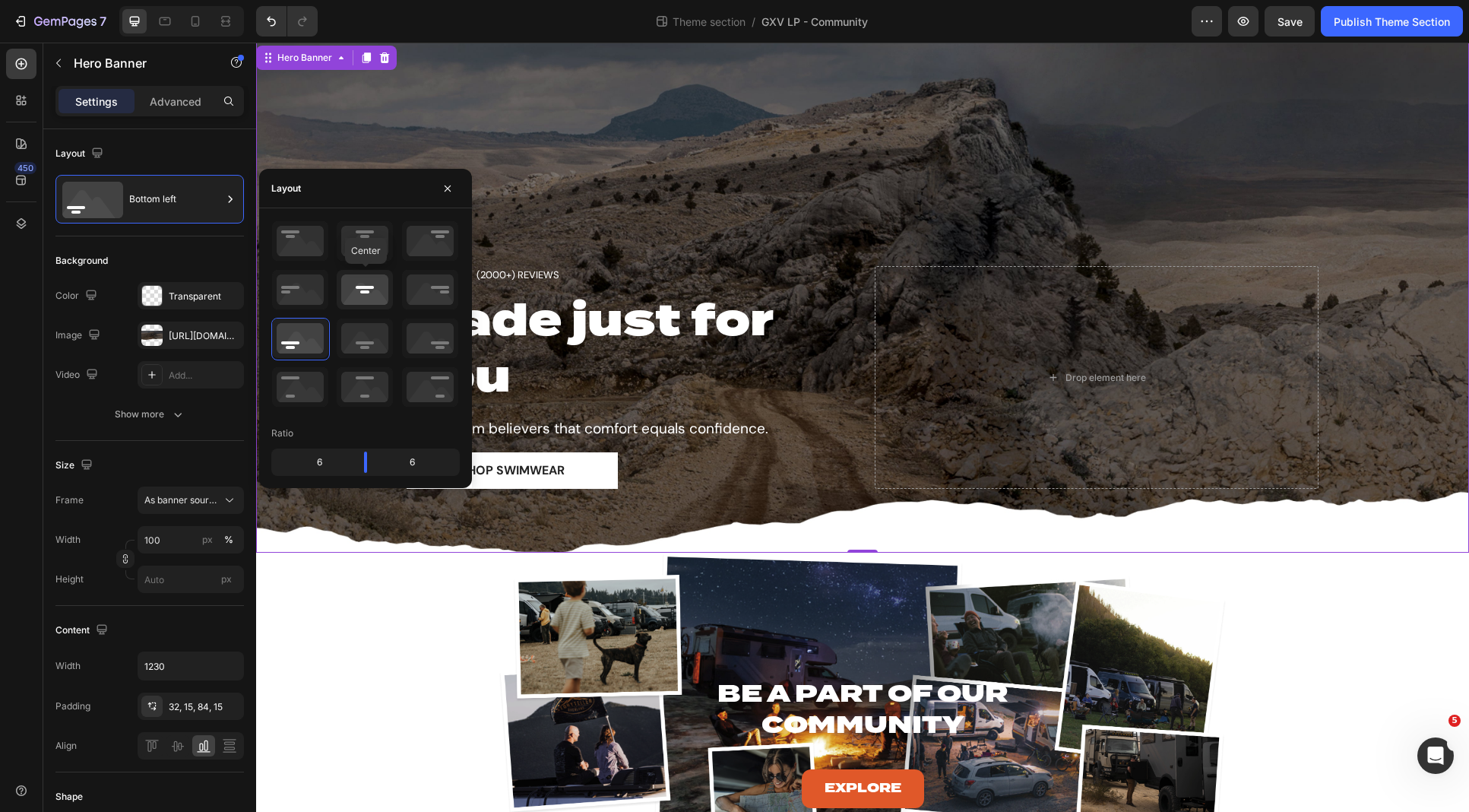
click at [379, 284] on icon at bounding box center [365, 289] width 56 height 39
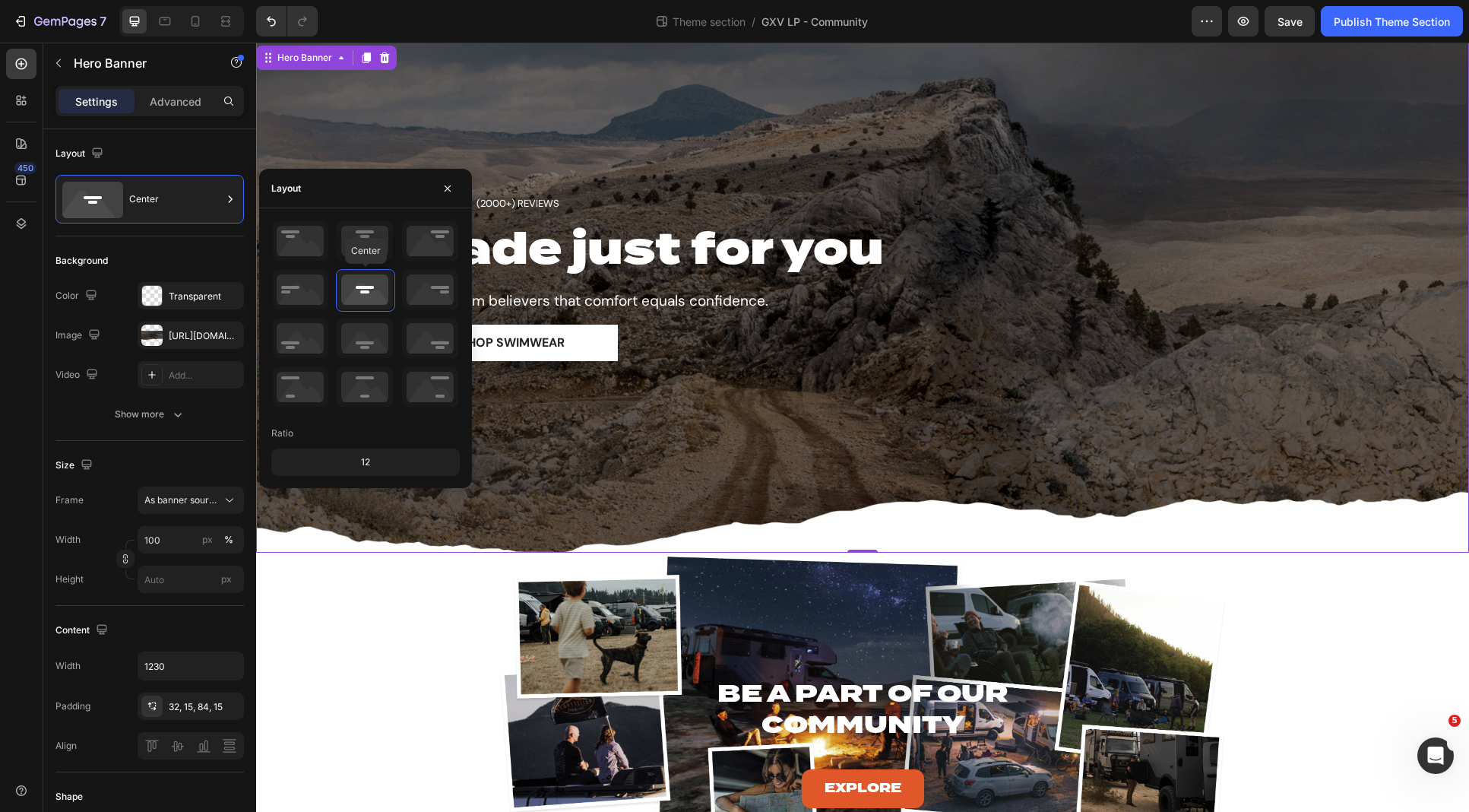
click at [375, 285] on icon at bounding box center [365, 289] width 56 height 39
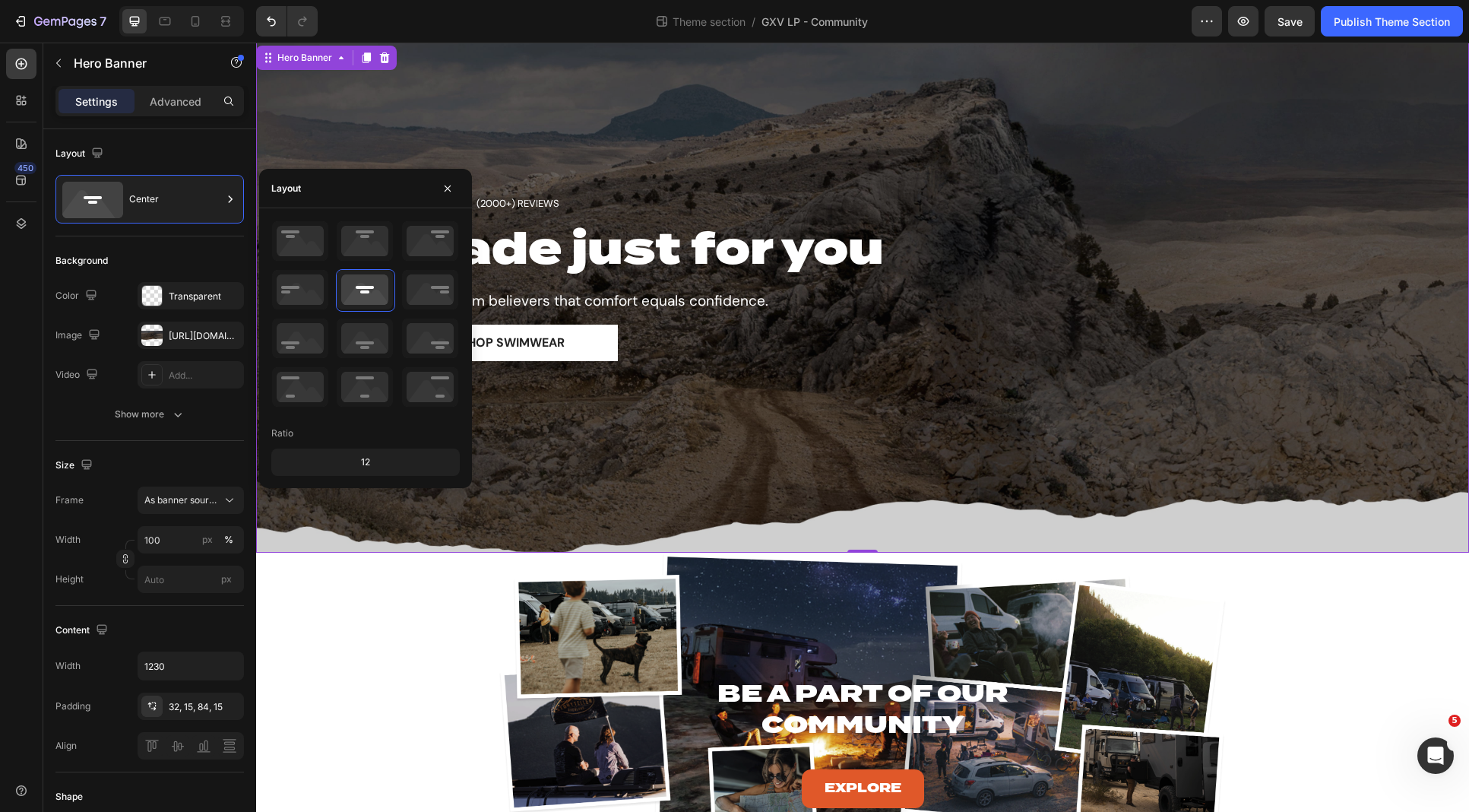
click at [825, 447] on div "Overlay" at bounding box center [862, 298] width 1213 height 510
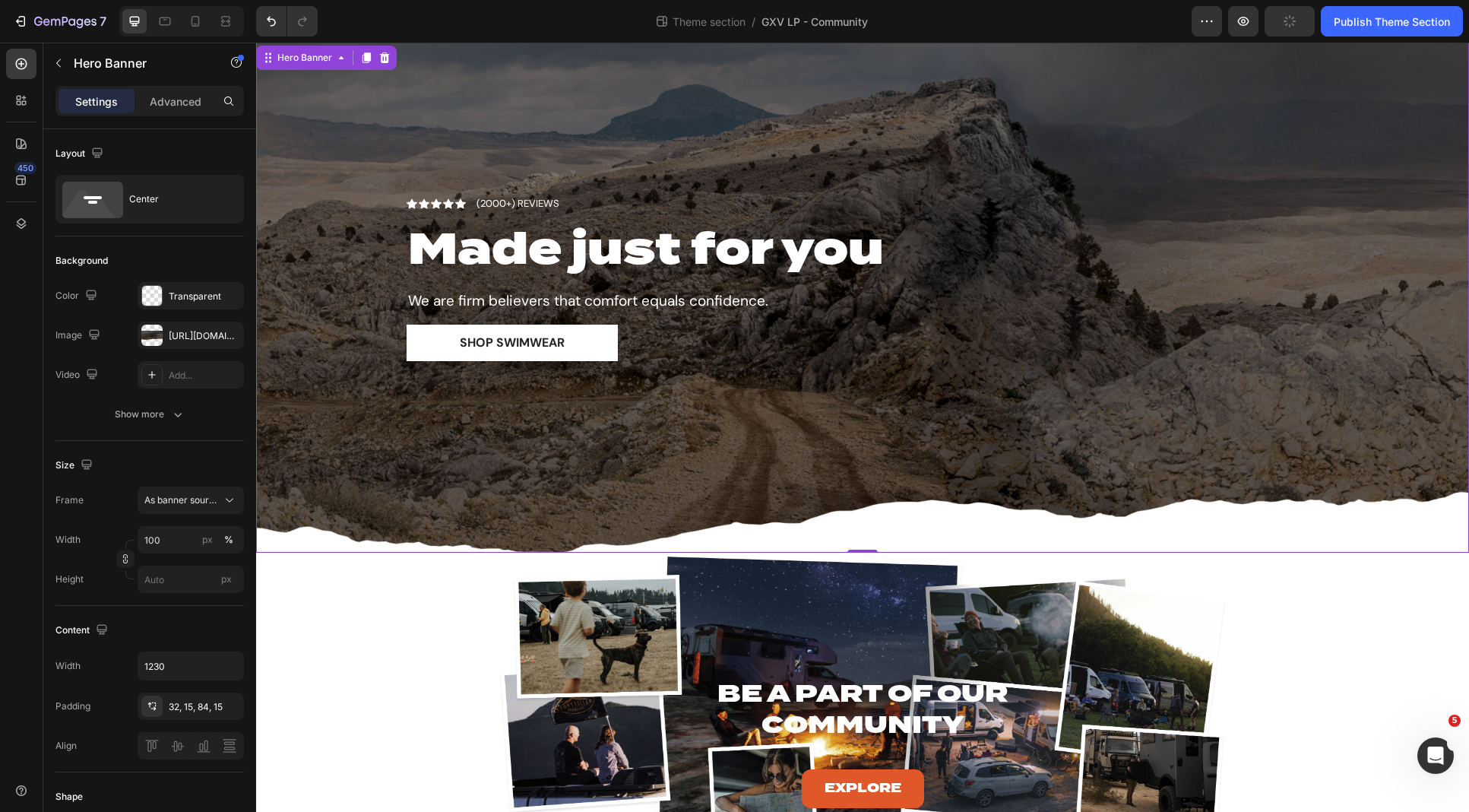
click at [822, 343] on div "Shop Swimwear Button" at bounding box center [862, 343] width 912 height 36
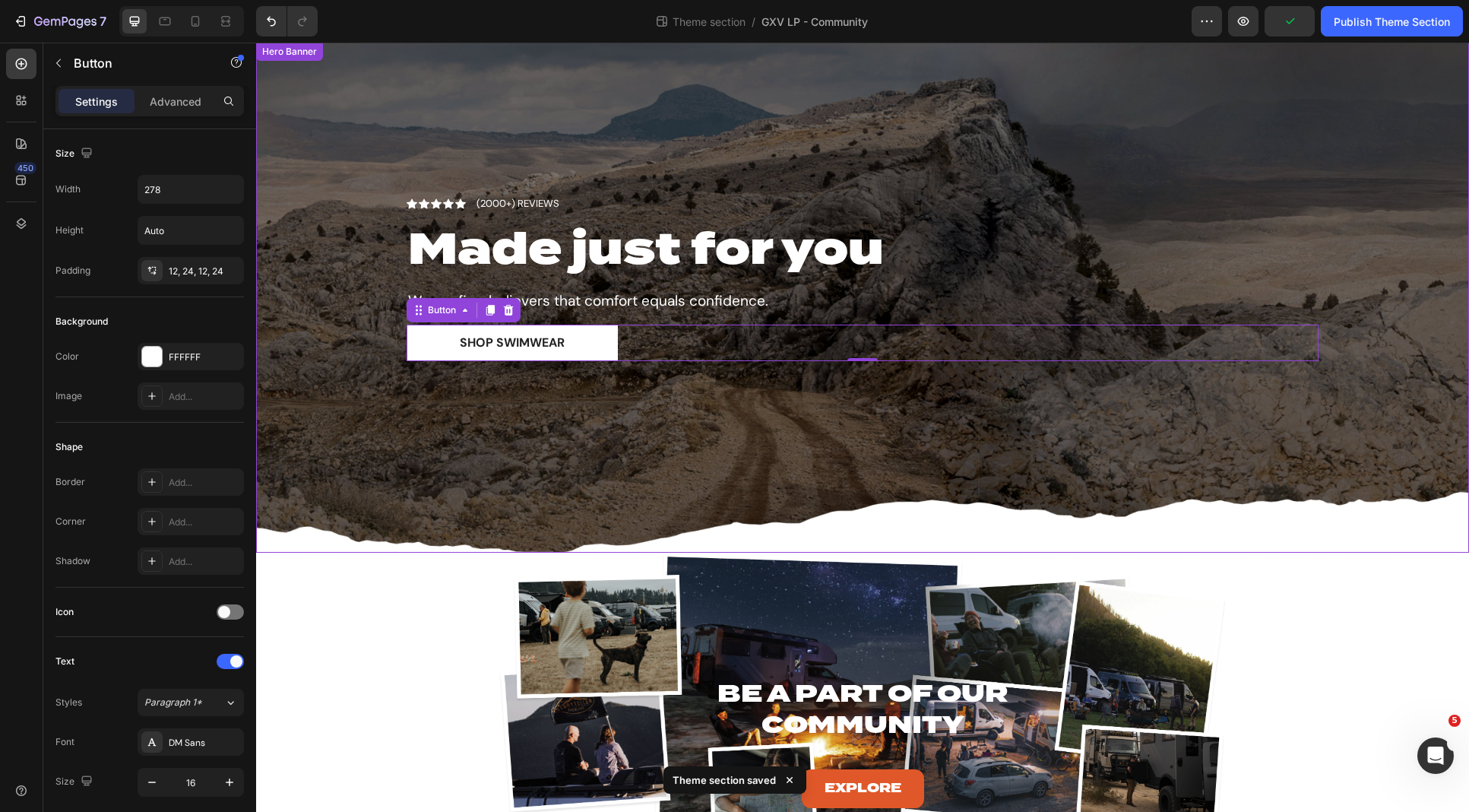
click at [813, 186] on div "Icon Icon Icon Icon Icon Icon List (2000+) REVIEWS Text Block Row Made just for…" at bounding box center [863, 297] width 935 height 254
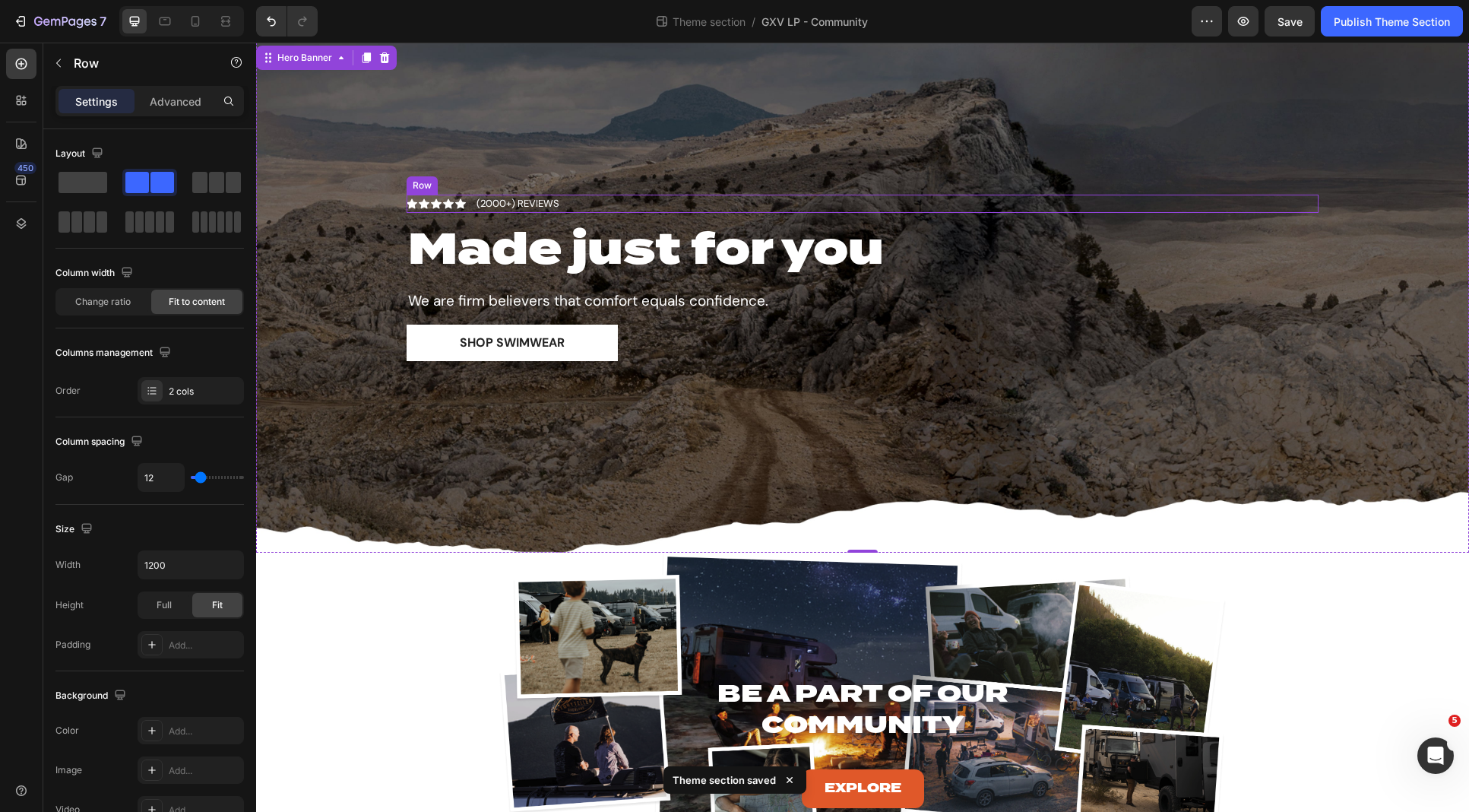
click at [793, 211] on div "Icon Icon Icon Icon Icon Icon List (2000+) REVIEWS Text Block Row" at bounding box center [862, 204] width 912 height 18
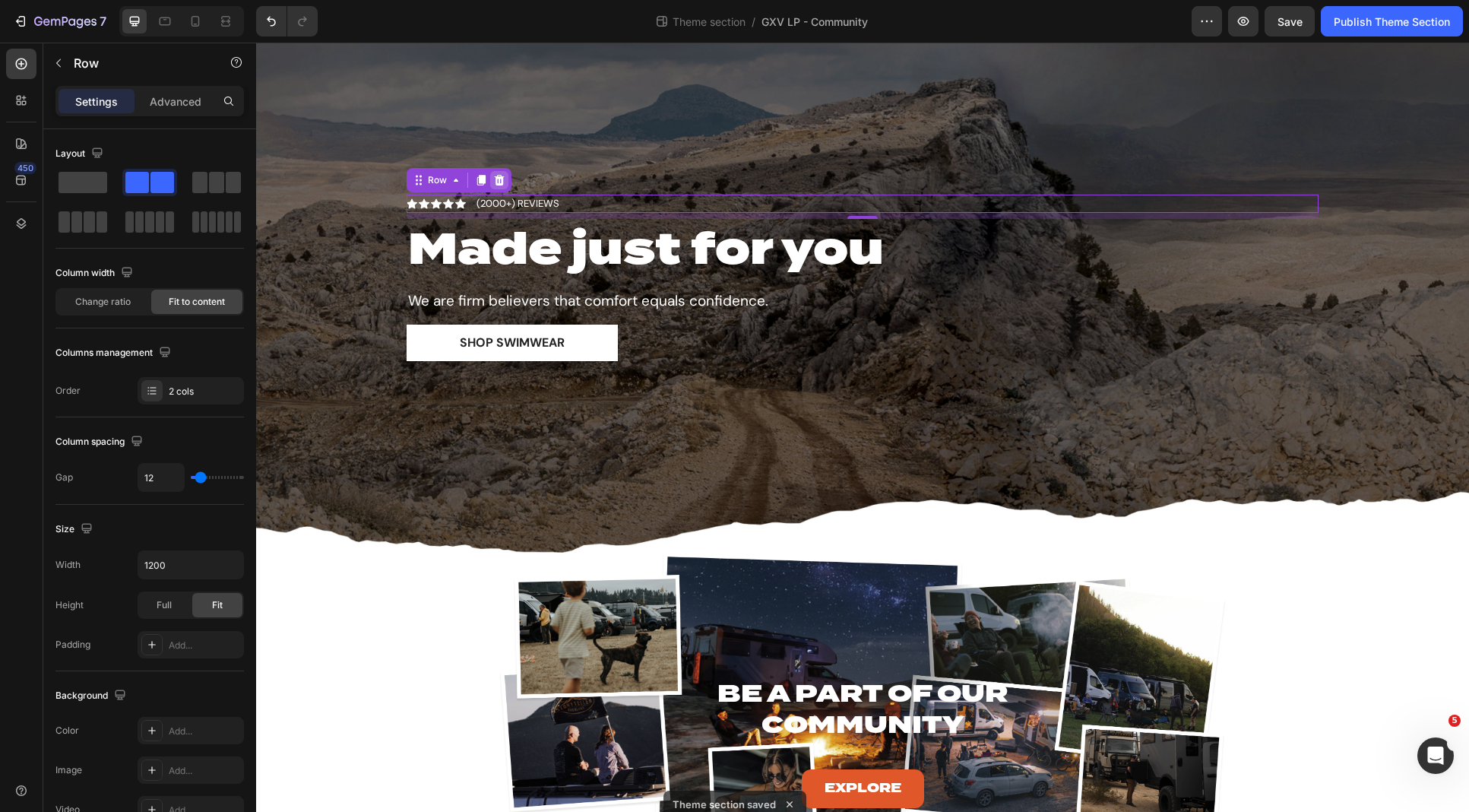
click at [498, 175] on icon at bounding box center [498, 180] width 12 height 12
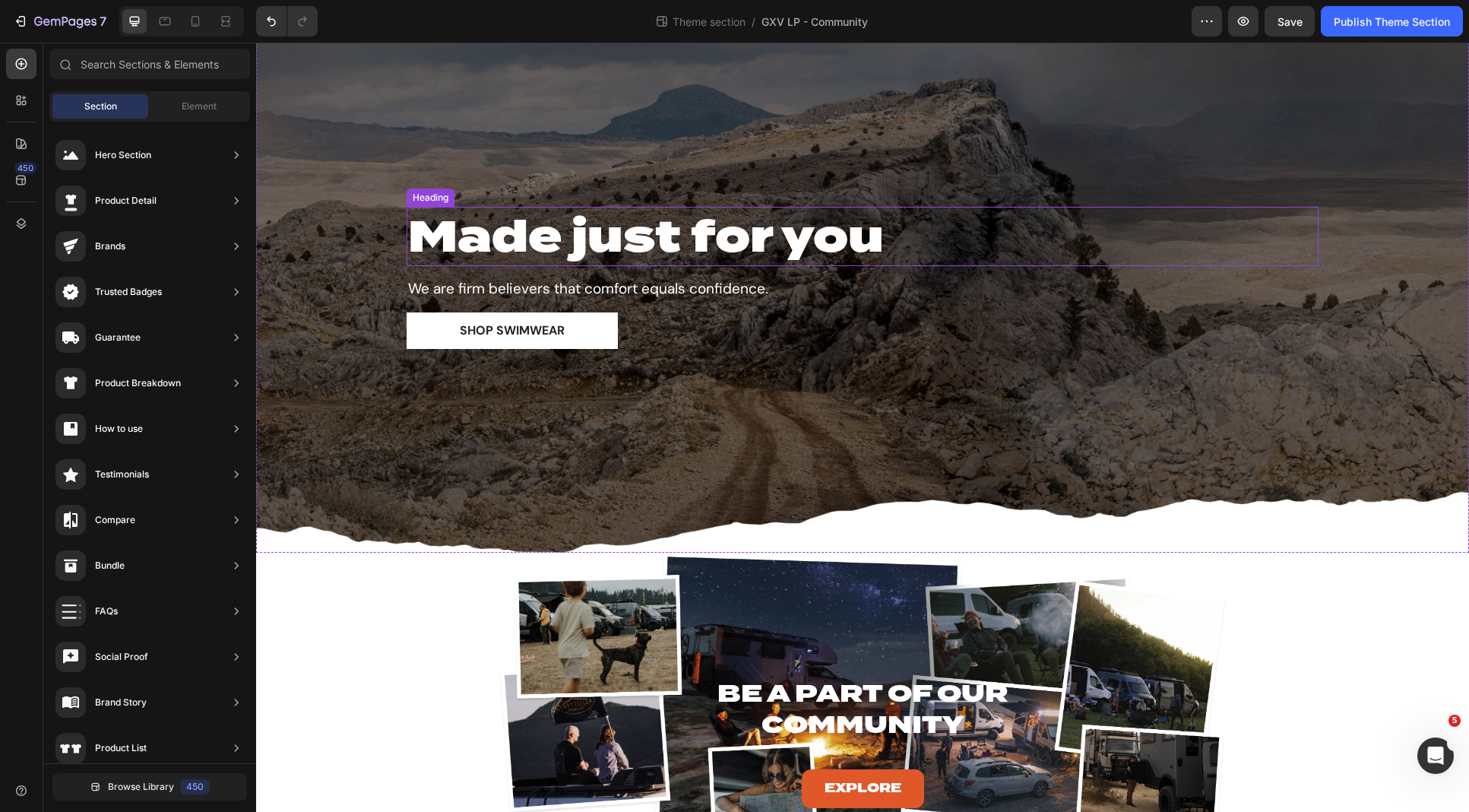
click at [818, 253] on strong "Made just for you" at bounding box center [646, 236] width 476 height 53
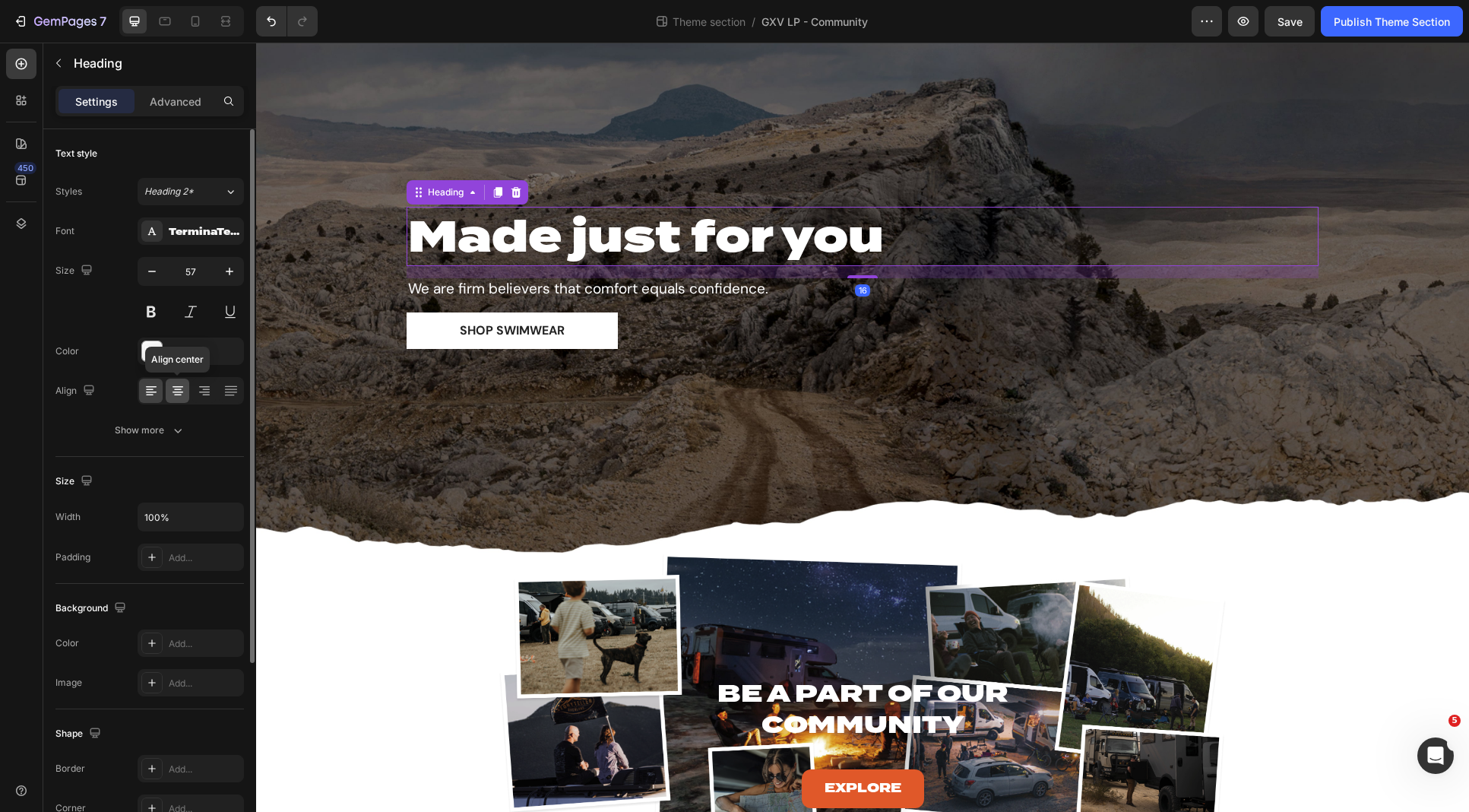
click at [175, 396] on icon at bounding box center [178, 390] width 15 height 15
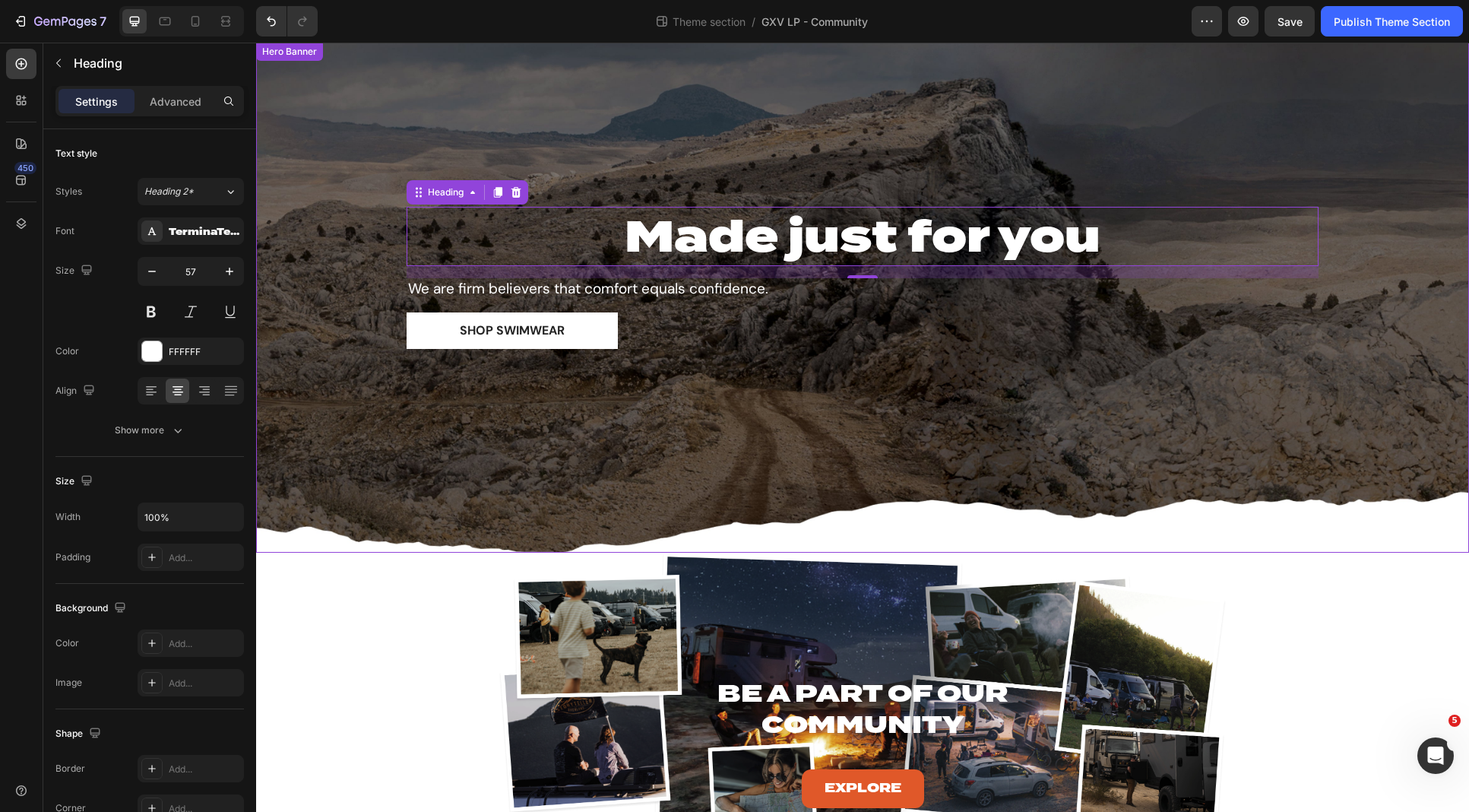
click at [777, 296] on div "We are firm believers that comfort equals confidence." at bounding box center [862, 289] width 912 height 22
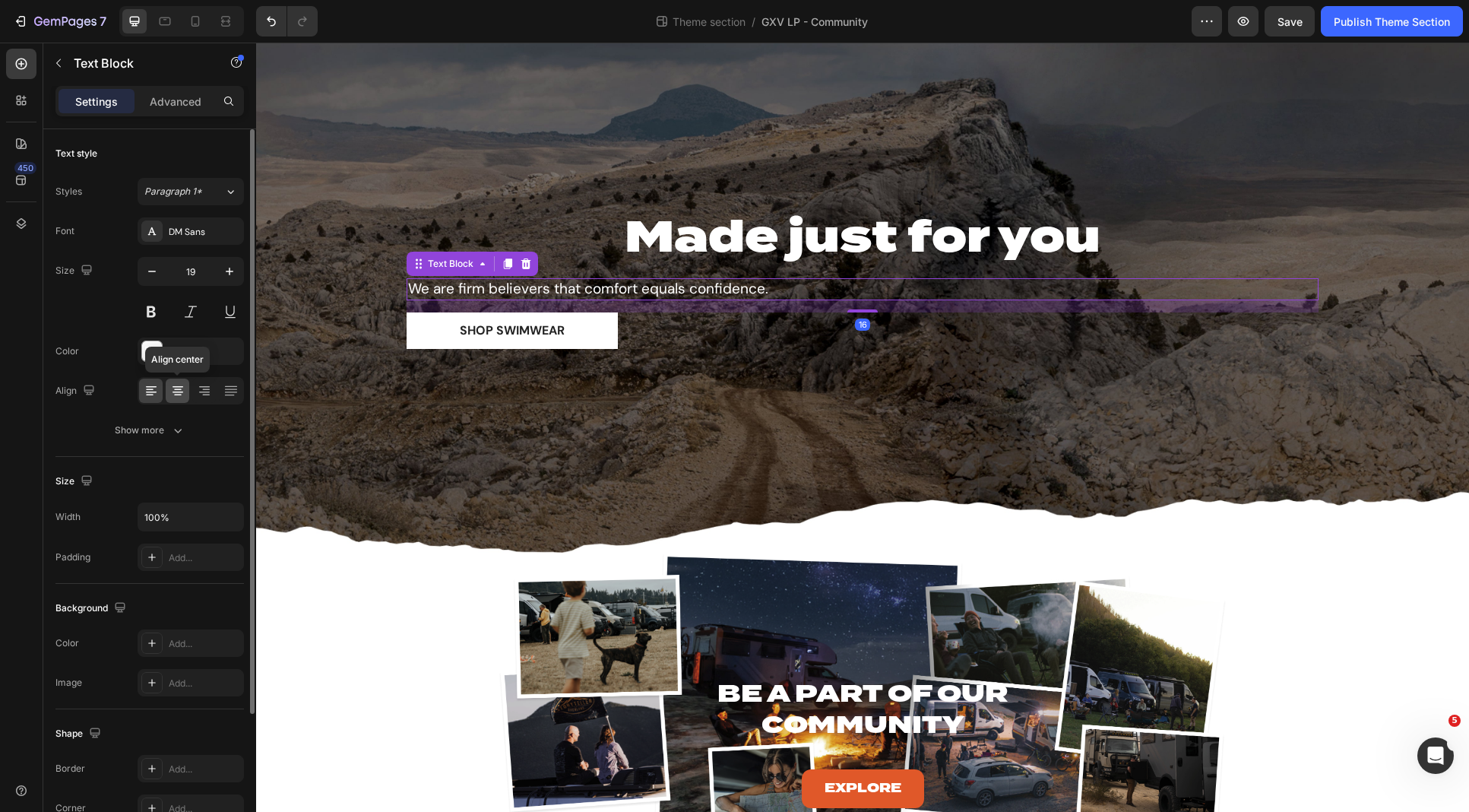
click at [167, 394] on div at bounding box center [178, 390] width 24 height 25
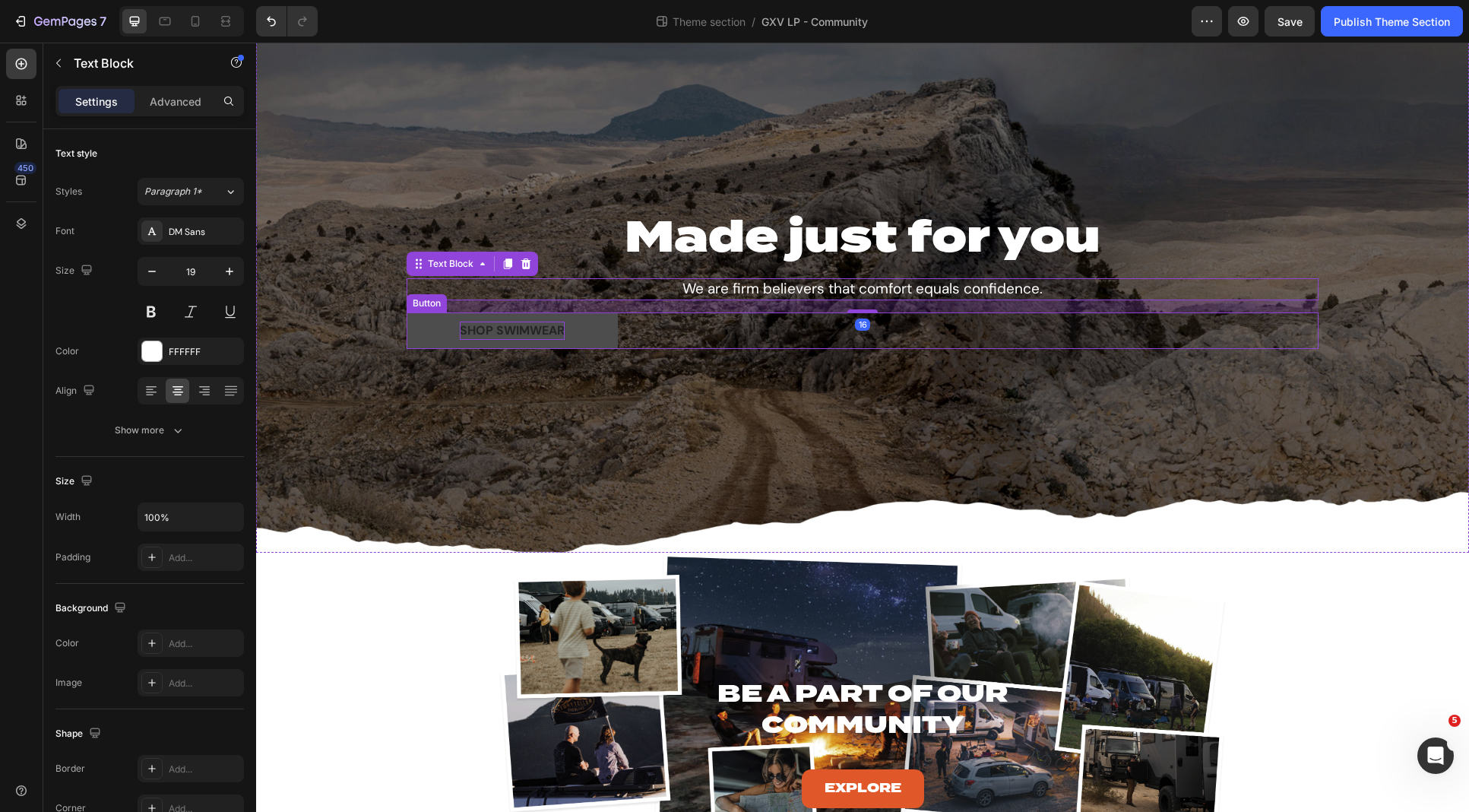
click at [477, 334] on div "Shop Swimwear" at bounding box center [512, 331] width 105 height 18
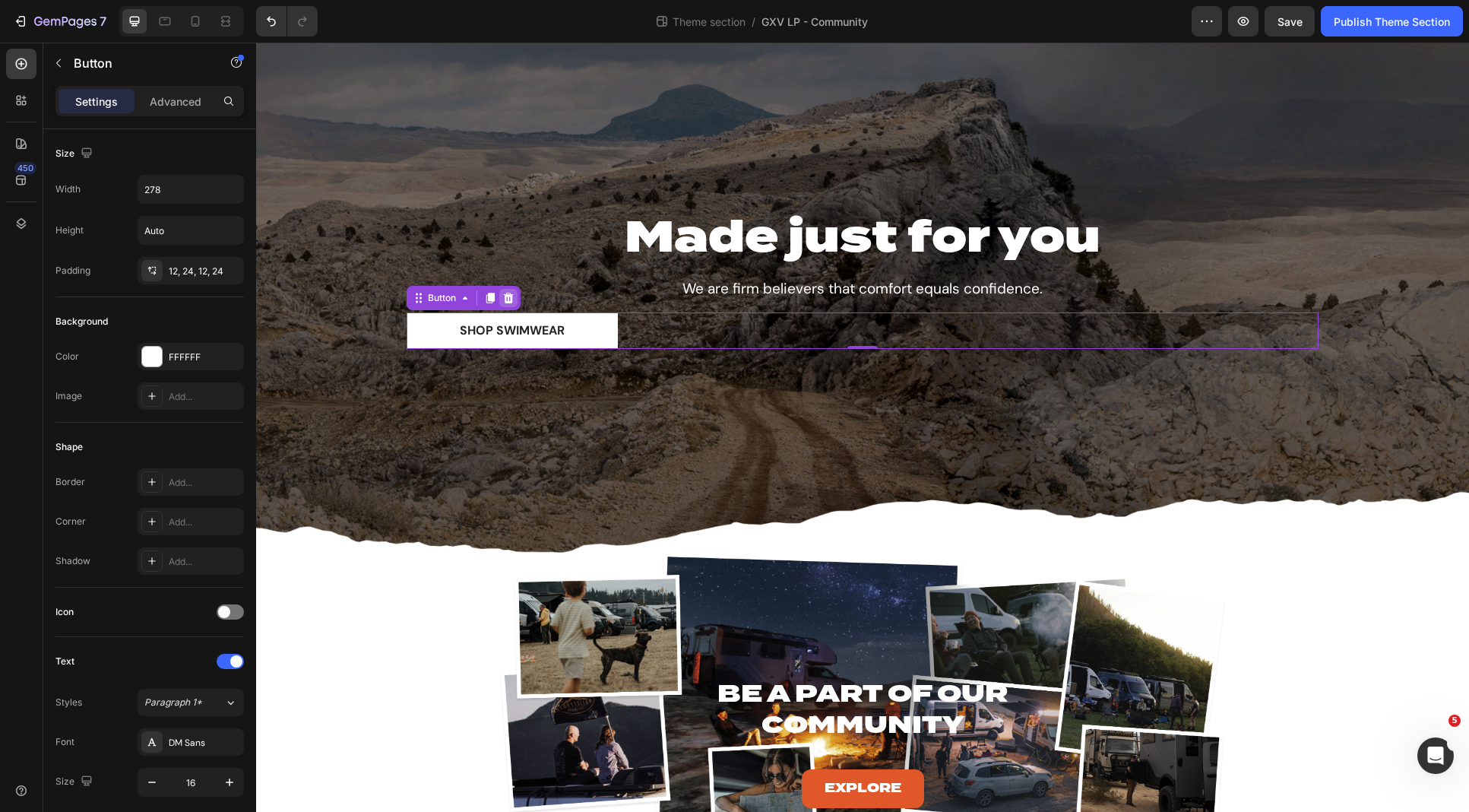
click at [509, 297] on div at bounding box center [508, 298] width 18 height 18
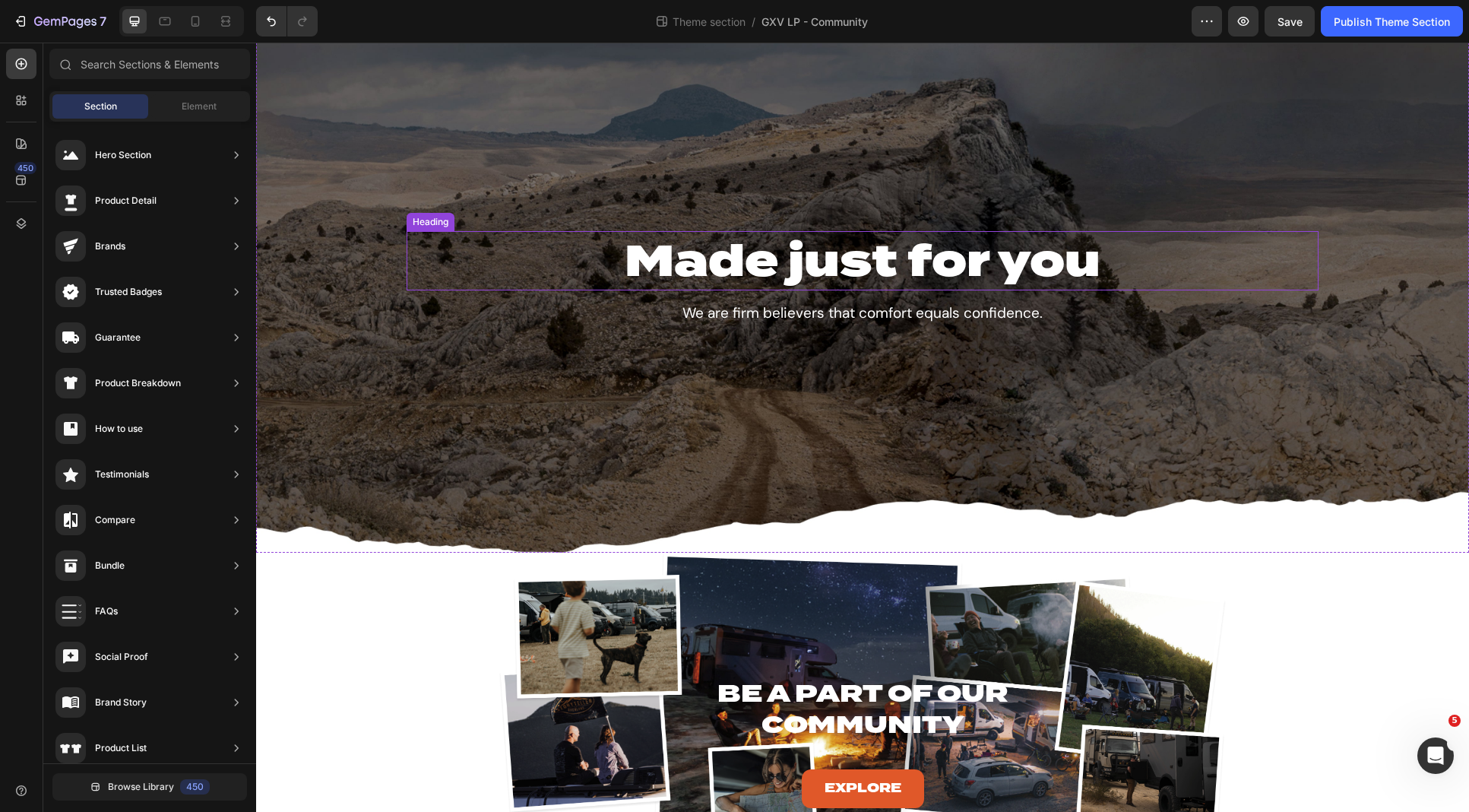
click at [726, 259] on strong "Made just for you" at bounding box center [863, 261] width 476 height 53
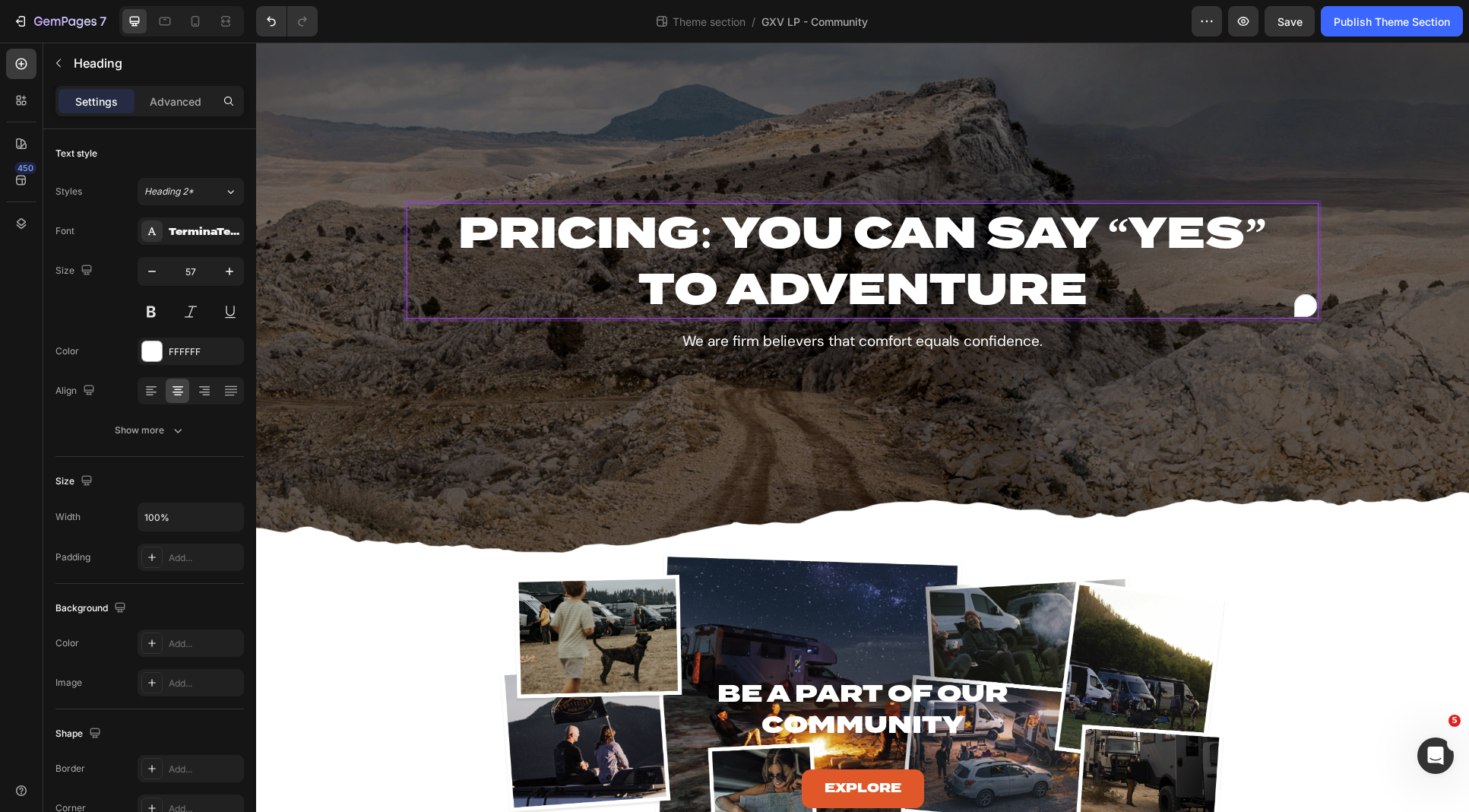
scroll to position [3, 0]
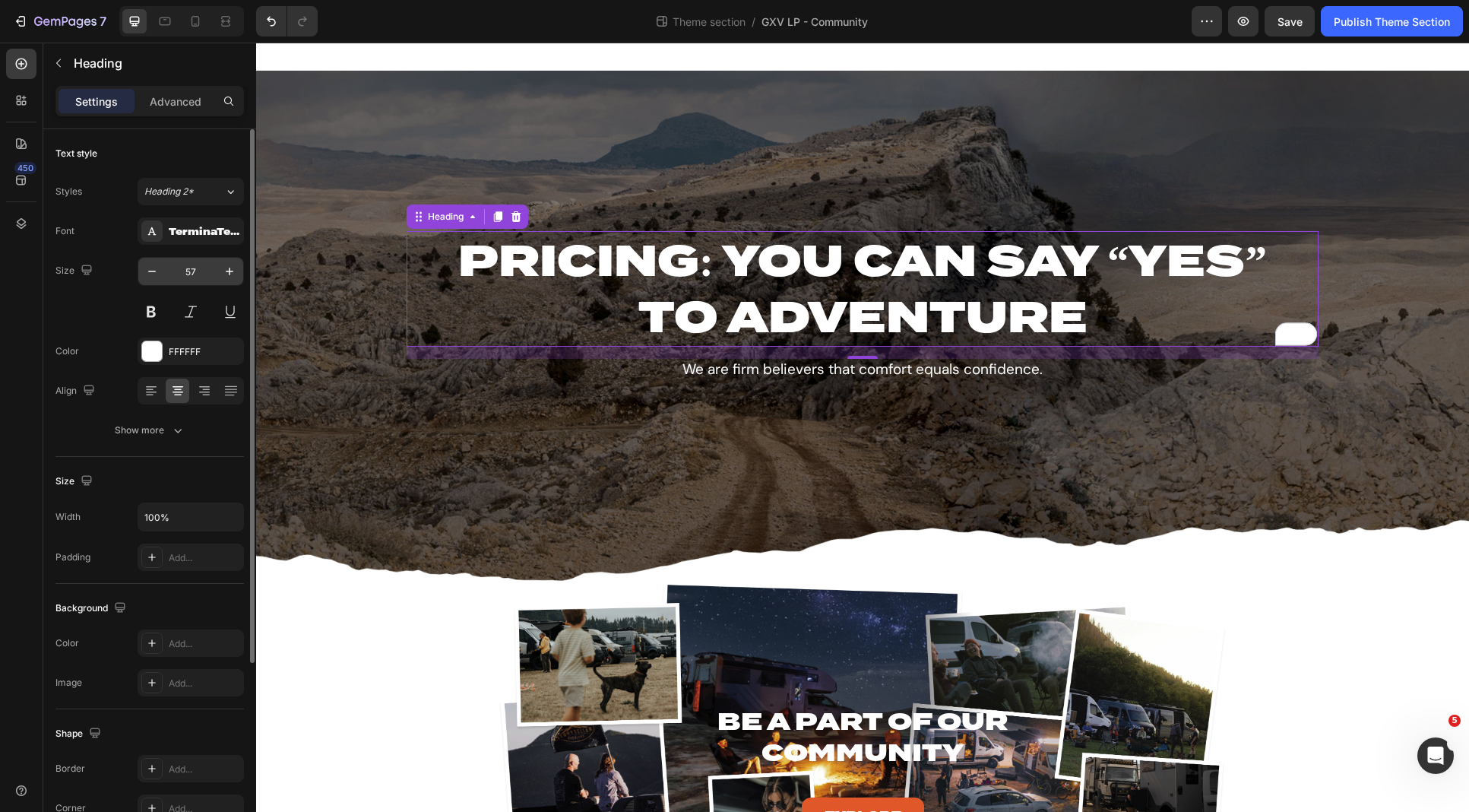
click at [190, 268] on input "57" at bounding box center [190, 272] width 50 height 27
type input "32"
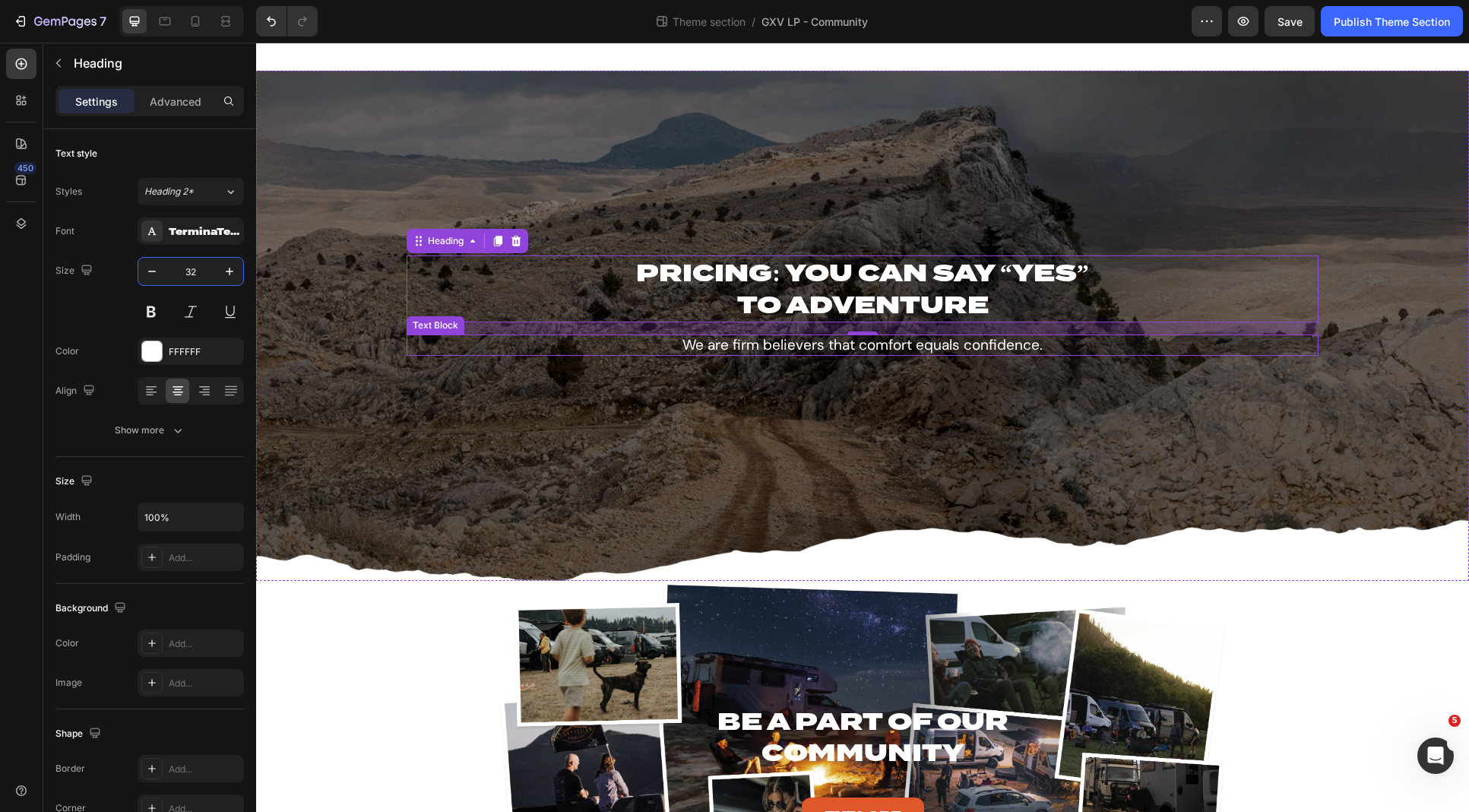
click at [819, 351] on p "We are firm believers that comfort equals confidence." at bounding box center [863, 345] width 909 height 19
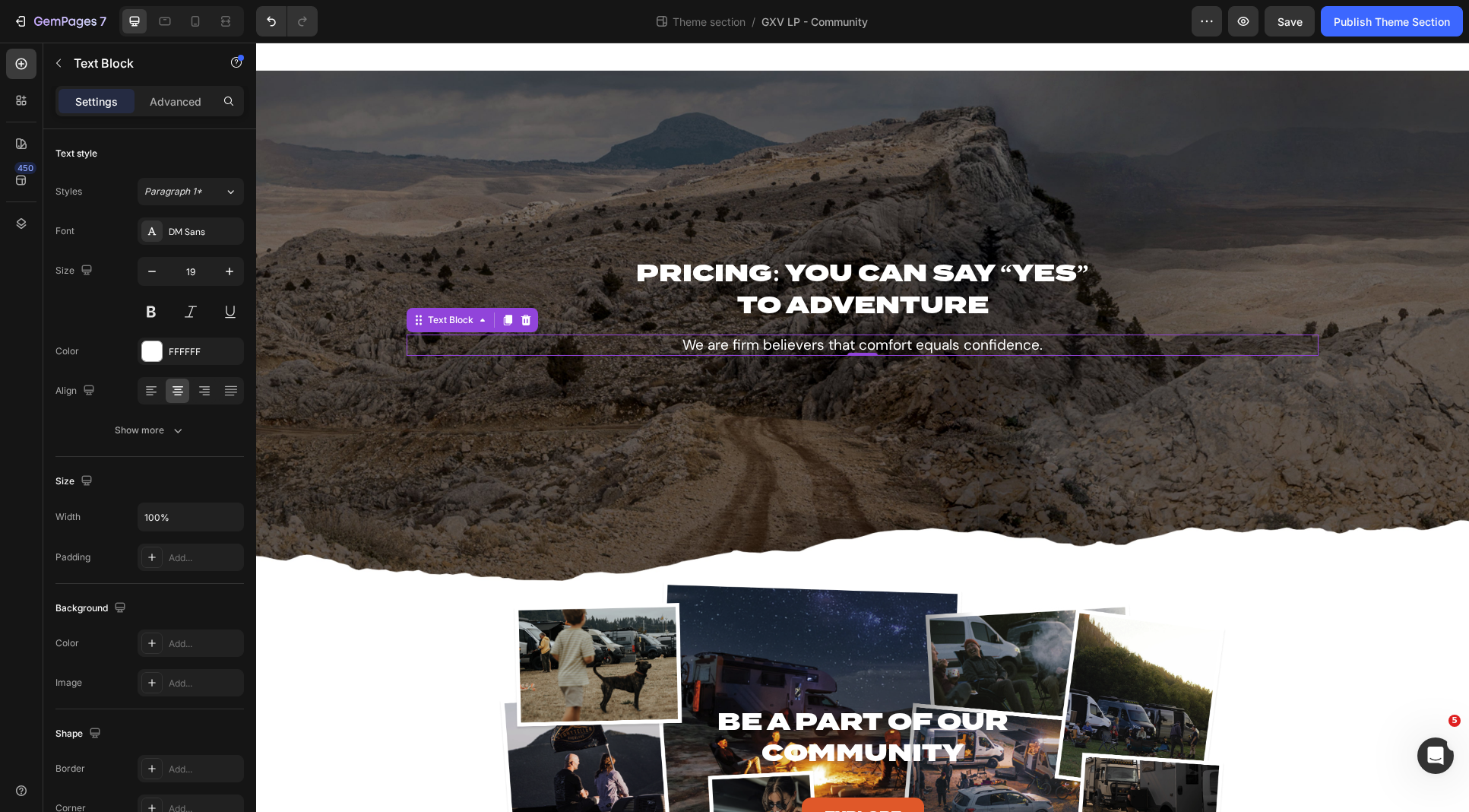
click at [822, 344] on p "We are firm believers that comfort equals confidence." at bounding box center [863, 345] width 909 height 19
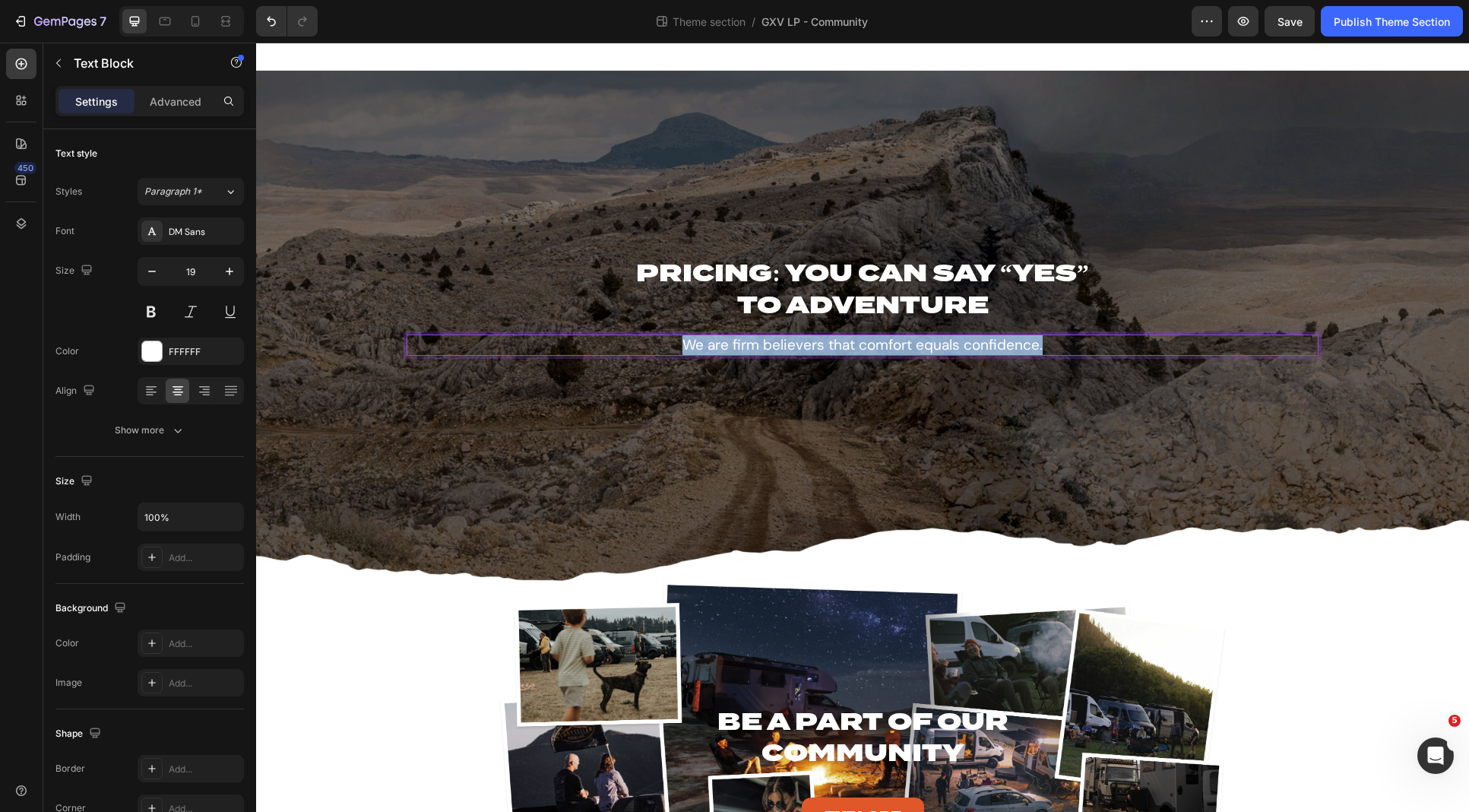
click at [822, 344] on p "We are firm believers that comfort equals confidence." at bounding box center [863, 345] width 909 height 19
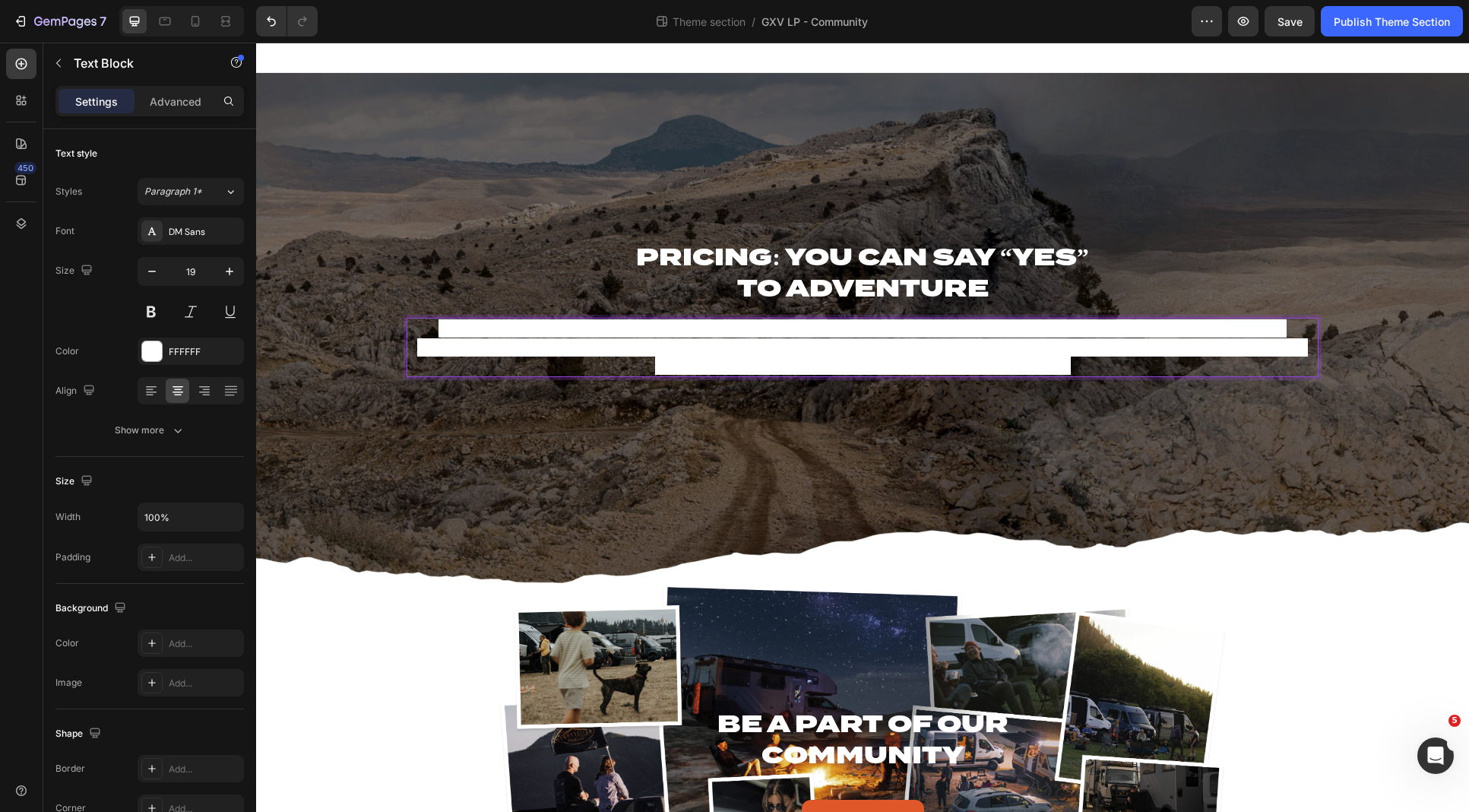
click at [714, 364] on span "Our biggest innovation: Storyteller makes ownership easy and worry-free. Our ve…" at bounding box center [863, 346] width 891 height 56
click at [713, 324] on span "Our biggest innovation: Storyteller makes ownership easy and worry-free. Our ve…" at bounding box center [863, 346] width 891 height 56
click at [721, 355] on span "Our biggest innovation: Storyteller makes ownership easy and worry-free. Our ve…" at bounding box center [863, 346] width 891 height 56
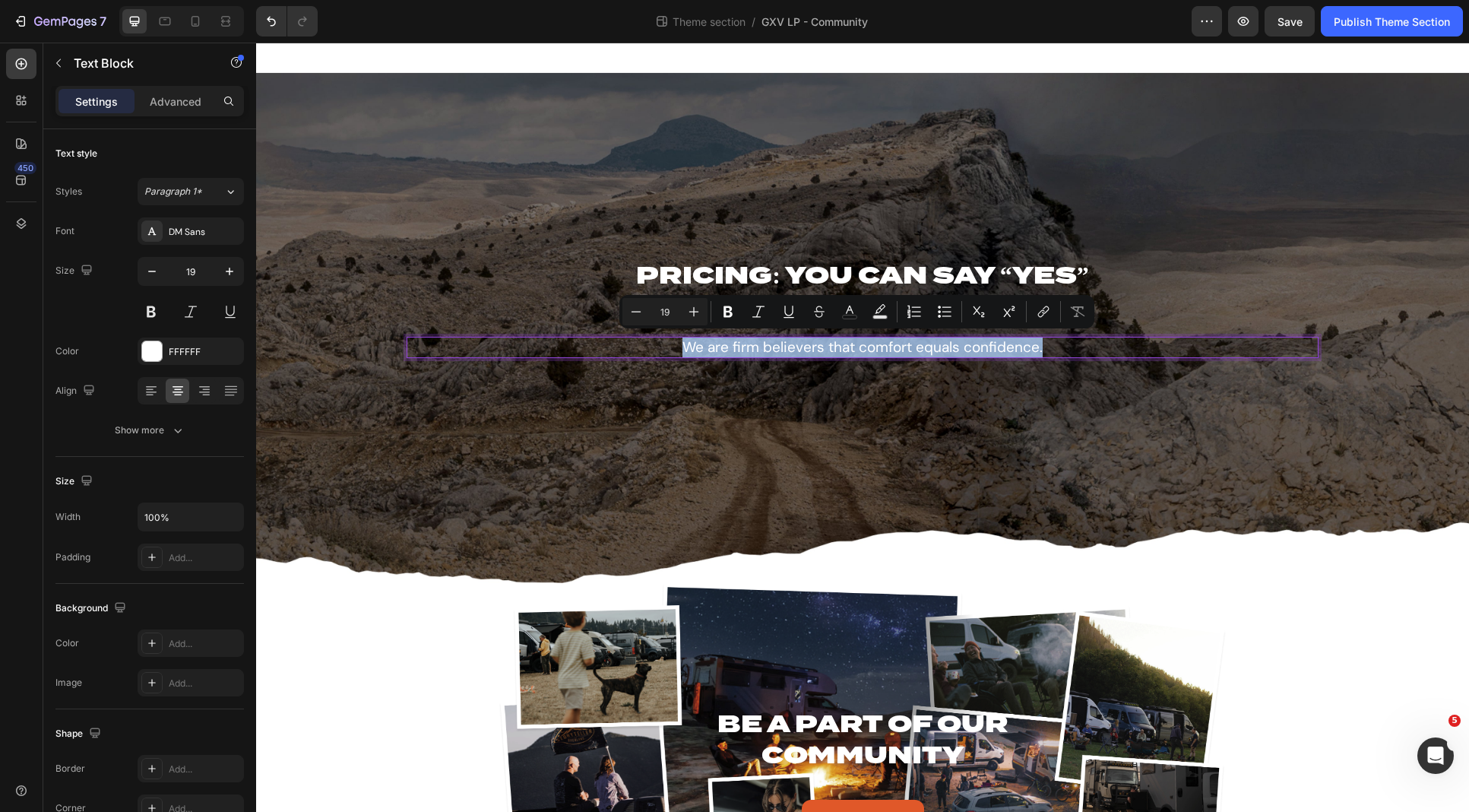
click at [792, 353] on p "We are firm believers that comfort equals confidence." at bounding box center [863, 347] width 909 height 19
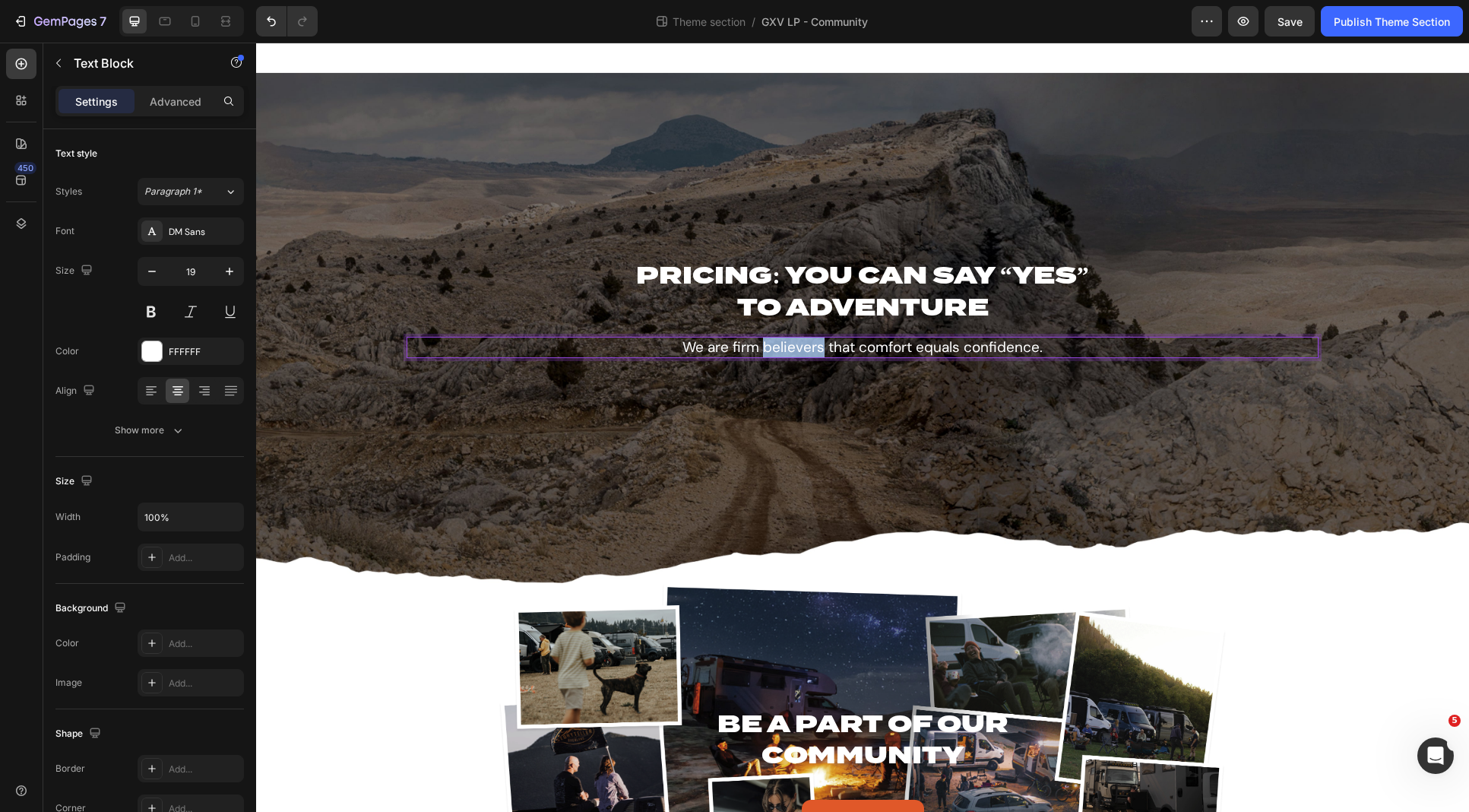
click at [792, 353] on p "We are firm believers that comfort equals confidence." at bounding box center [863, 347] width 909 height 19
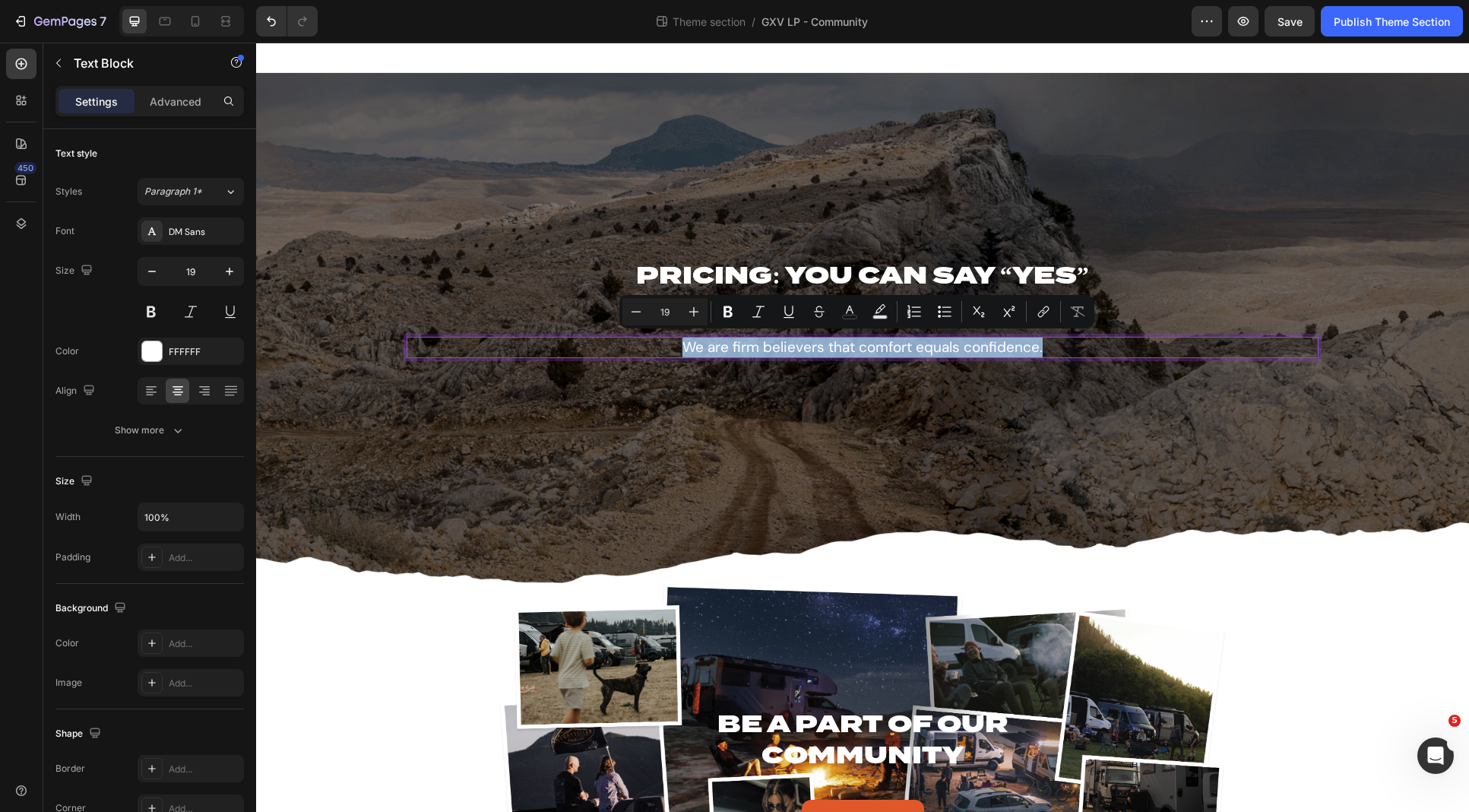
type input "18"
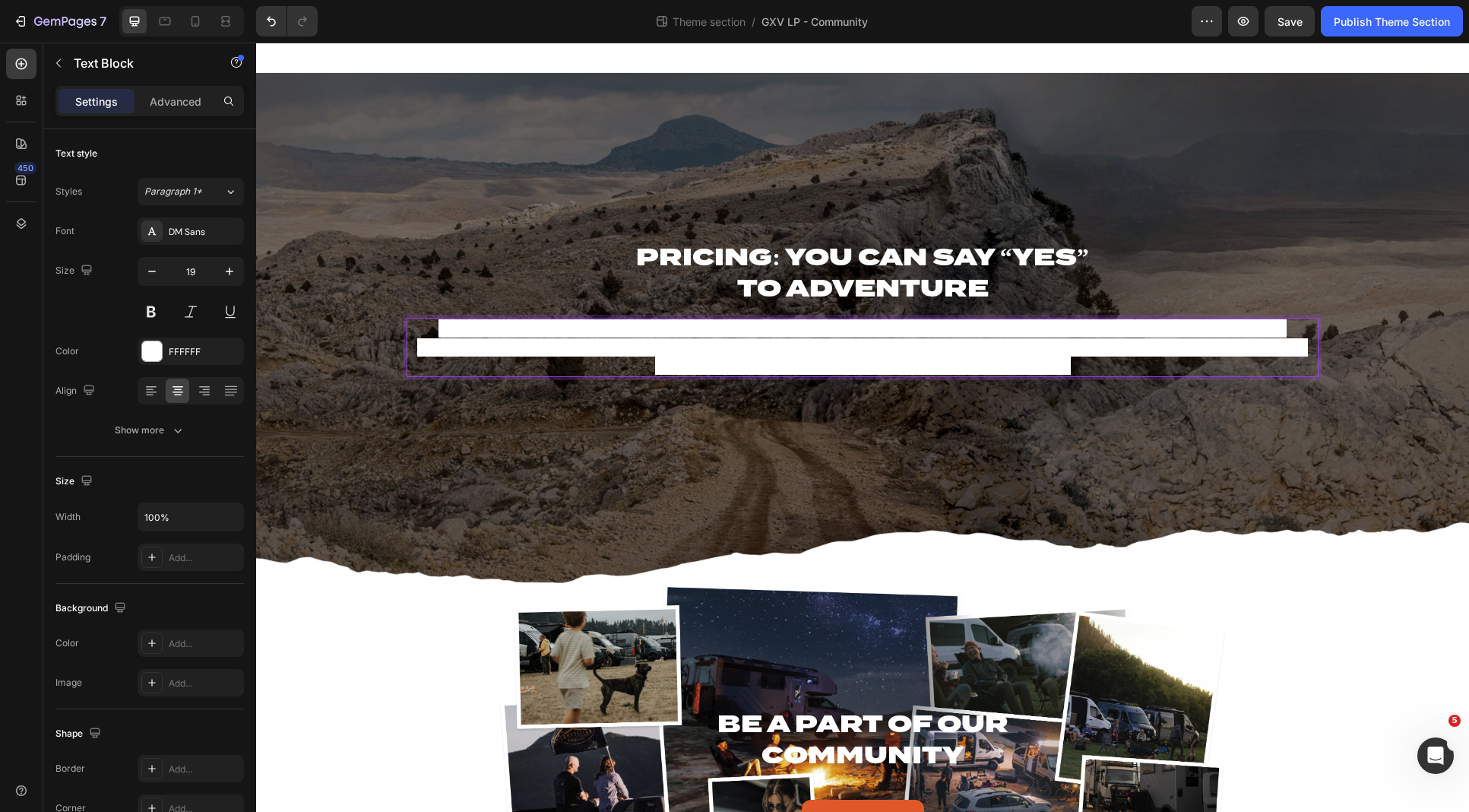
click at [800, 342] on span "Our biggest innovation: Storyteller makes ownership easy and worry-free. Our ve…" at bounding box center [863, 346] width 891 height 56
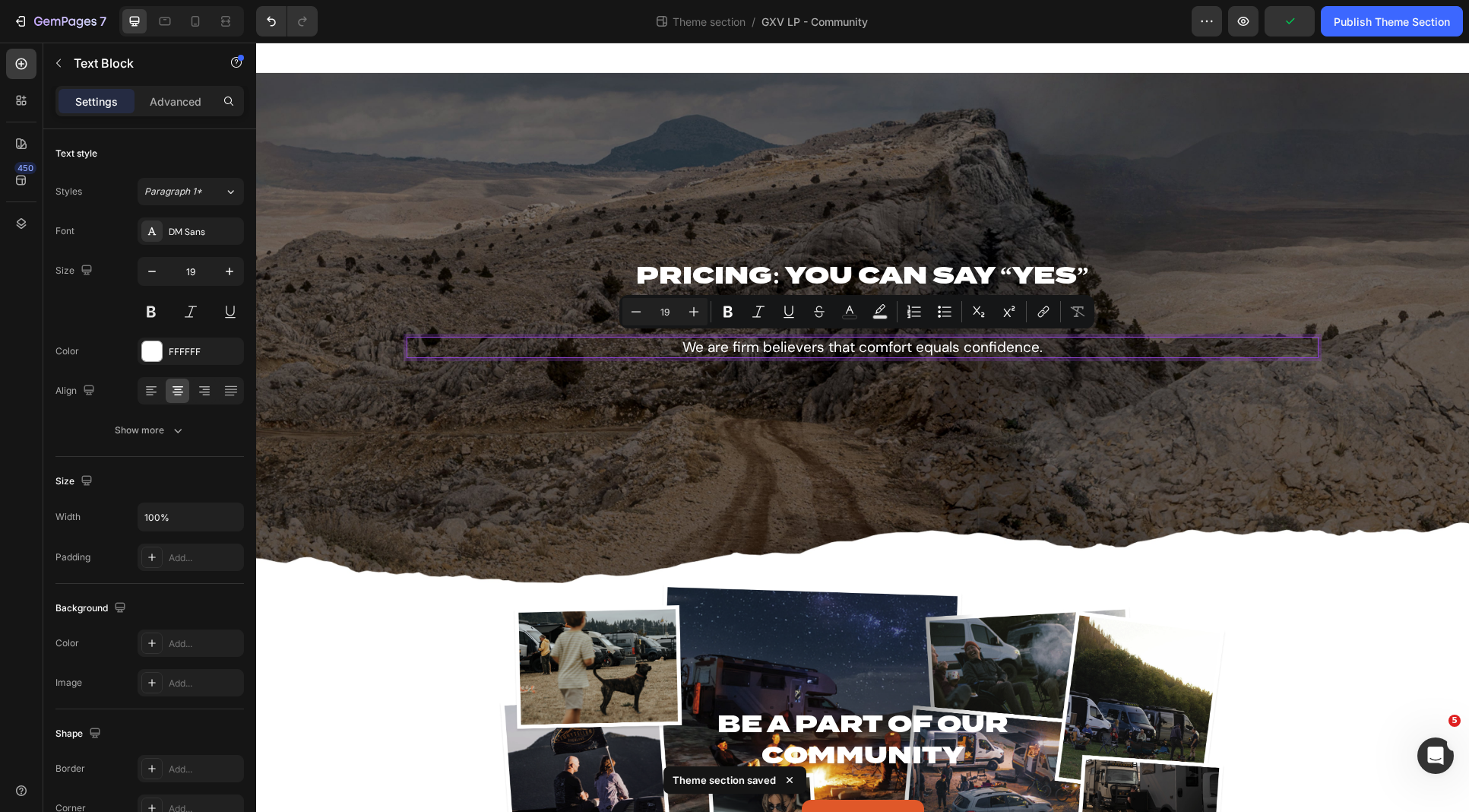
click at [744, 342] on p "We are firm believers that comfort equals confidence." at bounding box center [863, 347] width 909 height 19
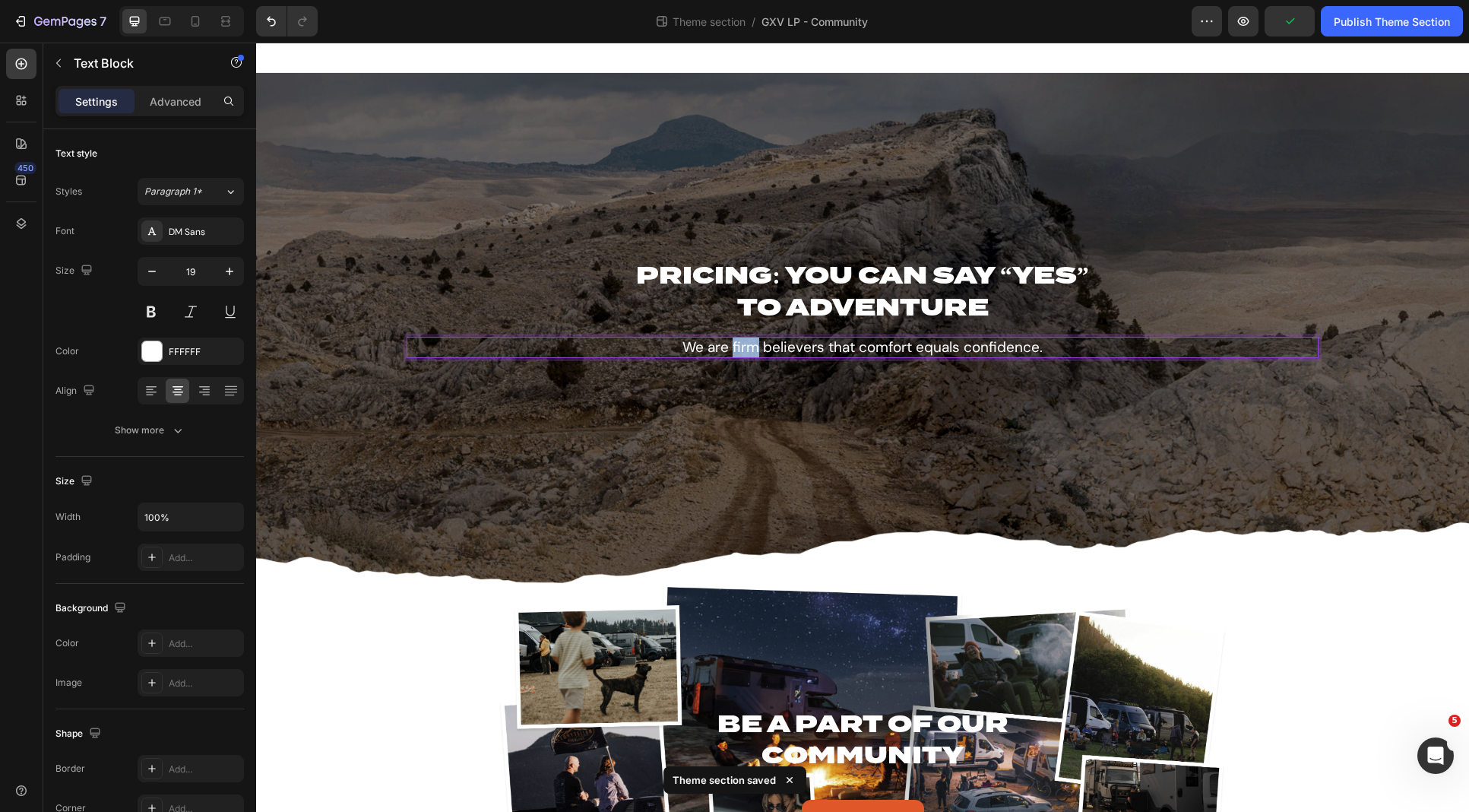
click at [744, 342] on p "We are firm believers that comfort equals confidence." at bounding box center [863, 347] width 909 height 19
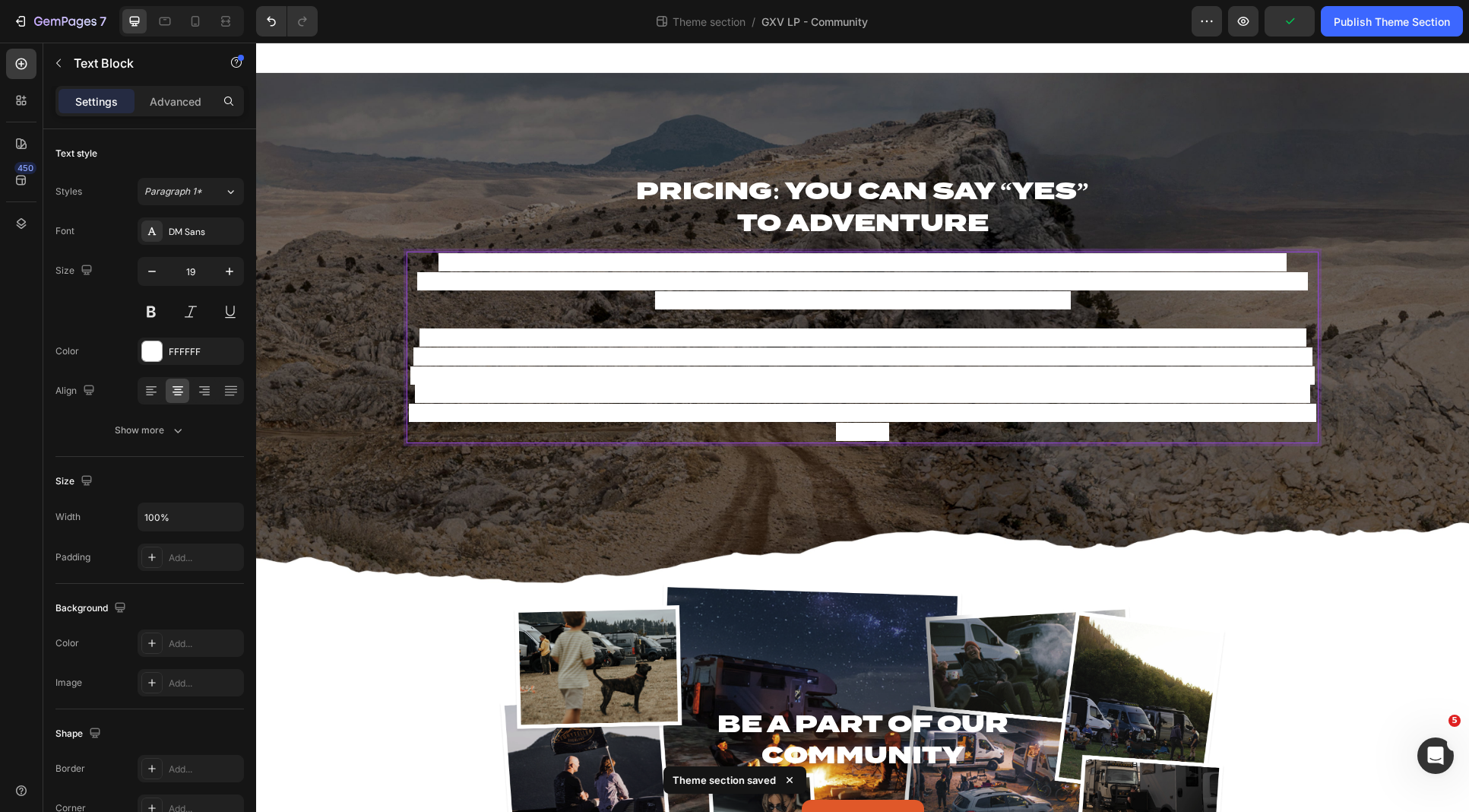
click at [744, 342] on span "Highest performance isn’t the same as highest price. We don’t charge you for cu…" at bounding box center [863, 384] width 908 height 112
click at [503, 330] on span "Highest performance isn’t the same as highest price. We don’t charge you for cu…" at bounding box center [863, 384] width 908 height 112
click at [419, 175] on p "⁠⁠⁠⁠⁠⁠⁠ PRICING: YOU CAN SAY “YES” TO ADVENTURE" at bounding box center [863, 206] width 909 height 63
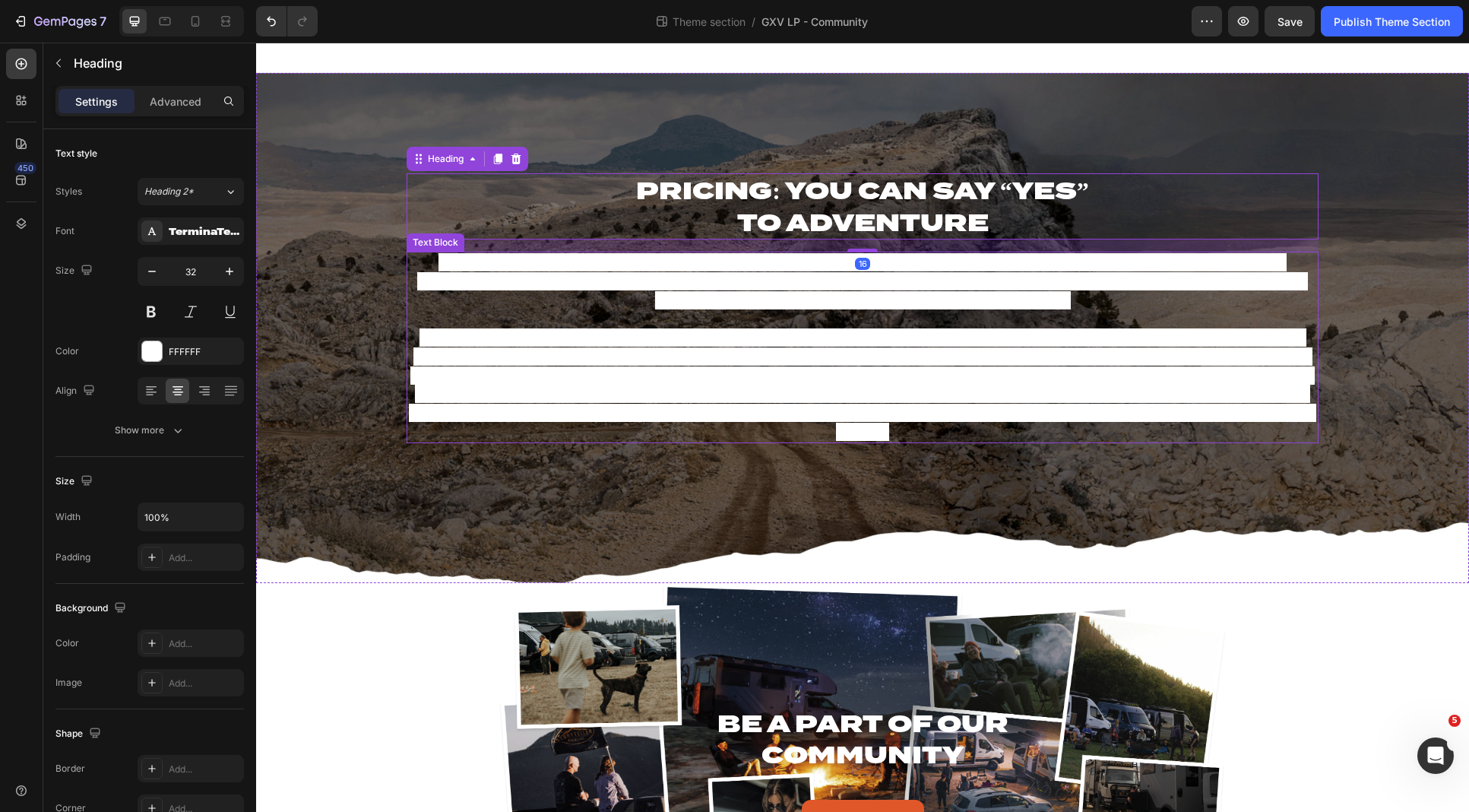
click at [570, 296] on p "Our biggest innovation: Storyteller makes ownership easy and worry-free. Our ve…" at bounding box center [863, 347] width 909 height 188
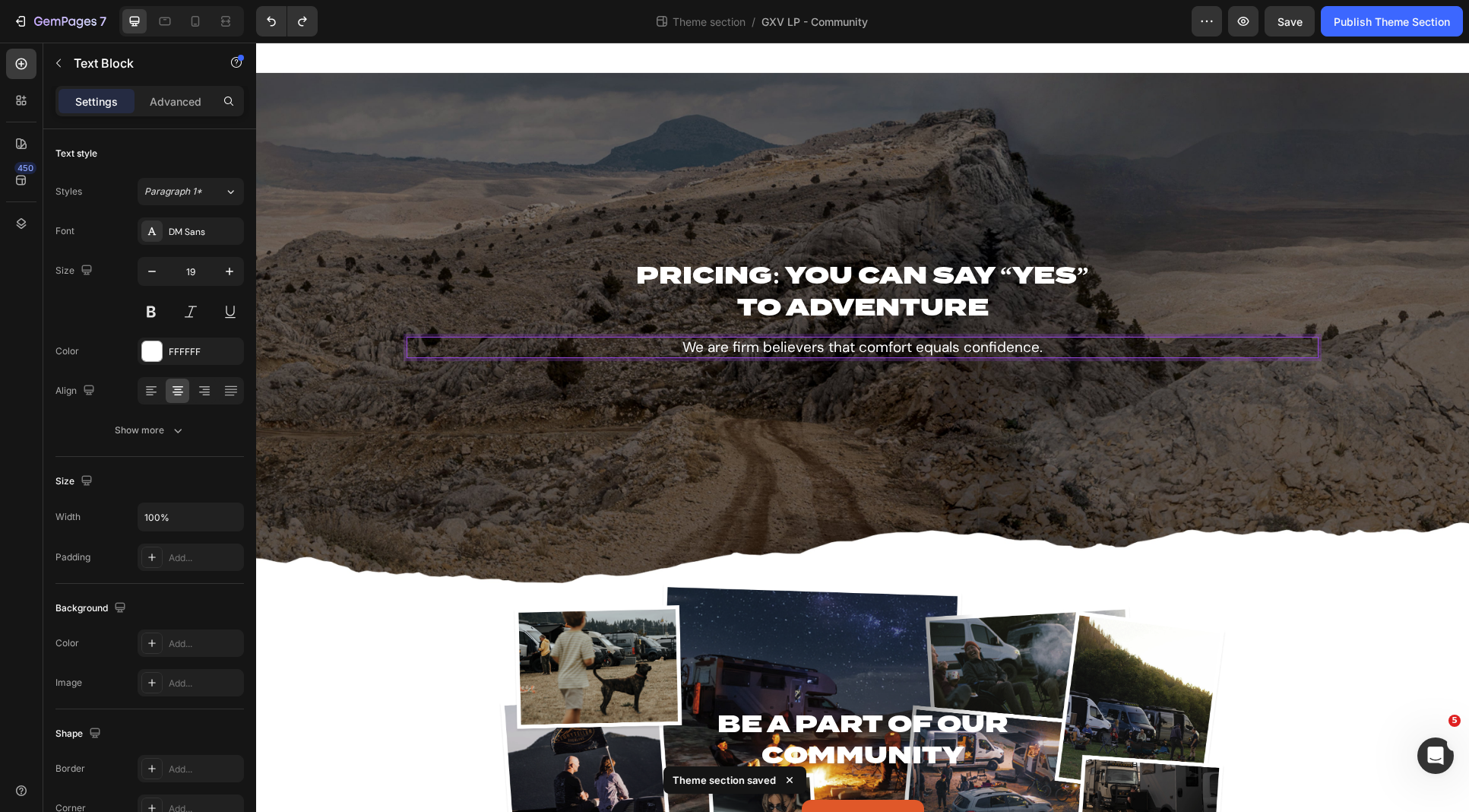
click at [843, 346] on p "We are firm believers that comfort equals confidence." at bounding box center [863, 347] width 909 height 19
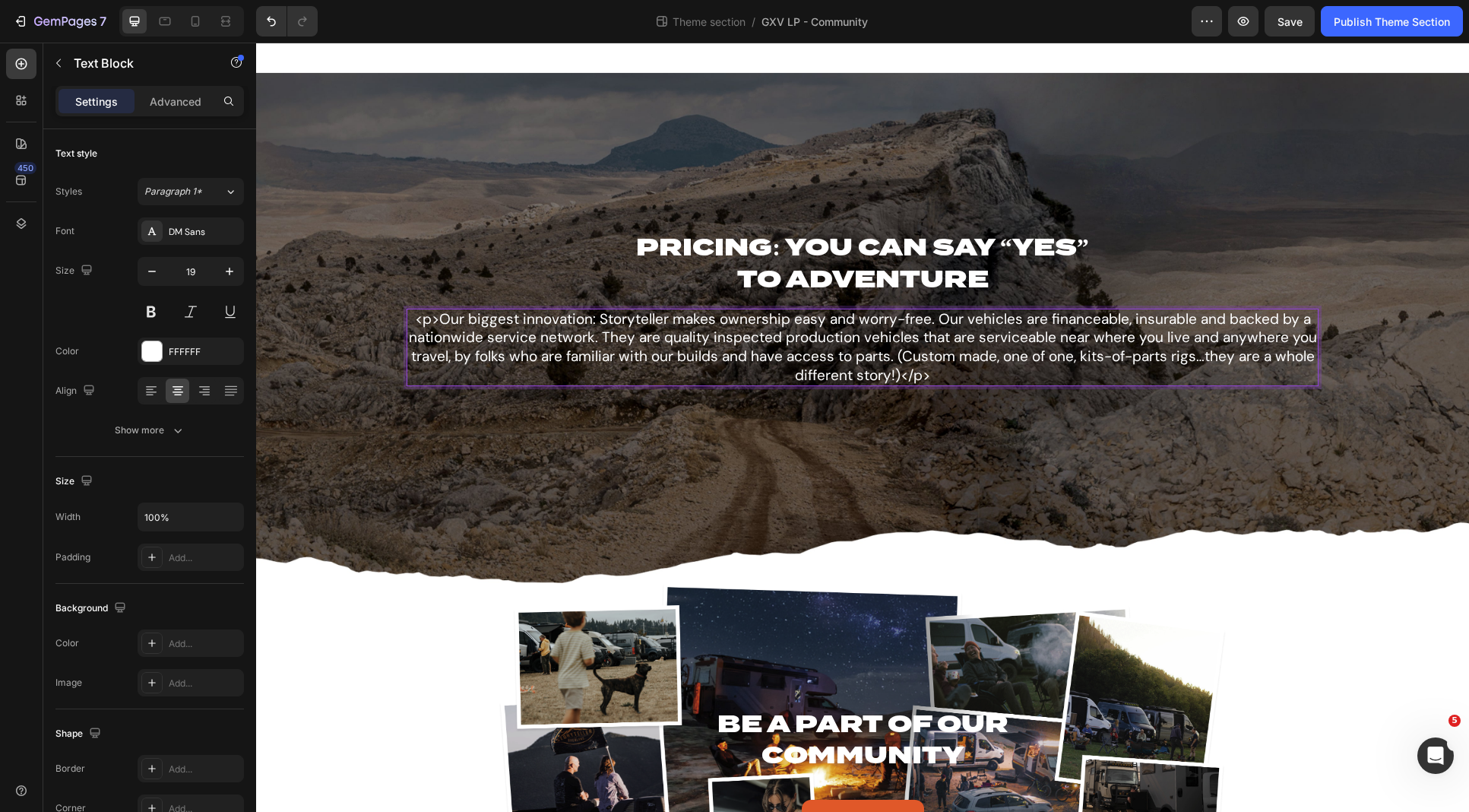
click at [433, 310] on p "<p>Our biggest innovation: Storyteller makes ownership easy and worry-free. Our…" at bounding box center [863, 347] width 909 height 76
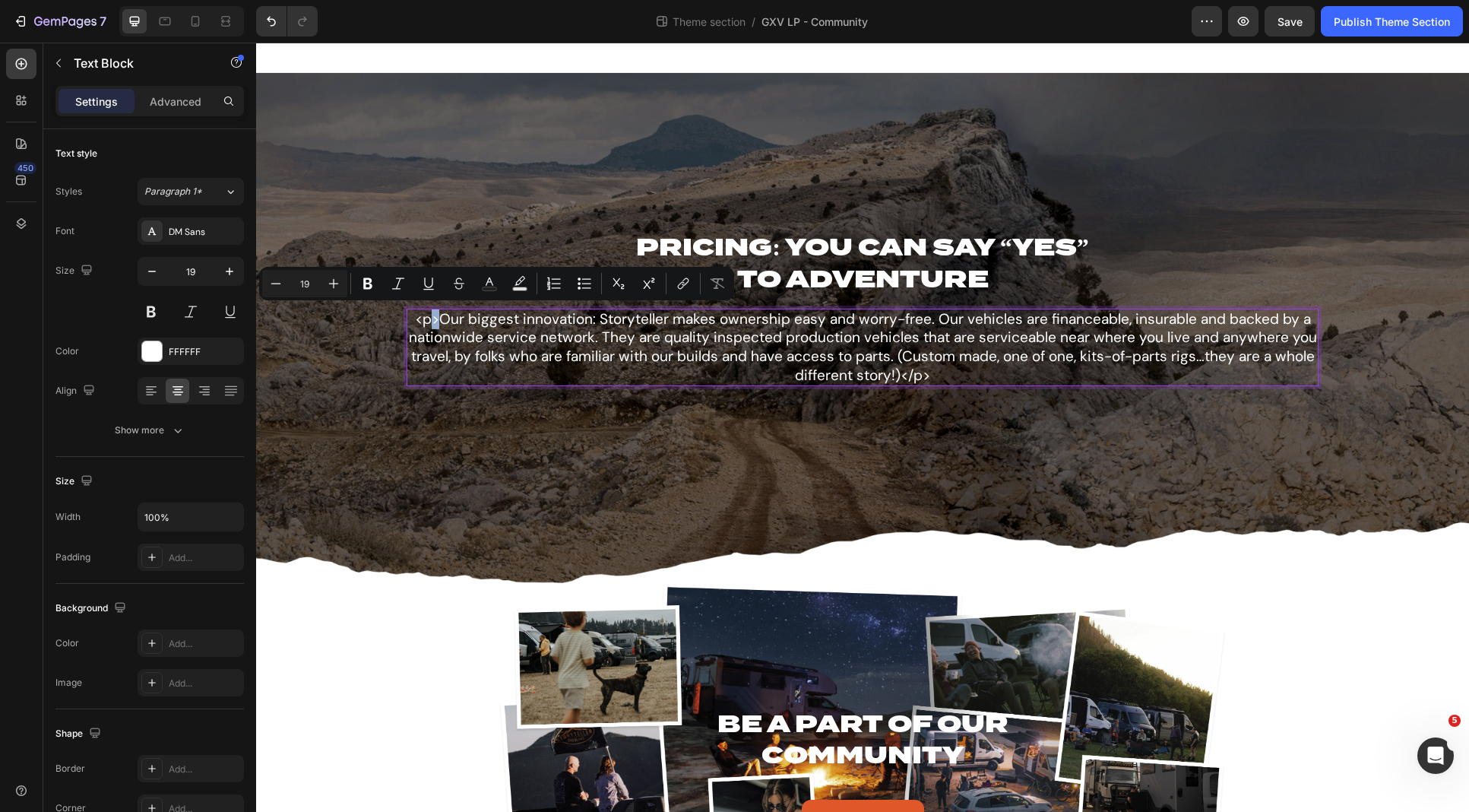
click at [437, 315] on p "<p>Our biggest innovation: Storyteller makes ownership easy and worry-free. Our…" at bounding box center [863, 347] width 909 height 76
click at [437, 314] on p "<p>Our biggest innovation: Storyteller makes ownership easy and worry-free. Our…" at bounding box center [863, 347] width 909 height 76
drag, startPoint x: 439, startPoint y: 318, endPoint x: 413, endPoint y: 313, distance: 26.5
click at [413, 313] on p "<p>Our biggest innovation: Storyteller makes ownership easy and worry-free. Our…" at bounding box center [863, 347] width 909 height 76
click at [652, 342] on p "<p>Our biggest innovation: Storyteller makes ownership easy and worry-free. Our…" at bounding box center [863, 347] width 909 height 76
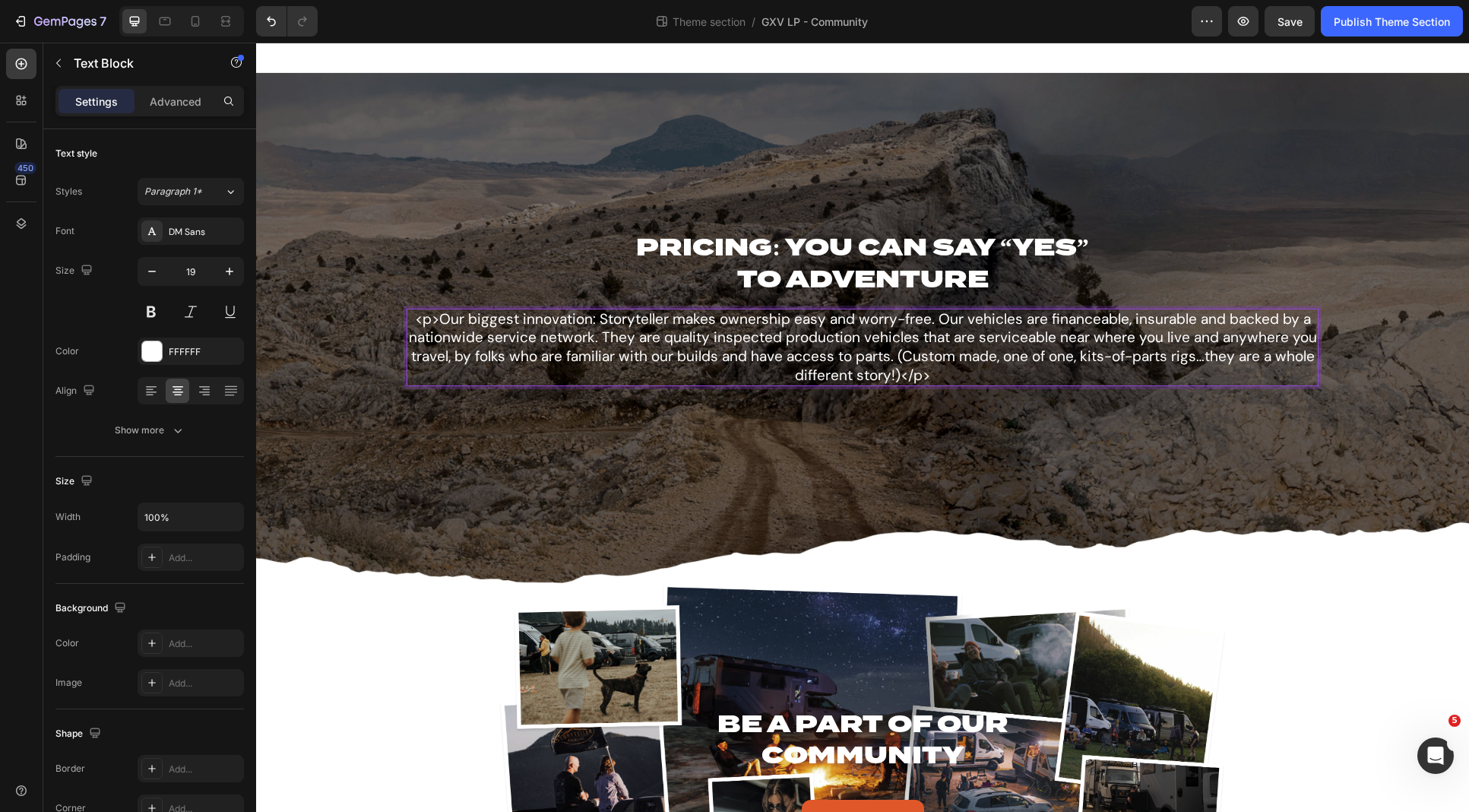
click at [652, 342] on p "<p>Our biggest innovation: Storyteller makes ownership easy and worry-free. Our…" at bounding box center [863, 347] width 909 height 76
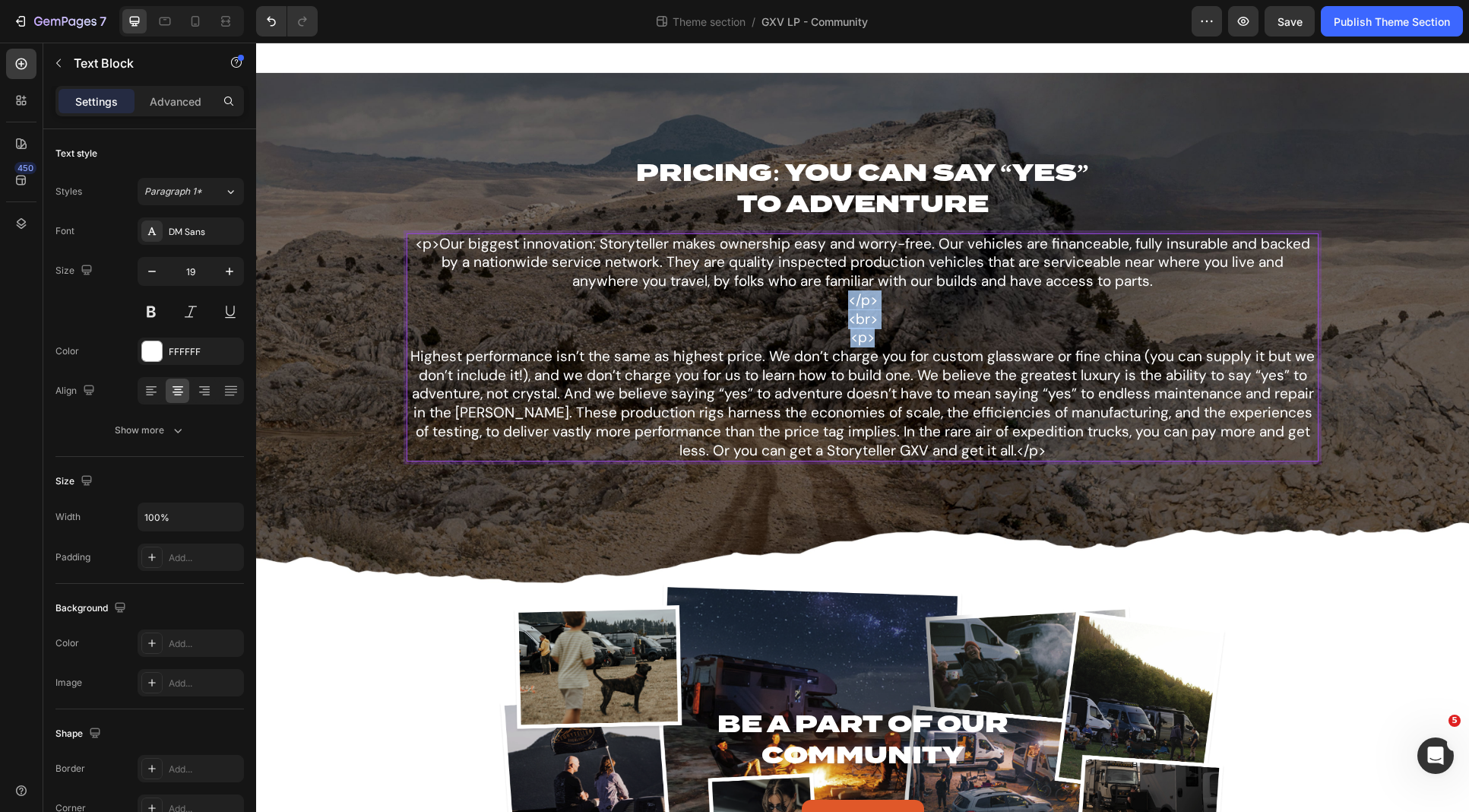
drag, startPoint x: 855, startPoint y: 305, endPoint x: 894, endPoint y: 335, distance: 49.2
click at [894, 335] on p "<p>Our biggest innovation: Storyteller makes ownership easy and worry-free. Our…" at bounding box center [863, 347] width 909 height 225
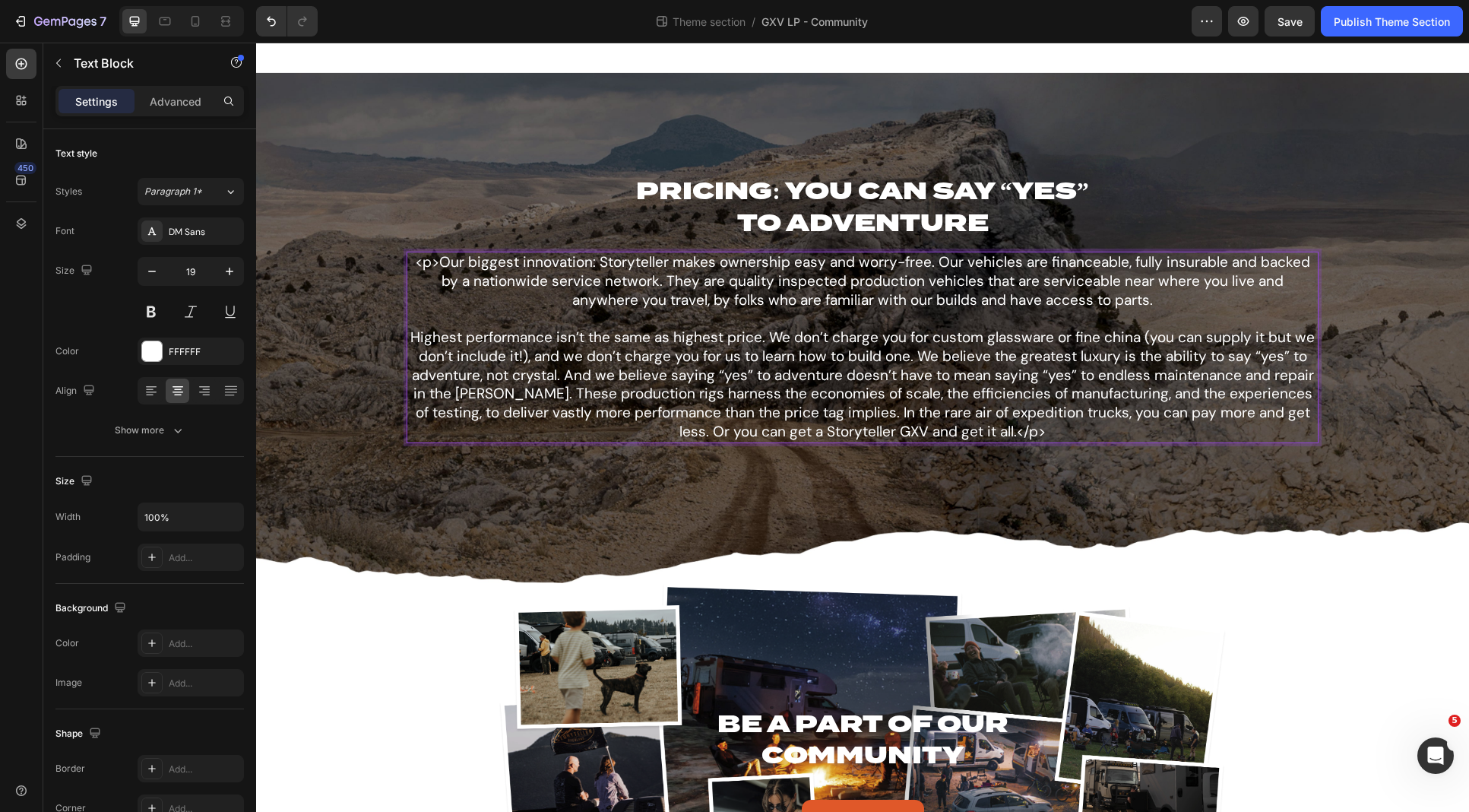
click at [1006, 427] on p "<p>Our biggest innovation: Storyteller makes ownership easy and worry-free. Our…" at bounding box center [863, 347] width 909 height 188
click at [428, 255] on p "<p>Our biggest innovation: Storyteller makes ownership easy and worry-free. Our…" at bounding box center [863, 347] width 909 height 188
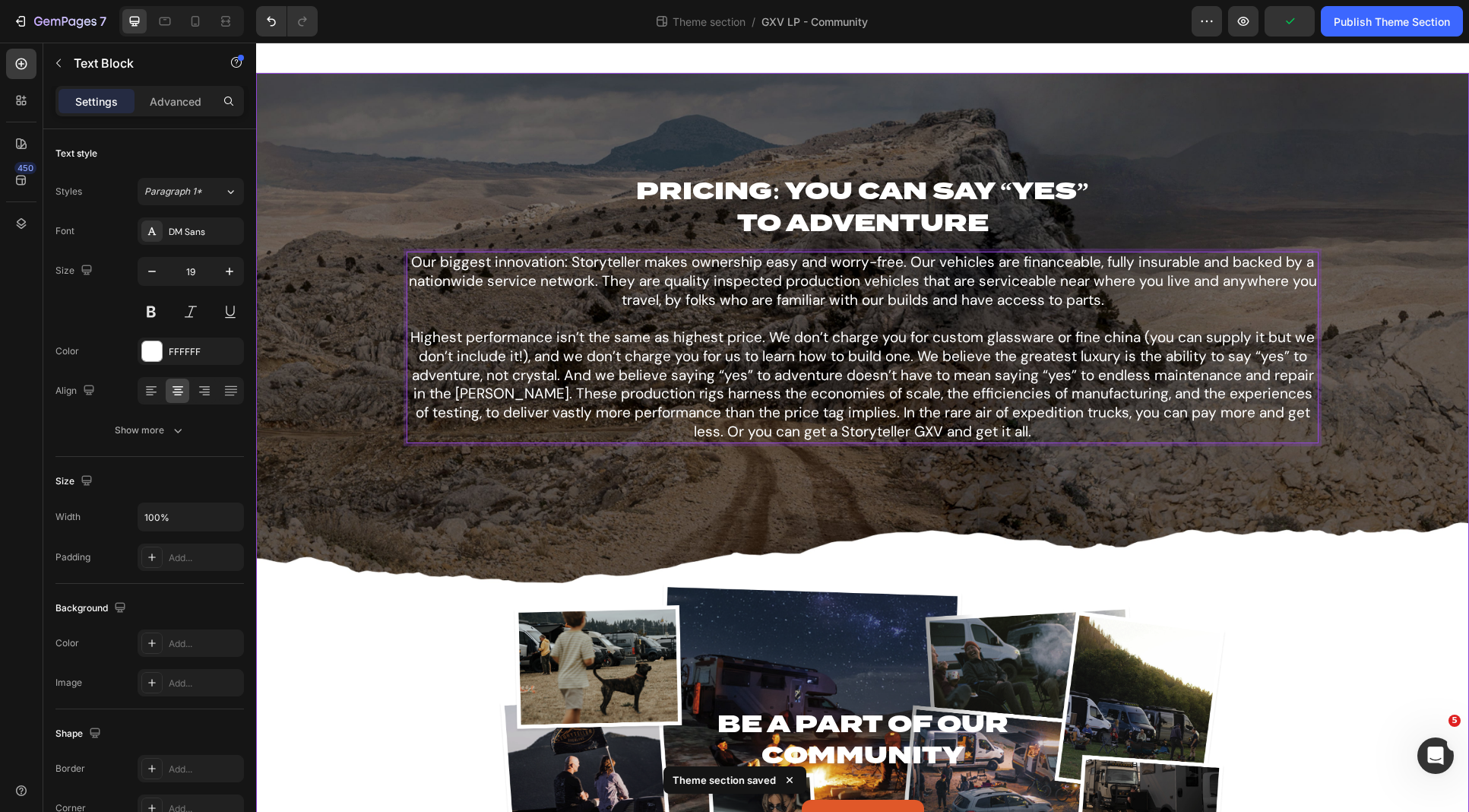
click at [385, 650] on div "⁠⁠⁠⁠⁠⁠⁠ PRICING: YOU CAN SAY “YES” TO ADVENTURE Heading Our biggest innovation:…" at bounding box center [862, 478] width 1213 height 809
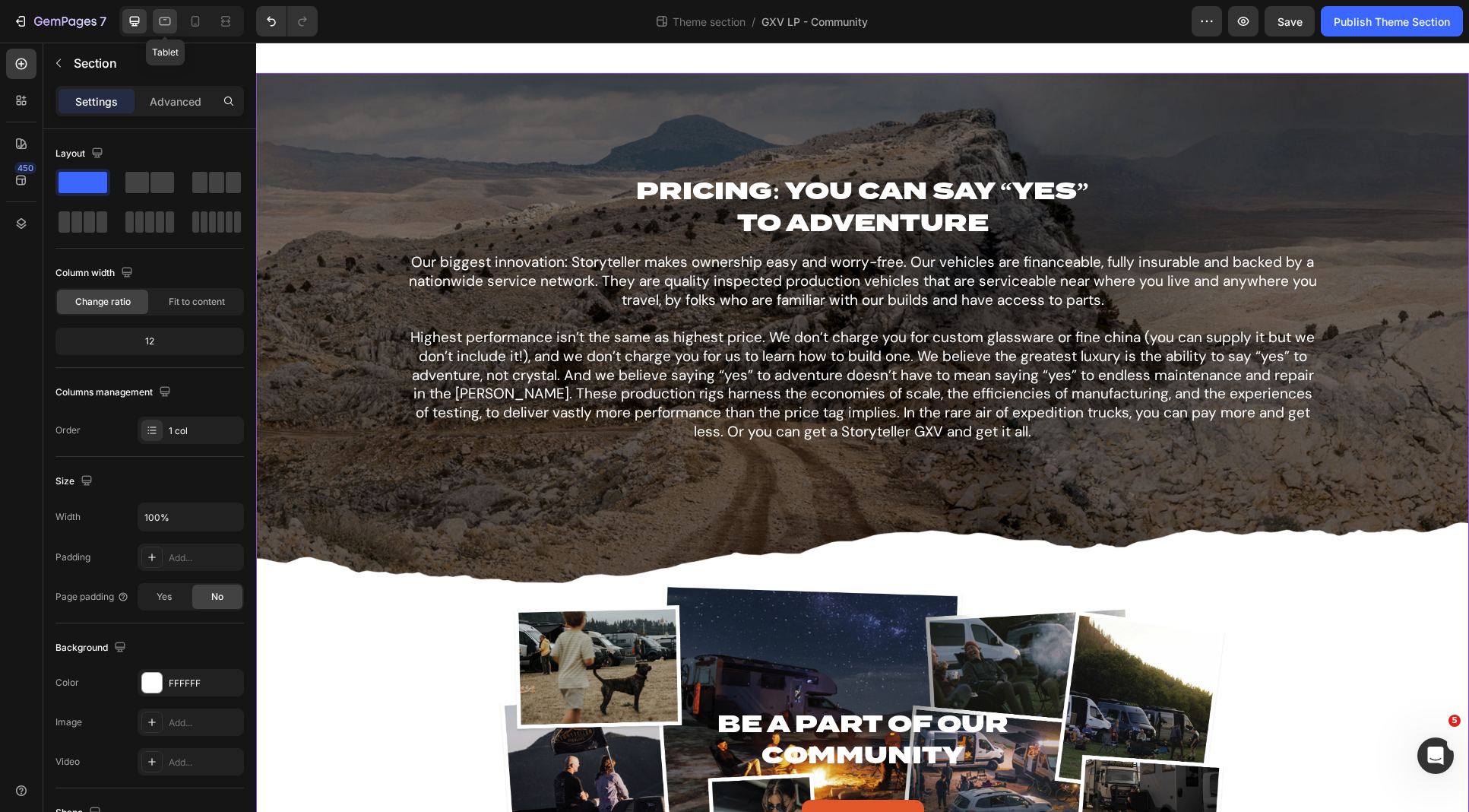
click at [165, 21] on icon at bounding box center [165, 21] width 15 height 15
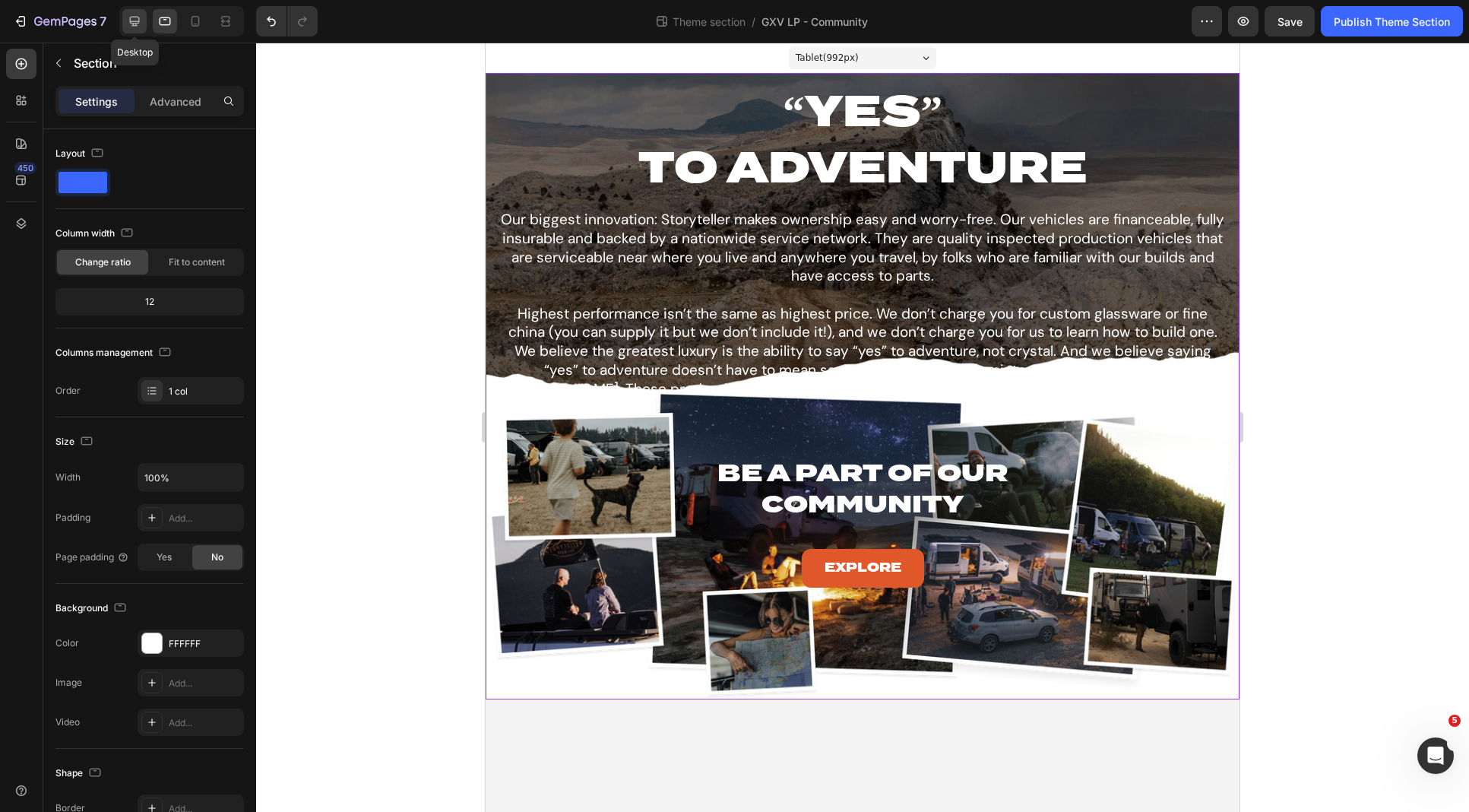
click at [139, 22] on icon at bounding box center [134, 21] width 15 height 15
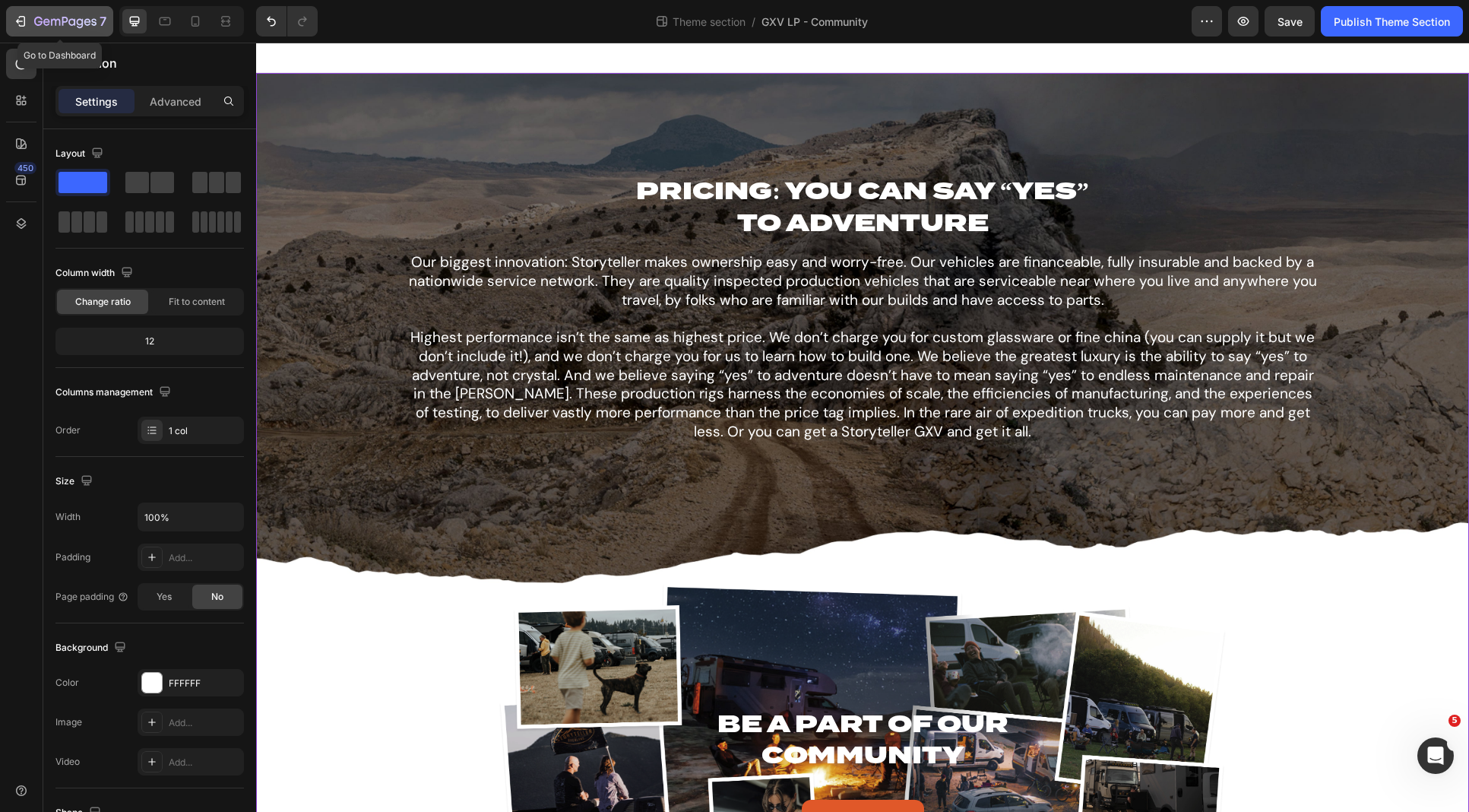
click at [53, 30] on button "7" at bounding box center [60, 21] width 108 height 30
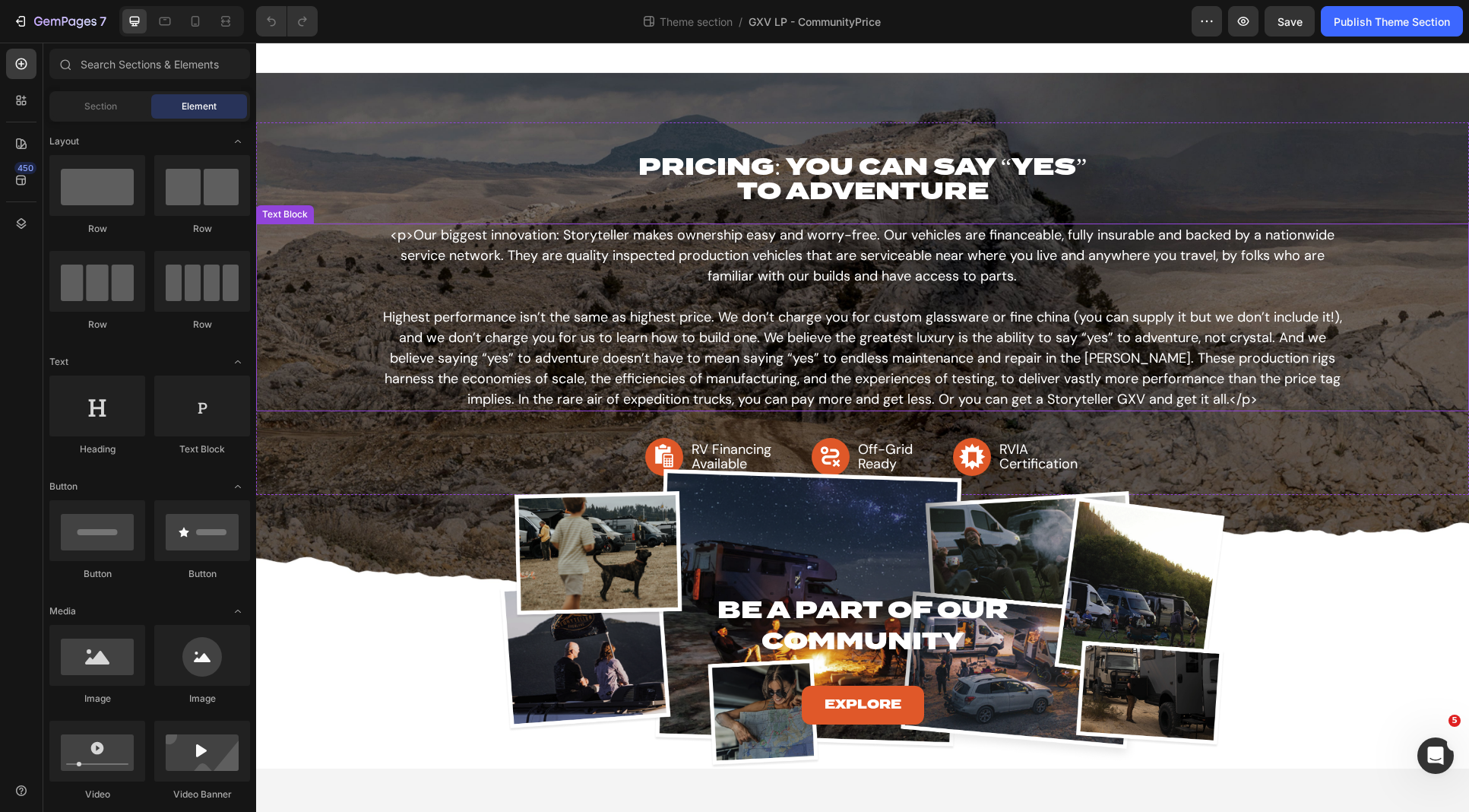
click at [653, 315] on p "<p>Our biggest innovation: Storyteller makes ownership easy and worry-free. Our…" at bounding box center [863, 317] width 968 height 185
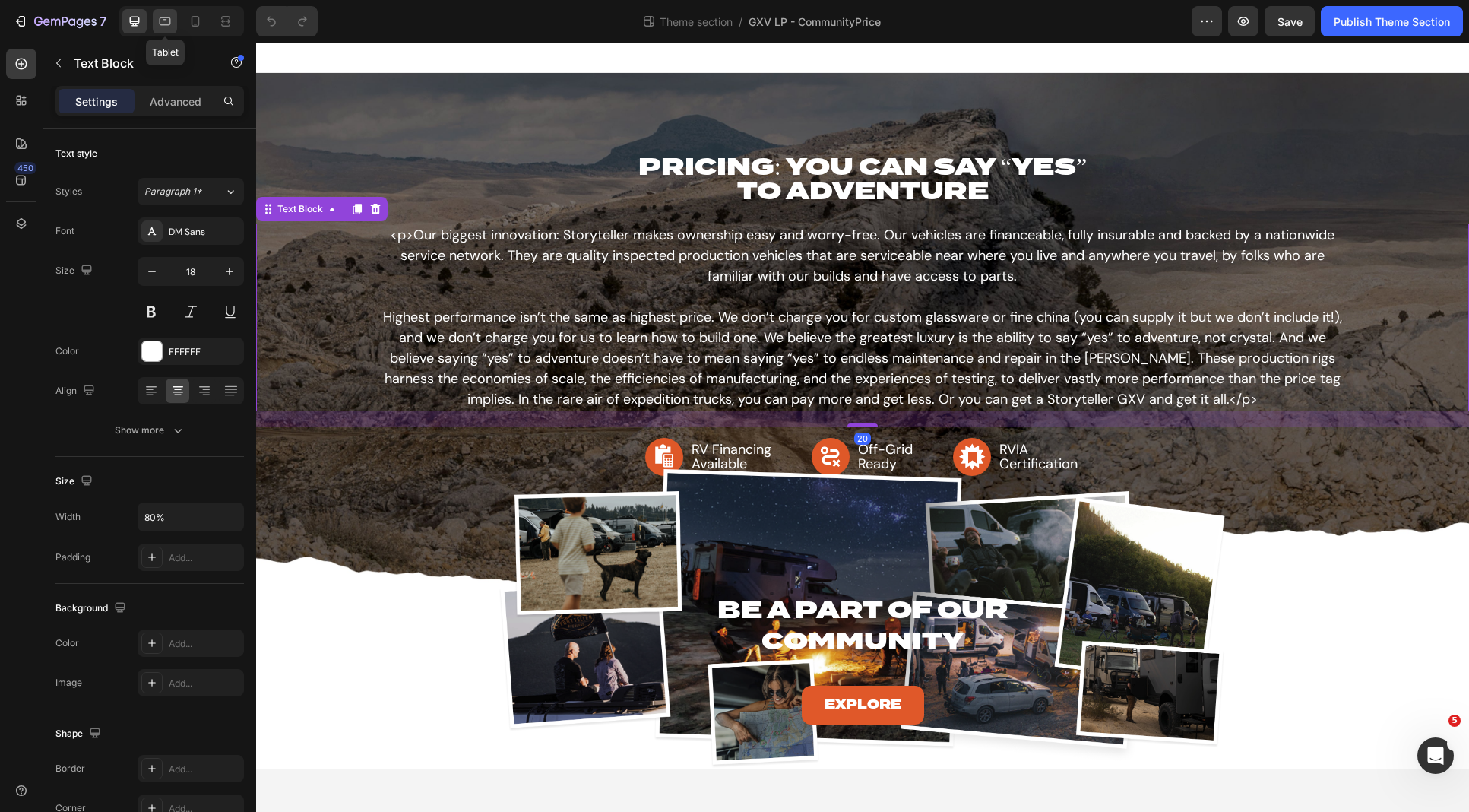
click at [166, 25] on icon at bounding box center [165, 21] width 12 height 8
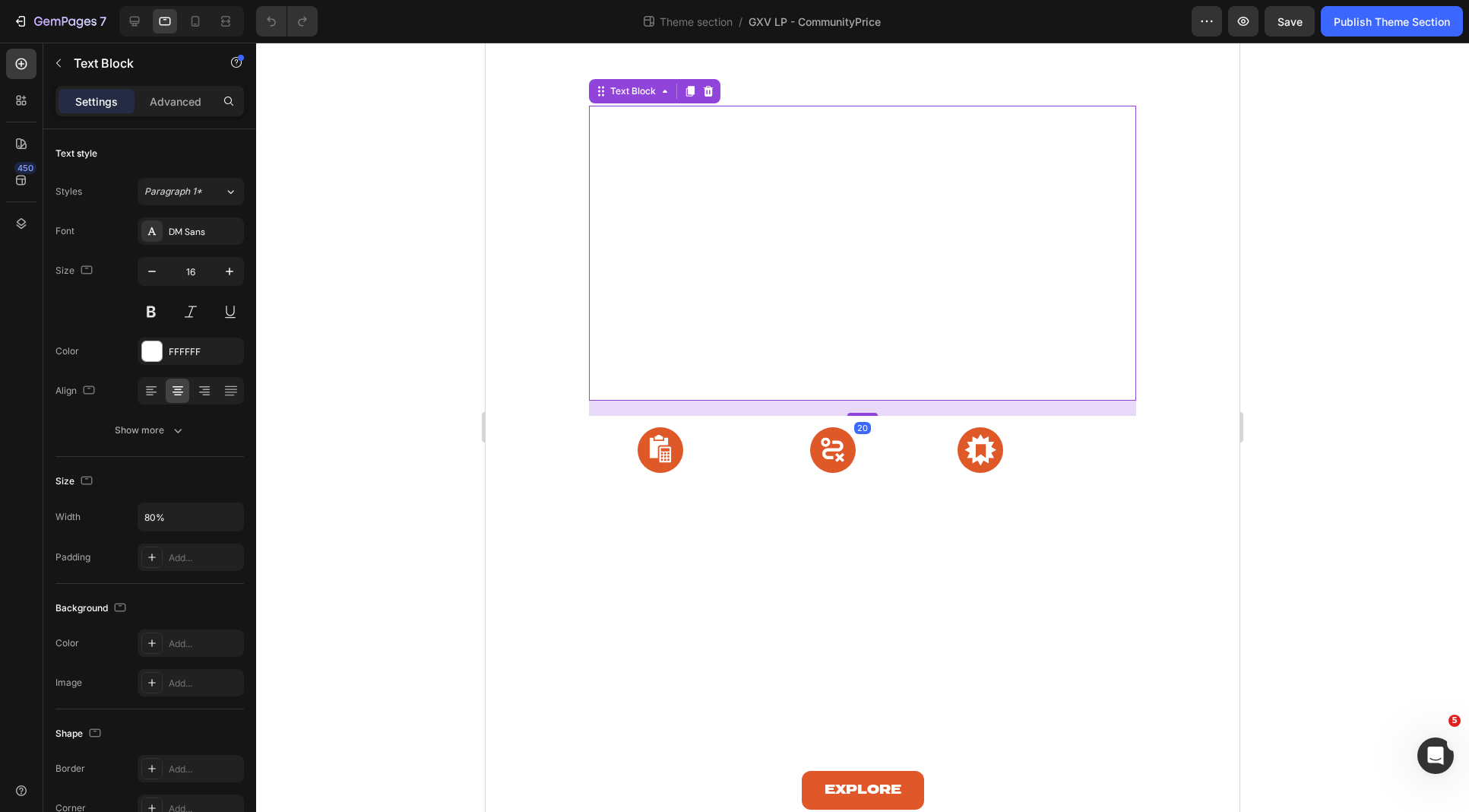
scroll to position [180, 0]
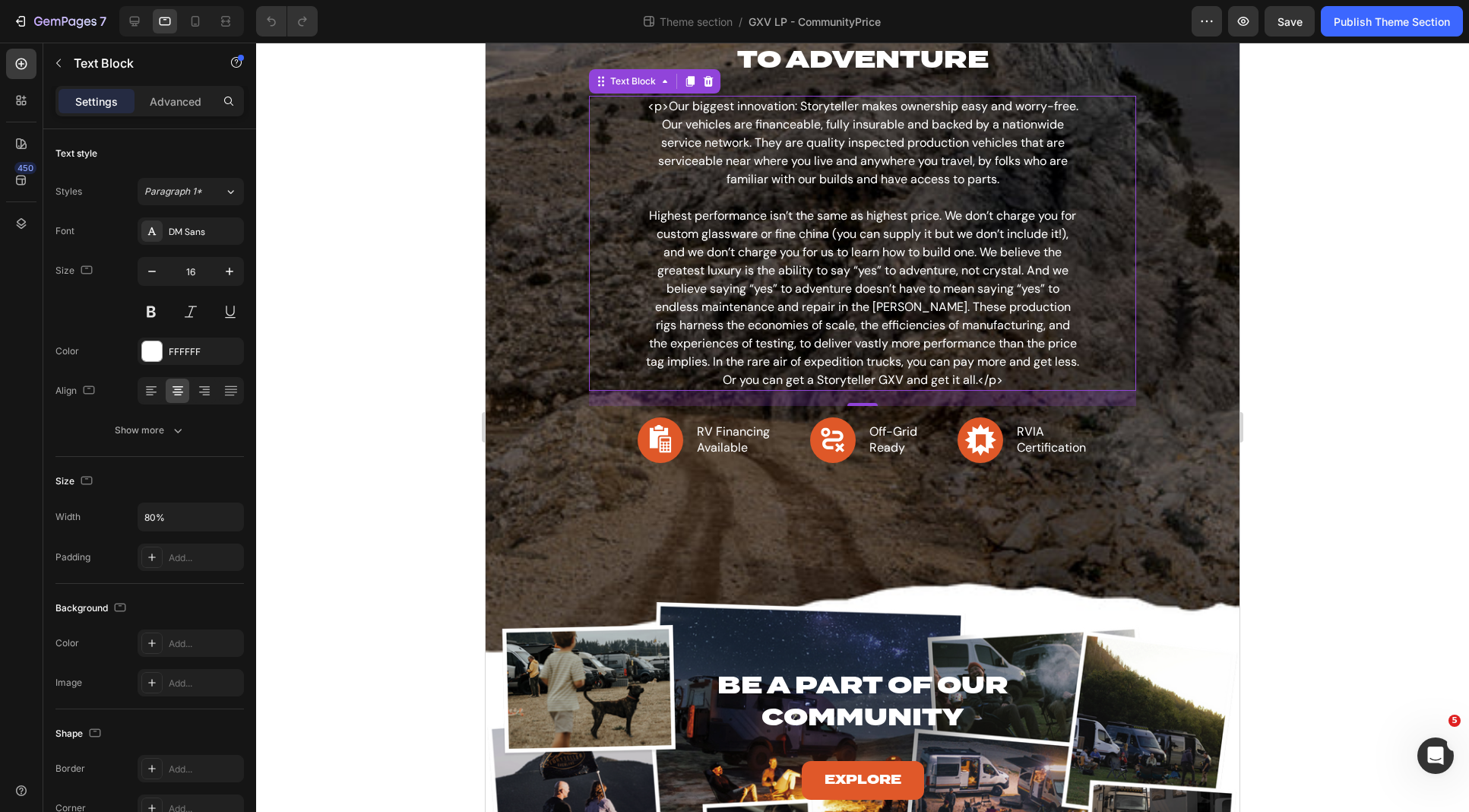
click at [796, 282] on p "<p>Our biggest innovation: Storyteller makes ownership easy and worry-free. Our…" at bounding box center [862, 243] width 435 height 292
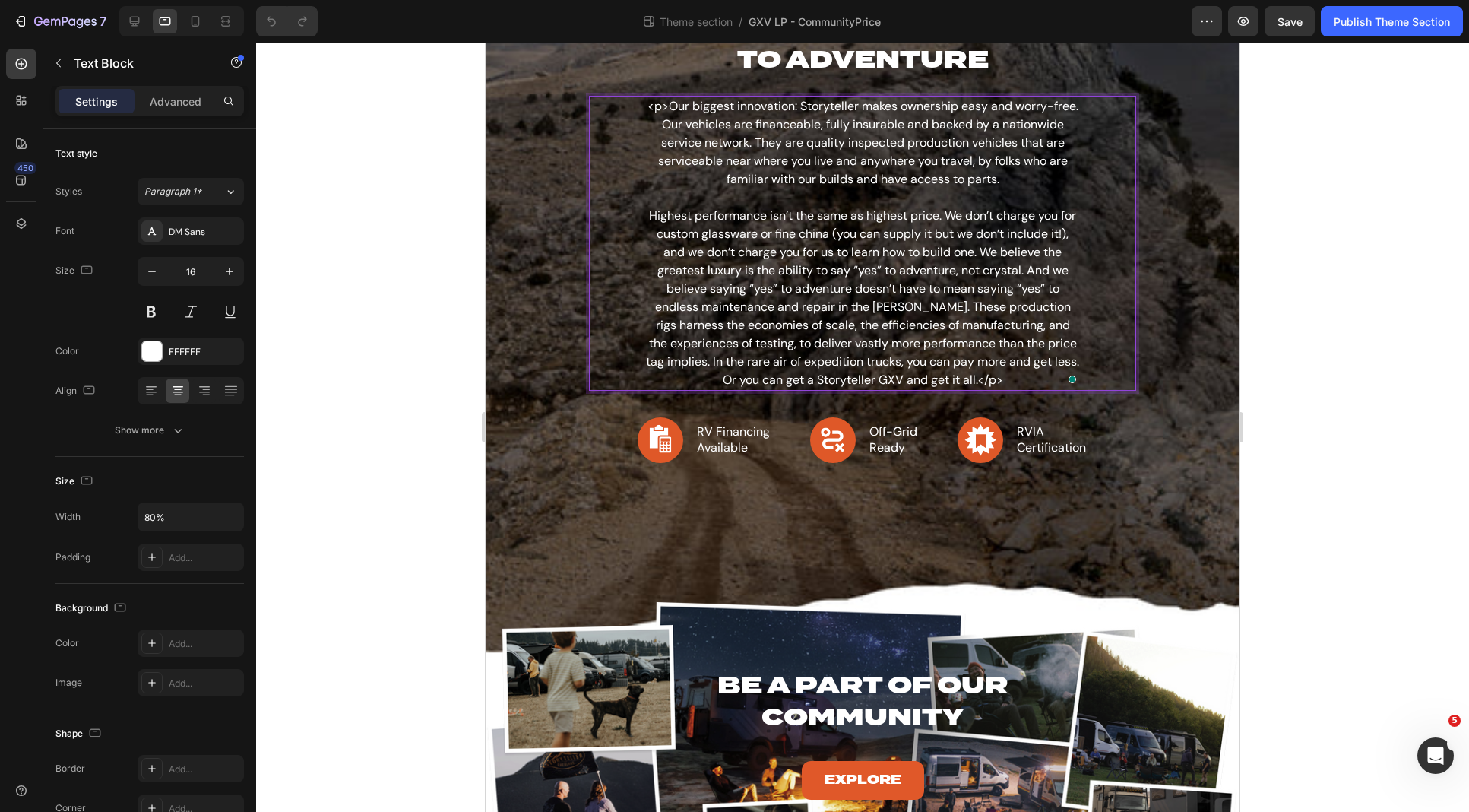
click at [651, 103] on p "<p>Our biggest innovation: Storyteller makes ownership easy and worry-free. Our…" at bounding box center [862, 243] width 435 height 292
click at [663, 108] on p "<p>Our biggest innovation: Storyteller makes ownership easy and worry-free. Our…" at bounding box center [862, 243] width 435 height 292
drag, startPoint x: 965, startPoint y: 381, endPoint x: 992, endPoint y: 382, distance: 27.0
click at [992, 382] on p "Our biggest innovation: Storyteller makes ownership easy and worry-free. Our ve…" at bounding box center [862, 243] width 435 height 292
click at [132, 22] on icon at bounding box center [134, 21] width 15 height 15
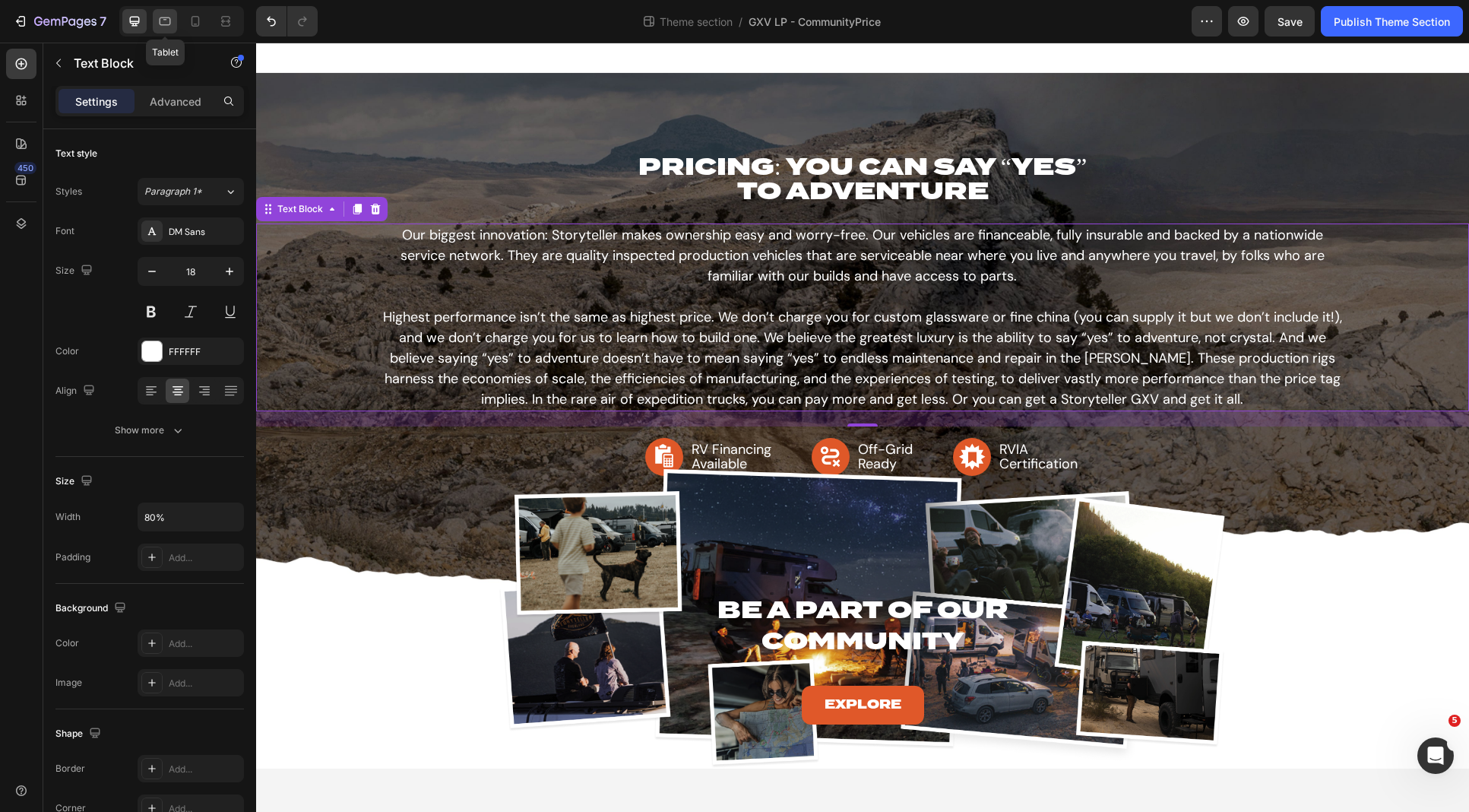
click at [160, 20] on icon at bounding box center [165, 21] width 15 height 15
type input "16"
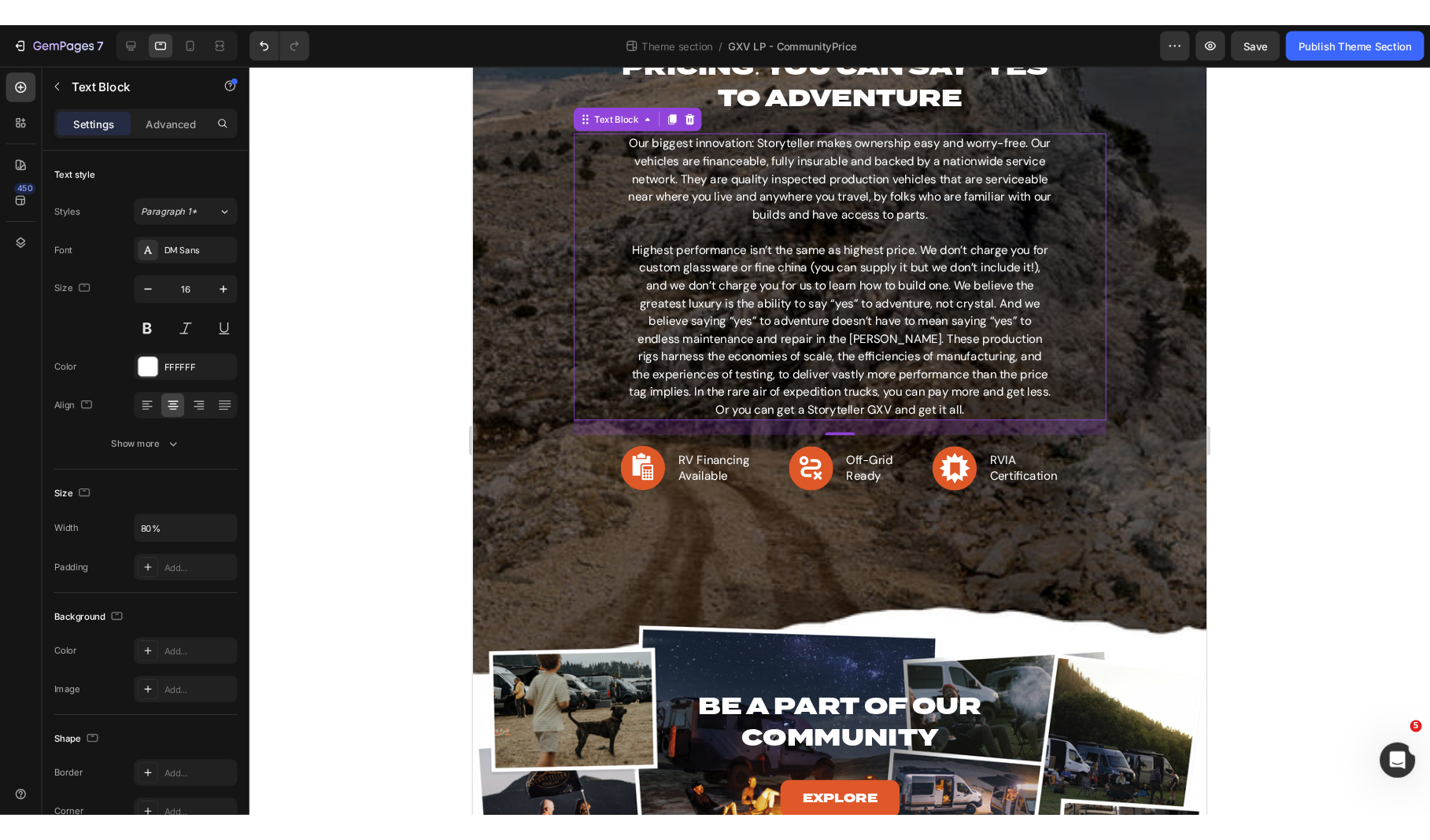
scroll to position [186, 0]
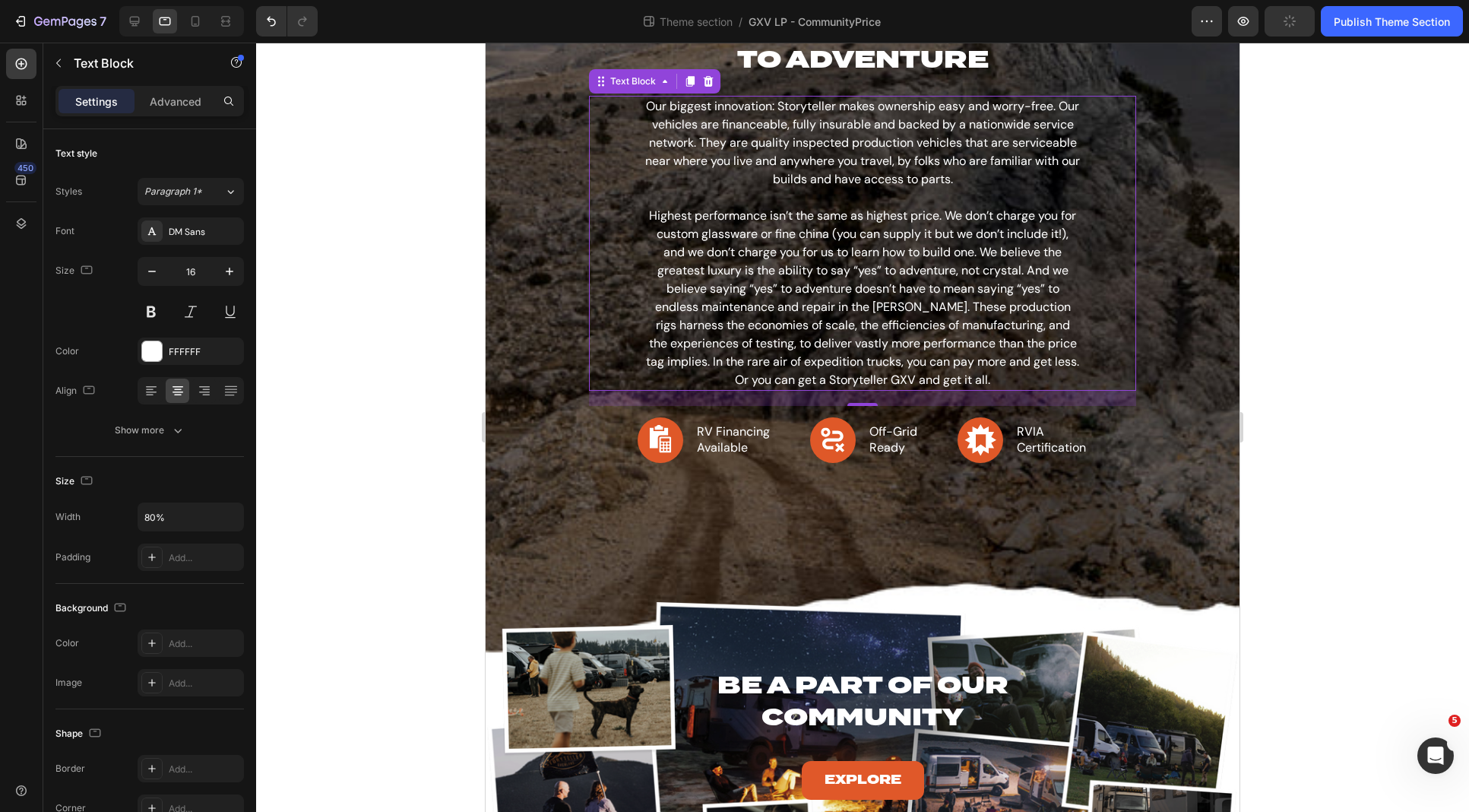
click at [1410, 42] on div "7 Theme section / GXV LP - CommunityPrice Preview Publish Theme Section" at bounding box center [734, 22] width 1469 height 44
click at [1405, 27] on div "Publish Theme Section" at bounding box center [1392, 22] width 117 height 16
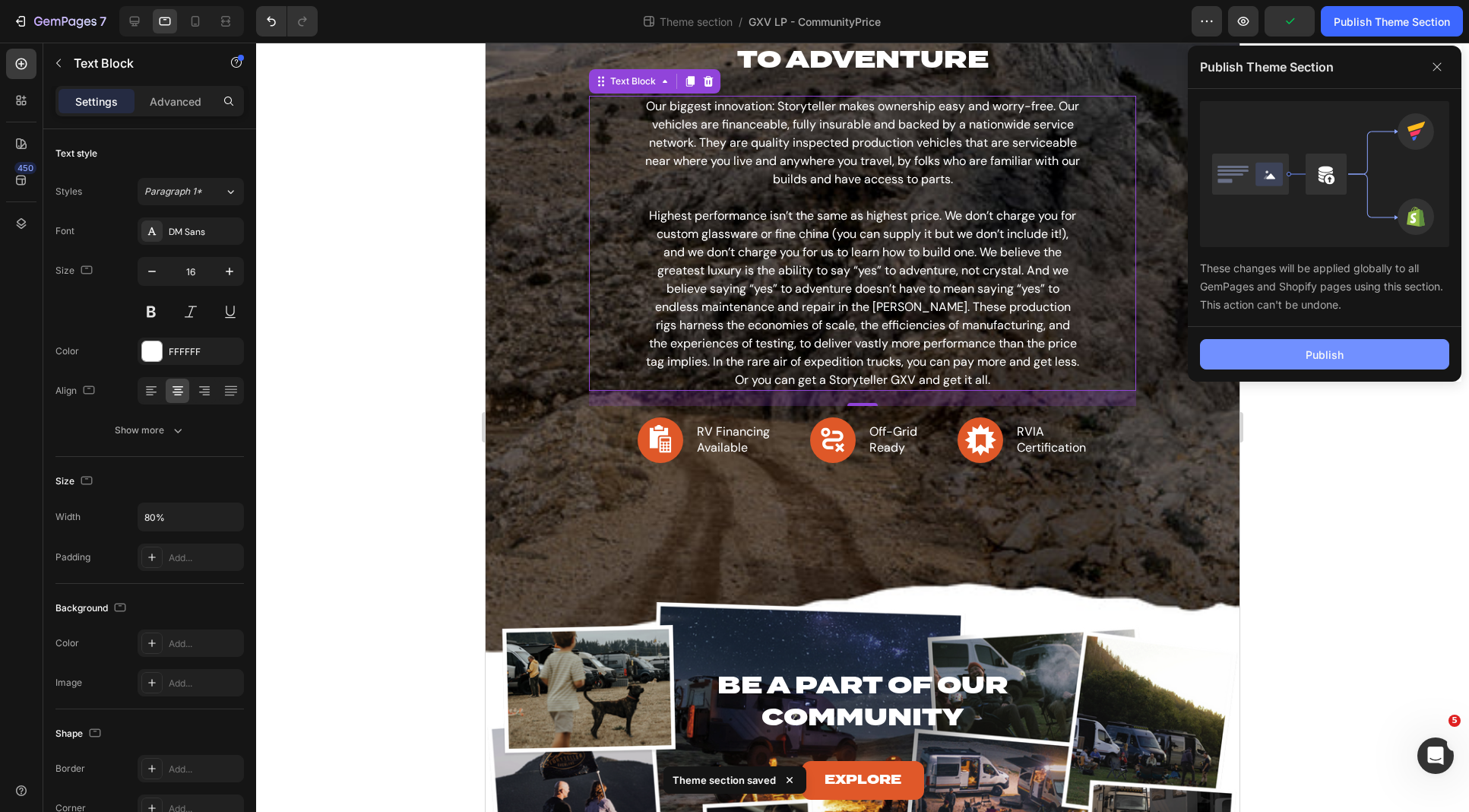
click at [1327, 353] on div "Publish" at bounding box center [1325, 355] width 38 height 16
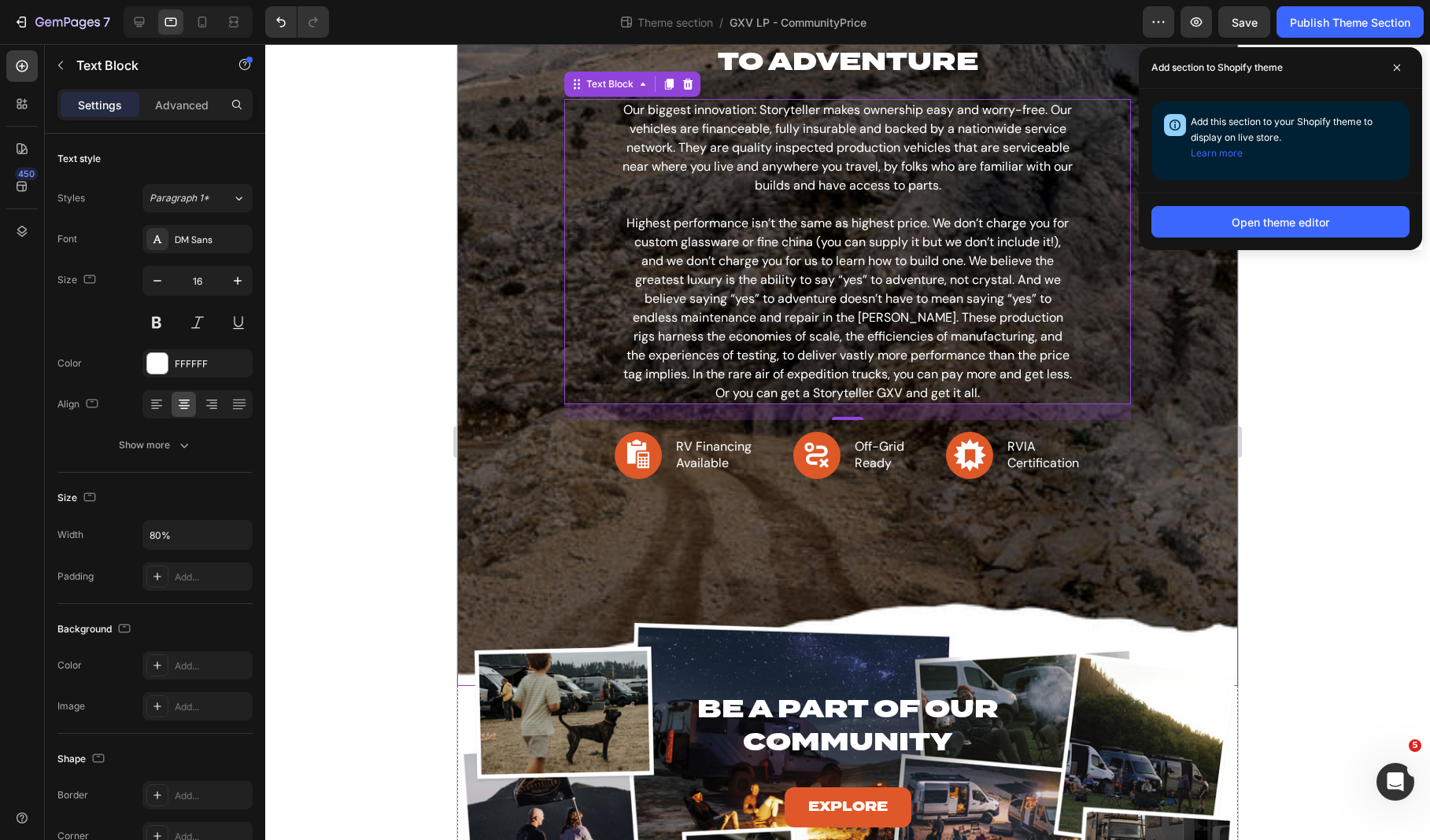
click at [494, 156] on div "PRICING: YOU CAN SAY “YES” TO ADVENTURE Heading Our biggest innovation: Storyte…" at bounding box center [847, 287] width 757 height 618
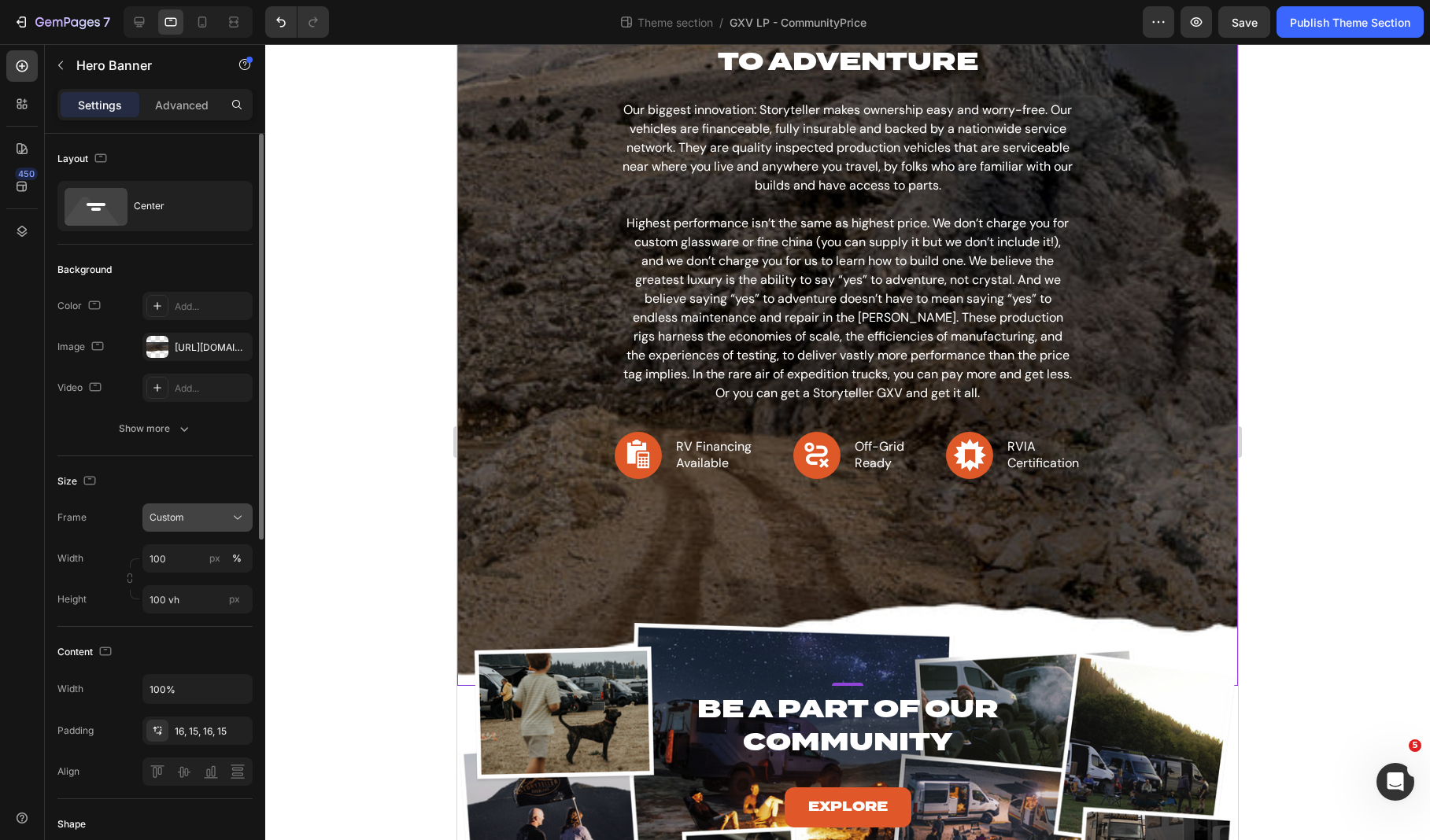
click at [192, 517] on div "Custom" at bounding box center [188, 517] width 77 height 14
click at [197, 553] on span "As banner source" at bounding box center [188, 554] width 78 height 14
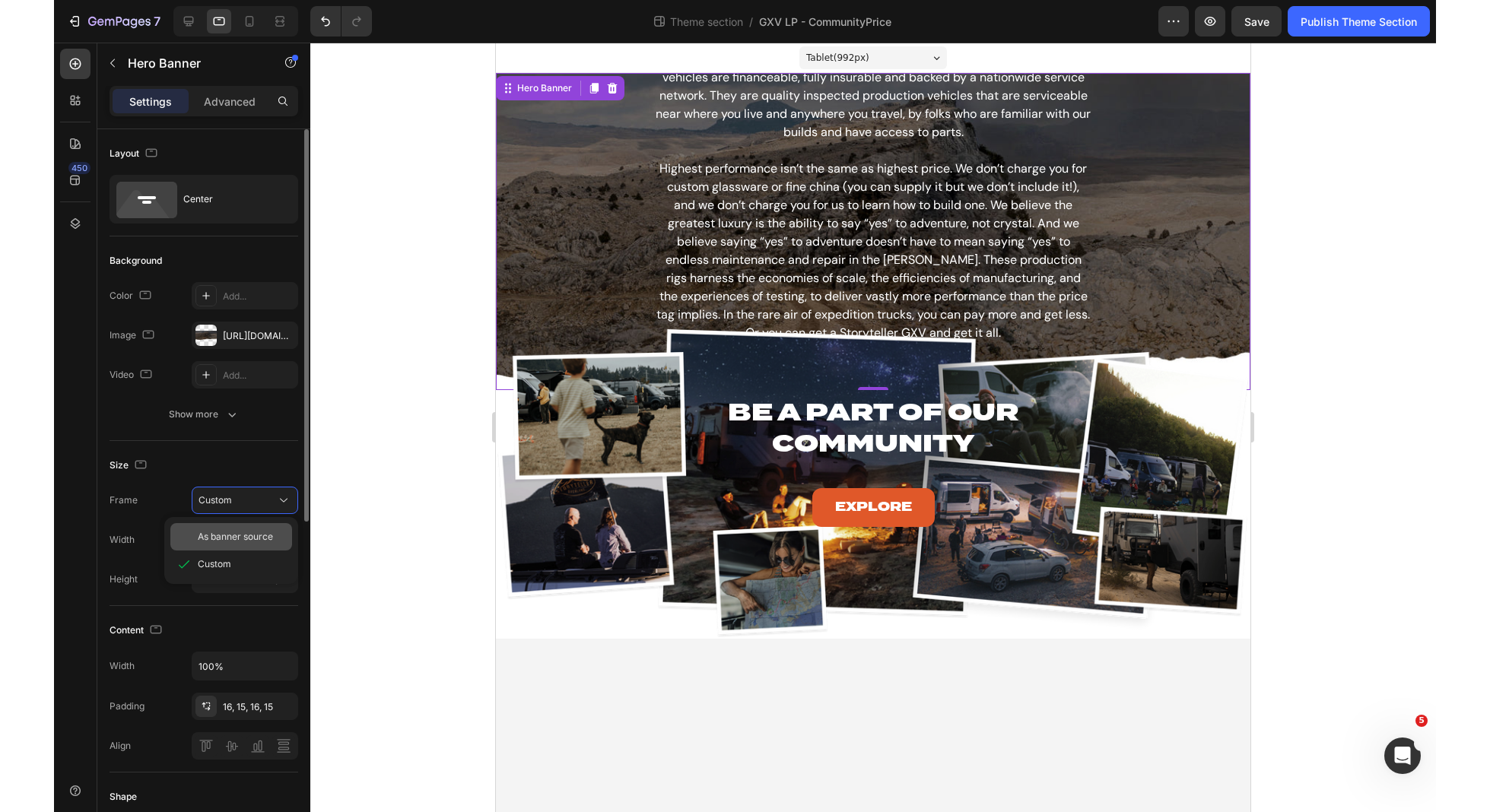
scroll to position [0, 0]
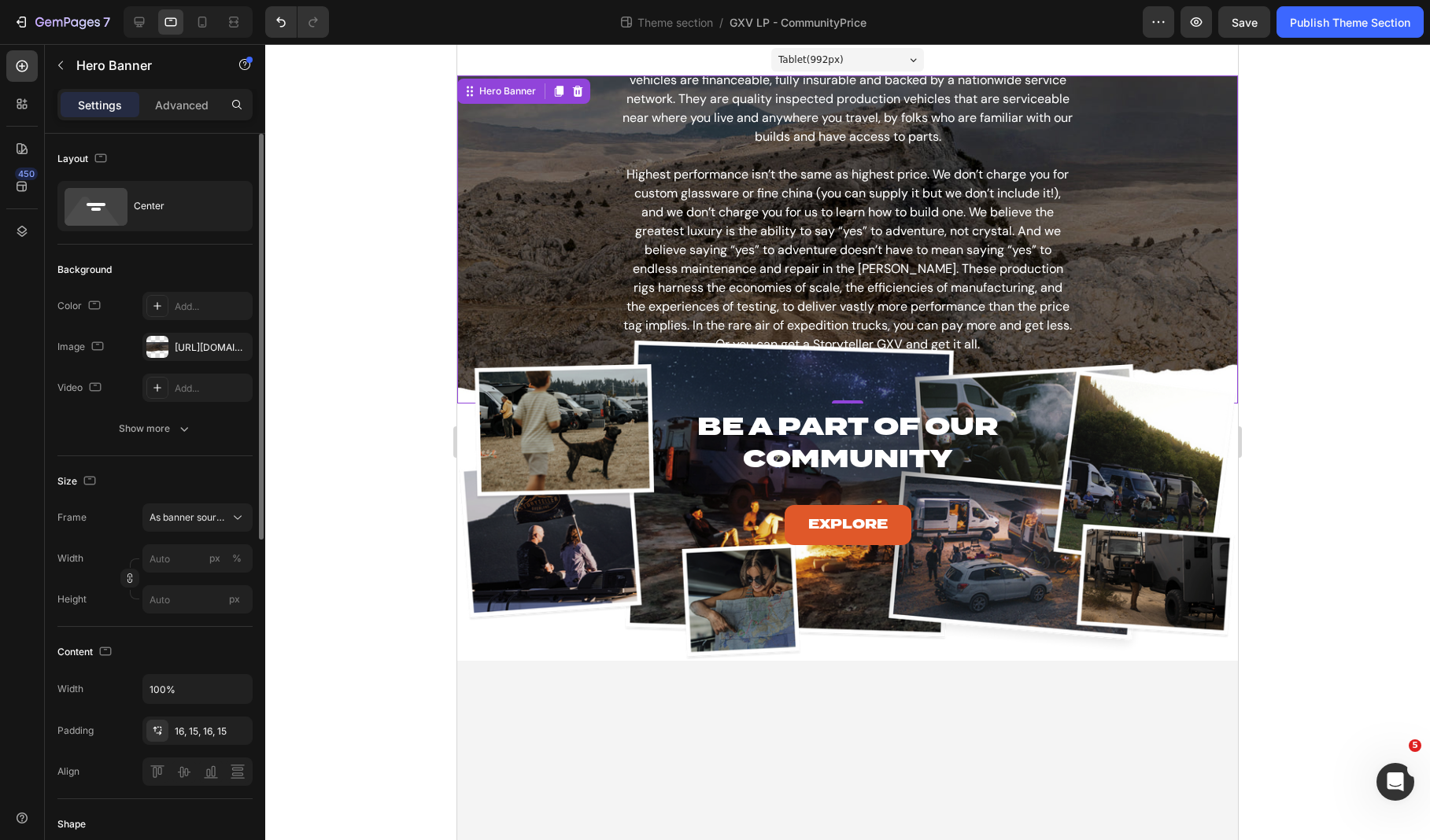
type input "100"
type input "100 vh"
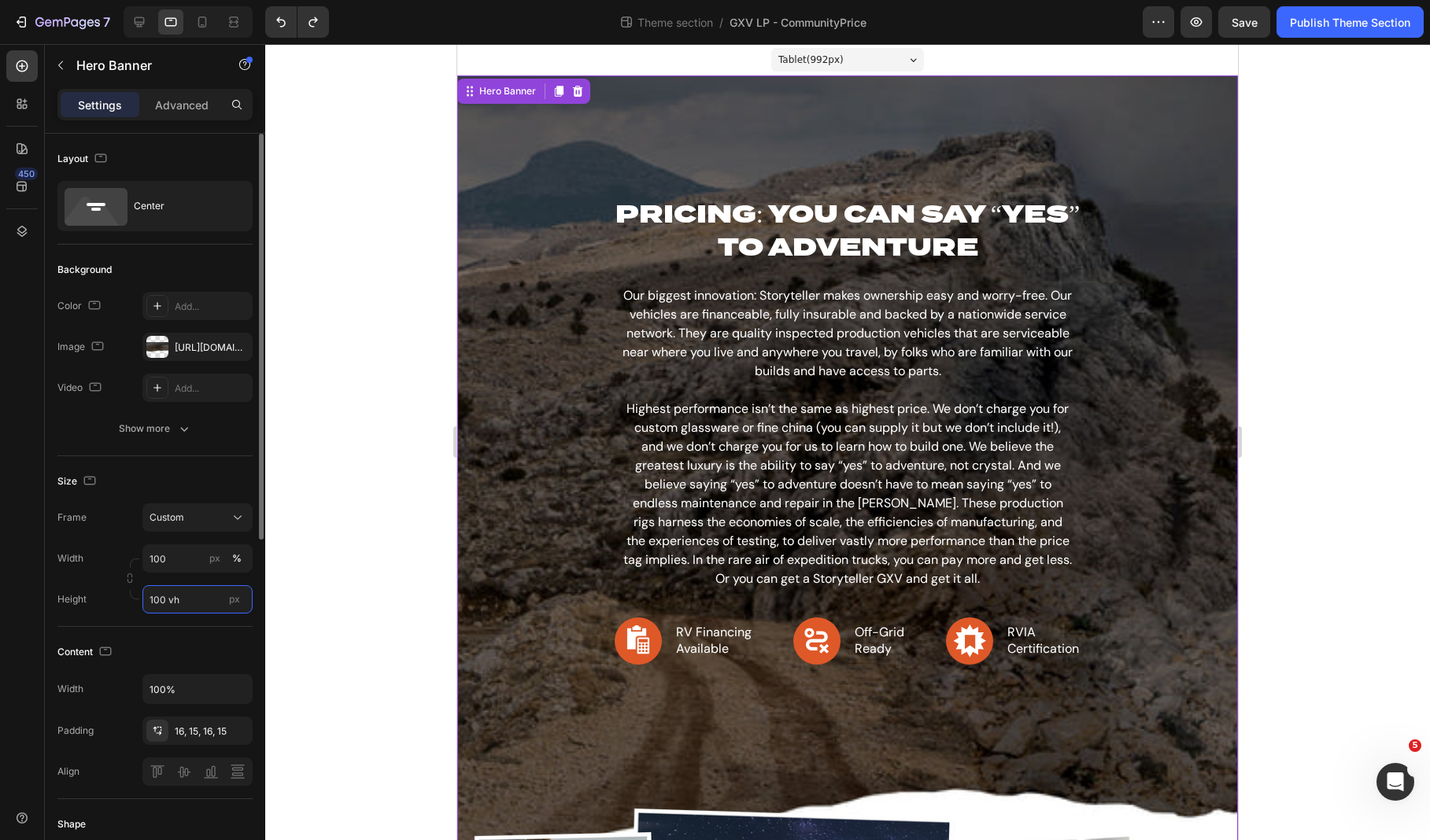
click at [214, 595] on input "100 vh" at bounding box center [197, 600] width 110 height 28
click at [301, 587] on div at bounding box center [847, 442] width 1165 height 796
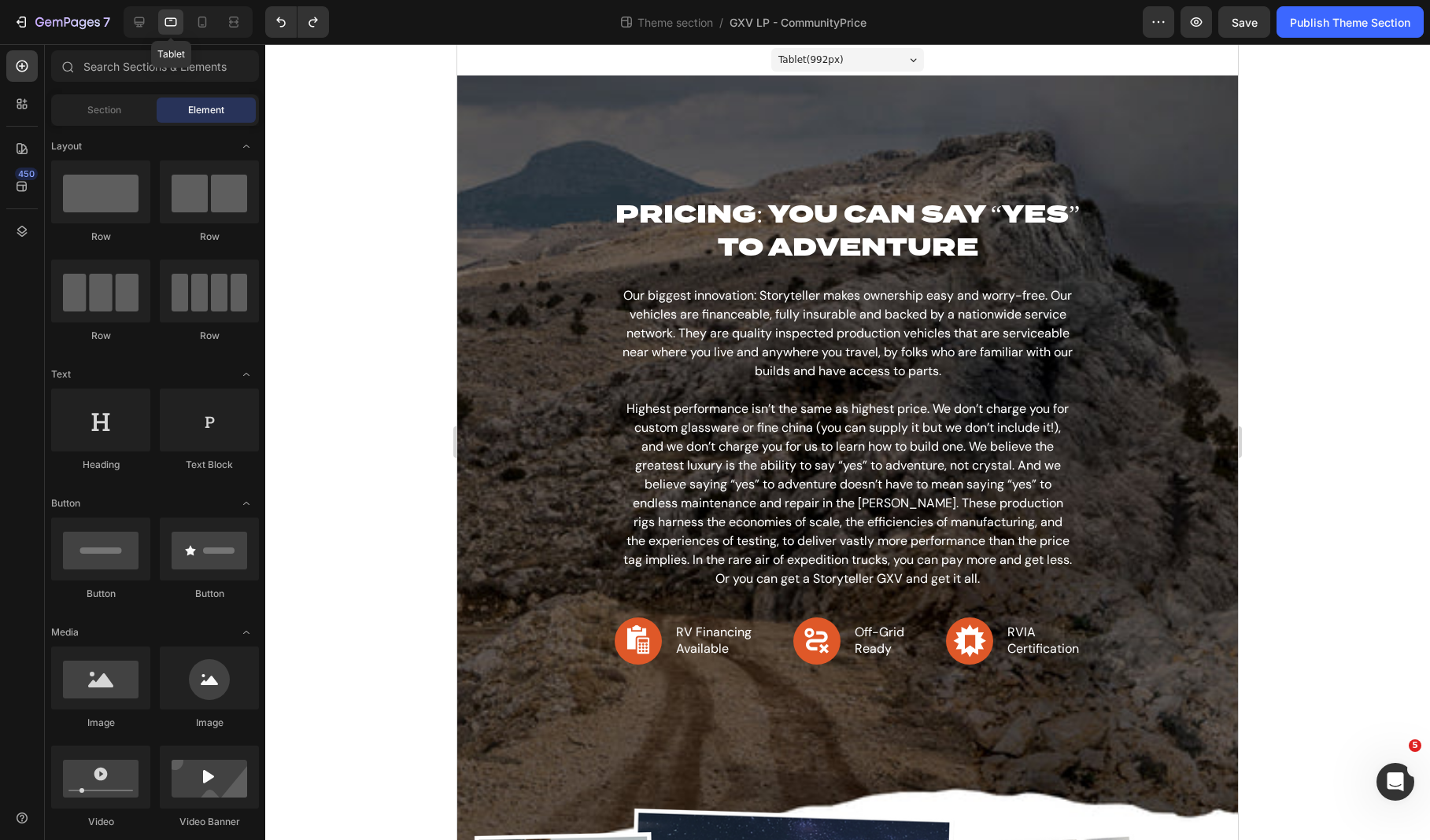
click at [178, 23] on div at bounding box center [171, 22] width 25 height 25
click at [516, 374] on div "PRICING: YOU CAN SAY “YES” TO ADVENTURE Heading Our biggest innovation: Storyte…" at bounding box center [847, 472] width 757 height 618
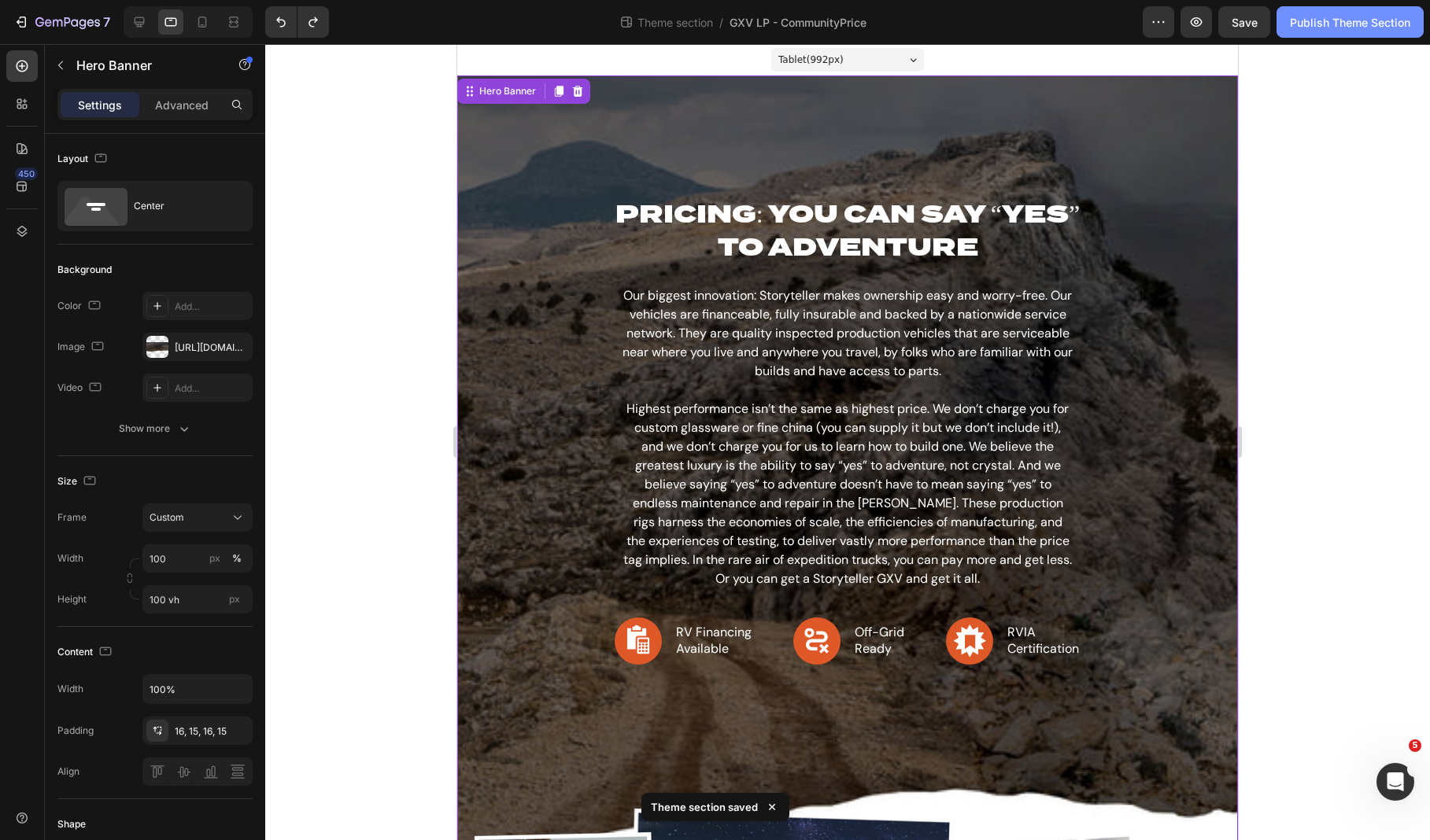
click at [1328, 30] on div "Publish Theme Section" at bounding box center [1350, 23] width 121 height 17
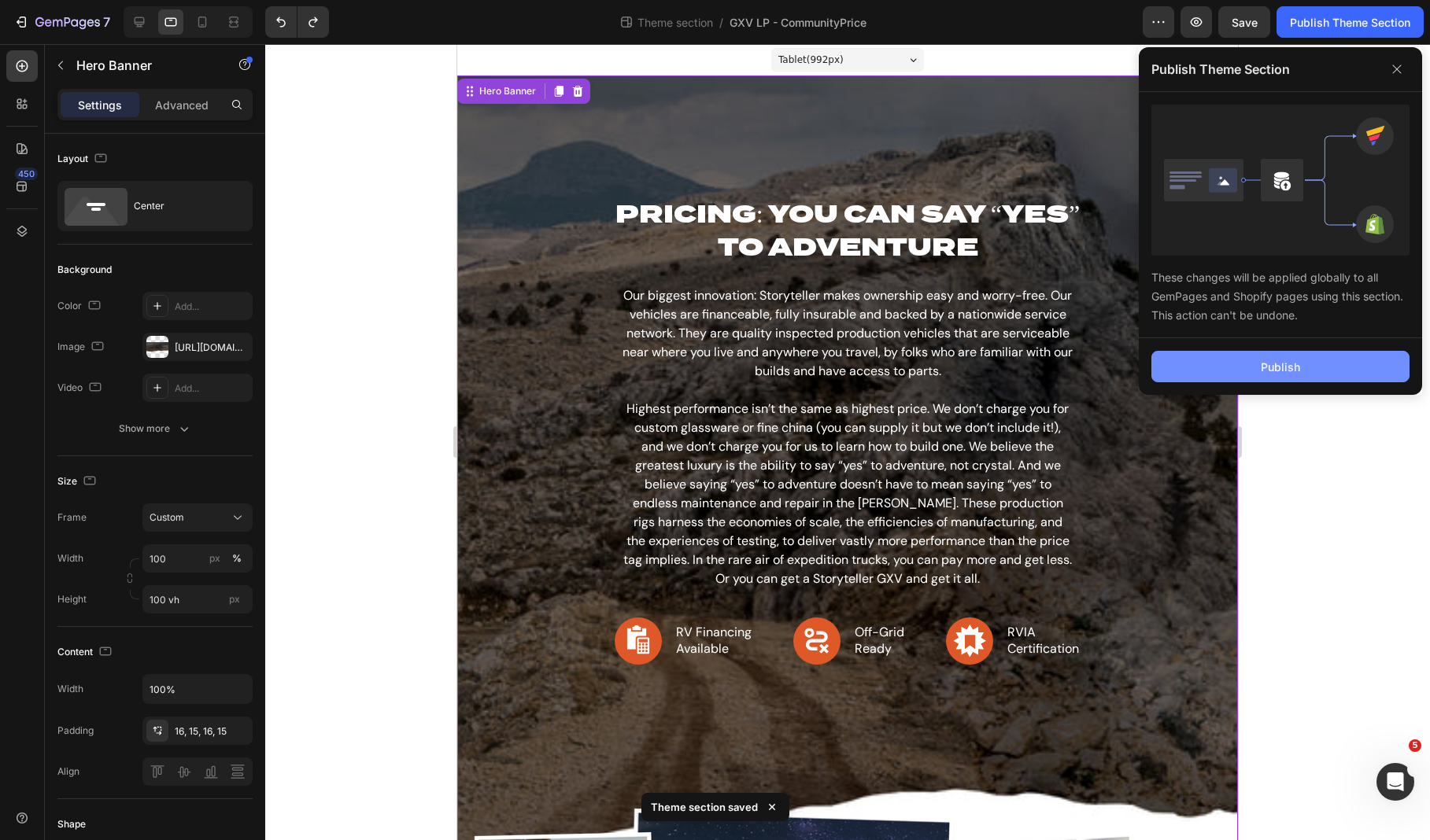
click at [1284, 356] on button "Publish" at bounding box center [1280, 366] width 258 height 31
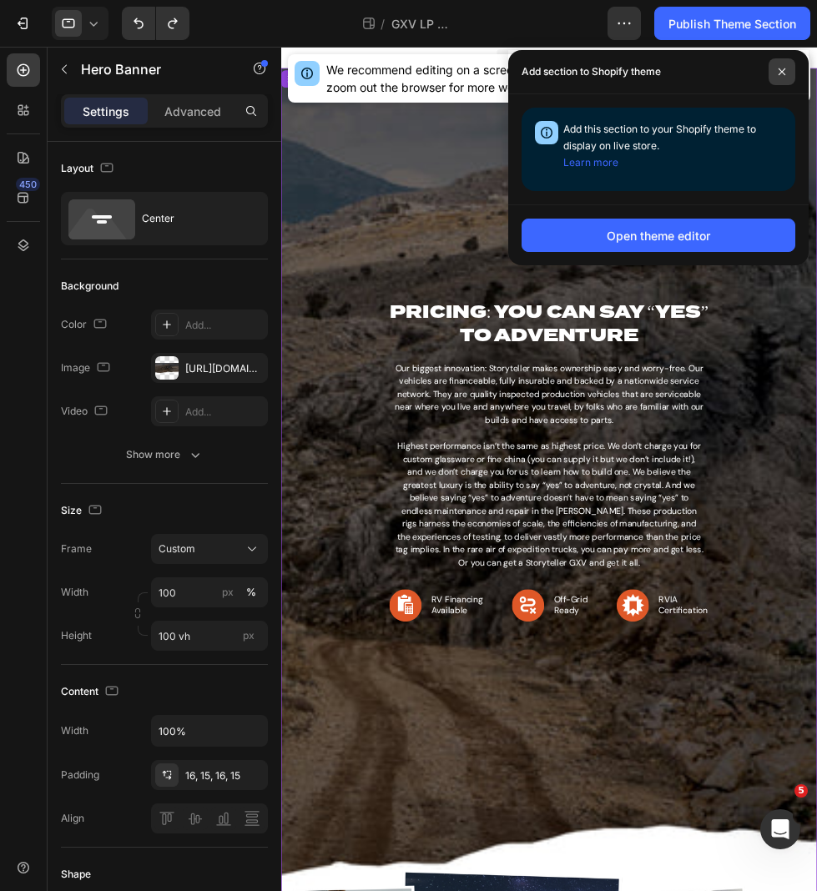
click at [785, 71] on icon at bounding box center [781, 72] width 8 height 8
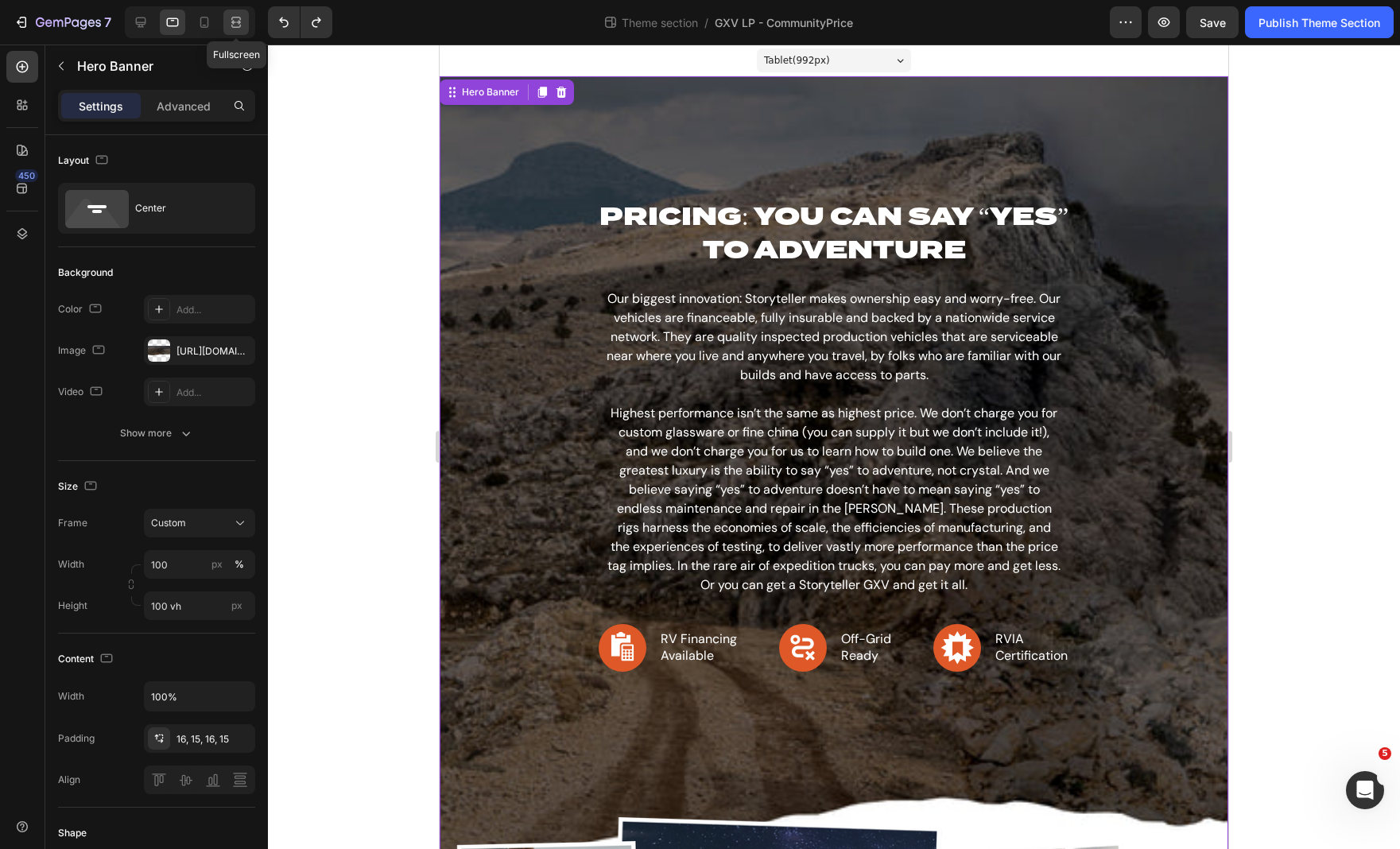
click at [232, 21] on icon at bounding box center [235, 22] width 16 height 16
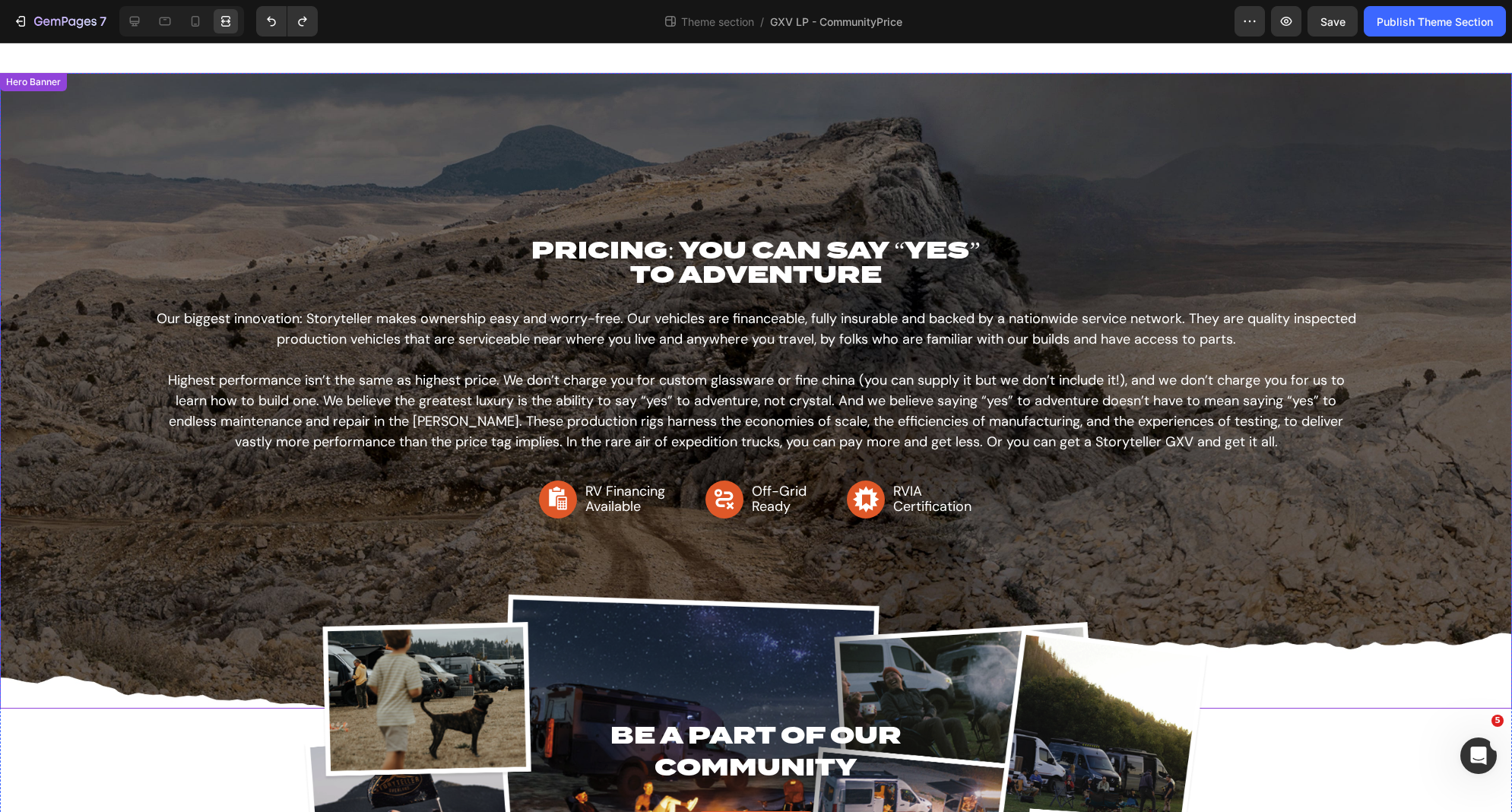
click at [740, 98] on div "Background Image" at bounding box center [756, 390] width 1512 height 635
click at [128, 16] on icon at bounding box center [134, 21] width 15 height 15
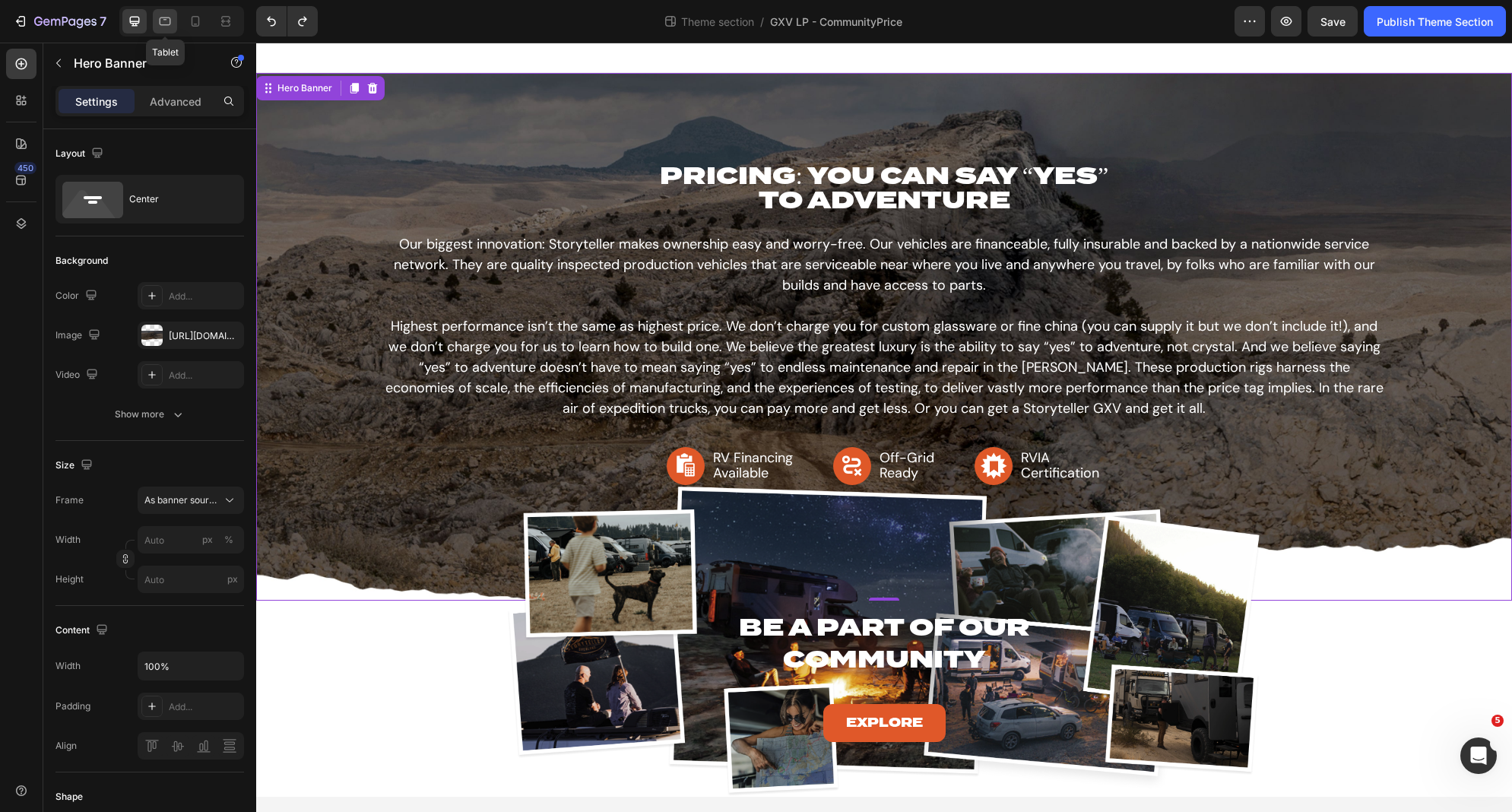
click at [163, 20] on icon at bounding box center [165, 21] width 15 height 15
type input "100"
type input "100 vh"
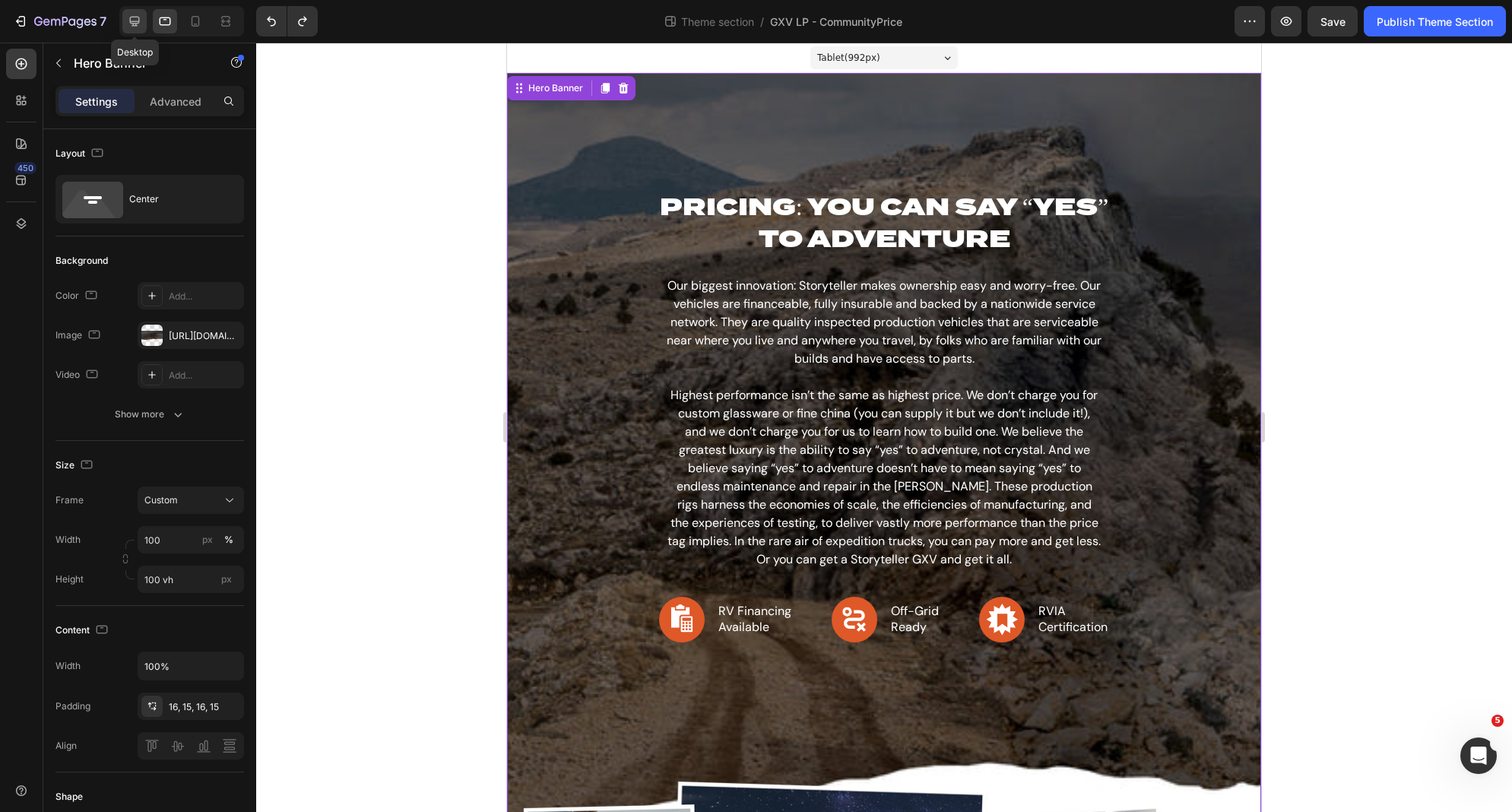
click at [138, 19] on icon at bounding box center [134, 21] width 15 height 15
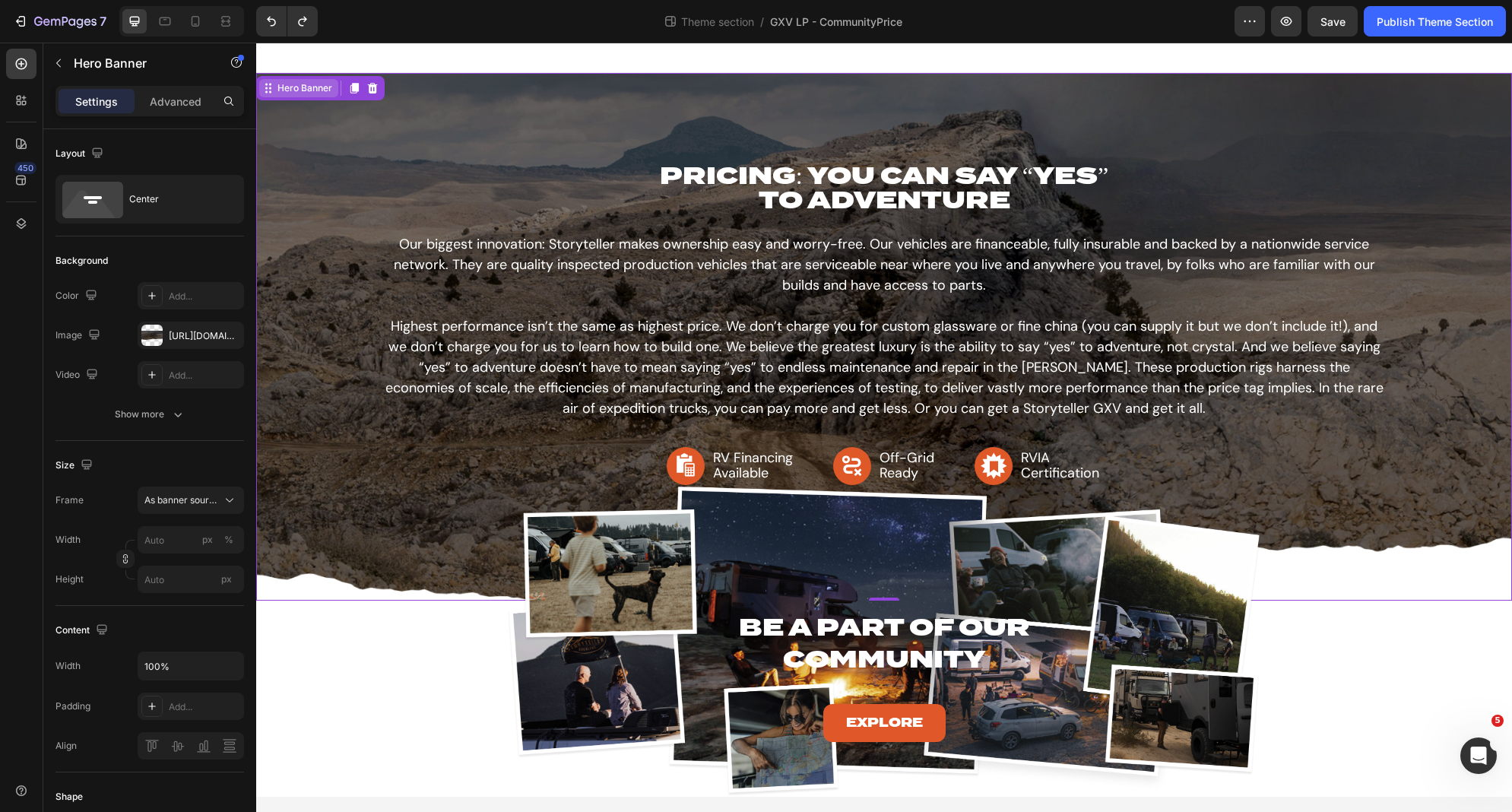
click at [297, 85] on div "Hero Banner" at bounding box center [304, 87] width 61 height 14
click at [427, 89] on div "Background Image" at bounding box center [884, 336] width 1256 height 528
click at [168, 28] on icon at bounding box center [165, 21] width 15 height 15
type input "100"
type input "100 vh"
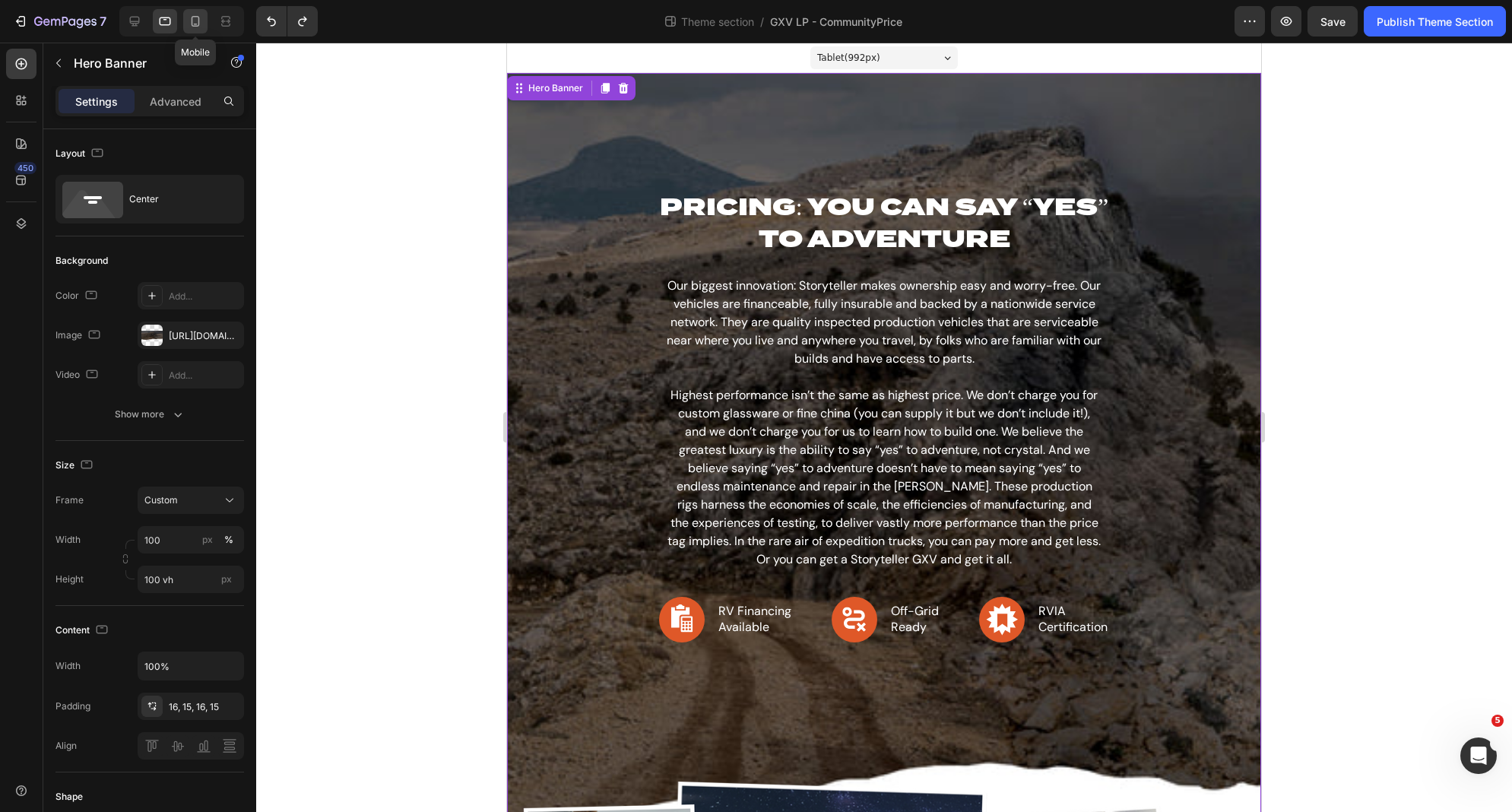
click at [196, 26] on icon at bounding box center [195, 22] width 8 height 11
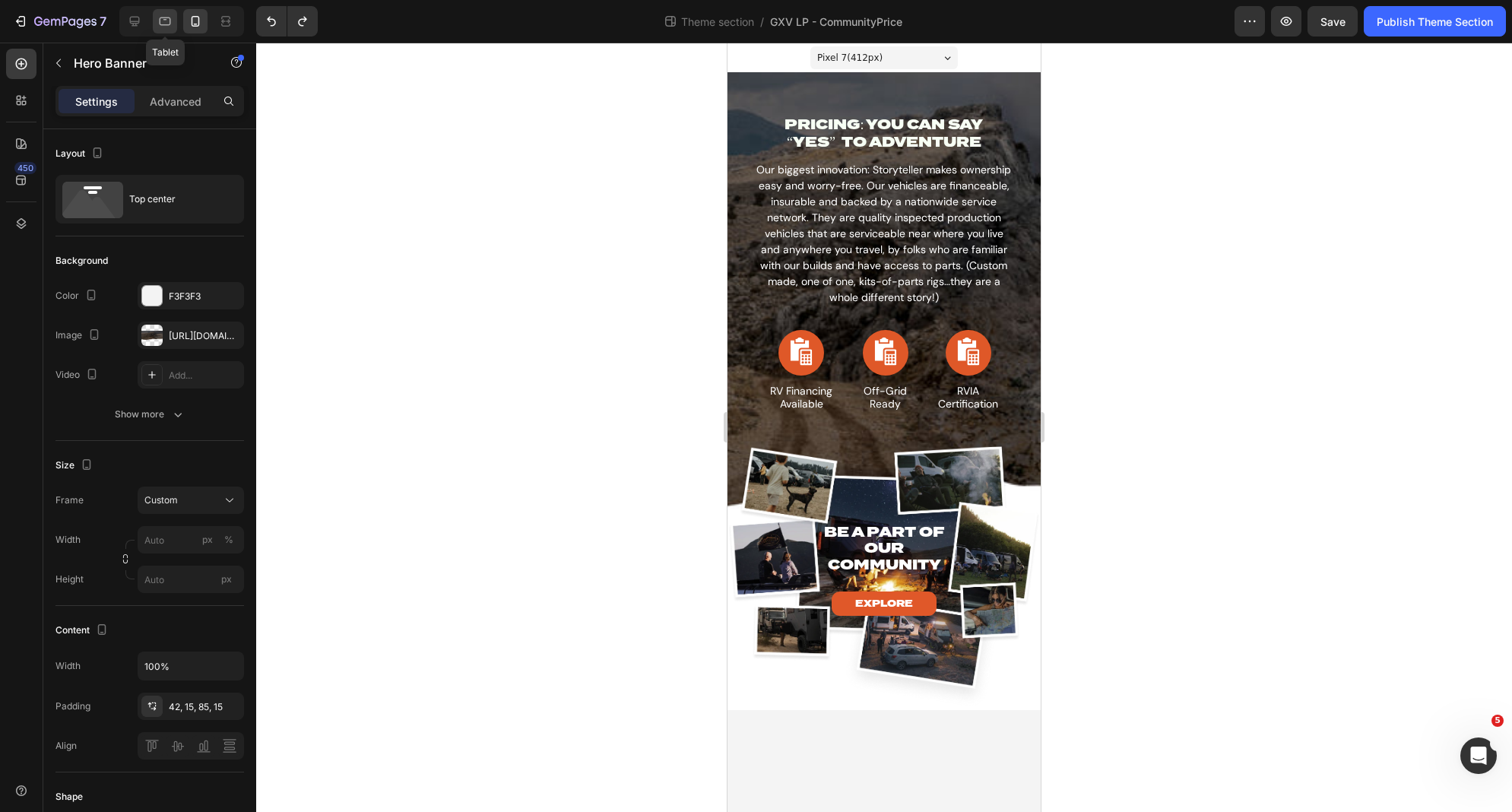
click at [168, 25] on icon at bounding box center [165, 21] width 12 height 8
type input "100"
type input "100 vh"
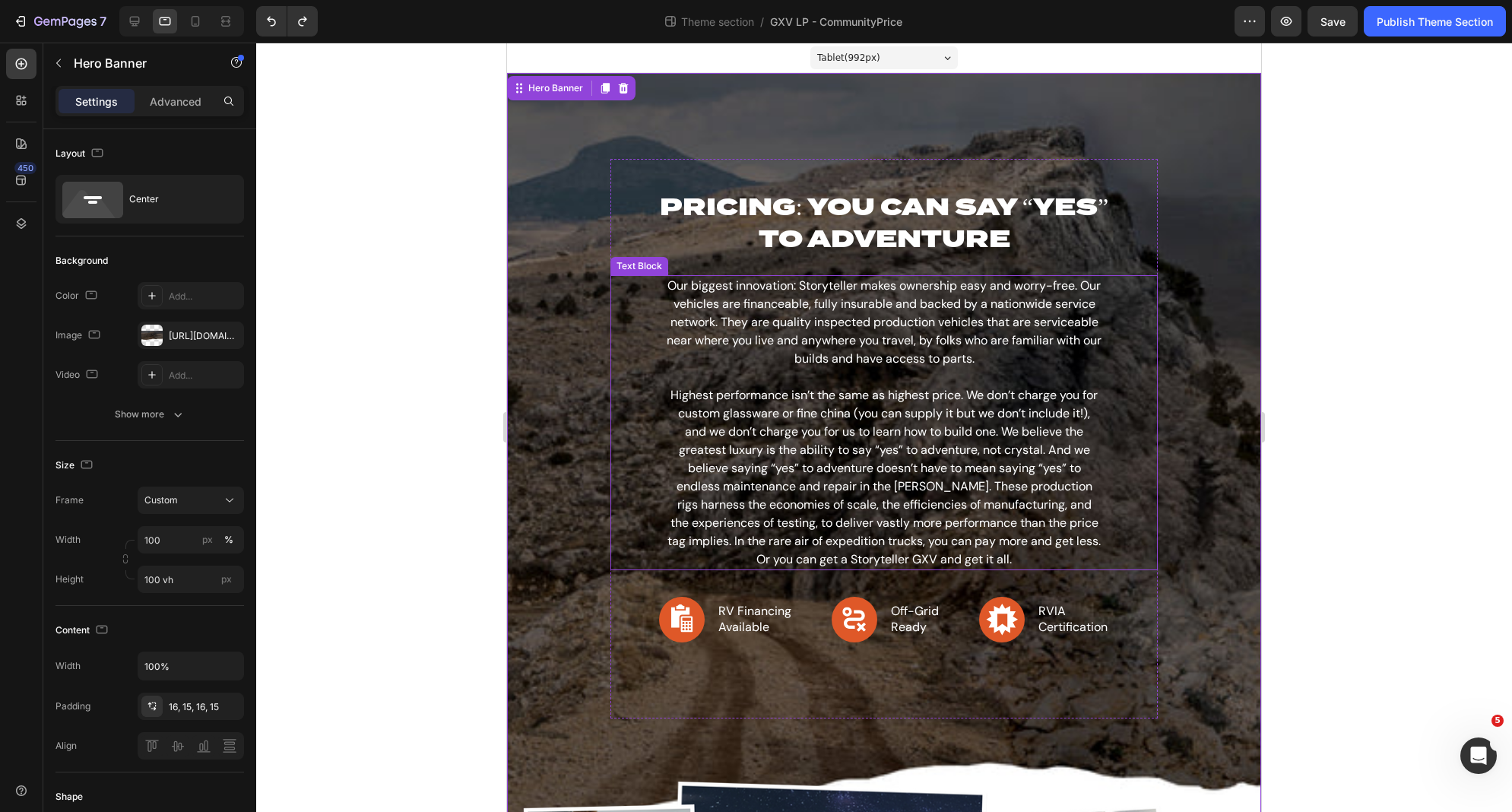
click at [735, 418] on p "Our biggest innovation: Storyteller makes ownership easy and worry-free. Our ve…" at bounding box center [884, 423] width 435 height 292
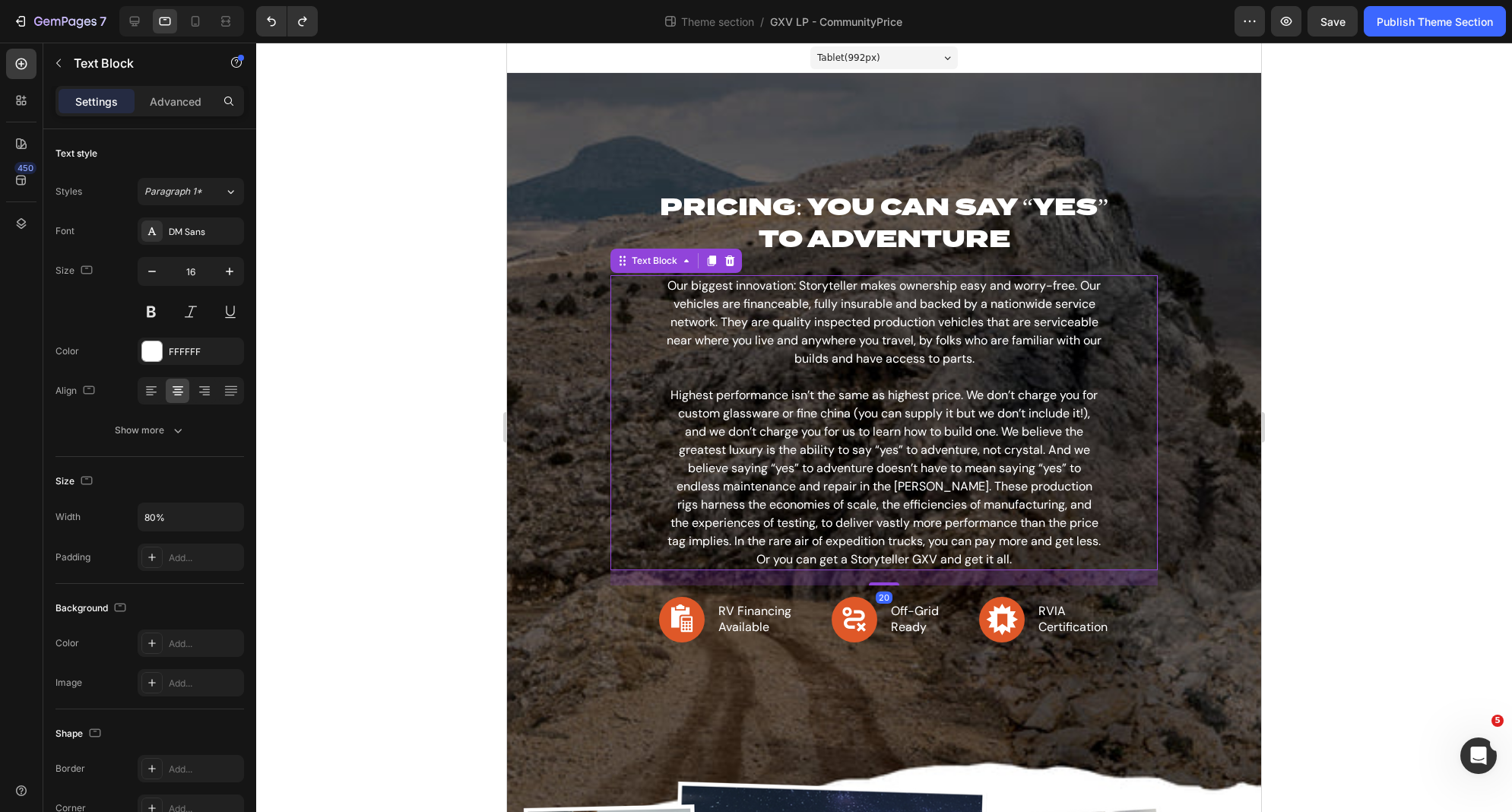
click at [735, 418] on p "Our biggest innovation: Storyteller makes ownership easy and worry-free. Our ve…" at bounding box center [884, 423] width 435 height 292
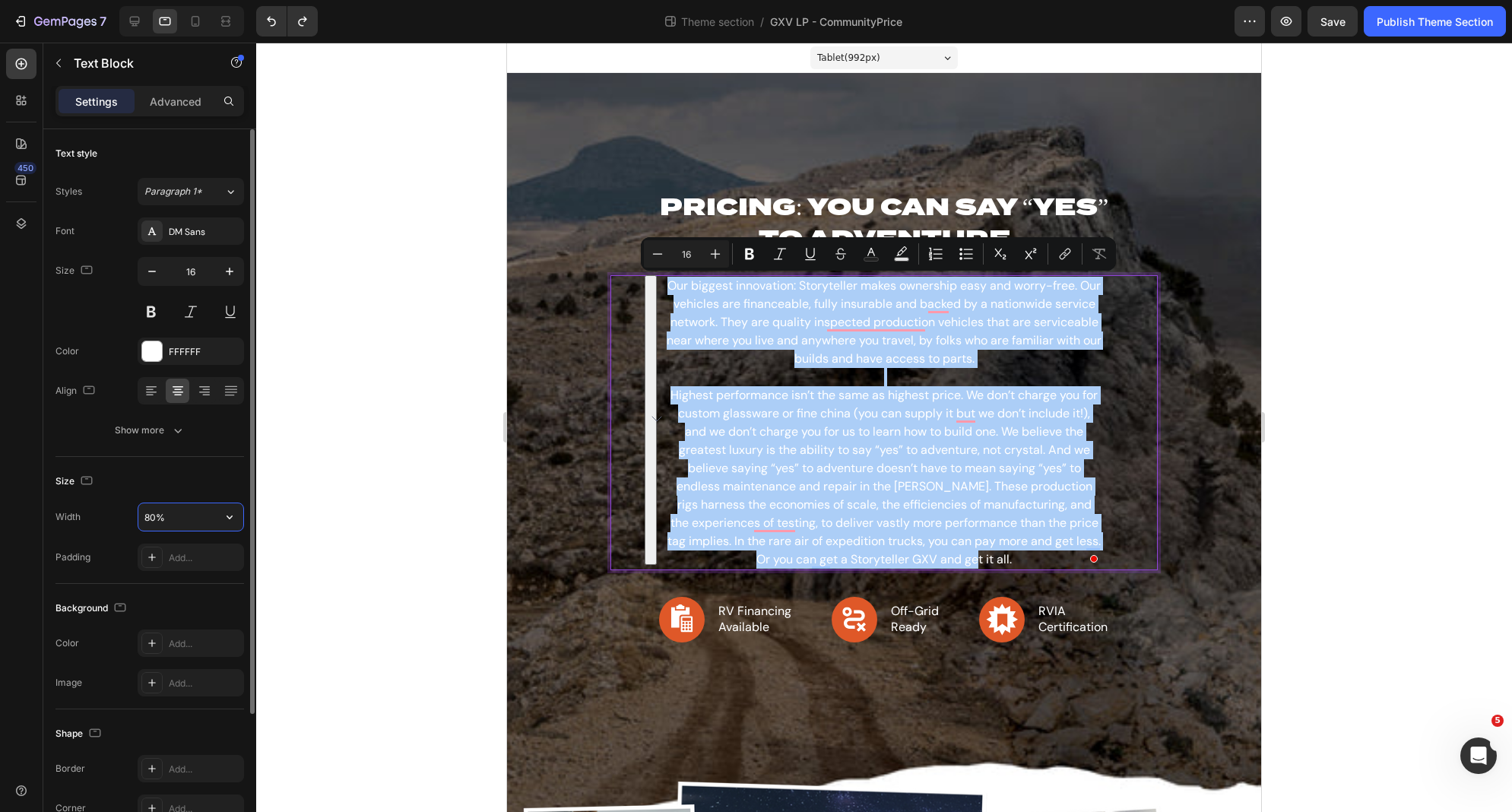
click at [155, 519] on input "80%" at bounding box center [190, 517] width 105 height 27
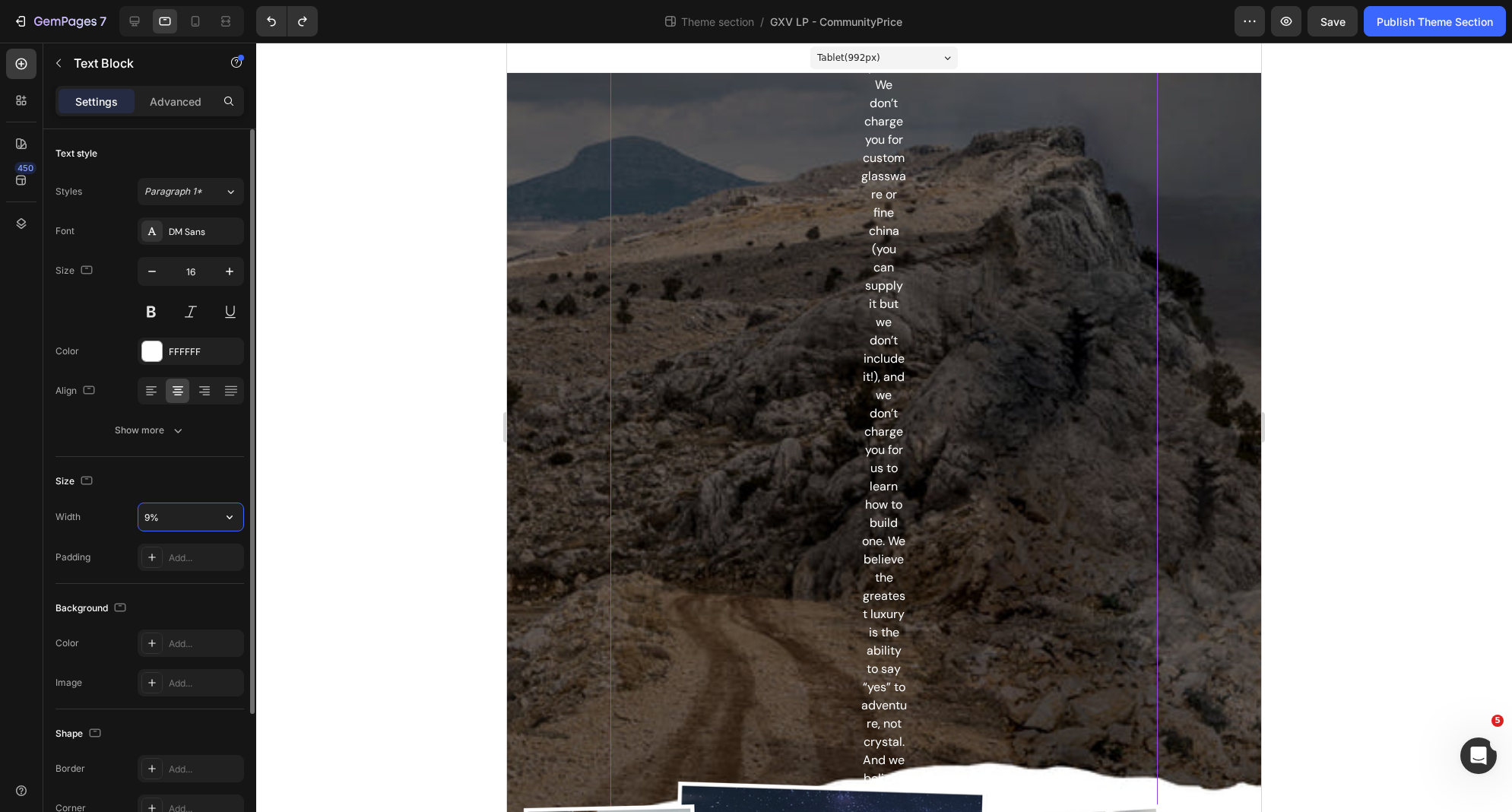
type input "90%"
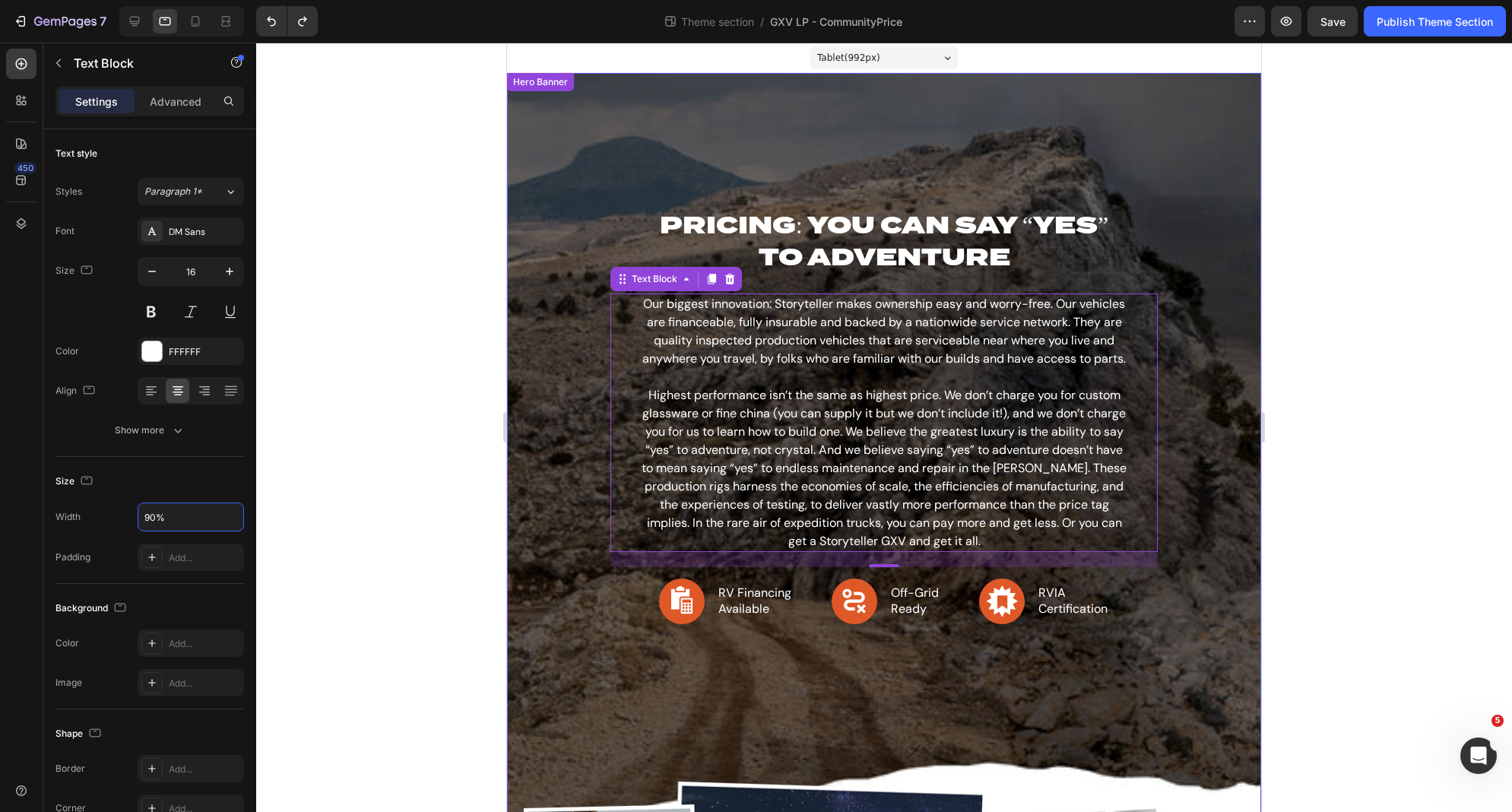
click at [592, 204] on div "PRICING: YOU CAN SAY “YES” TO ADVENTURE Heading Our biggest innovation: Storyte…" at bounding box center [884, 457] width 731 height 560
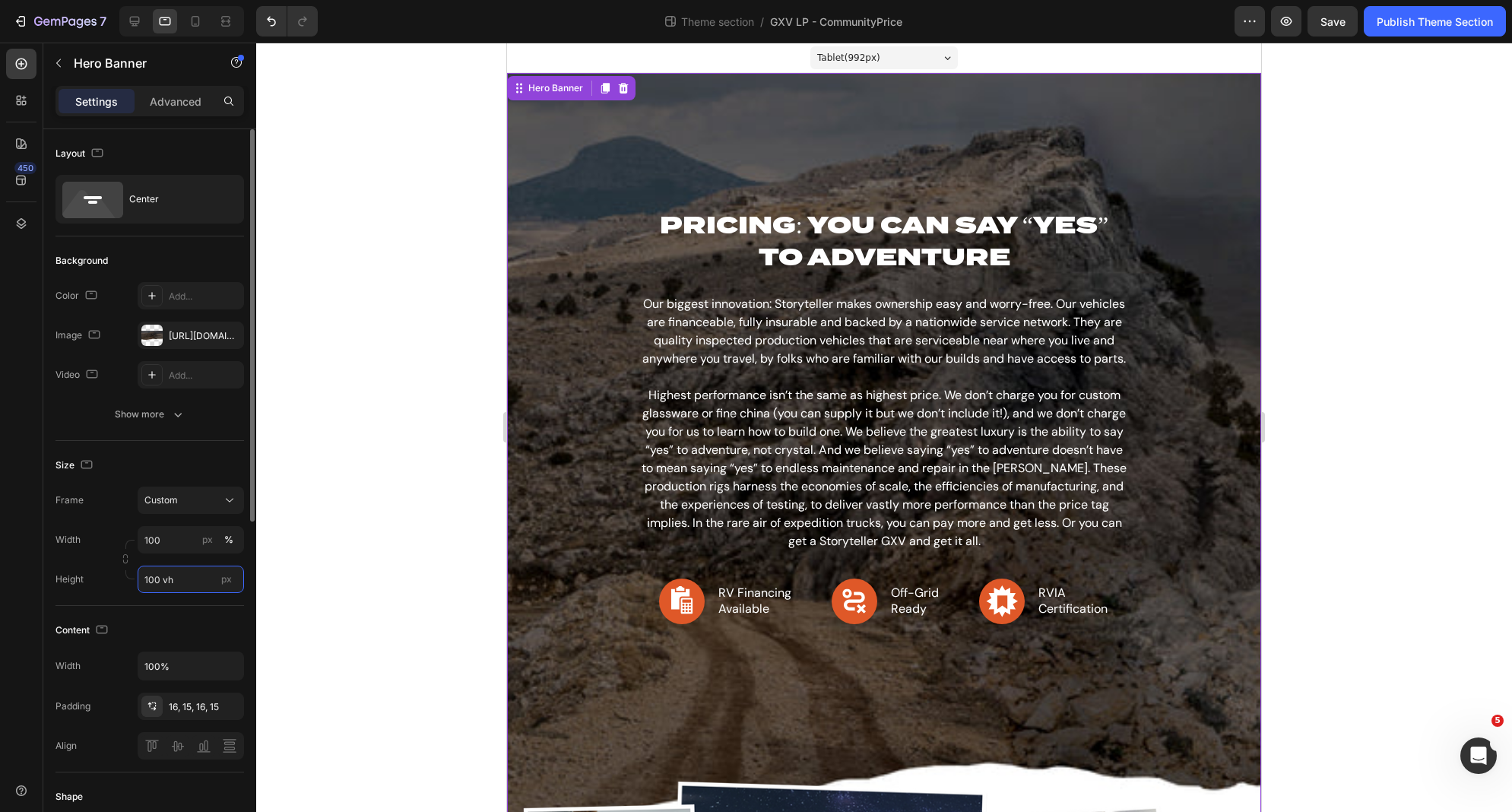
click at [142, 578] on input "100 vh" at bounding box center [190, 580] width 107 height 27
click at [151, 579] on input "100 vh" at bounding box center [190, 580] width 107 height 27
drag, startPoint x: 157, startPoint y: 579, endPoint x: 136, endPoint y: 575, distance: 21.4
click at [136, 575] on div "Height 100 vh px" at bounding box center [149, 580] width 189 height 27
type input "80 vh"
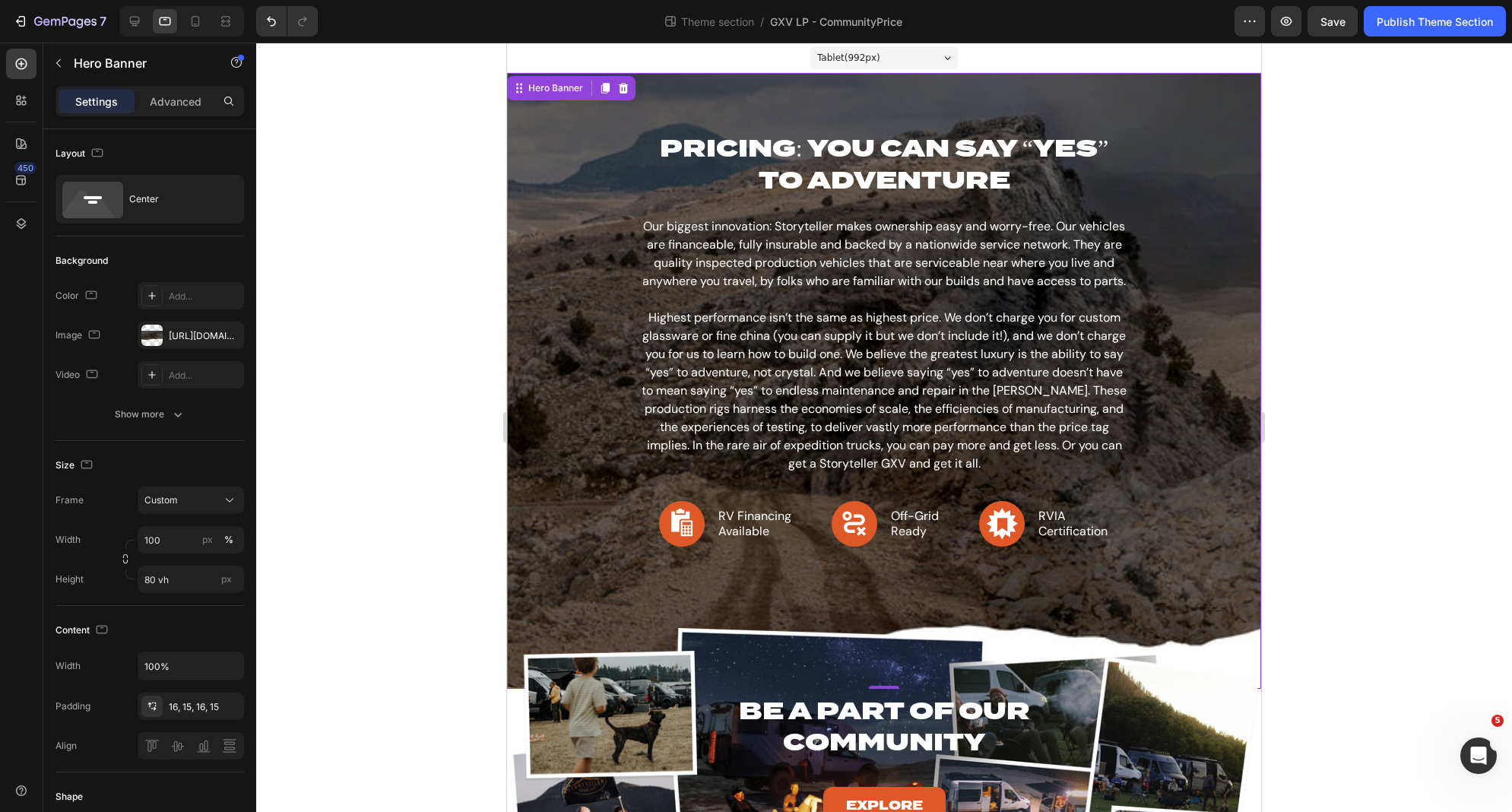
click at [378, 561] on div at bounding box center [884, 427] width 1256 height 769
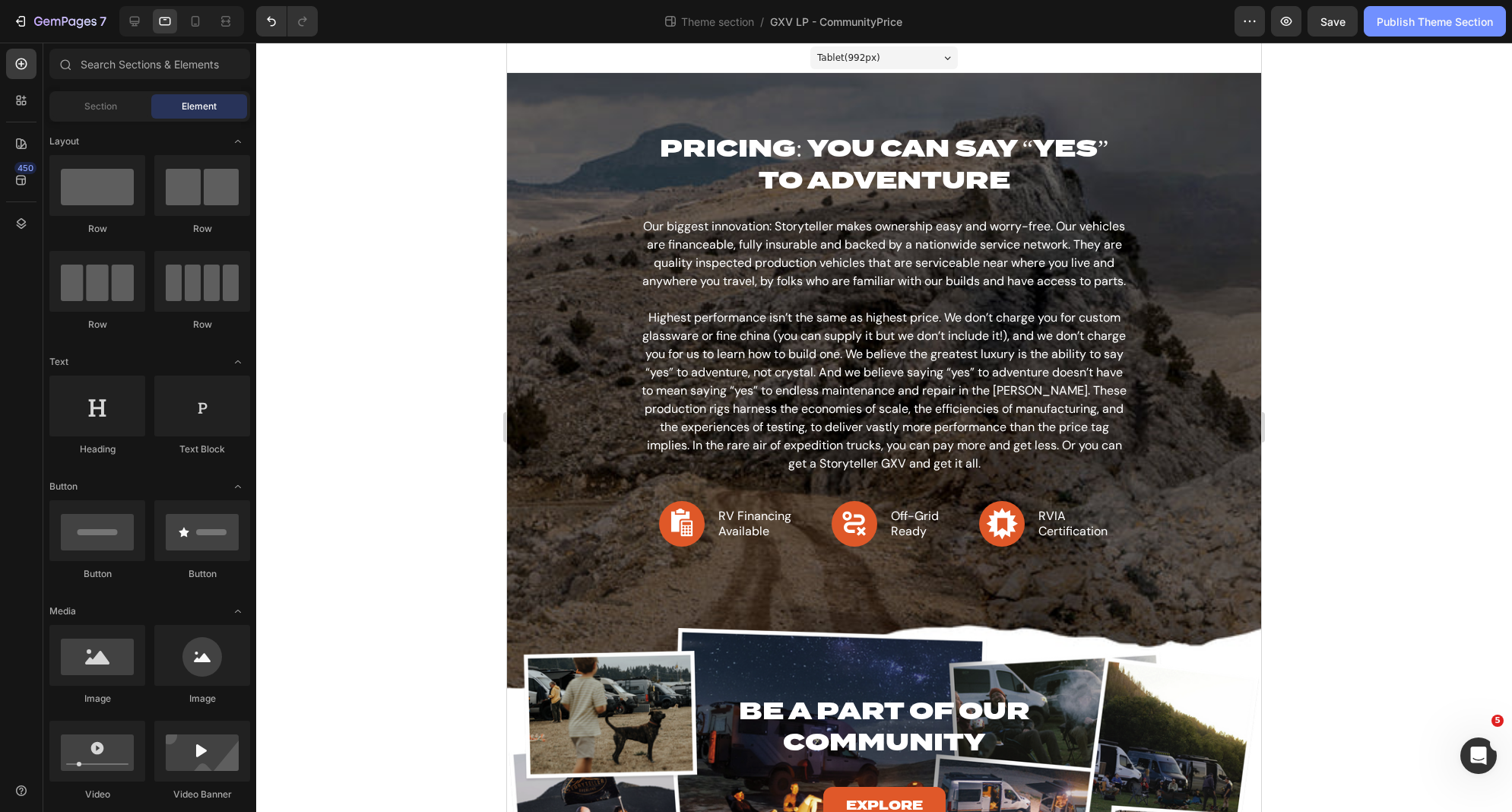
click at [1415, 32] on button "Publish Theme Section" at bounding box center [1435, 21] width 142 height 30
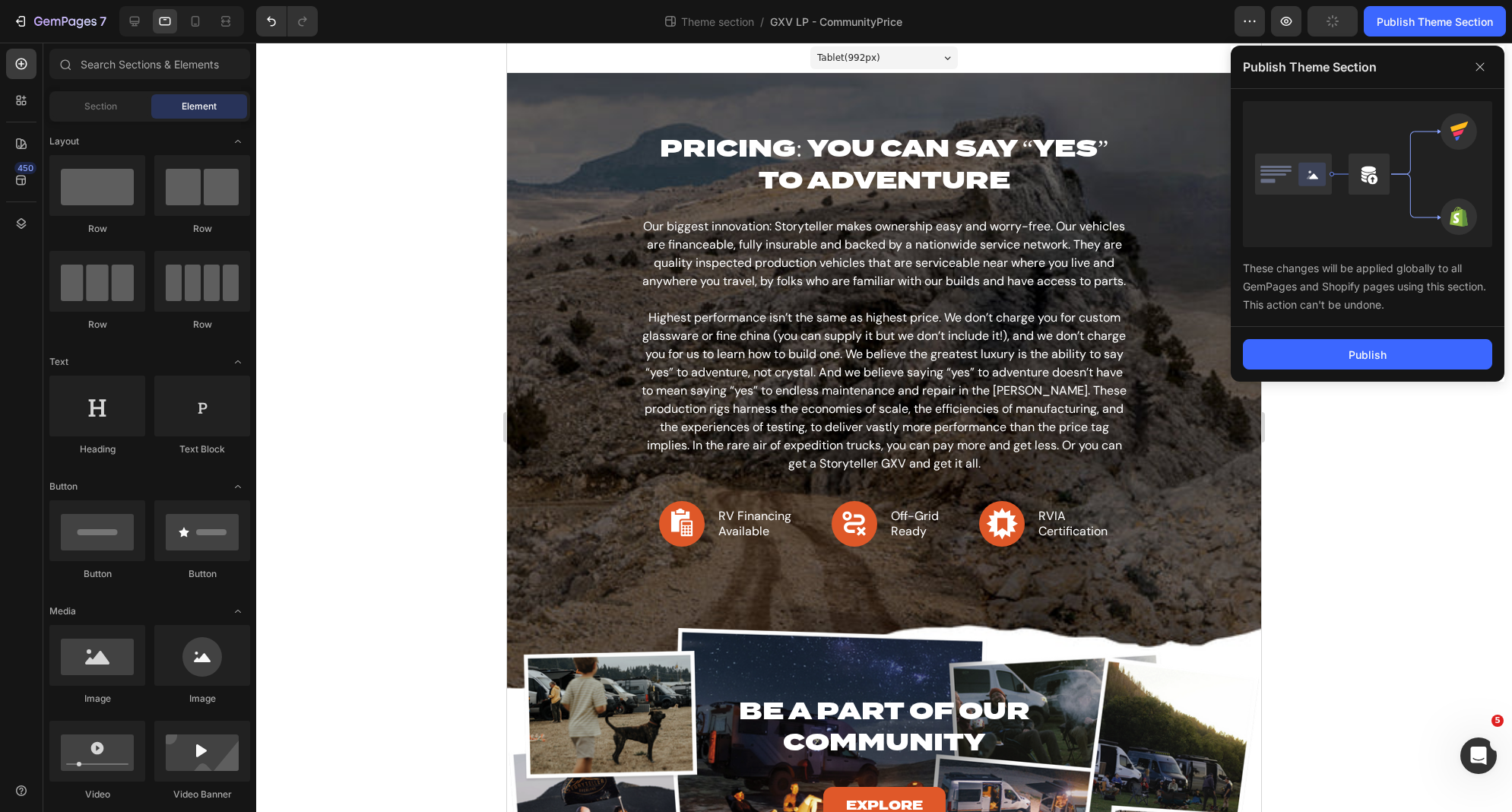
click at [1401, 370] on div "Publish" at bounding box center [1368, 355] width 273 height 55
click at [1390, 351] on button "Publish" at bounding box center [1368, 354] width 250 height 30
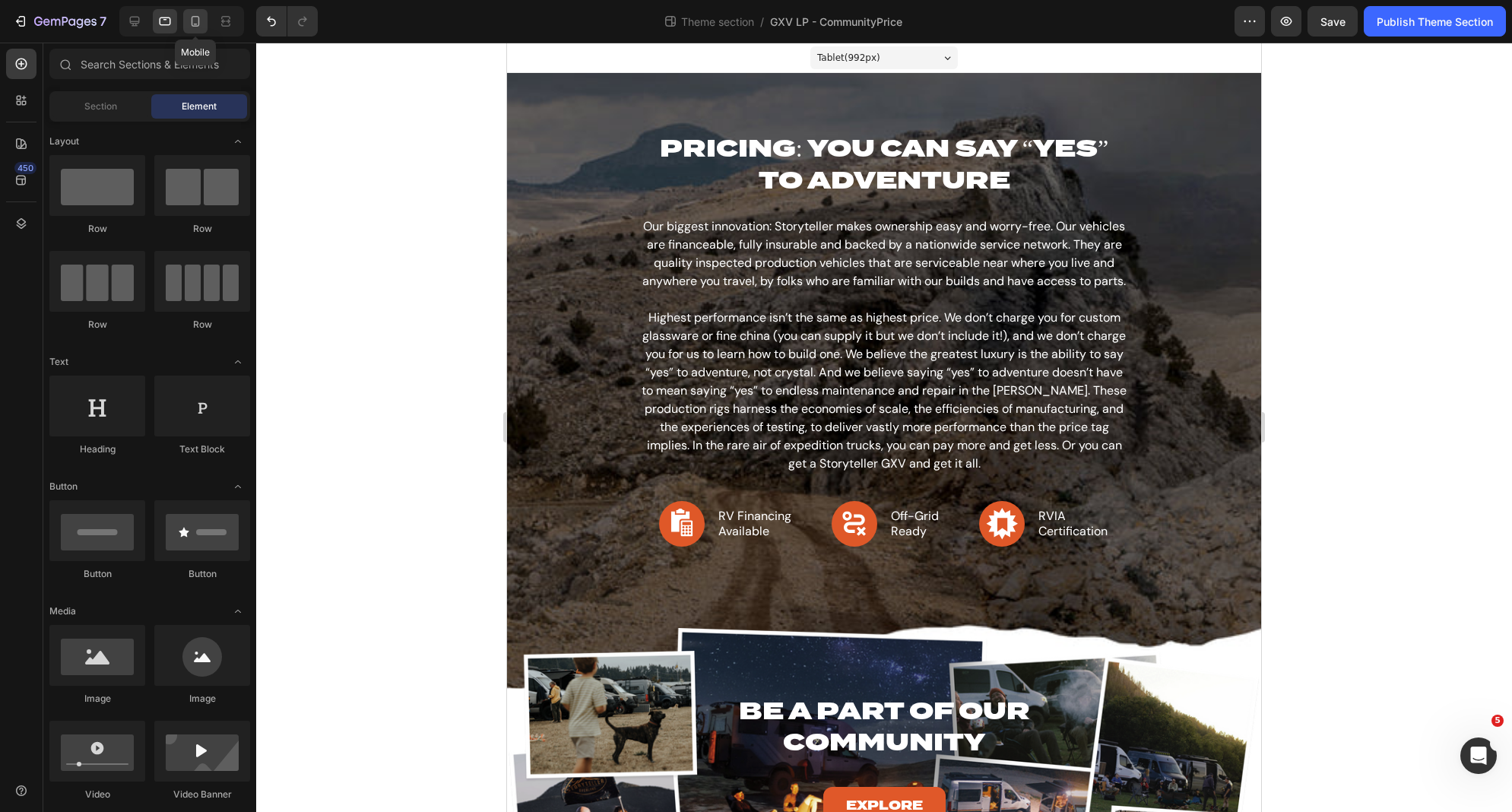
click at [195, 24] on icon at bounding box center [196, 25] width 4 height 2
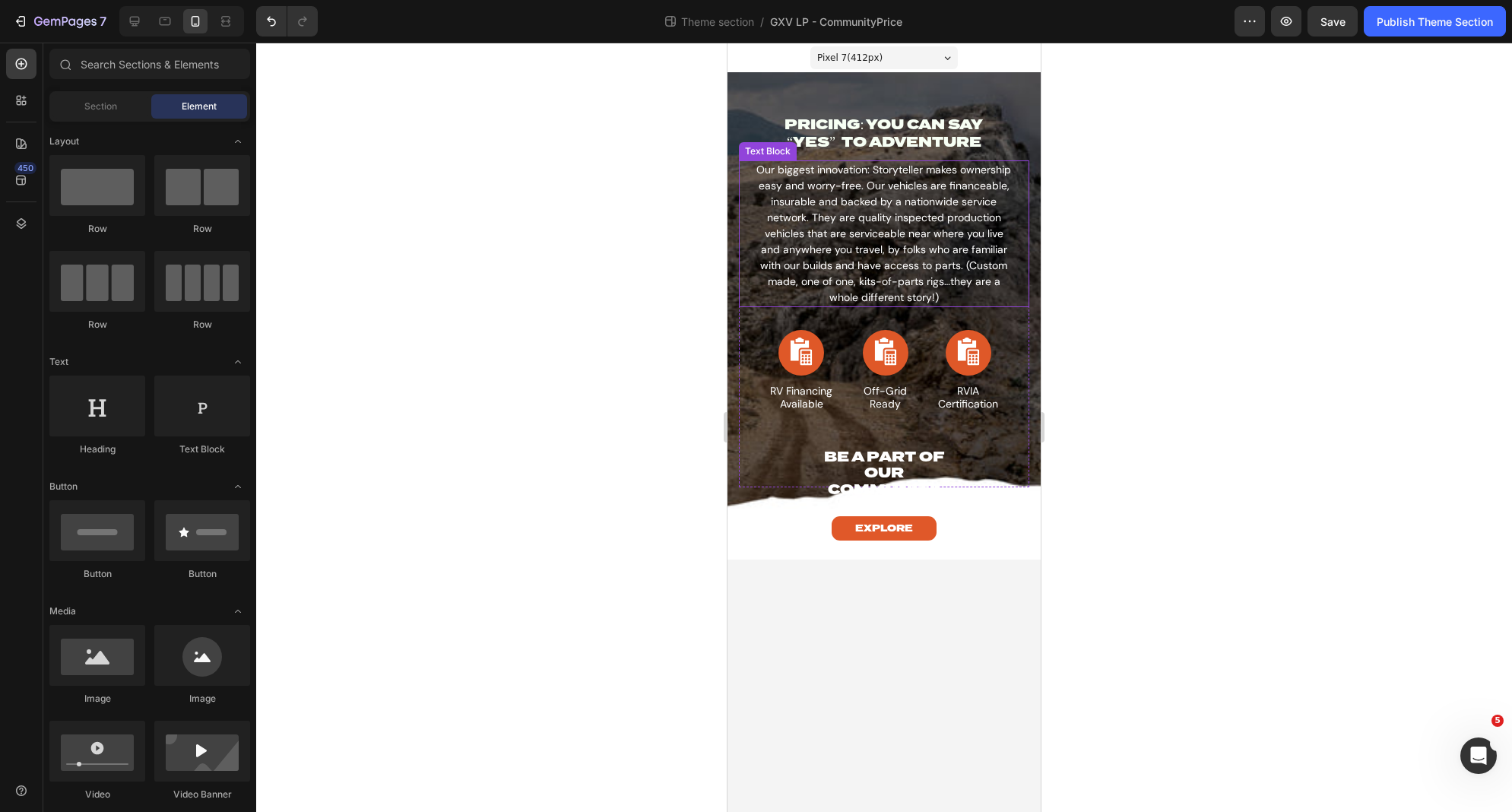
click at [819, 200] on p "Our biggest innovation: Storyteller makes ownership easy and worry-free. Our ve…" at bounding box center [884, 234] width 259 height 144
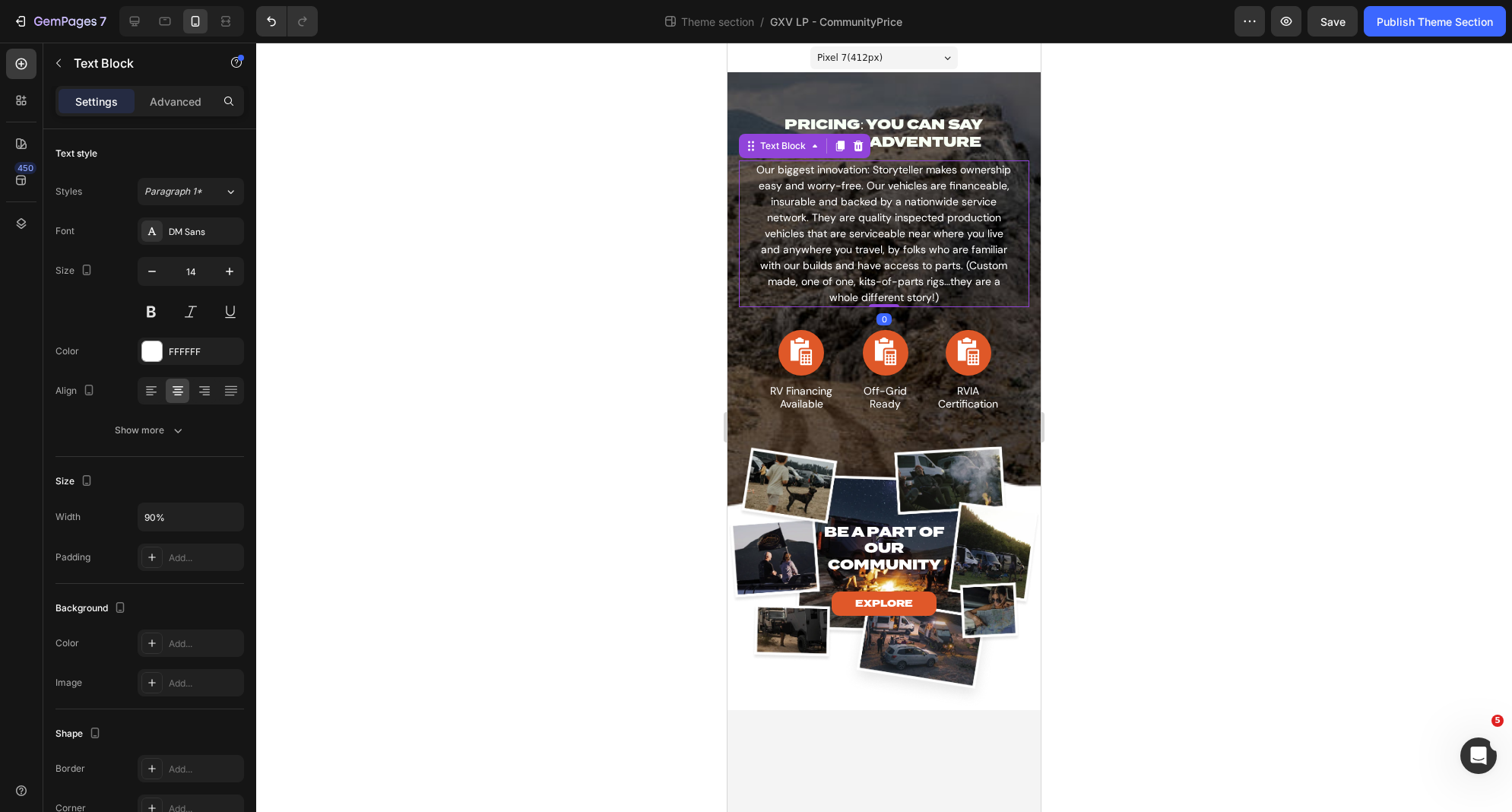
click at [819, 200] on p "Our biggest innovation: Storyteller makes ownership easy and worry-free. Our ve…" at bounding box center [884, 234] width 259 height 144
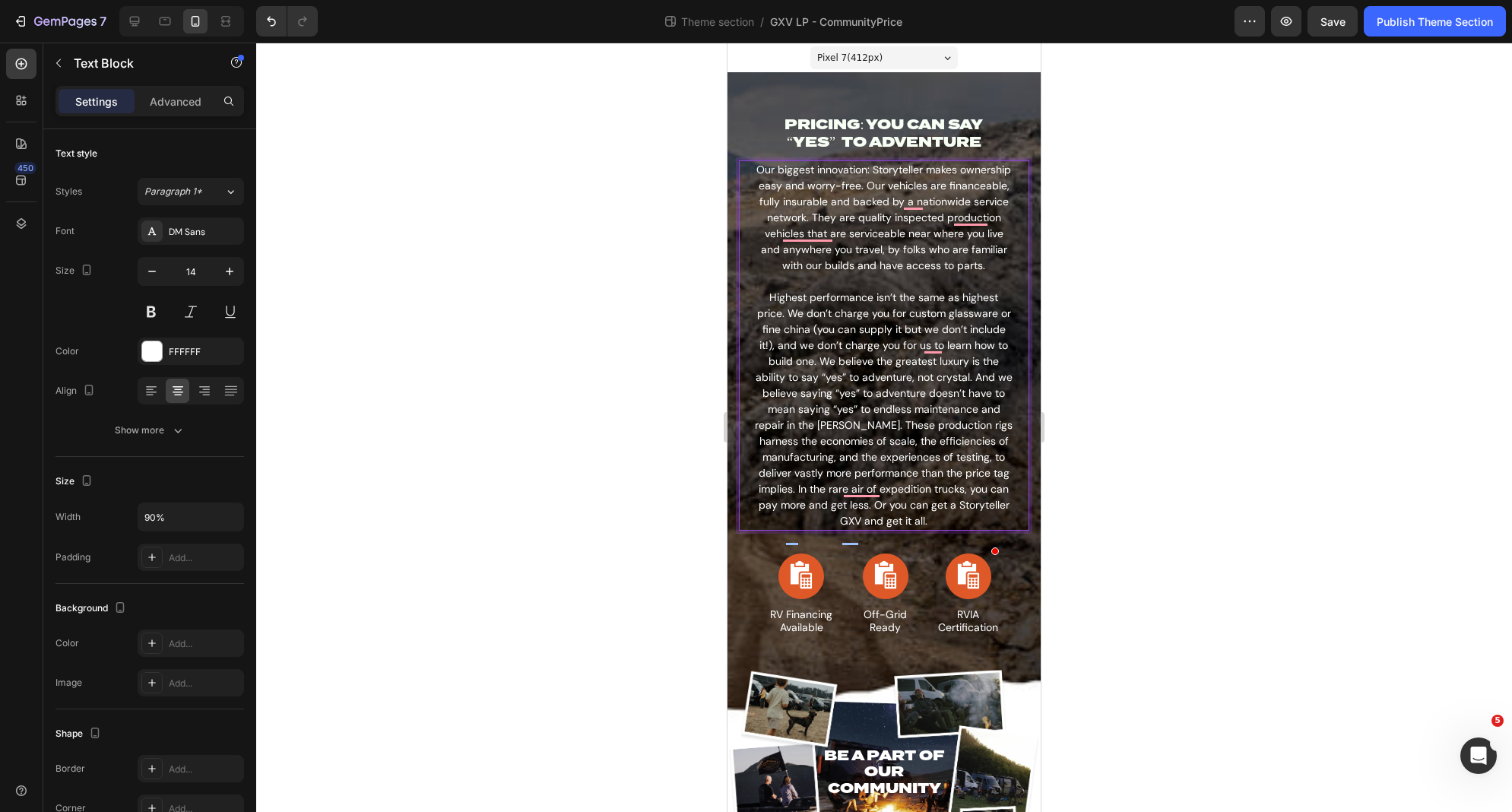
click at [1126, 244] on div at bounding box center [884, 427] width 1256 height 769
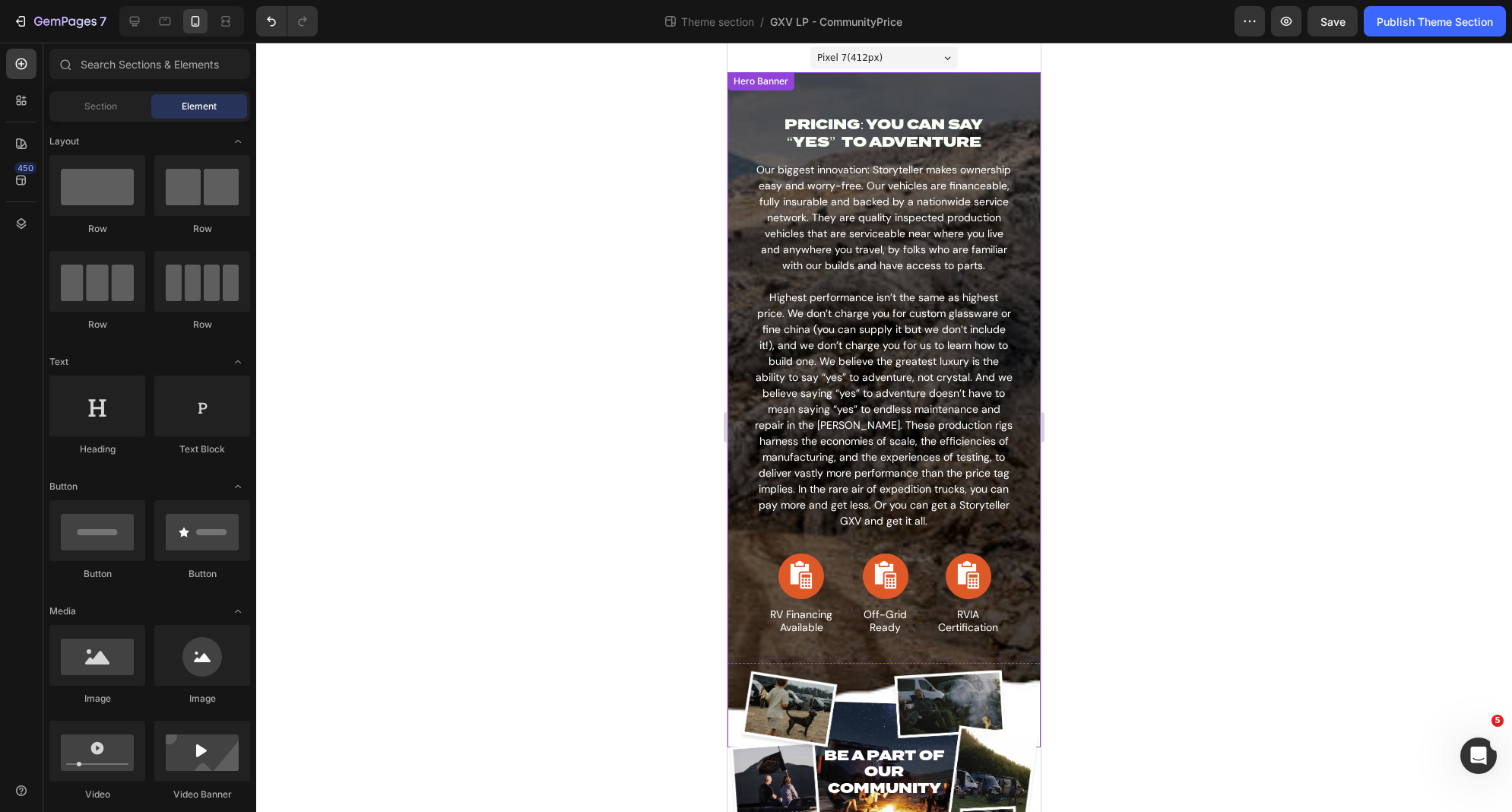
click at [947, 89] on div "PRICING: YOU CAN SAY “YES” TO ADVENTURE Heading Our biggest innovation: Storyte…" at bounding box center [884, 409] width 314 height 675
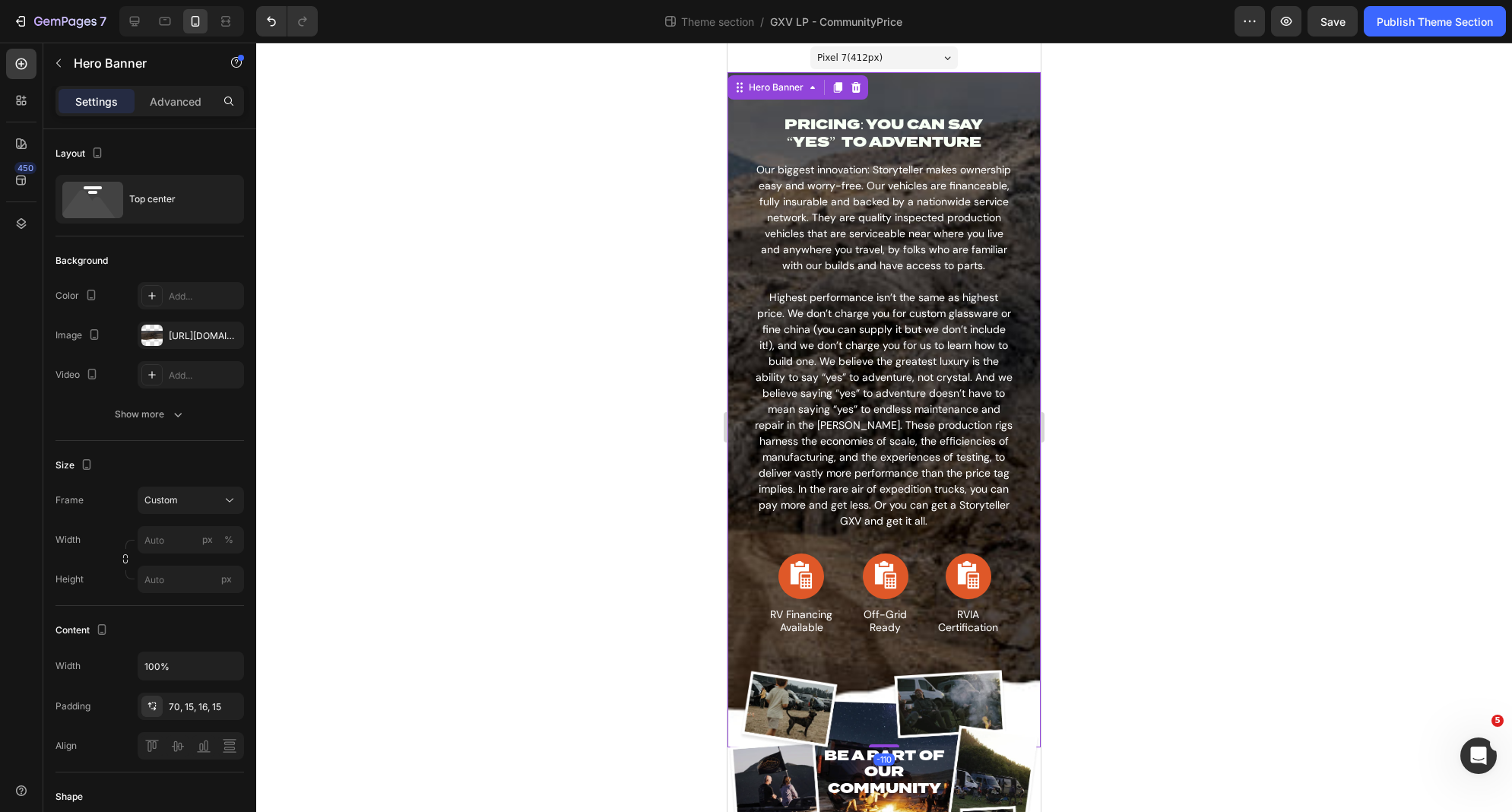
click at [944, 87] on div "PRICING: YOU CAN SAY “YES” TO ADVENTURE Heading Our biggest innovation: Storyte…" at bounding box center [884, 409] width 314 height 675
click at [159, 29] on div at bounding box center [165, 21] width 25 height 25
type input "100"
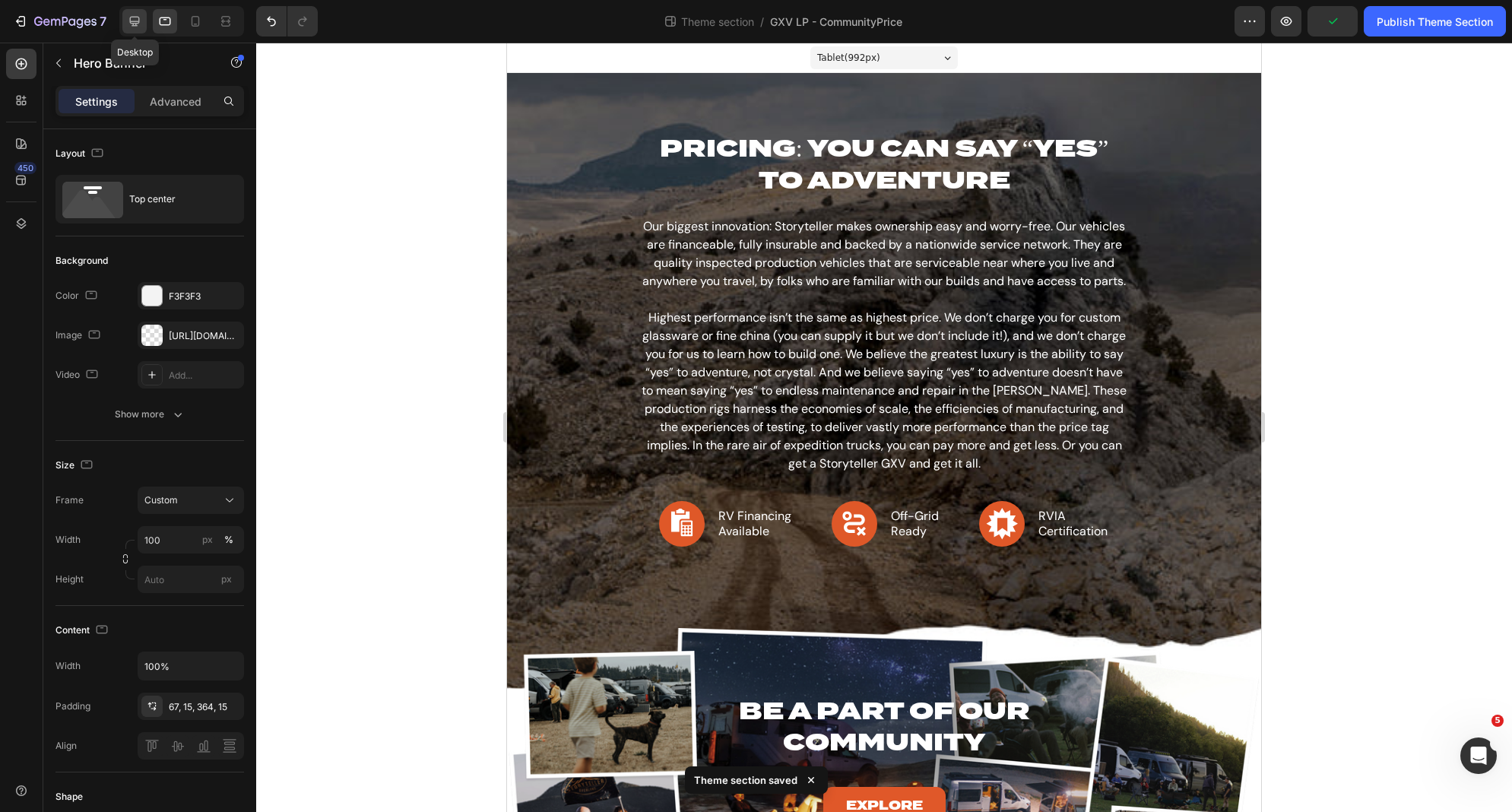
click at [139, 27] on icon at bounding box center [134, 21] width 15 height 15
type input "1200"
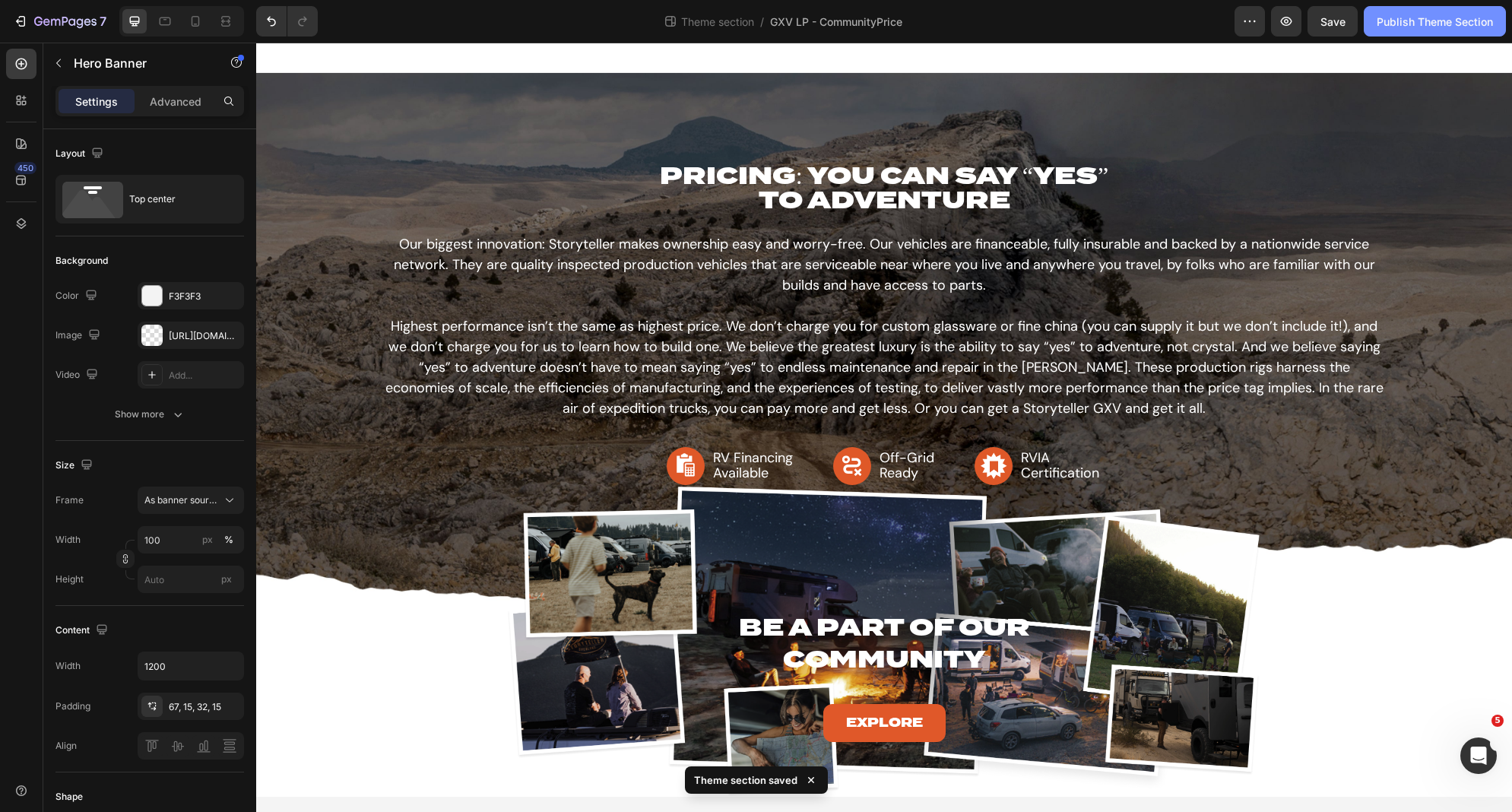
click at [1434, 23] on div "Publish Theme Section" at bounding box center [1435, 22] width 117 height 16
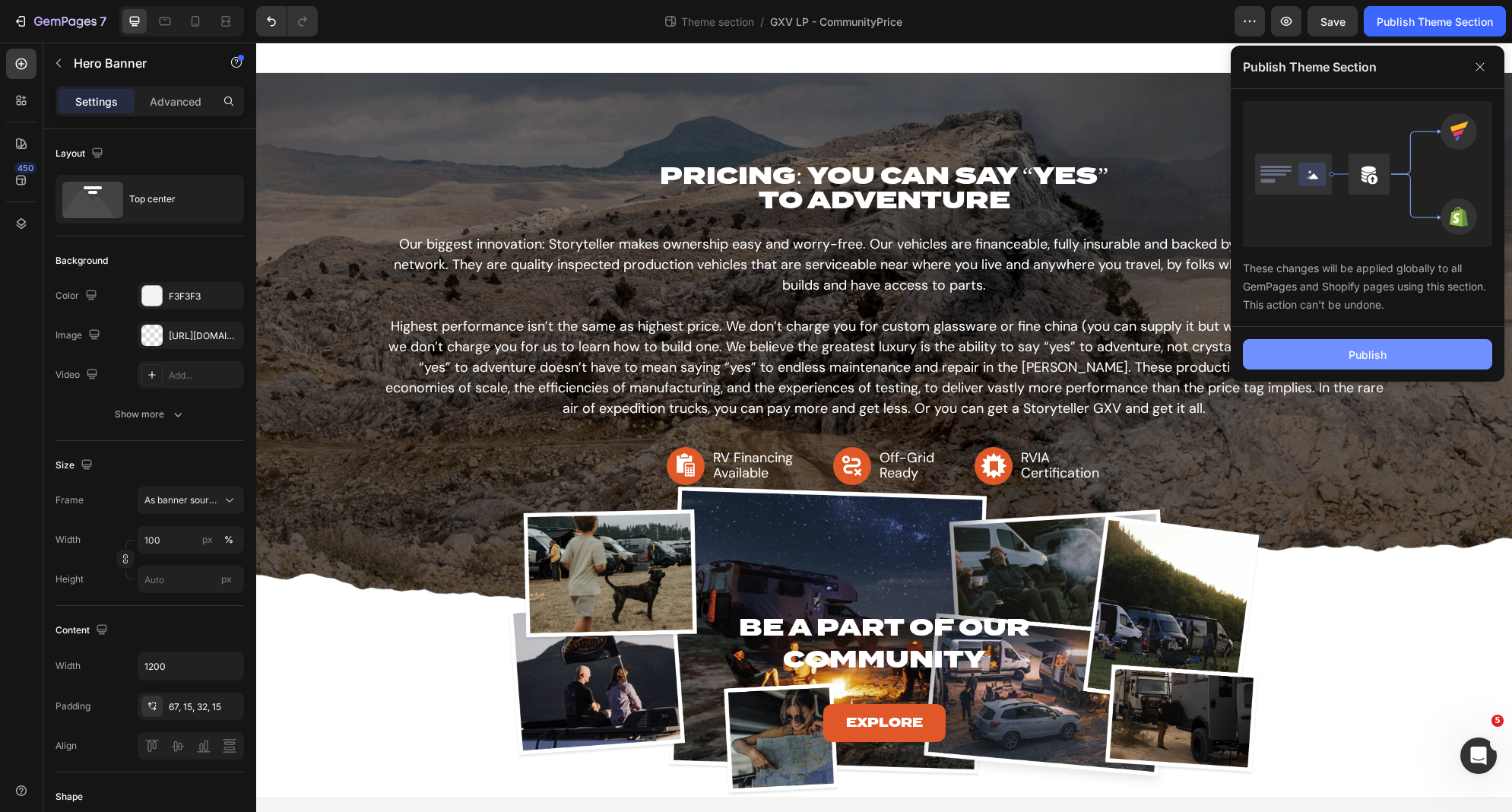
click at [1373, 354] on div "Publish" at bounding box center [1368, 355] width 38 height 16
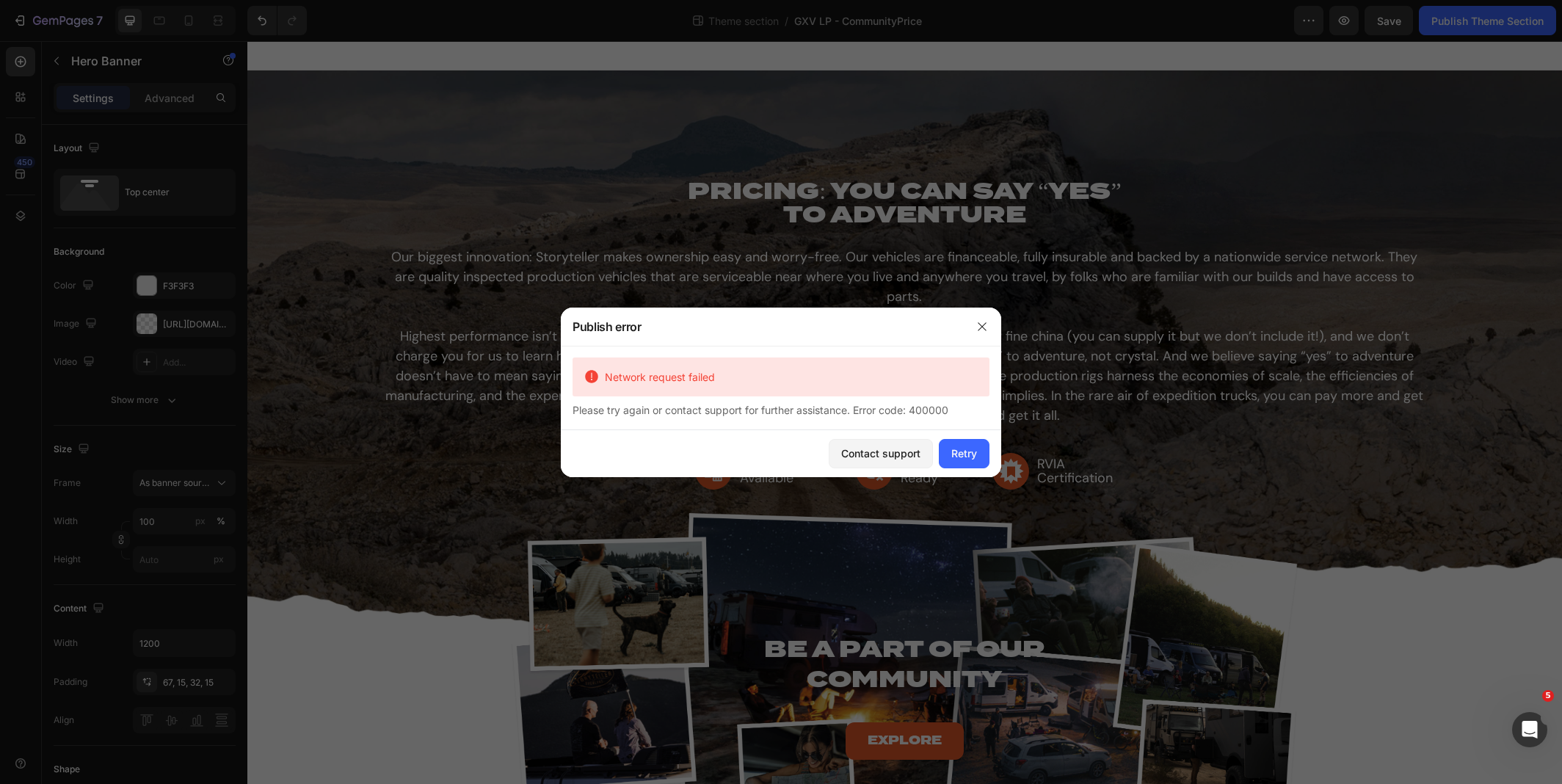
click at [996, 472] on div "Contact support Retry" at bounding box center [781, 453] width 441 height 47
click at [972, 450] on div "Retry" at bounding box center [964, 453] width 26 height 16
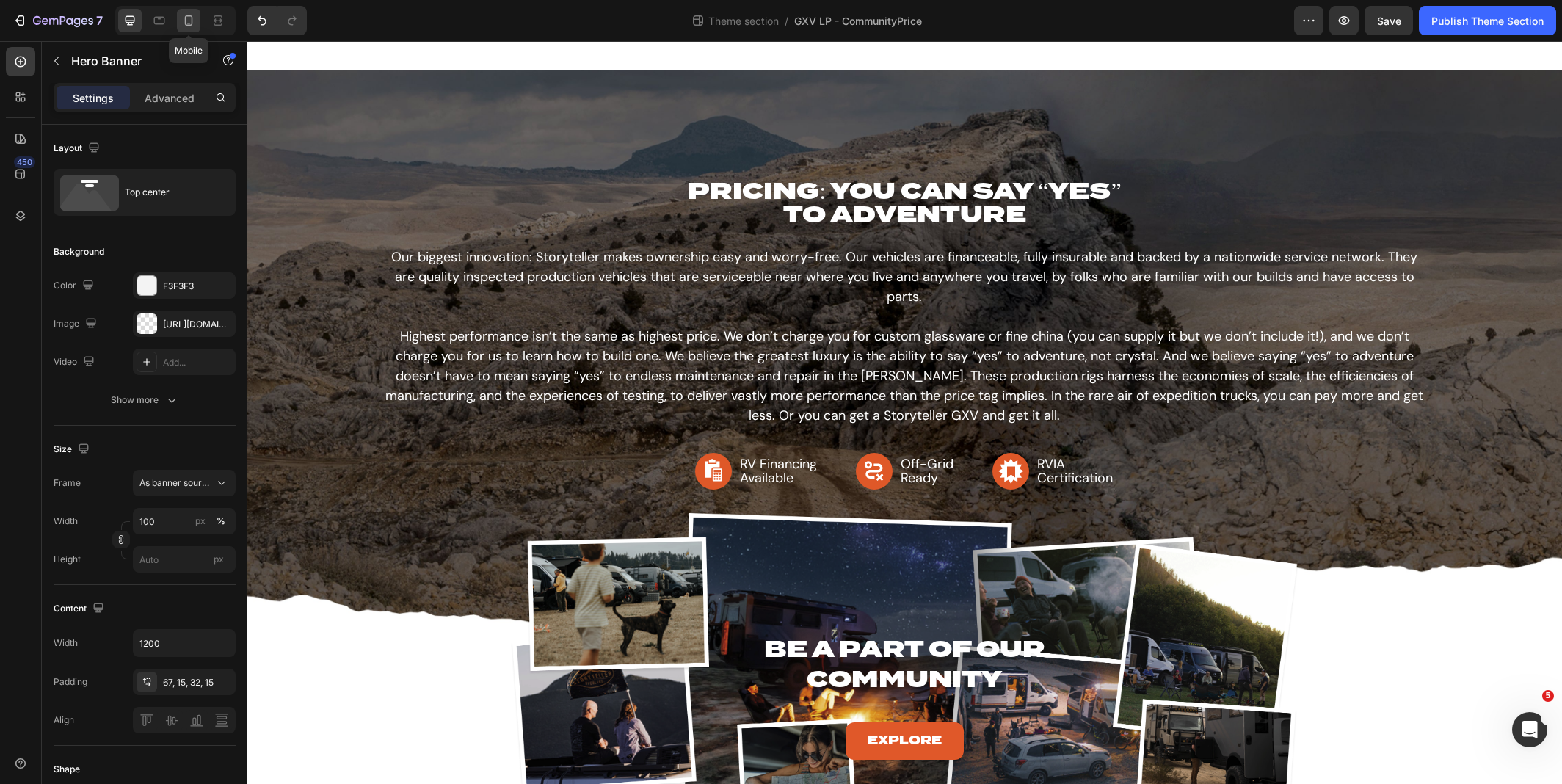
click at [193, 18] on icon at bounding box center [188, 20] width 15 height 15
type input "100%"
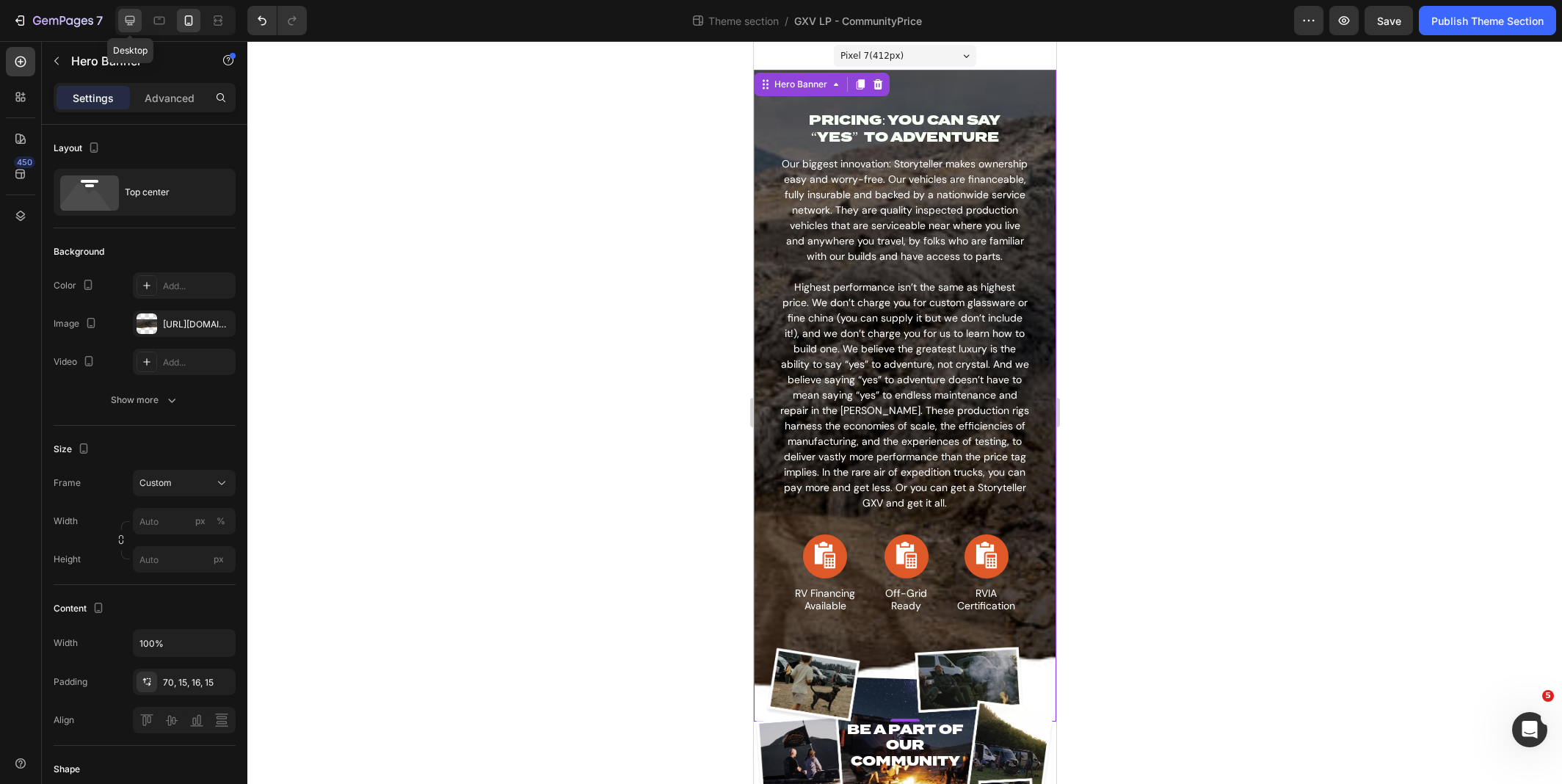
click at [130, 24] on icon at bounding box center [130, 20] width 10 height 10
type input "100"
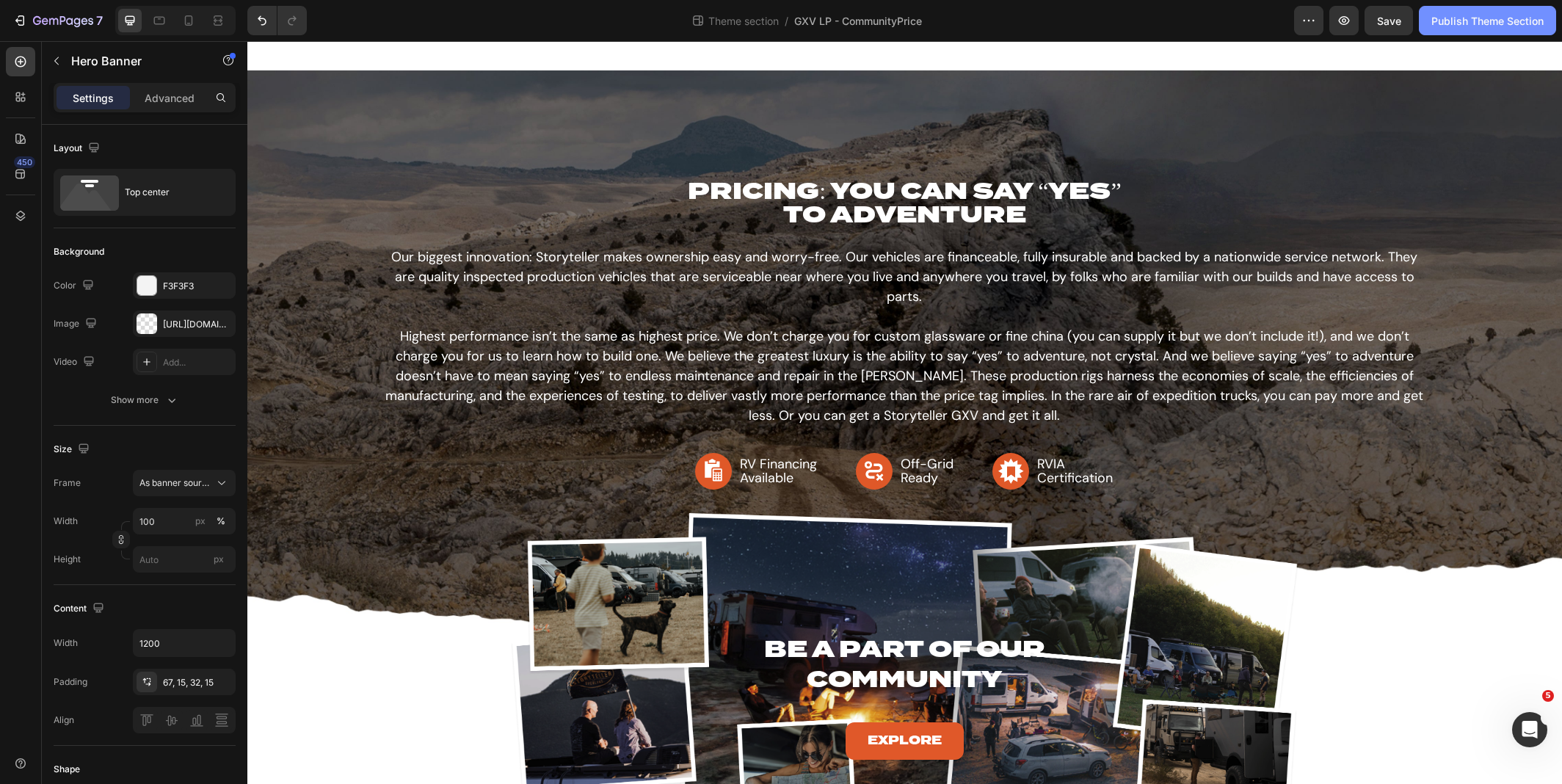
click at [1419, 27] on div "Publish Theme Section" at bounding box center [1488, 21] width 113 height 16
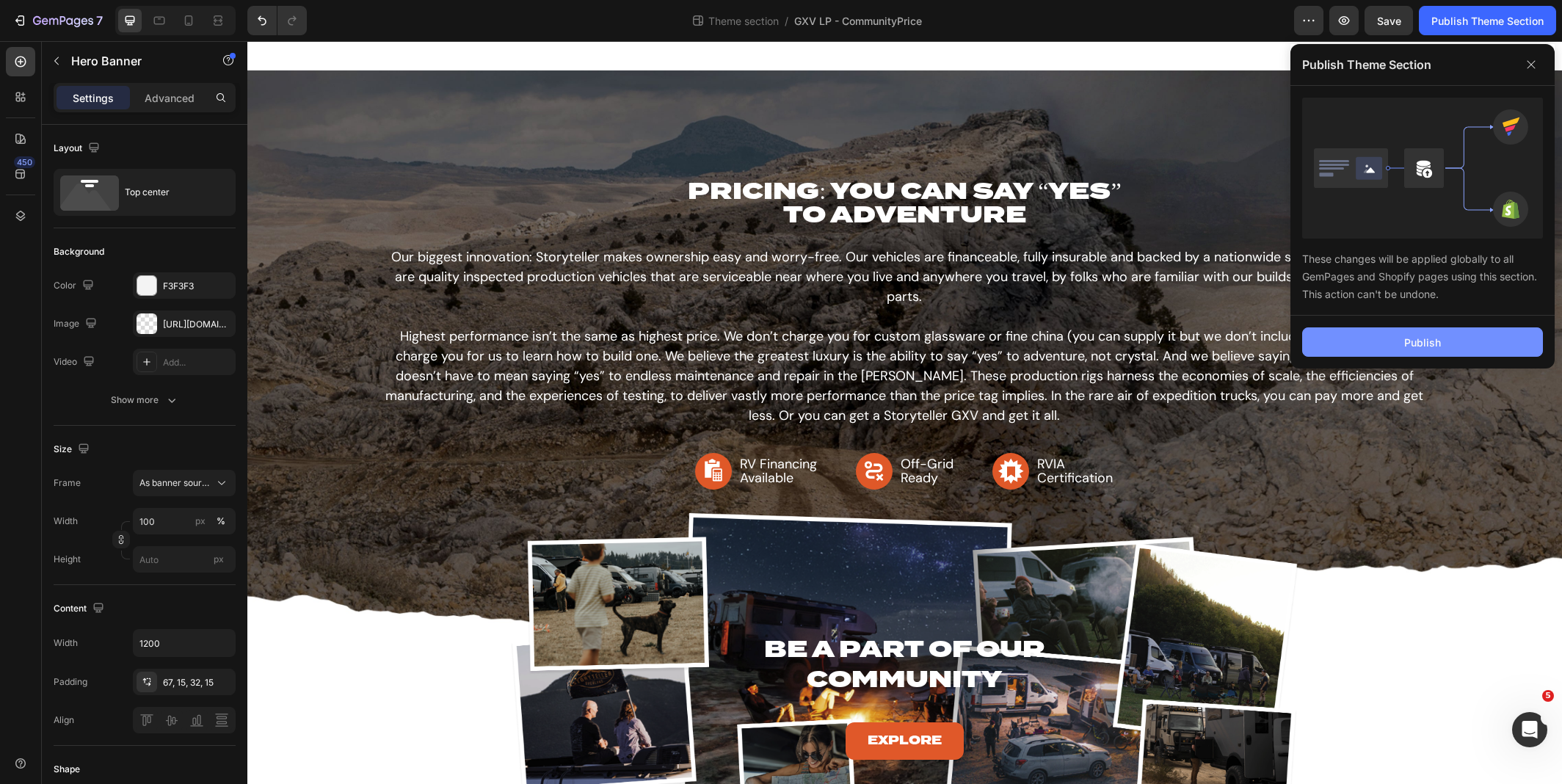
click at [1419, 350] on button "Publish" at bounding box center [1423, 341] width 241 height 29
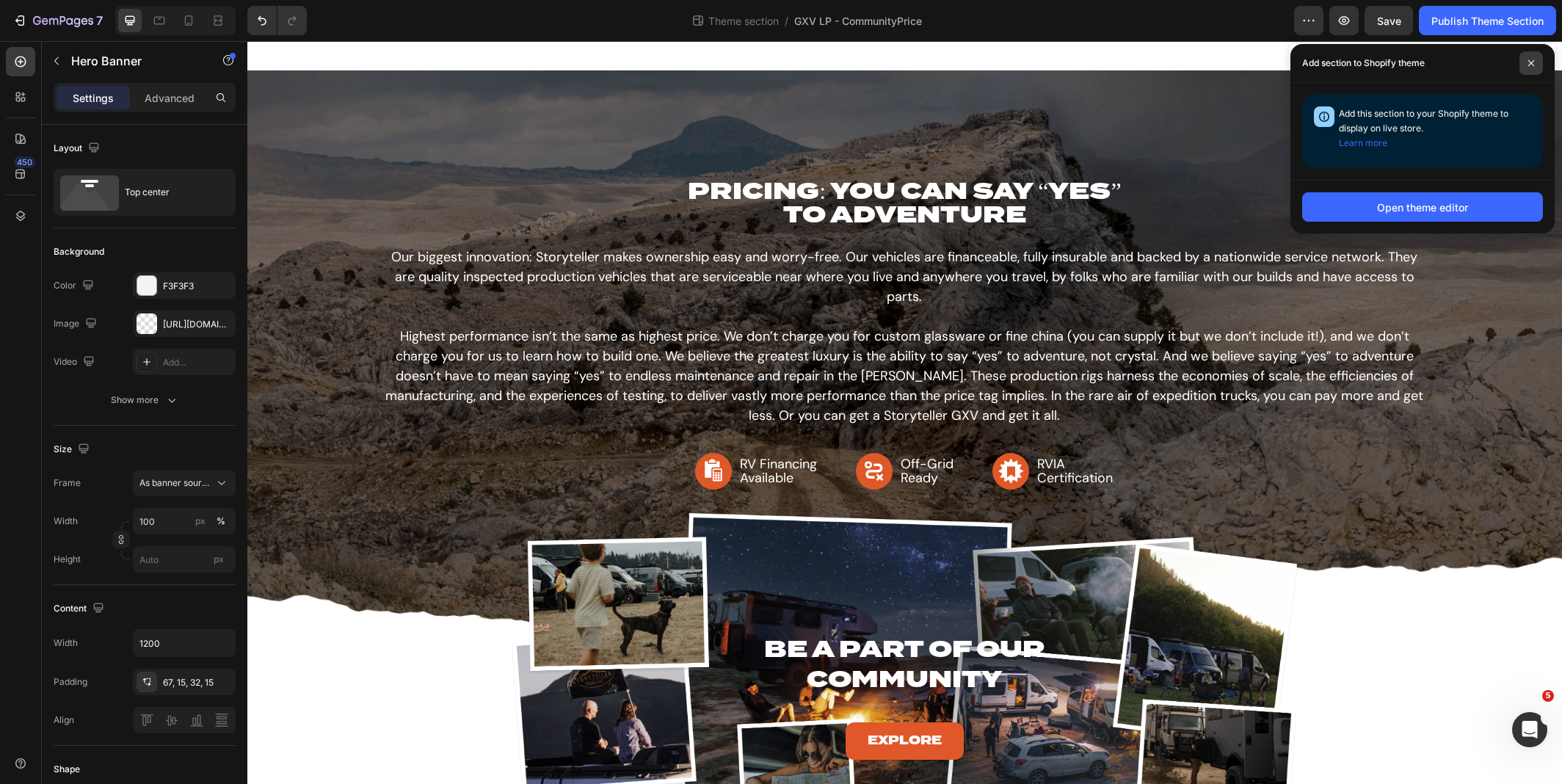
click at [1419, 58] on span at bounding box center [1531, 62] width 24 height 24
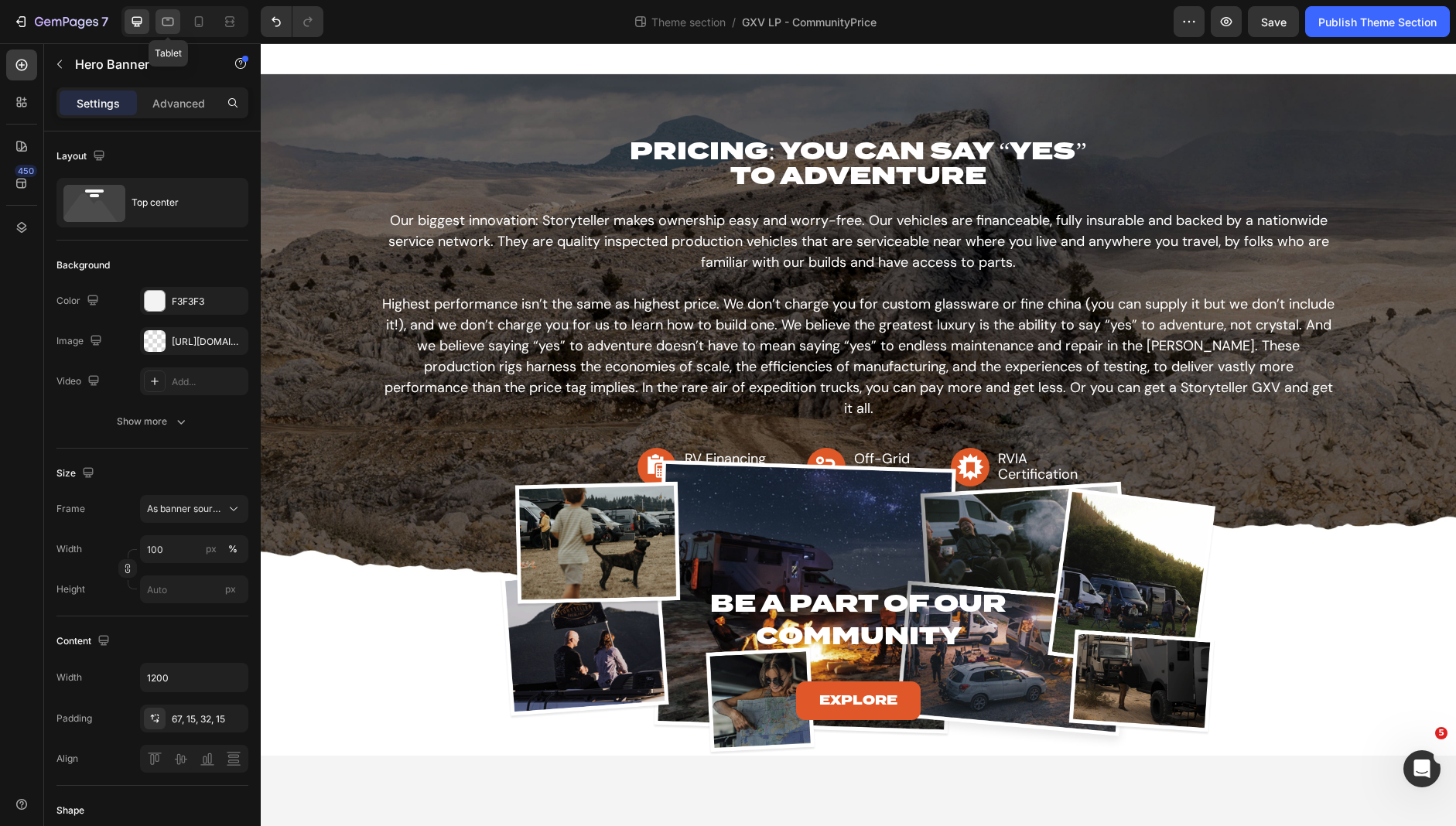
click at [166, 26] on icon at bounding box center [168, 21] width 16 height 16
type input "100%"
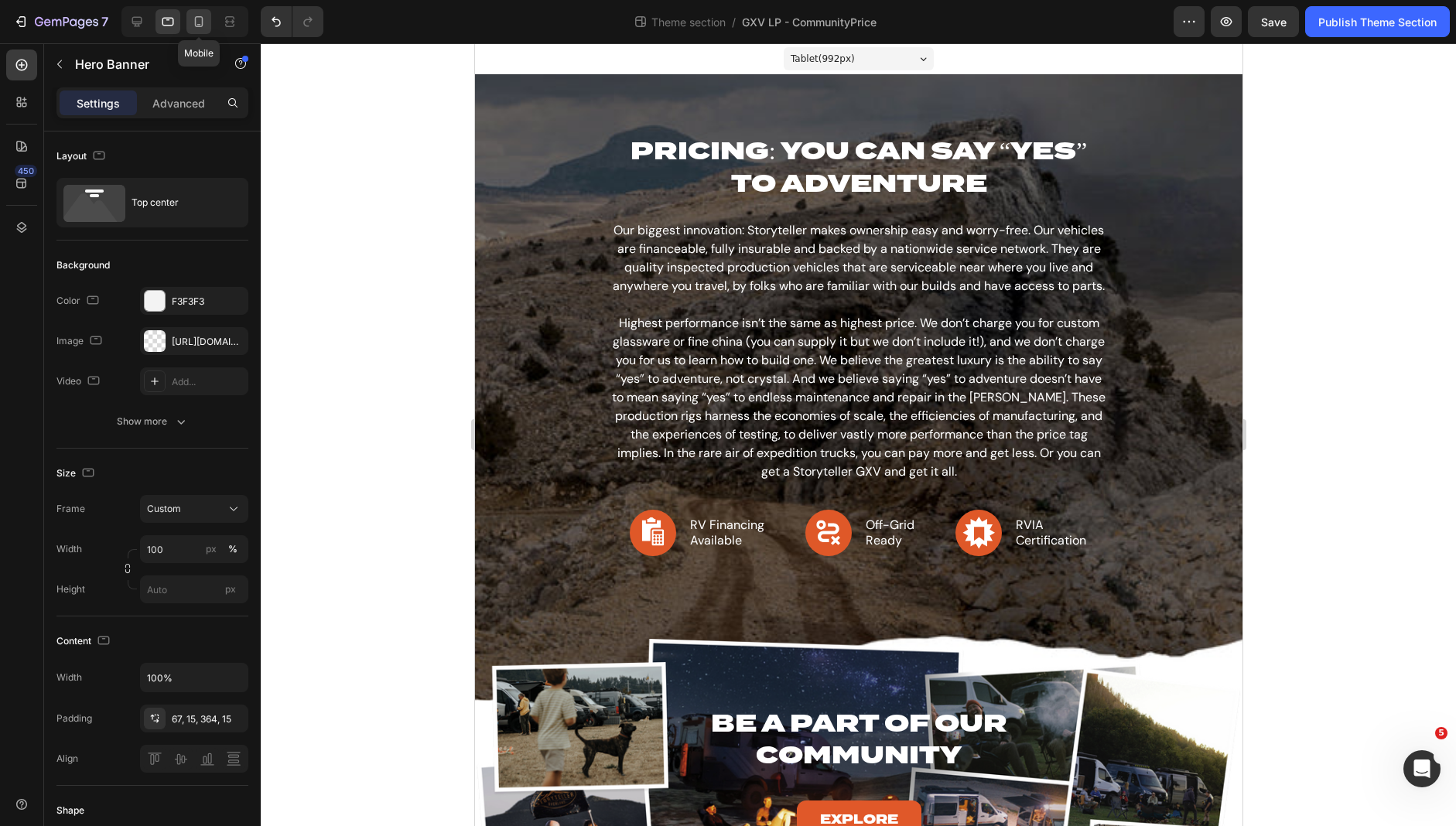
click at [191, 25] on icon at bounding box center [198, 21] width 16 height 16
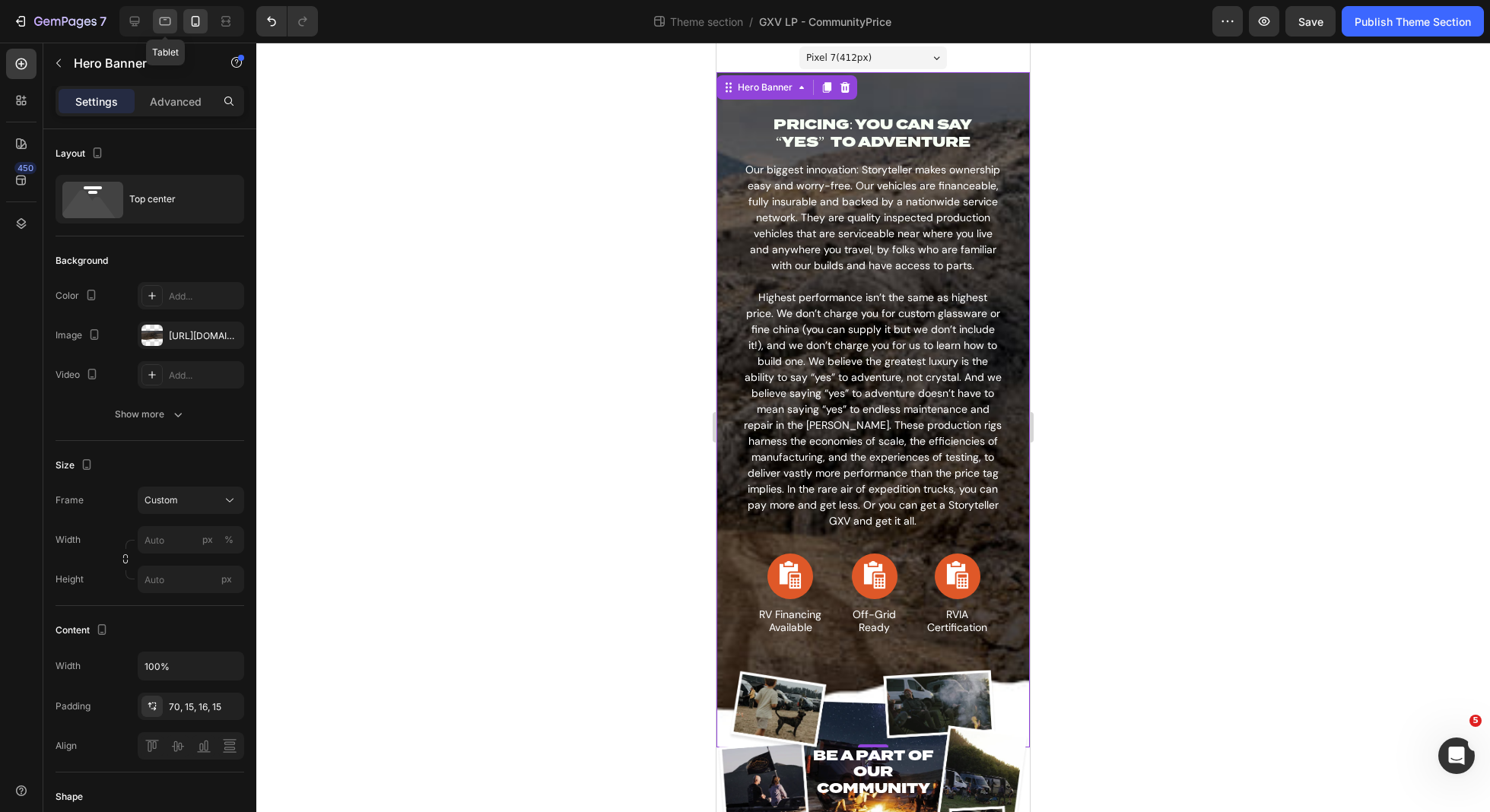
click at [165, 29] on div at bounding box center [165, 21] width 25 height 25
type input "100"
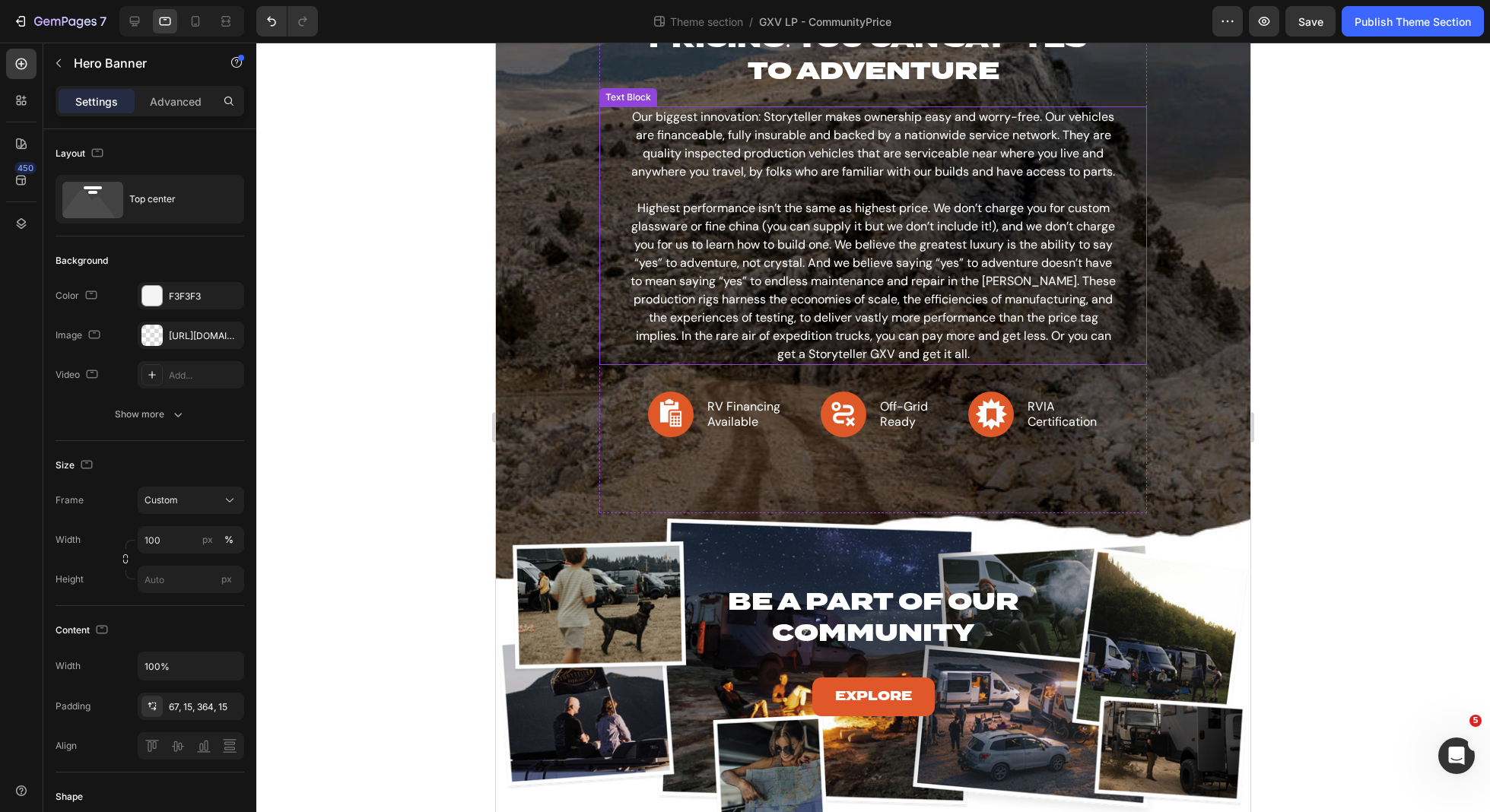
scroll to position [122, 0]
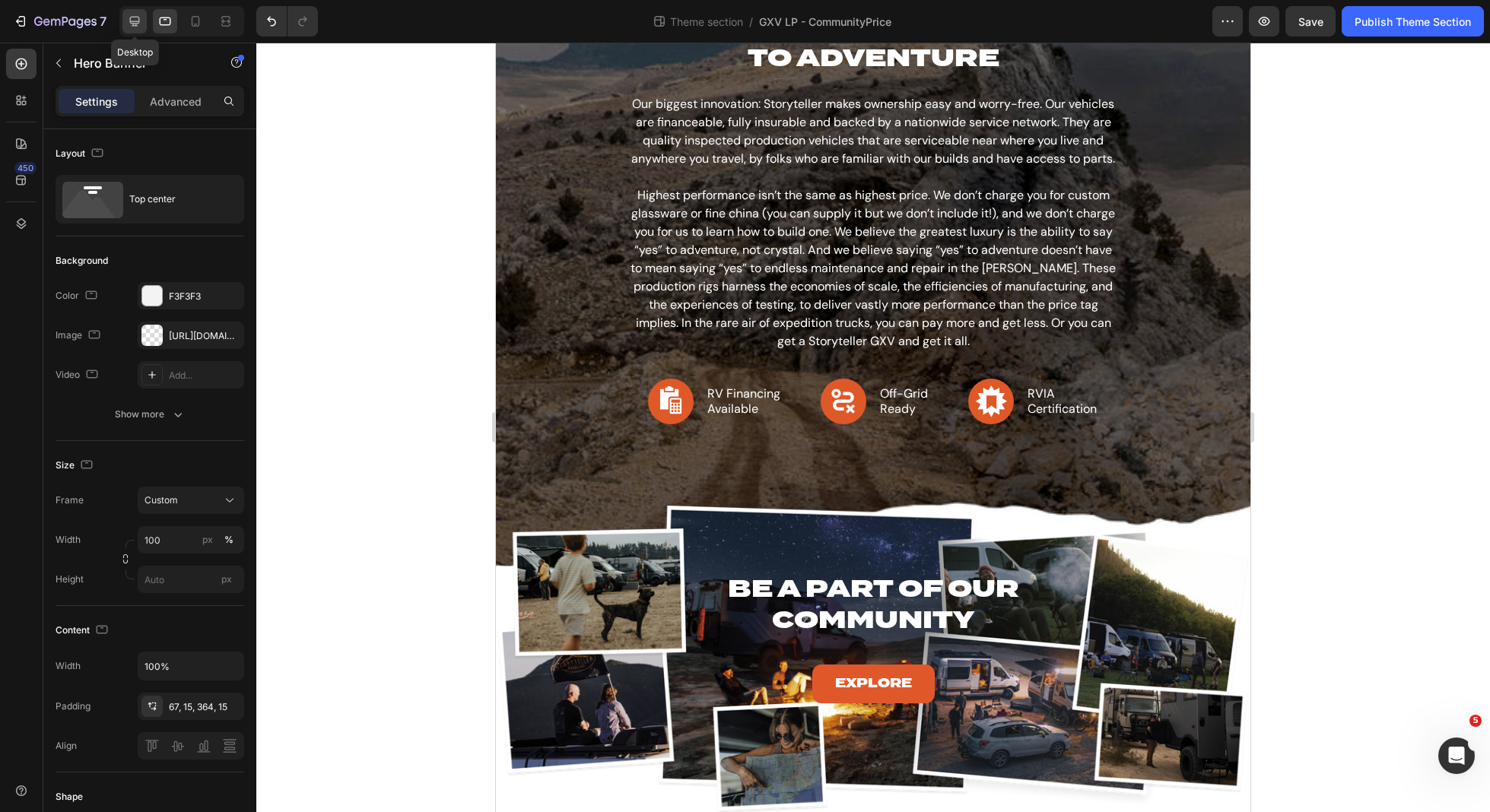
click at [142, 21] on icon at bounding box center [134, 21] width 16 height 15
type input "1200"
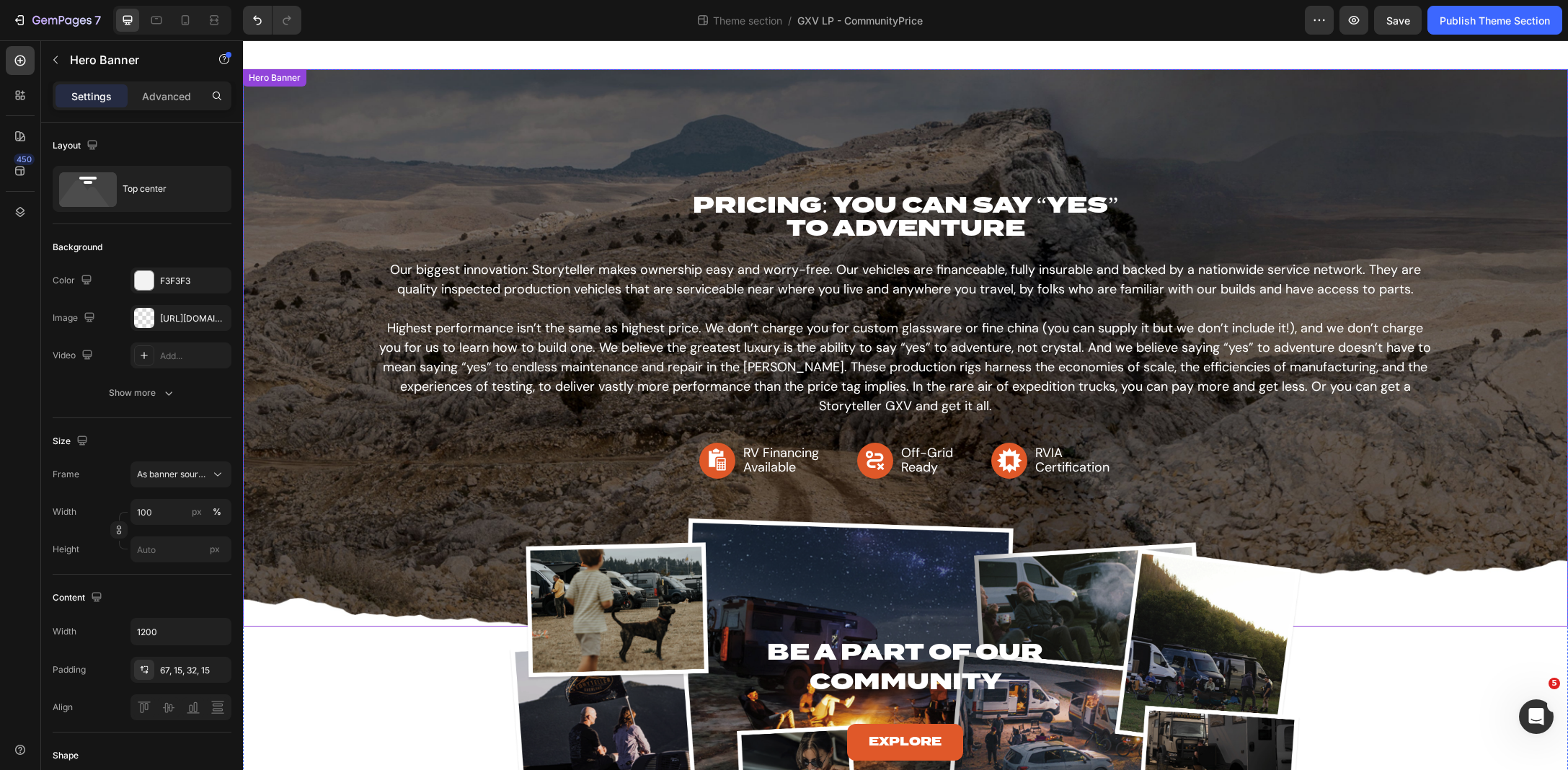
click at [311, 111] on div "Background Image" at bounding box center [905, 347] width 1325 height 557
click at [459, 254] on div "PRICING: YOU CAN SAY “YES” TO ADVENTURE Heading Our biggest innovation: Storyte…" at bounding box center [905, 330] width 1325 height 334
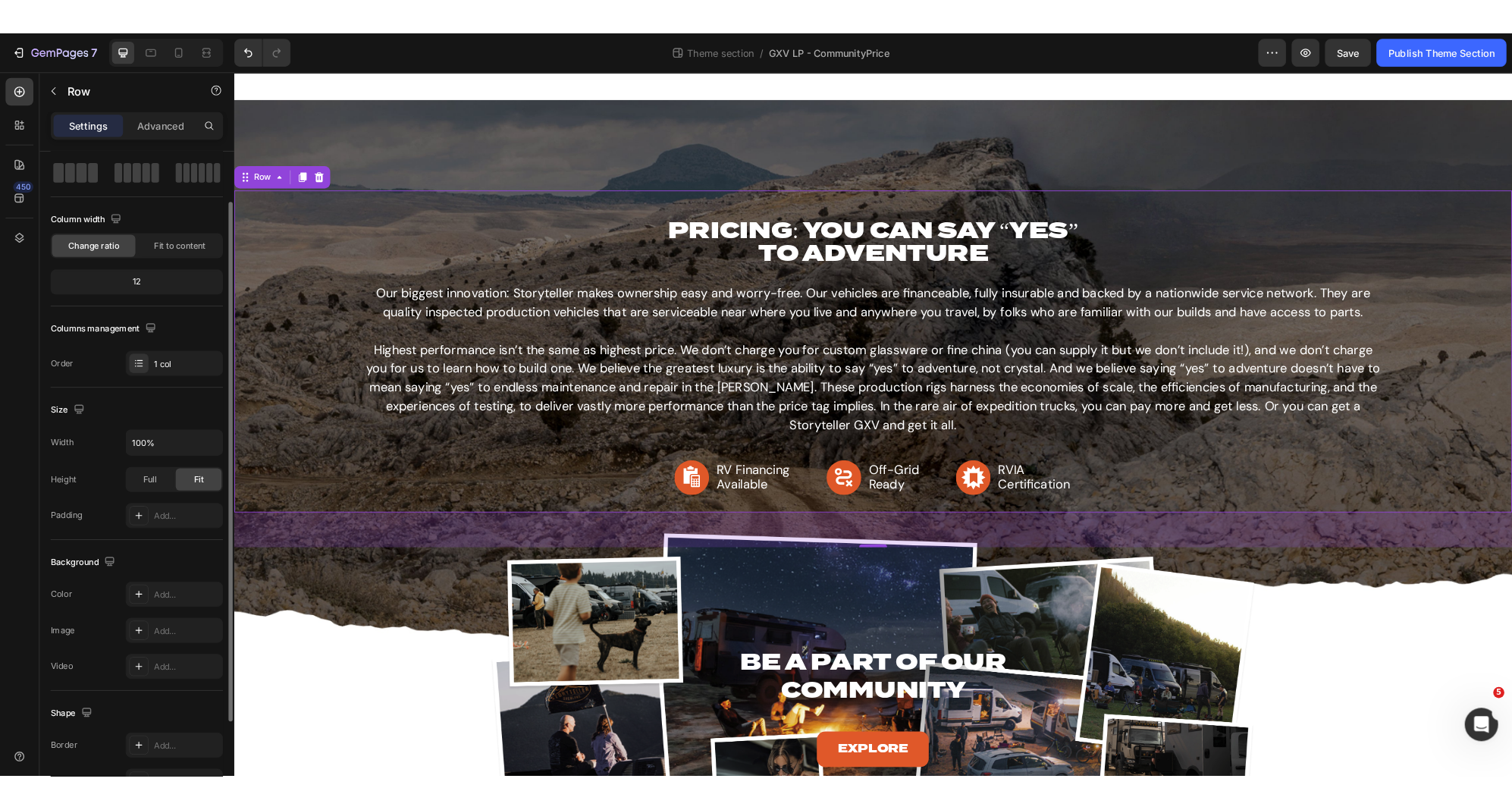
scroll to position [119, 0]
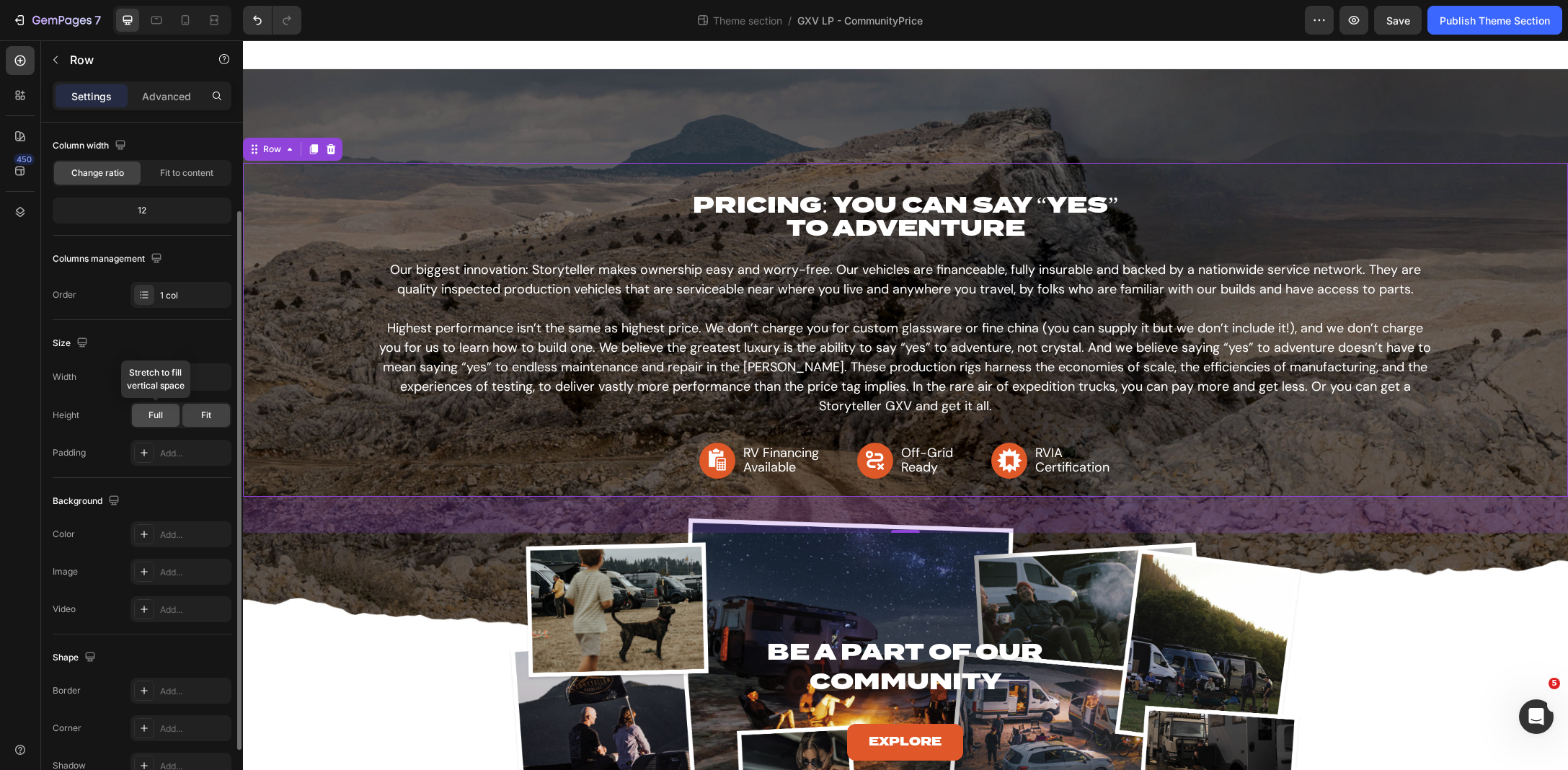
click at [150, 410] on span "Full" at bounding box center [156, 415] width 15 height 13
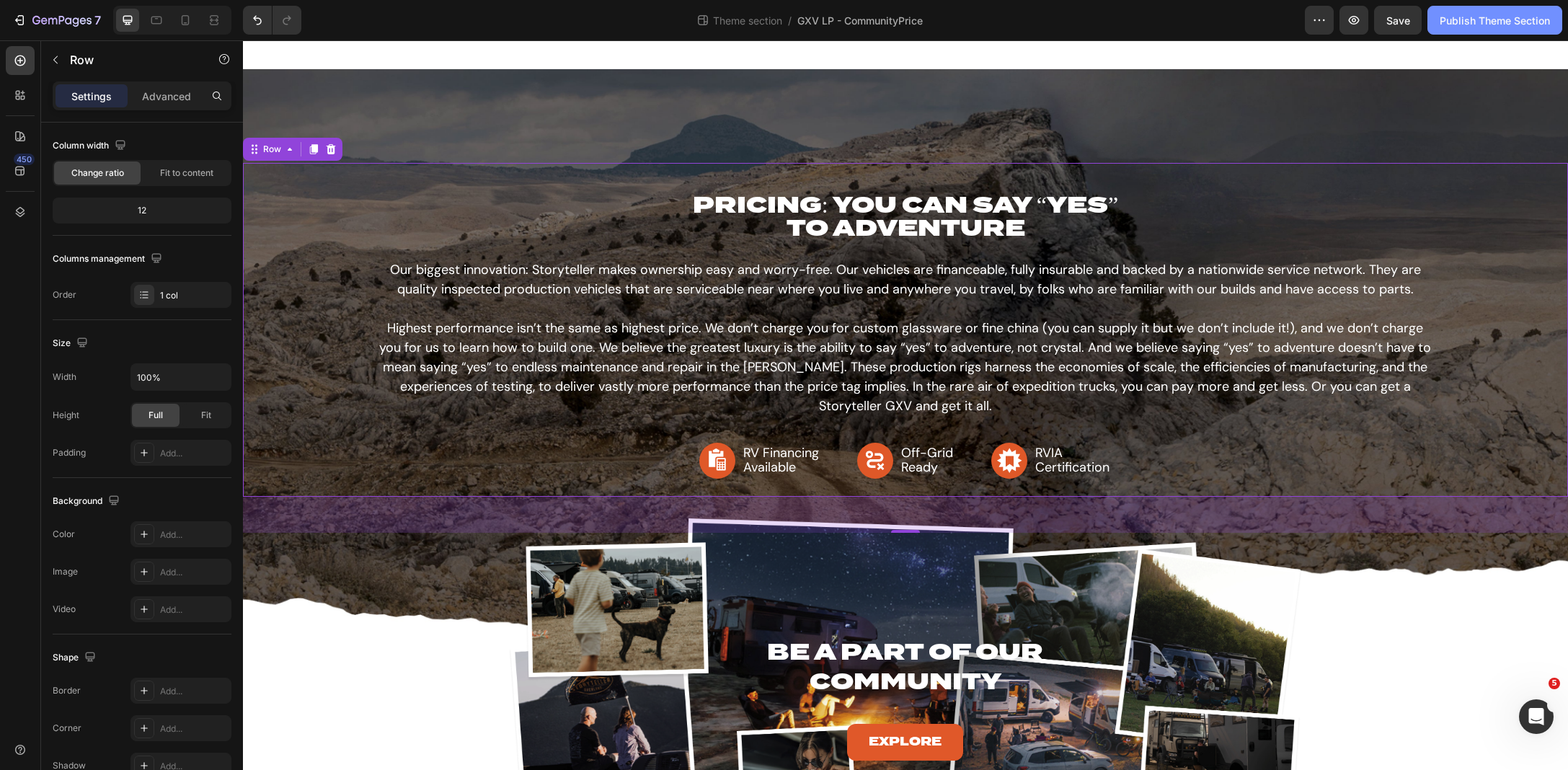
click at [1393, 29] on button "Publish Theme Section" at bounding box center [1495, 20] width 135 height 29
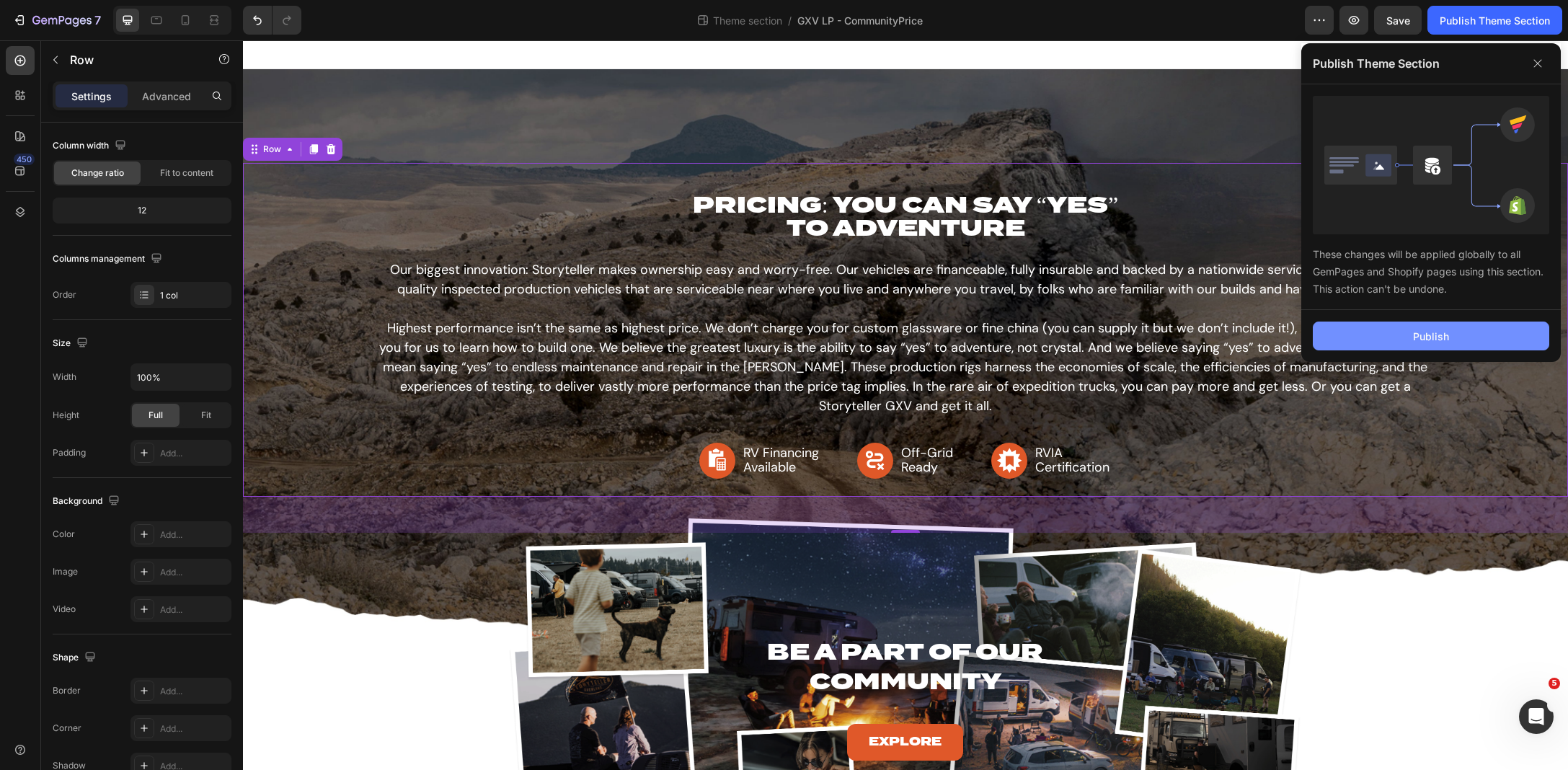
click at [1393, 336] on div "Publish" at bounding box center [1431, 336] width 36 height 16
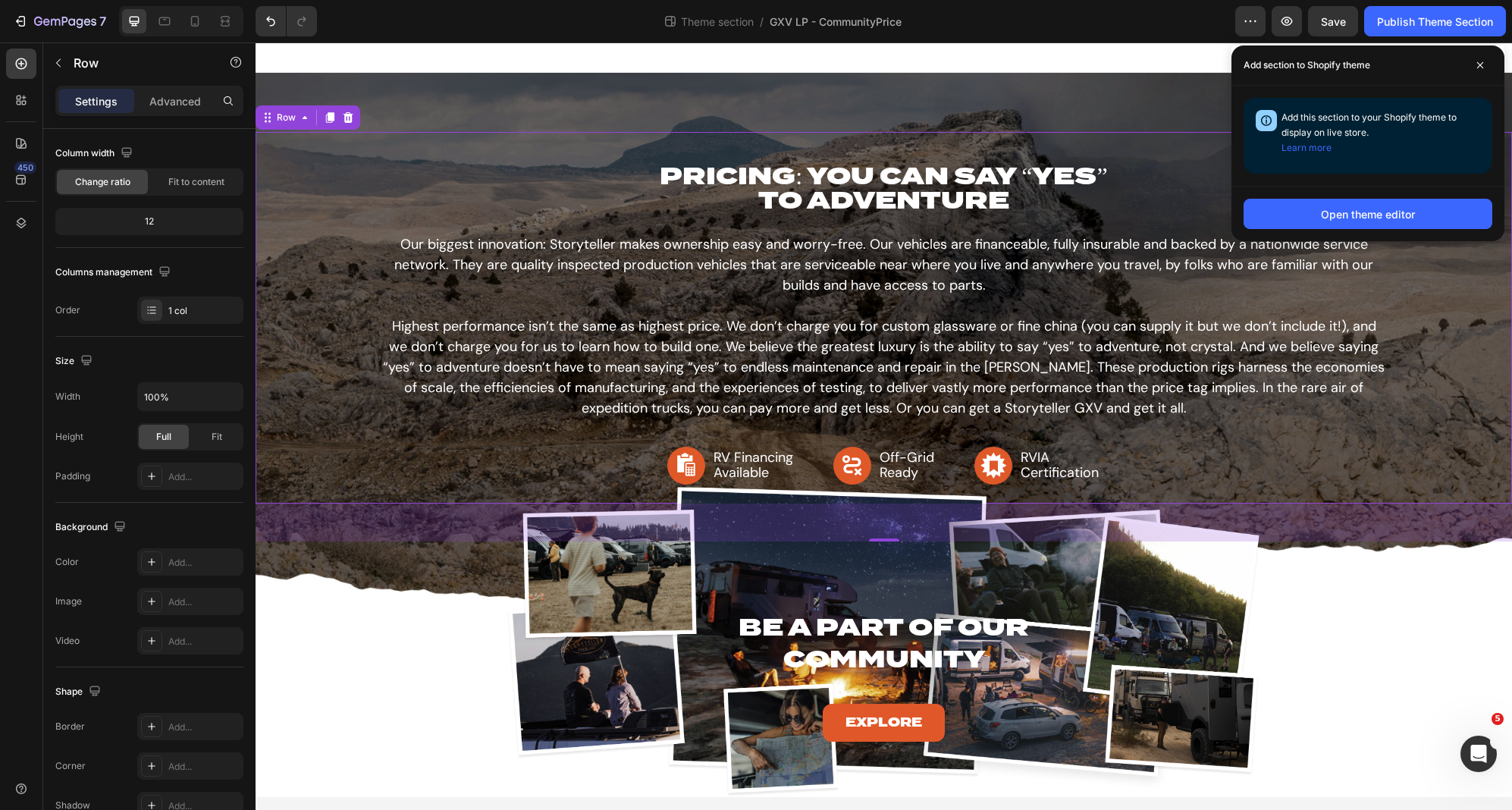
click at [381, 533] on div "50" at bounding box center [884, 523] width 1257 height 38
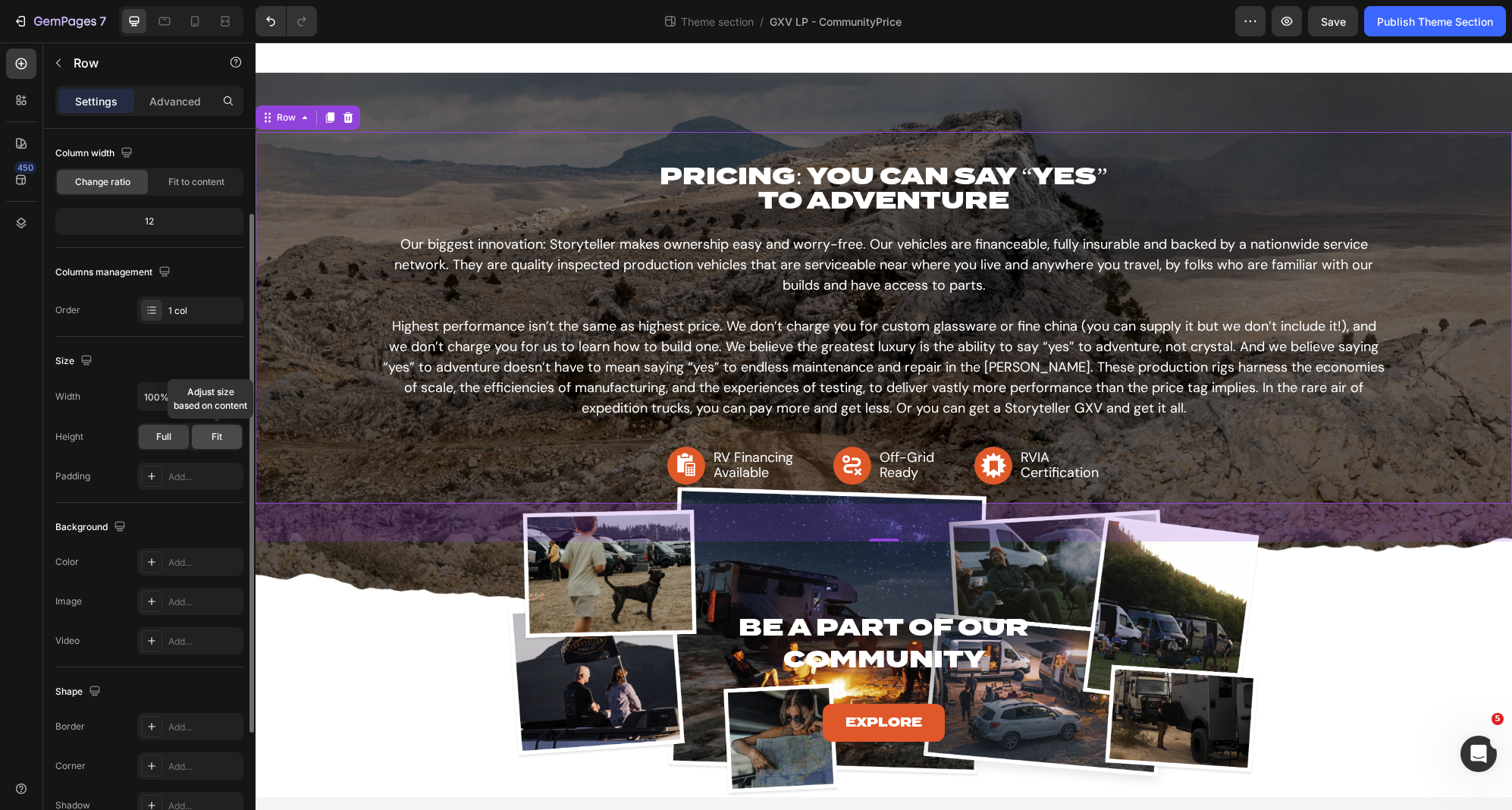
click at [215, 432] on span "Fit" at bounding box center [217, 436] width 11 height 14
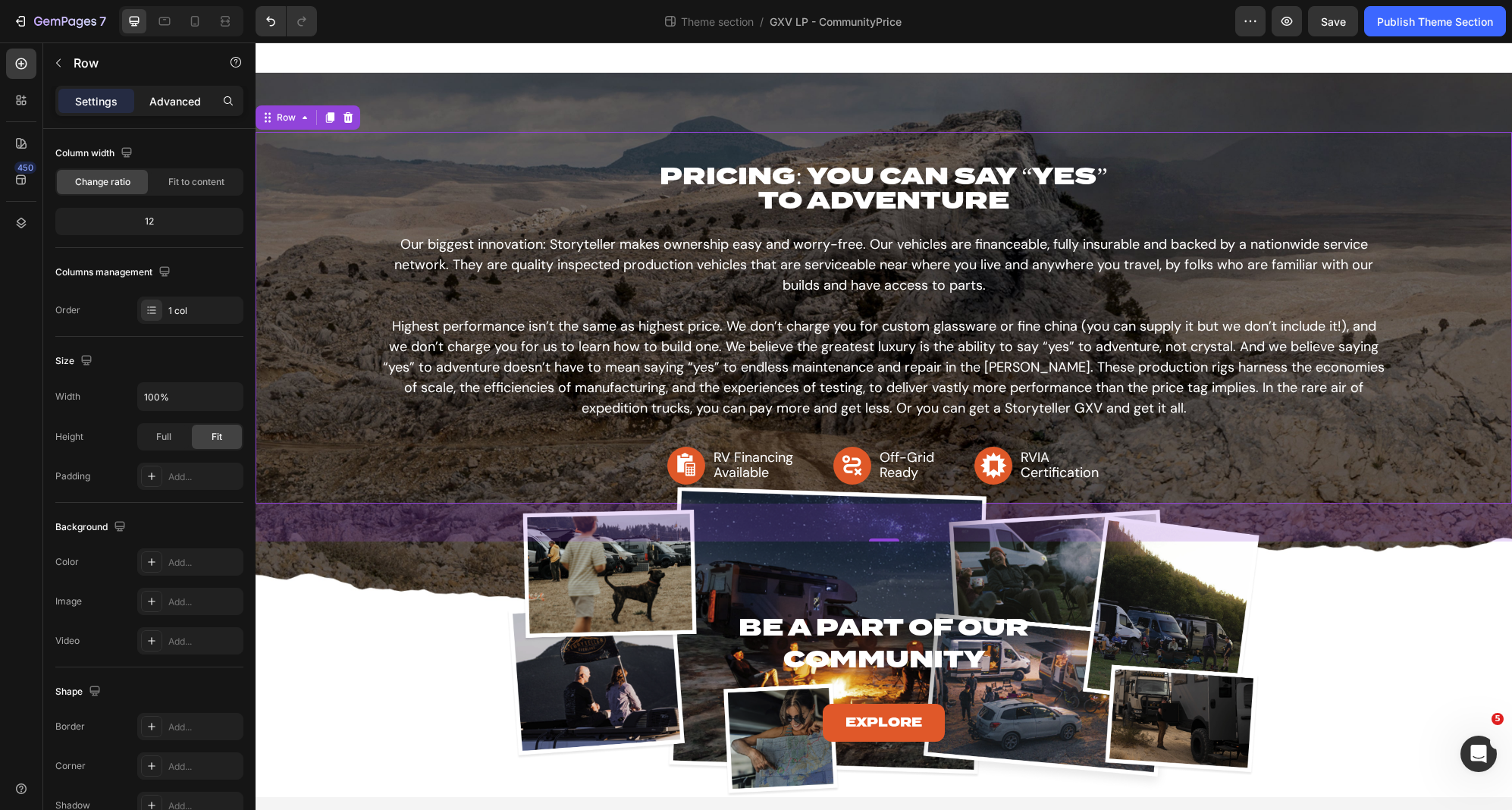
click at [185, 105] on p "Advanced" at bounding box center [175, 102] width 52 height 16
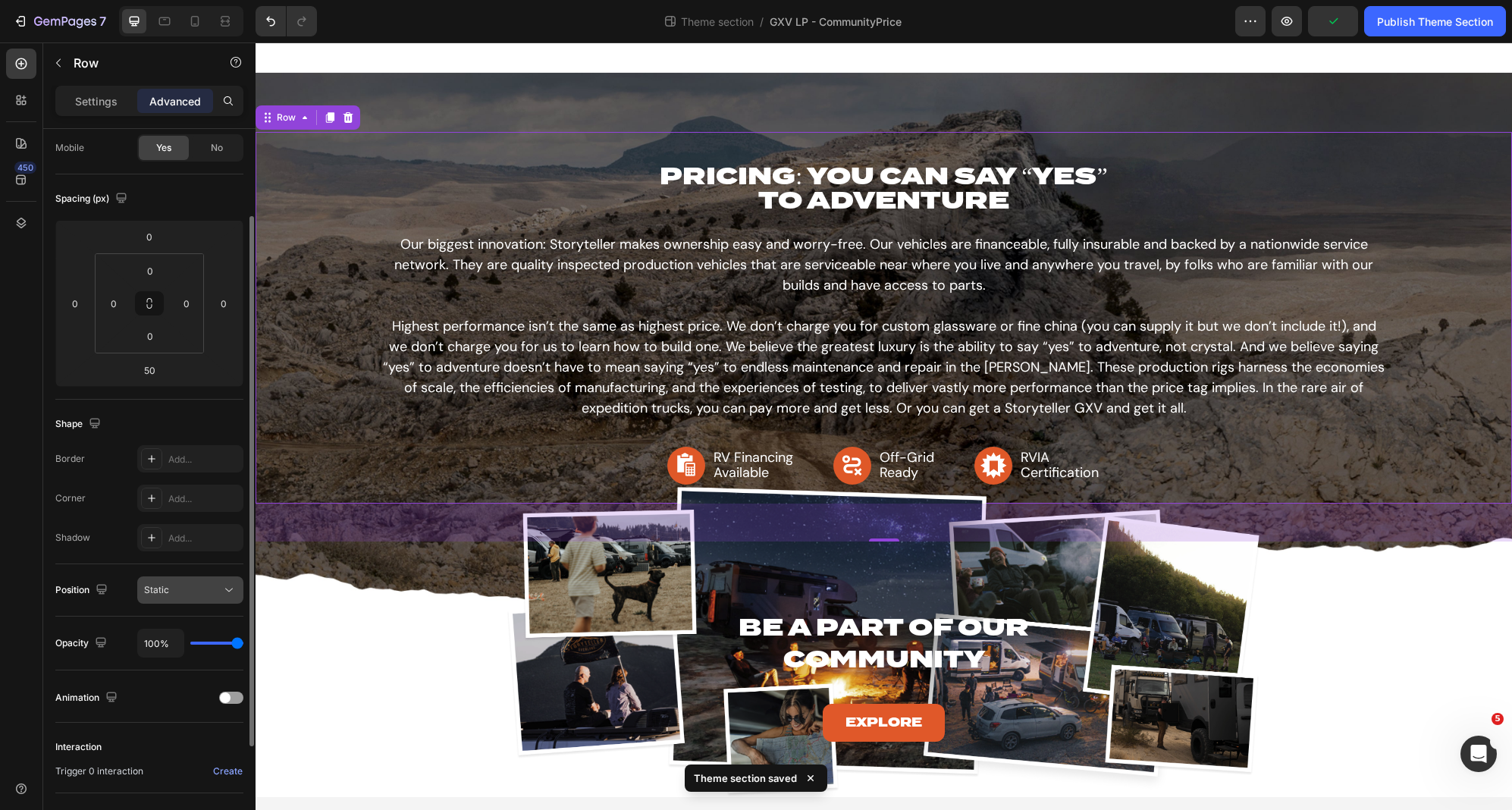
click at [213, 596] on div "Static" at bounding box center [190, 590] width 93 height 15
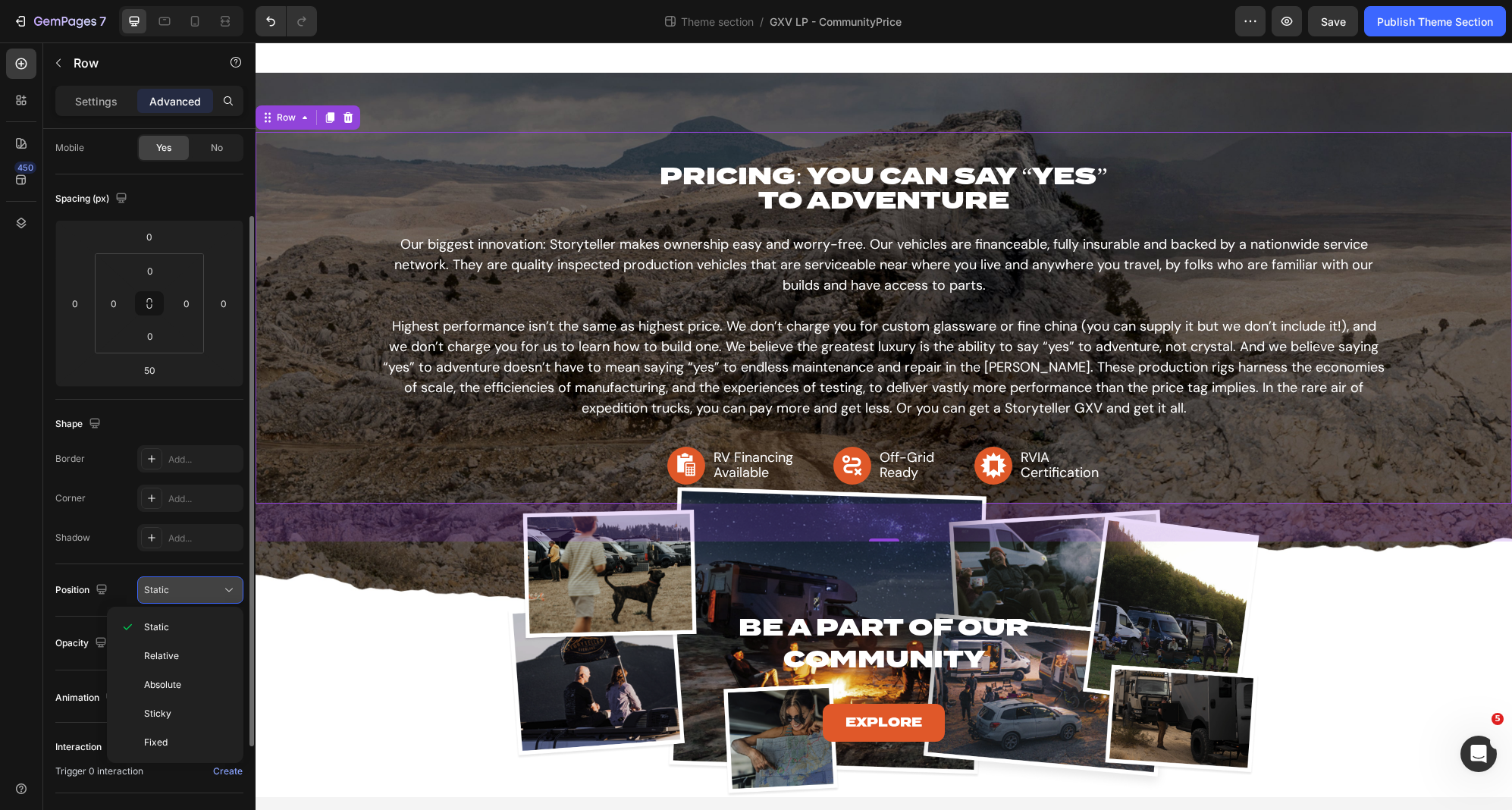
click at [213, 596] on div "Static" at bounding box center [190, 590] width 93 height 15
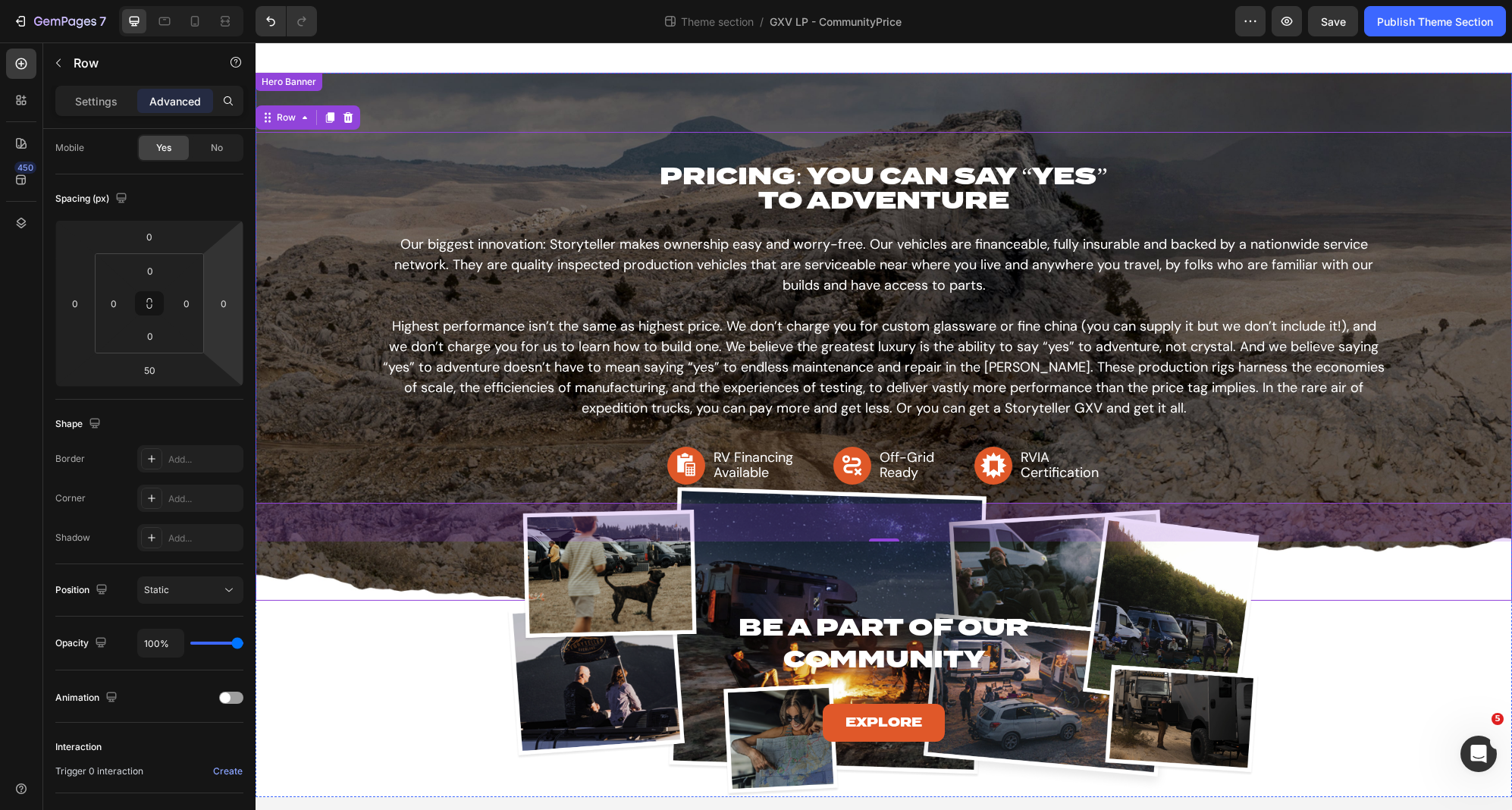
click at [348, 578] on div "Background Image" at bounding box center [884, 336] width 1257 height 528
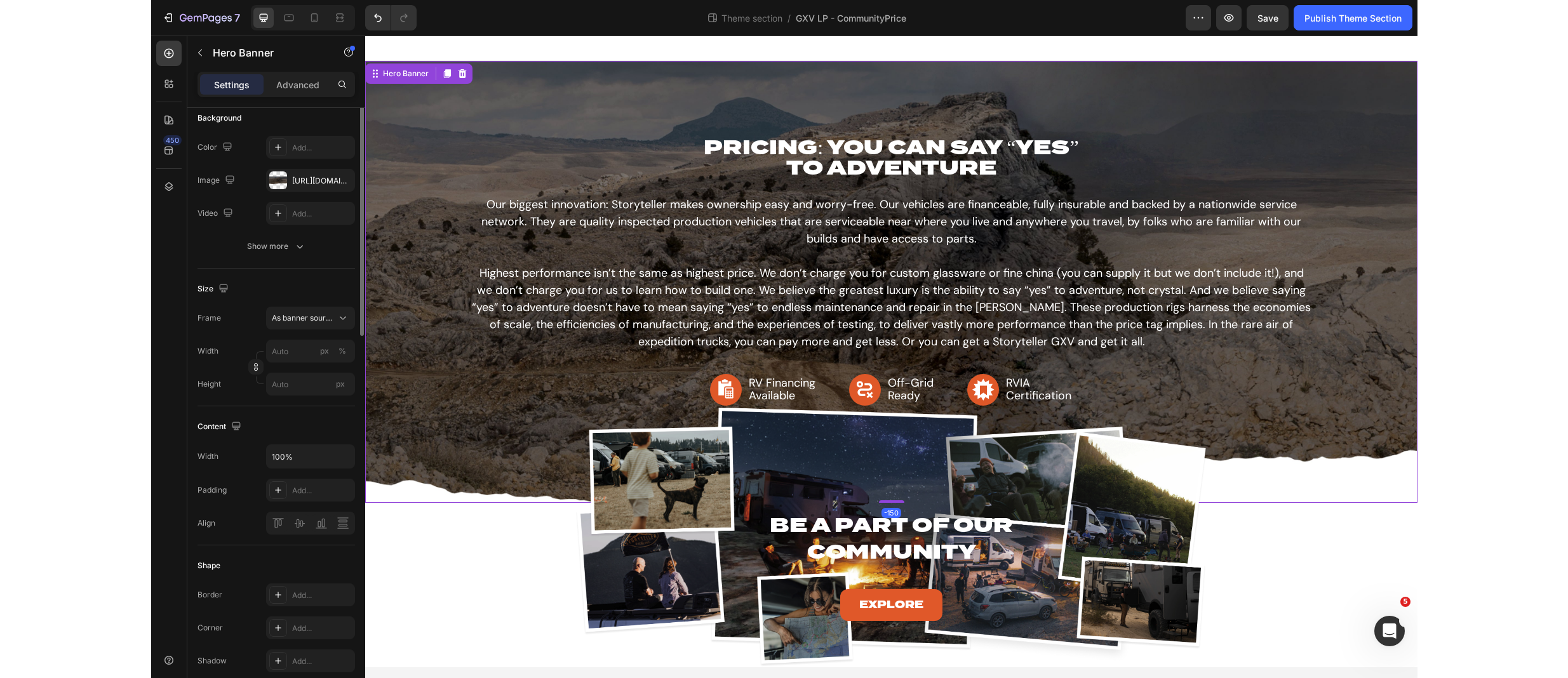
scroll to position [0, 0]
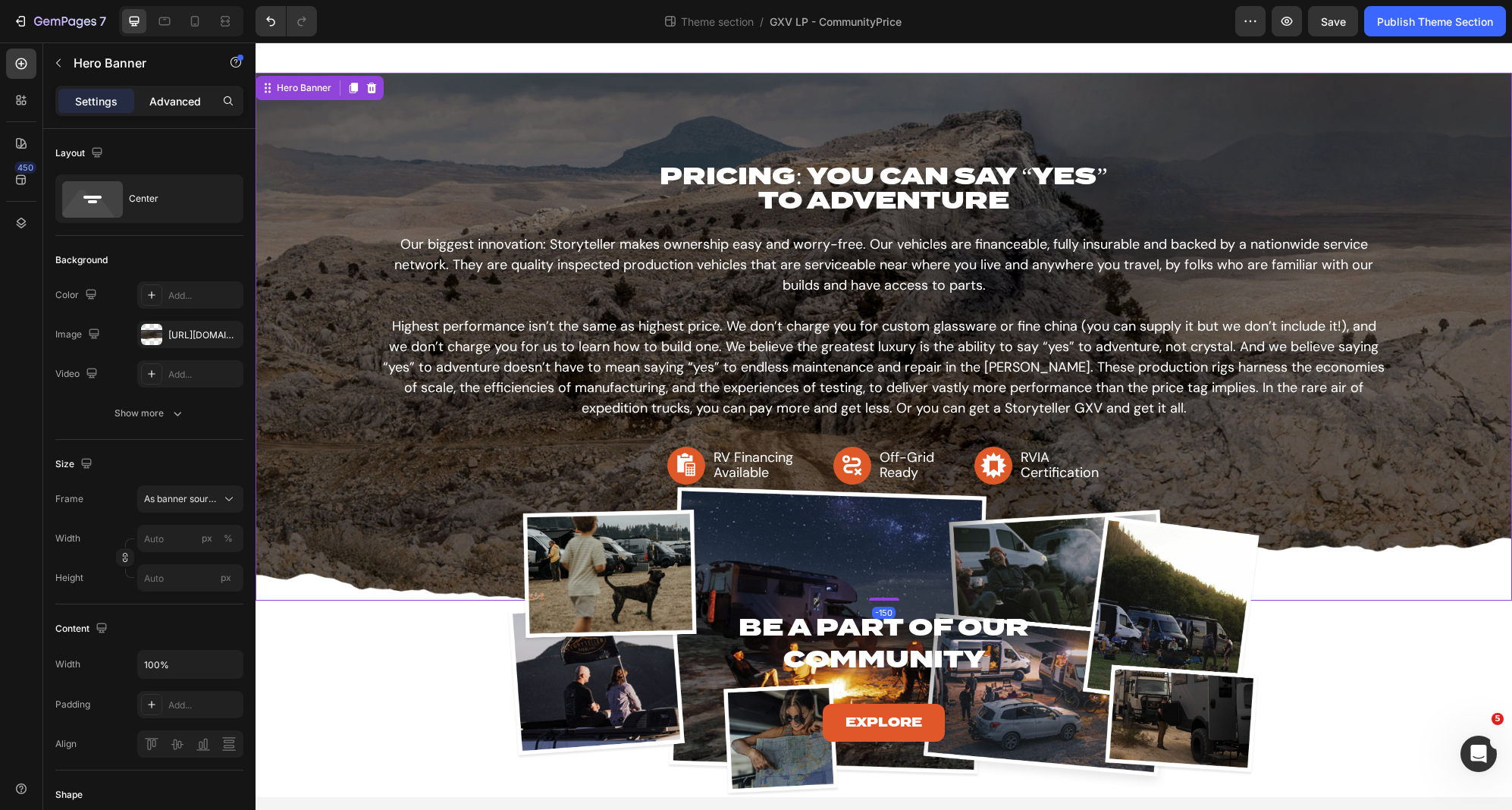
click at [163, 112] on div "Advanced" at bounding box center [175, 101] width 75 height 25
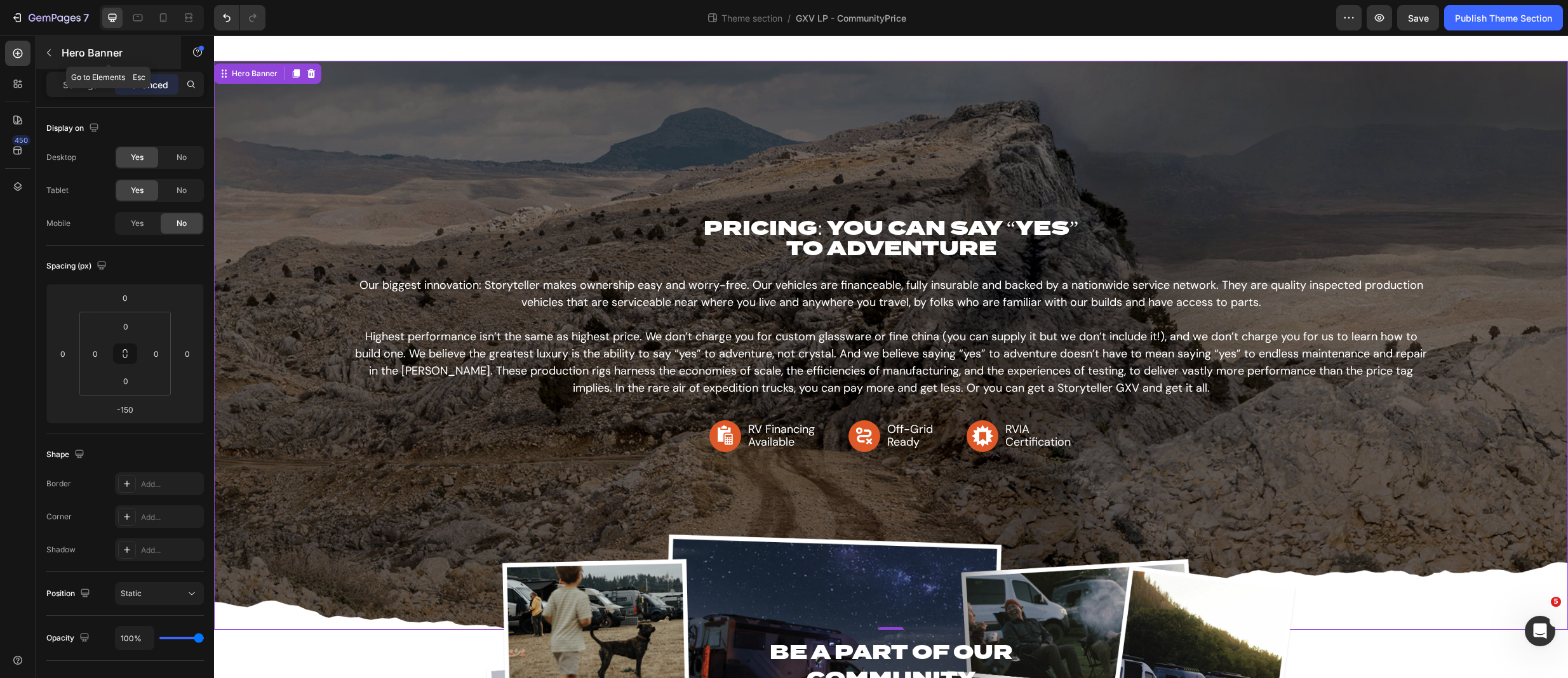
click at [37, 55] on div "Hero Banner" at bounding box center [109, 53] width 145 height 33
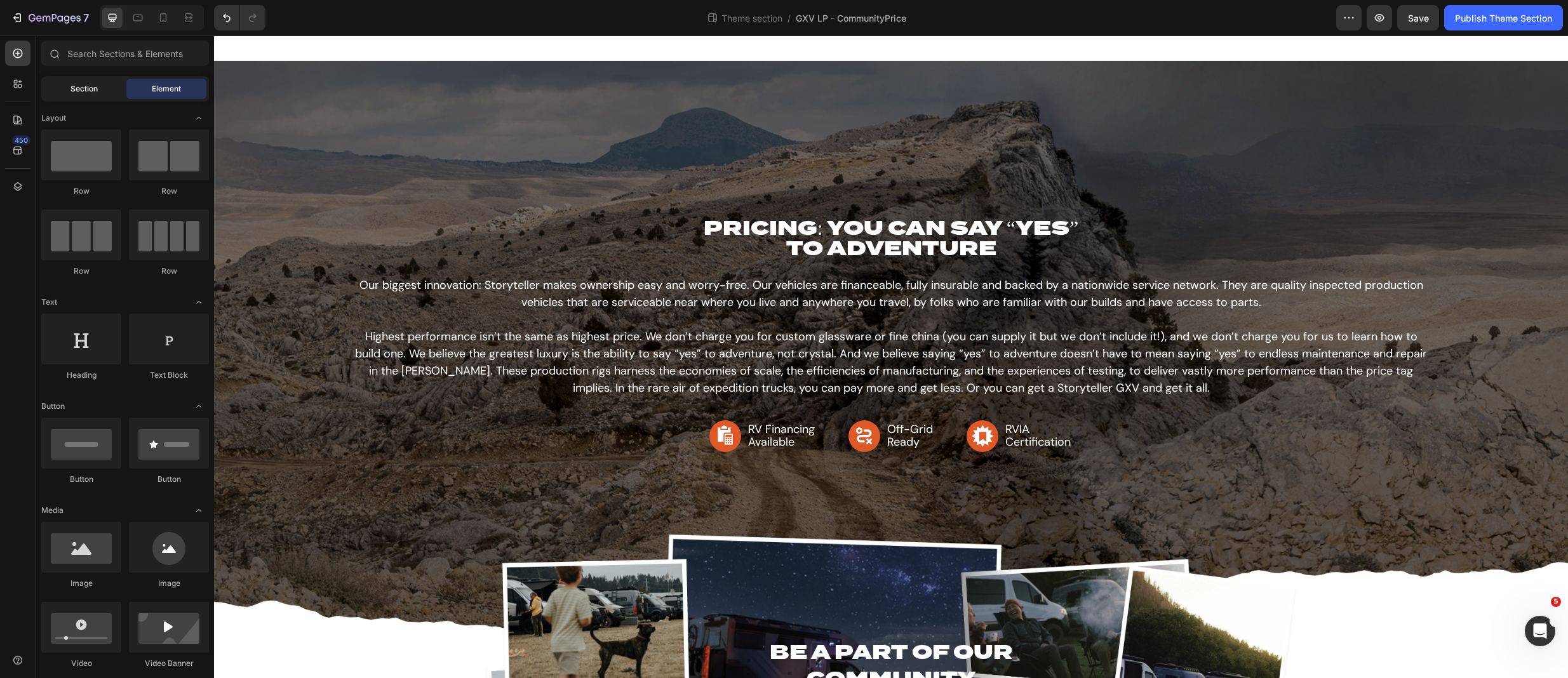
click at [84, 85] on span "Section" at bounding box center [84, 88] width 27 height 11
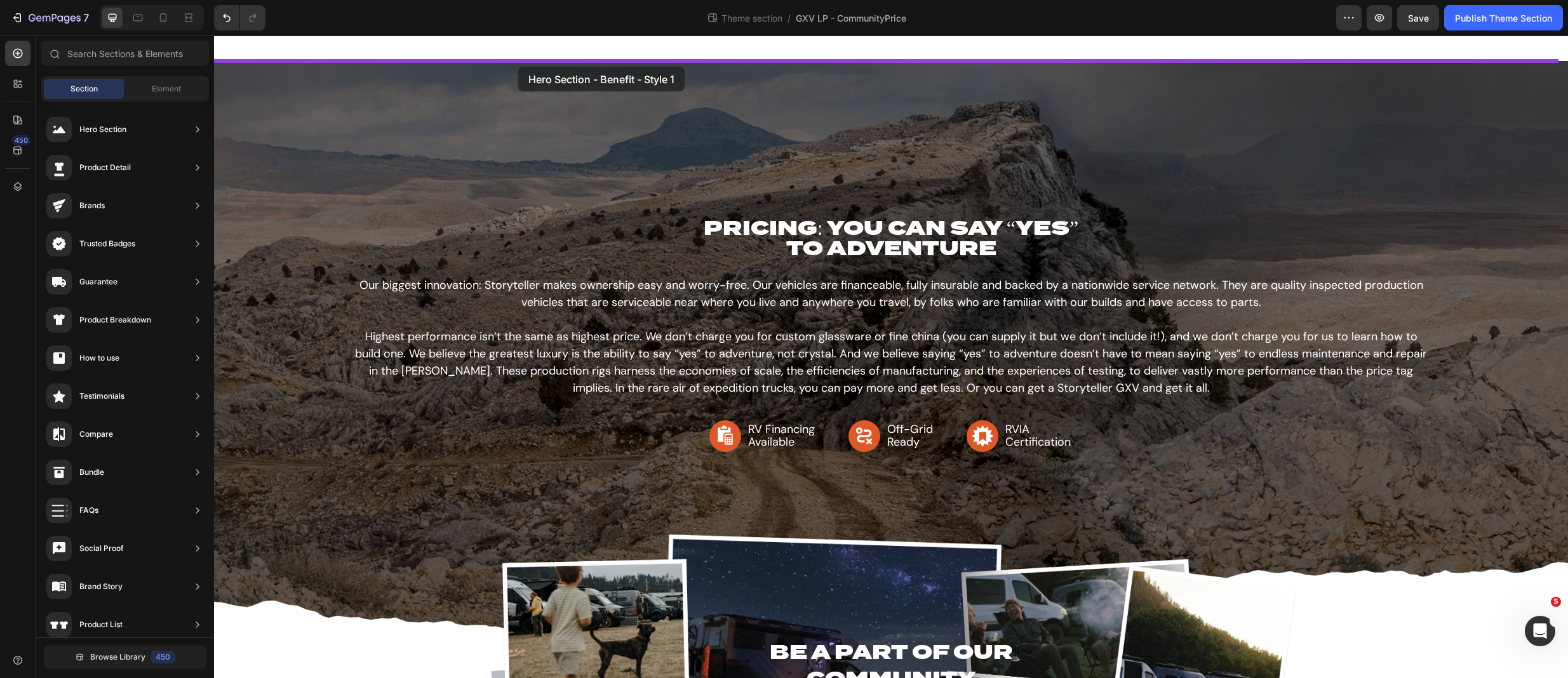
drag, startPoint x: 508, startPoint y: 266, endPoint x: 518, endPoint y: 67, distance: 199.3
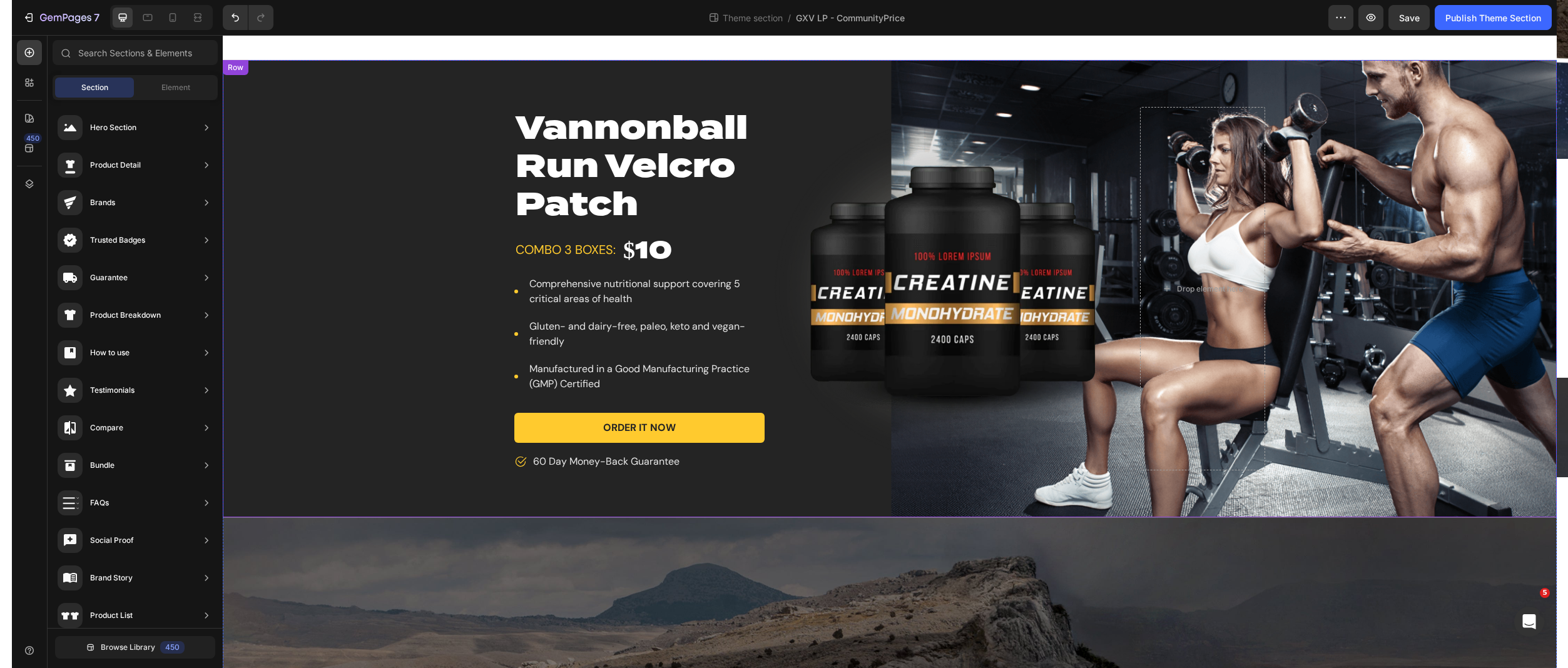
scroll to position [25, 0]
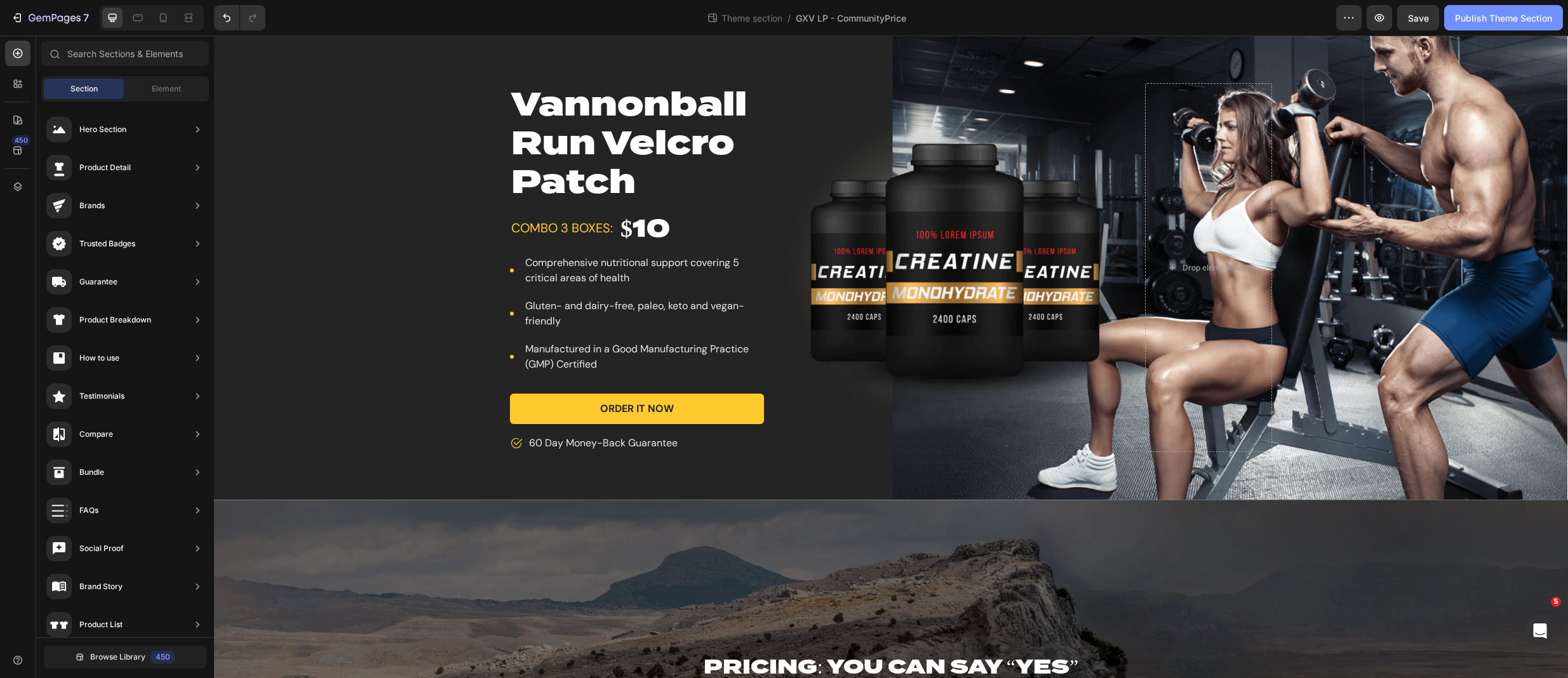
click at [1227, 20] on div "Publish Theme Section" at bounding box center [1503, 18] width 97 height 14
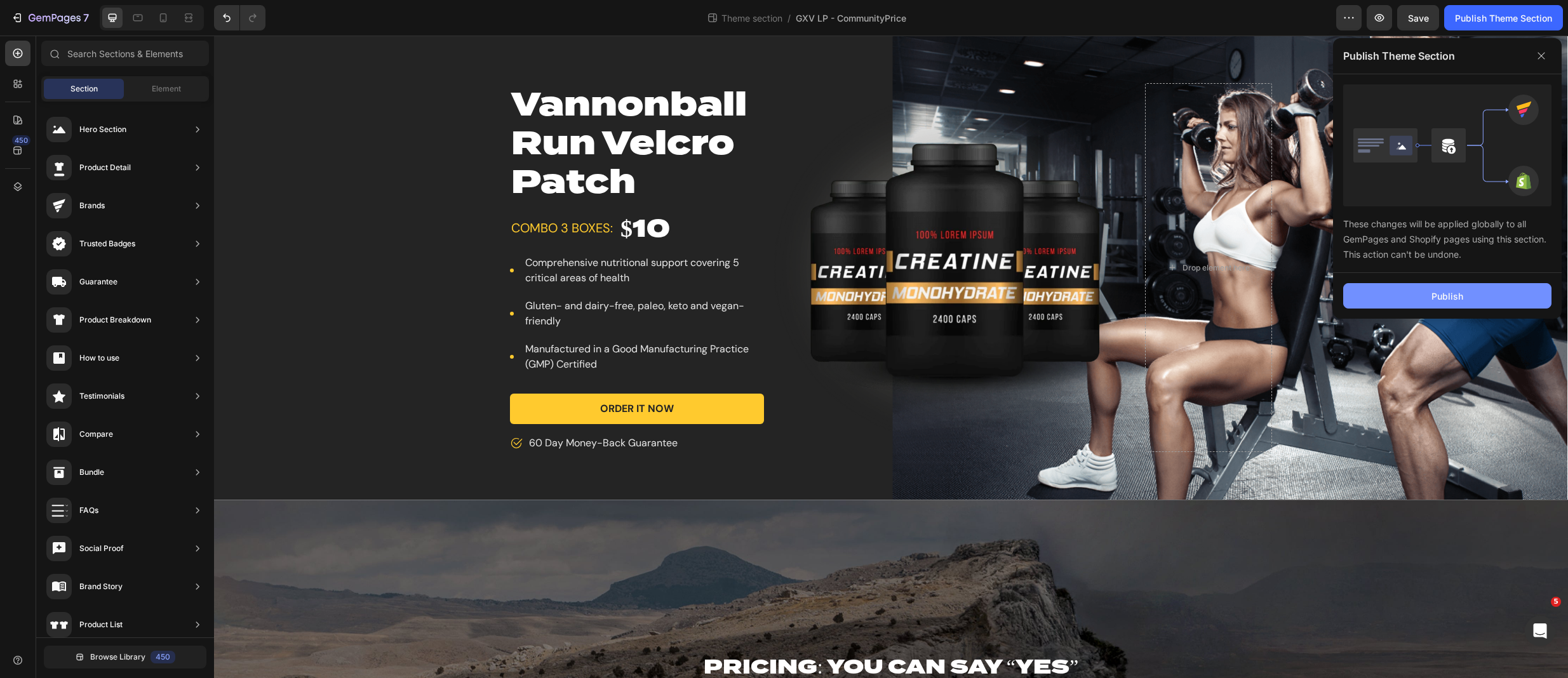
click at [1227, 295] on div "Publish" at bounding box center [1447, 296] width 32 height 14
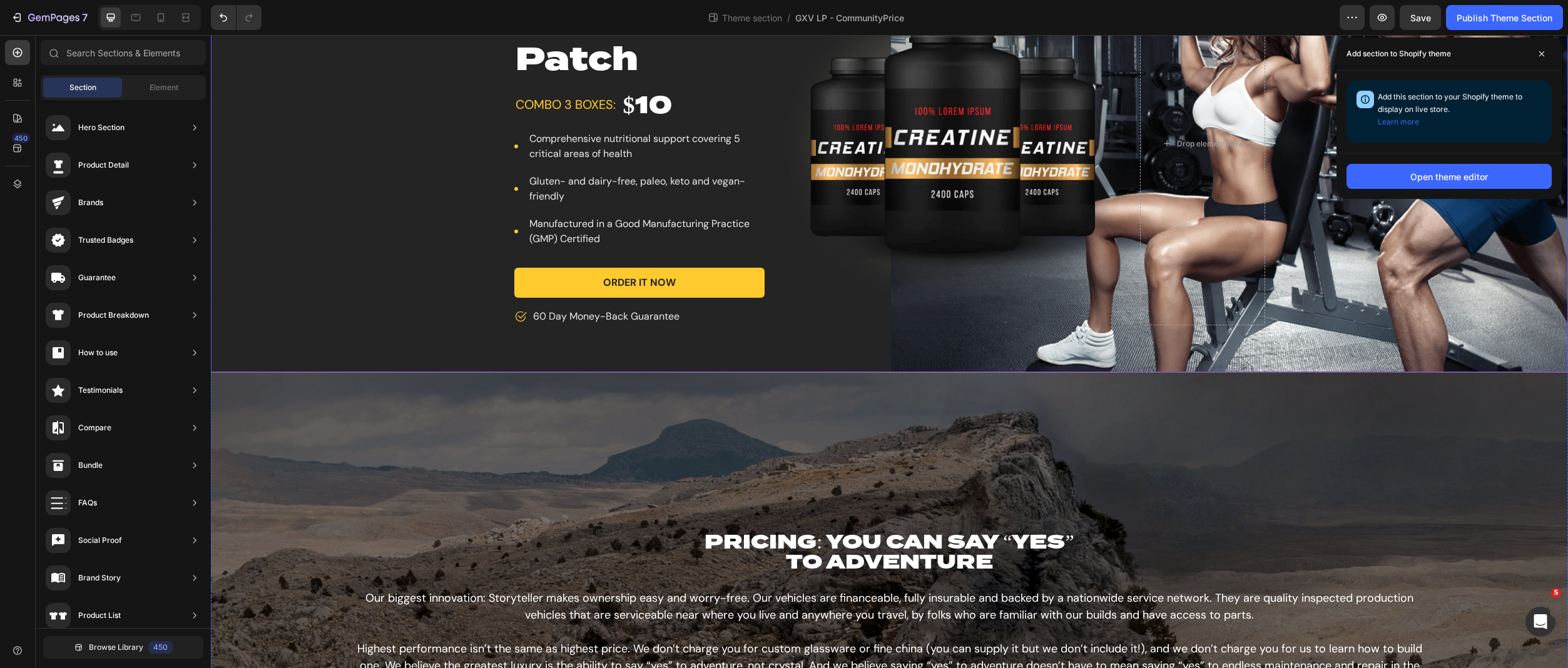
scroll to position [271, 0]
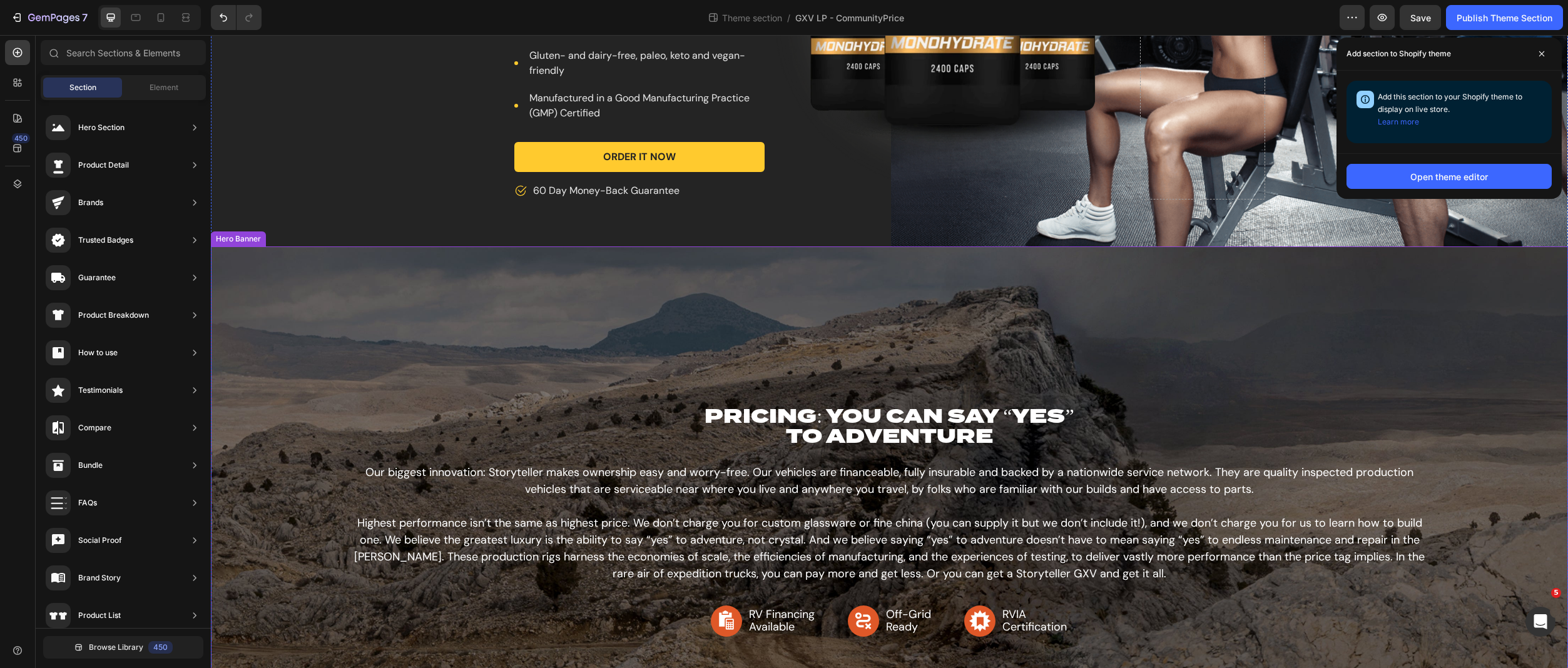
click at [365, 291] on div "Background Image" at bounding box center [889, 532] width 1357 height 571
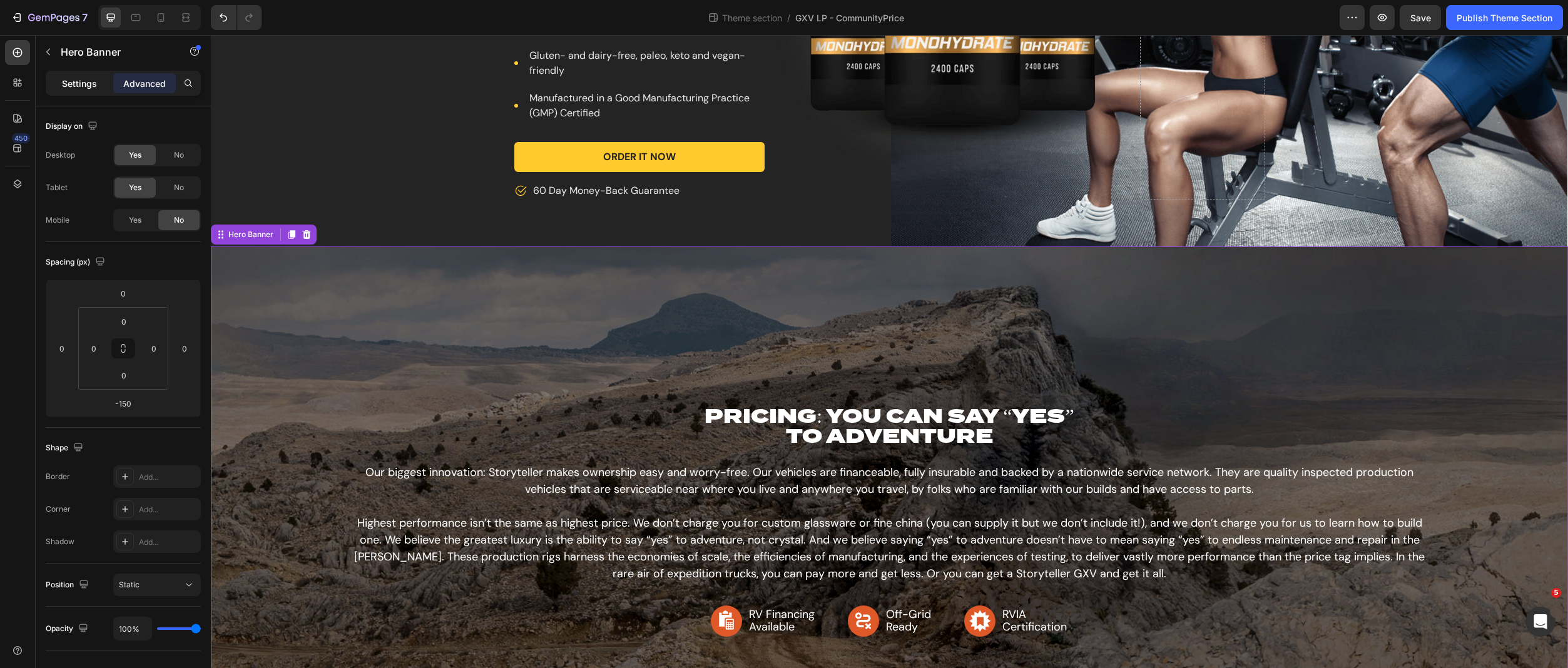
click at [86, 85] on p "Settings" at bounding box center [80, 84] width 35 height 13
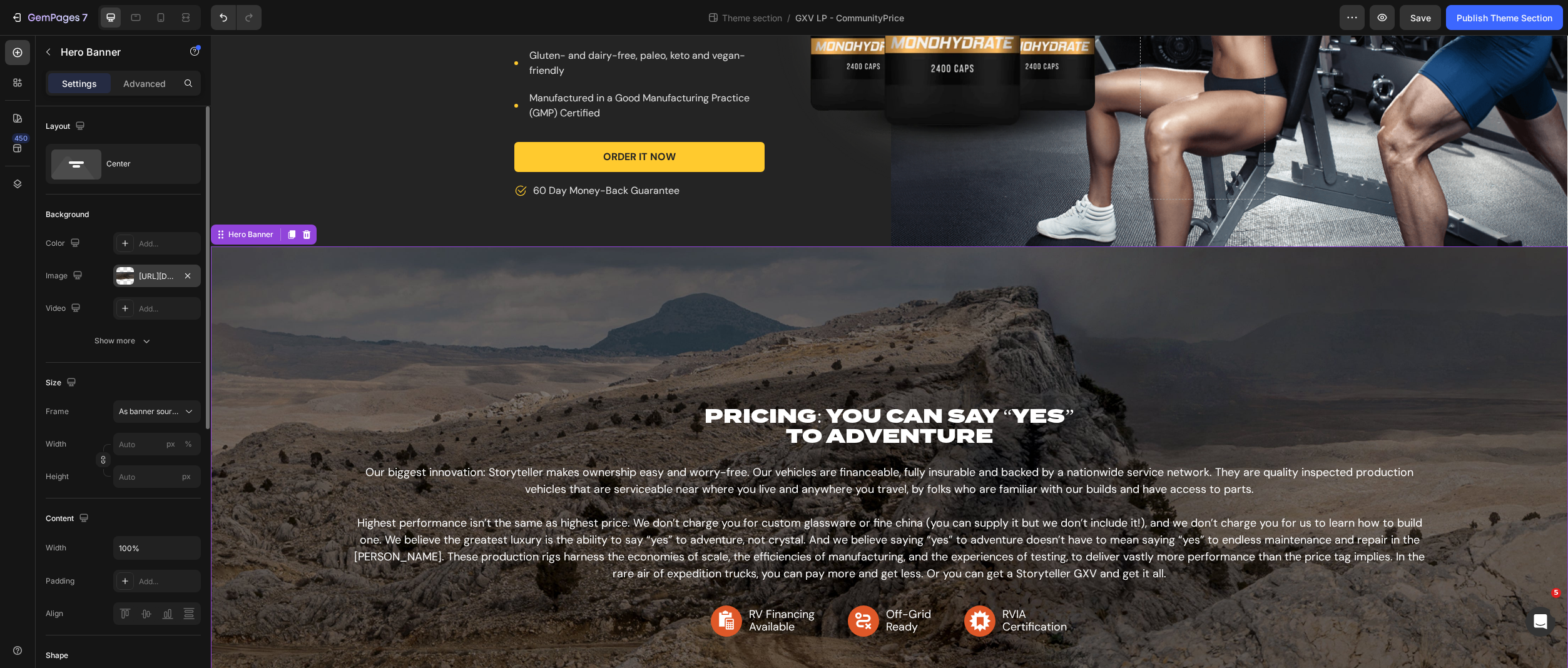
click at [152, 277] on div "[URL][DOMAIN_NAME]" at bounding box center [157, 276] width 36 height 11
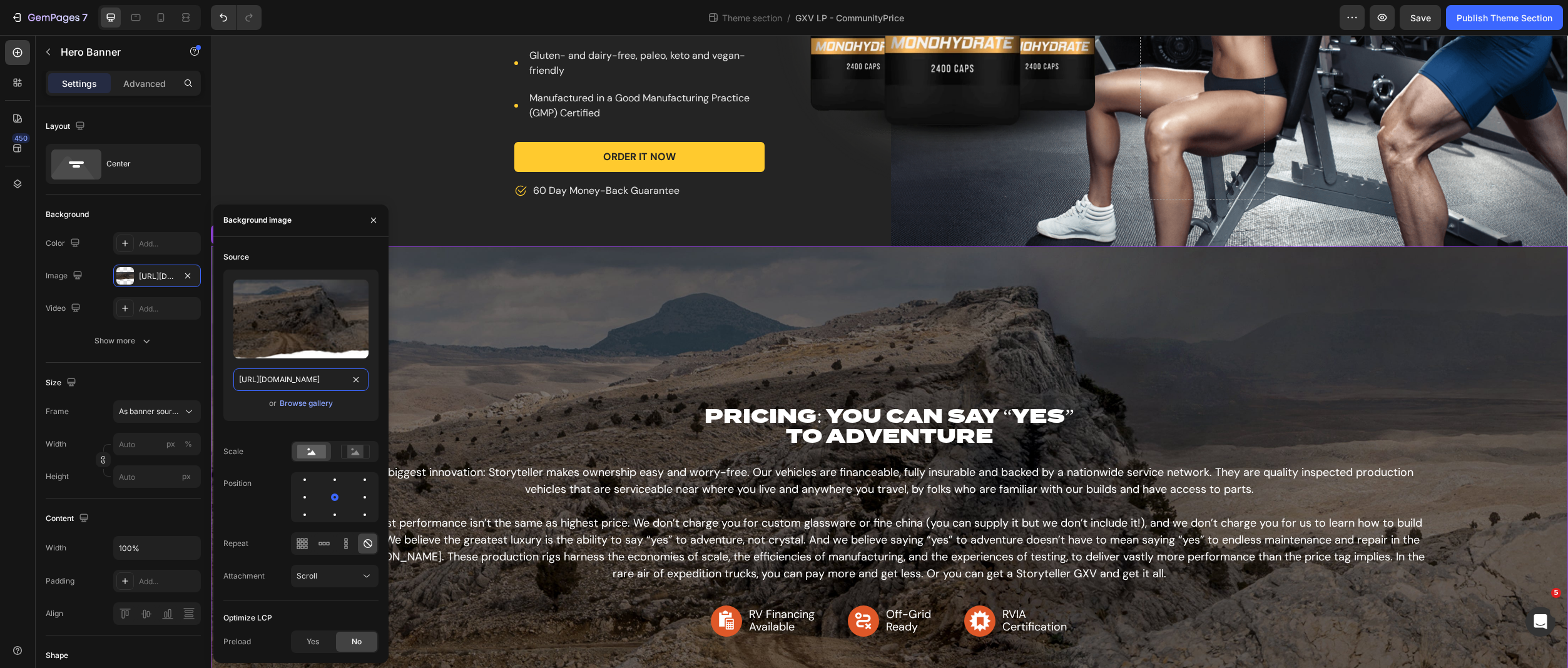
click at [281, 376] on input "[URL][DOMAIN_NAME]" at bounding box center [301, 379] width 135 height 22
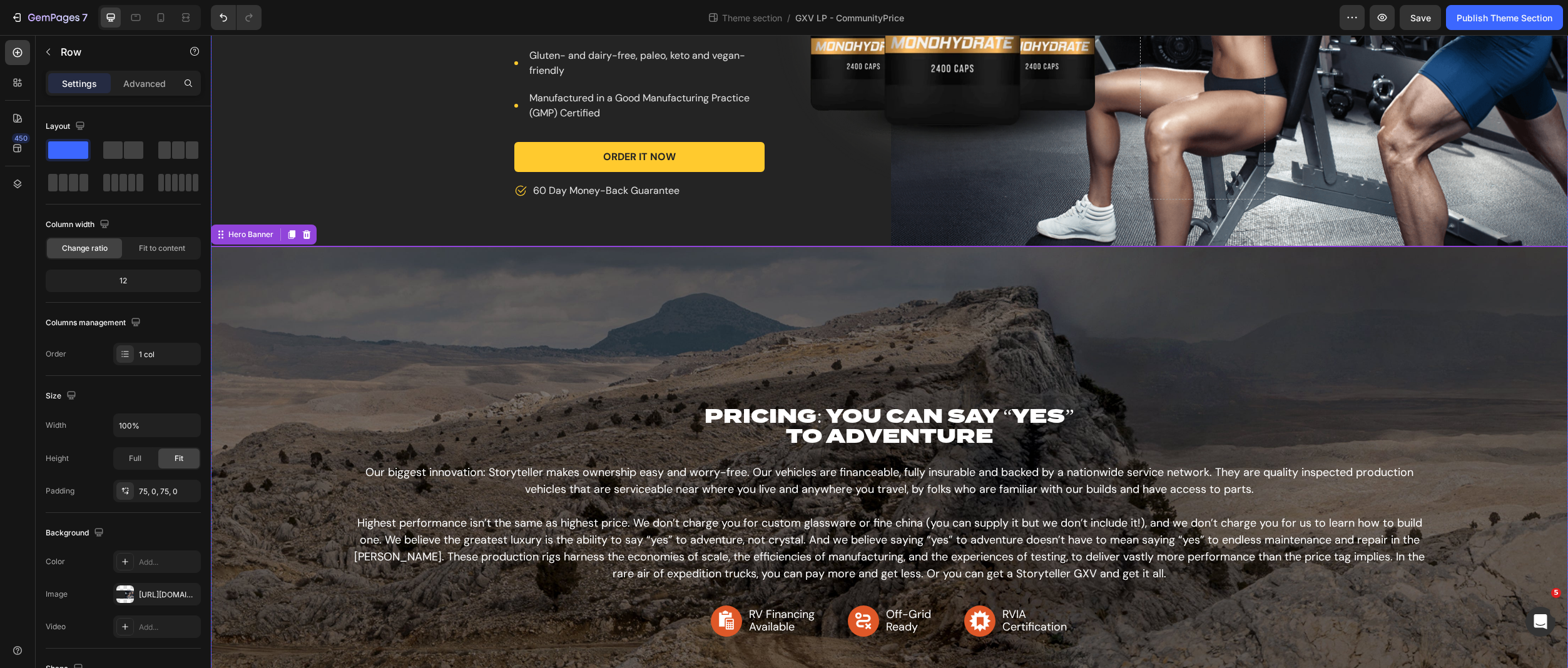
click at [383, 157] on div "Vannonball Run Velcro Patch Product Title combo 3 boxes: Text block $10 Product…" at bounding box center [889, 17] width 1357 height 364
click at [269, 190] on div "Vannonball Run Velcro Patch Product Title combo 3 boxes: Text block $10 Product…" at bounding box center [889, 17] width 1357 height 364
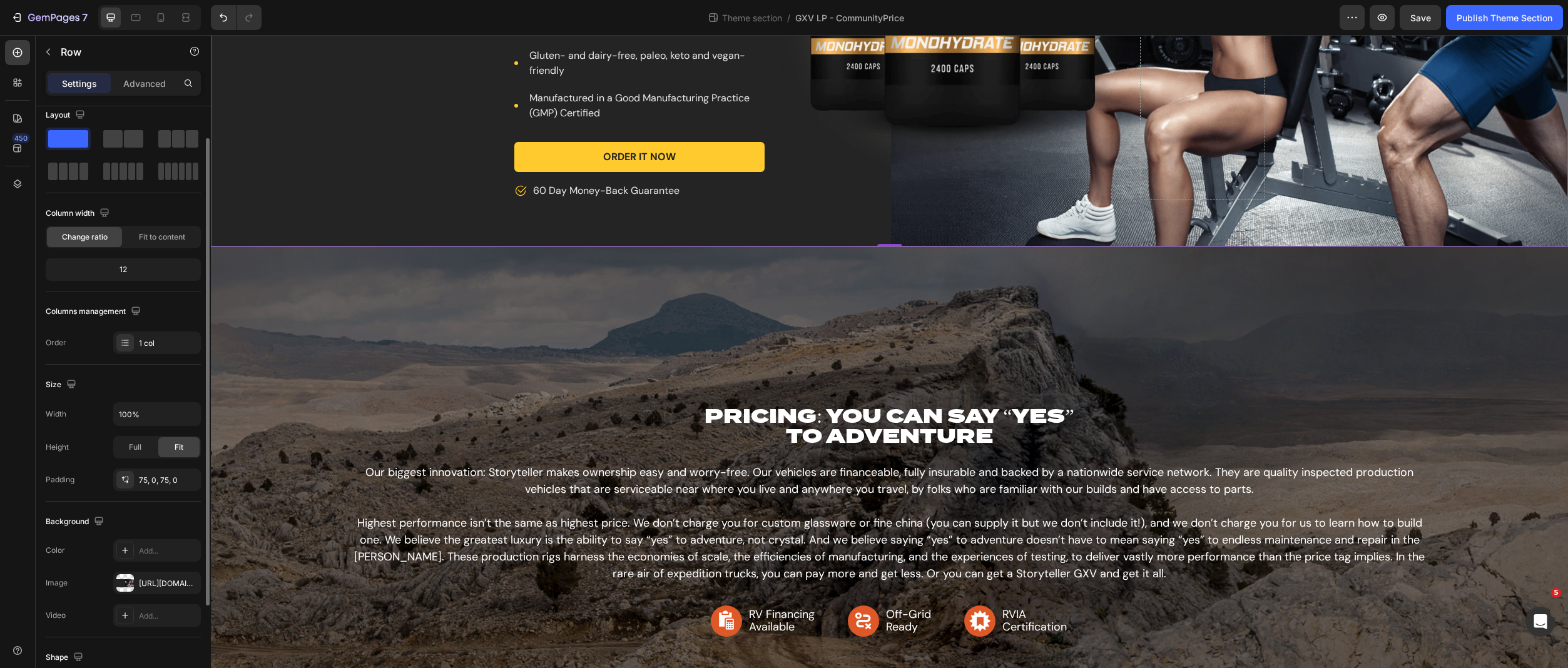
scroll to position [52, 0]
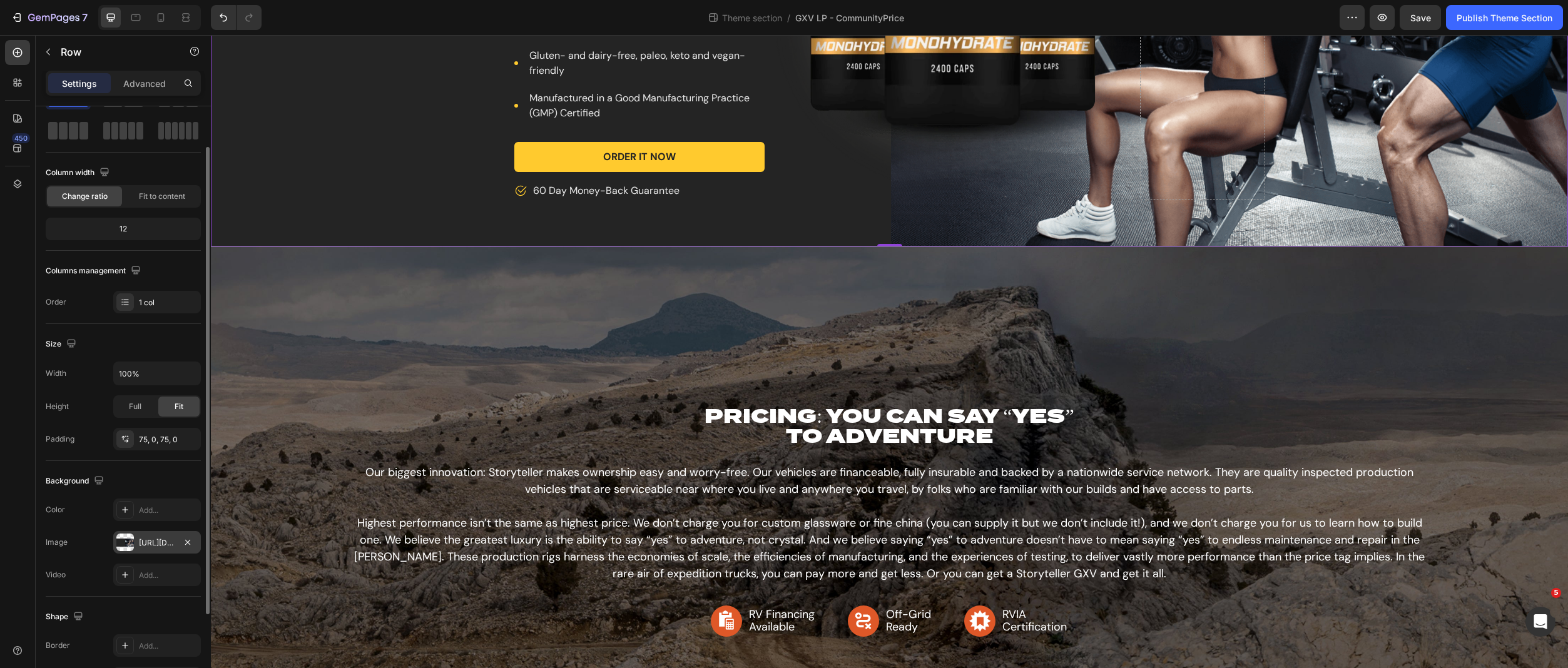
click at [167, 541] on div "[URL][DOMAIN_NAME]" at bounding box center [157, 543] width 36 height 11
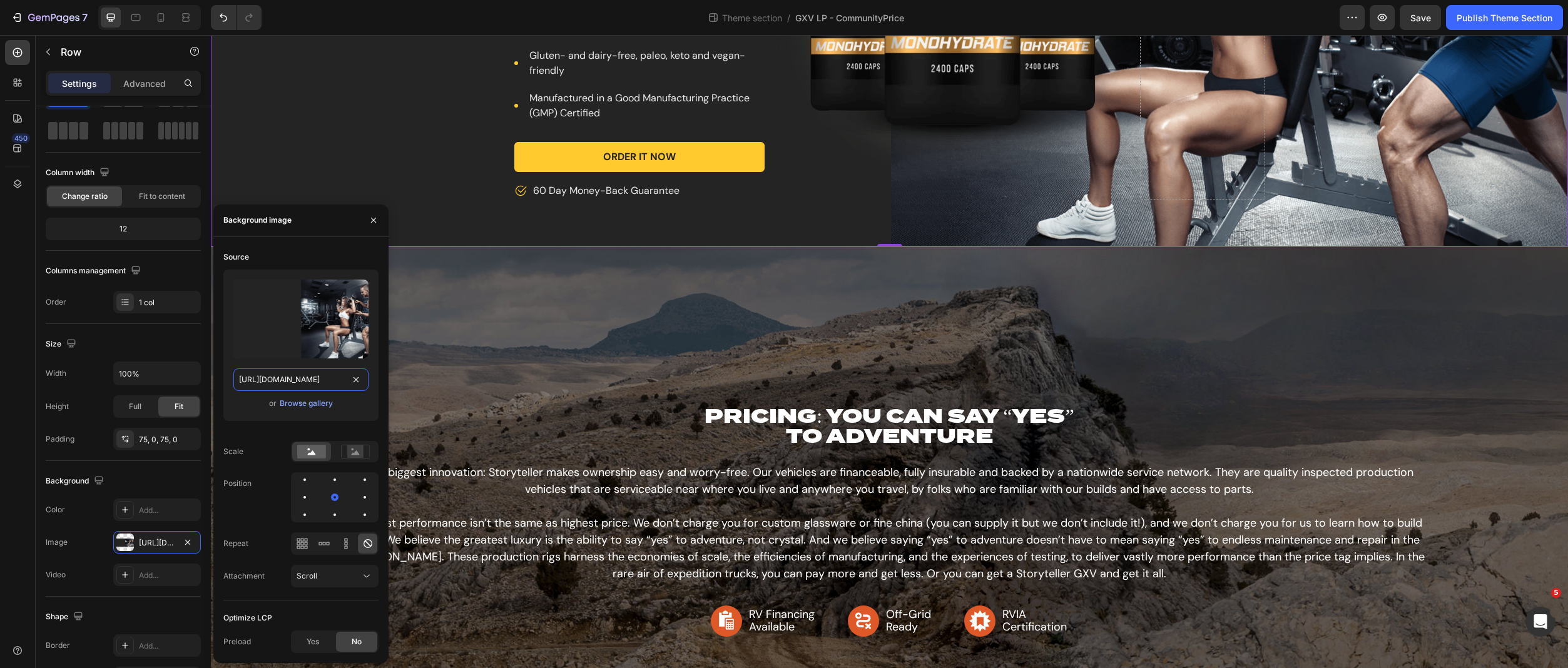
click at [280, 382] on input "[URL][DOMAIN_NAME]" at bounding box center [301, 379] width 135 height 22
paste input "[DOMAIN_NAME][URL]"
type input "[URL][DOMAIN_NAME]"
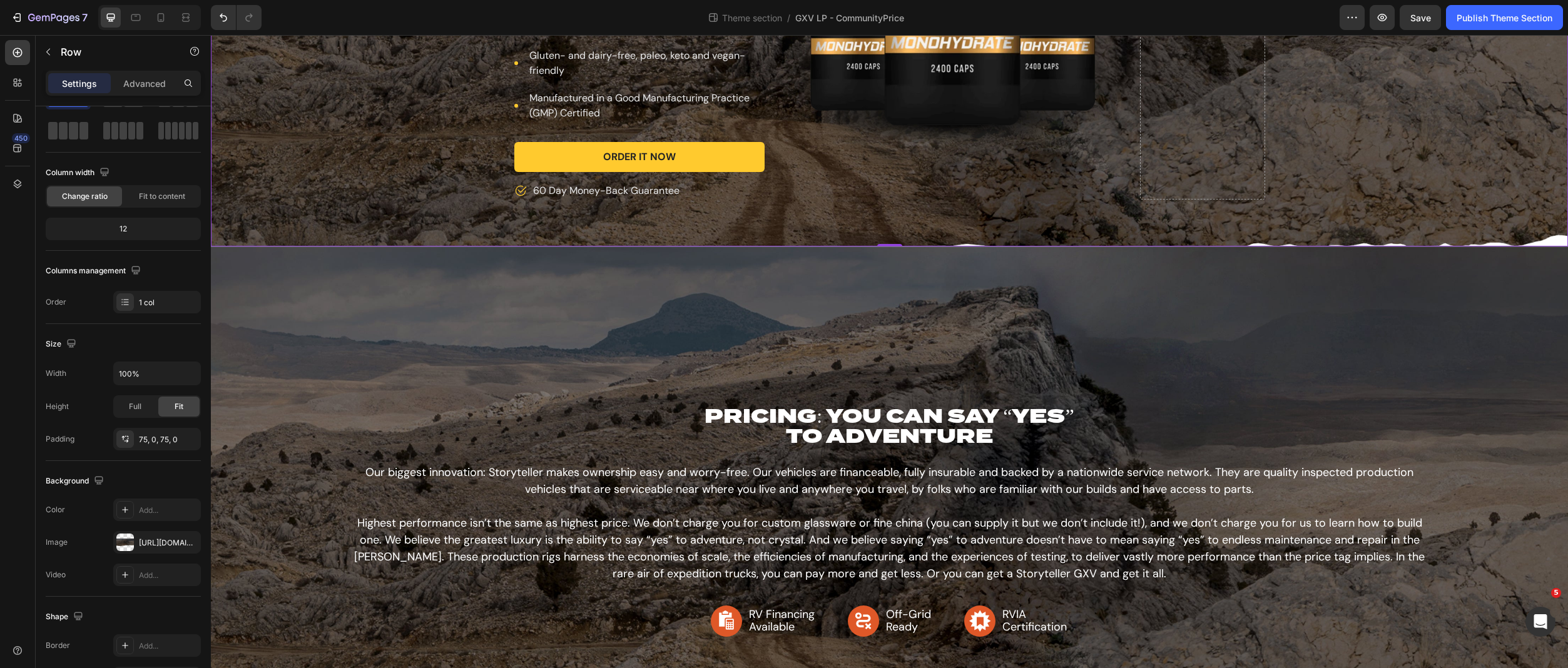
scroll to position [0, 0]
click at [401, 181] on div "Vannonball Run Velcro Patch Product Title combo 3 boxes: Text block $10 Product…" at bounding box center [889, 17] width 1357 height 364
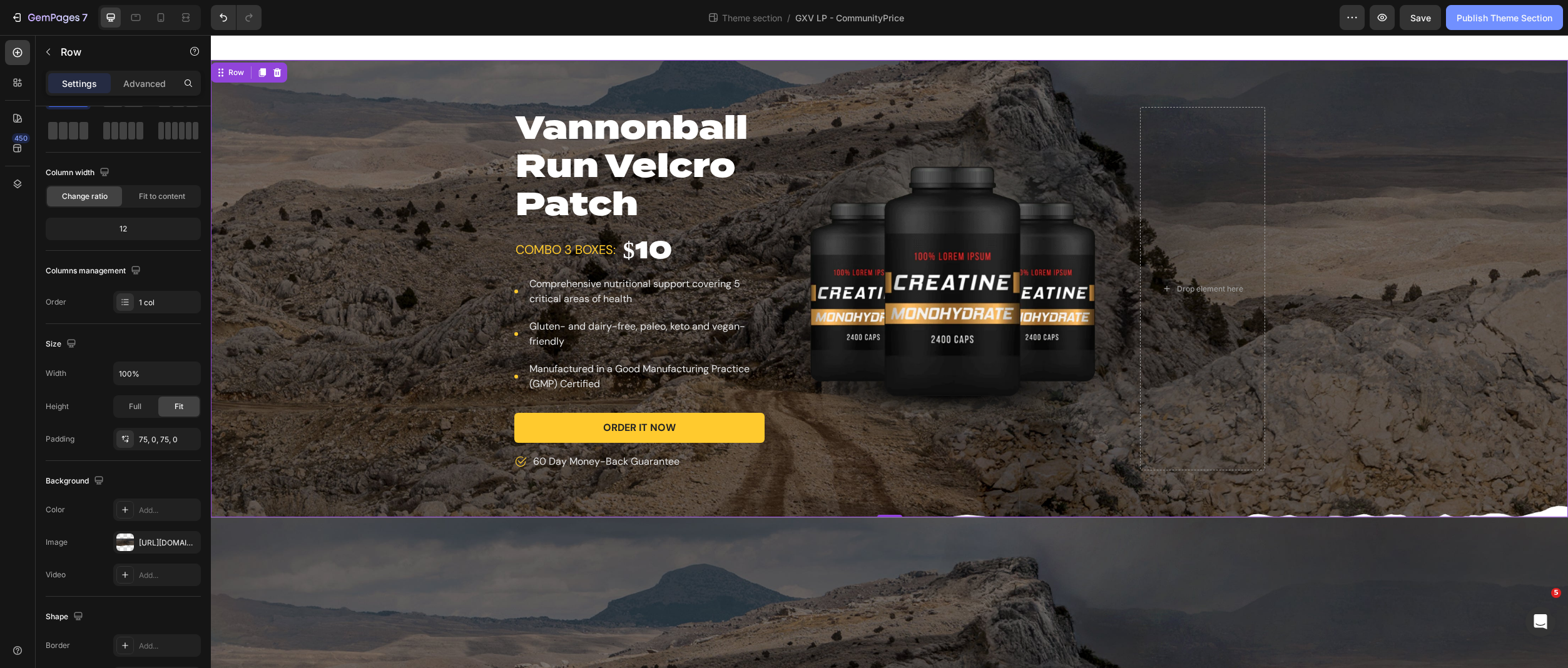
click at [1209, 22] on div "Publish Theme Section" at bounding box center [1505, 18] width 96 height 13
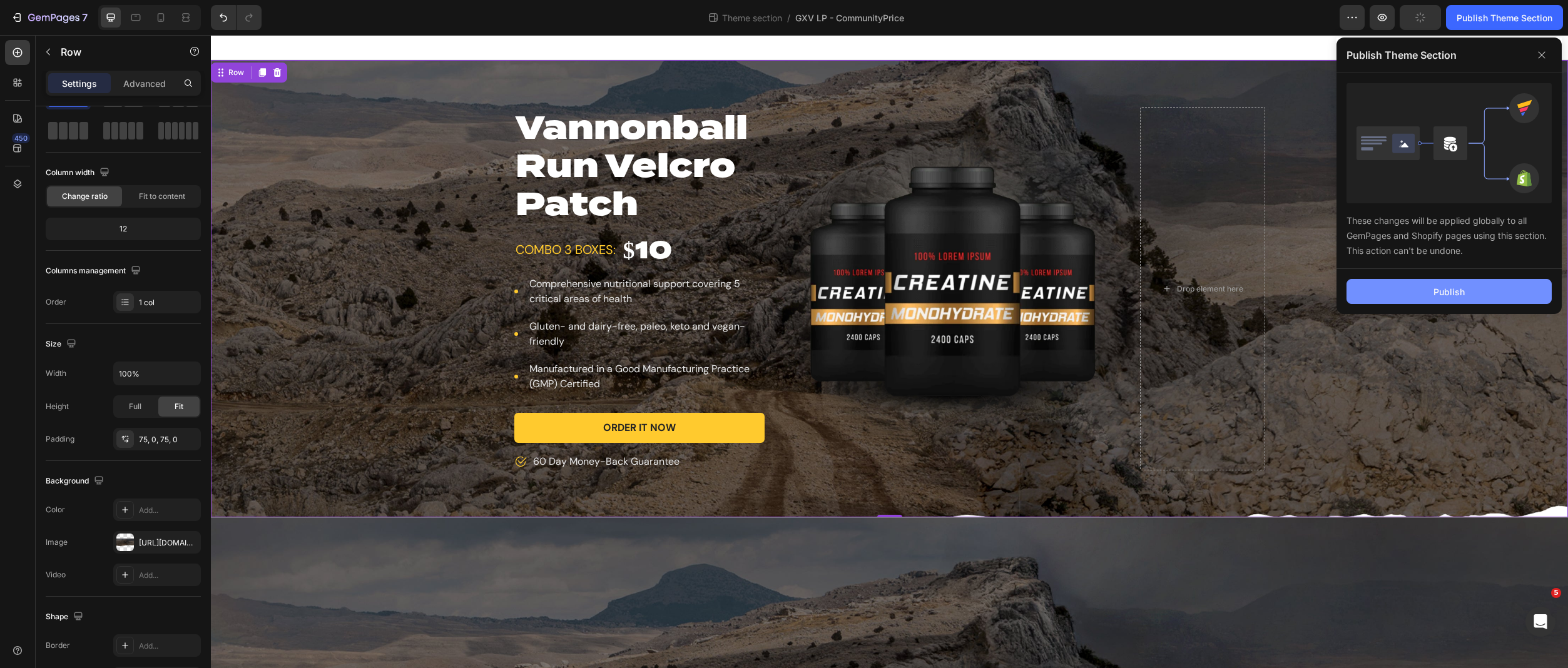
click at [1209, 288] on div "Publish" at bounding box center [1449, 292] width 32 height 13
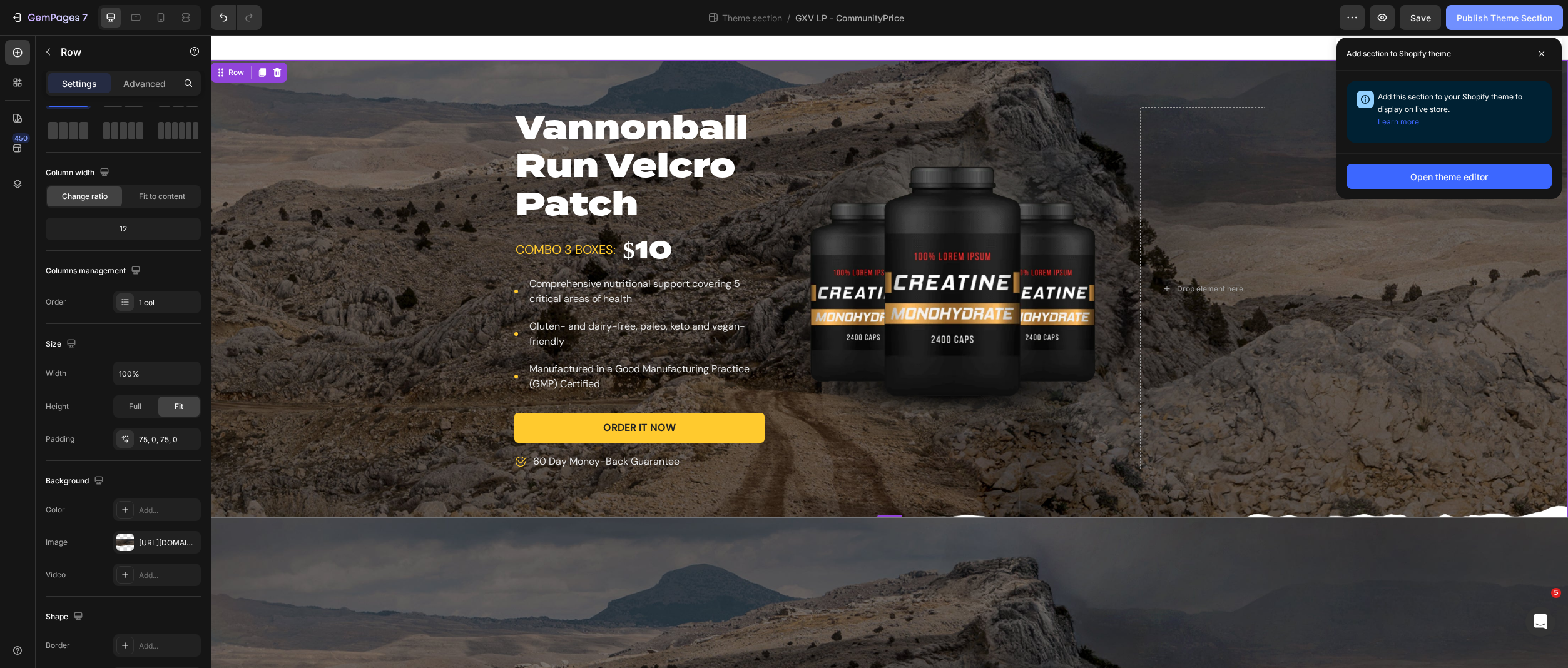
click at [1209, 16] on div "Publish Theme Section" at bounding box center [1505, 18] width 96 height 13
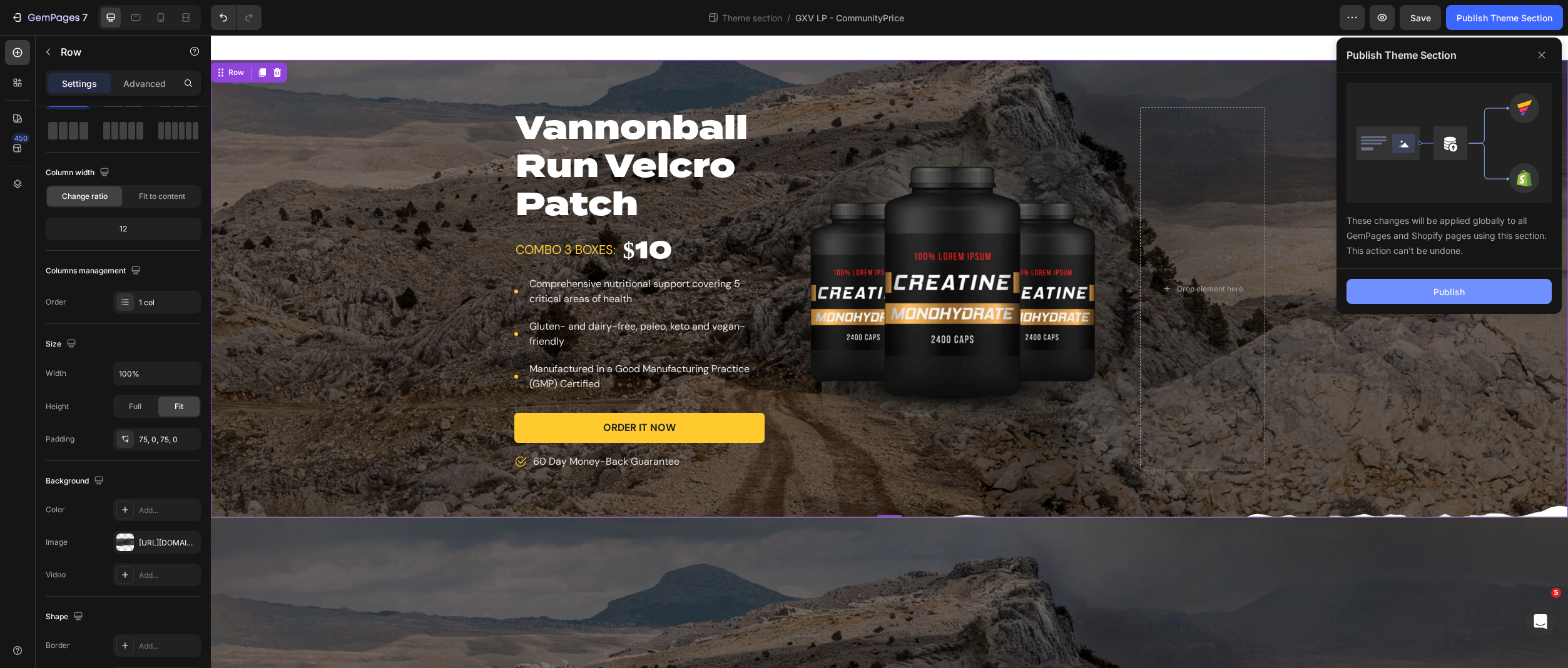
click at [1209, 286] on div "Publish" at bounding box center [1449, 292] width 32 height 13
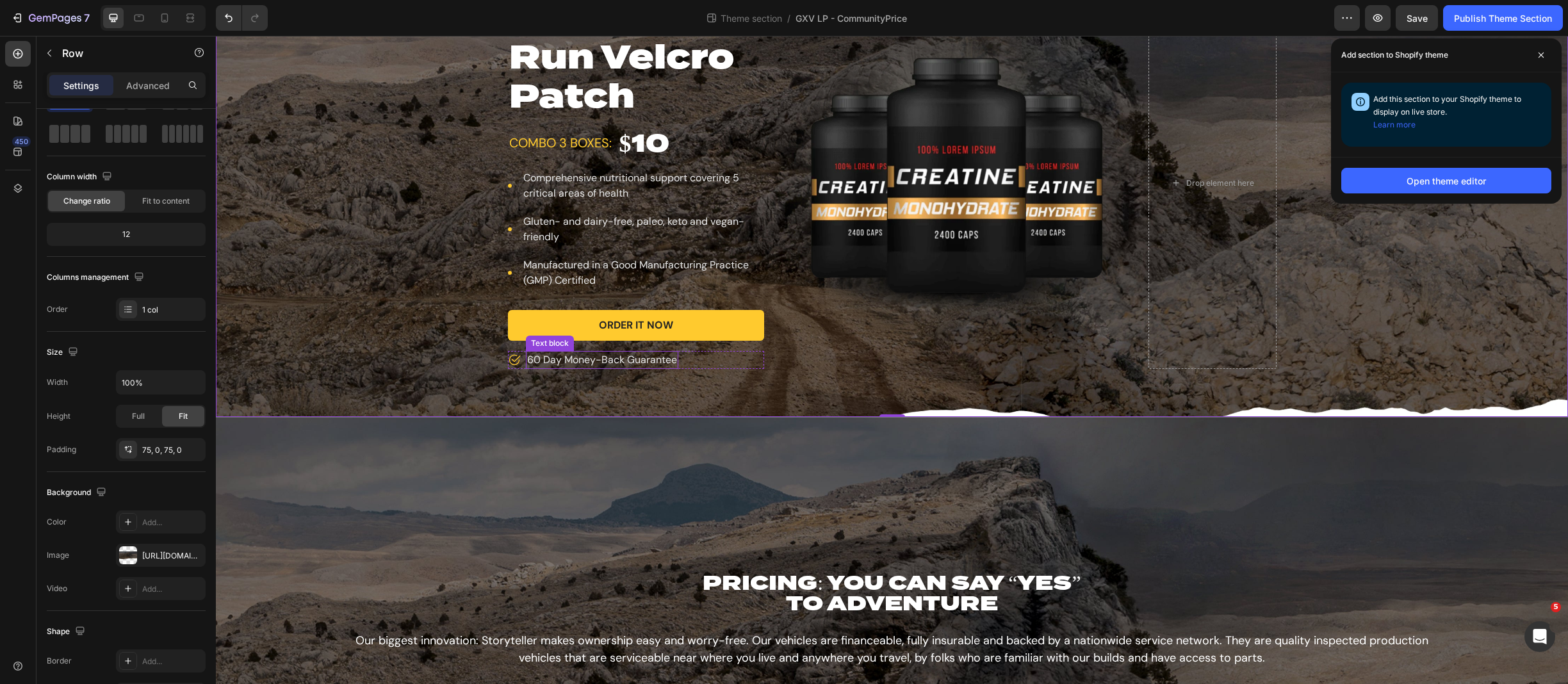
scroll to position [114, 0]
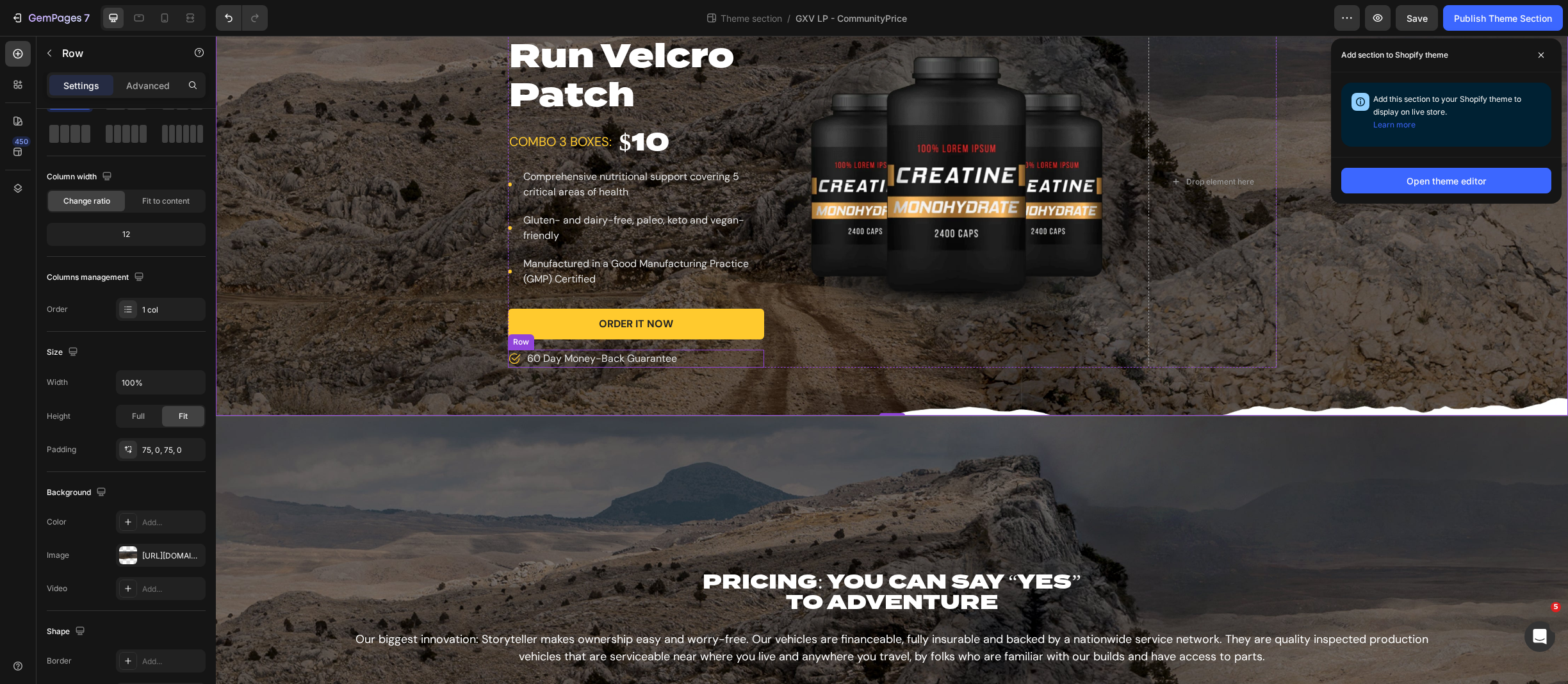
click at [753, 359] on div "Icon 60 Day Money-Back Guarantee Text block Row" at bounding box center [637, 358] width 256 height 18
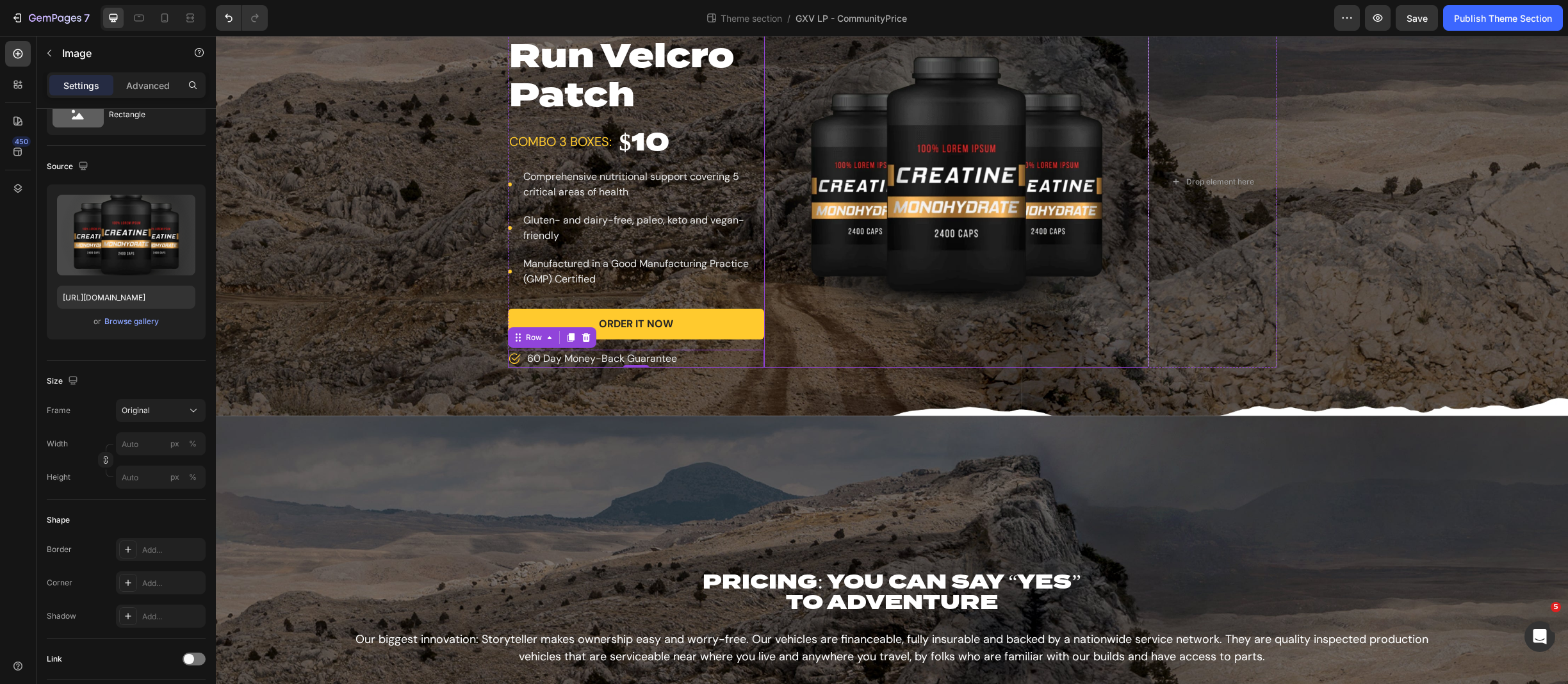
click at [810, 364] on img at bounding box center [956, 182] width 385 height 371
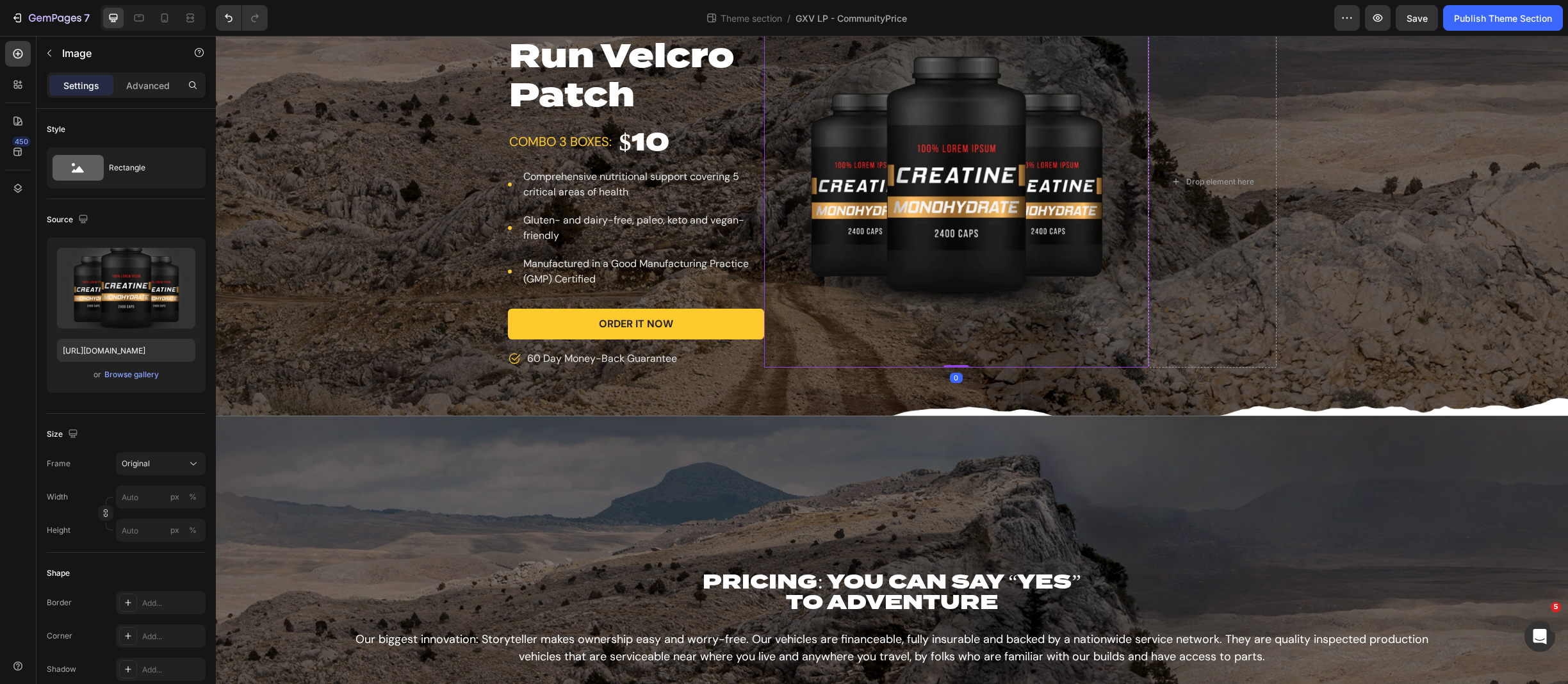
scroll to position [0, 0]
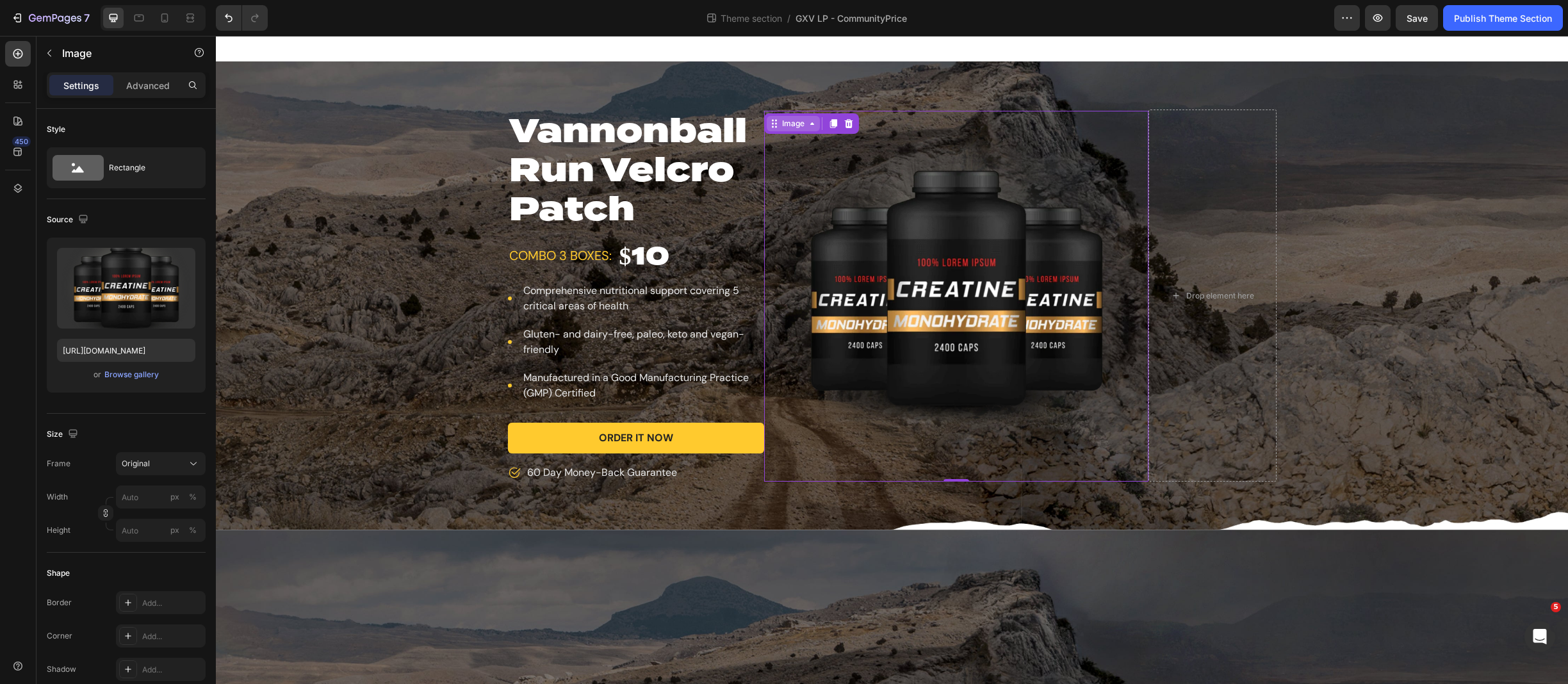
click at [801, 123] on div "Image" at bounding box center [793, 123] width 28 height 12
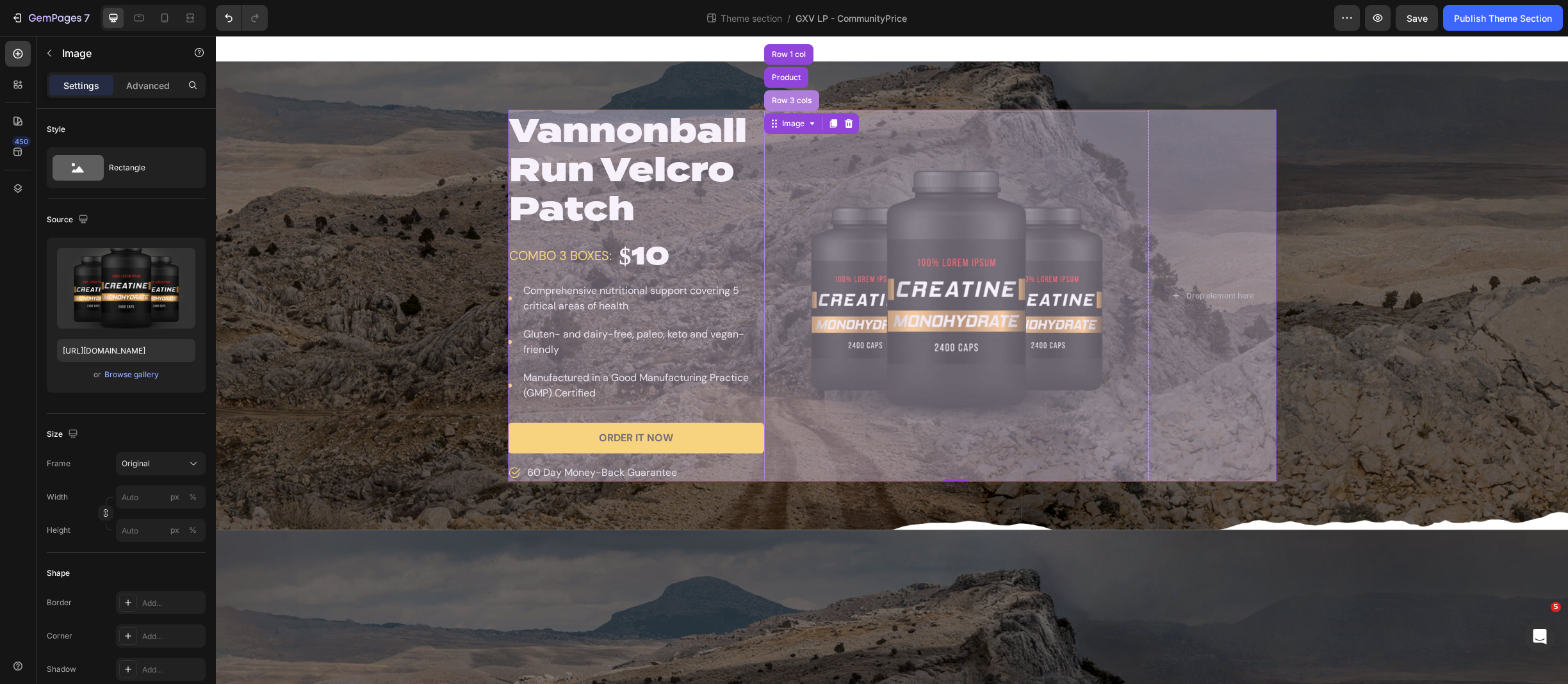
click at [798, 106] on div "Row 3 cols" at bounding box center [792, 101] width 55 height 21
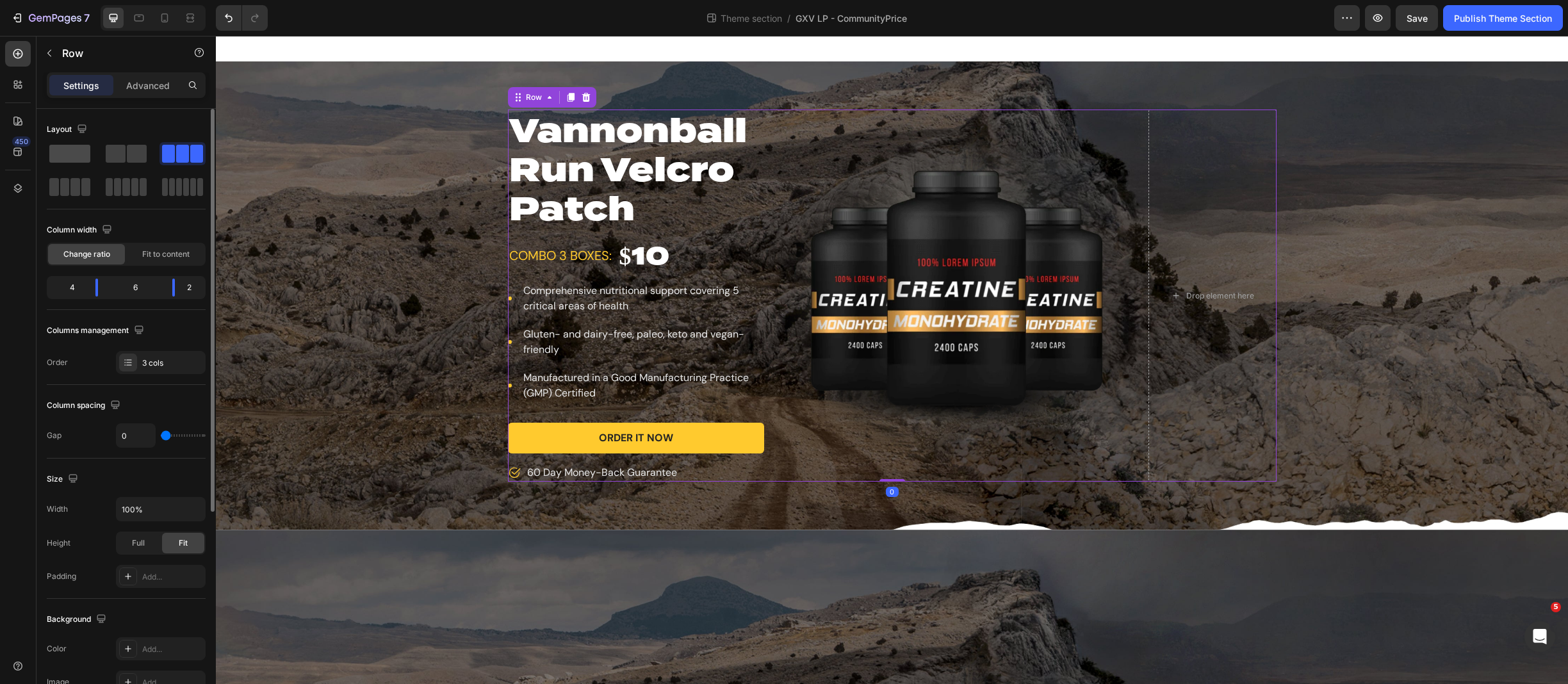
click at [55, 160] on span at bounding box center [69, 154] width 41 height 18
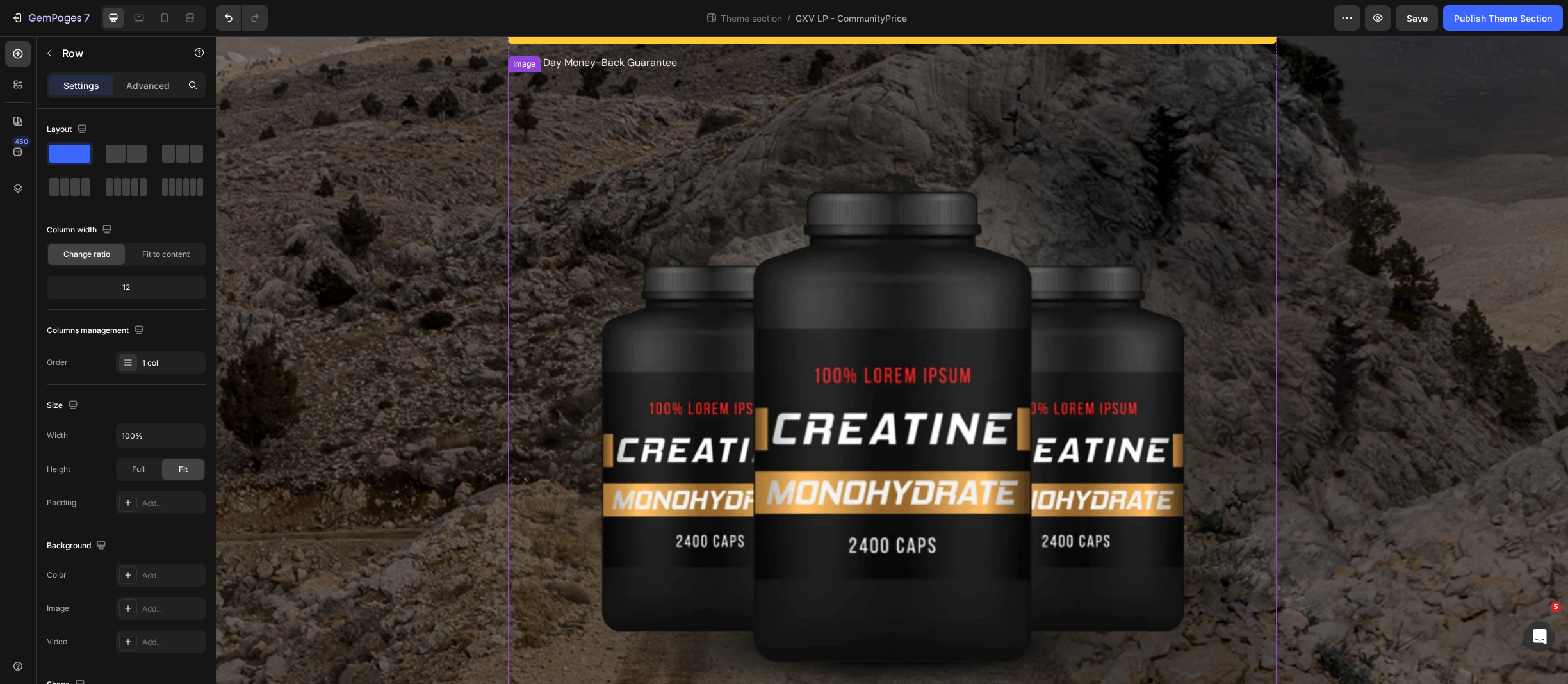
scroll to position [322, 0]
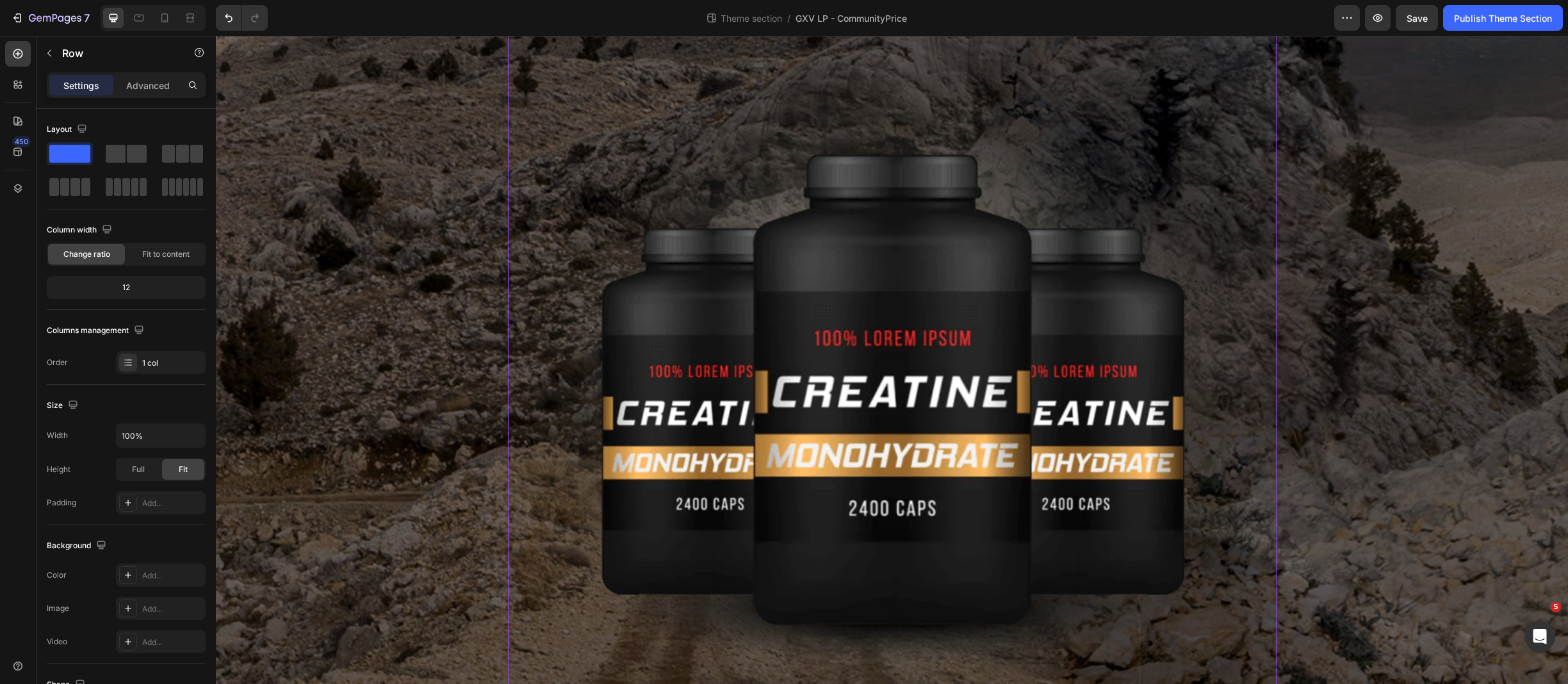
click at [750, 387] on img at bounding box center [892, 405] width 769 height 742
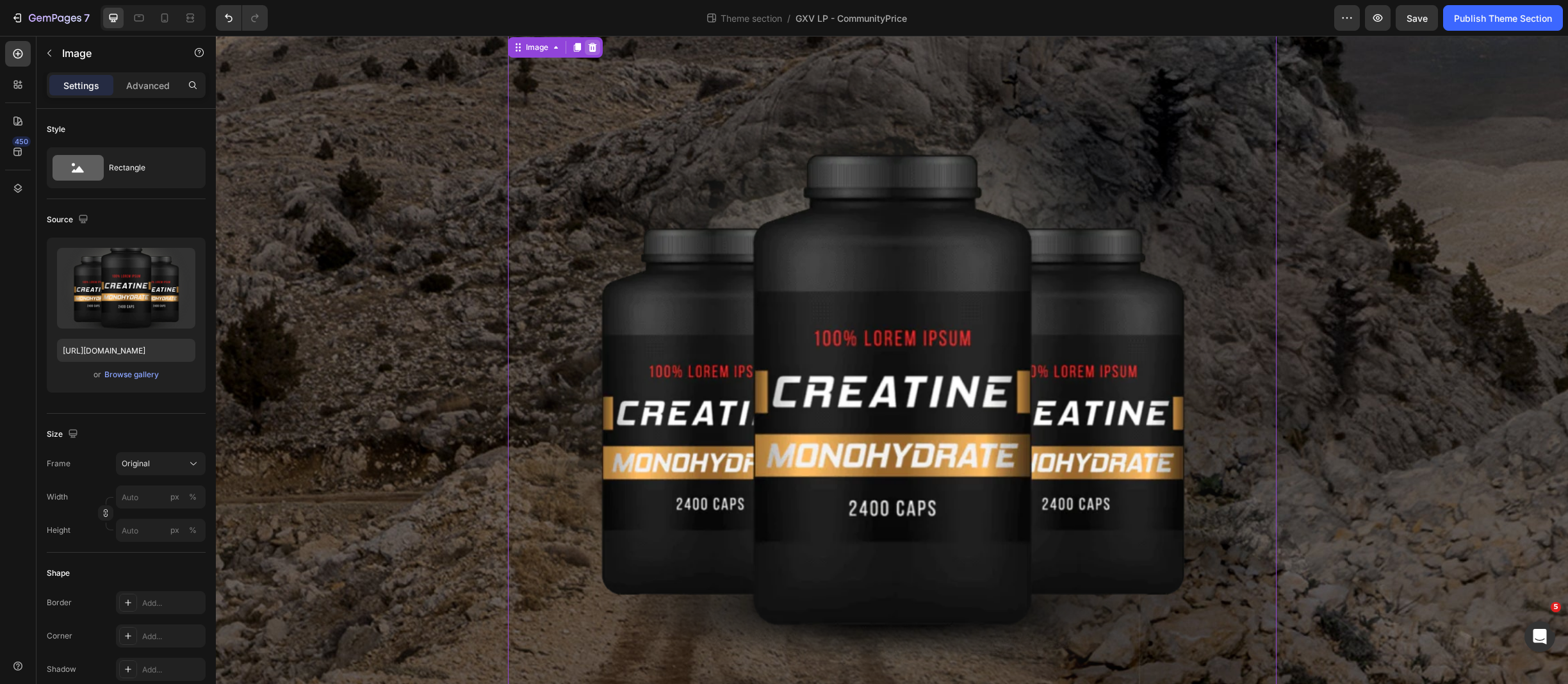
click at [588, 50] on icon at bounding box center [592, 48] width 8 height 9
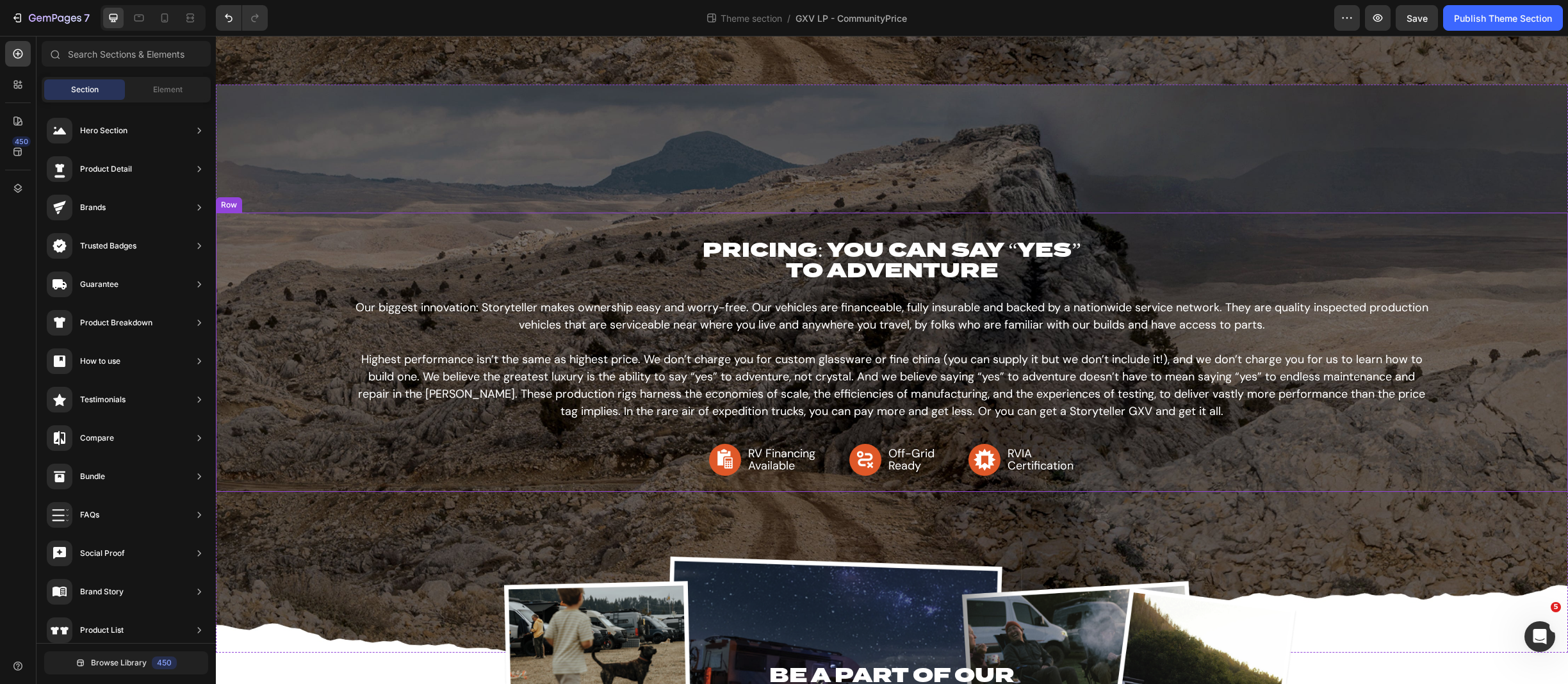
scroll to position [320, 0]
click at [757, 213] on div "PRICING: YOU CAN SAY “YES” TO ADVENTURE Heading Our biggest innovation: Storyte…" at bounding box center [892, 353] width 1352 height 279
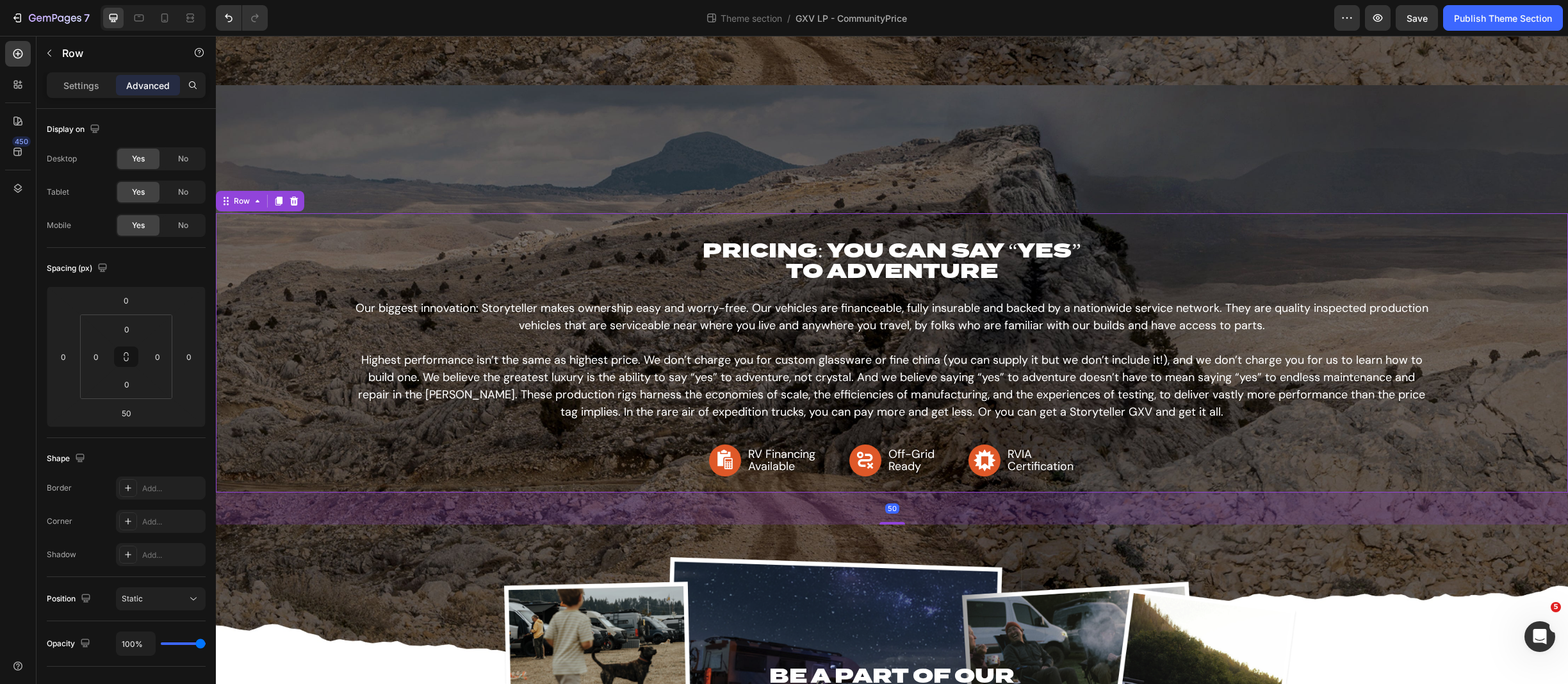
click at [759, 222] on div "PRICING: YOU CAN SAY “YES” TO ADVENTURE Heading Our biggest innovation: Storyte…" at bounding box center [892, 353] width 1352 height 279
click at [280, 203] on icon at bounding box center [278, 200] width 10 height 10
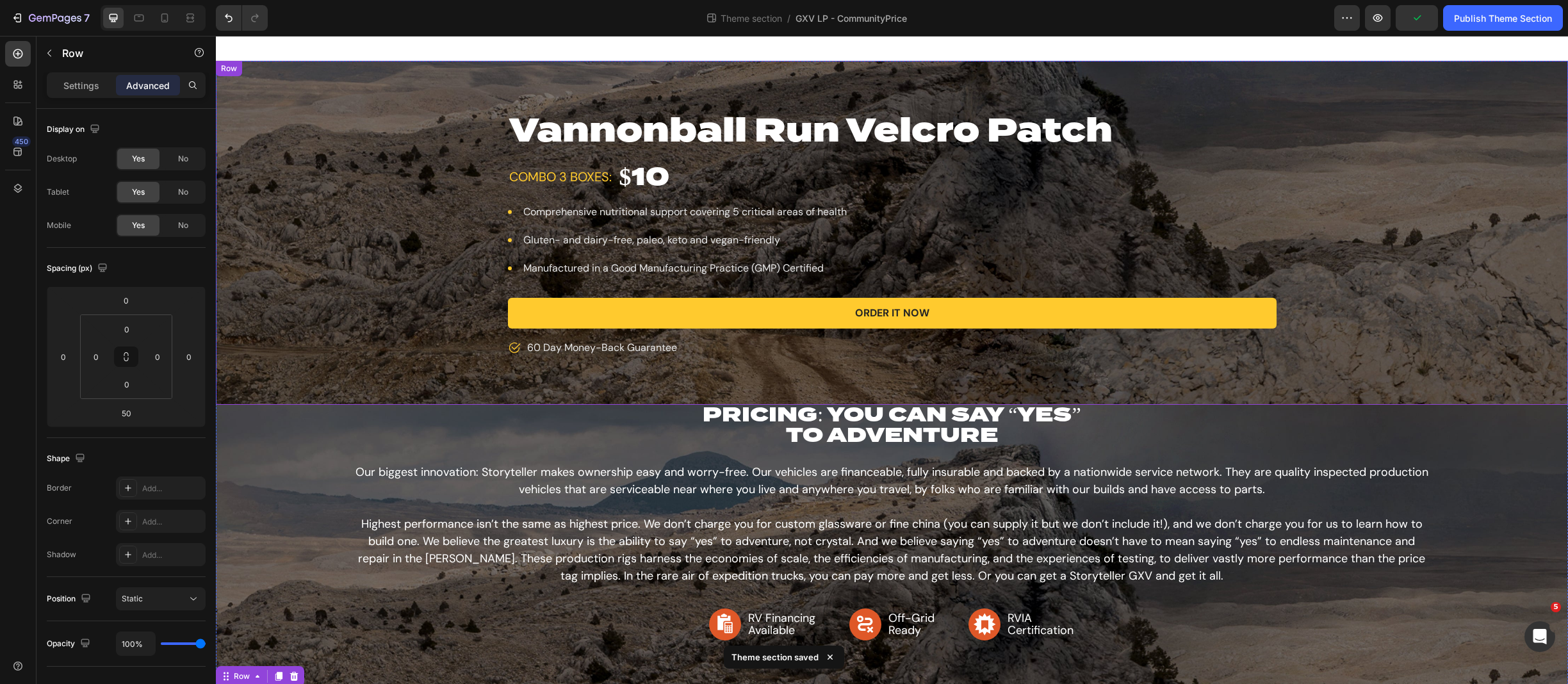
scroll to position [0, 0]
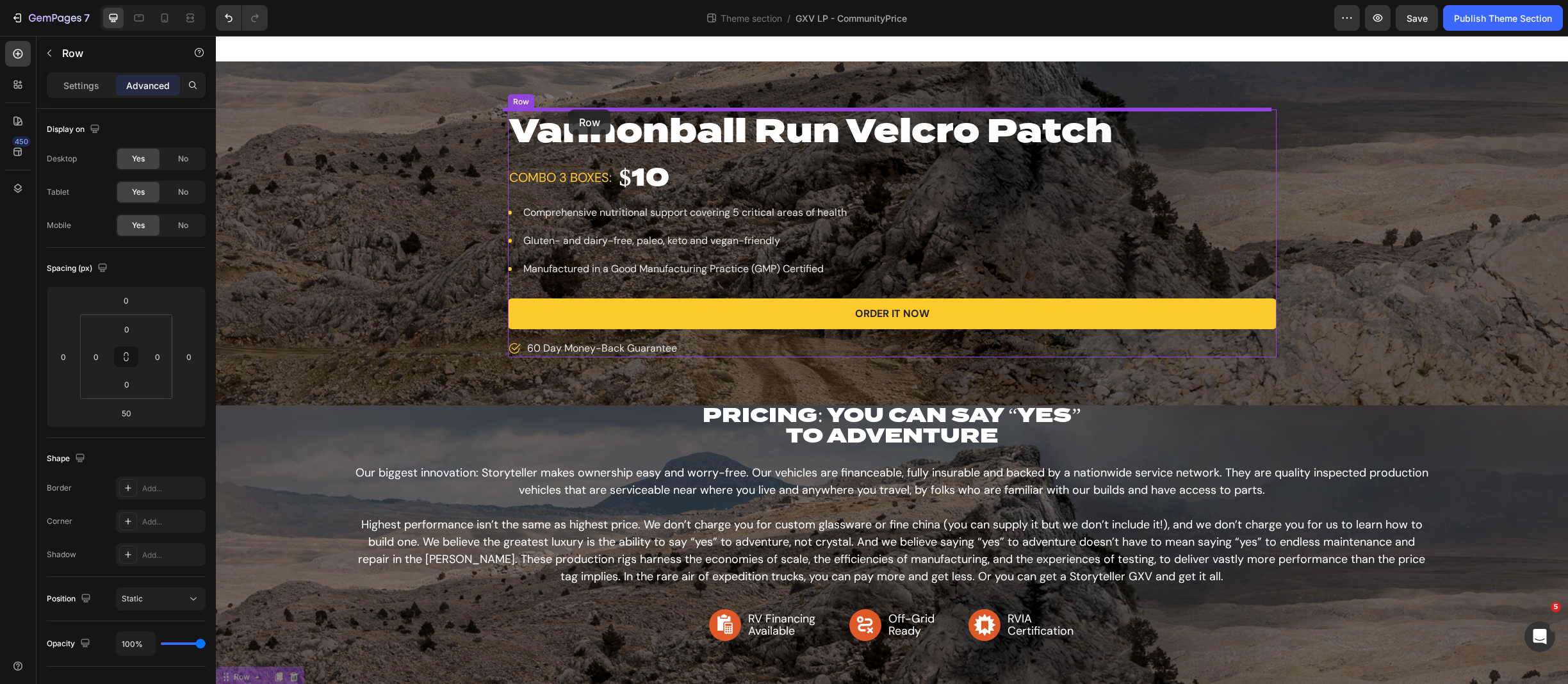
drag, startPoint x: 233, startPoint y: 672, endPoint x: 569, endPoint y: 110, distance: 654.8
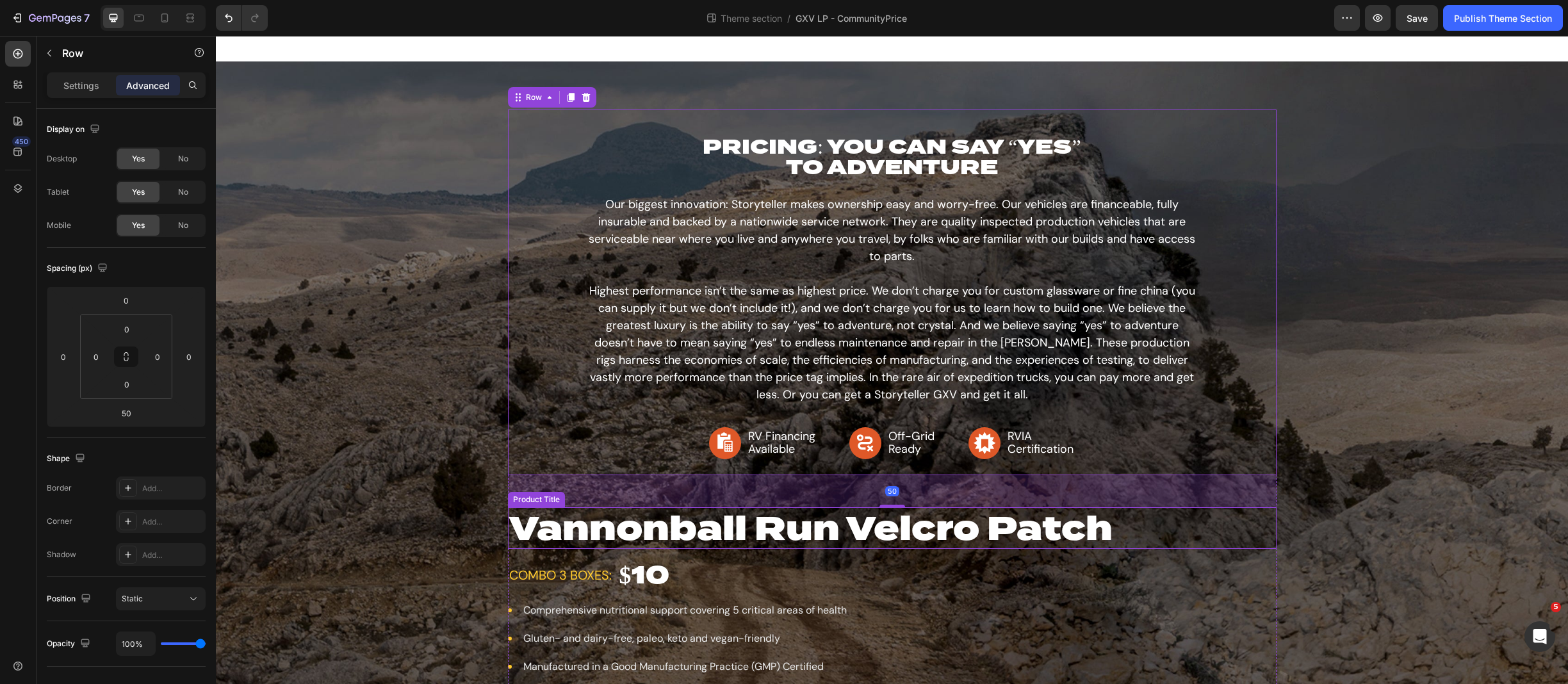
click at [547, 520] on h1 "Vannonball Run Velcro Patch" at bounding box center [892, 528] width 769 height 41
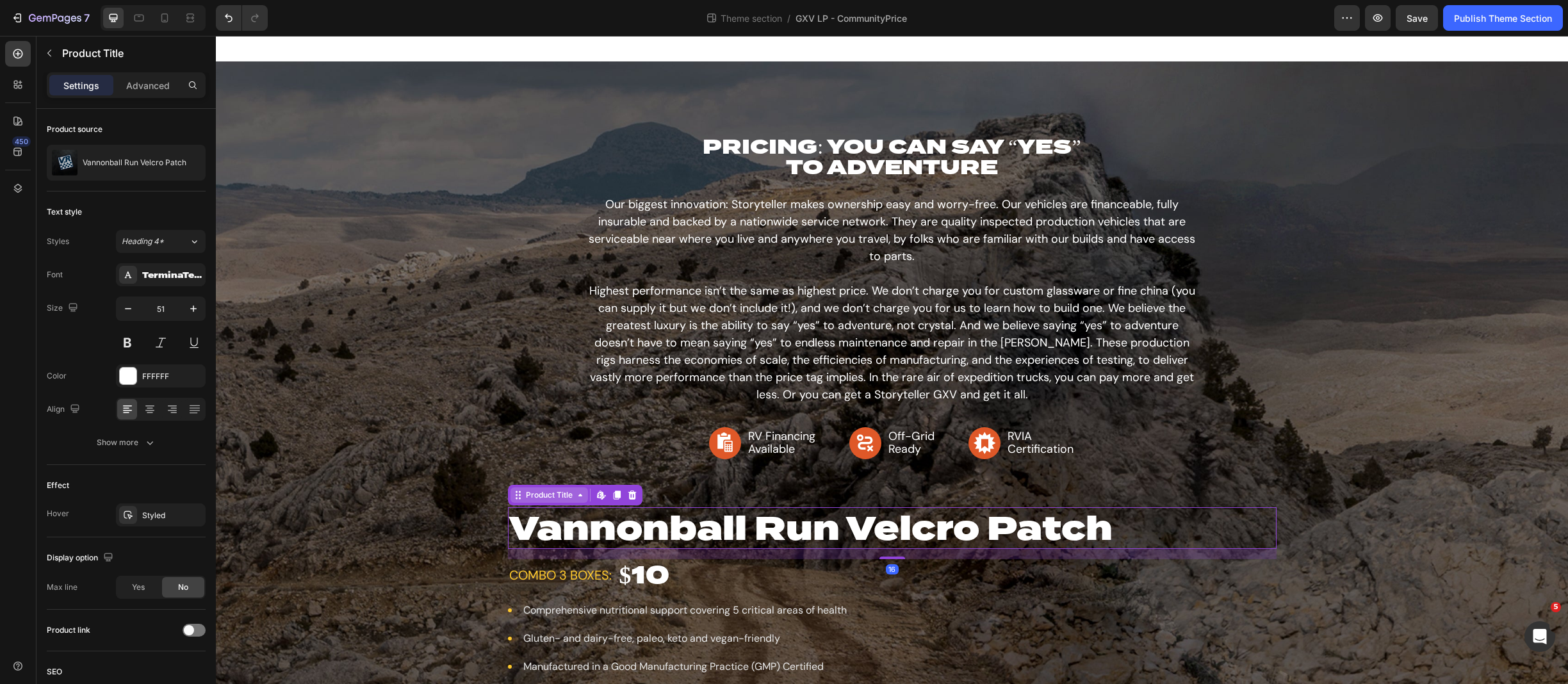
click at [575, 498] on icon at bounding box center [580, 494] width 10 height 10
click at [614, 496] on icon at bounding box center [616, 495] width 7 height 9
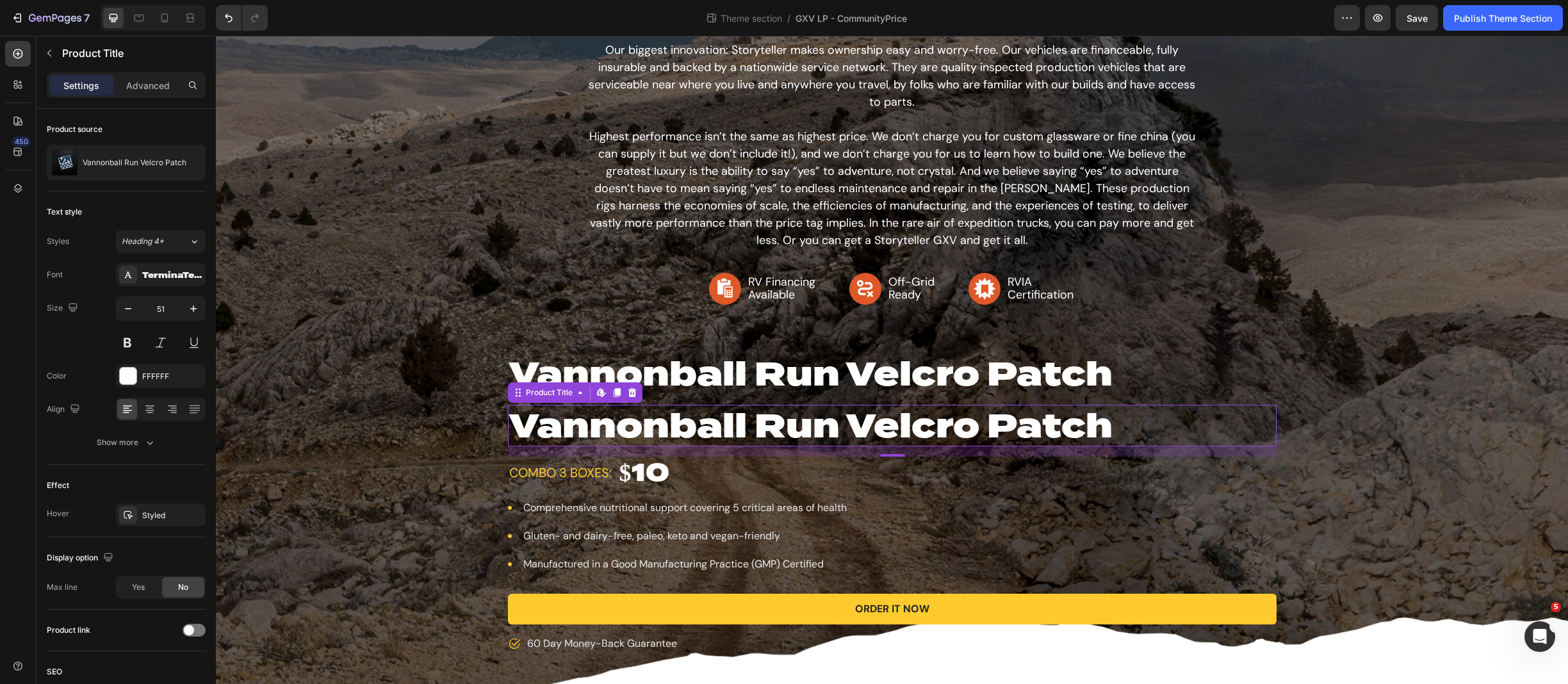
scroll to position [187, 0]
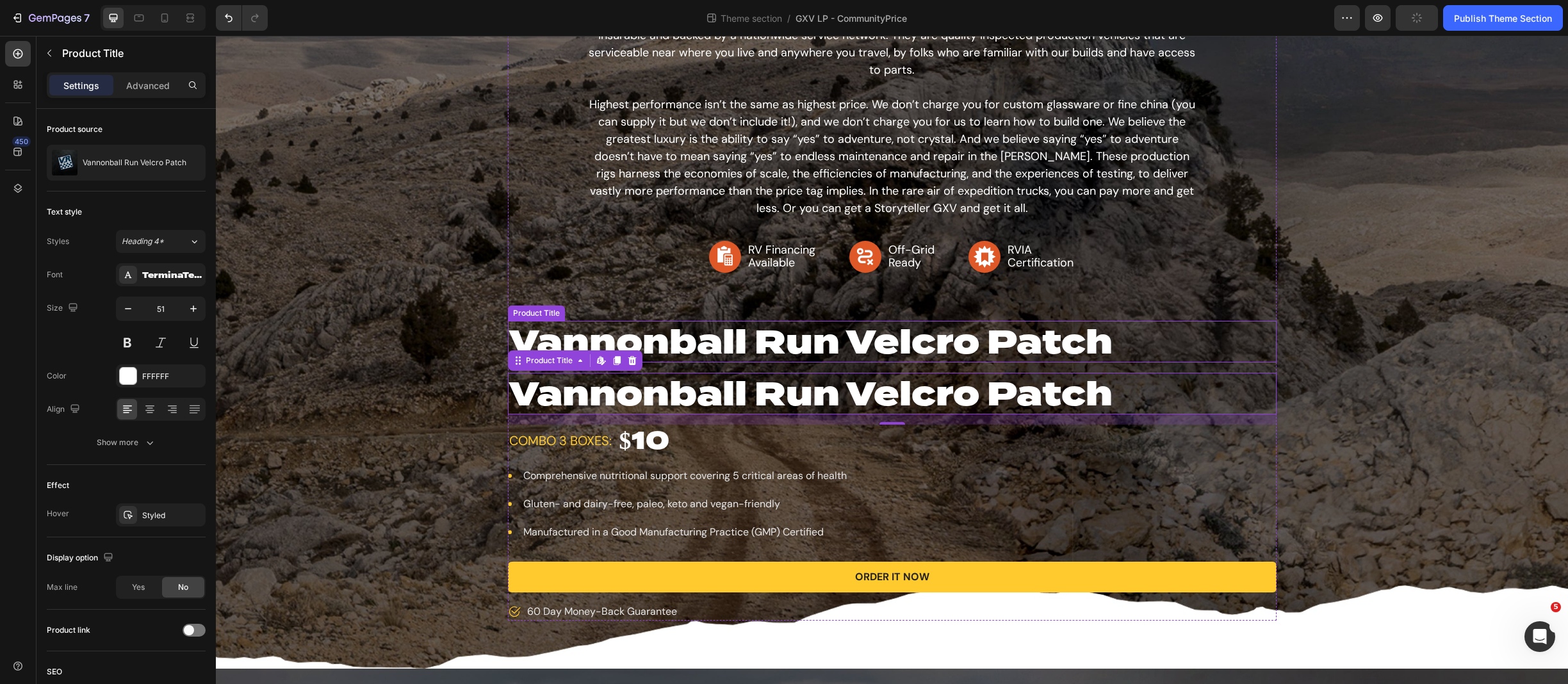
click at [668, 351] on h1 "Vannonball Run Velcro Patch" at bounding box center [892, 342] width 769 height 41
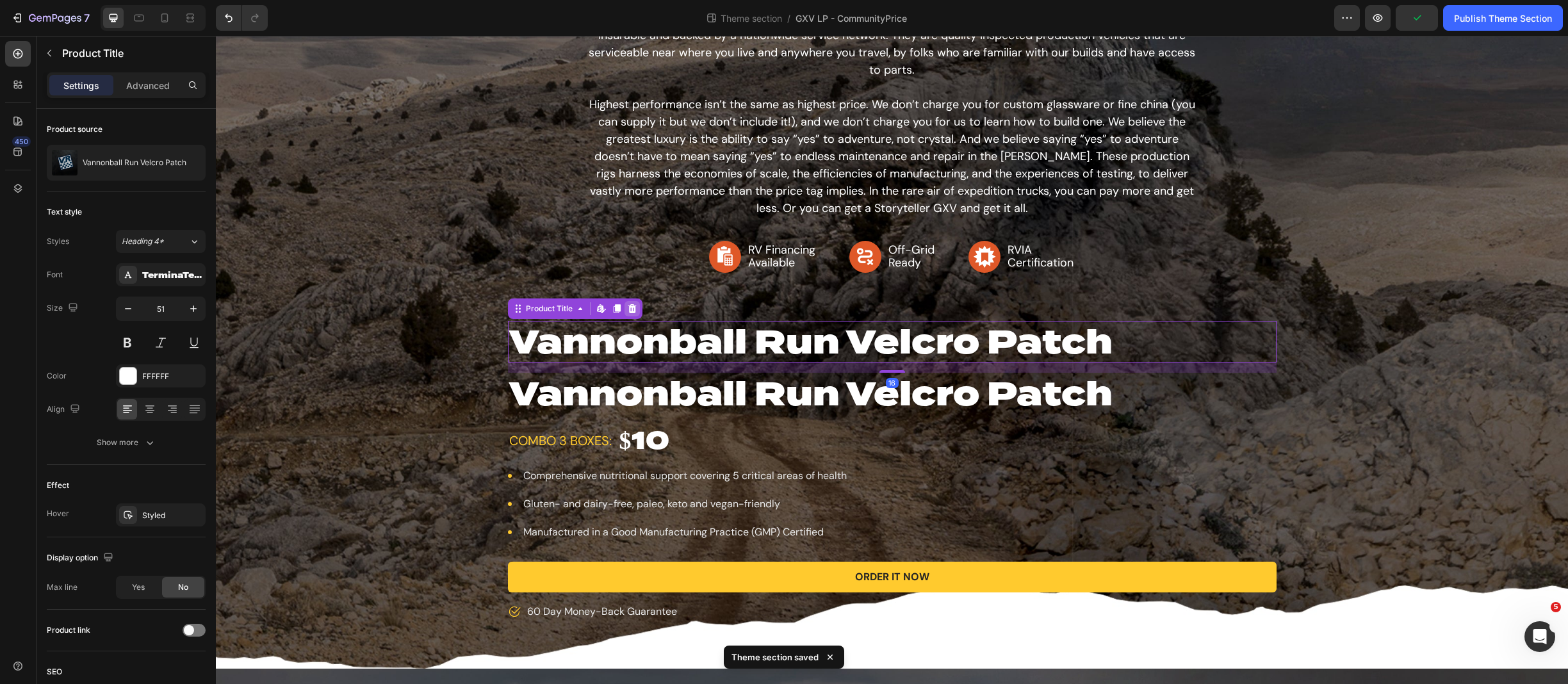
click at [631, 307] on icon at bounding box center [632, 308] width 10 height 10
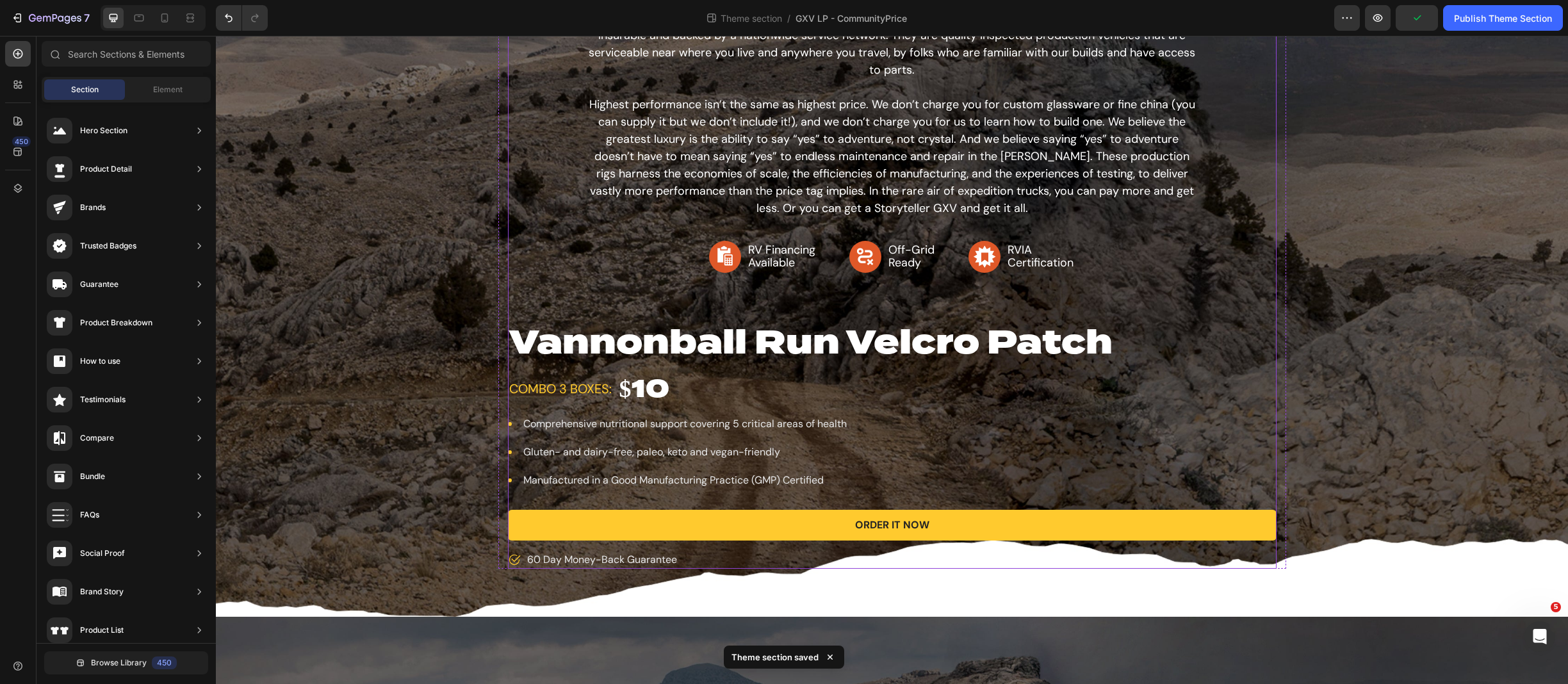
click at [630, 340] on h1 "Vannonball Run Velcro Patch" at bounding box center [892, 342] width 769 height 41
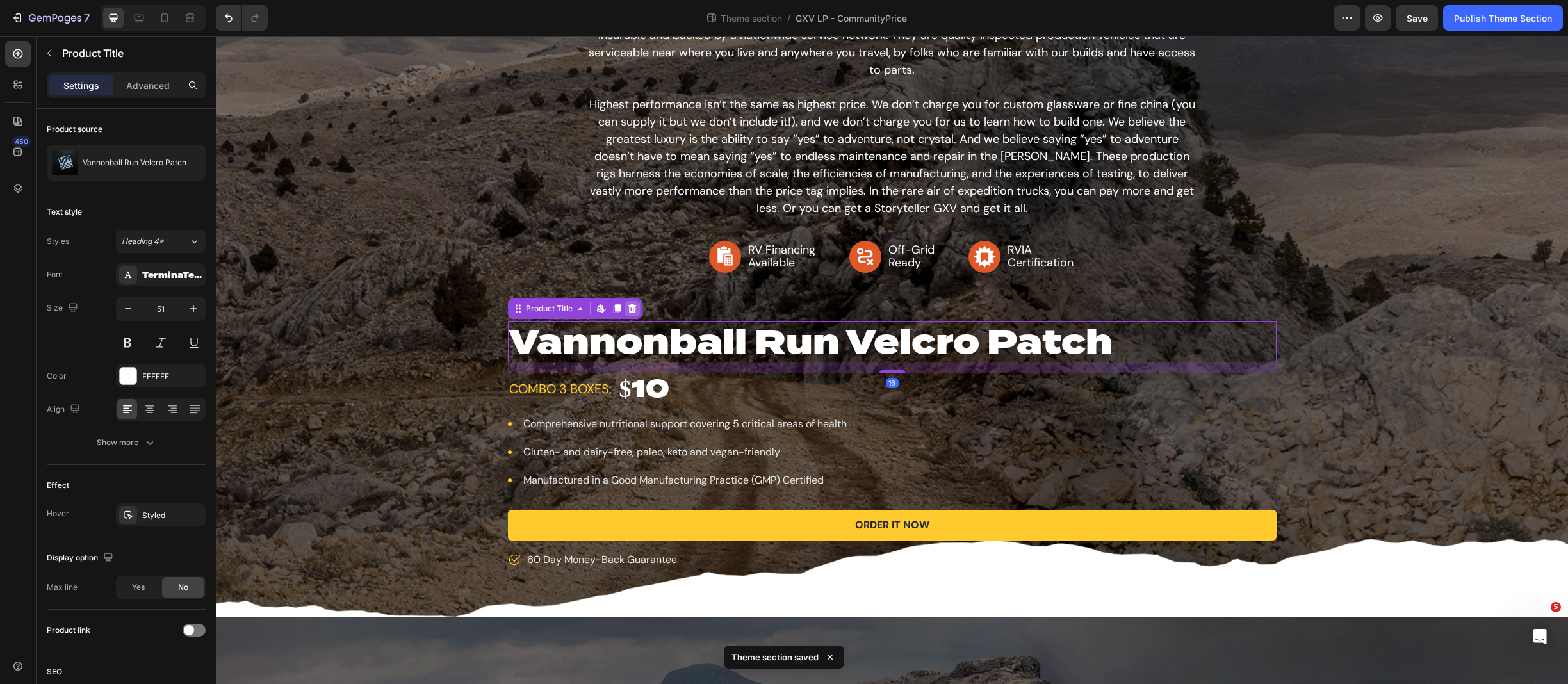
click at [625, 314] on div at bounding box center [632, 309] width 15 height 15
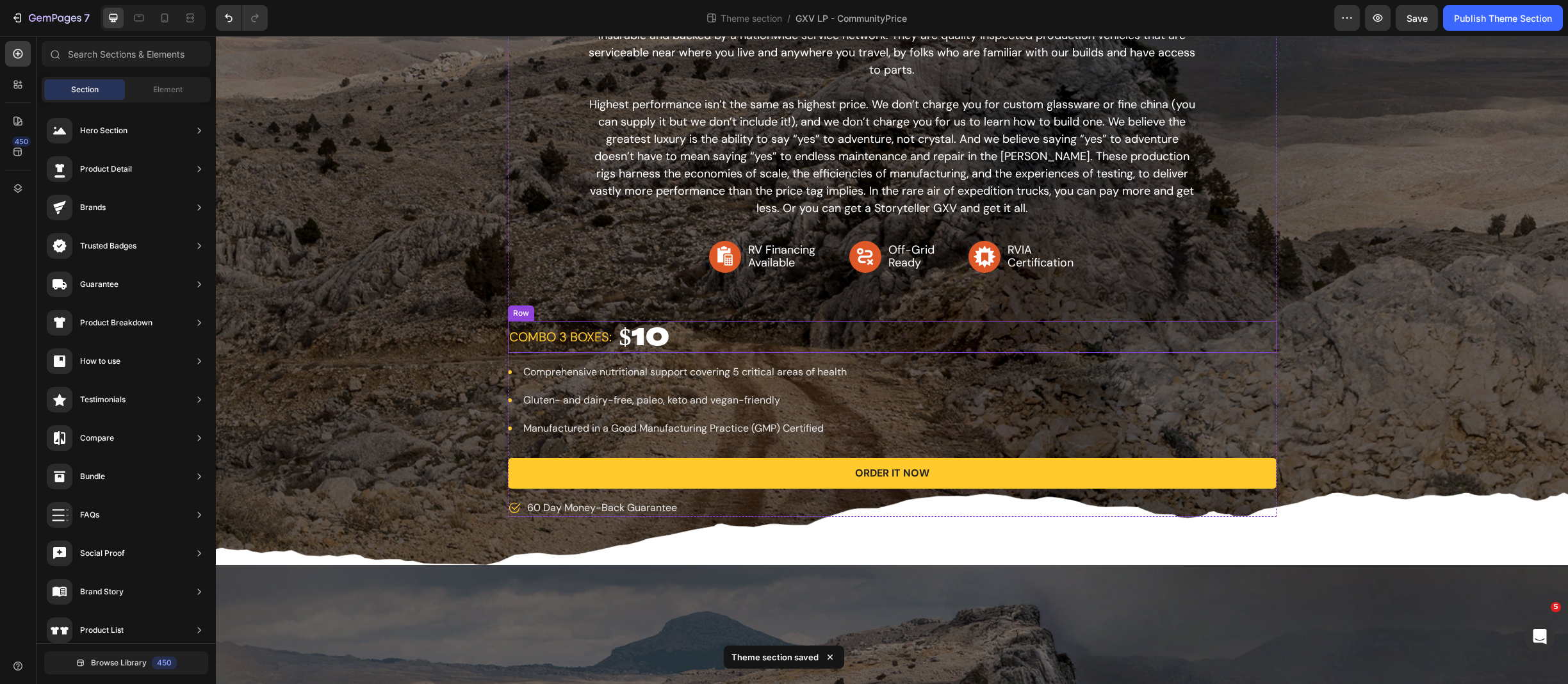
click at [673, 331] on div "combo 3 boxes: Text block $10 Product Price Product Price Row" at bounding box center [892, 337] width 769 height 32
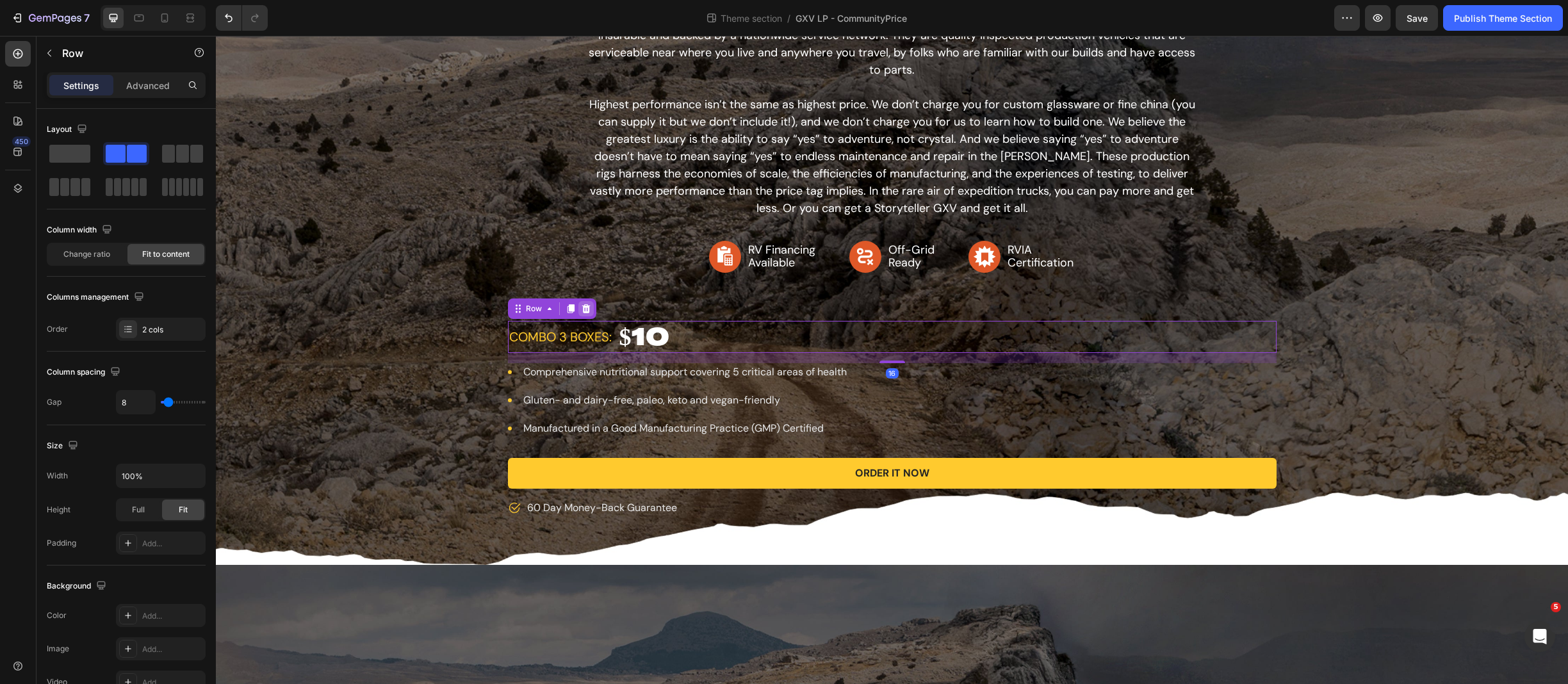
click at [585, 309] on icon at bounding box center [586, 308] width 10 height 10
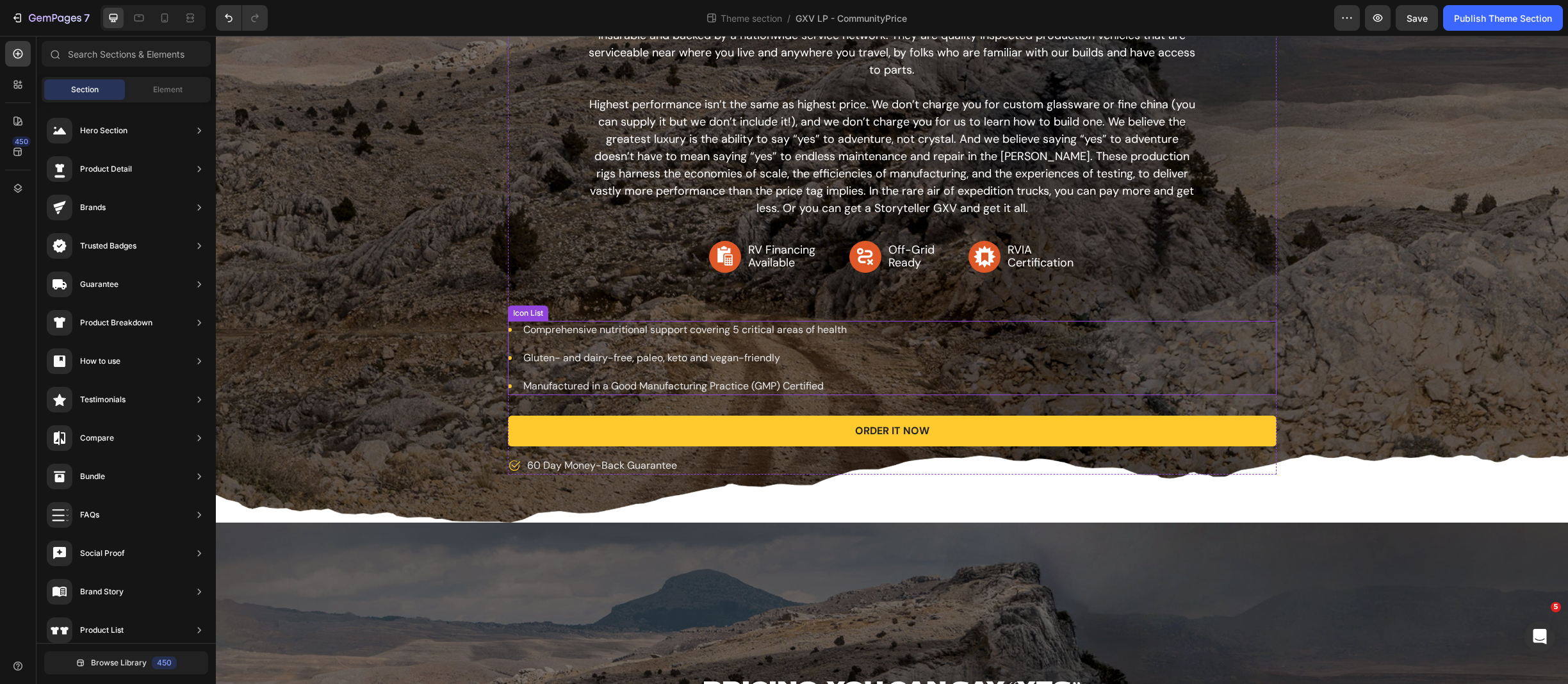
click at [902, 340] on div "Icon Comprehensive nutritional support covering 5 critical areas of health Text…" at bounding box center [892, 358] width 769 height 74
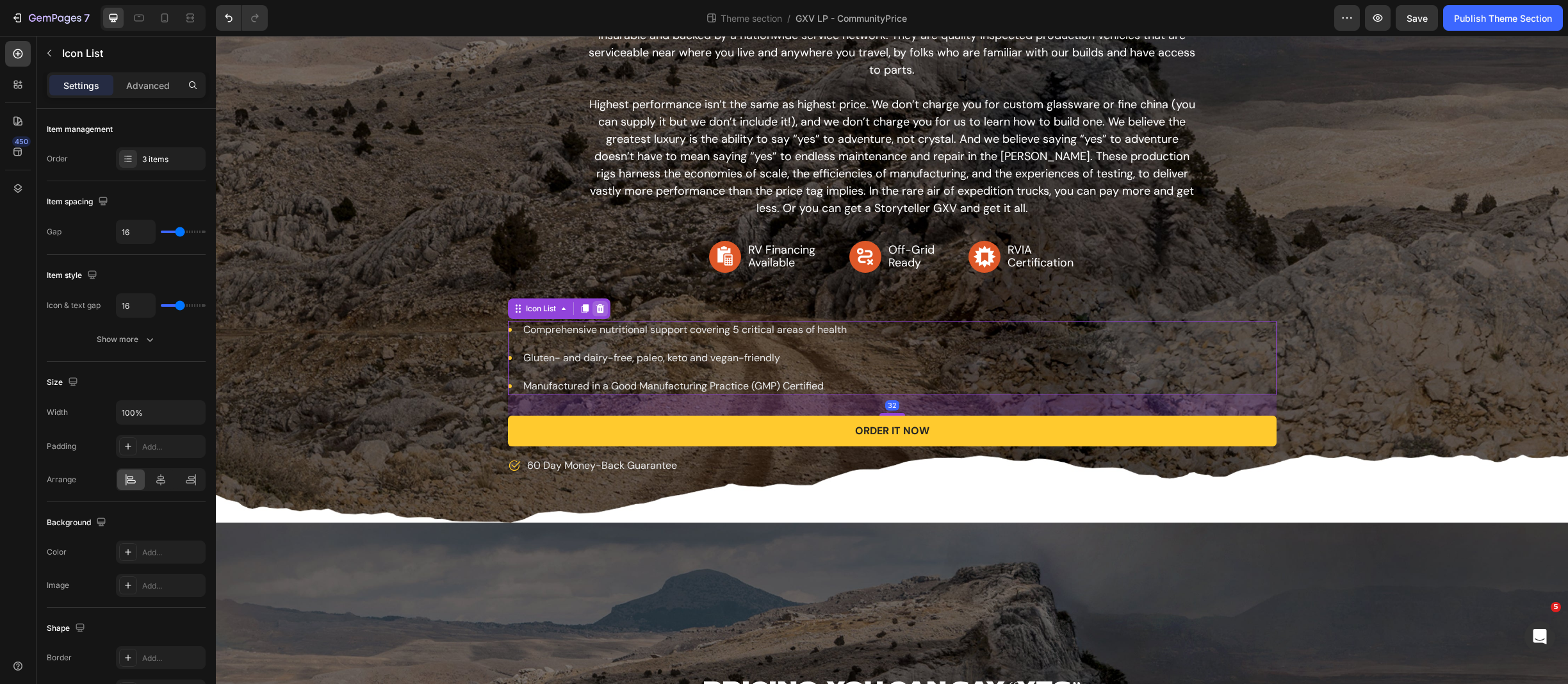
click at [596, 311] on icon at bounding box center [600, 309] width 8 height 9
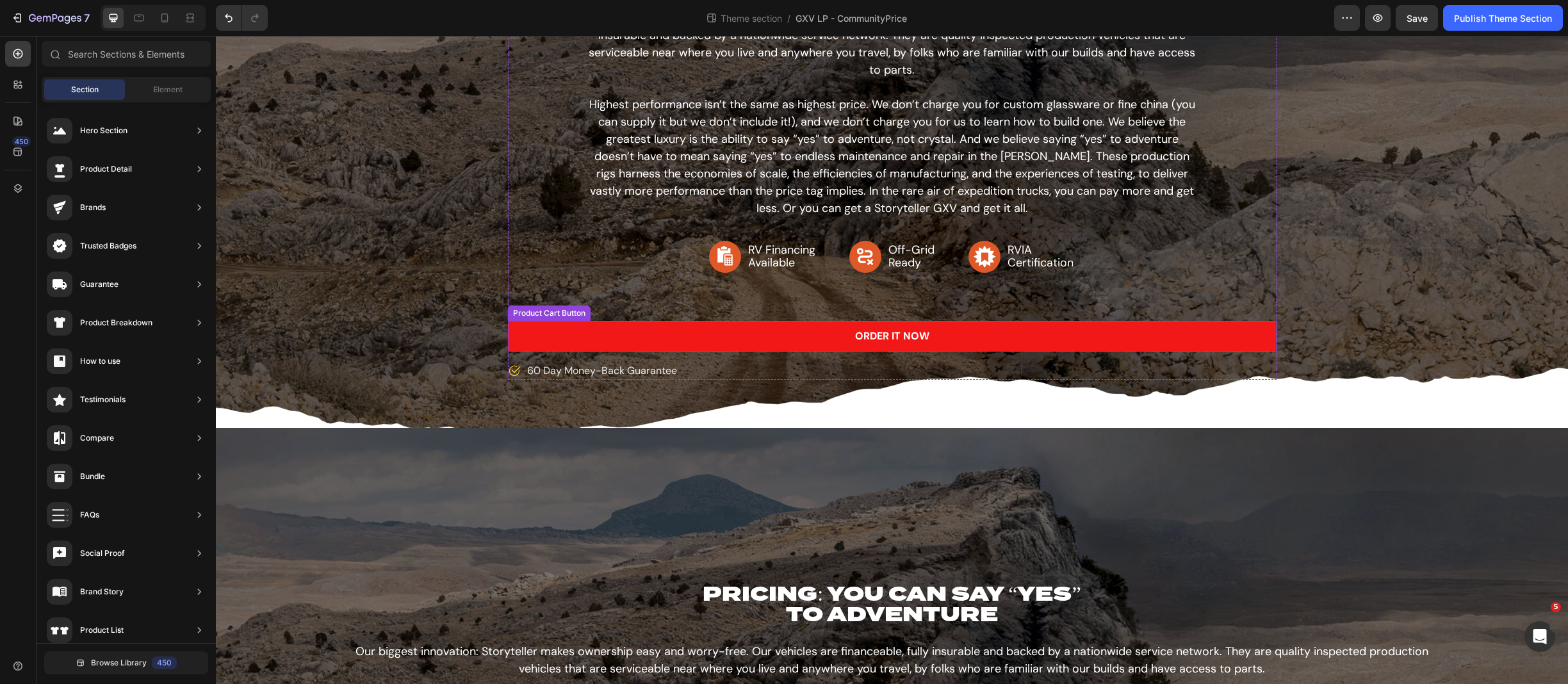
click at [619, 335] on button "Order It Now" at bounding box center [892, 336] width 769 height 31
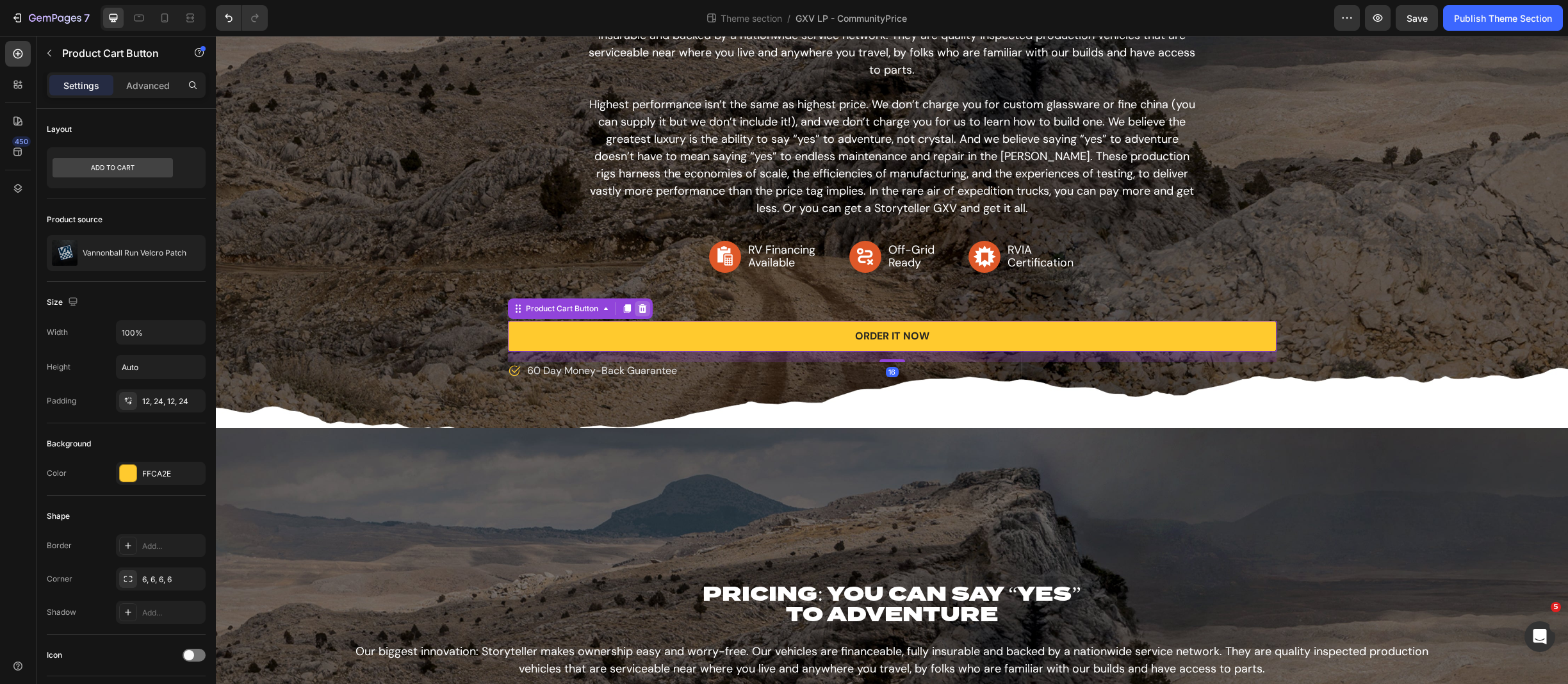
click at [638, 304] on icon at bounding box center [642, 309] width 8 height 9
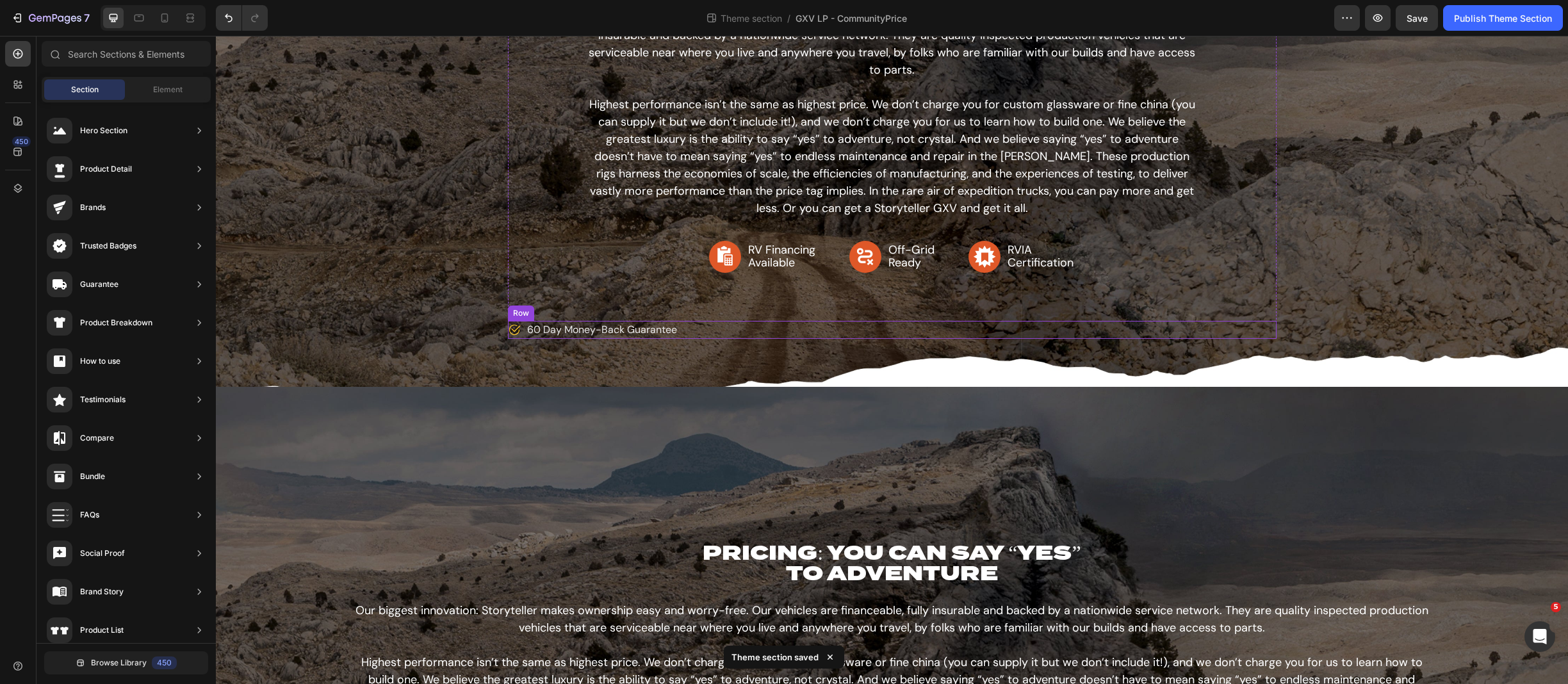
click at [701, 330] on div "Icon 60 Day Money-Back Guarantee Text block Row" at bounding box center [892, 329] width 769 height 18
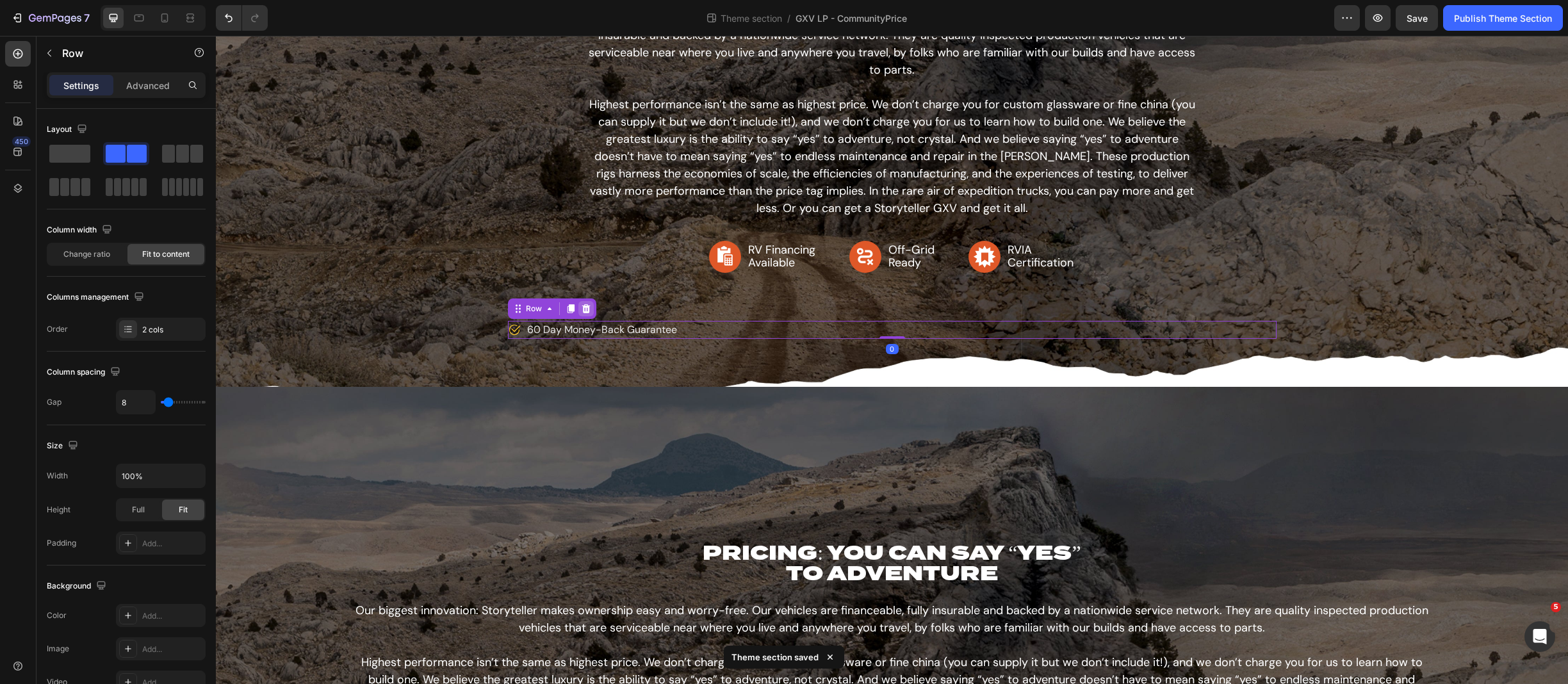
click at [585, 312] on icon at bounding box center [586, 308] width 10 height 10
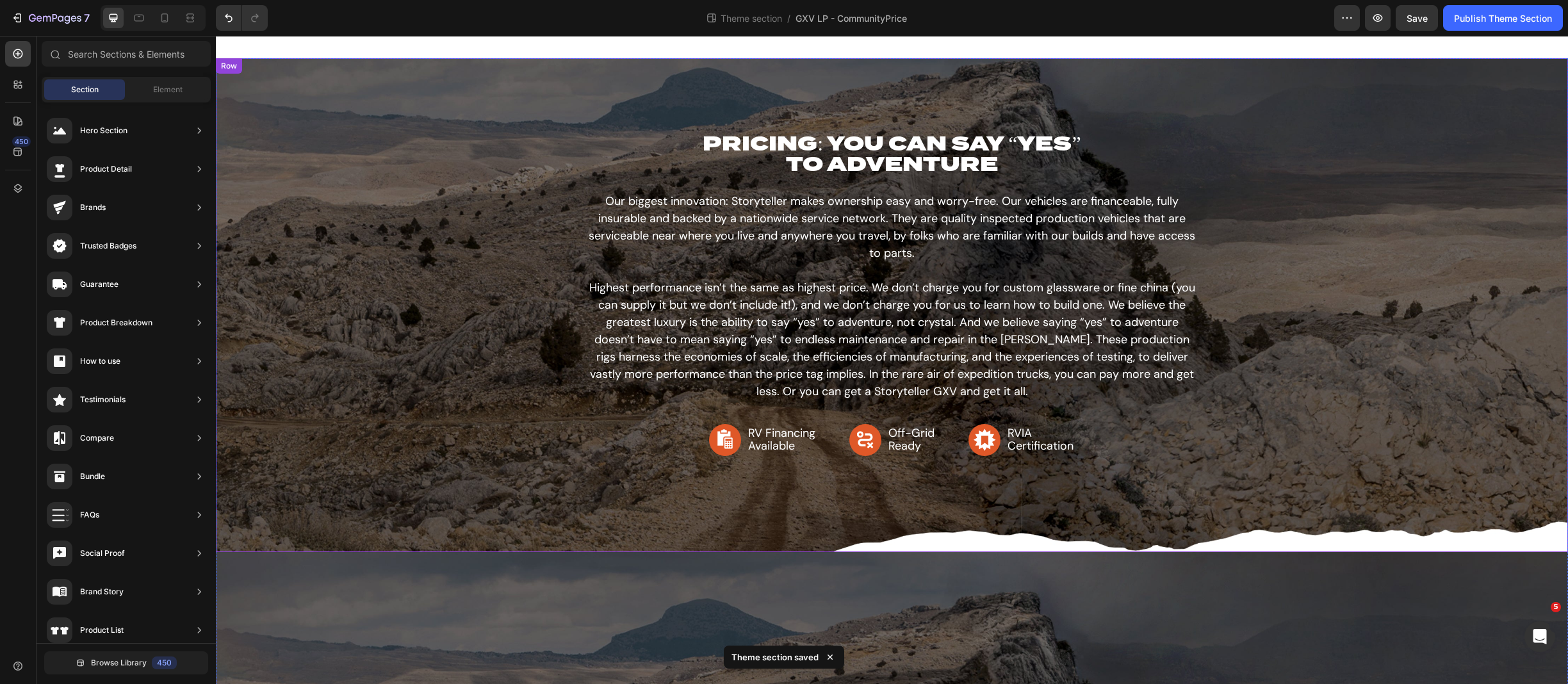
scroll to position [0, 0]
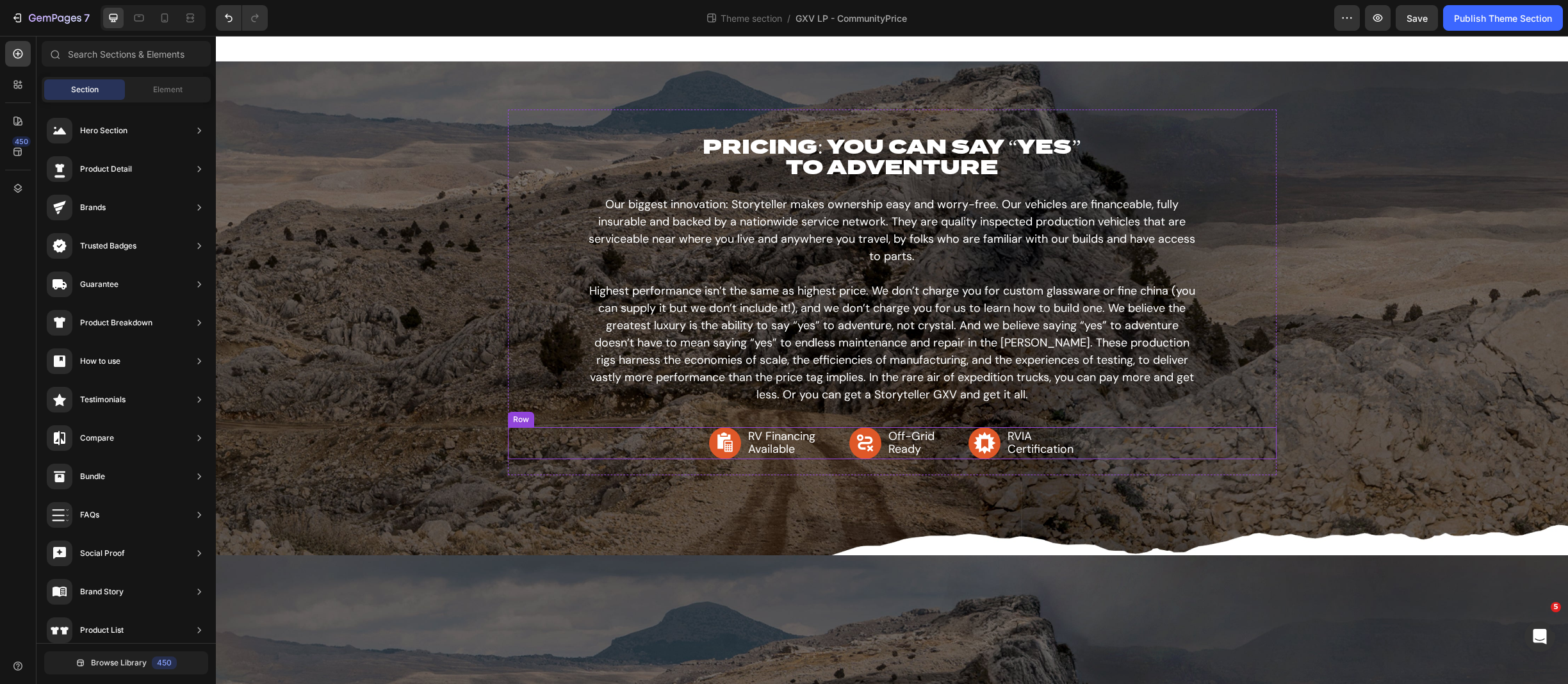
click at [1160, 444] on div "RV Financing Available Item List Off-Grid Ready Item List RVIA Certification It…" at bounding box center [892, 443] width 769 height 32
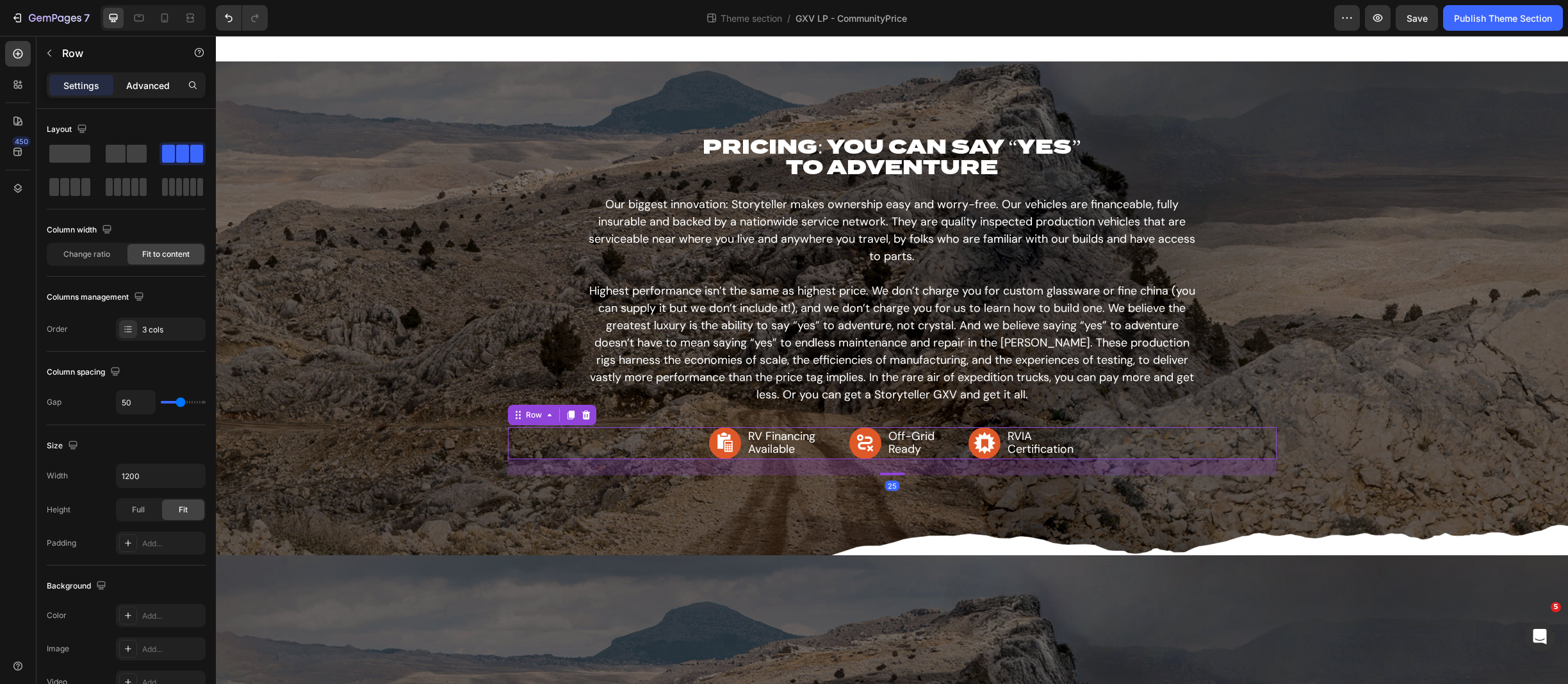
click at [151, 91] on p "Advanced" at bounding box center [147, 86] width 44 height 14
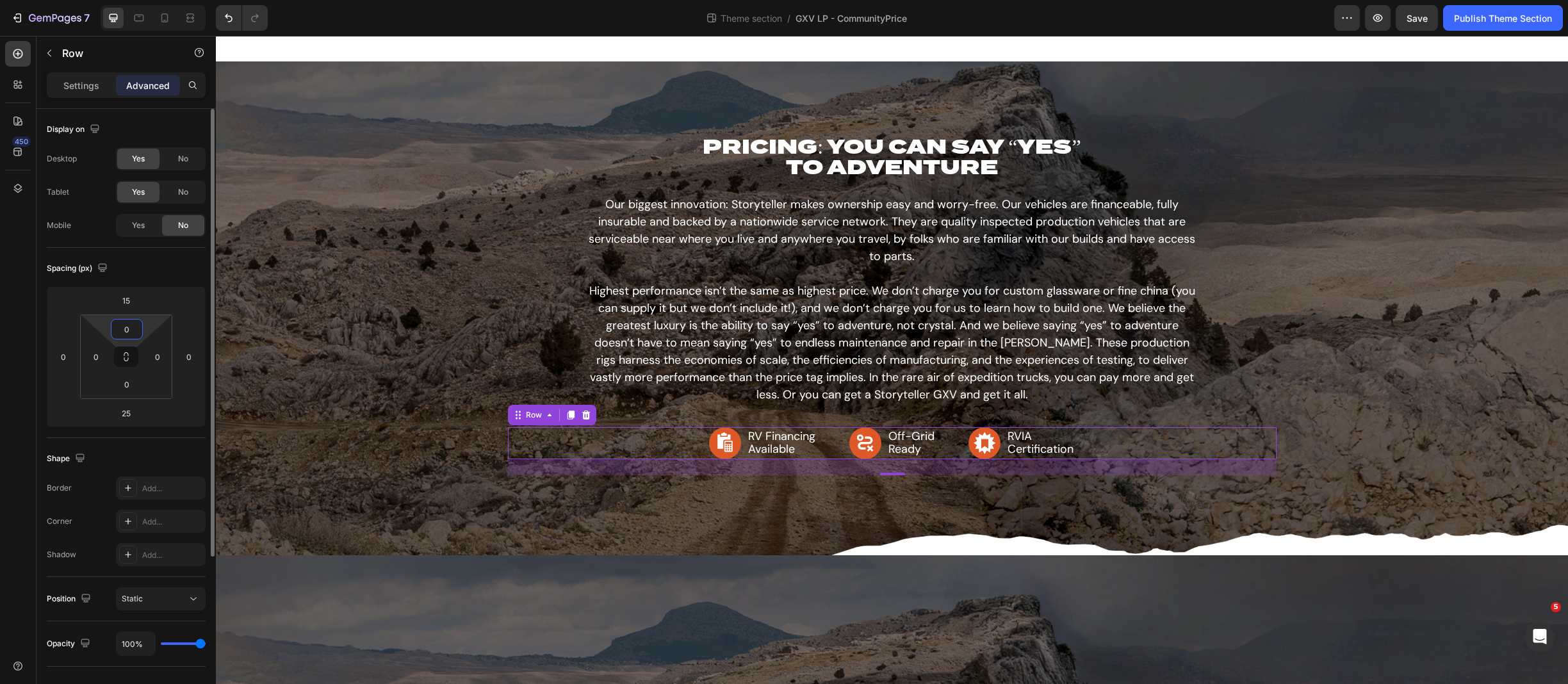
click at [131, 325] on input "0" at bounding box center [126, 329] width 25 height 19
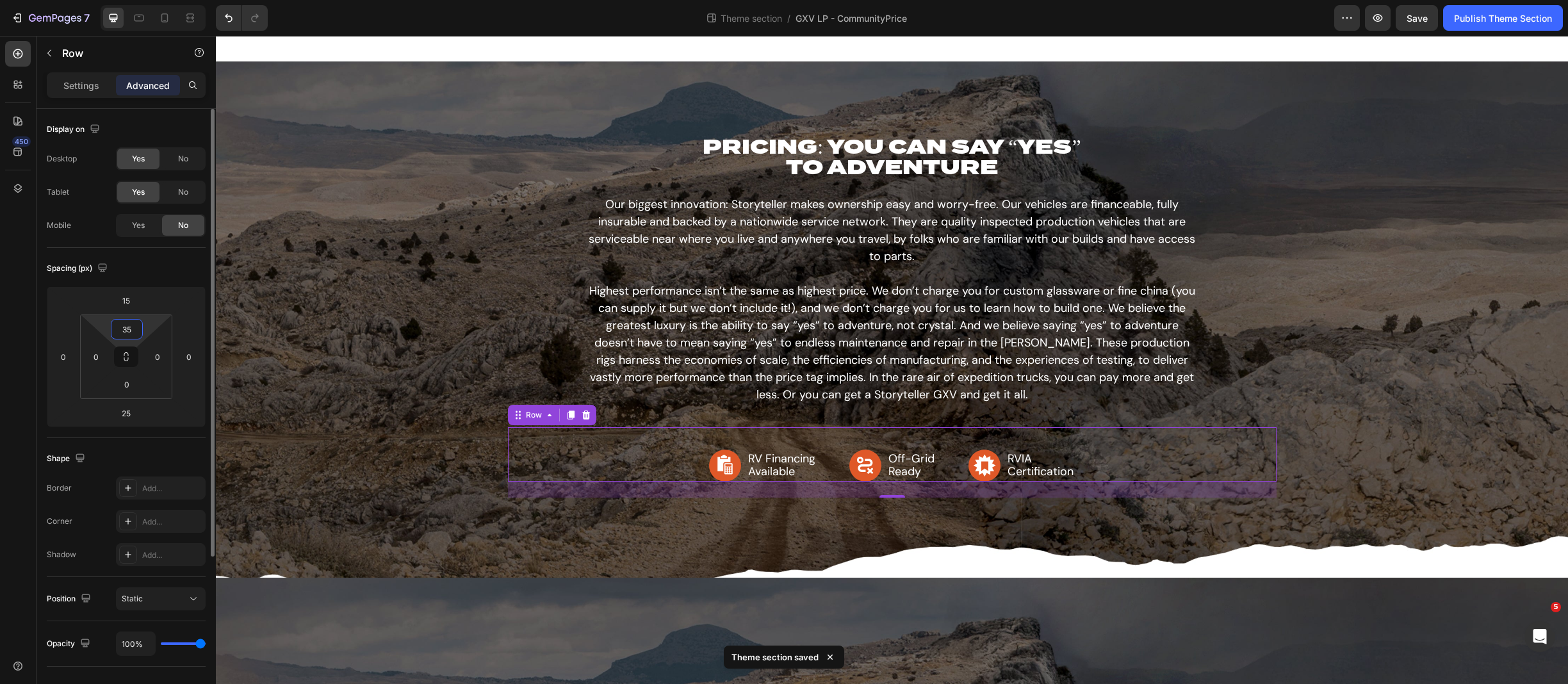
type input "3"
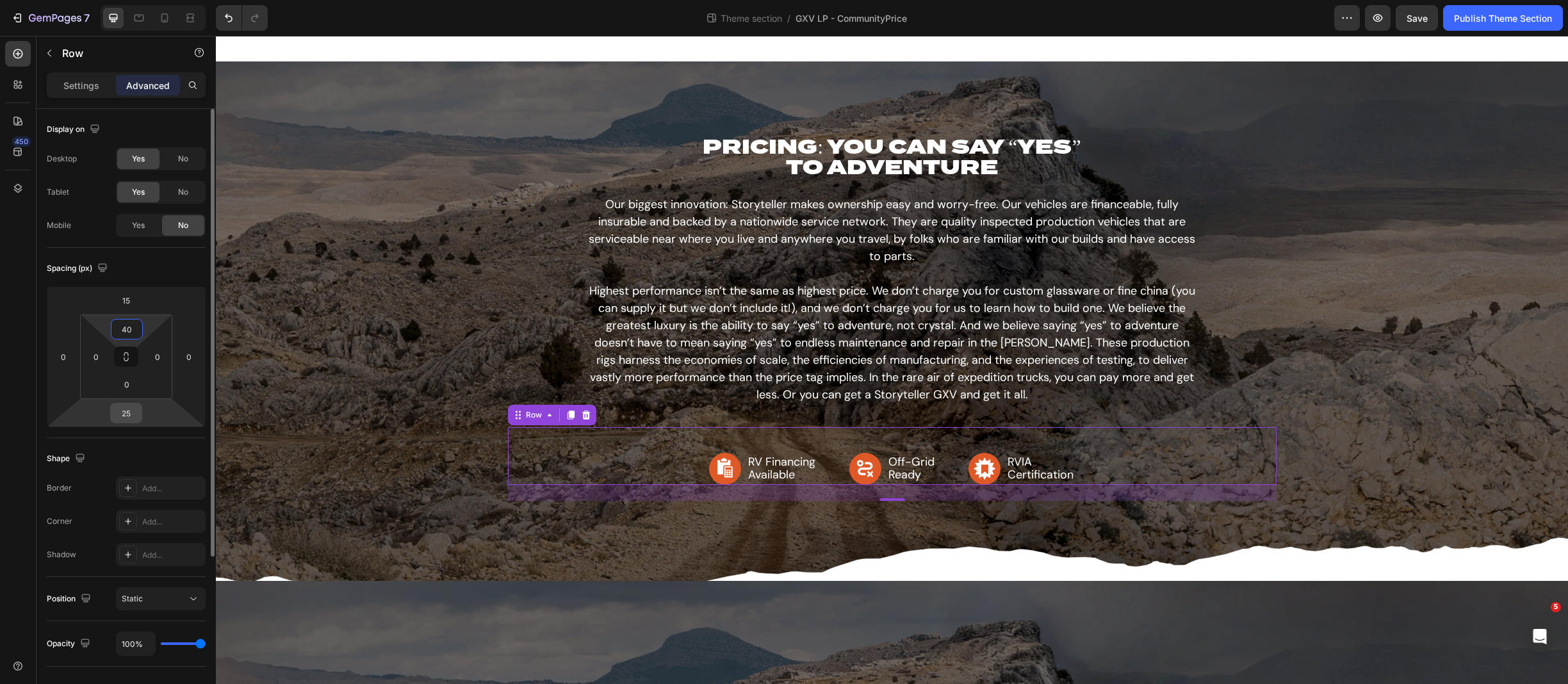
type input "40"
click at [132, 416] on input "25" at bounding box center [126, 413] width 25 height 19
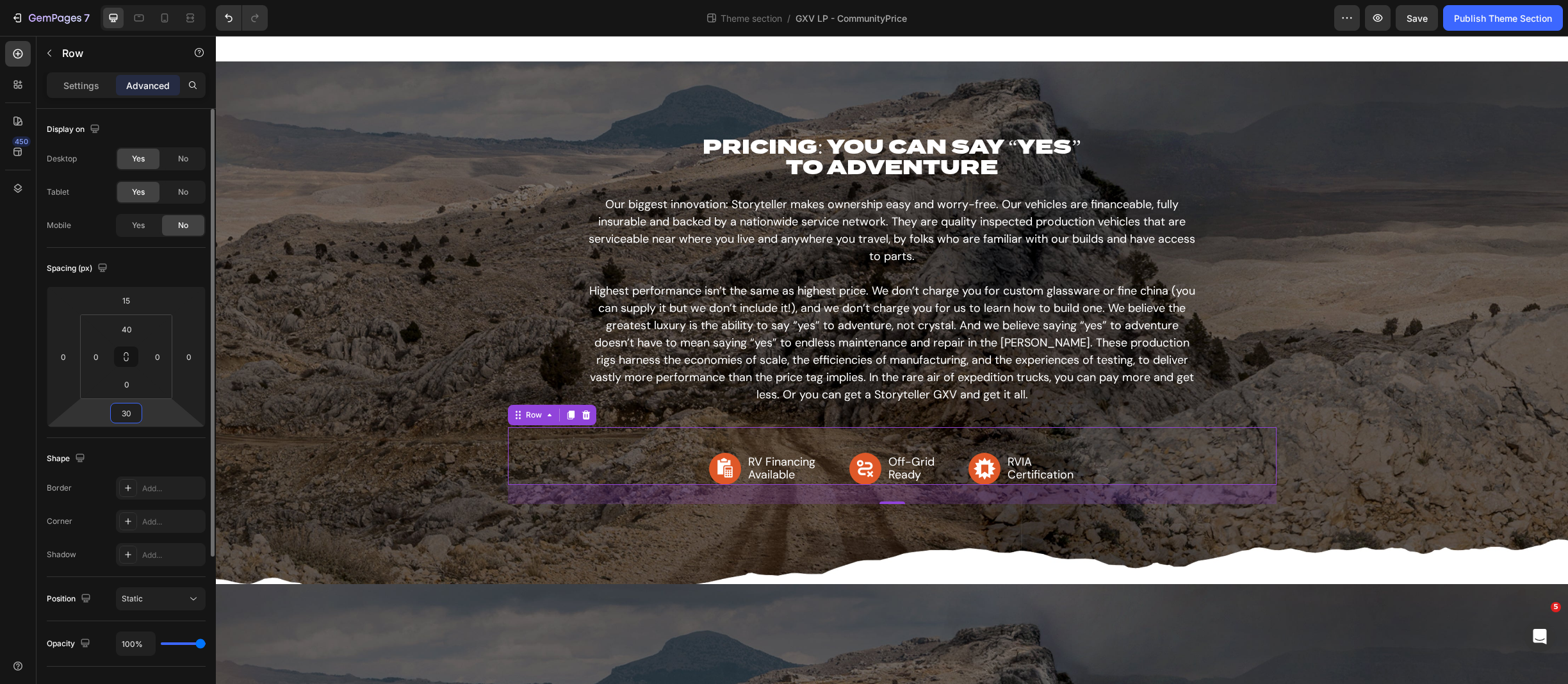
type input "3"
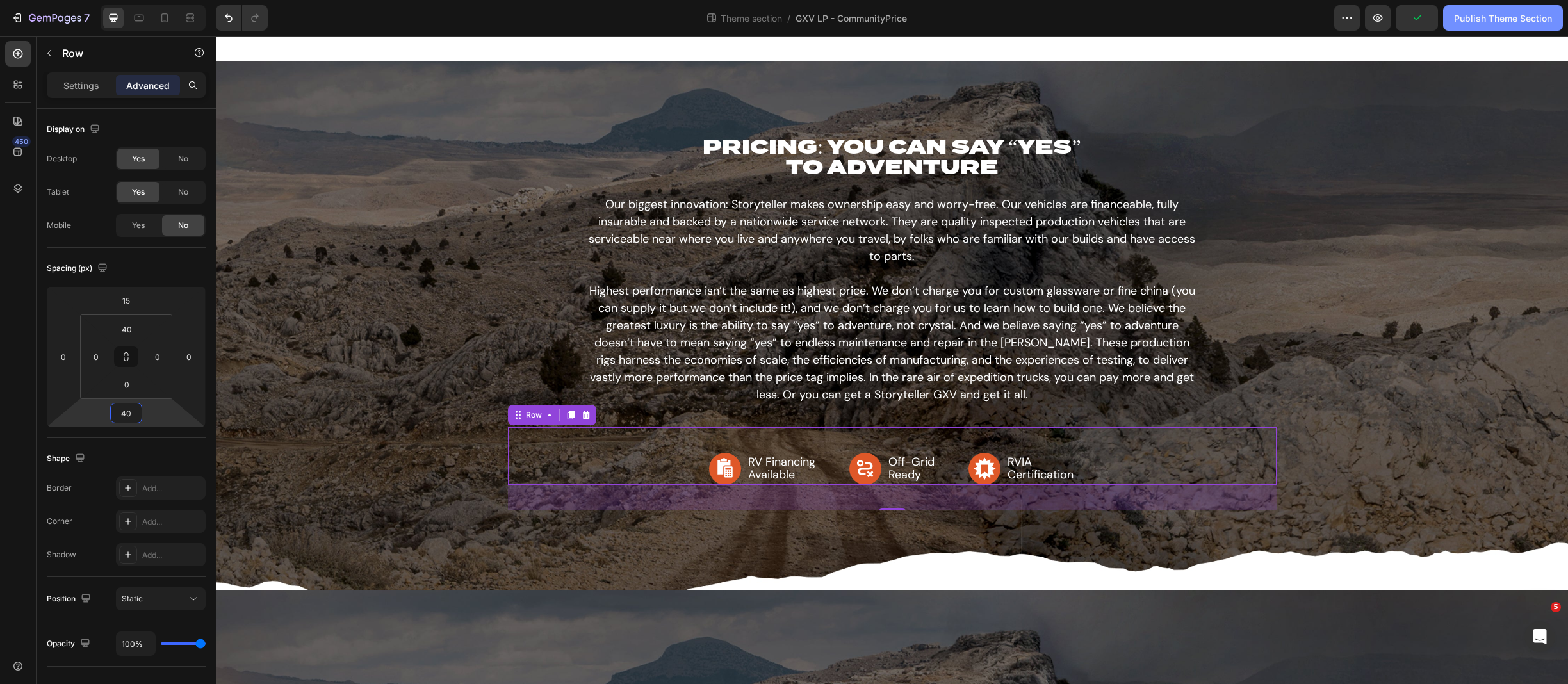
type input "40"
click at [1238, 13] on div "Publish Theme Section" at bounding box center [1503, 18] width 98 height 14
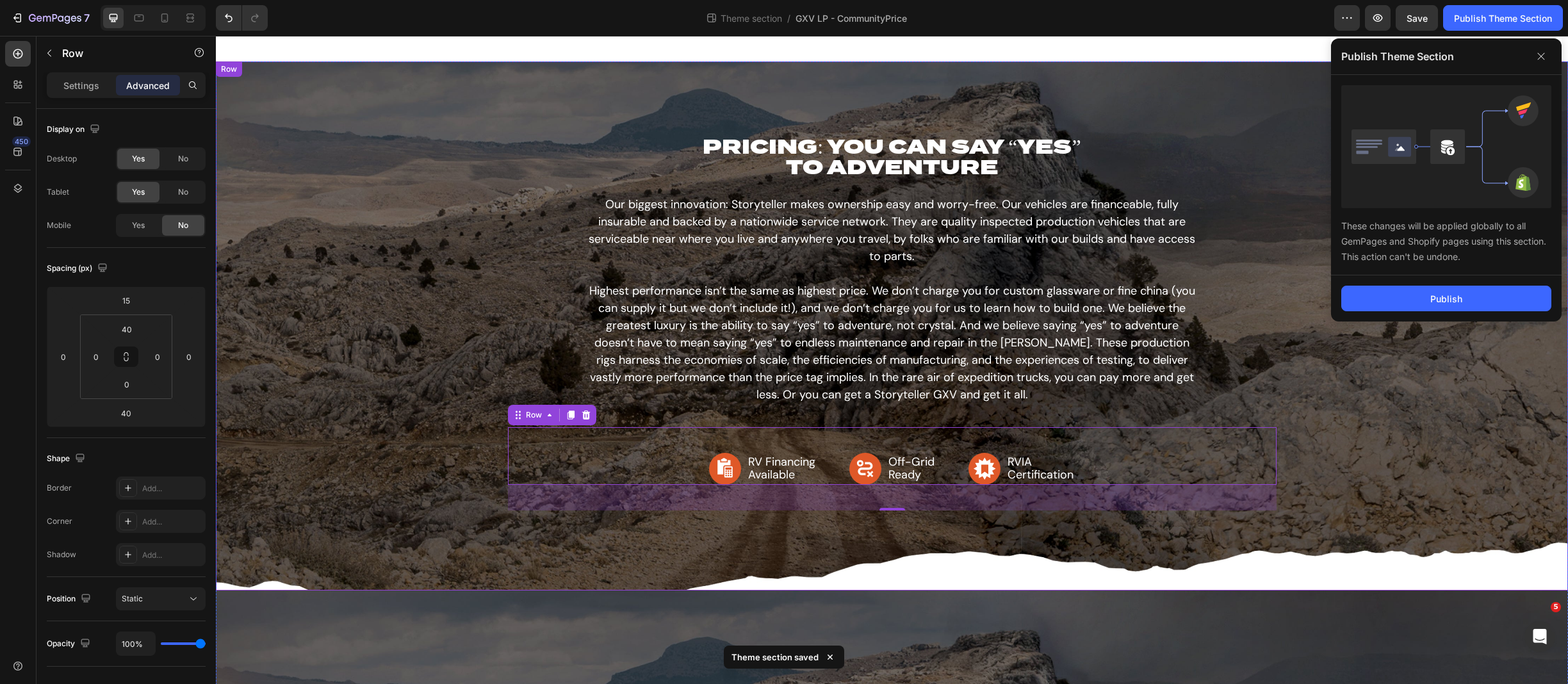
click at [1238, 350] on div "PRICING: YOU CAN SAY “YES” TO ADVENTURE Heading Our biggest innovation: Storyte…" at bounding box center [892, 326] width 1352 height 433
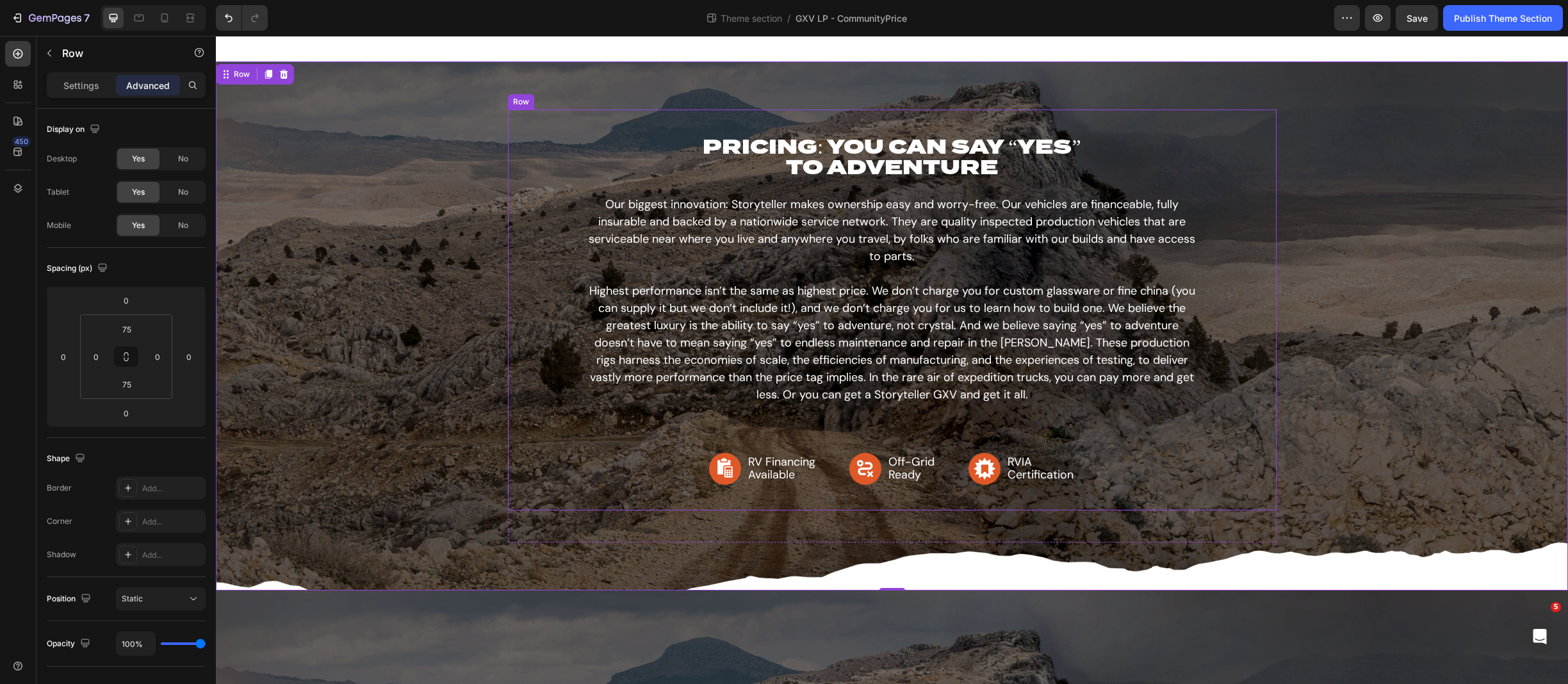
click at [551, 504] on div "PRICING: YOU CAN SAY “YES” TO ADVENTURE Heading Our biggest innovation: Storyte…" at bounding box center [892, 310] width 769 height 401
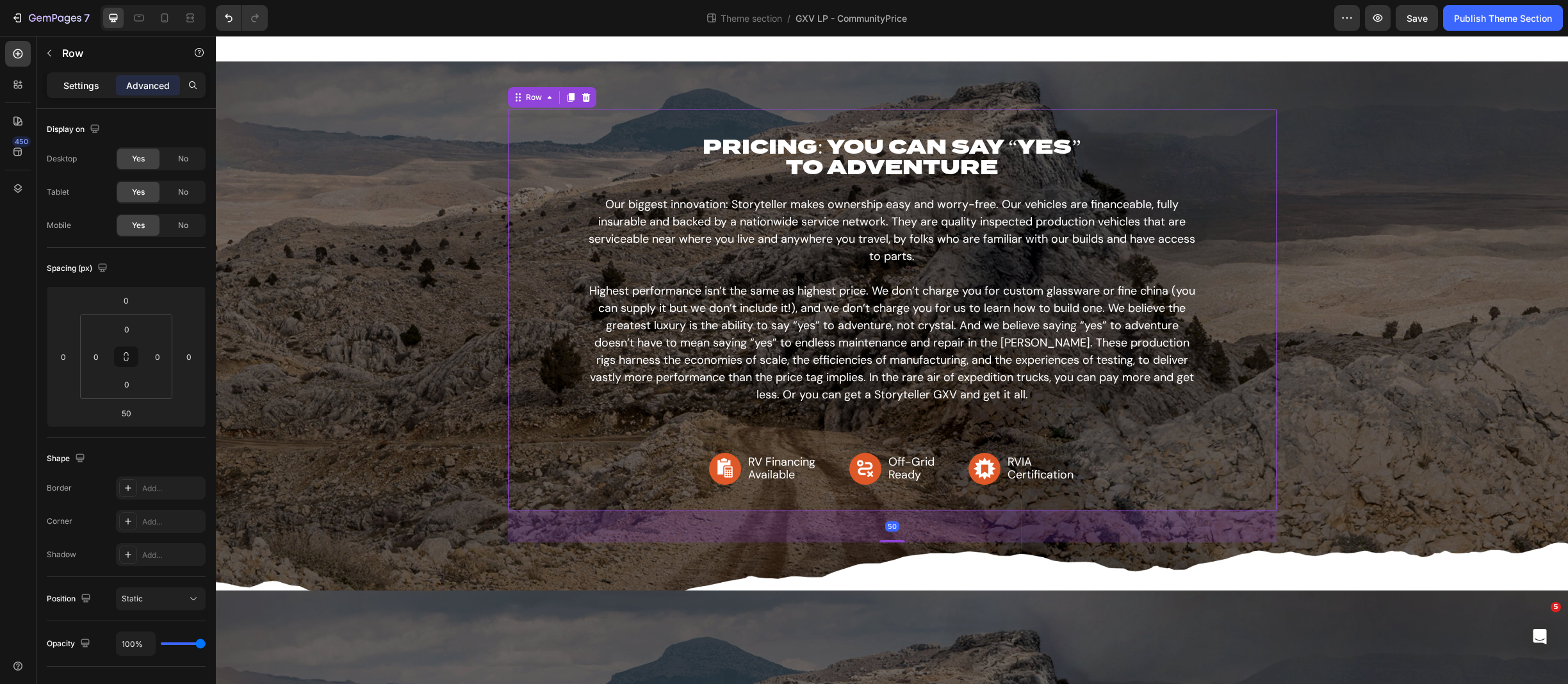
click at [79, 91] on p "Settings" at bounding box center [81, 86] width 36 height 14
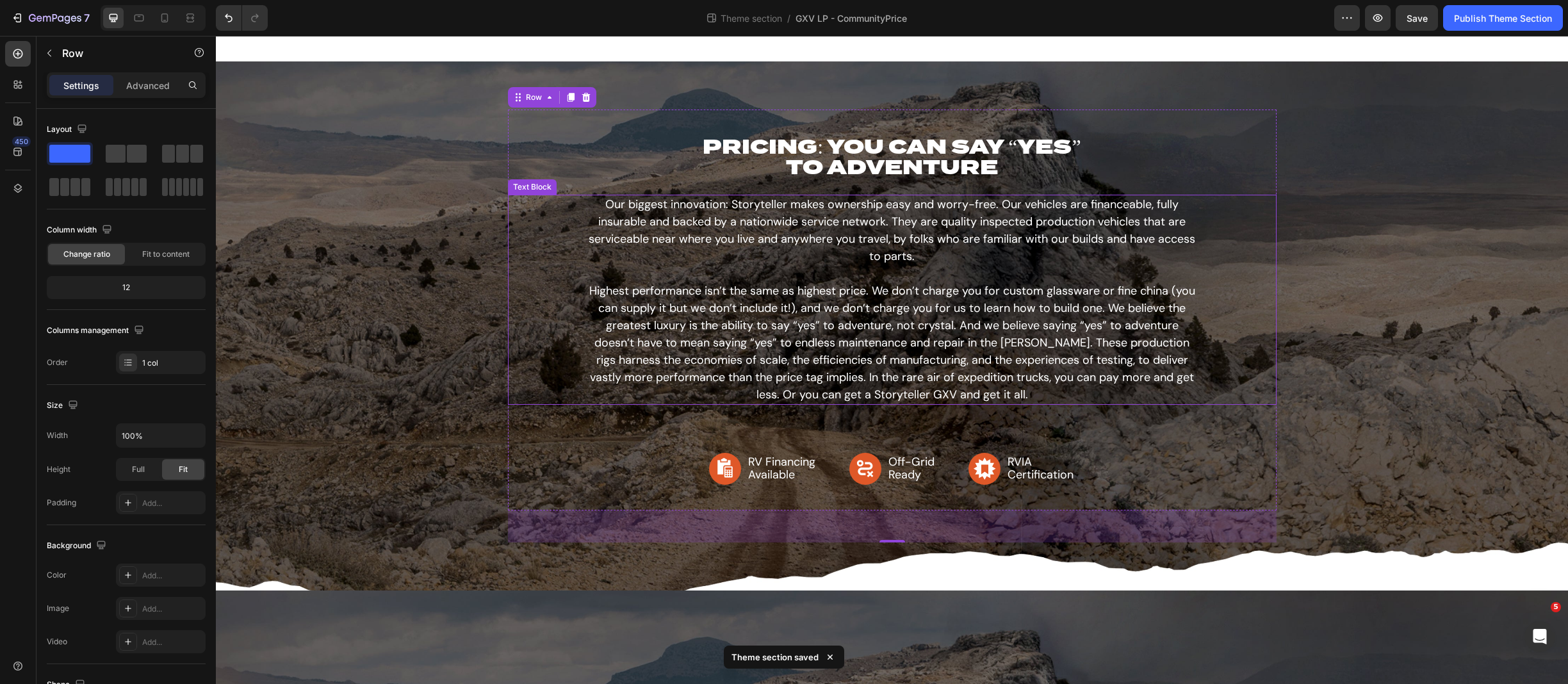
click at [570, 378] on div "Our biggest innovation: Storyteller makes ownership easy and worry-free. Our ve…" at bounding box center [892, 300] width 769 height 210
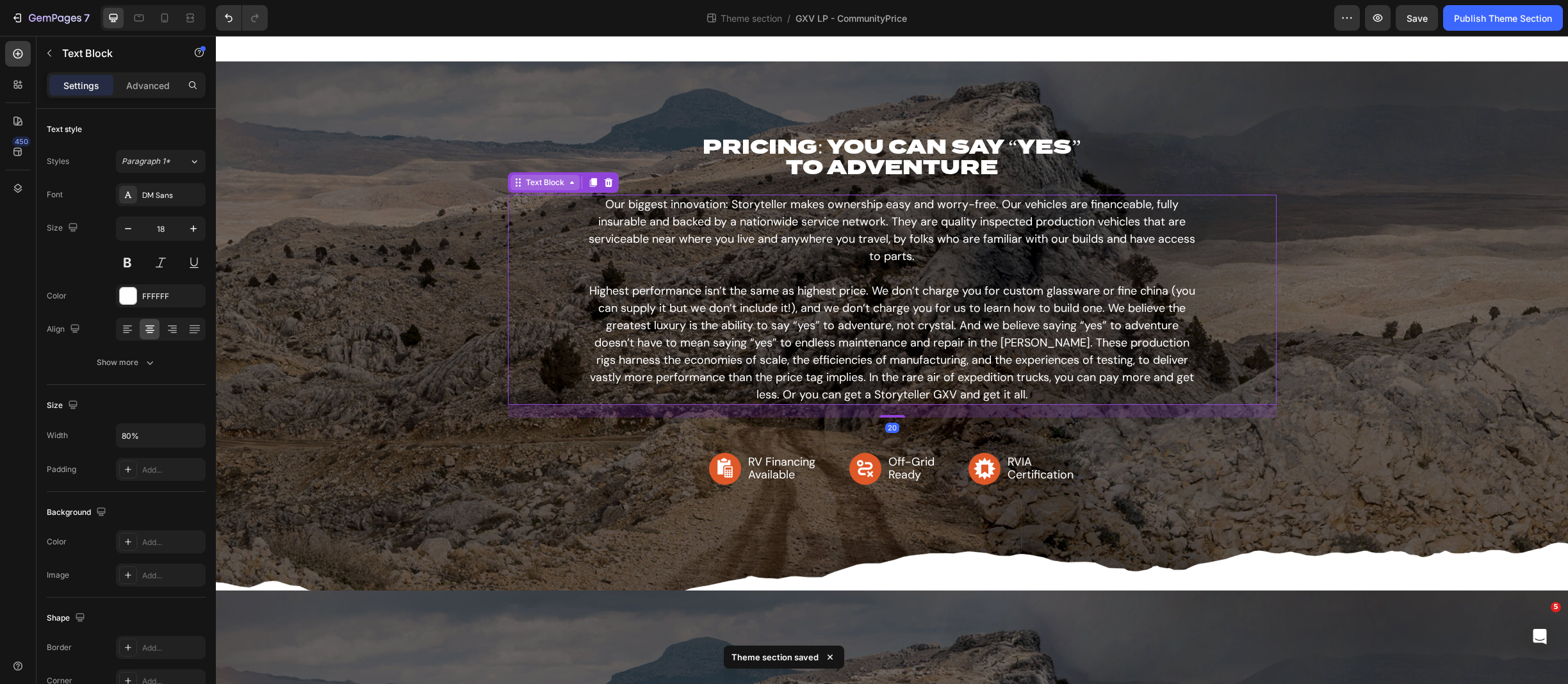
click at [535, 181] on div "Text Block" at bounding box center [545, 182] width 44 height 12
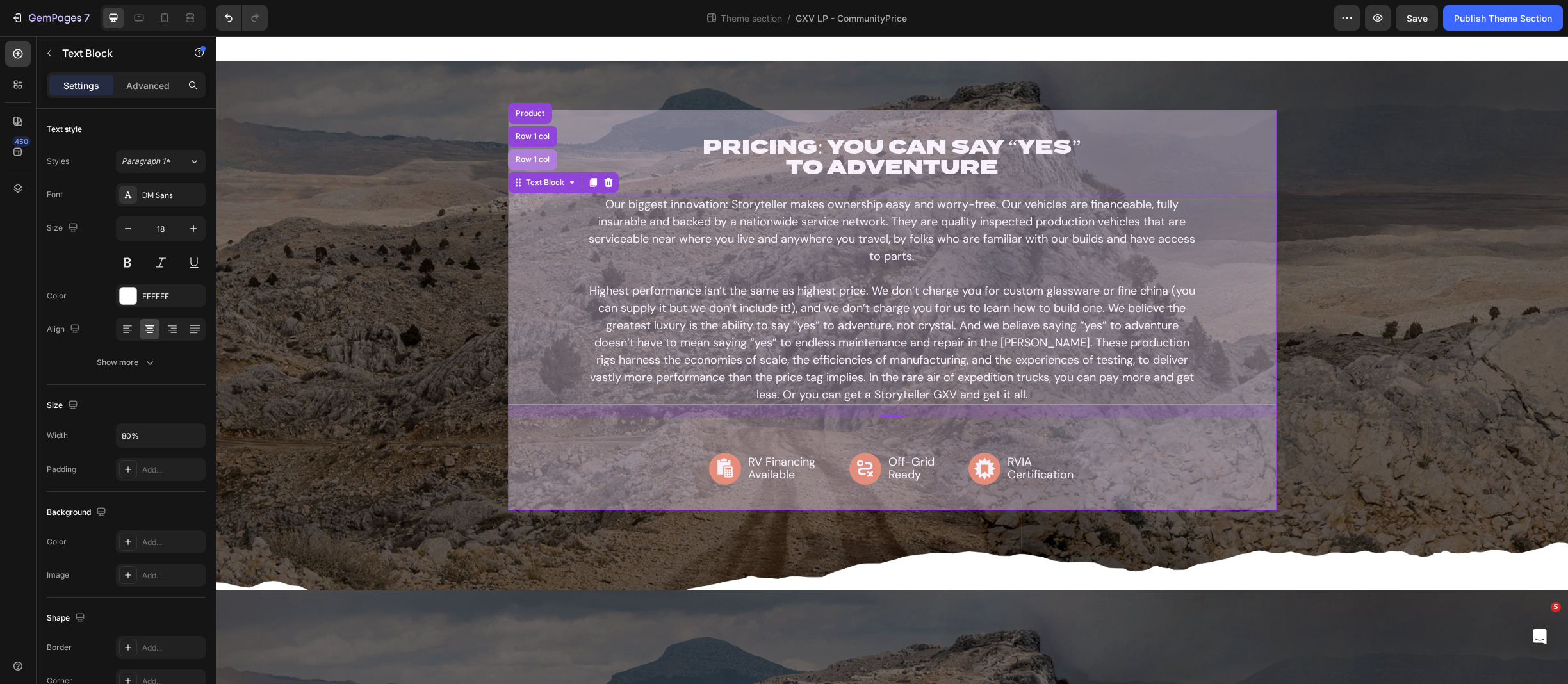
click at [531, 167] on div "Row 1 col" at bounding box center [533, 159] width 49 height 21
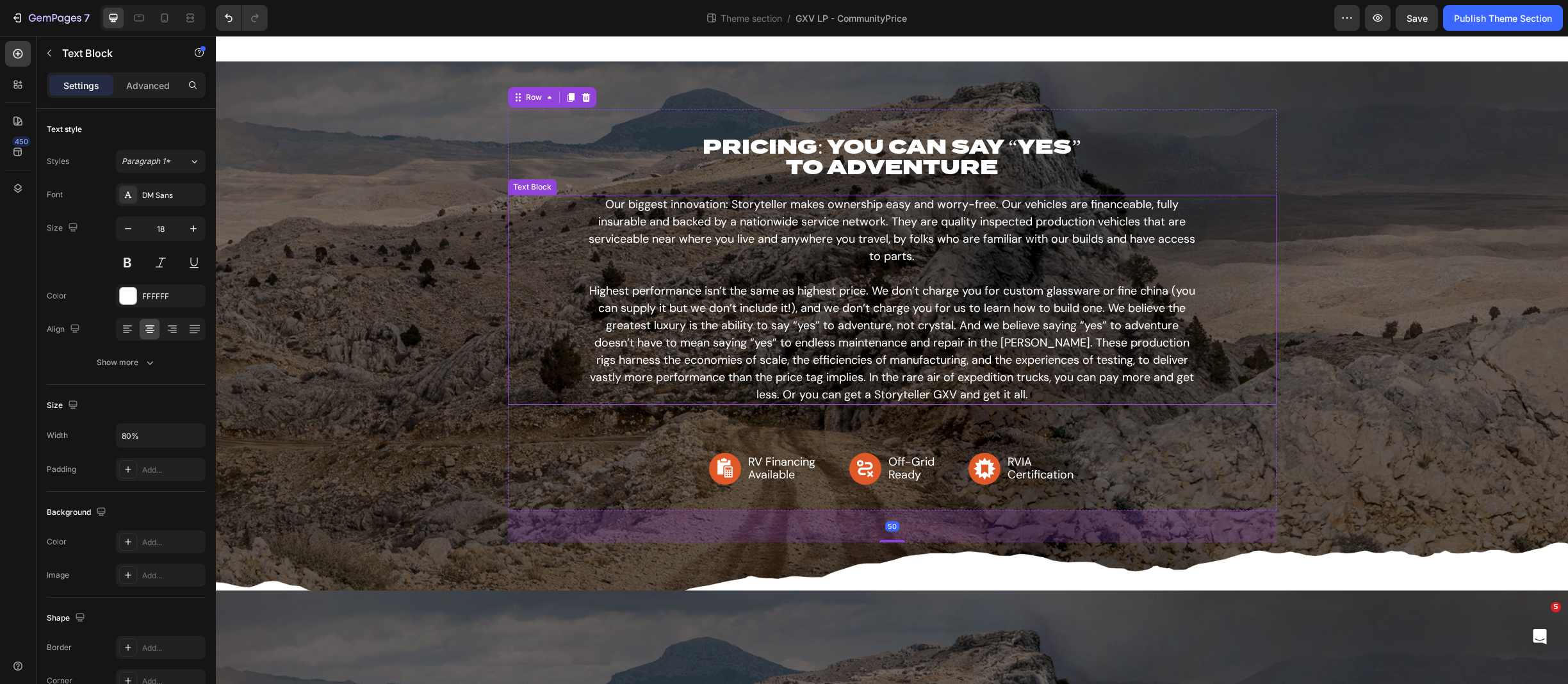
click at [602, 226] on p "Our biggest innovation: Storyteller makes ownership easy and worry-free. Our ve…" at bounding box center [892, 299] width 612 height 207
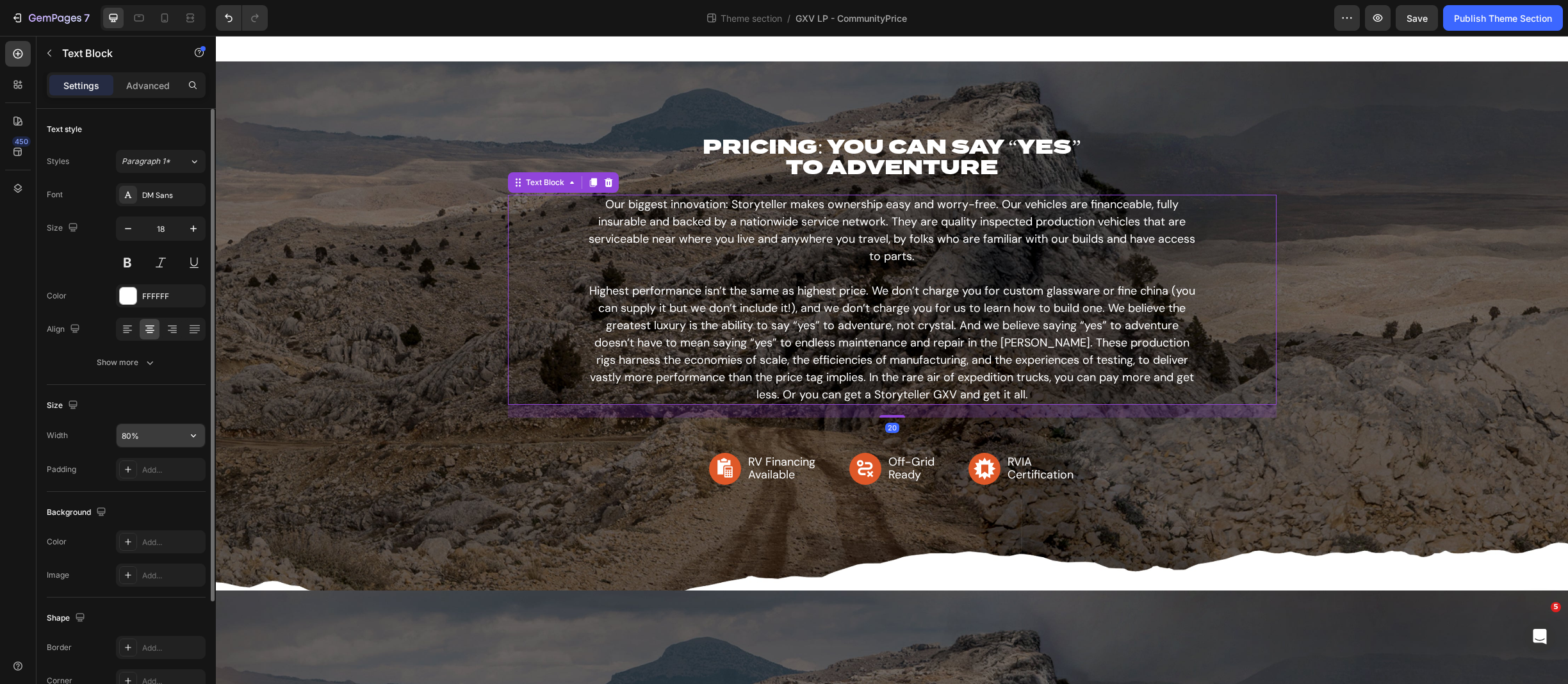
click at [134, 437] on input "80%" at bounding box center [160, 435] width 88 height 23
click at [131, 433] on input "80%" at bounding box center [160, 435] width 88 height 23
drag, startPoint x: 131, startPoint y: 434, endPoint x: 114, endPoint y: 434, distance: 17.0
click at [114, 434] on div "Width 80%" at bounding box center [126, 435] width 159 height 25
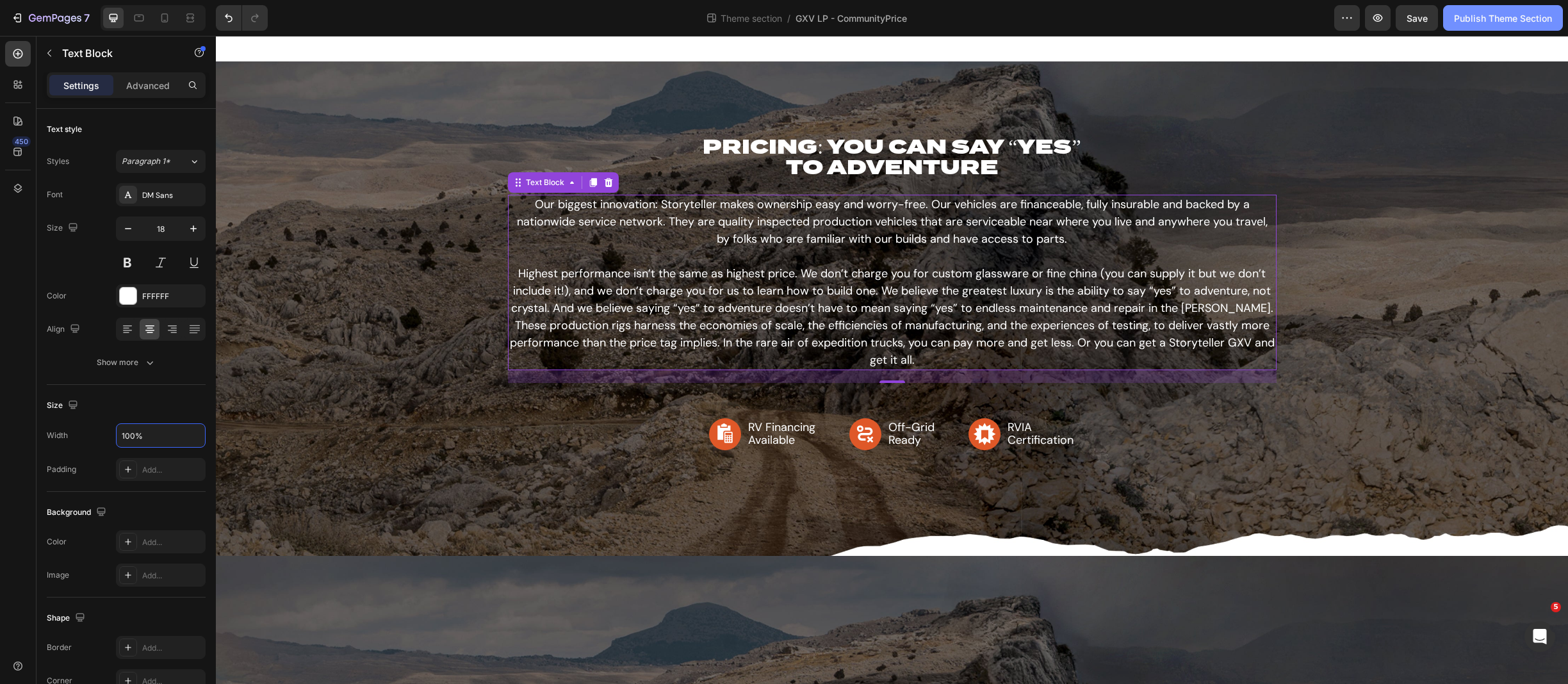
type input "100%"
click at [1238, 10] on button "Publish Theme Section" at bounding box center [1503, 18] width 120 height 25
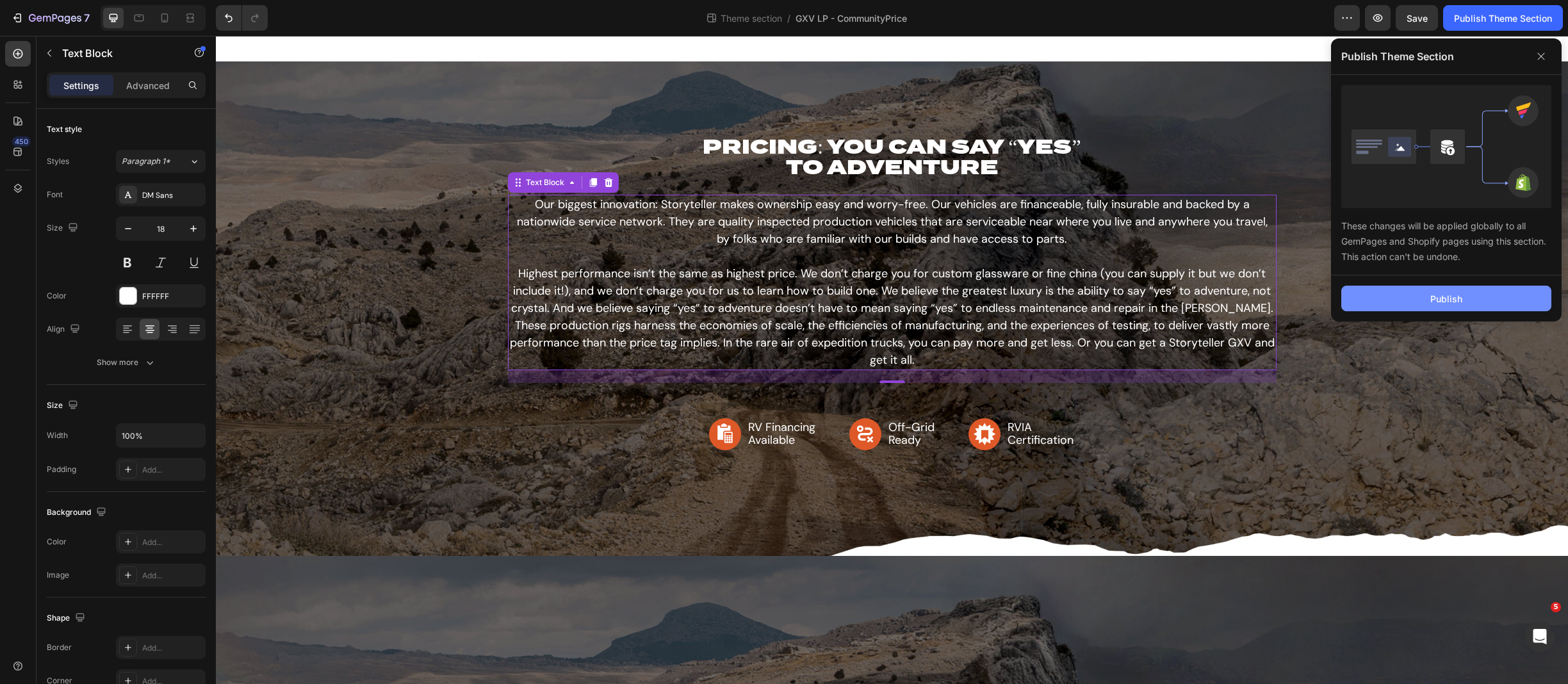
click at [1238, 304] on div "Publish" at bounding box center [1447, 299] width 32 height 14
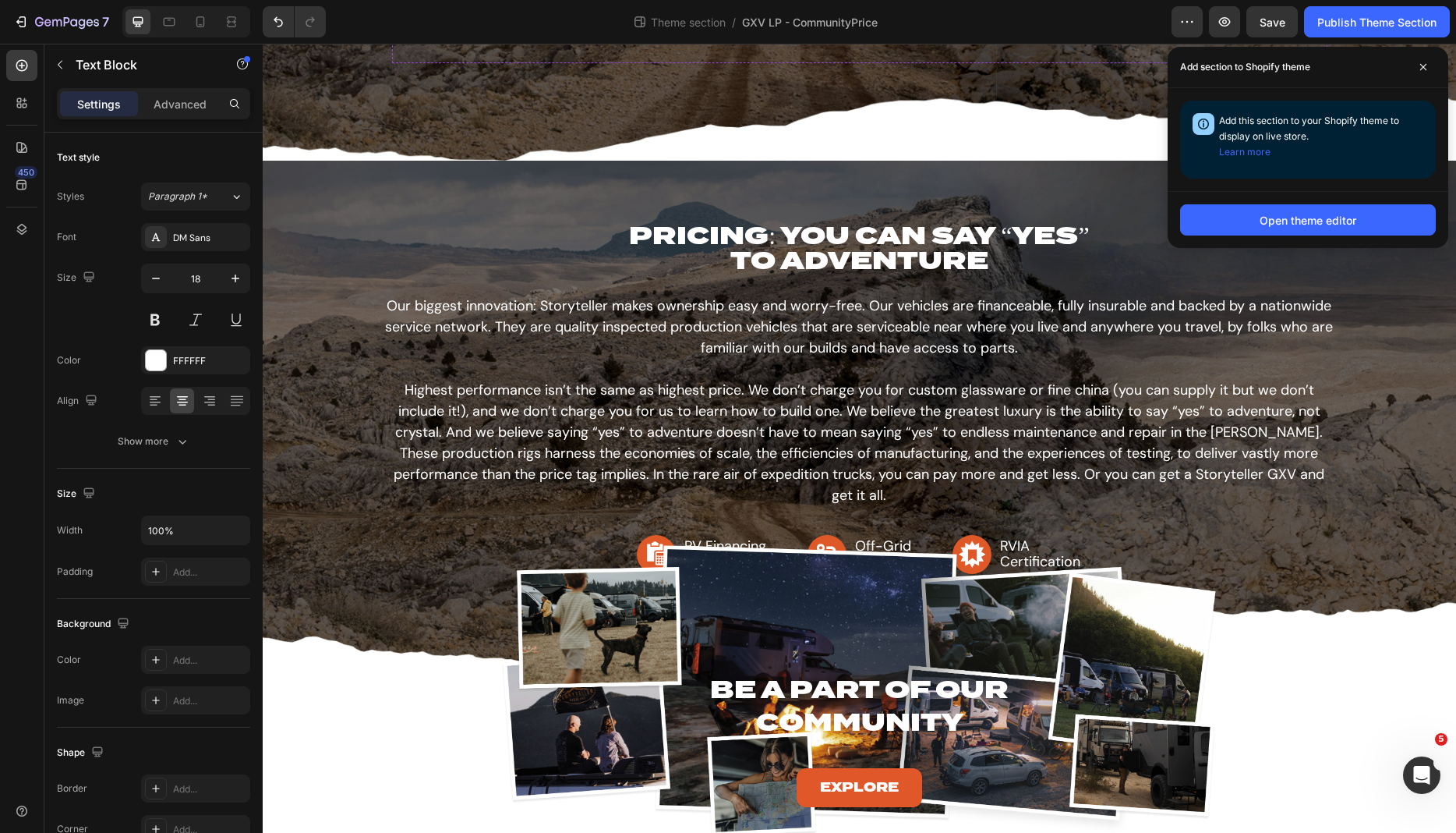
scroll to position [517, 0]
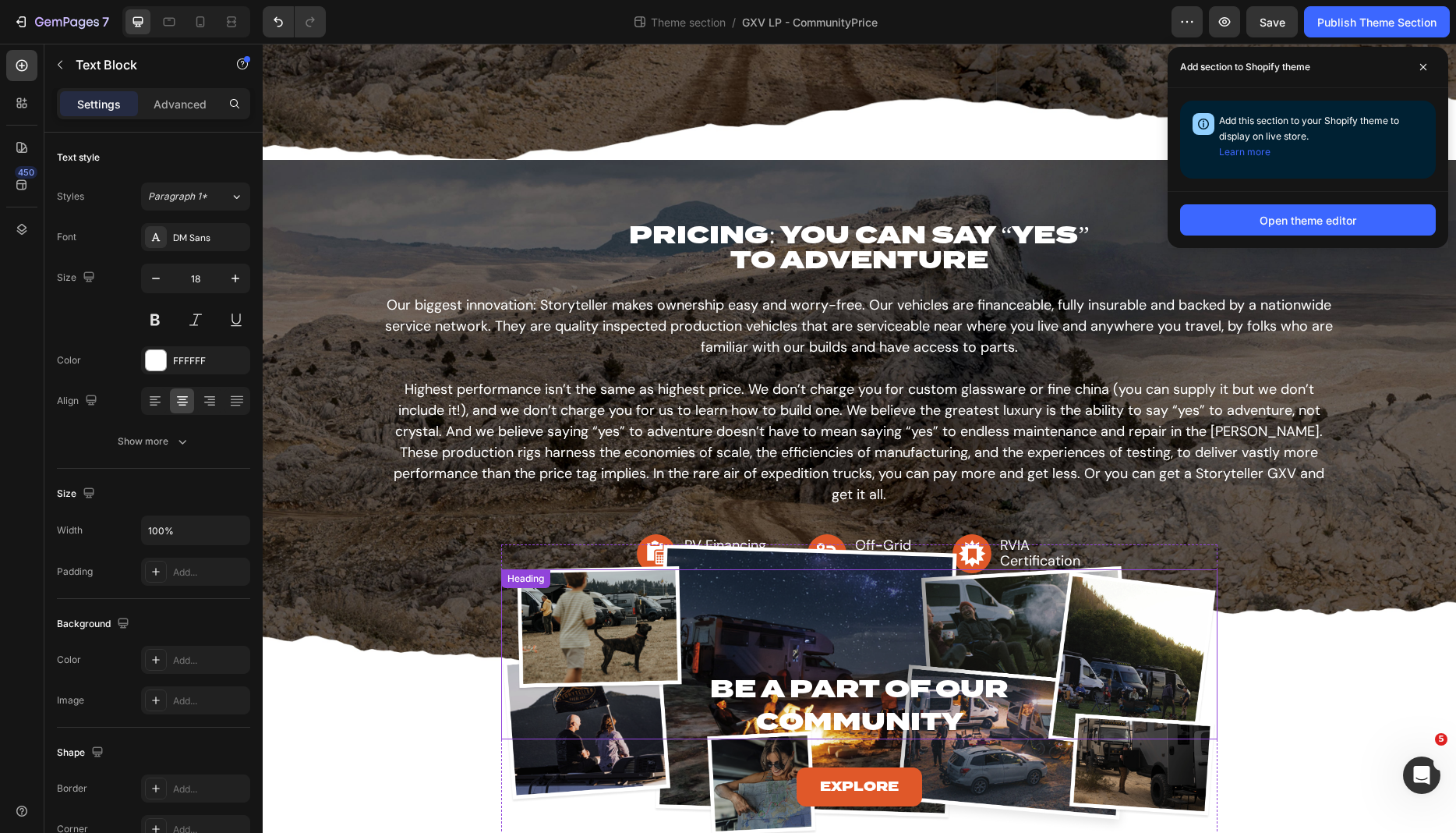
click at [543, 726] on div "Be A Part of Our Community" at bounding box center [859, 704] width 717 height 68
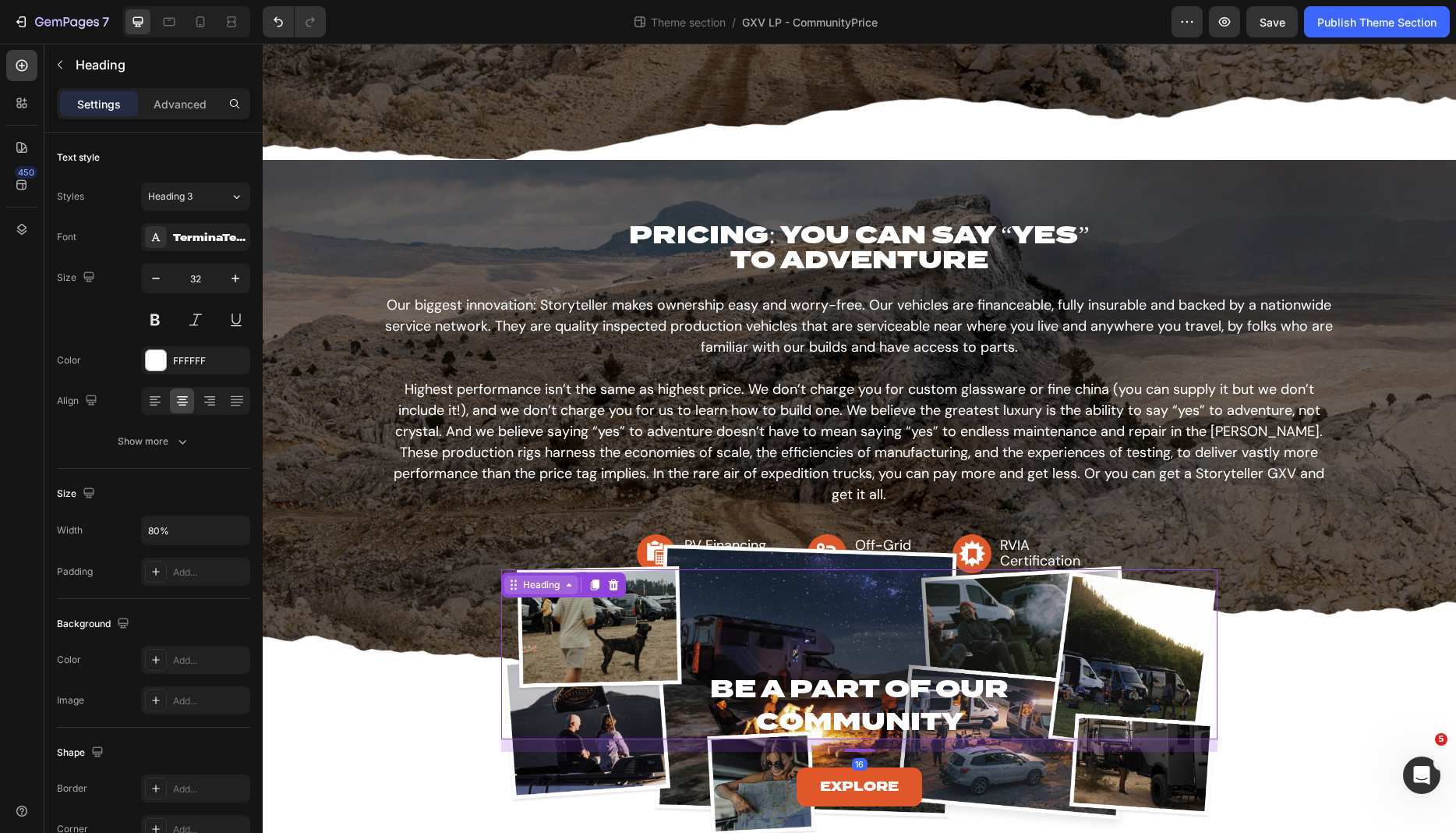
click at [548, 581] on div "Heading" at bounding box center [541, 584] width 43 height 14
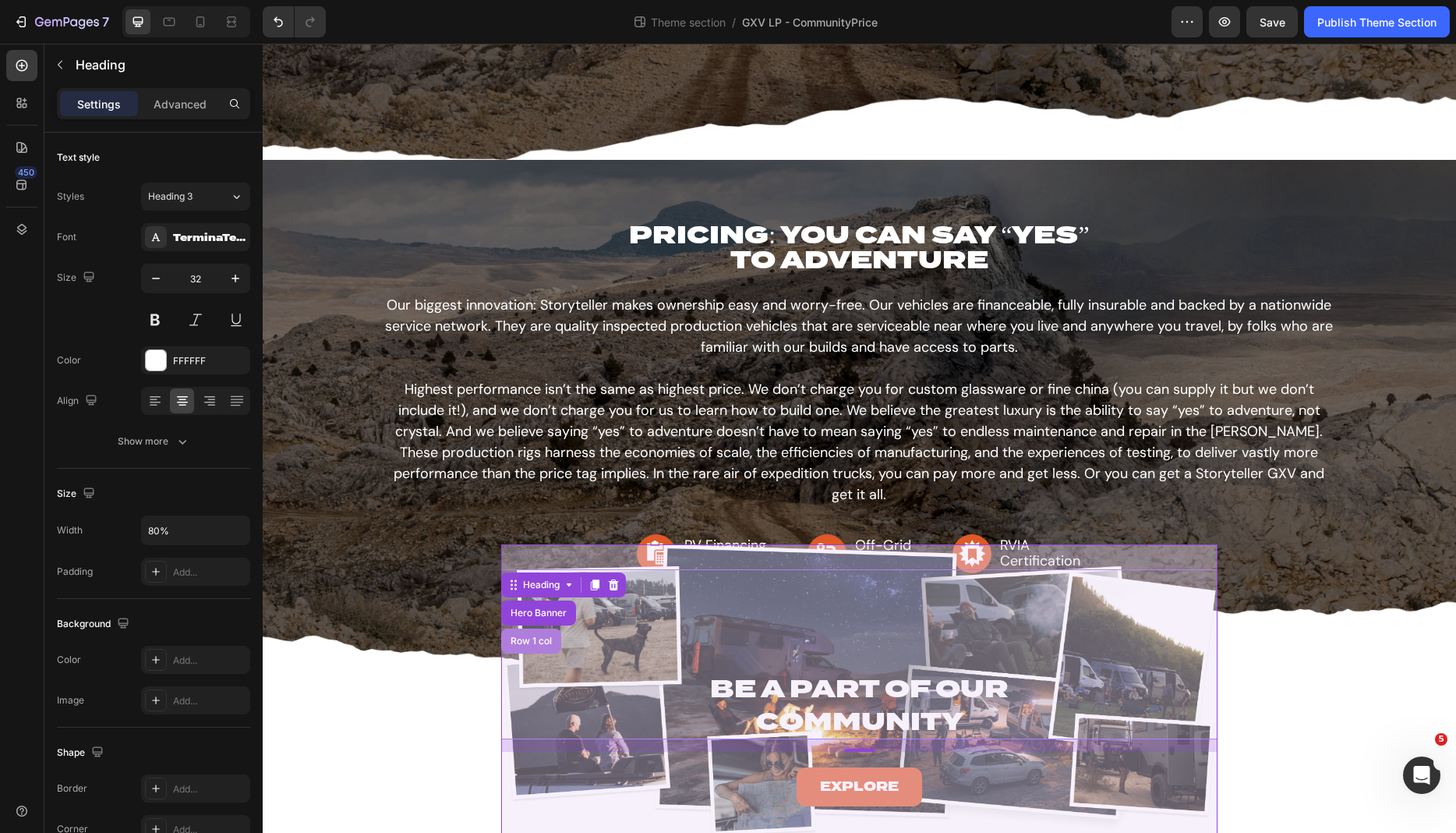
click at [541, 637] on div "Row 1 col" at bounding box center [531, 641] width 48 height 9
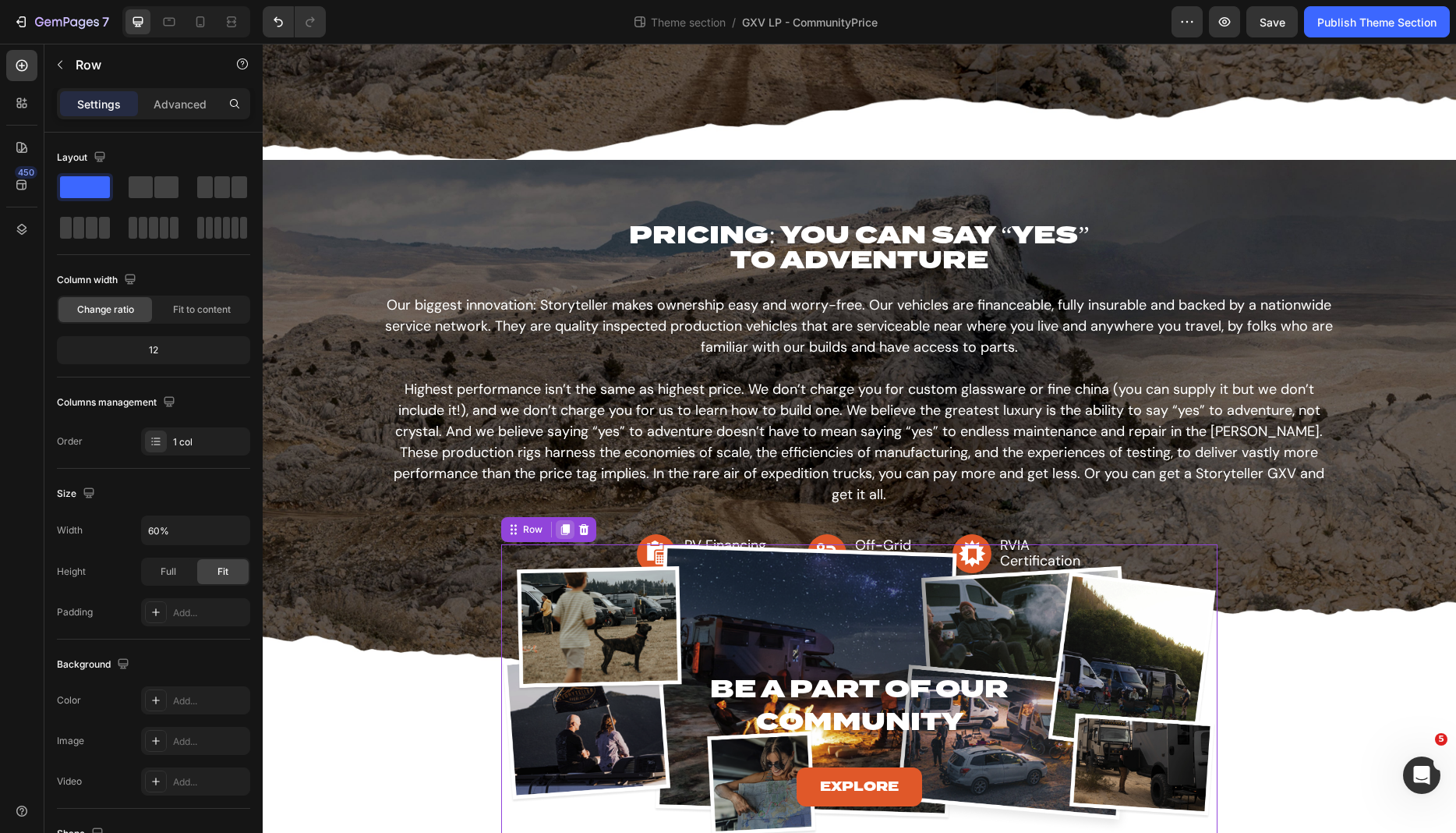
click at [564, 524] on icon at bounding box center [565, 530] width 8 height 11
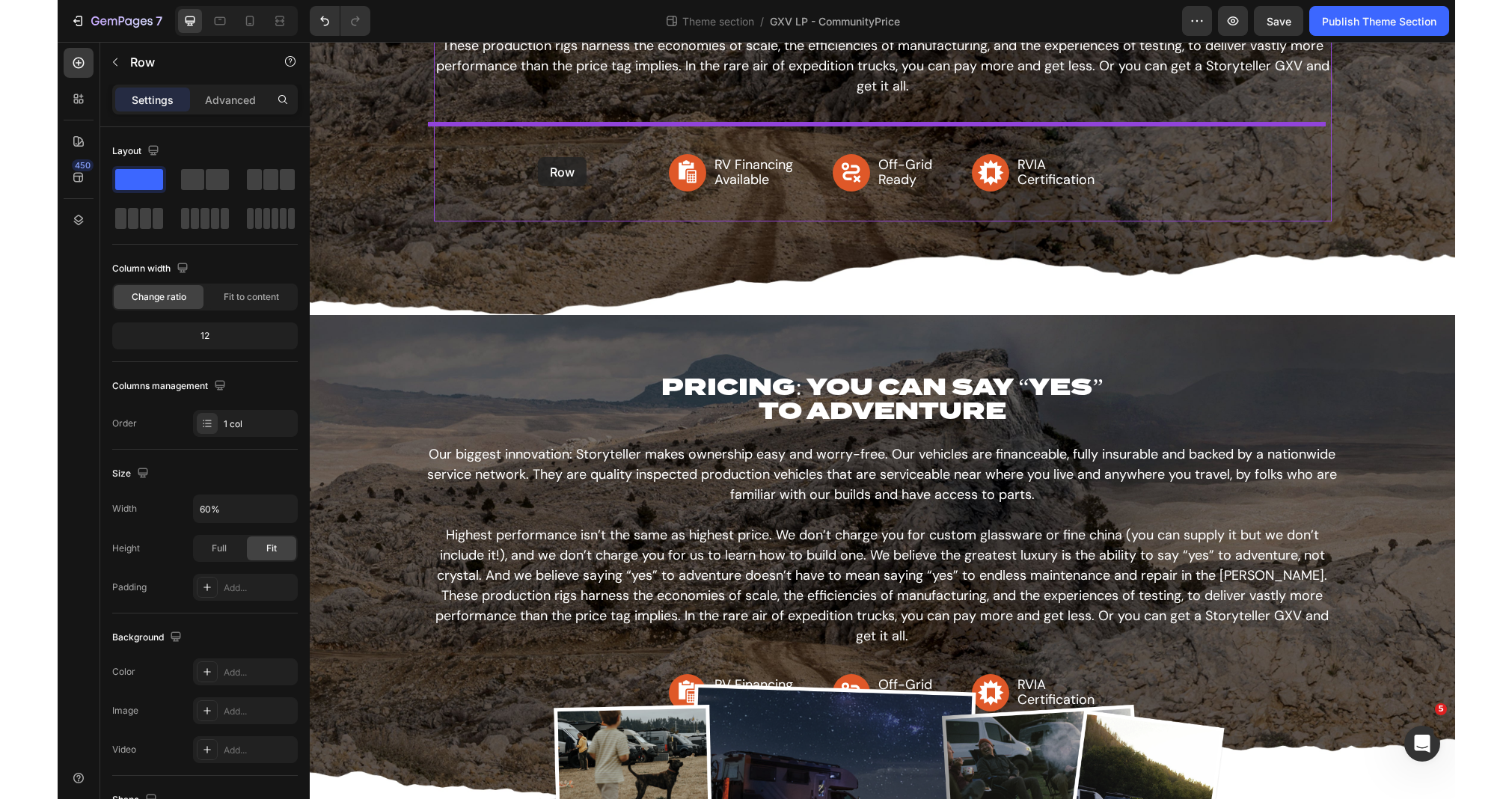
scroll to position [289, 0]
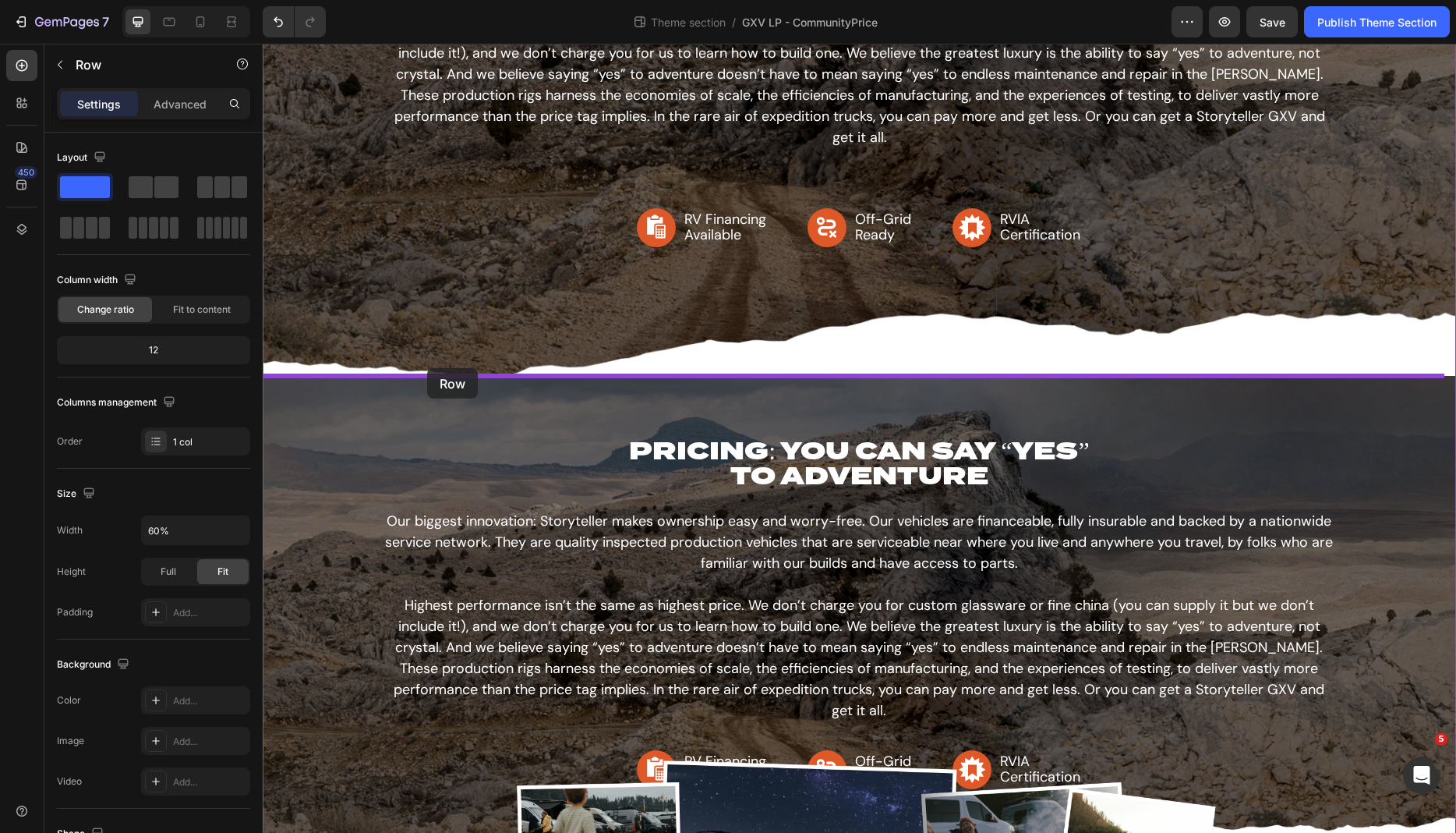
drag, startPoint x: 519, startPoint y: 527, endPoint x: 427, endPoint y: 368, distance: 183.7
click at [427, 368] on div "PRICING: YOU CAN SAY “YES” TO ADVENTURE Heading Our biggest innovation: Storyte…" at bounding box center [859, 545] width 1193 height 1605
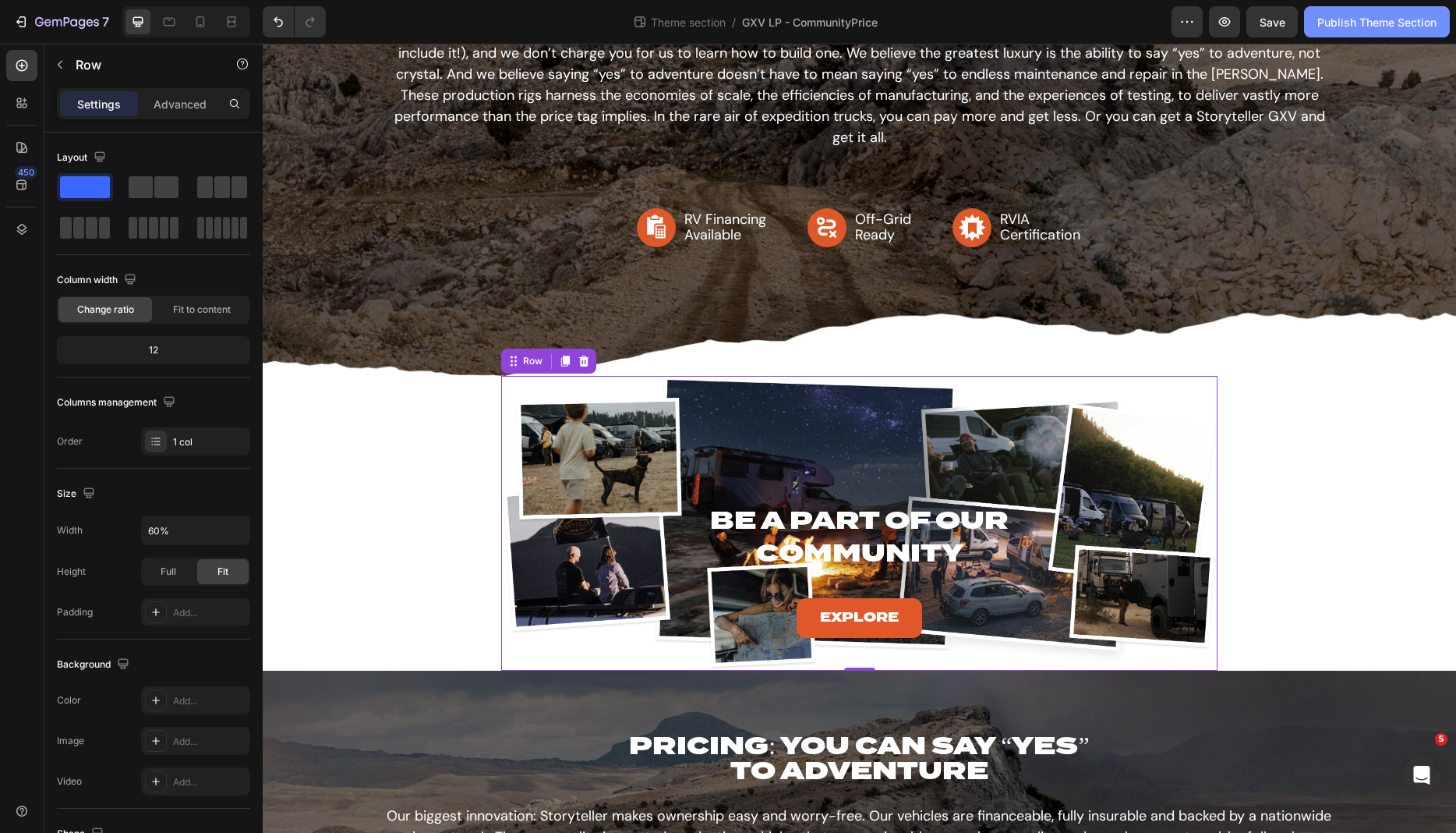
click at [1406, 28] on div "Publish Theme Section" at bounding box center [1377, 22] width 120 height 17
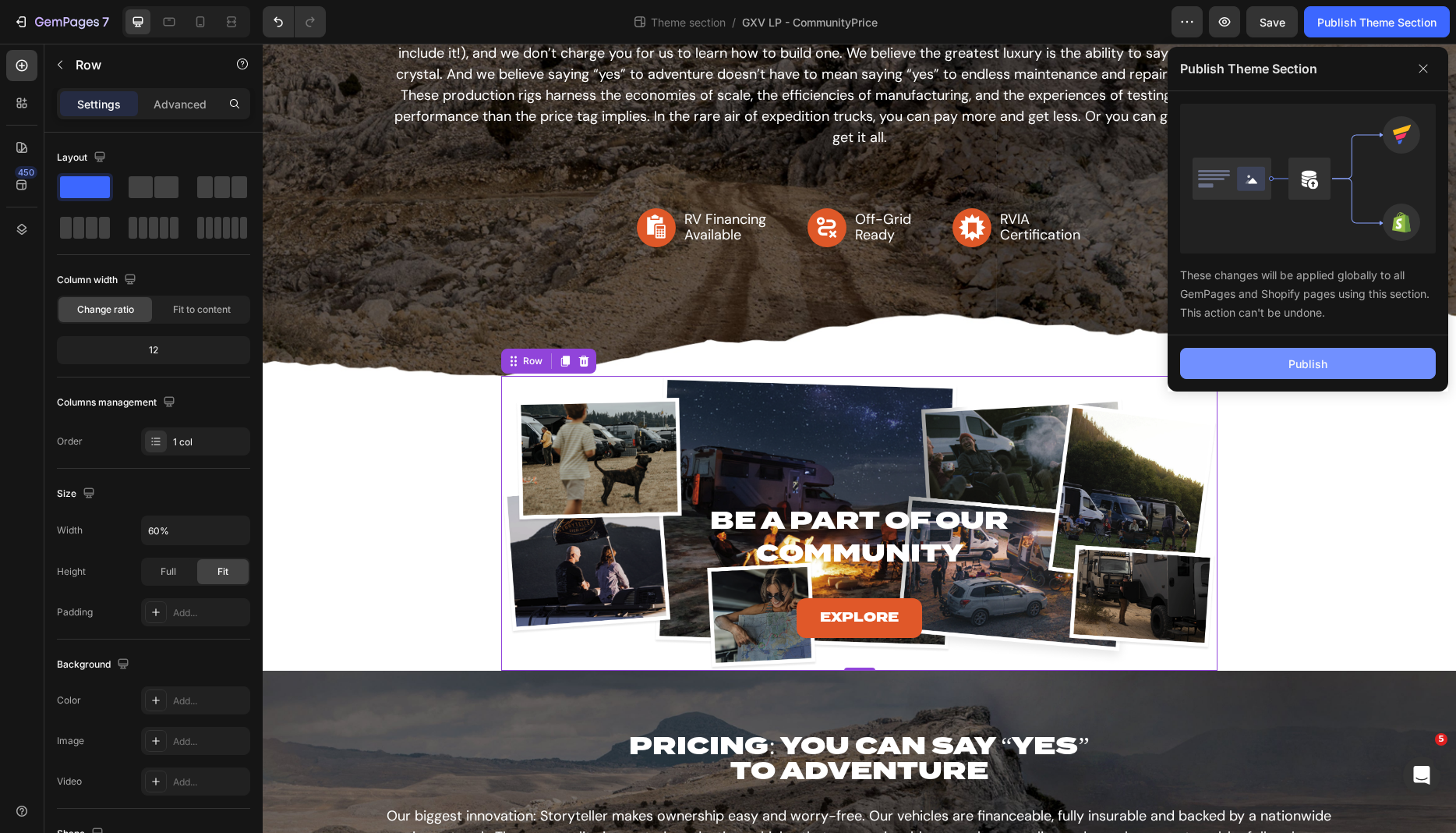
click at [1319, 373] on button "Publish" at bounding box center [1308, 363] width 256 height 31
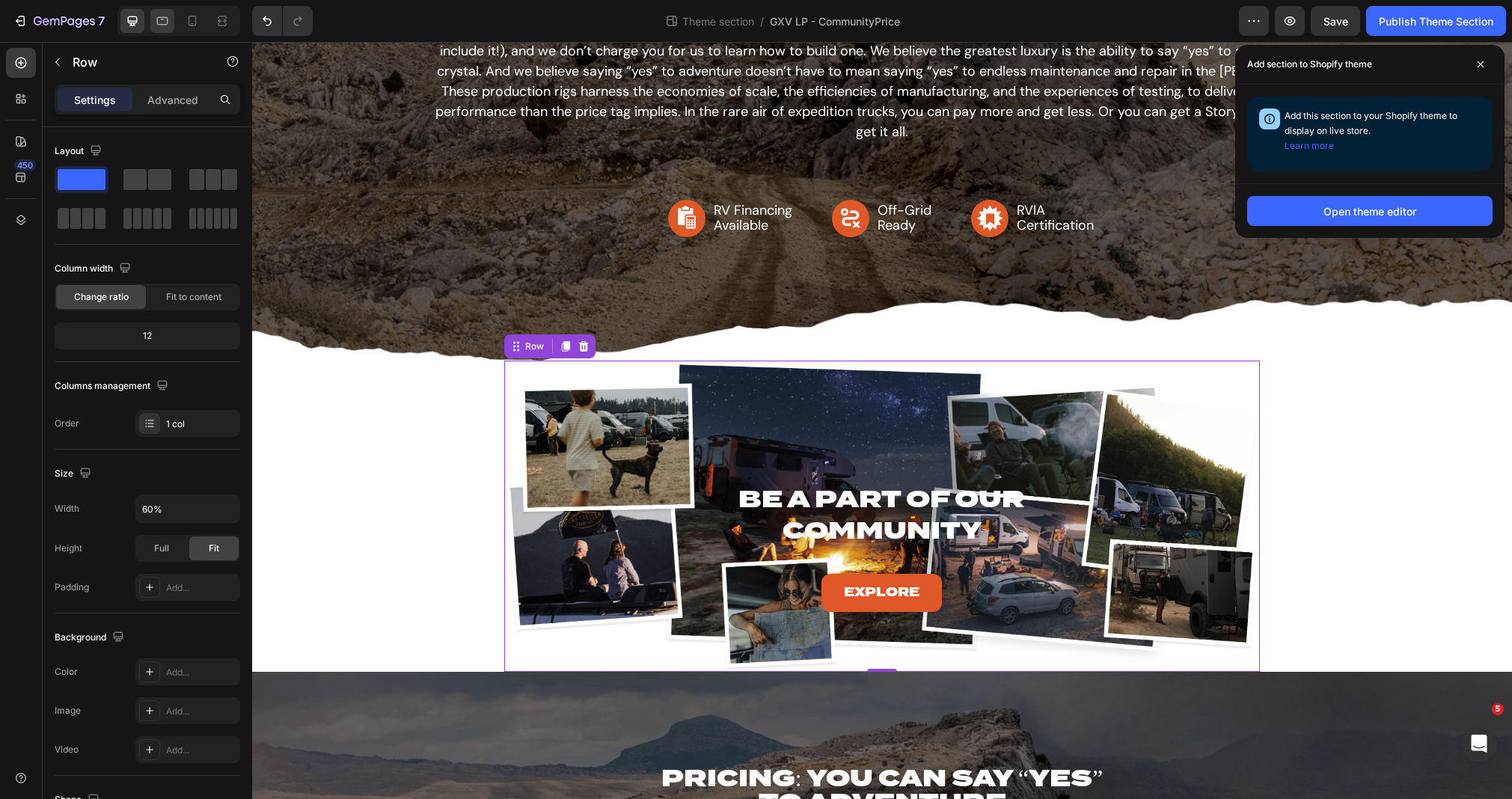
click at [164, 30] on div at bounding box center [162, 21] width 24 height 24
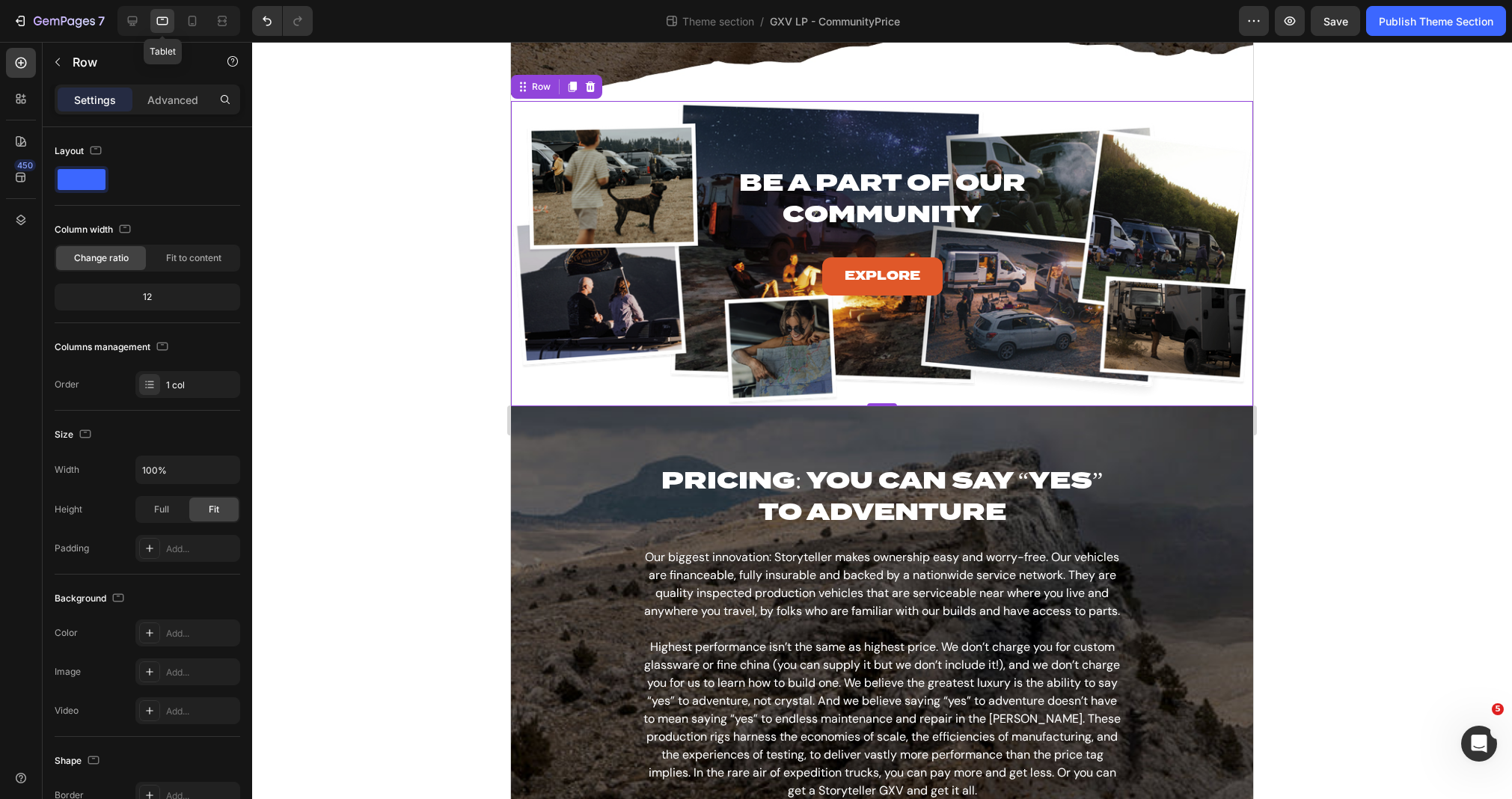
scroll to position [641, 0]
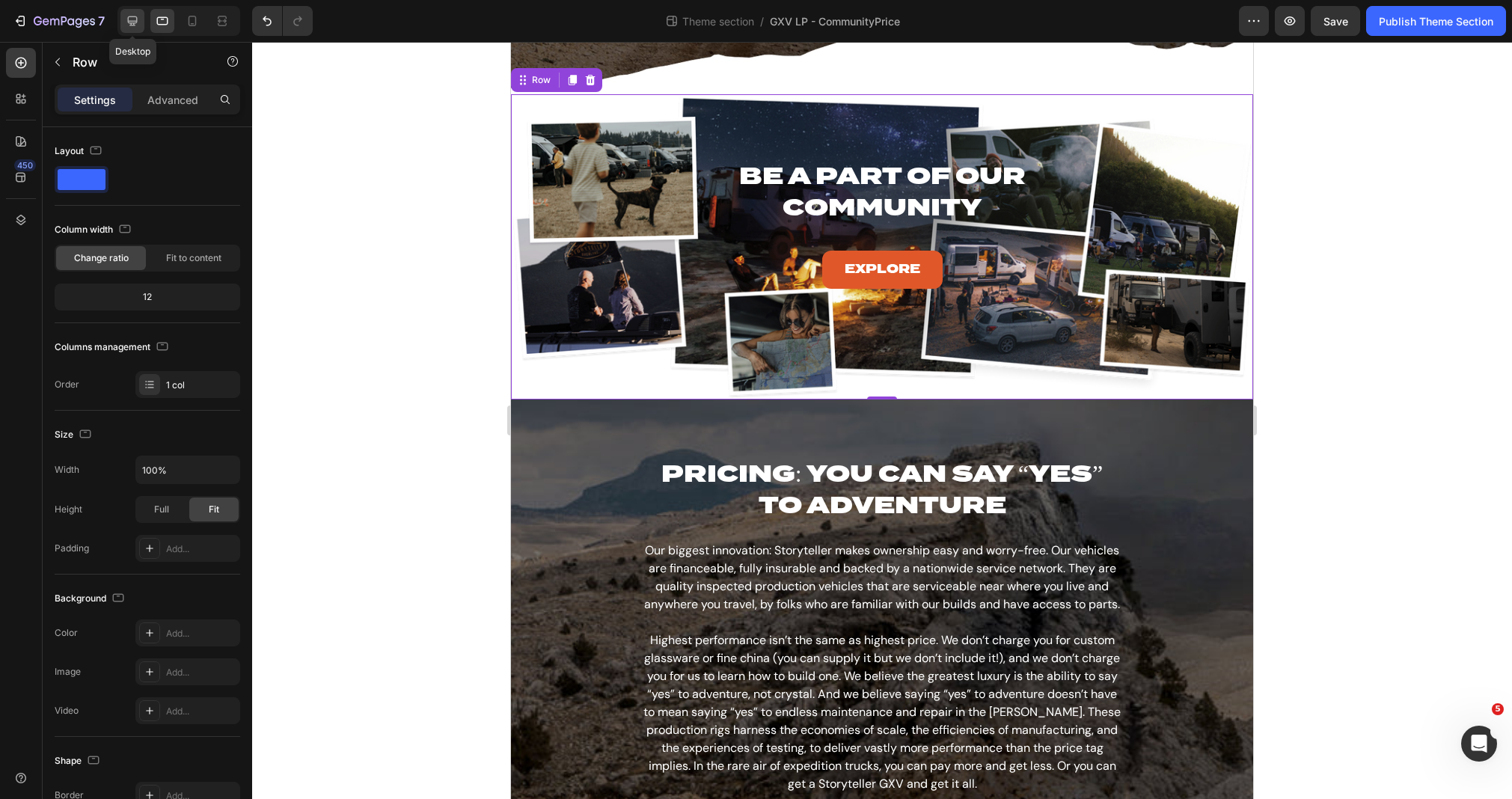
click at [137, 25] on icon at bounding box center [132, 21] width 15 height 15
type input "60%"
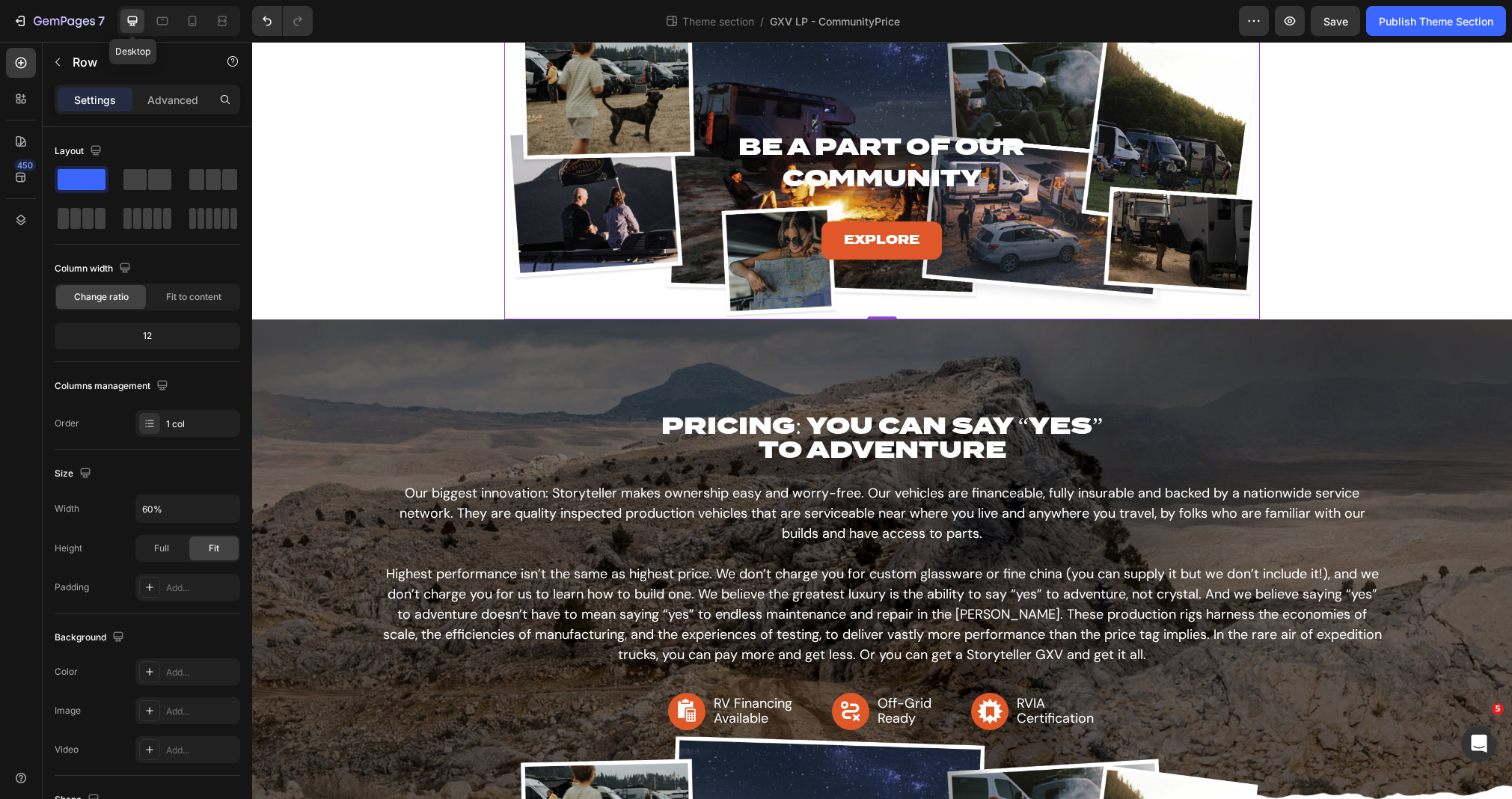
scroll to position [555, 0]
